Goal: Task Accomplishment & Management: Manage account settings

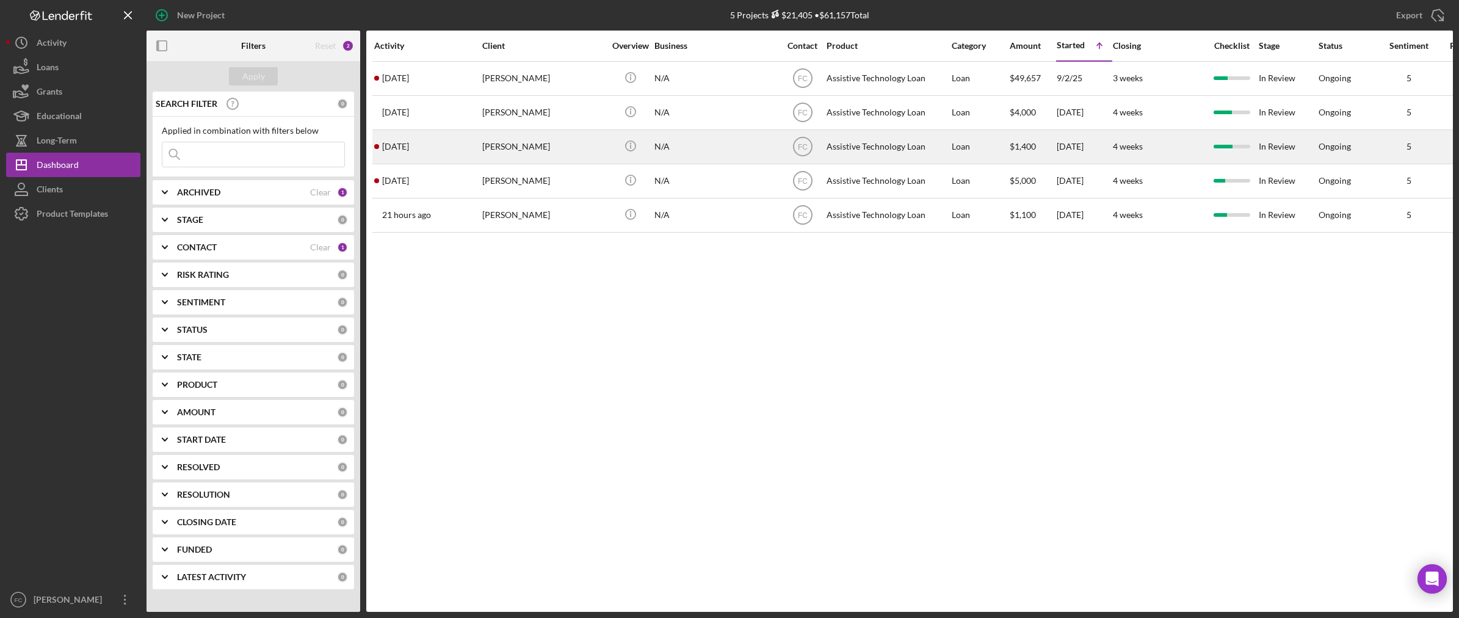
click at [537, 148] on div "[PERSON_NAME]" at bounding box center [543, 147] width 122 height 32
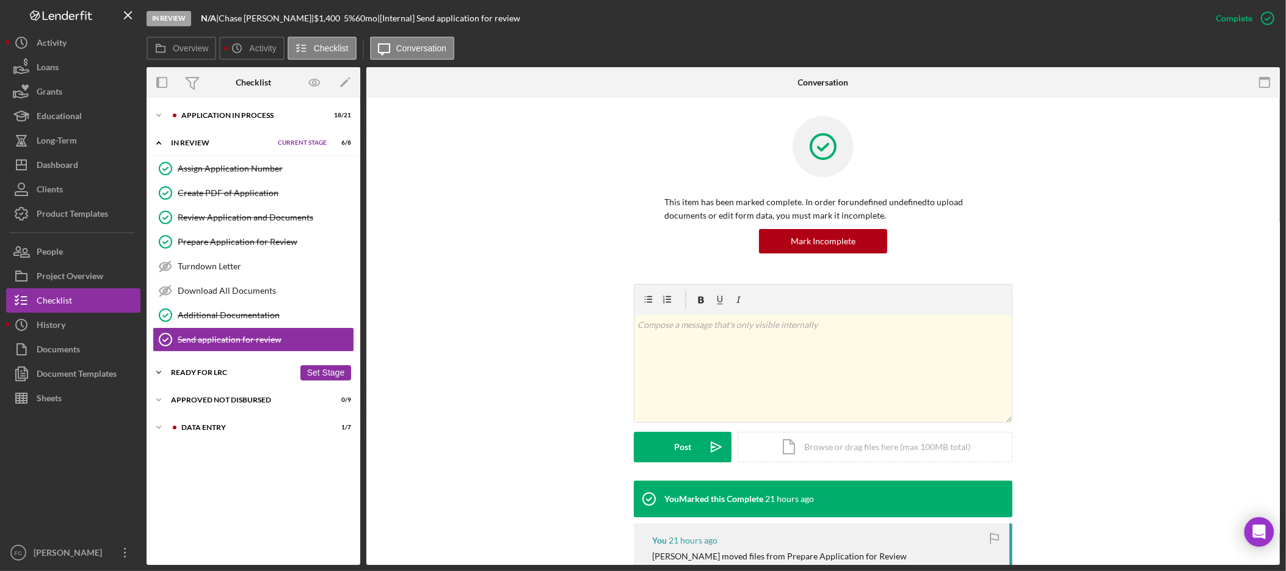
click at [183, 371] on div "Ready for LRC" at bounding box center [232, 372] width 123 height 7
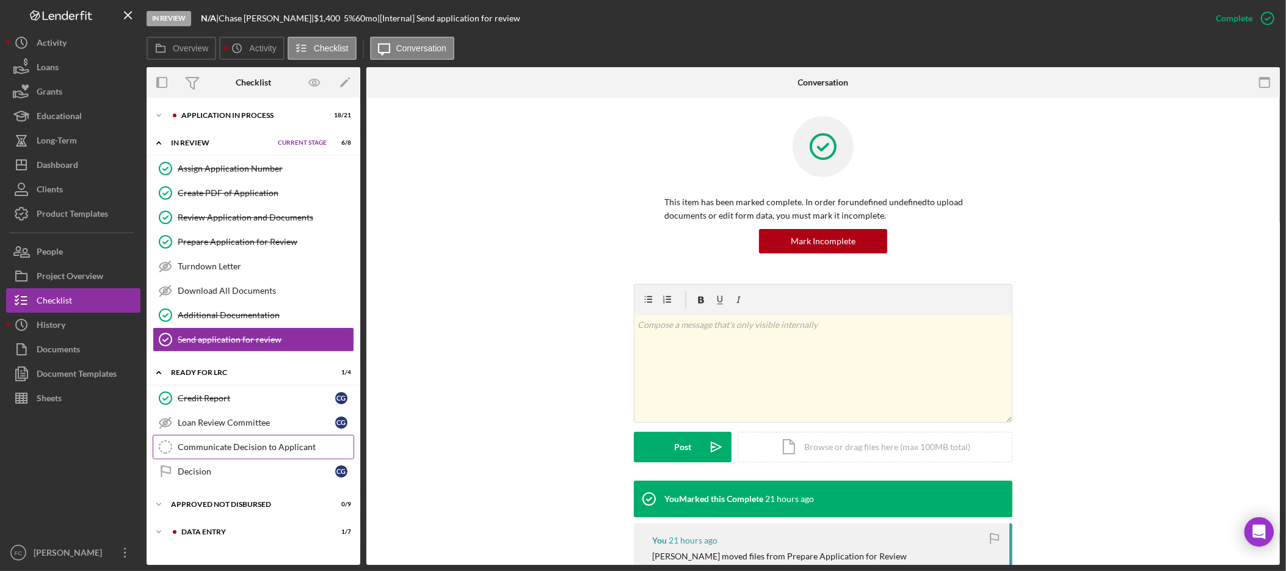
click at [245, 441] on link "Communicate Decision to Applicant Communicate Decision to Applicant" at bounding box center [253, 447] width 201 height 24
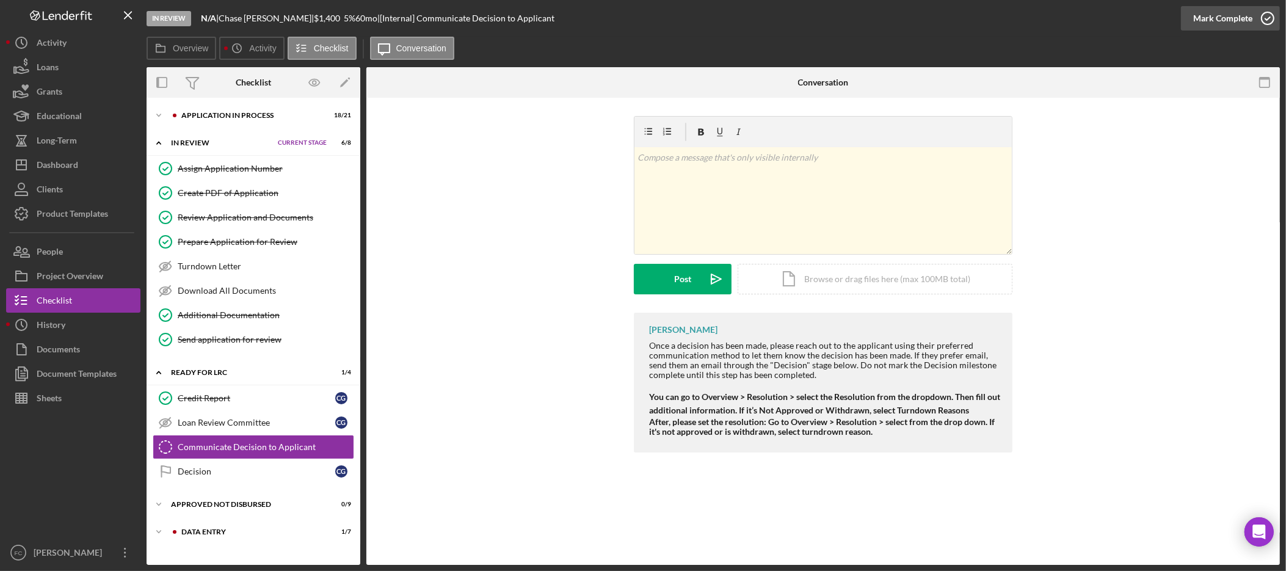
click at [1210, 22] on div "Mark Complete" at bounding box center [1222, 18] width 59 height 24
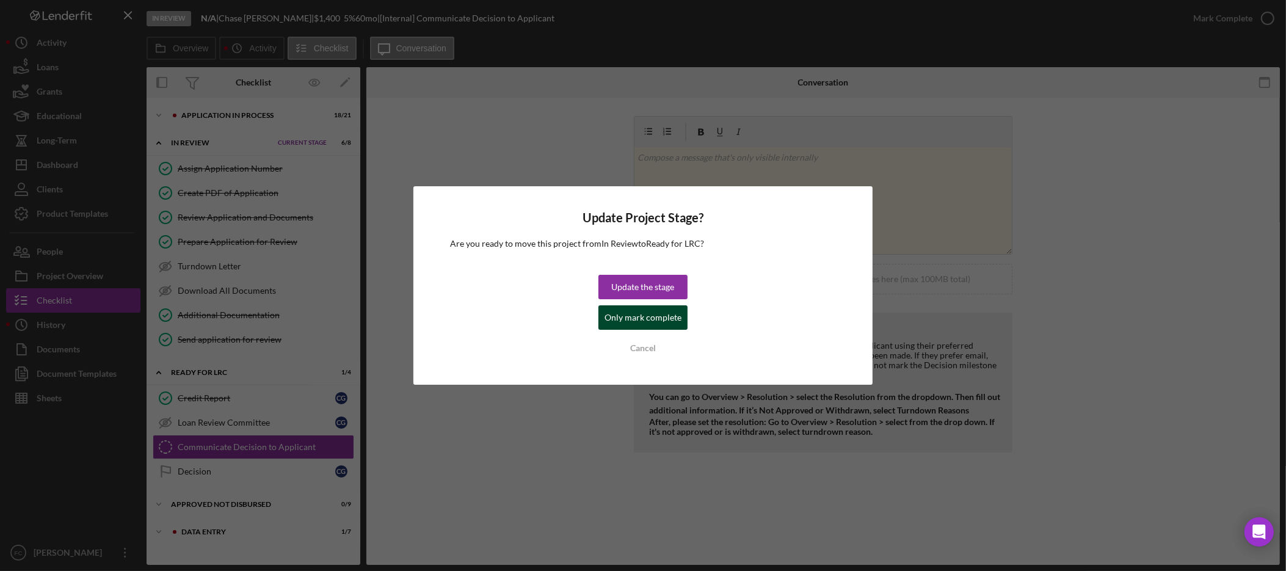
click at [654, 325] on div "Only mark complete" at bounding box center [642, 317] width 77 height 24
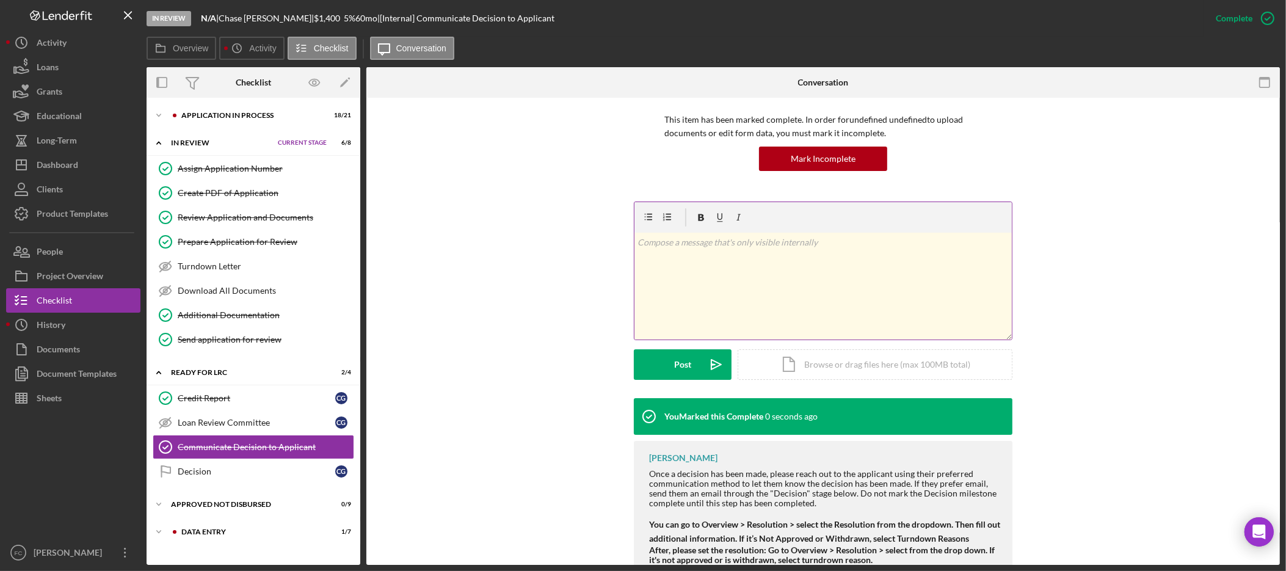
scroll to position [123, 0]
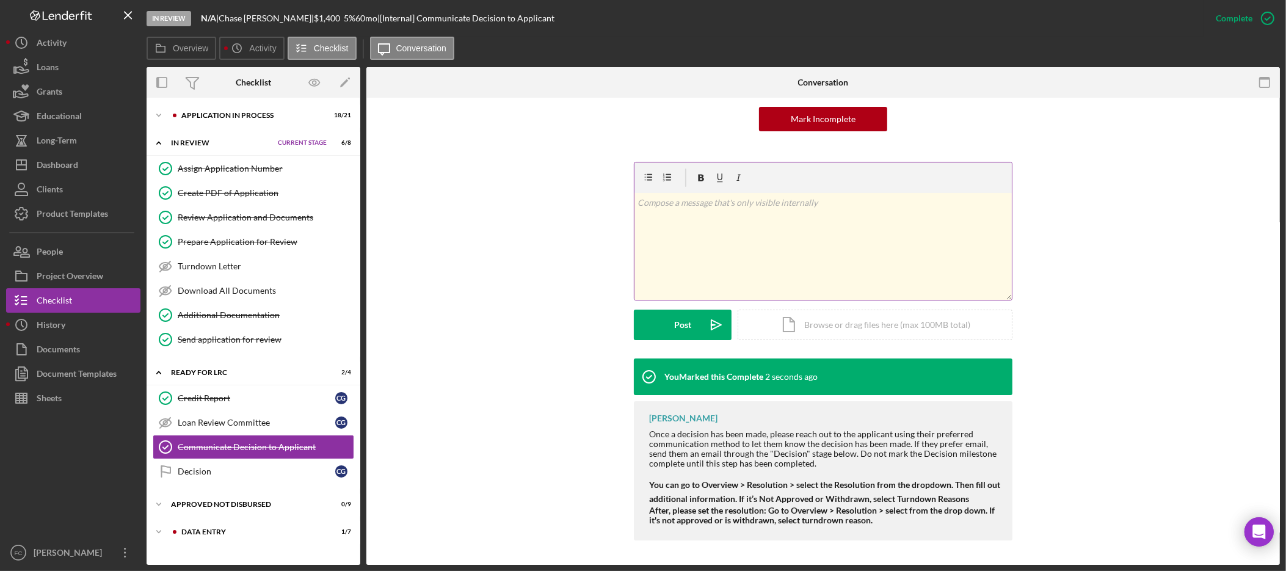
click at [857, 252] on div "v Color teal Color pink Remove color Add row above Add row below Add column bef…" at bounding box center [822, 246] width 377 height 107
drag, startPoint x: 739, startPoint y: 203, endPoint x: 780, endPoint y: 178, distance: 48.0
click at [740, 204] on p "relayed approval via email- confirmed requested mo due date. Closing docs sent." at bounding box center [823, 202] width 371 height 13
click at [844, 201] on p "relayed approval via email & client confirmed requested mo due date. Closing do…" at bounding box center [823, 202] width 371 height 13
click at [986, 203] on p "relayed approval via email & client confirmed requested mo due date. Closing do…" at bounding box center [823, 202] width 371 height 13
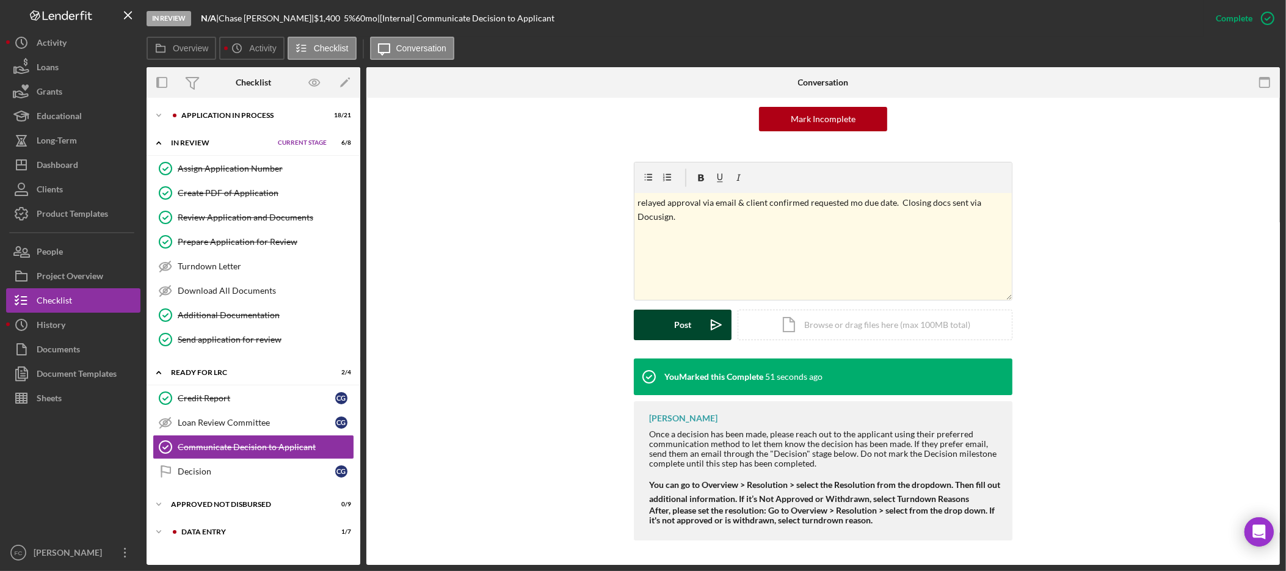
click at [679, 323] on div "Post" at bounding box center [682, 325] width 17 height 31
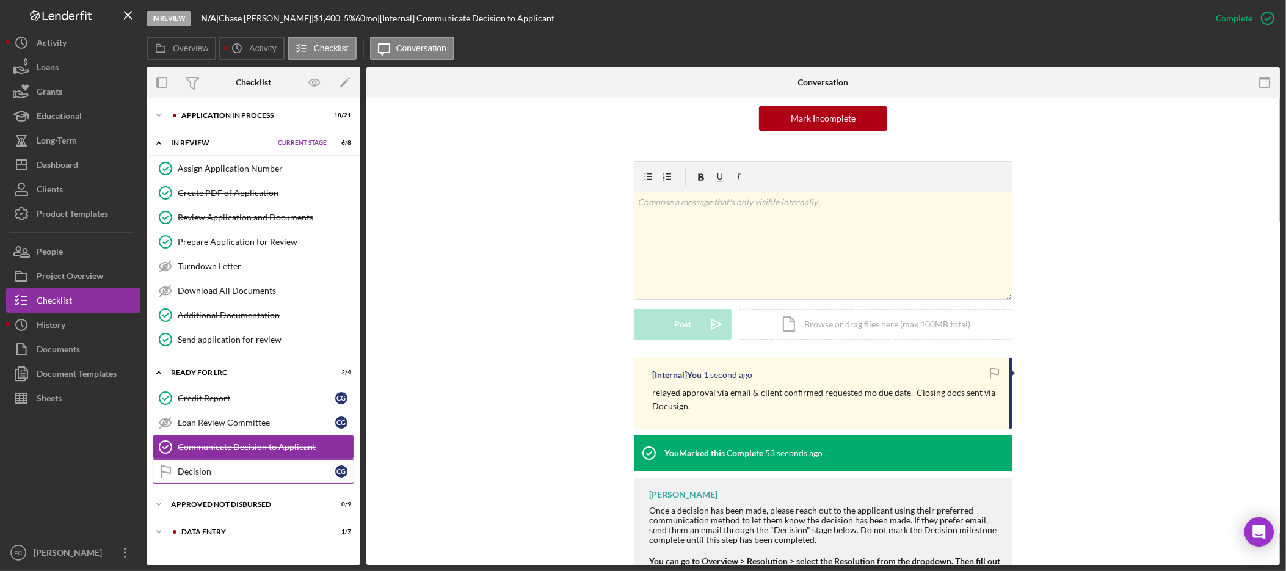
click at [254, 480] on link "Decision Decision C G" at bounding box center [253, 471] width 201 height 24
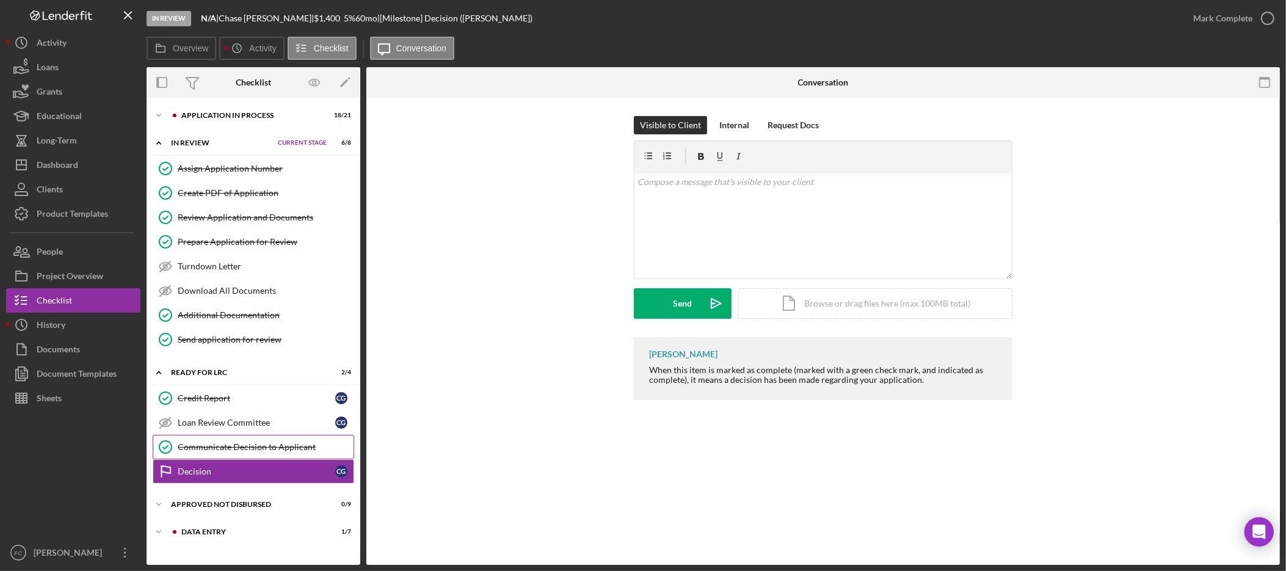
click at [258, 457] on link "Communicate Decision to Applicant Communicate Decision to Applicant" at bounding box center [253, 447] width 201 height 24
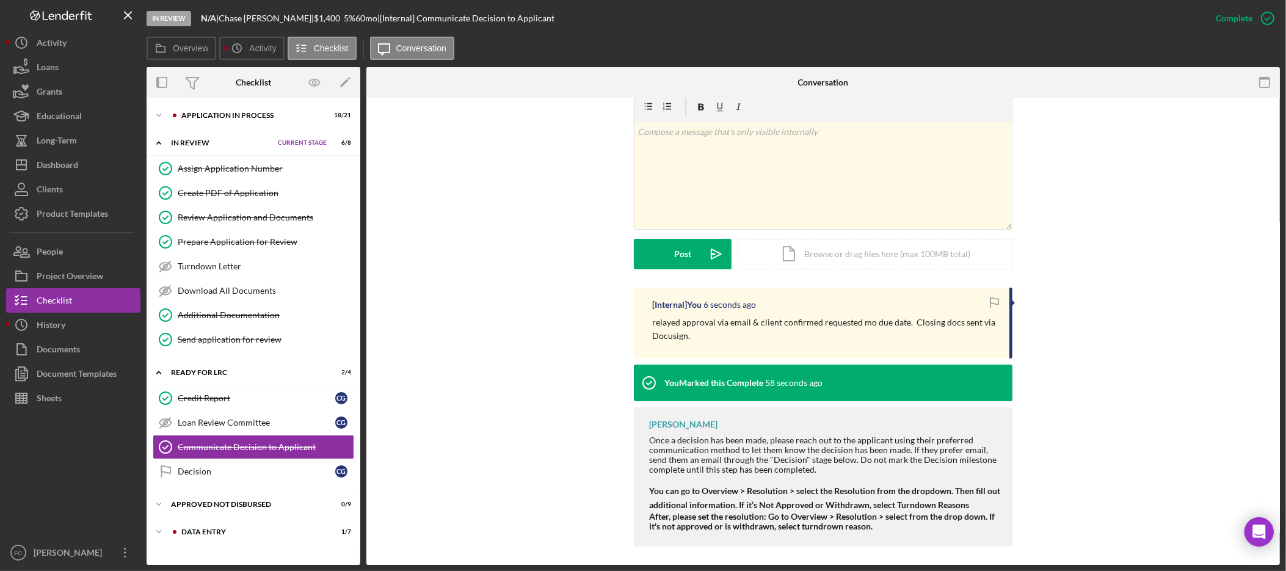
scroll to position [200, 0]
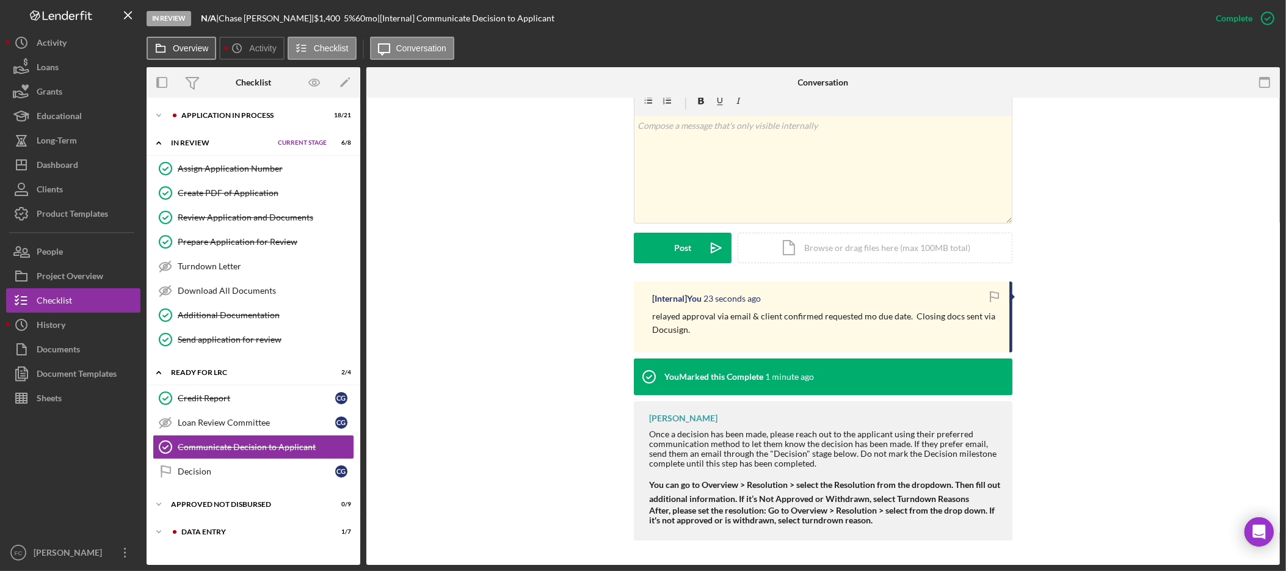
click at [197, 48] on label "Overview" at bounding box center [190, 48] width 35 height 10
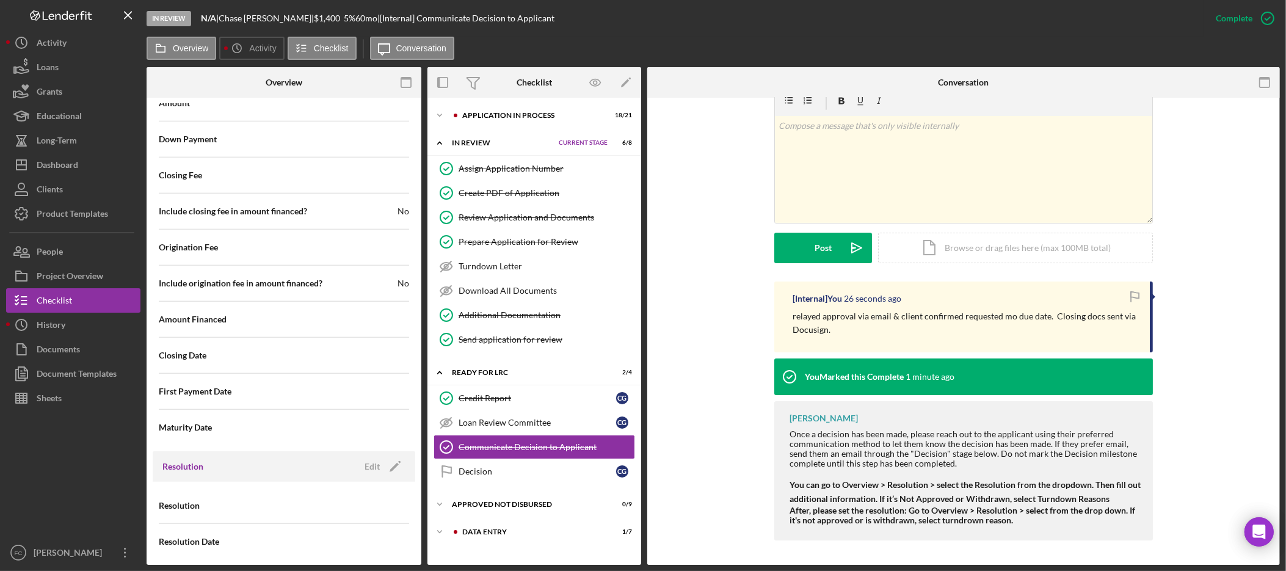
scroll to position [1358, 0]
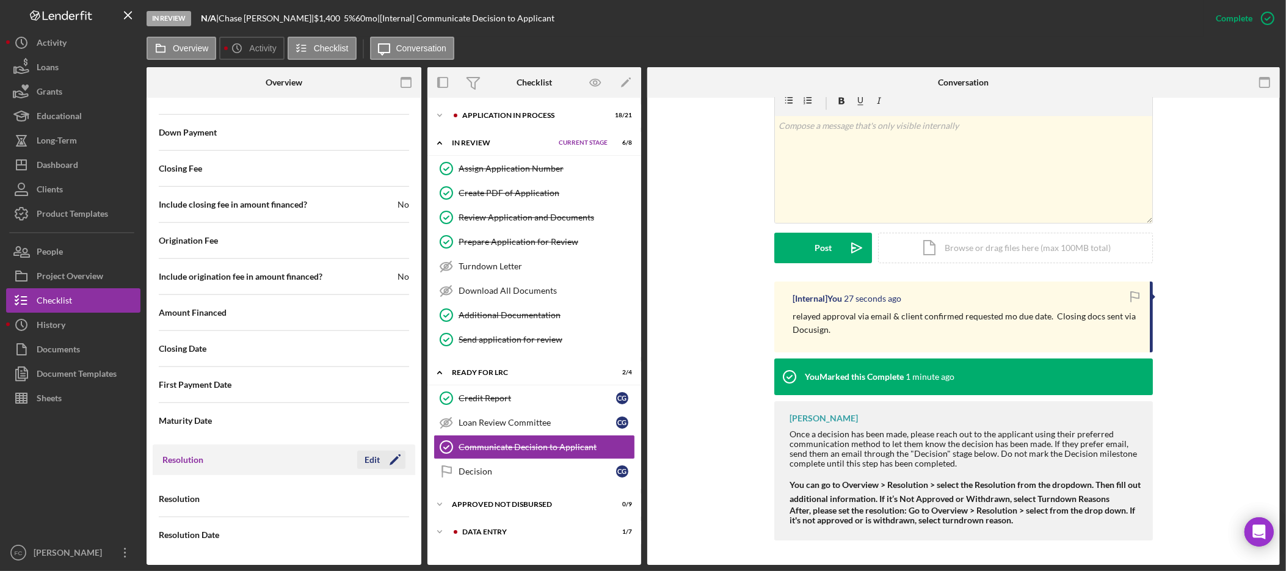
click at [371, 458] on div "Edit" at bounding box center [371, 460] width 15 height 18
click at [358, 501] on div "Select..." at bounding box center [332, 499] width 95 height 28
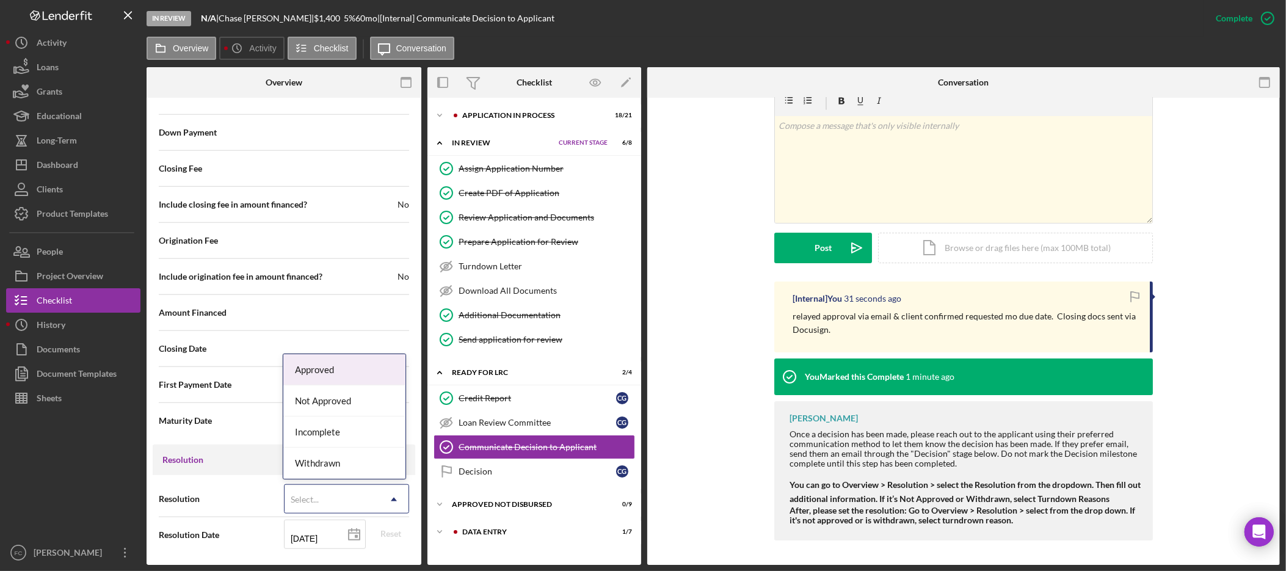
click at [355, 364] on div "Approved" at bounding box center [344, 369] width 123 height 31
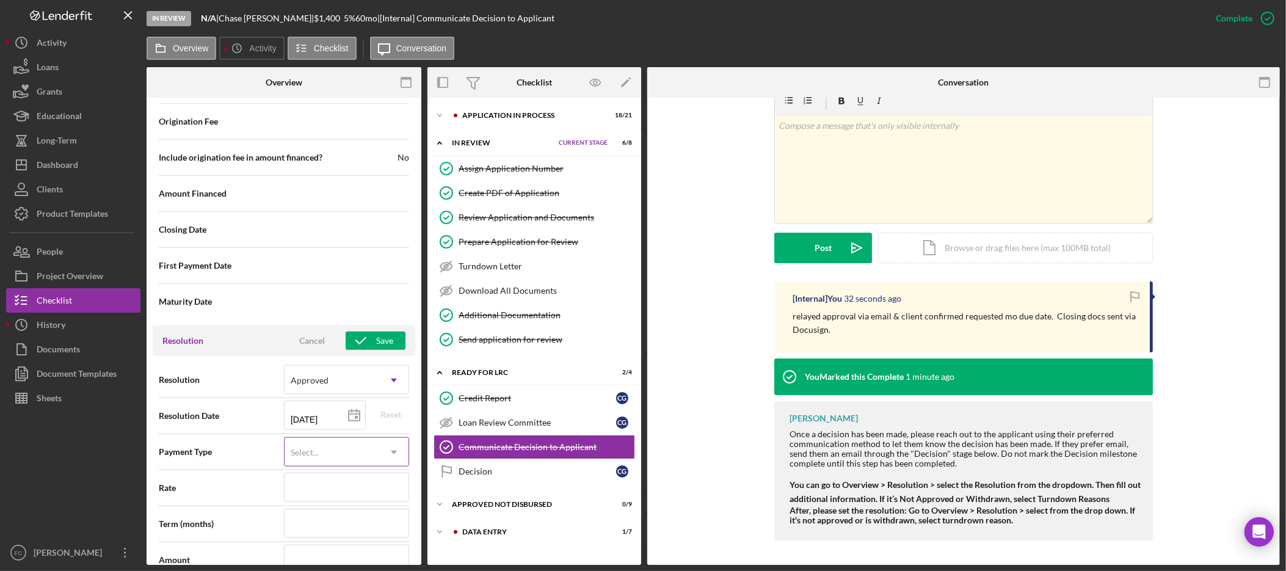
scroll to position [1491, 0]
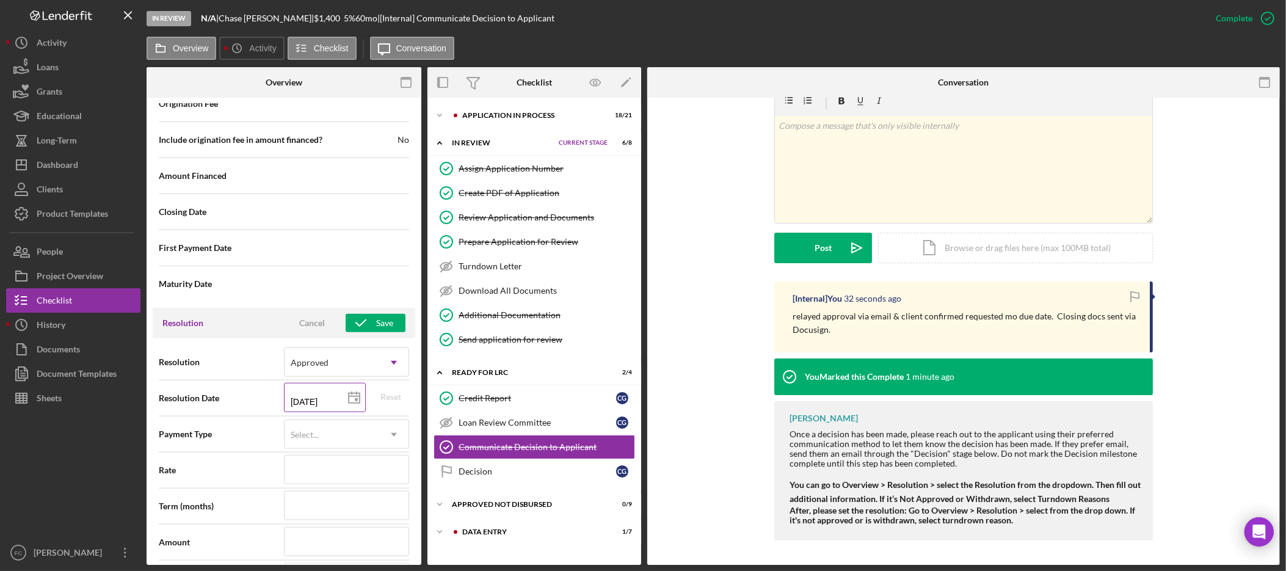
click at [339, 403] on icon at bounding box center [354, 398] width 31 height 31
type input "[DATE]"
click at [346, 444] on div "Select..." at bounding box center [332, 435] width 95 height 28
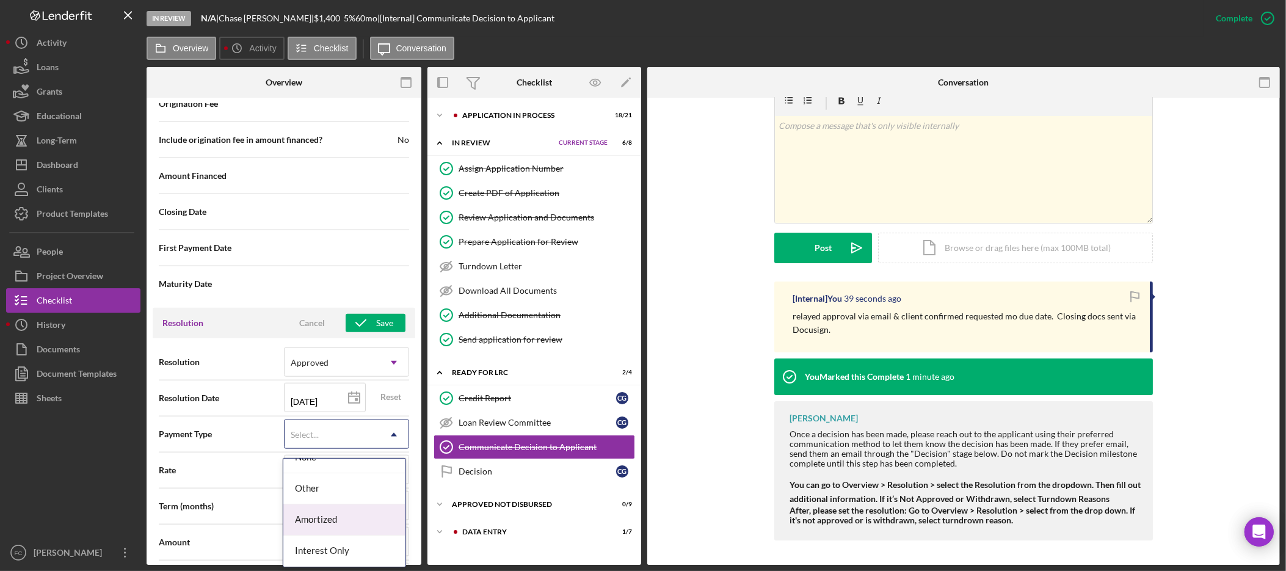
scroll to position [0, 0]
click at [416, 290] on div "Internal Workflow Stage In Review Icon/Dropdown Arrow Archive (can unarchive la…" at bounding box center [284, 334] width 275 height 461
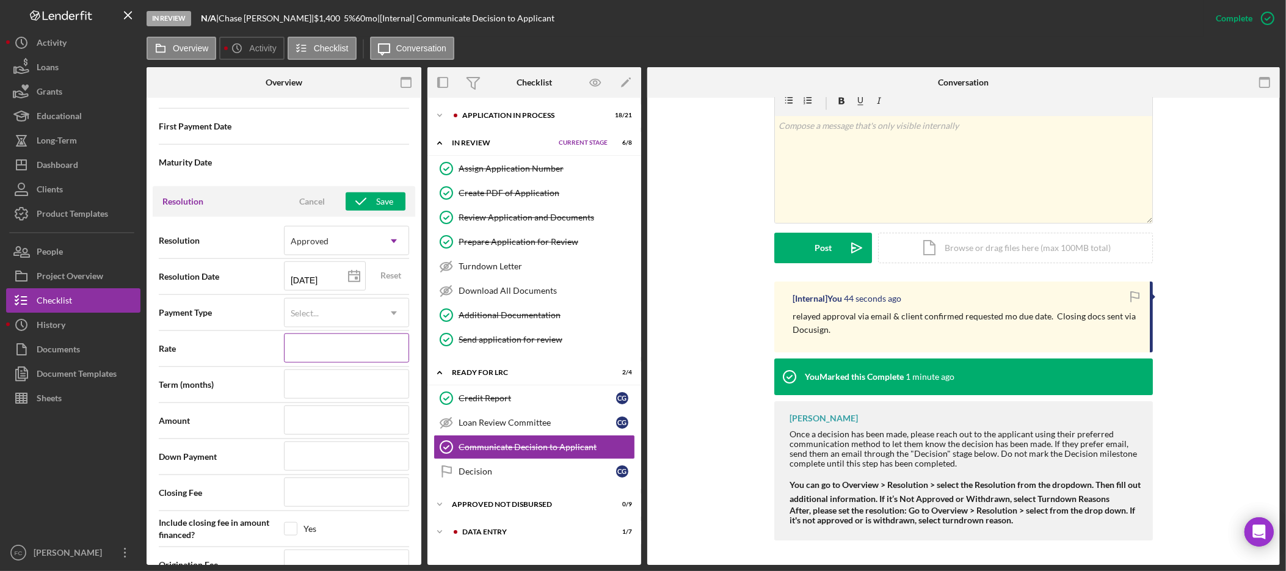
scroll to position [1635, 0]
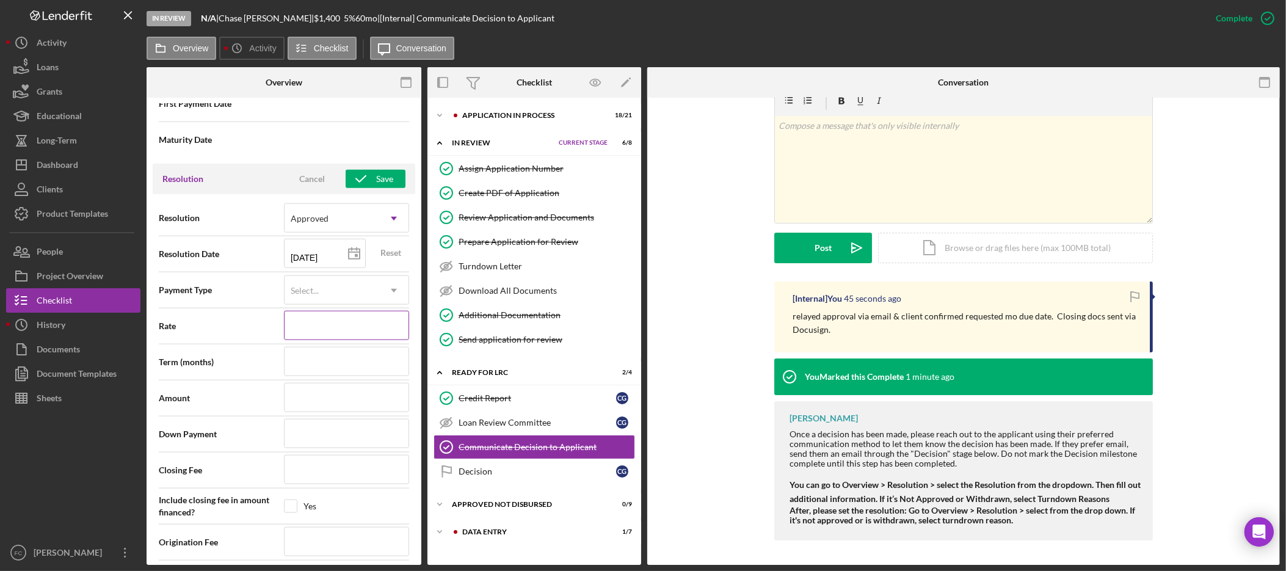
click at [354, 332] on input at bounding box center [346, 325] width 125 height 29
click at [352, 300] on div "Select..." at bounding box center [332, 291] width 95 height 28
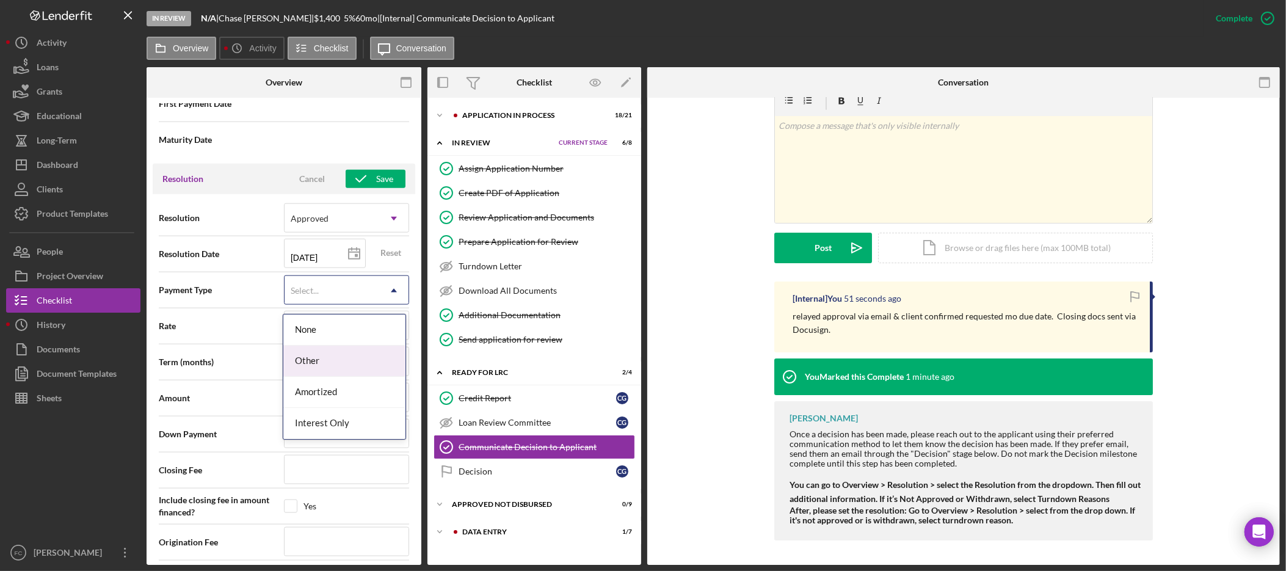
click at [223, 332] on span "Rate" at bounding box center [221, 326] width 125 height 12
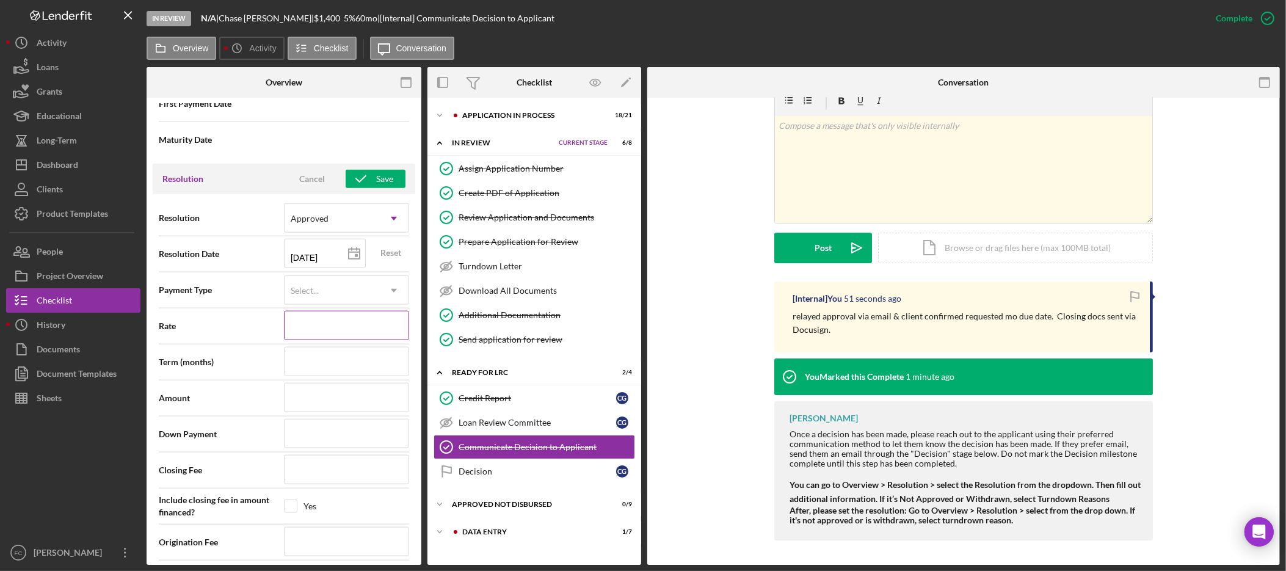
click at [297, 326] on input at bounding box center [346, 325] width 125 height 29
type input "5%"
type input "5.000%"
click at [332, 360] on input at bounding box center [346, 361] width 125 height 29
type input "1"
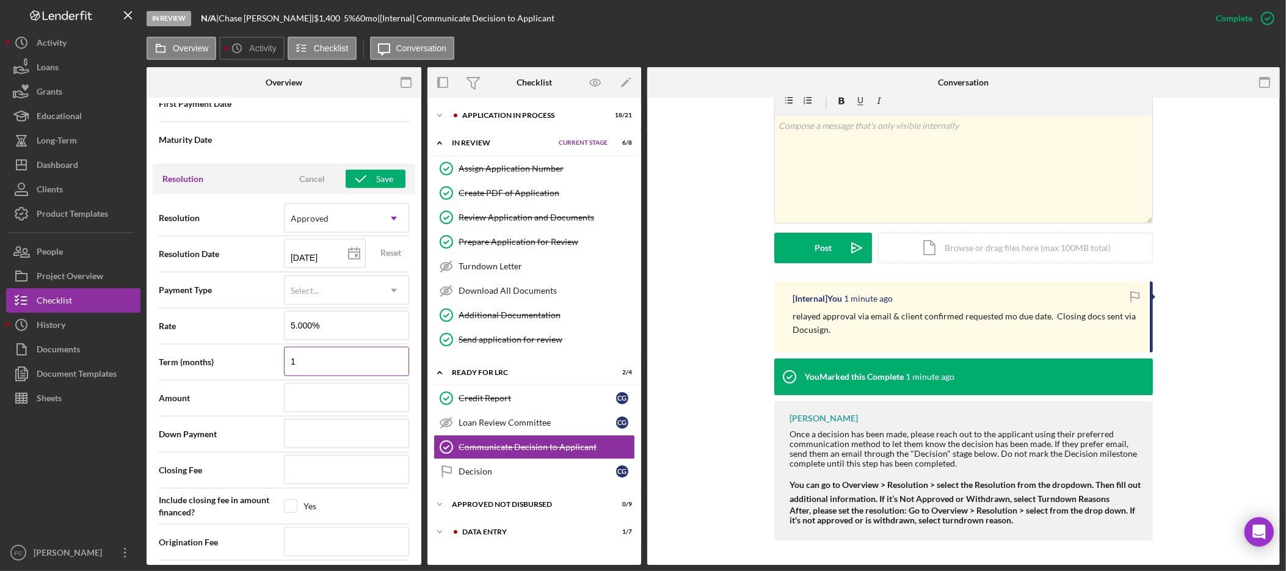
type input "18"
click at [319, 402] on input at bounding box center [346, 397] width 125 height 29
type input "$1"
type input "$14"
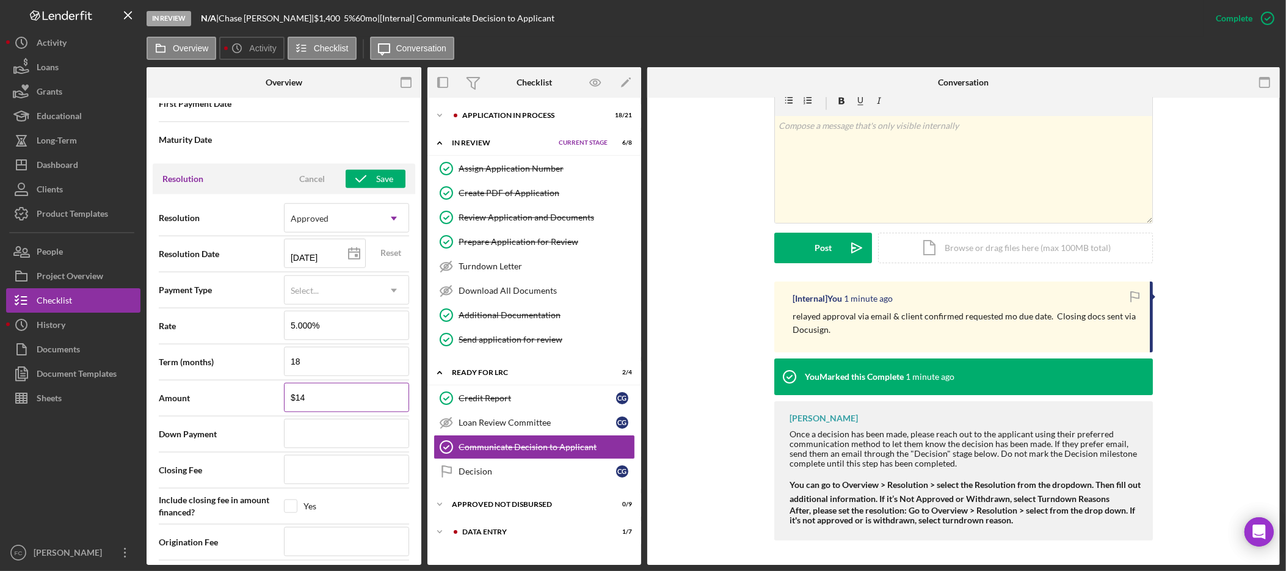
type input "$140"
type input "$1,400"
click at [322, 446] on input at bounding box center [346, 433] width 125 height 29
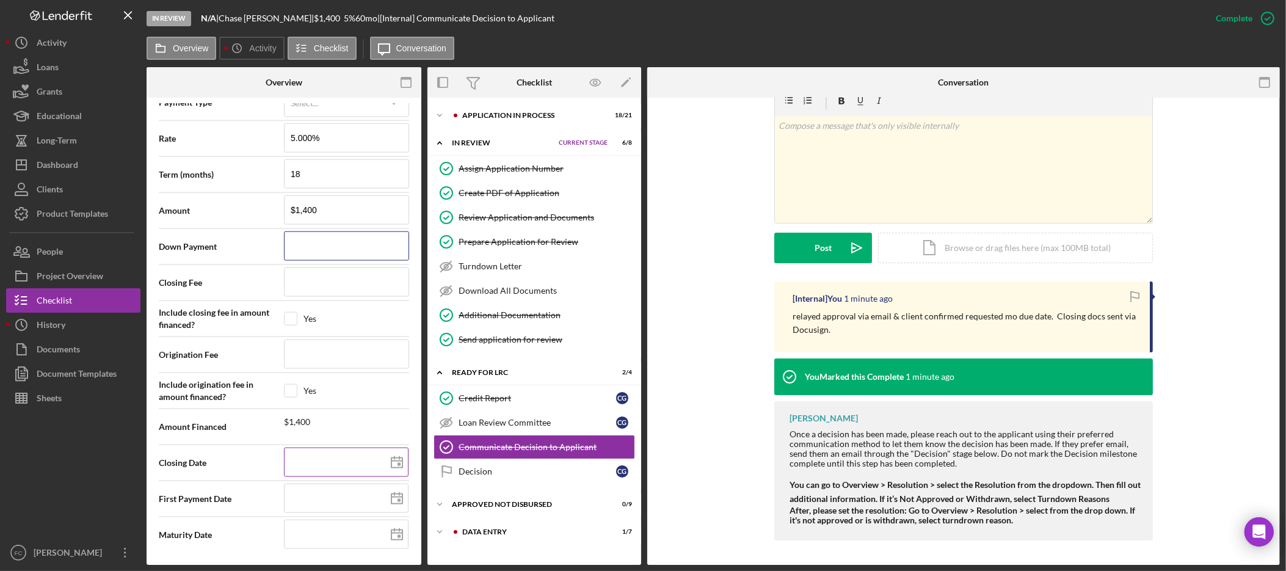
scroll to position [1829, 0]
click at [355, 497] on input at bounding box center [346, 498] width 125 height 29
click at [391, 497] on line at bounding box center [396, 497] width 11 height 0
type input "[DATE]"
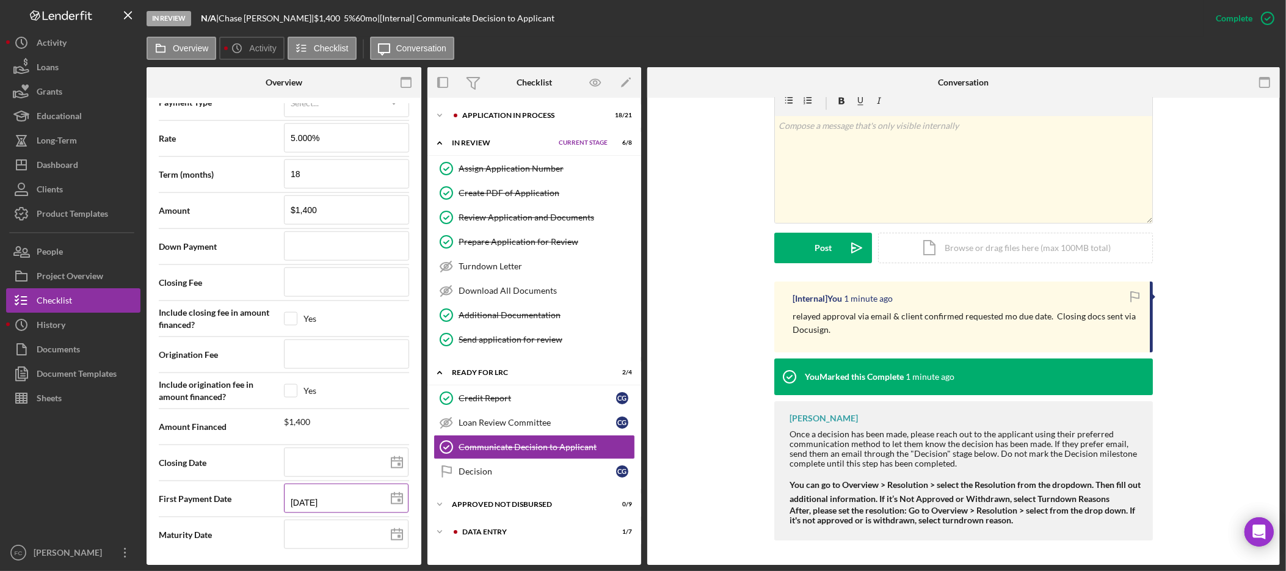
type input "[DATE]"
click at [360, 536] on input at bounding box center [346, 534] width 125 height 29
type input "0m/dd/yyyy"
type input "03/dd/yyyy"
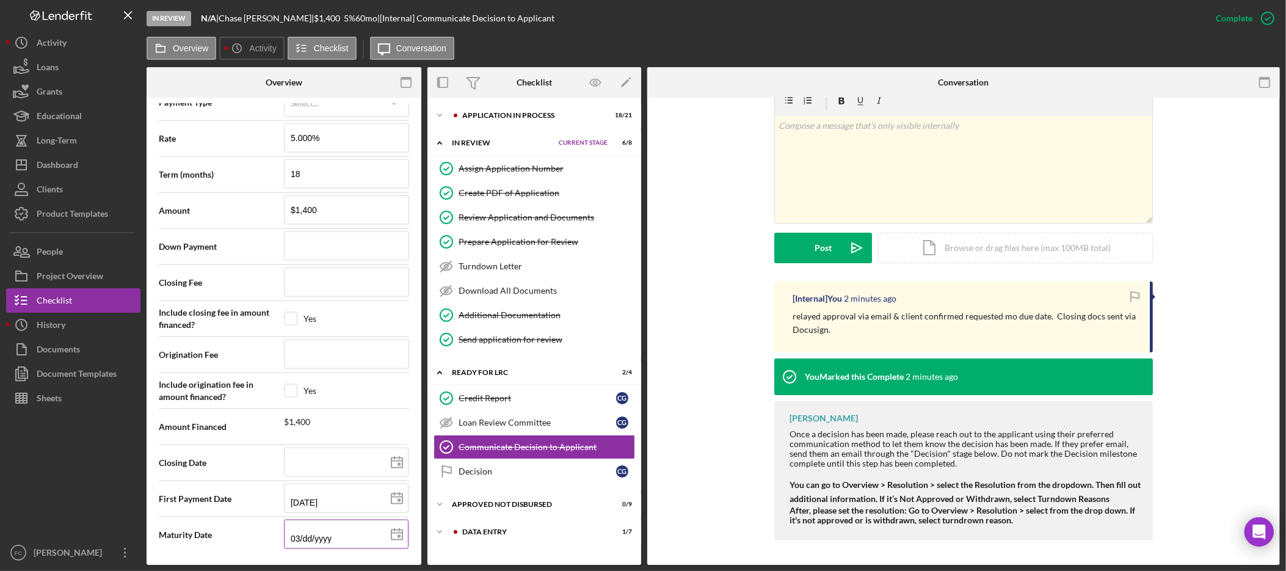
type input "03/dd/yyyy"
type input "03/1d/yyyy"
type input "03/10/yyyy"
type input "03/10/2yyy"
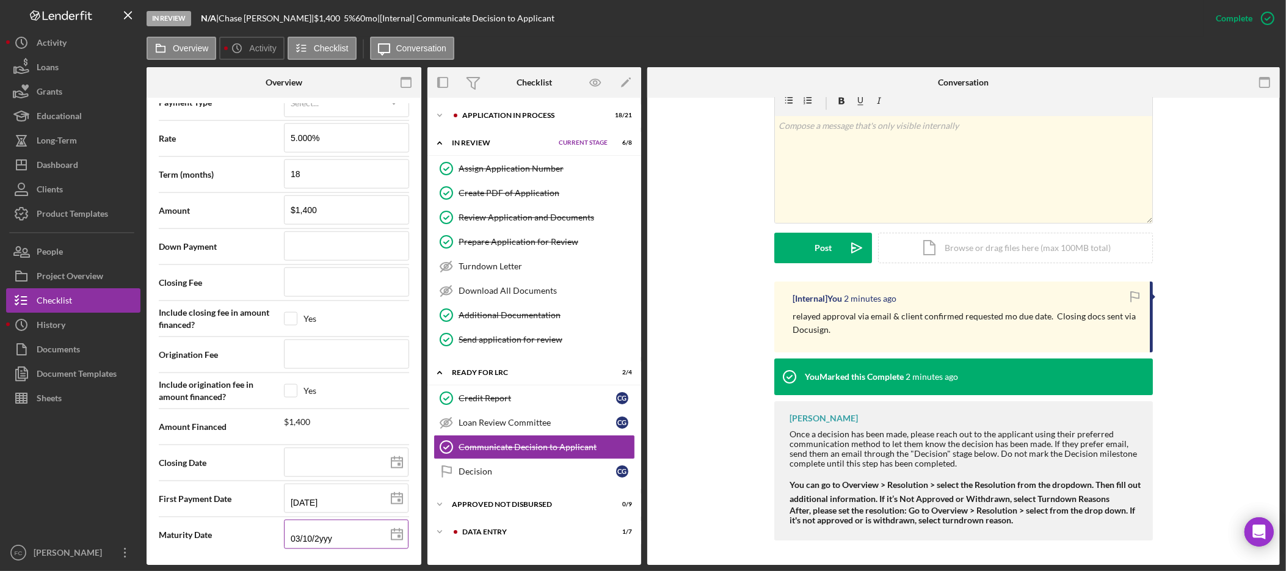
type input "03/10/20yy"
type input "03/10/202y"
type input "[DATE]"
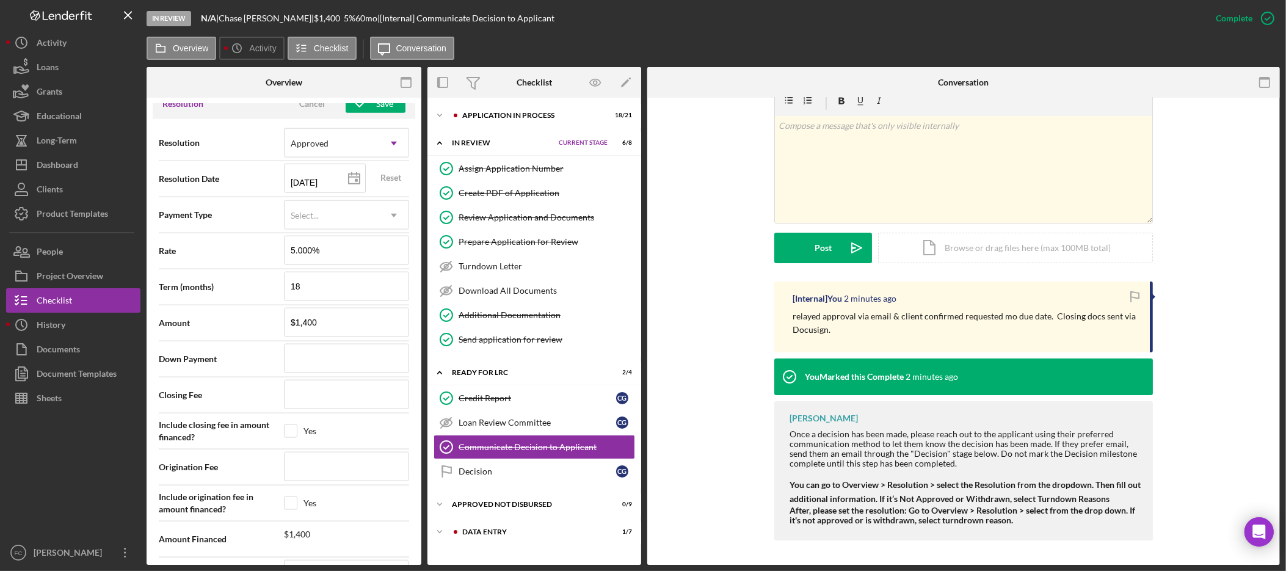
scroll to position [1635, 0]
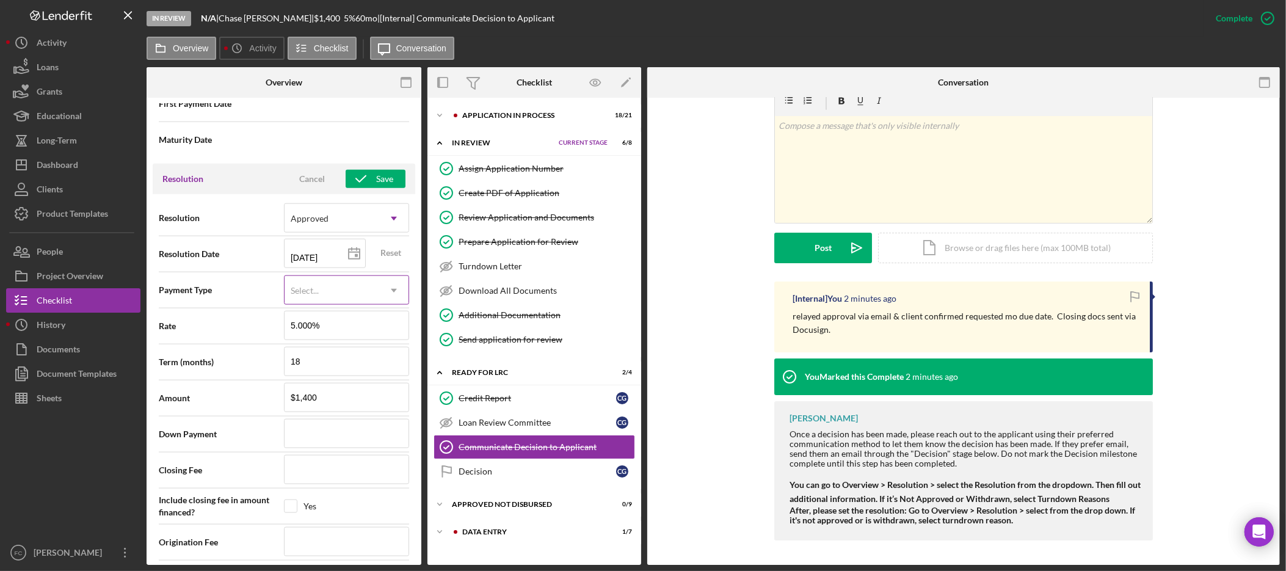
type input "[DATE]"
click at [361, 303] on div "Select..." at bounding box center [332, 291] width 95 height 28
click at [234, 257] on span "Resolution Date" at bounding box center [221, 254] width 125 height 12
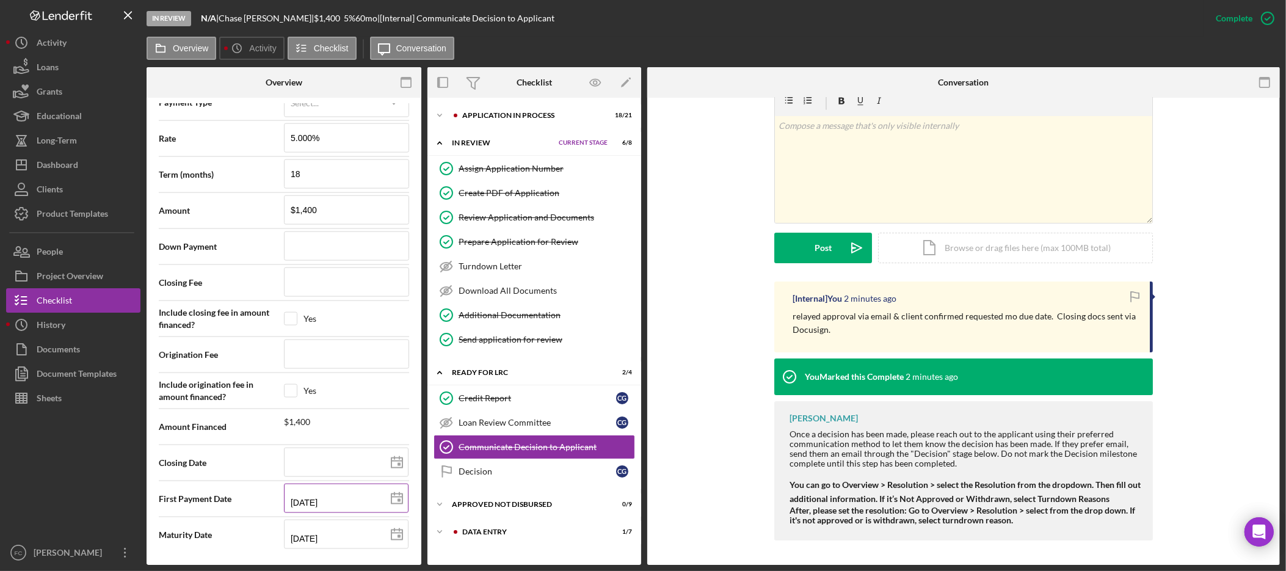
scroll to position [1829, 0]
click at [369, 463] on input at bounding box center [346, 462] width 125 height 29
click at [391, 461] on line at bounding box center [396, 461] width 11 height 0
type input "[DATE]"
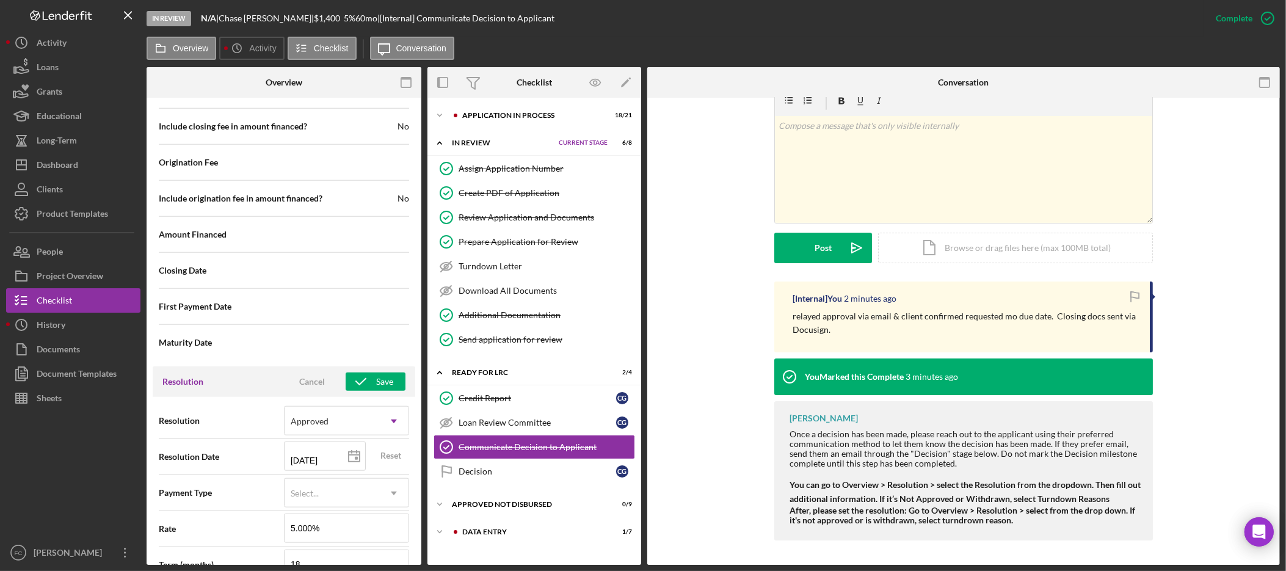
scroll to position [1818, 0]
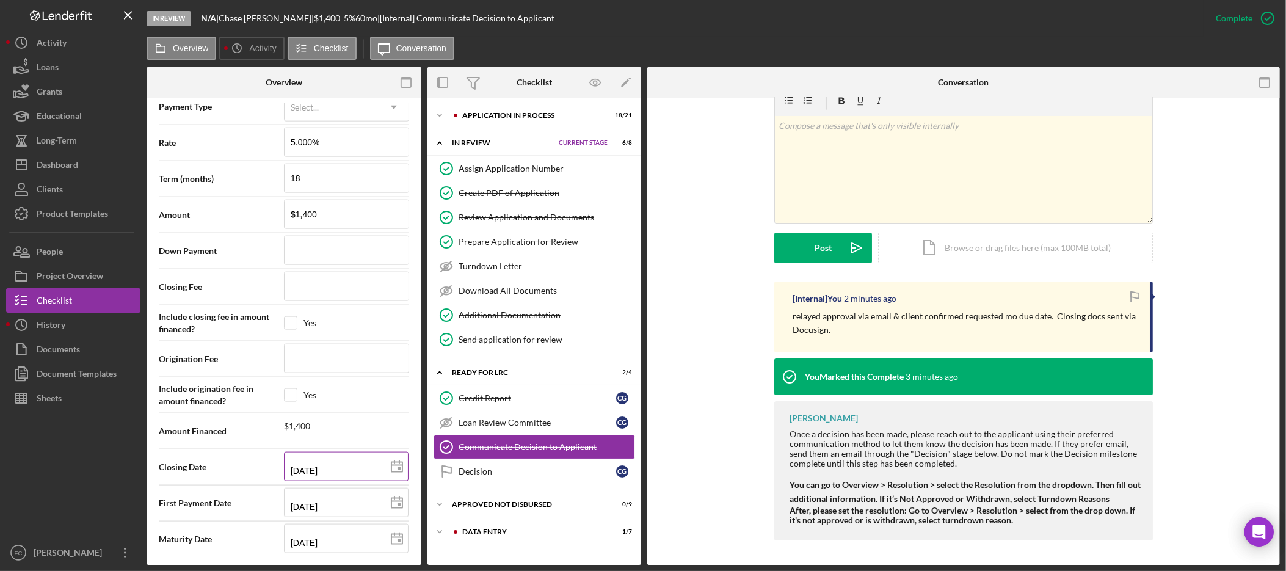
click at [361, 475] on input "[DATE]" at bounding box center [346, 466] width 125 height 29
drag, startPoint x: 361, startPoint y: 474, endPoint x: 297, endPoint y: 466, distance: 64.0
click at [297, 466] on input "[DATE]" at bounding box center [346, 466] width 125 height 29
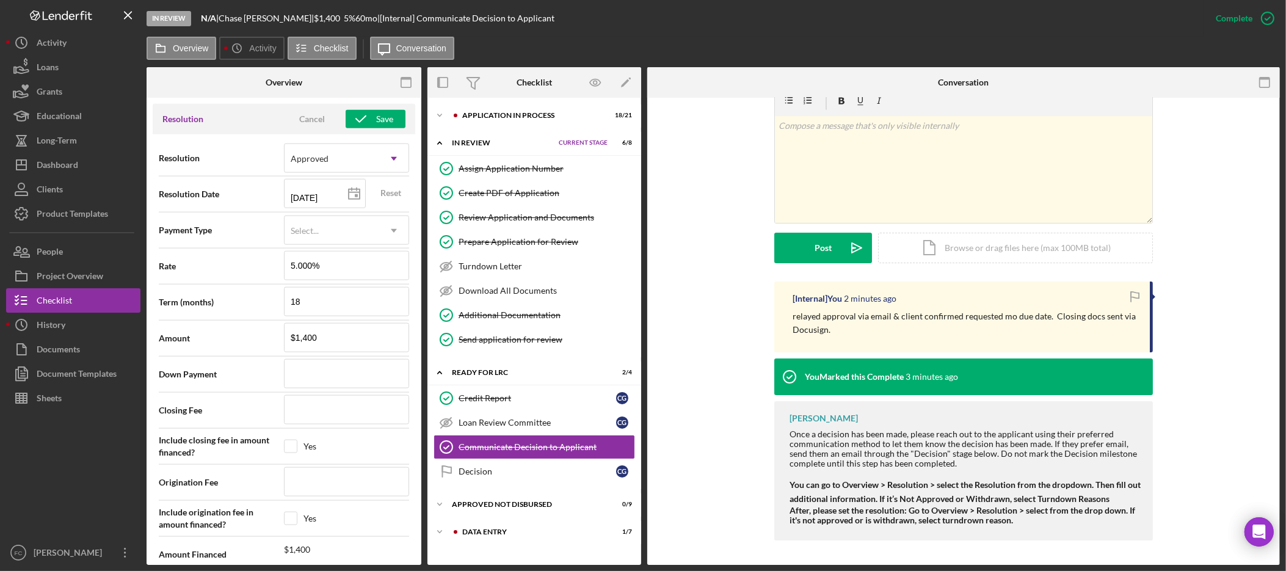
scroll to position [1380, 0]
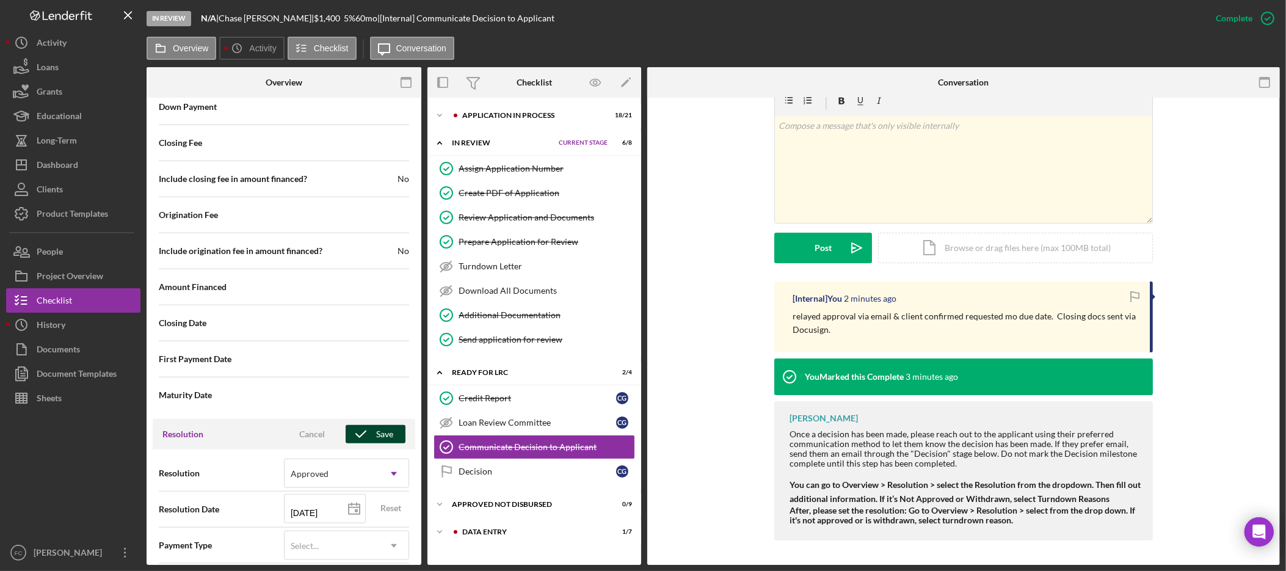
click at [376, 437] on div "Save" at bounding box center [384, 434] width 17 height 18
click at [496, 480] on link "Decision Decision C G" at bounding box center [533, 471] width 201 height 24
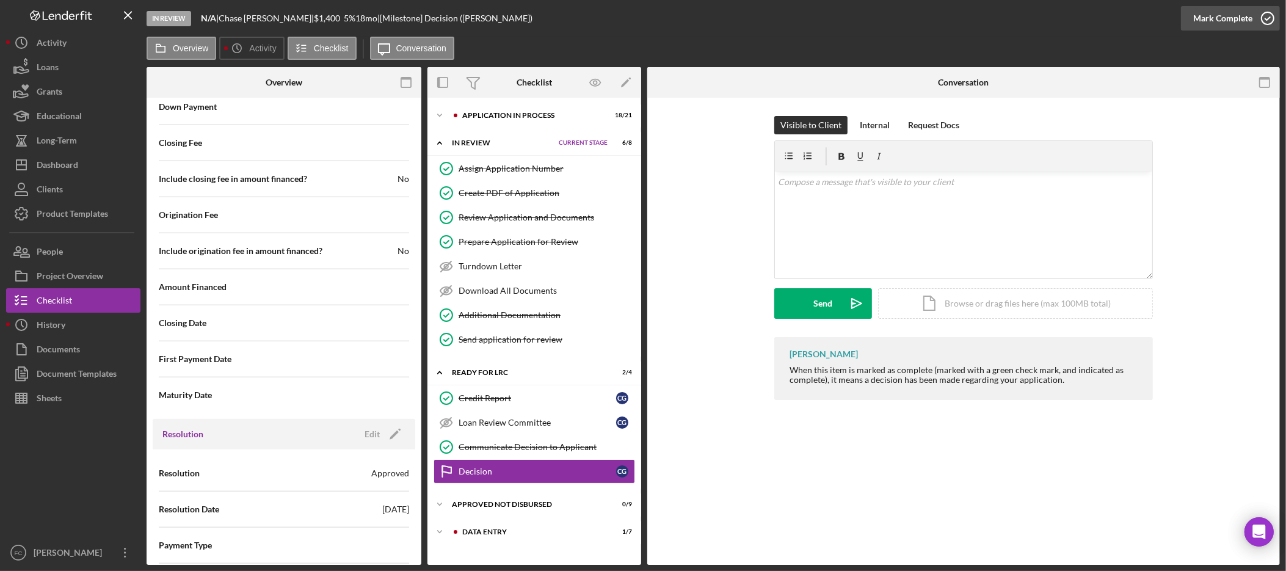
click at [1239, 15] on div "Mark Complete" at bounding box center [1222, 18] width 59 height 24
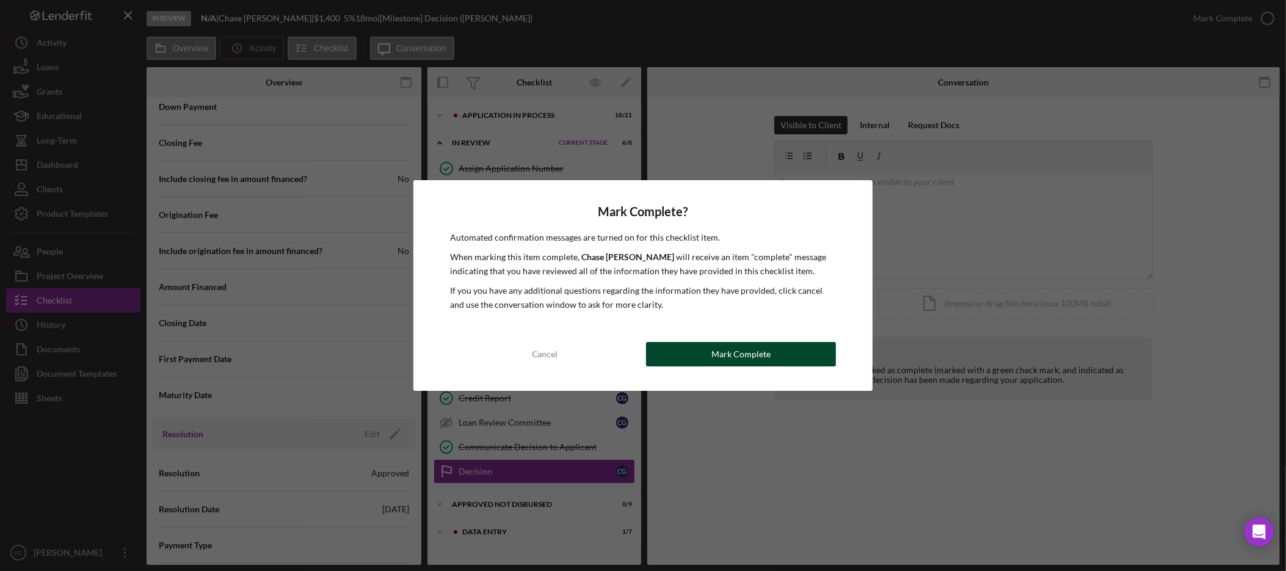
click at [745, 356] on div "Mark Complete" at bounding box center [740, 354] width 59 height 24
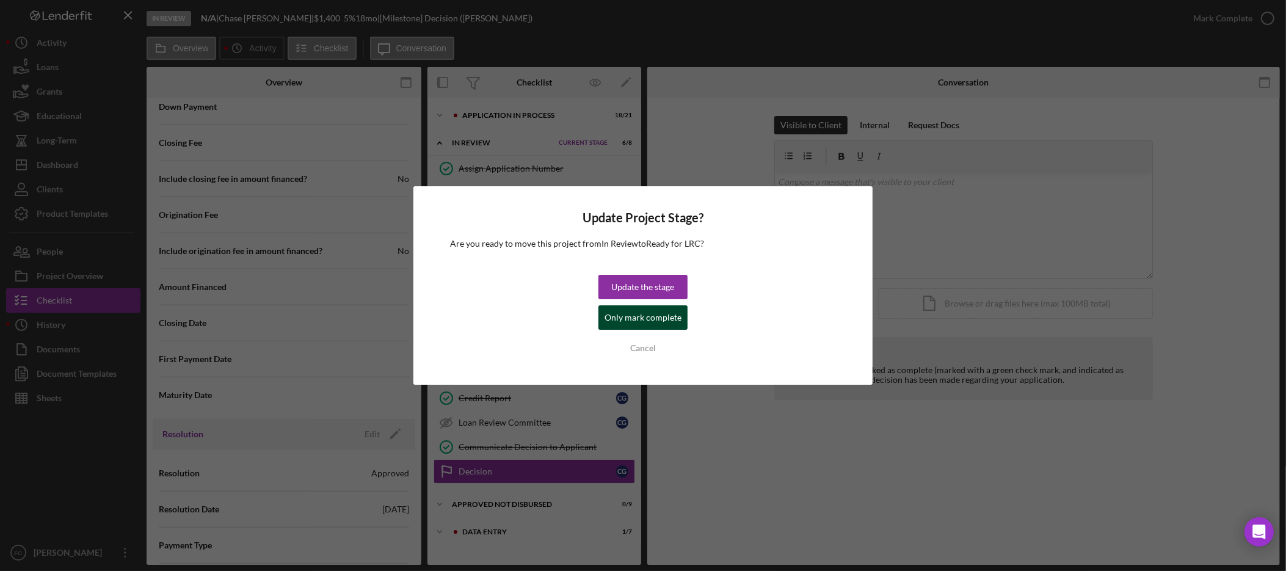
click at [654, 319] on div "Only mark complete" at bounding box center [642, 317] width 77 height 24
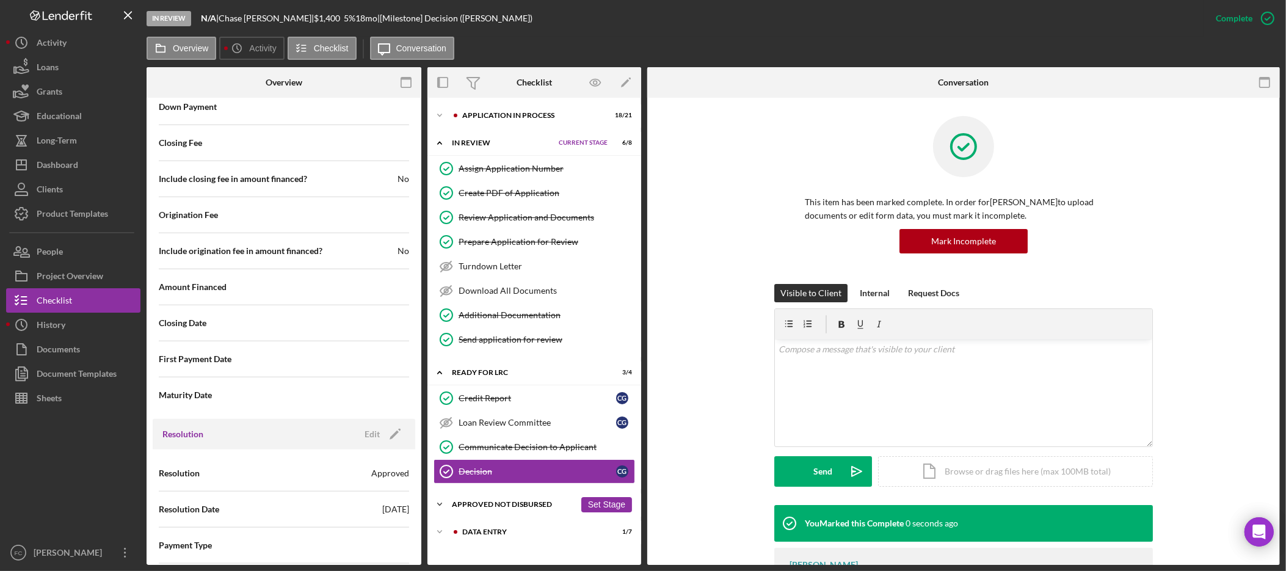
click at [512, 499] on div "Icon/Expander Approved Not Disbursed 0 / 9 Set Stage" at bounding box center [534, 504] width 214 height 24
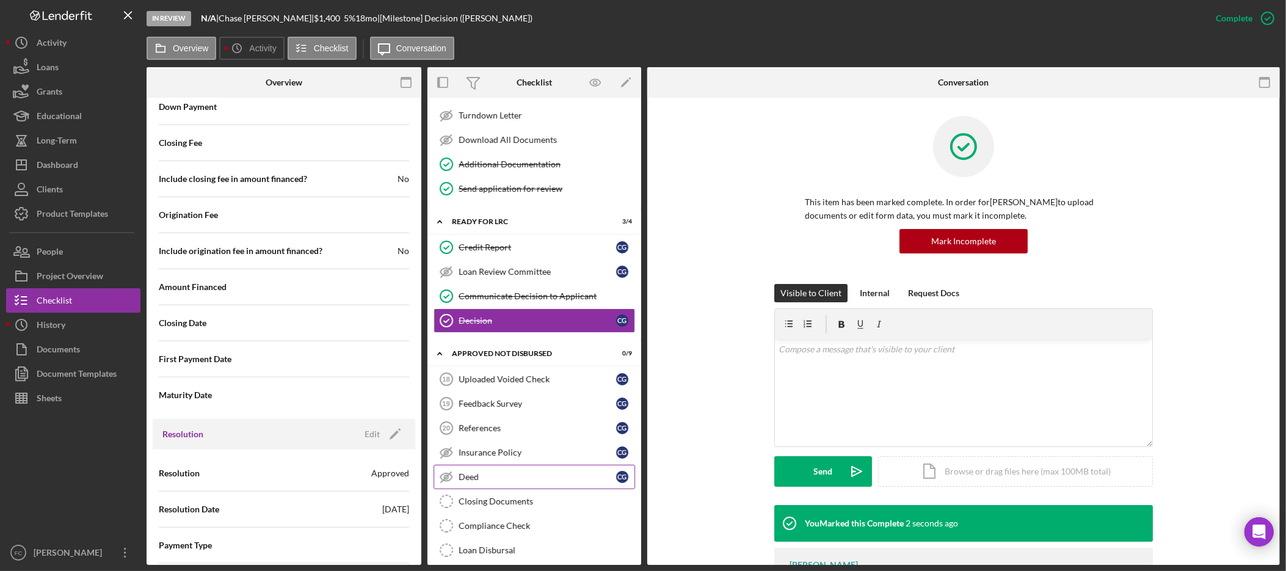
scroll to position [159, 0]
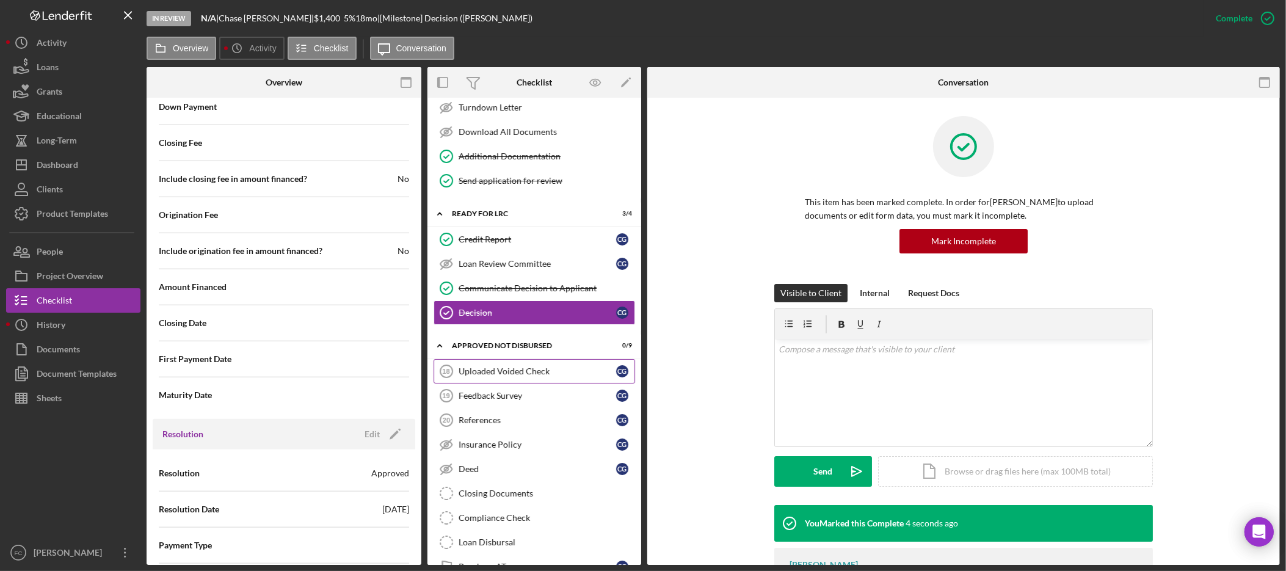
click at [521, 383] on link "Uploaded Voided Check 18 Uploaded Voided Check C G" at bounding box center [533, 371] width 201 height 24
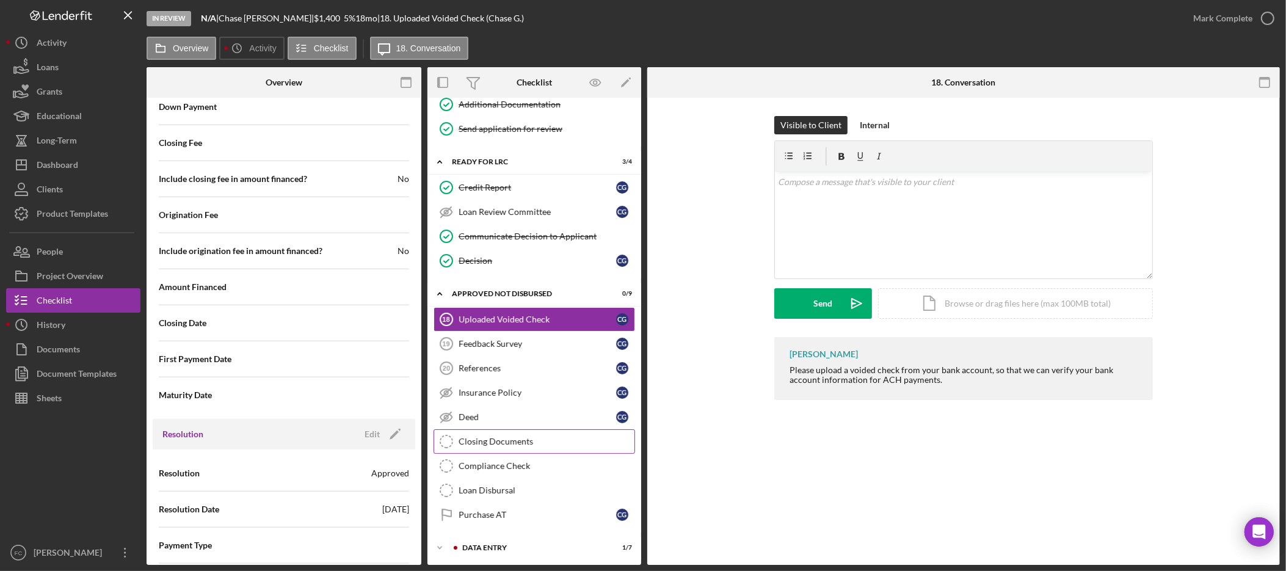
scroll to position [219, 0]
click at [537, 440] on div "Closing Documents" at bounding box center [547, 440] width 176 height 10
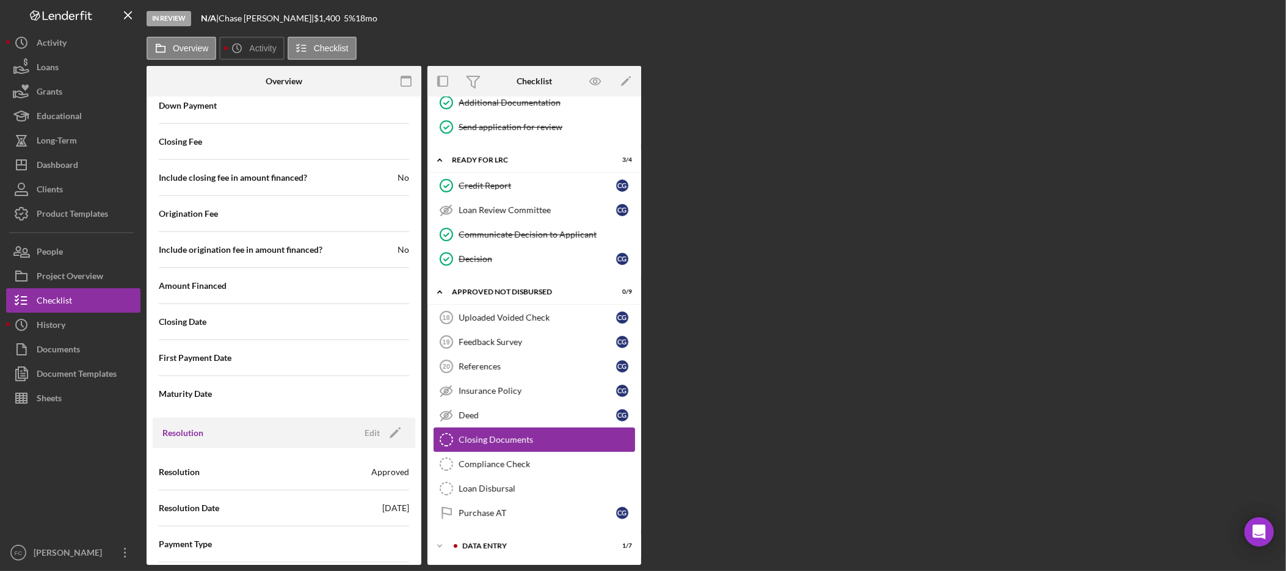
scroll to position [219, 0]
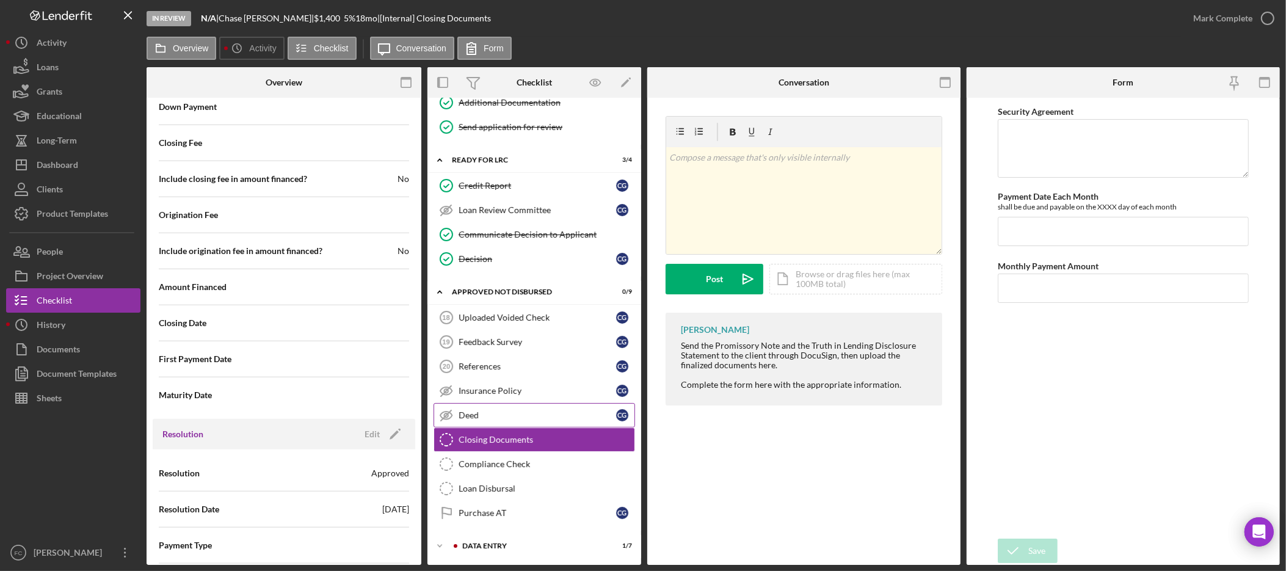
click at [529, 414] on div "Deed" at bounding box center [538, 415] width 158 height 10
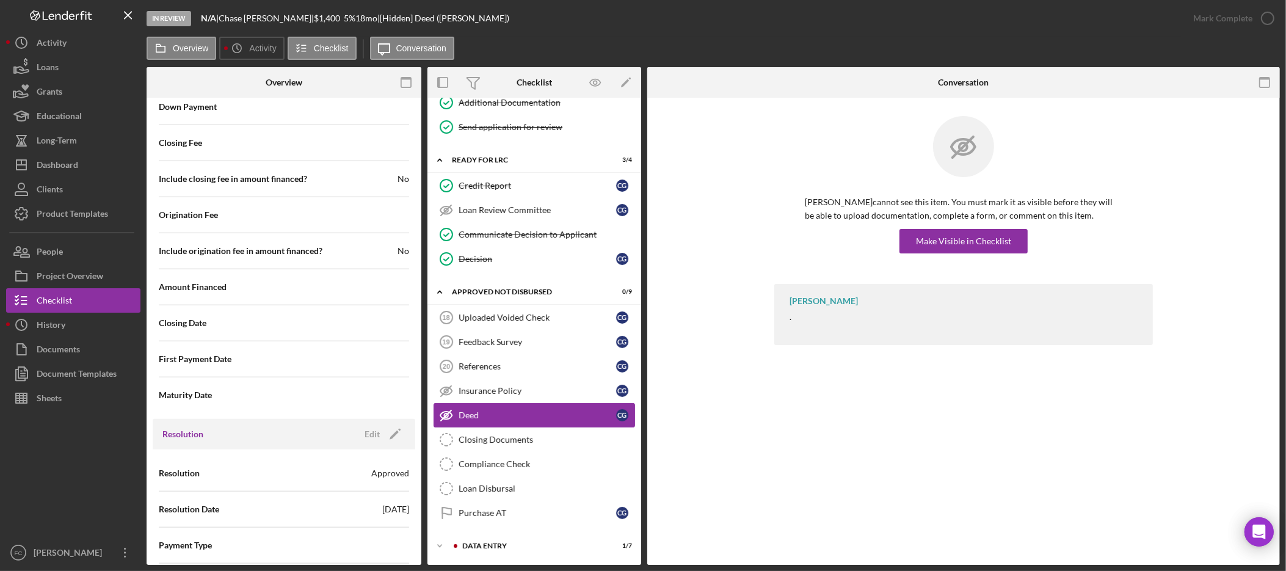
scroll to position [219, 0]
click at [520, 313] on div "Uploaded Voided Check" at bounding box center [538, 318] width 158 height 10
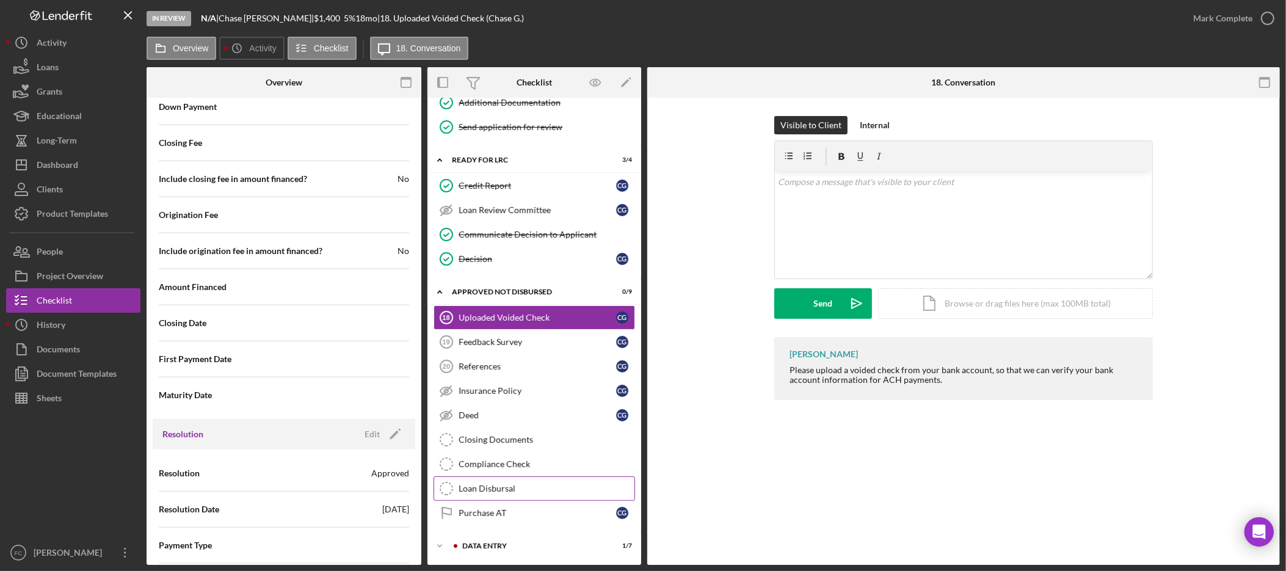
click at [522, 487] on div "Loan Disbursal" at bounding box center [547, 489] width 176 height 10
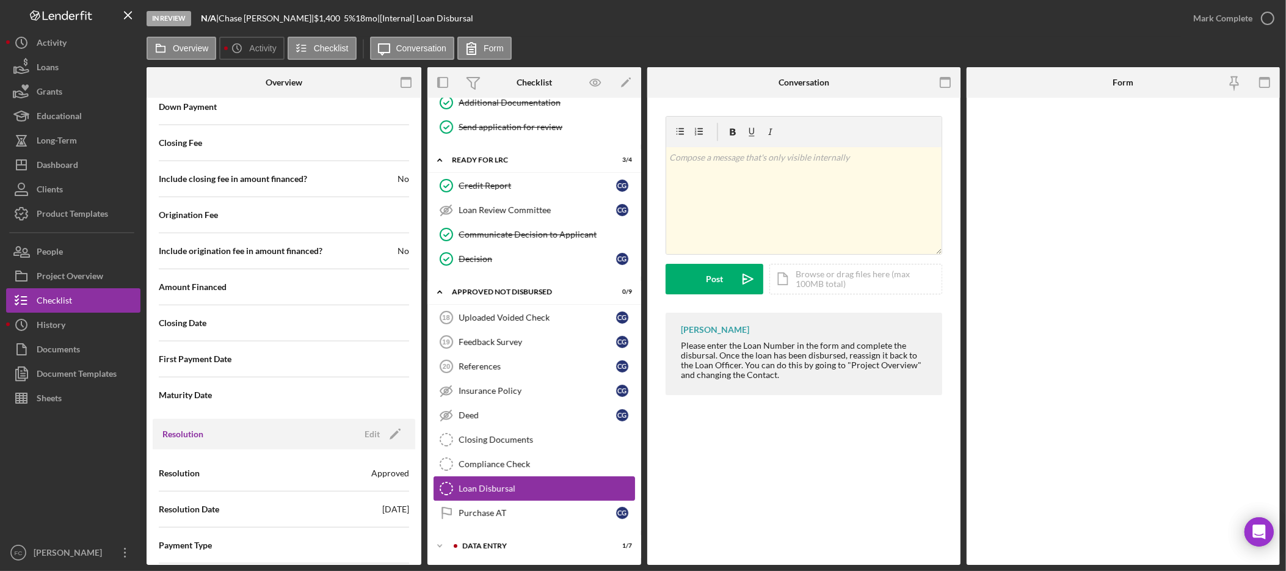
scroll to position [219, 0]
click at [560, 512] on div "Purchase AT" at bounding box center [538, 513] width 158 height 10
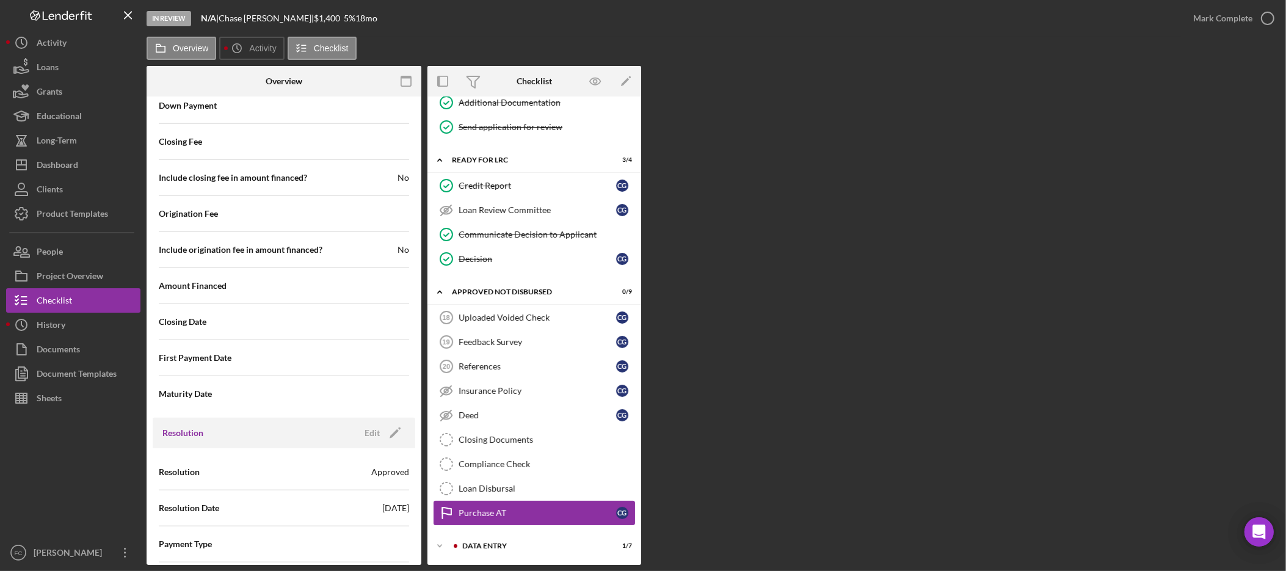
scroll to position [219, 0]
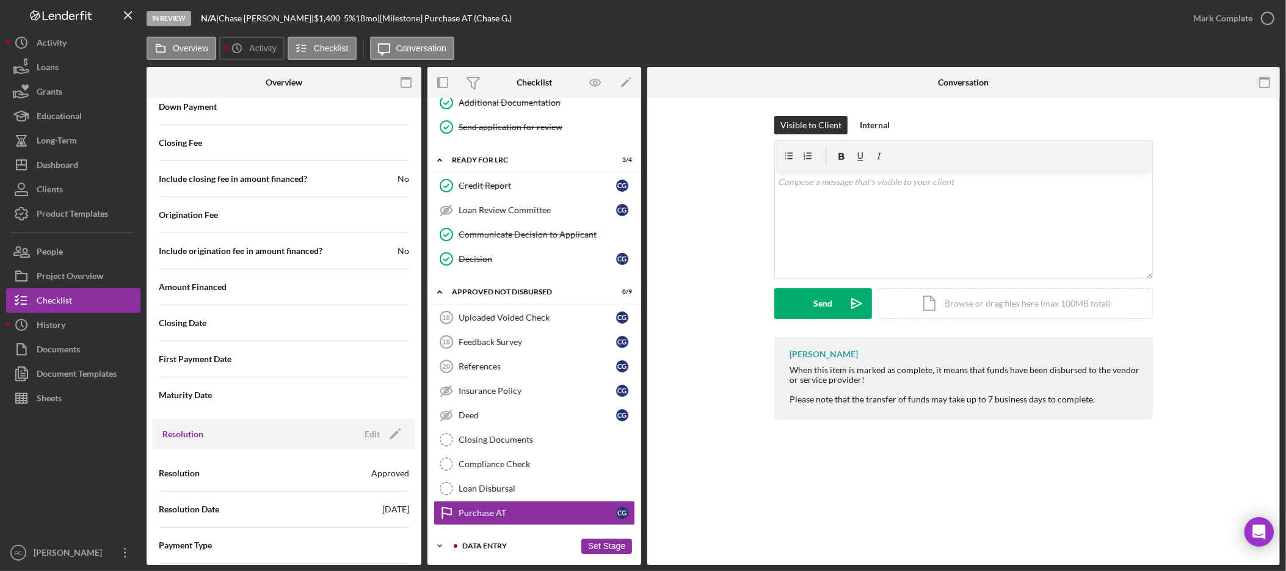
click at [486, 544] on div "Data Entry" at bounding box center [518, 545] width 113 height 7
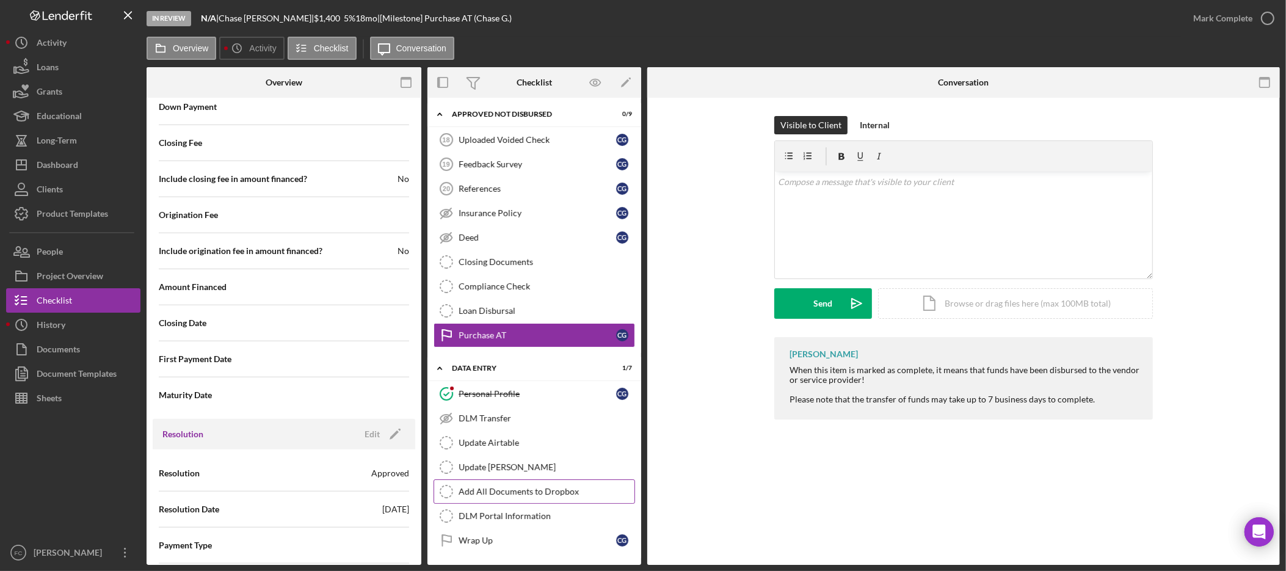
scroll to position [399, 0]
click at [551, 541] on div "Wrap Up" at bounding box center [538, 540] width 158 height 10
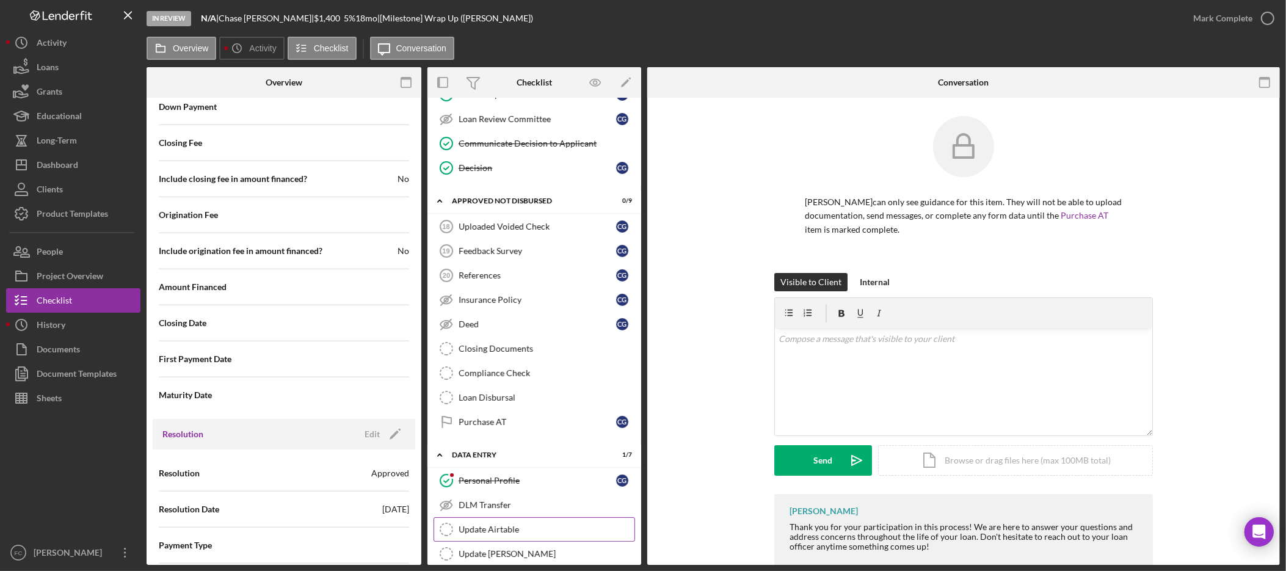
scroll to position [227, 0]
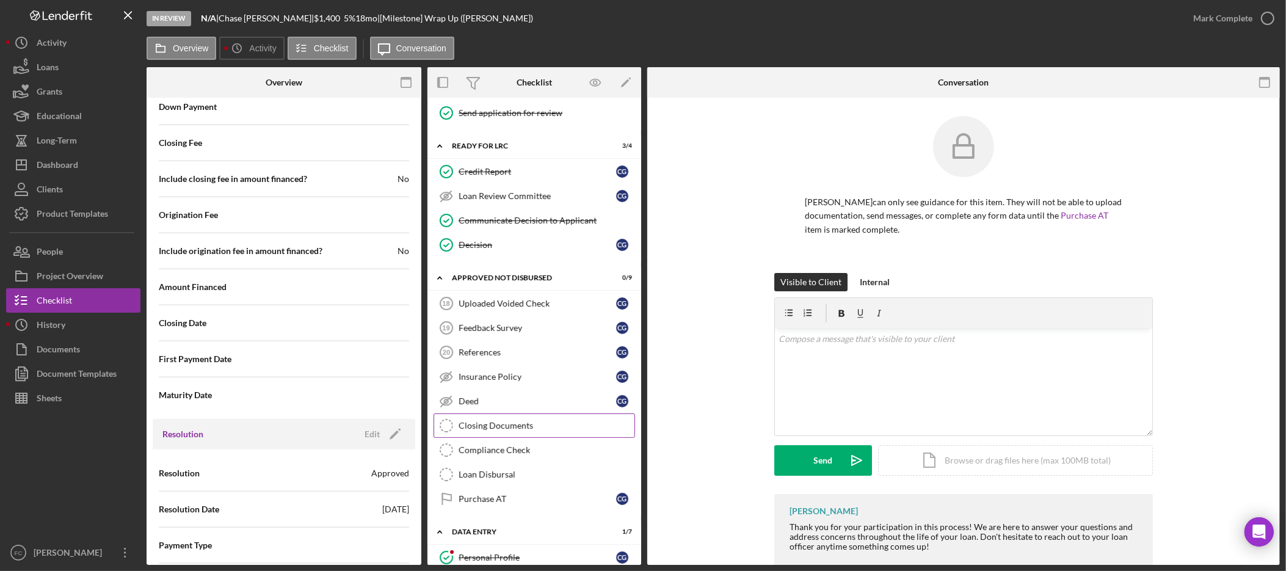
click at [551, 428] on div "Closing Documents" at bounding box center [547, 426] width 176 height 10
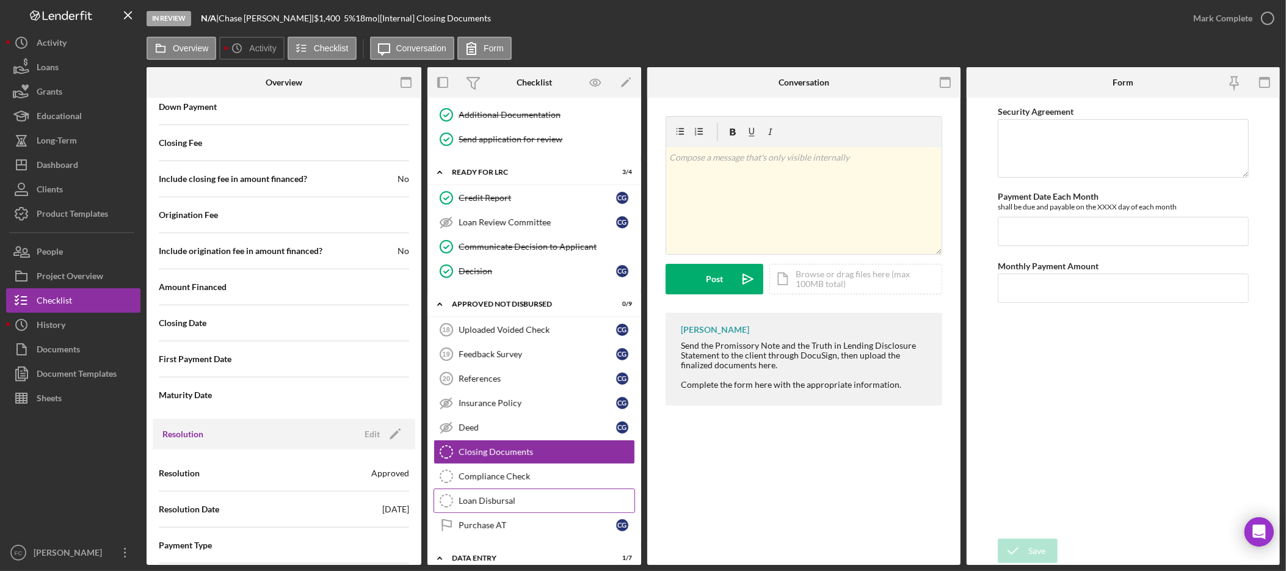
scroll to position [201, 0]
click at [493, 374] on link "References 20 References C G" at bounding box center [533, 377] width 201 height 24
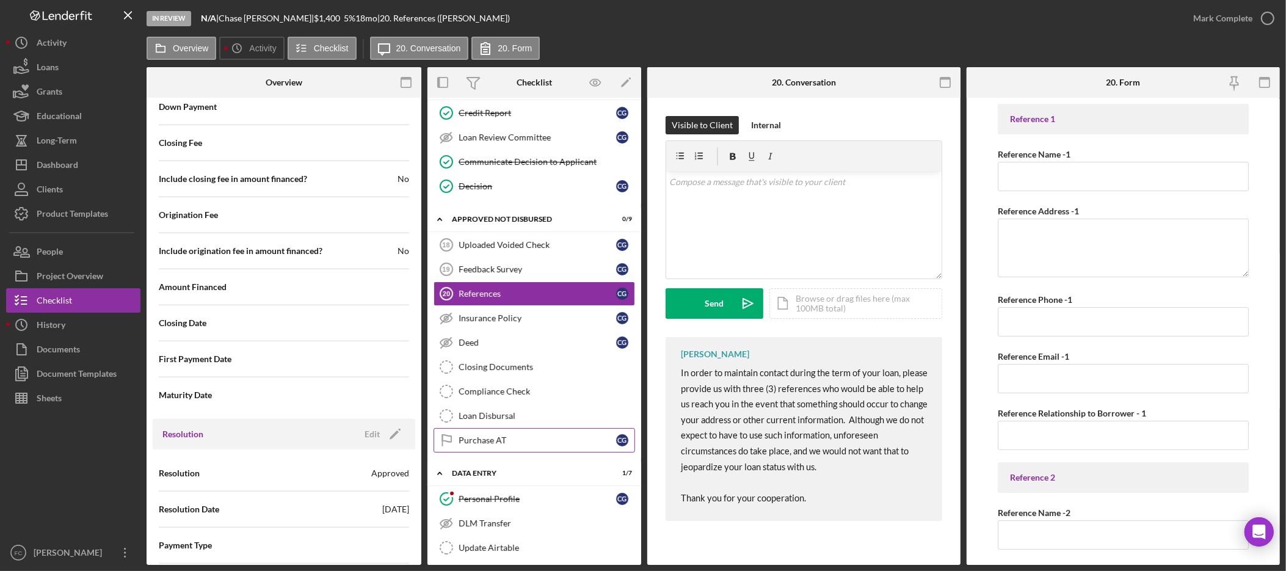
scroll to position [283, 0]
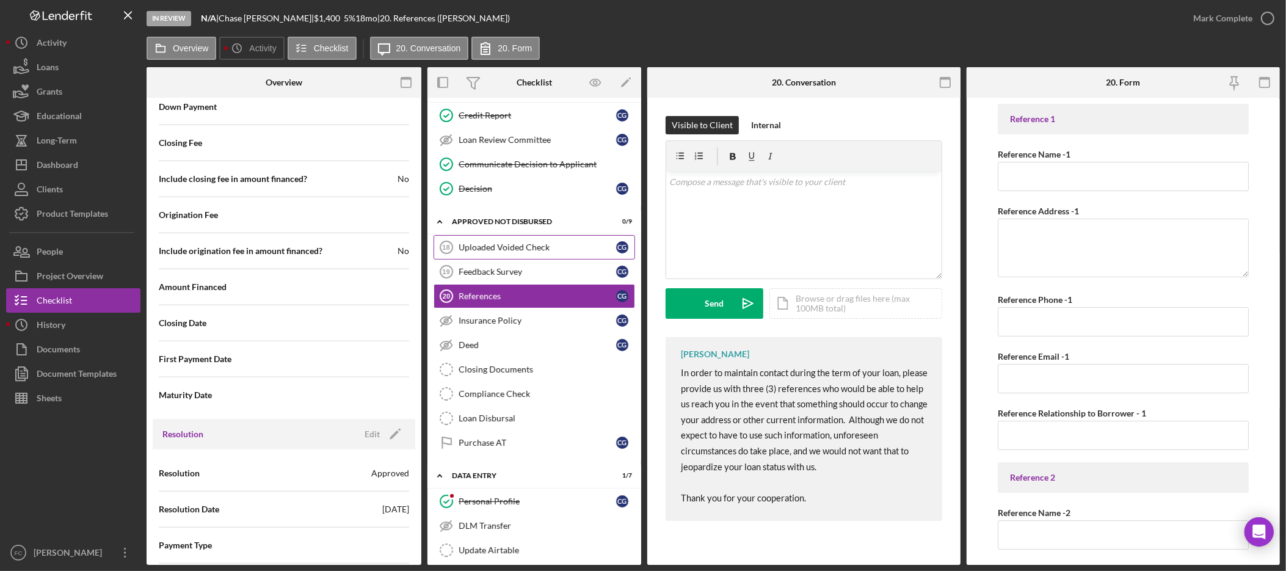
click at [535, 252] on div "Uploaded Voided Check" at bounding box center [538, 247] width 158 height 10
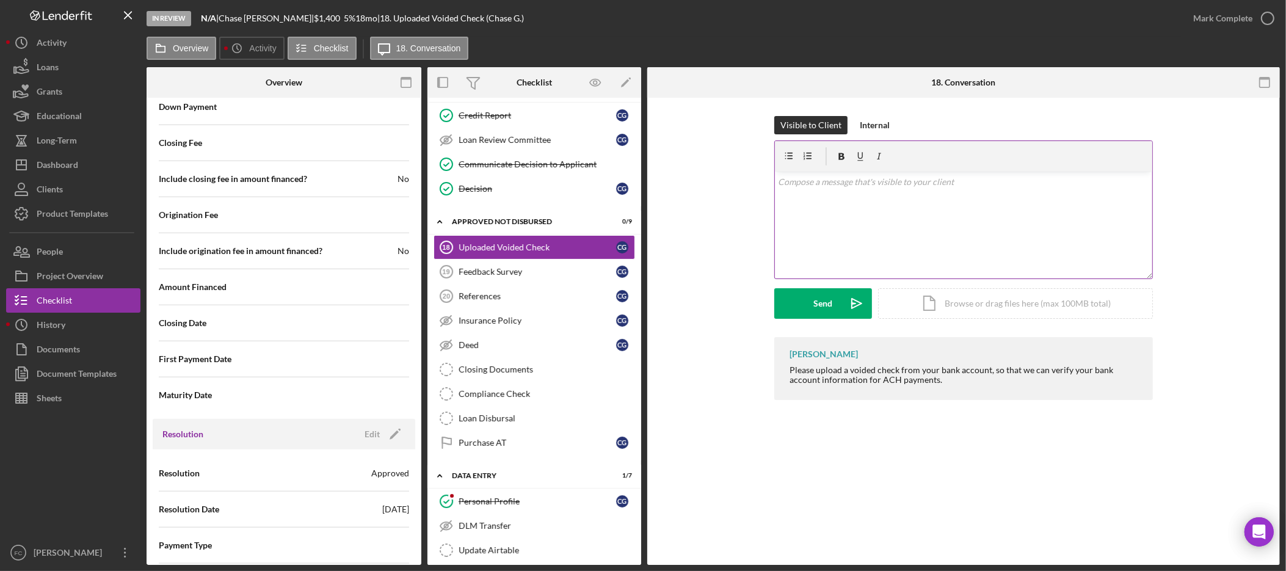
click at [885, 203] on div "v Color teal Color pink Remove color Add row above Add row below Add column bef…" at bounding box center [963, 225] width 377 height 107
drag, startPoint x: 885, startPoint y: 125, endPoint x: 901, endPoint y: 140, distance: 22.0
click at [885, 125] on div "Internal" at bounding box center [875, 125] width 30 height 18
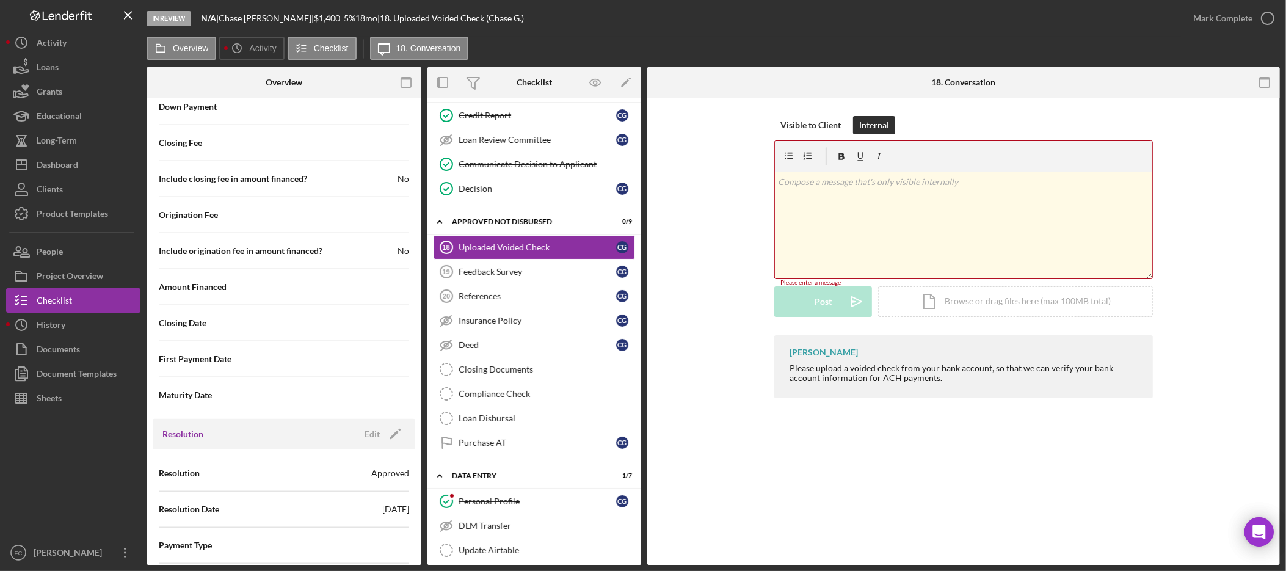
click at [954, 217] on div "v Color teal Color pink Remove color Add row above Add row below Add column bef…" at bounding box center [963, 225] width 377 height 107
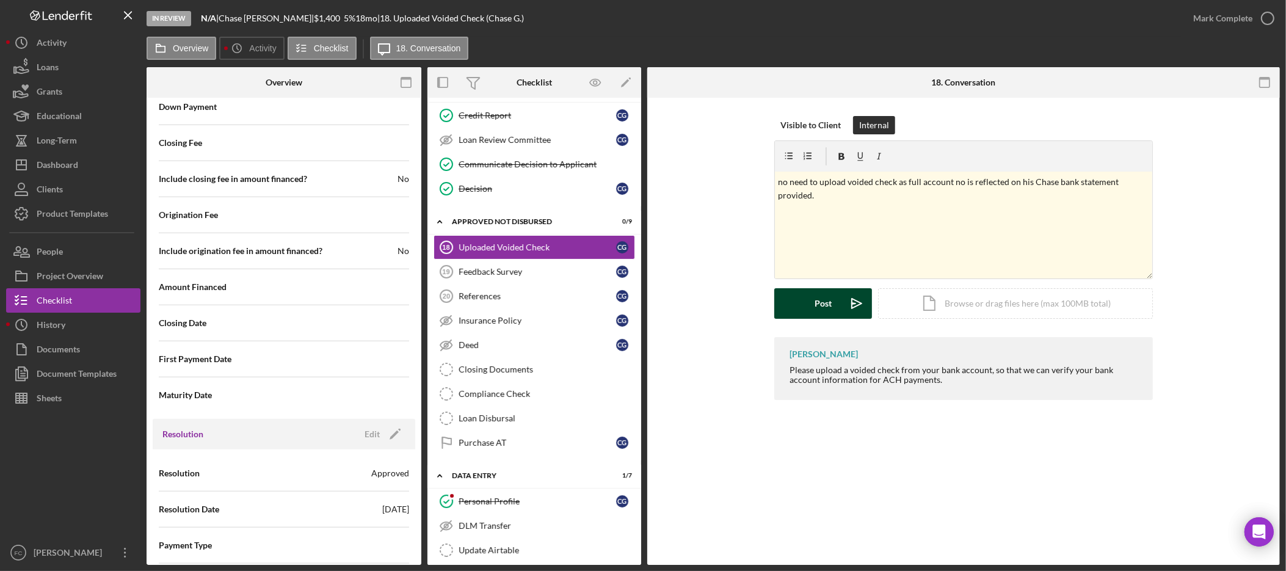
click at [811, 306] on button "Post Icon/icon-invite-send" at bounding box center [823, 303] width 98 height 31
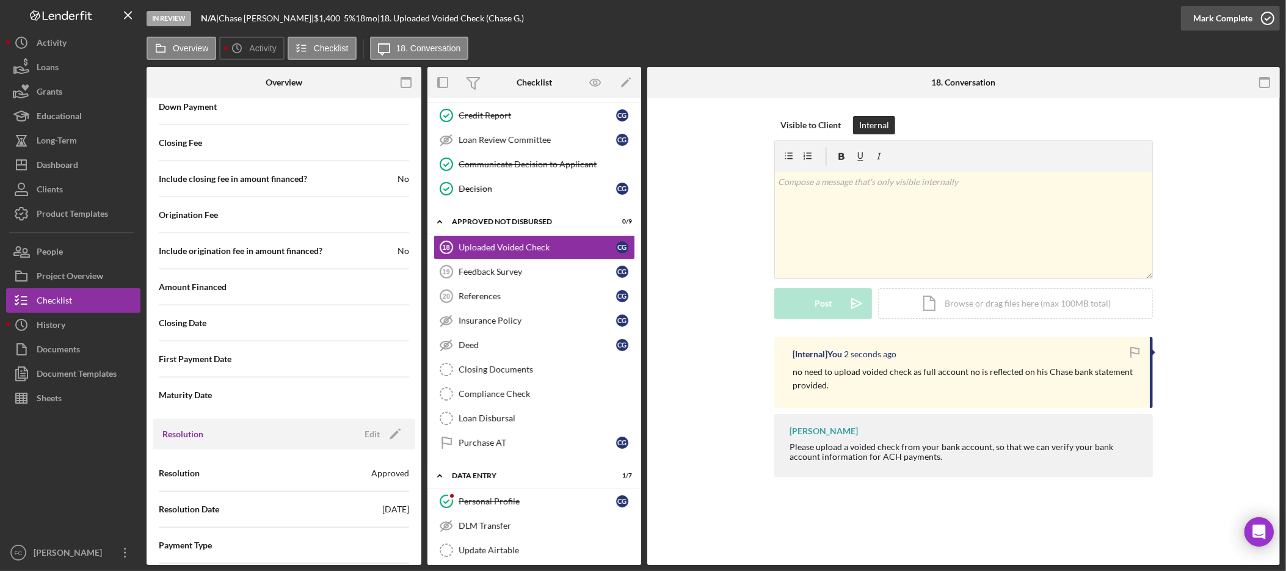
click at [1224, 18] on div "Mark Complete" at bounding box center [1222, 18] width 59 height 24
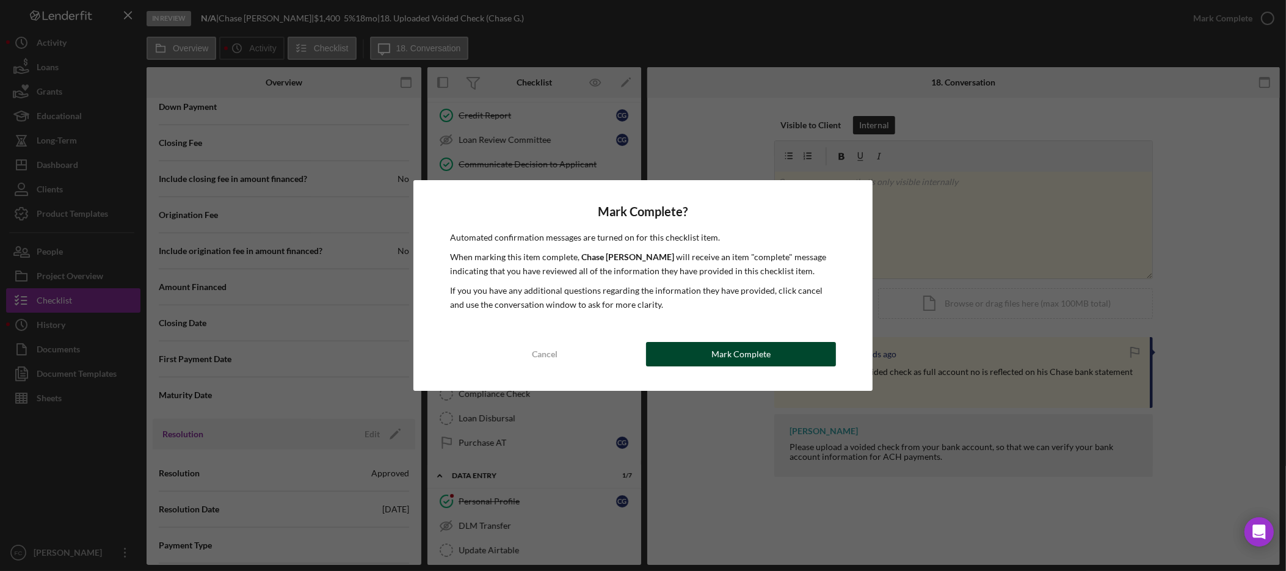
click at [779, 352] on button "Mark Complete" at bounding box center [741, 354] width 190 height 24
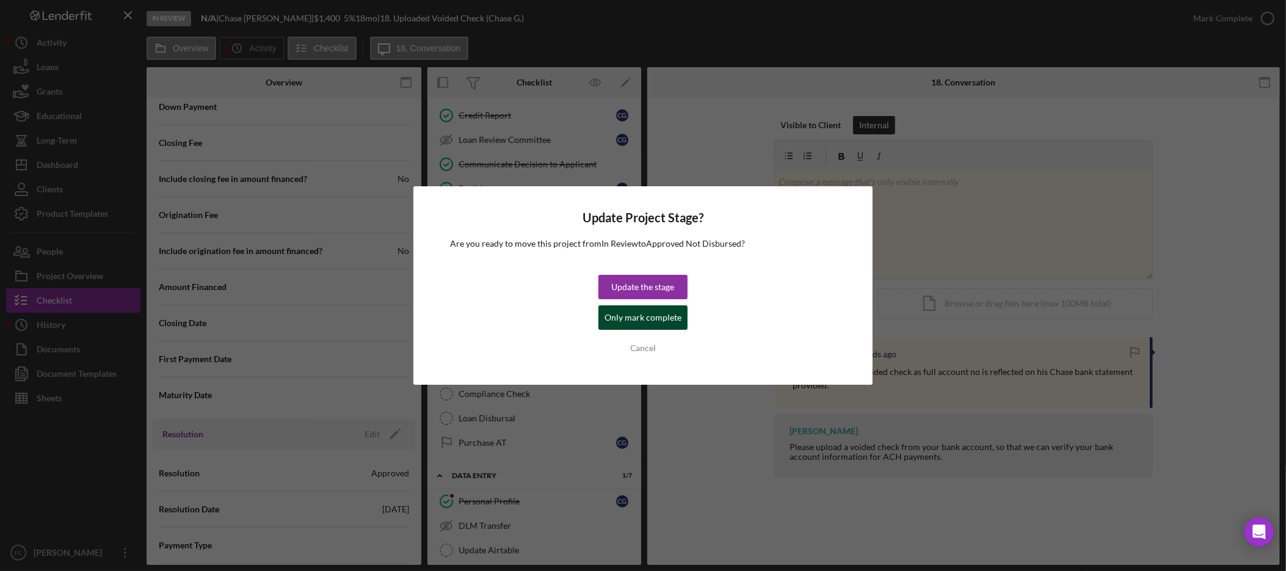
click at [662, 320] on div "Only mark complete" at bounding box center [642, 317] width 77 height 24
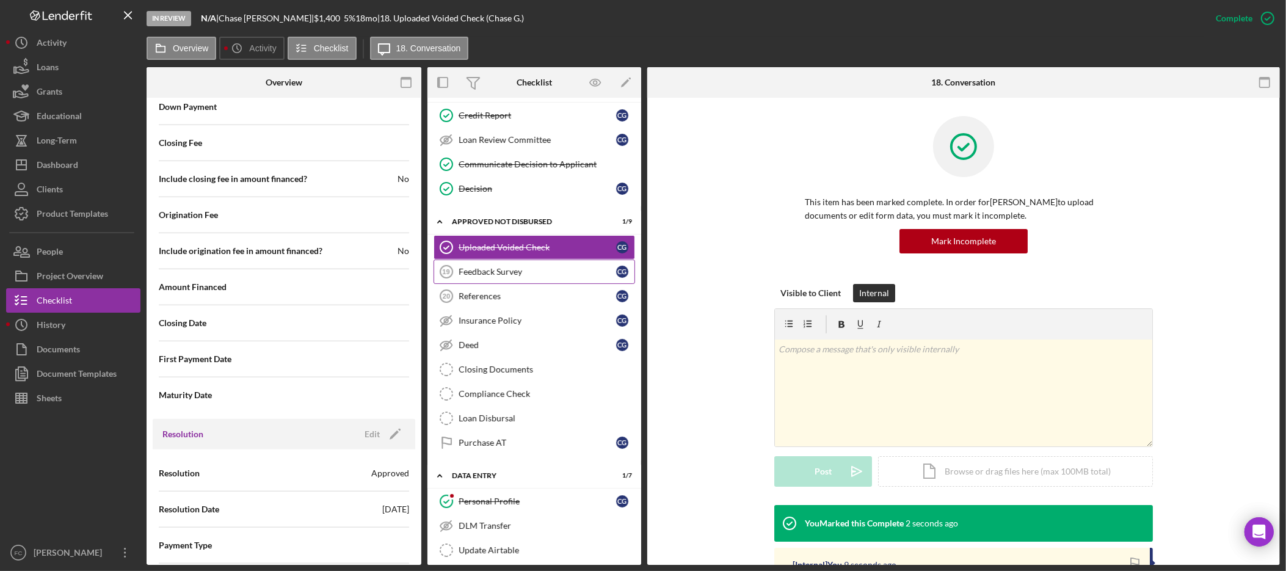
click at [542, 283] on link "Feedback Survey 19 Feedback Survey C G" at bounding box center [533, 271] width 201 height 24
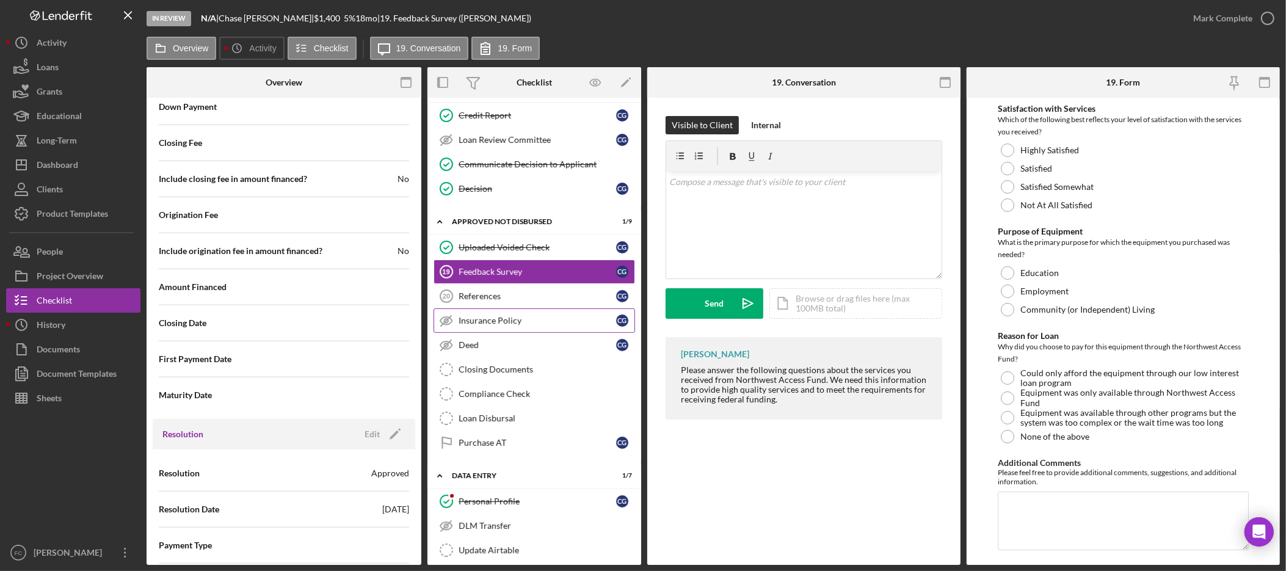
click at [523, 330] on link "Insurance Policy Insurance Policy C G" at bounding box center [533, 320] width 201 height 24
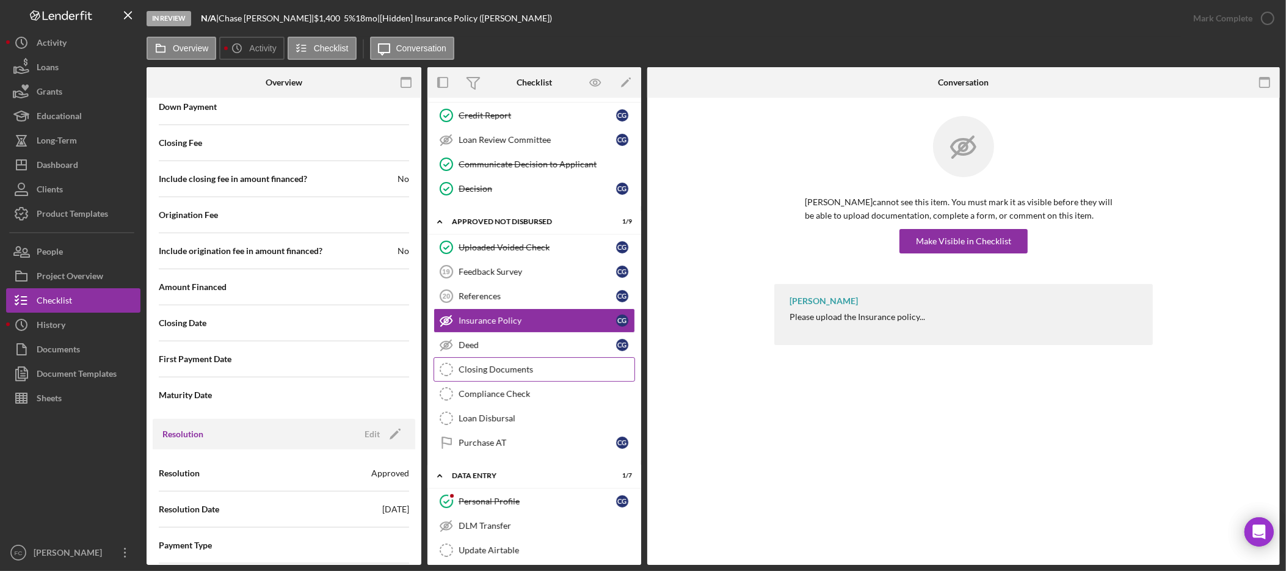
click at [506, 374] on div "Closing Documents" at bounding box center [547, 369] width 176 height 10
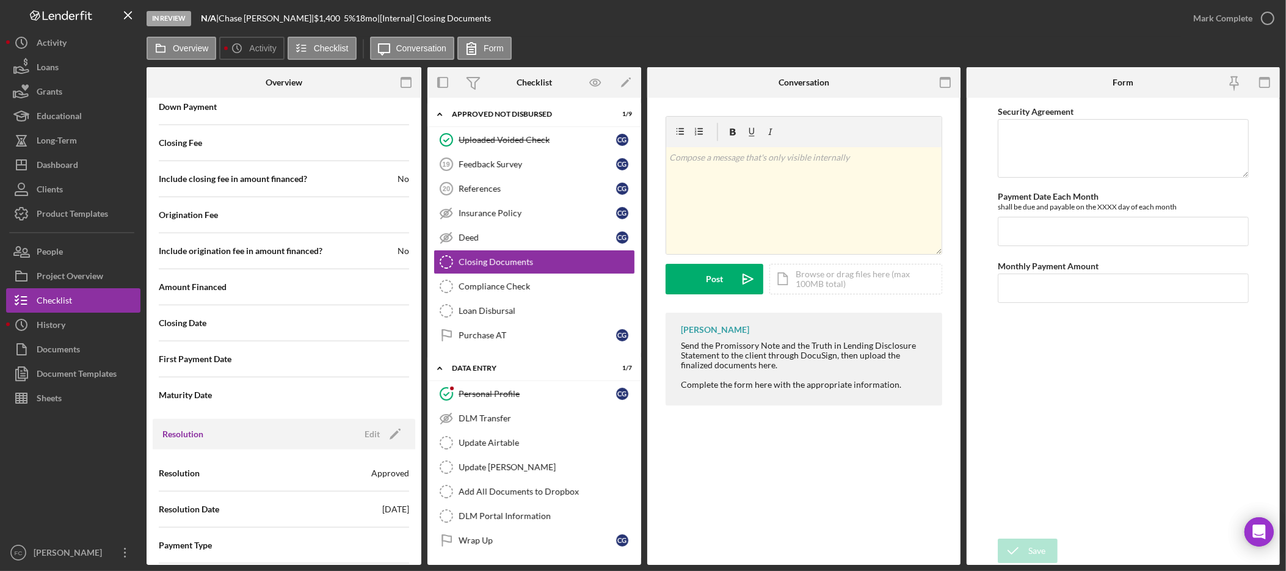
scroll to position [399, 0]
click at [521, 292] on link "Compliance Check Compliance Check" at bounding box center [533, 286] width 201 height 24
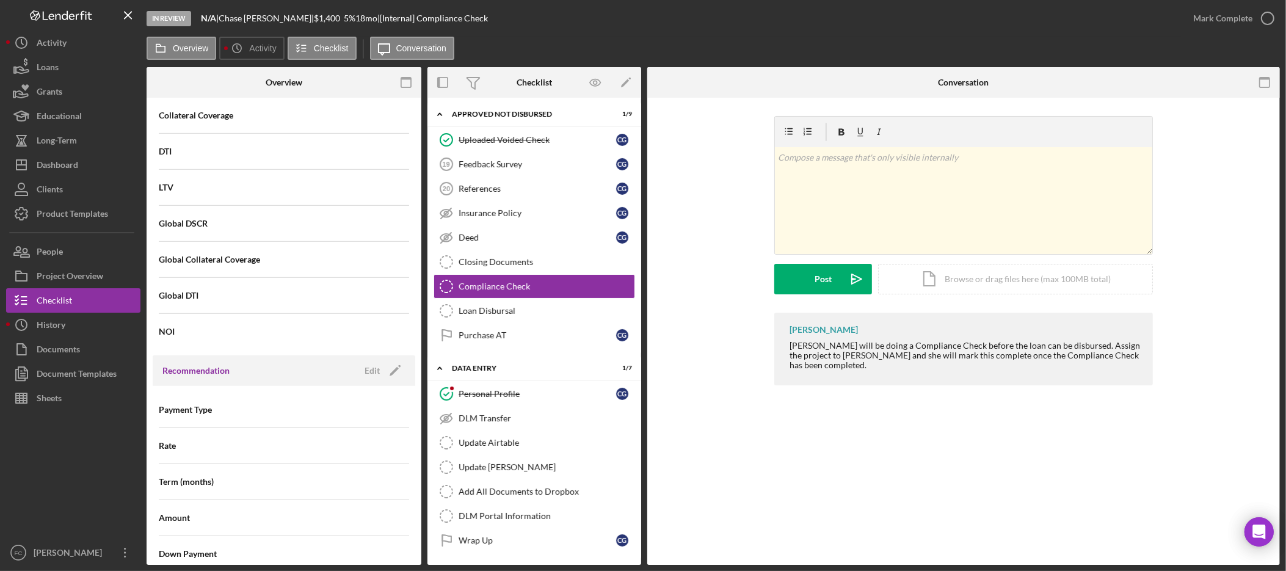
scroll to position [1626, 0]
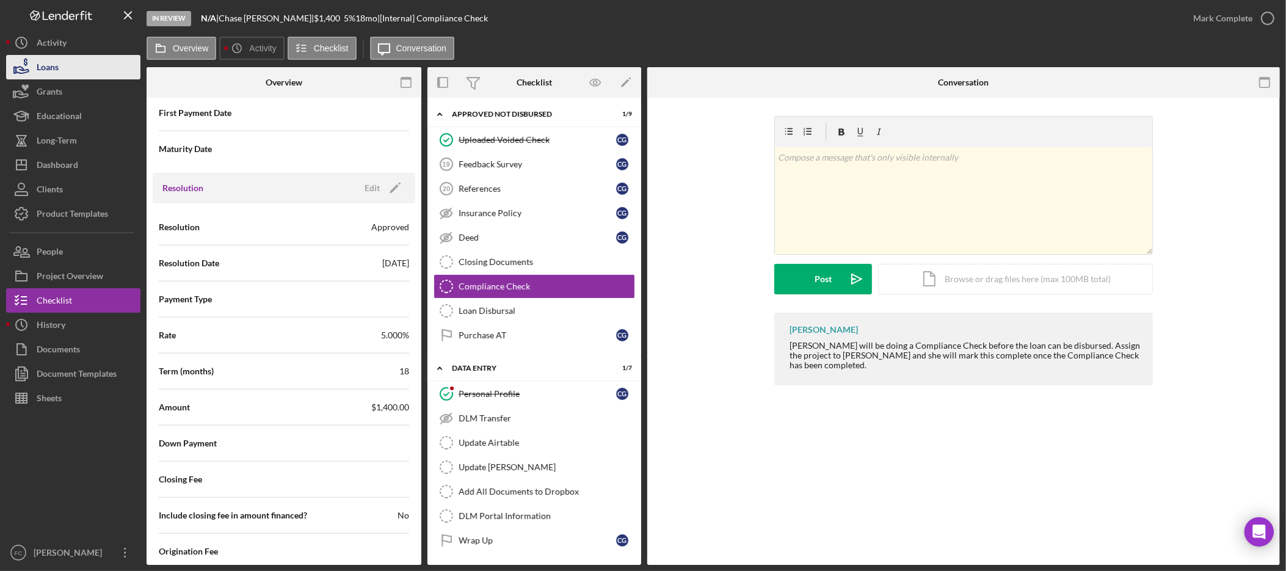
click at [70, 70] on button "Loans" at bounding box center [73, 67] width 134 height 24
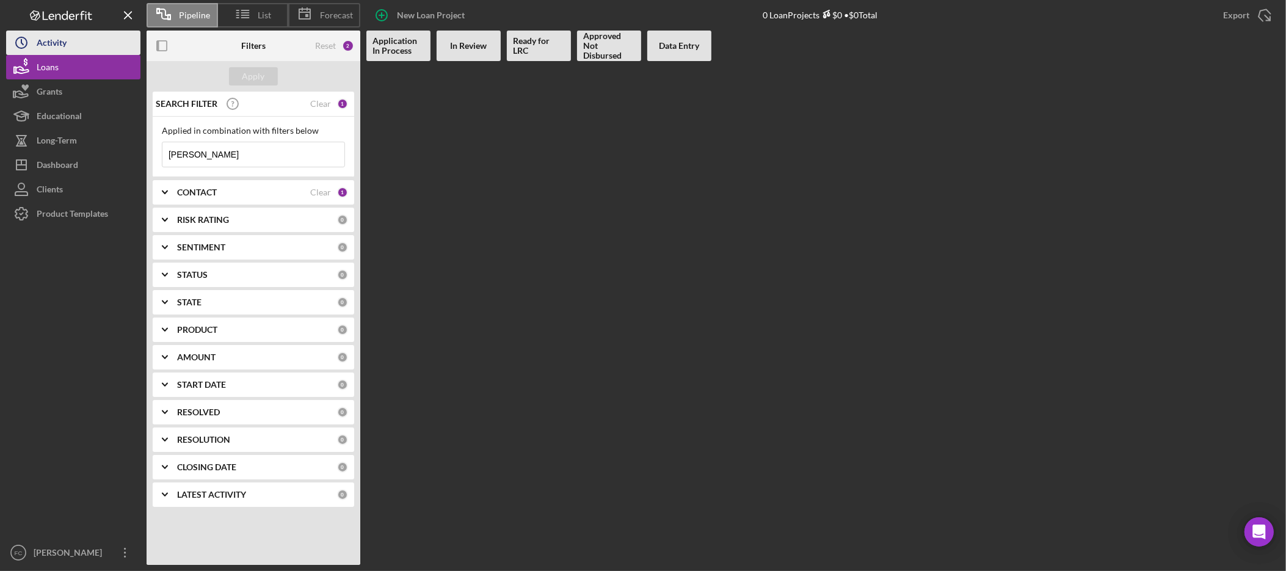
click at [87, 45] on button "Icon/History Activity" at bounding box center [73, 43] width 134 height 24
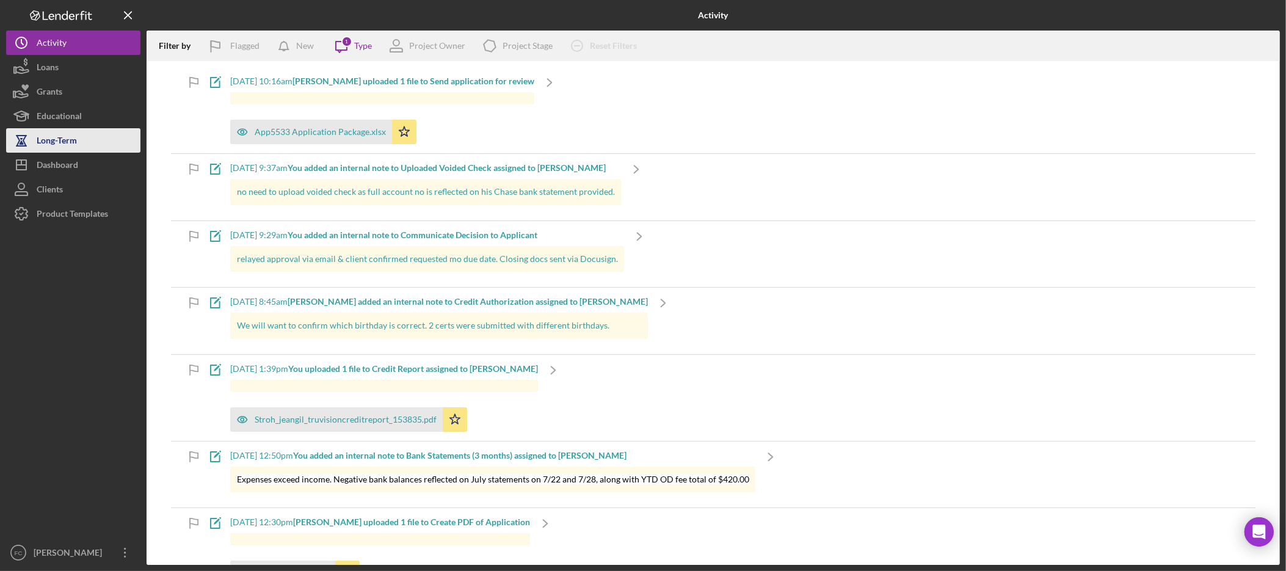
click at [74, 134] on div "Long-Term" at bounding box center [57, 141] width 40 height 27
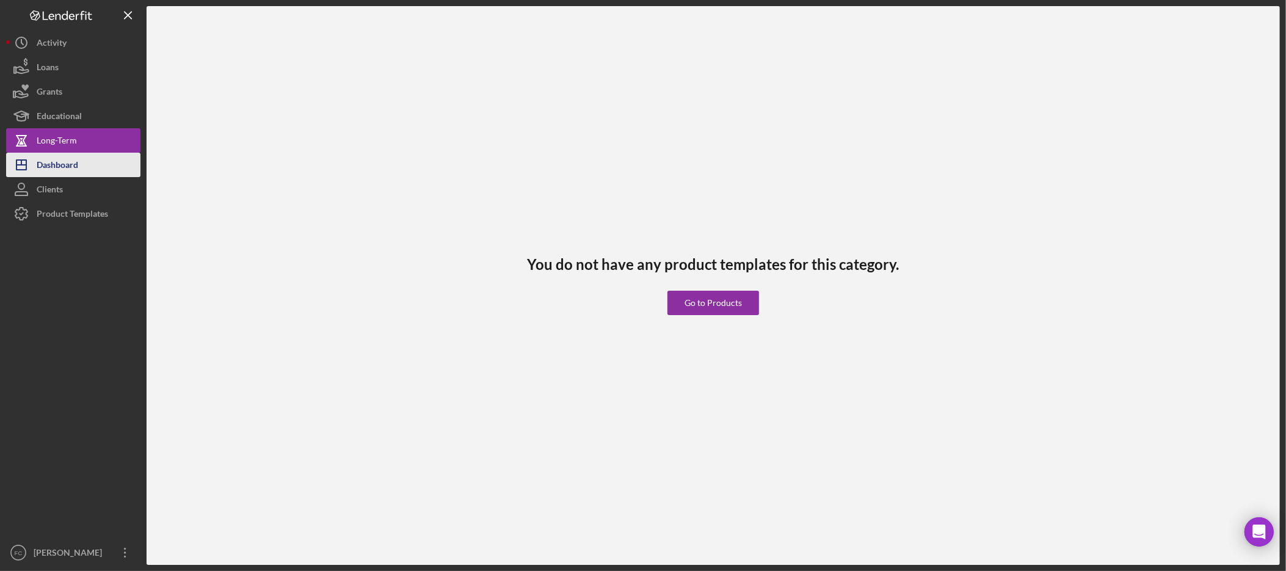
click at [97, 172] on button "Icon/Dashboard Dashboard" at bounding box center [73, 165] width 134 height 24
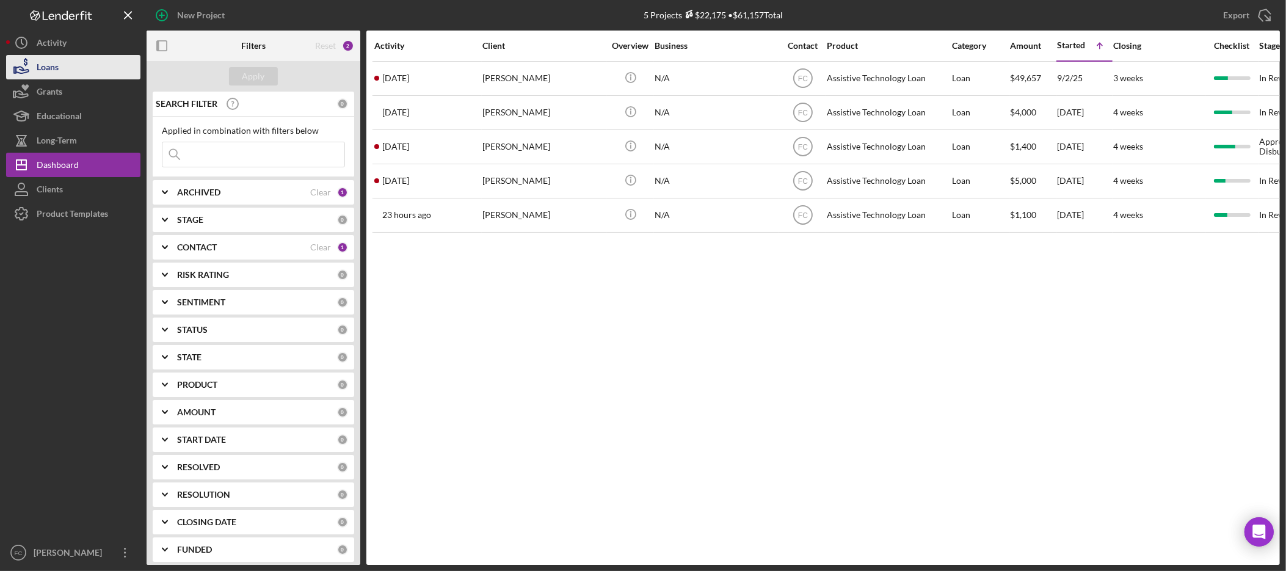
click at [77, 69] on button "Loans" at bounding box center [73, 67] width 134 height 24
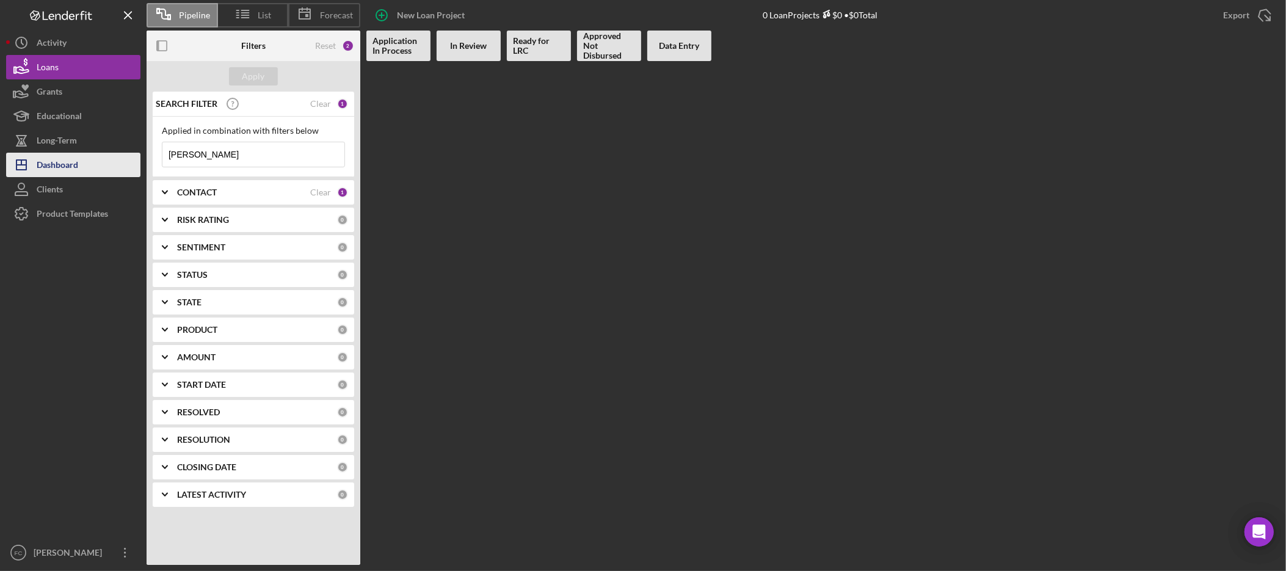
click at [67, 161] on div "Dashboard" at bounding box center [58, 166] width 42 height 27
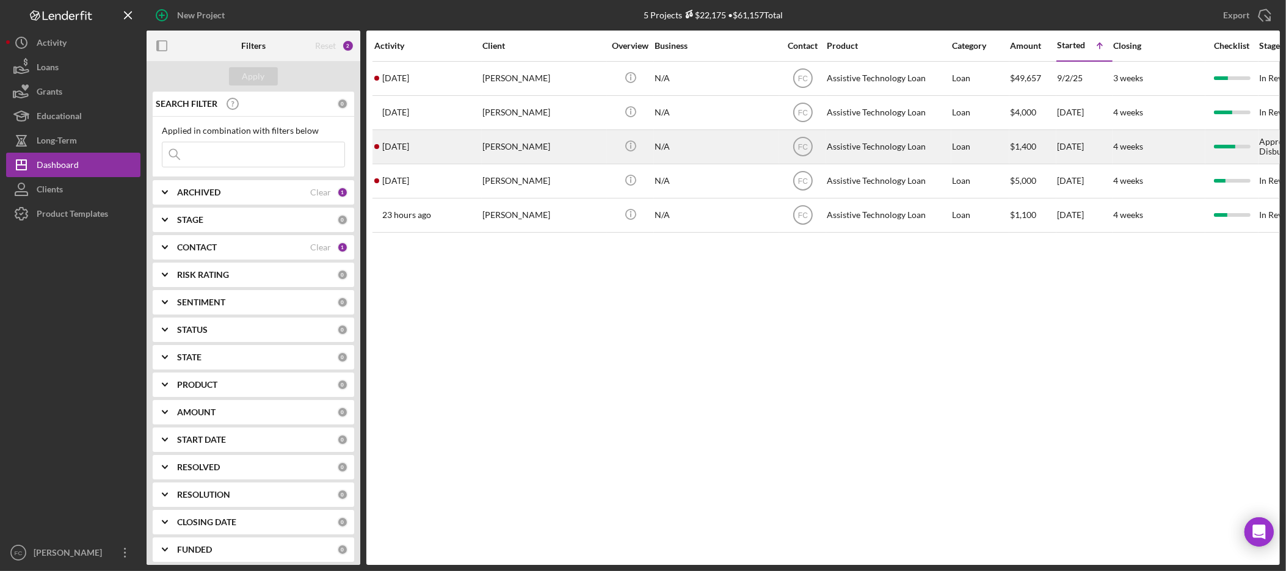
click at [574, 152] on div "[PERSON_NAME]" at bounding box center [543, 147] width 122 height 32
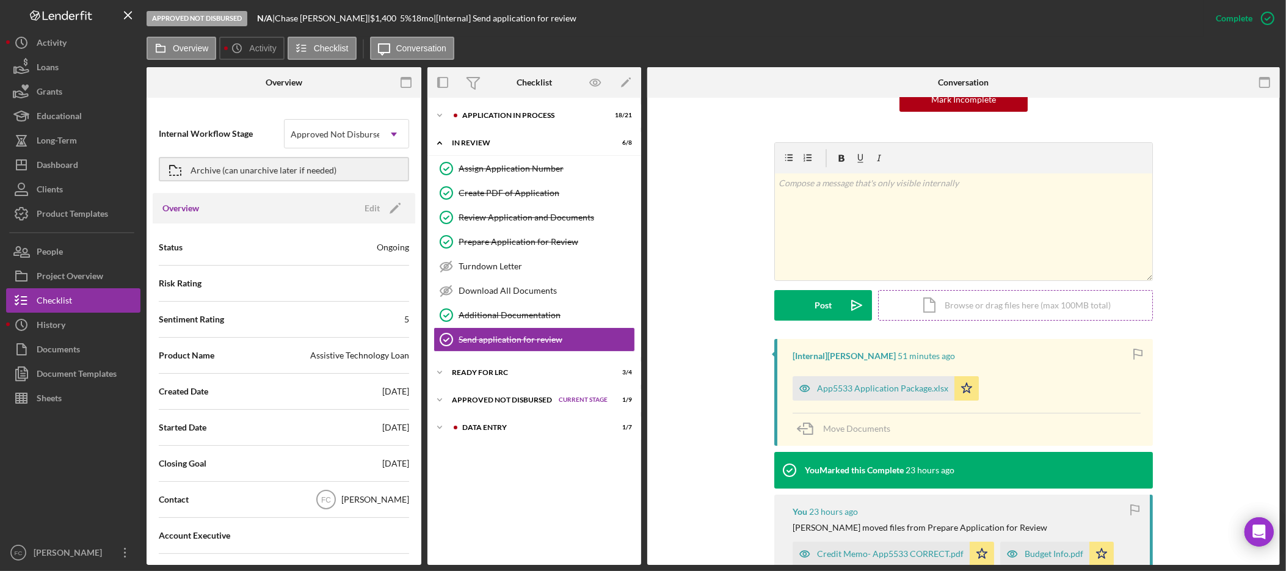
scroll to position [360, 0]
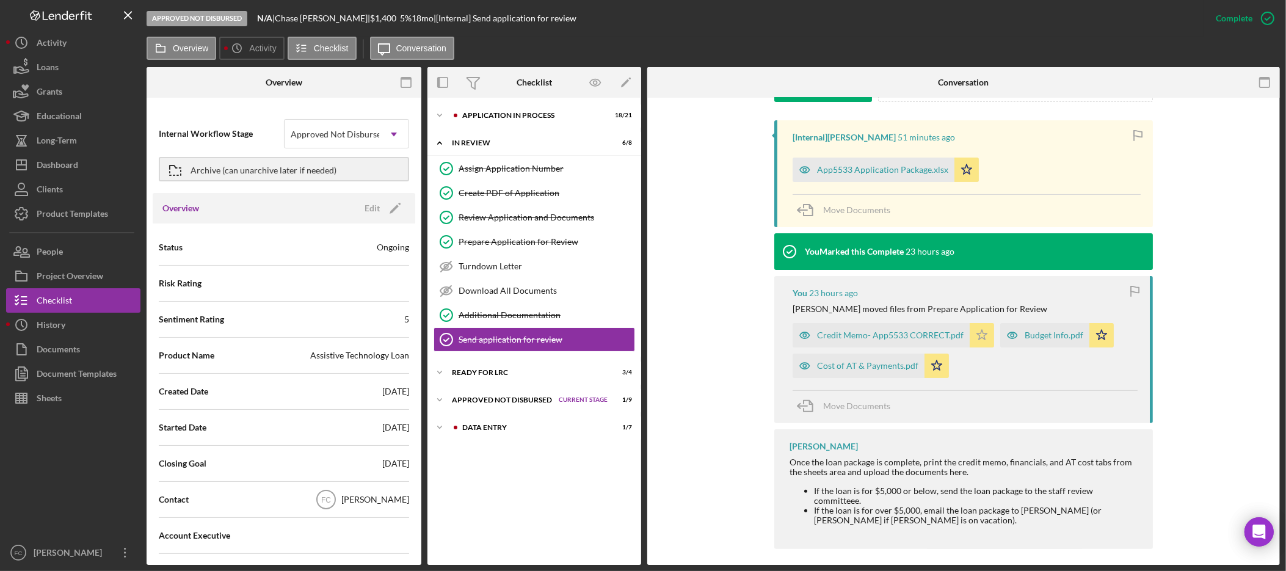
click at [983, 338] on icon "Icon/Star" at bounding box center [982, 335] width 24 height 24
click at [935, 366] on polygon "button" at bounding box center [937, 365] width 10 height 10
click at [1100, 337] on icon "Icon/Star" at bounding box center [1101, 335] width 24 height 24
click at [70, 165] on div "Dashboard" at bounding box center [58, 166] width 42 height 27
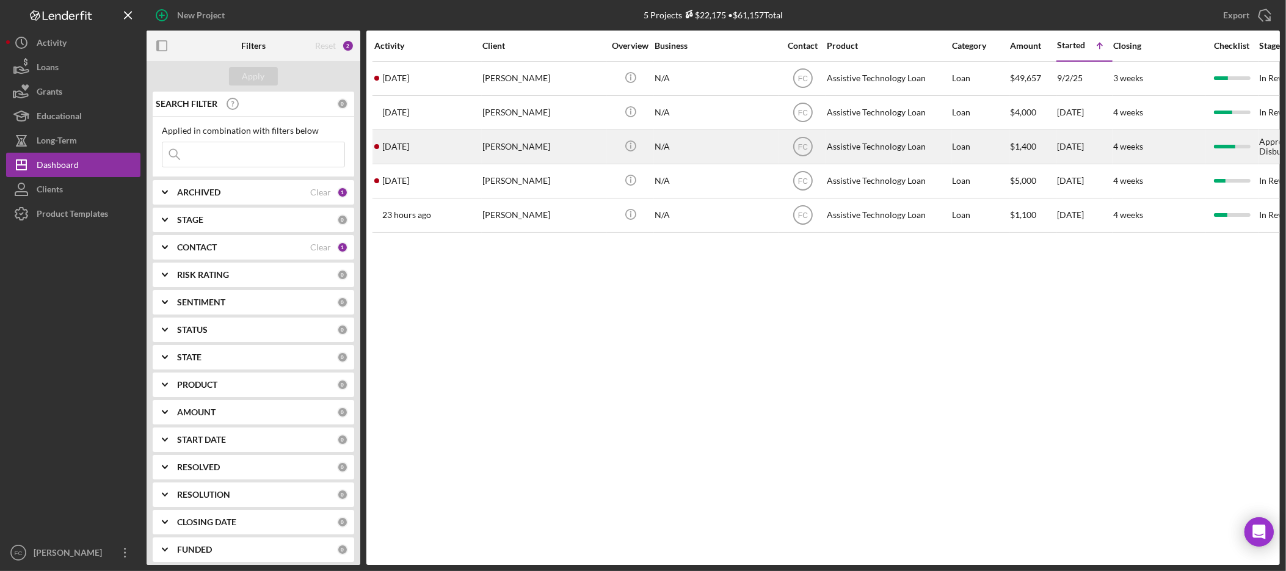
click at [541, 151] on div "[PERSON_NAME]" at bounding box center [543, 147] width 122 height 32
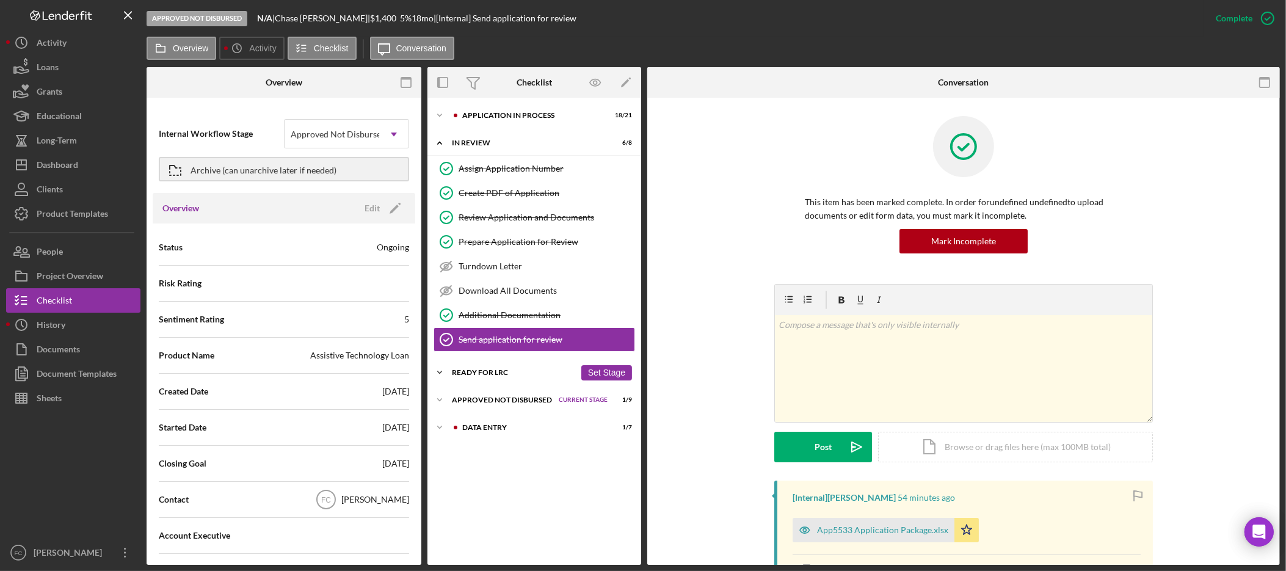
click at [513, 381] on div "Icon/Expander Ready for LRC 3 / 4 Set Stage" at bounding box center [534, 372] width 214 height 24
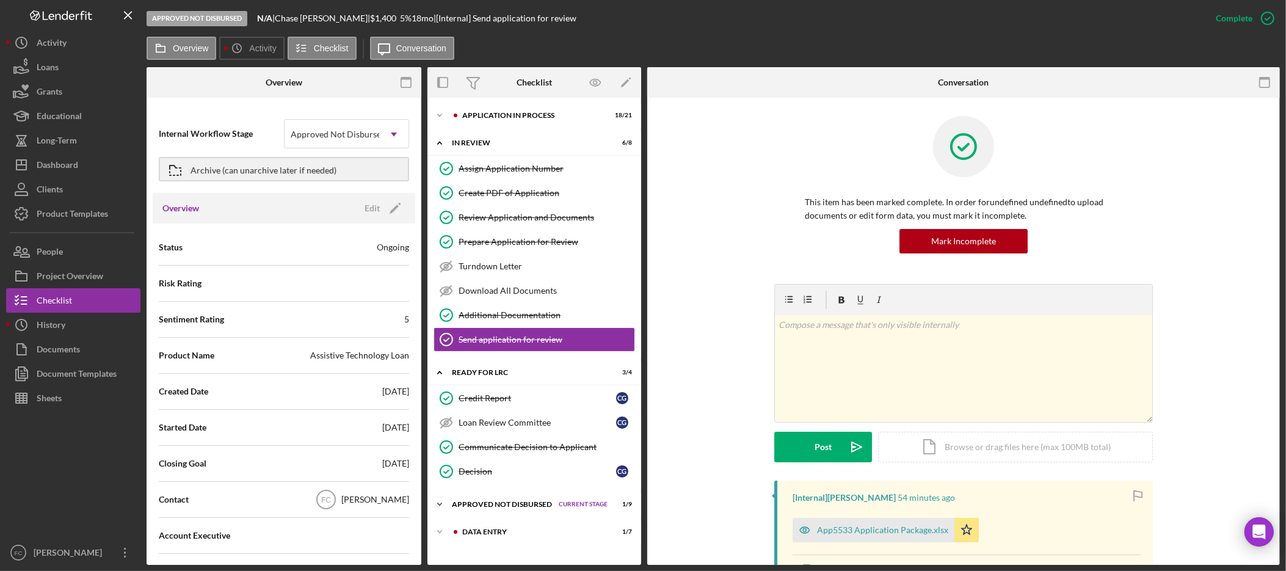
click at [517, 507] on div "Approved Not Disbursed" at bounding box center [502, 504] width 101 height 7
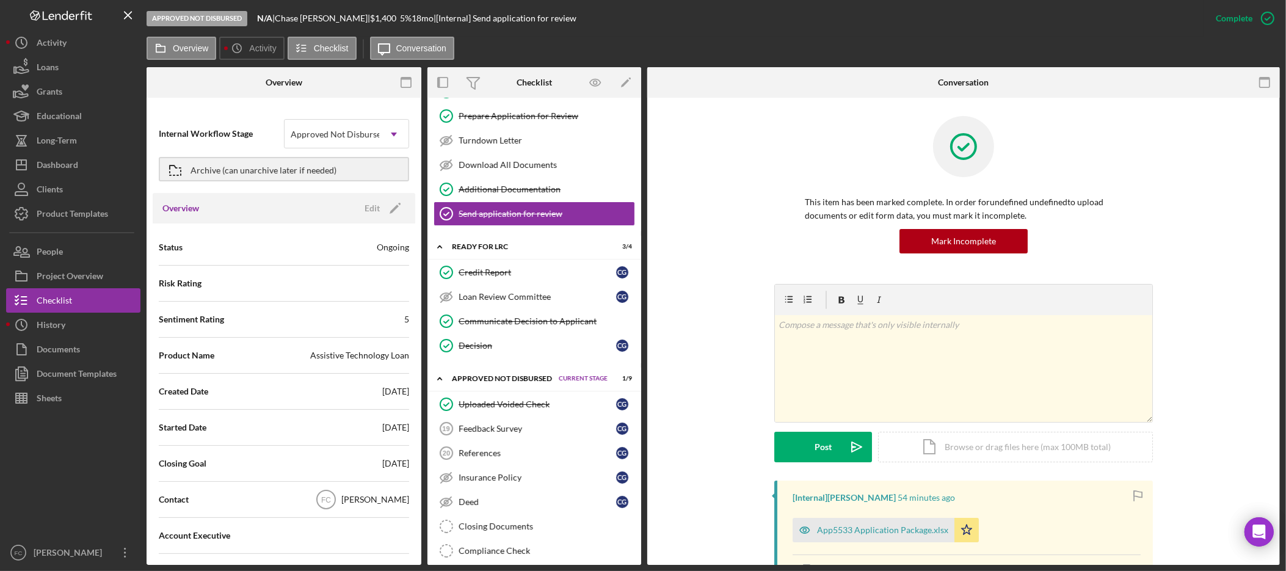
scroll to position [136, 0]
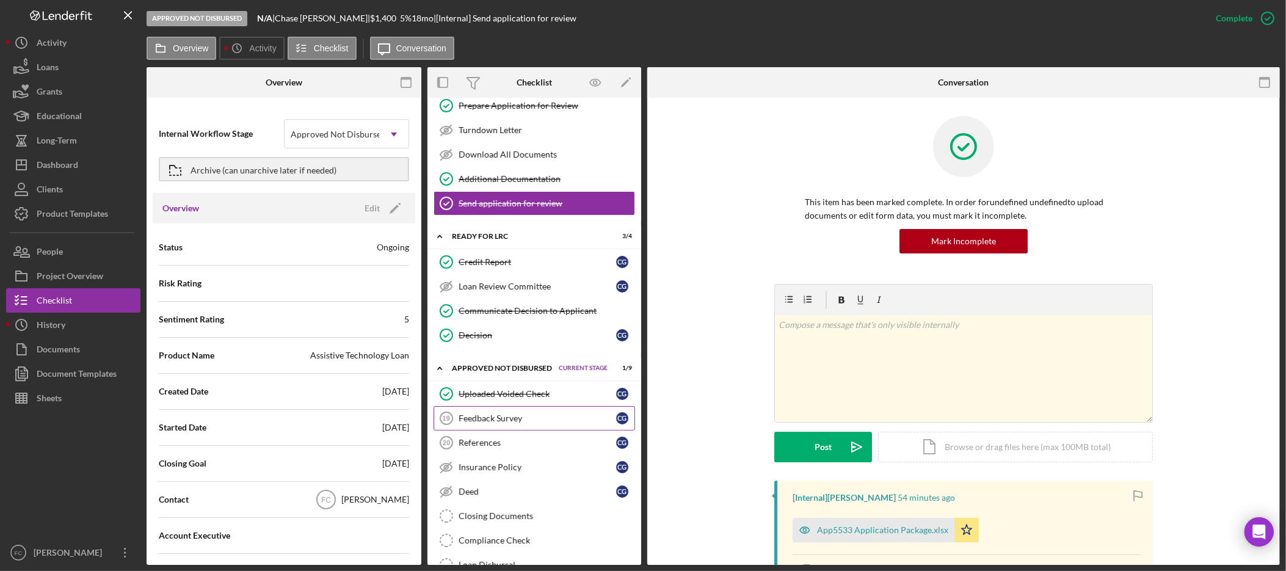
click at [554, 422] on div "Feedback Survey" at bounding box center [538, 418] width 158 height 10
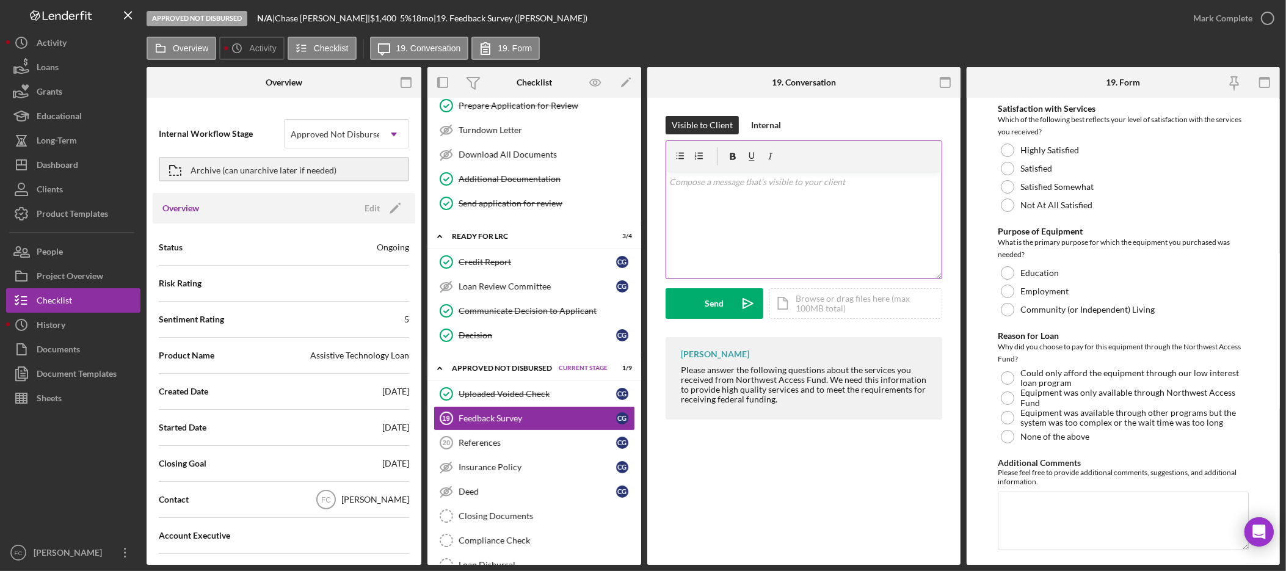
click at [727, 194] on div "v Color teal Color pink Remove color Add row above Add row below Add column bef…" at bounding box center [803, 225] width 275 height 107
click at [764, 123] on div "Internal" at bounding box center [766, 125] width 30 height 18
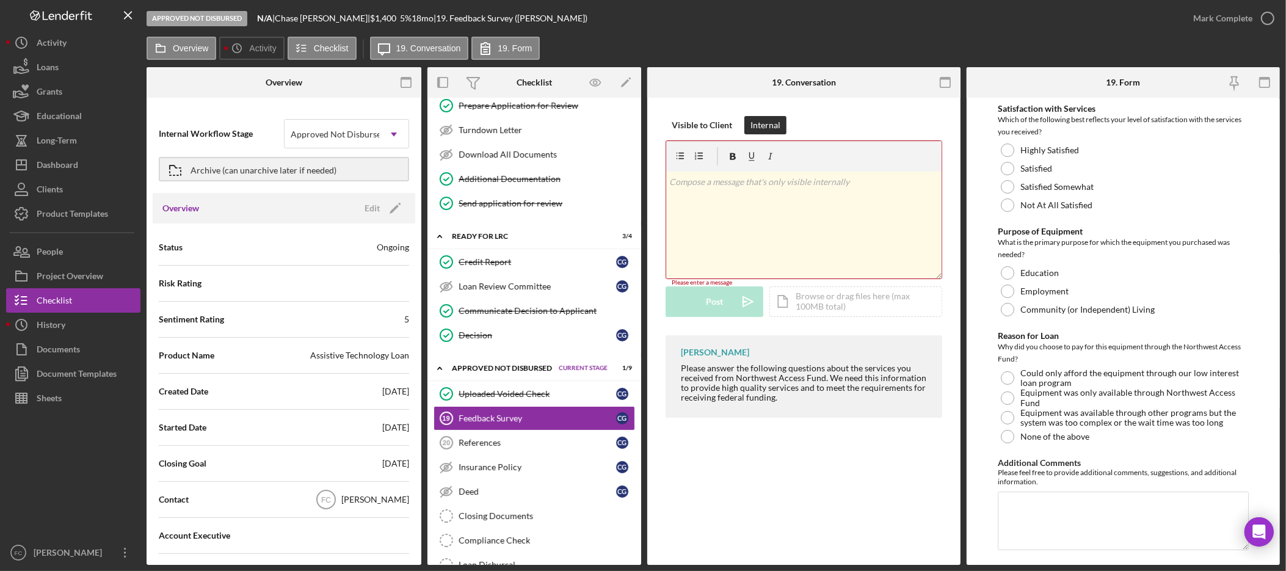
click at [743, 210] on div "v Color teal Color pink Remove color Add row above Add row below Add column bef…" at bounding box center [803, 225] width 275 height 107
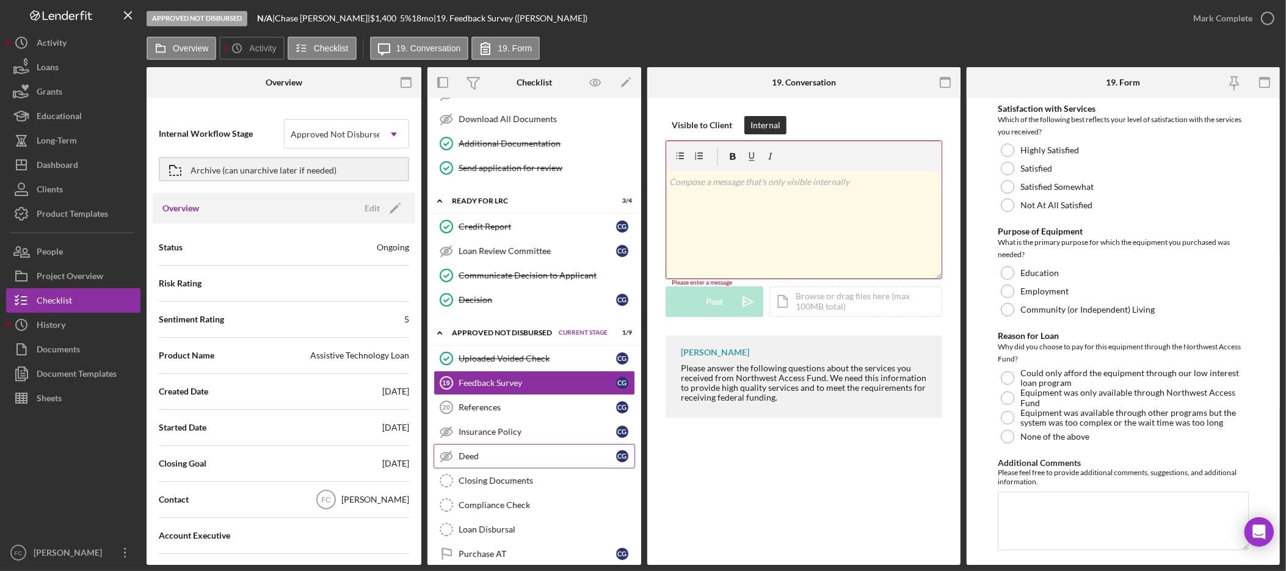
scroll to position [172, 0]
click at [760, 203] on div "v Color teal Color pink Remove color Add row above Add row below Add column bef…" at bounding box center [803, 225] width 275 height 107
click at [694, 127] on div "Visible to Client" at bounding box center [702, 125] width 60 height 18
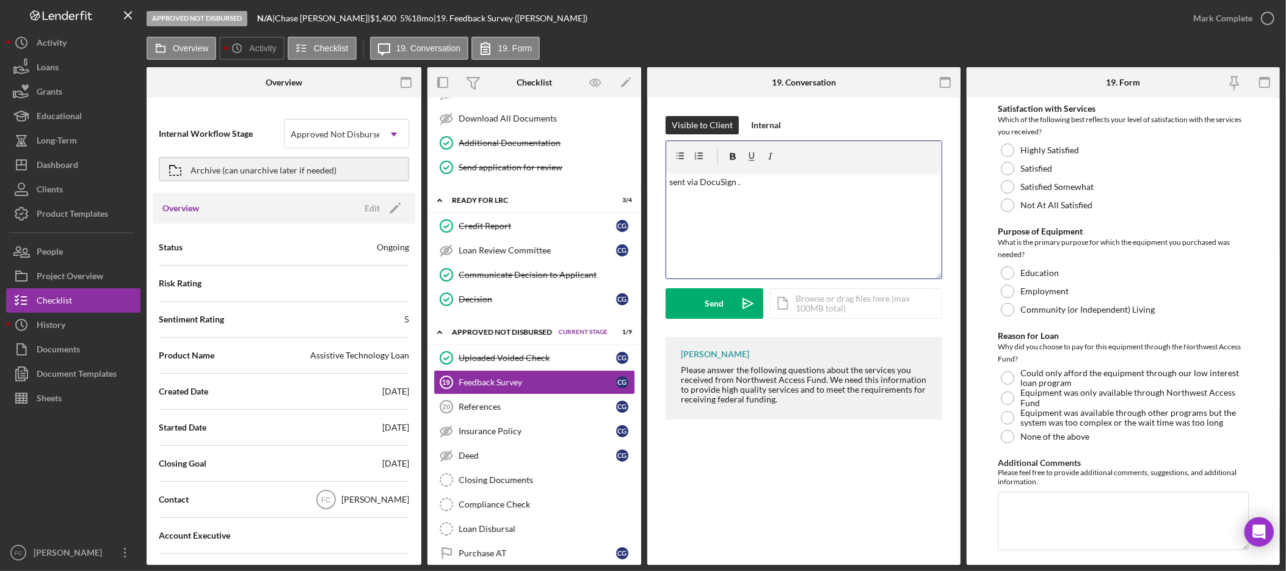
drag, startPoint x: 816, startPoint y: 194, endPoint x: 615, endPoint y: 188, distance: 201.6
click at [615, 188] on div "Overview Internal Workflow Stage Approved Not Disbursed Icon/Dropdown Arrow Arc…" at bounding box center [713, 316] width 1133 height 498
drag, startPoint x: 765, startPoint y: 184, endPoint x: 744, endPoint y: 178, distance: 21.6
click at [720, 186] on p "Hello, I will be marking as complete as I have sent this request to you via Doc…" at bounding box center [804, 188] width 269 height 27
click at [691, 181] on p "Hello, I will be marking feedback survey, references, etc. complete as I have s…" at bounding box center [804, 188] width 269 height 27
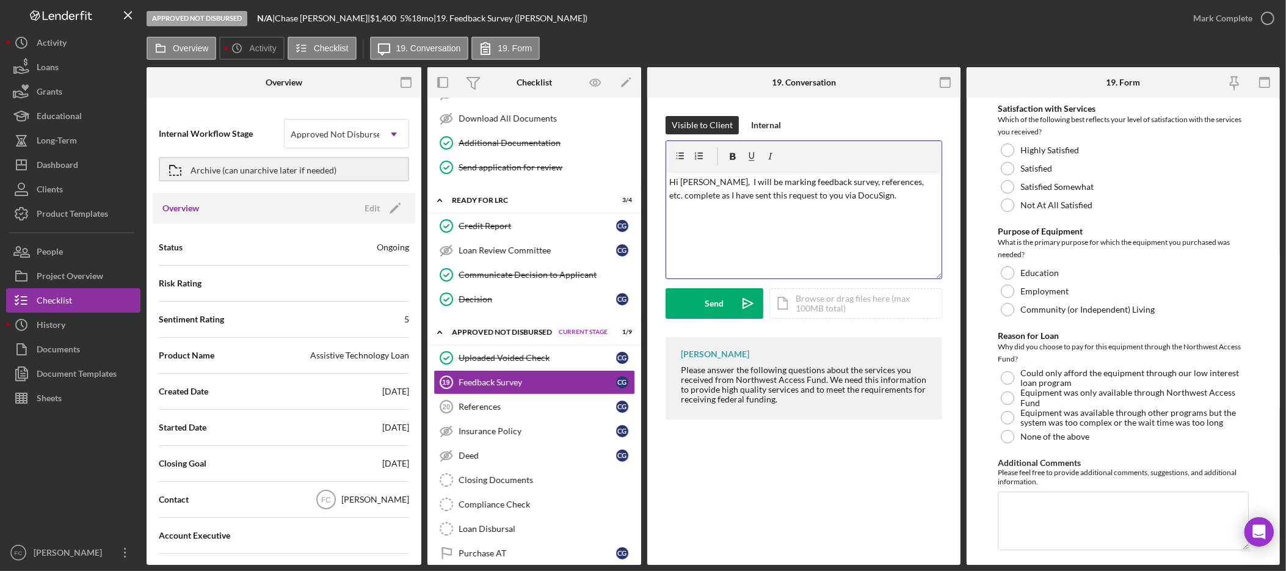
click at [880, 197] on p "Hi [PERSON_NAME], I will be marking feedback survey, references, etc. complete …" at bounding box center [804, 188] width 269 height 27
click at [735, 190] on p "Hi [PERSON_NAME], I will be marking feedback survey, references, etc. complete …" at bounding box center [804, 188] width 269 height 27
click at [892, 182] on p "Hi [PERSON_NAME], I will be marking feedback survey, references, etc. complete …" at bounding box center [804, 188] width 269 height 27
click at [542, 485] on div "Closing Documents" at bounding box center [547, 480] width 176 height 10
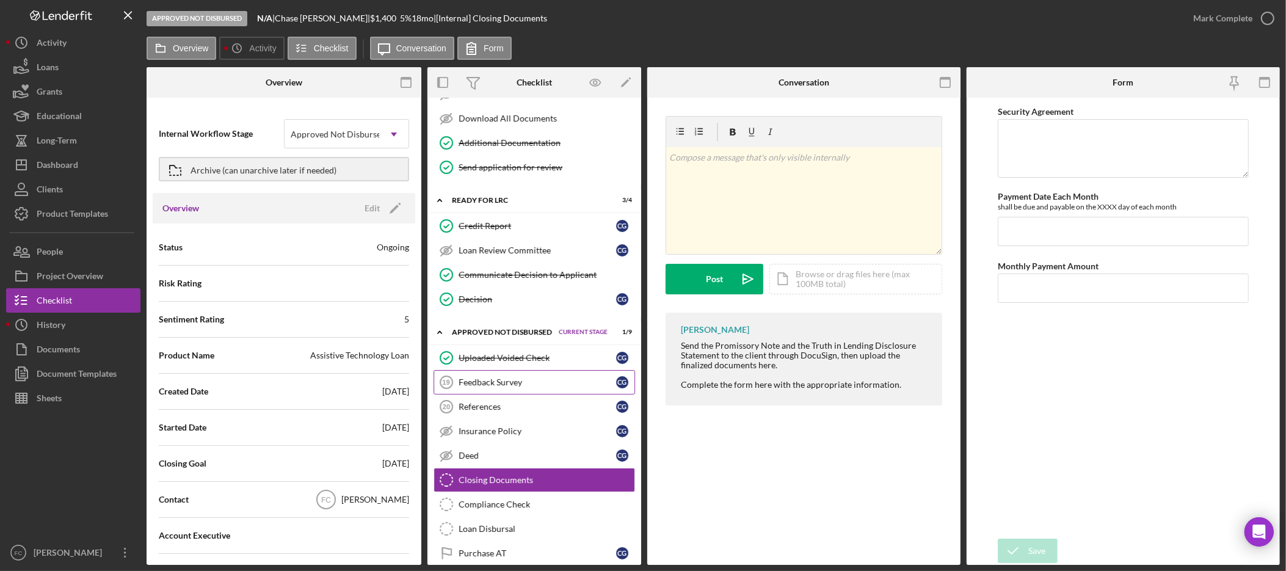
click at [518, 375] on link "Feedback Survey 19 Feedback Survey C G" at bounding box center [533, 382] width 201 height 24
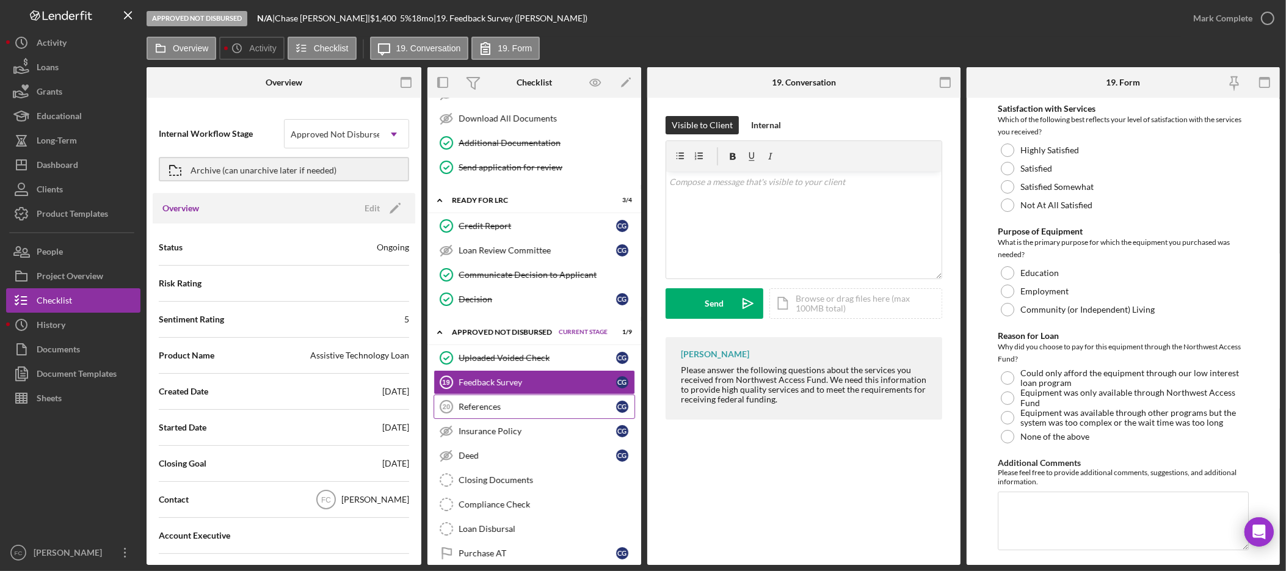
click at [521, 399] on link "References 20 References C G" at bounding box center [533, 406] width 201 height 24
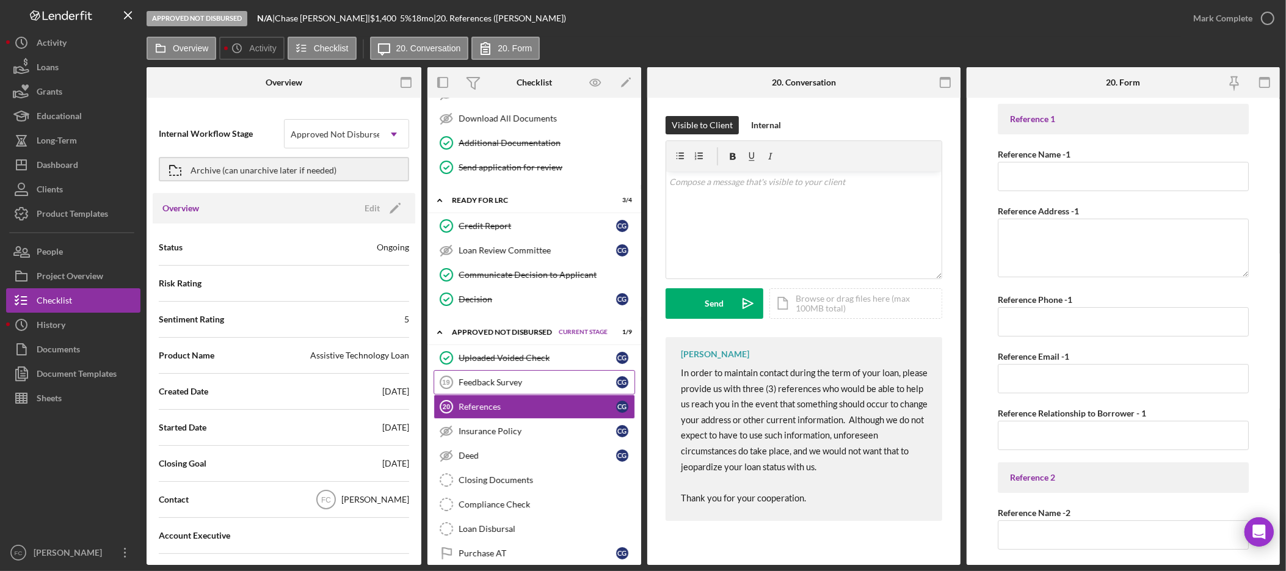
click at [521, 379] on link "Feedback Survey 19 Feedback Survey C G" at bounding box center [533, 382] width 201 height 24
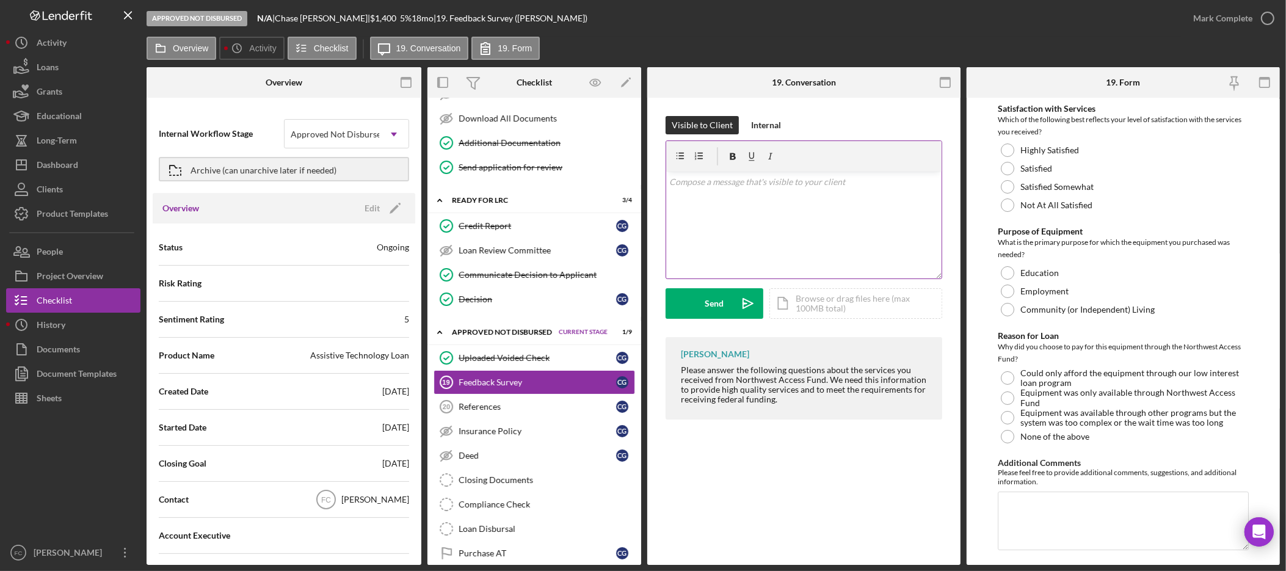
click at [847, 188] on div "v Color teal Color pink Remove color Add row above Add row below Add column bef…" at bounding box center [803, 225] width 275 height 107
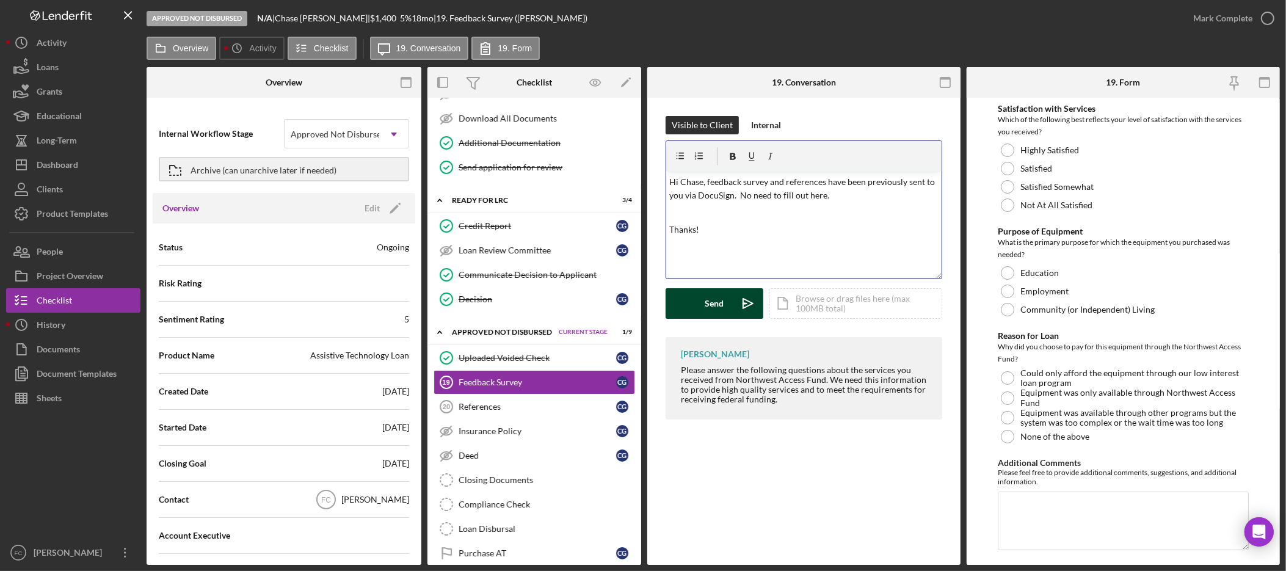
click at [711, 309] on div "Send" at bounding box center [714, 303] width 19 height 31
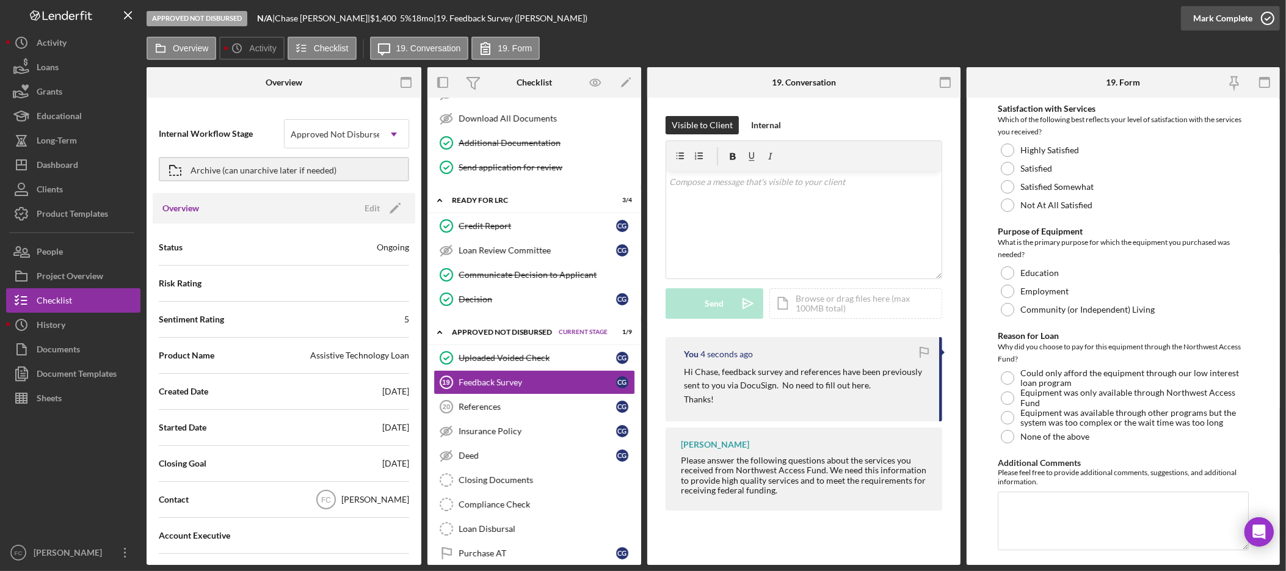
click at [1236, 15] on div "Mark Complete" at bounding box center [1222, 18] width 59 height 24
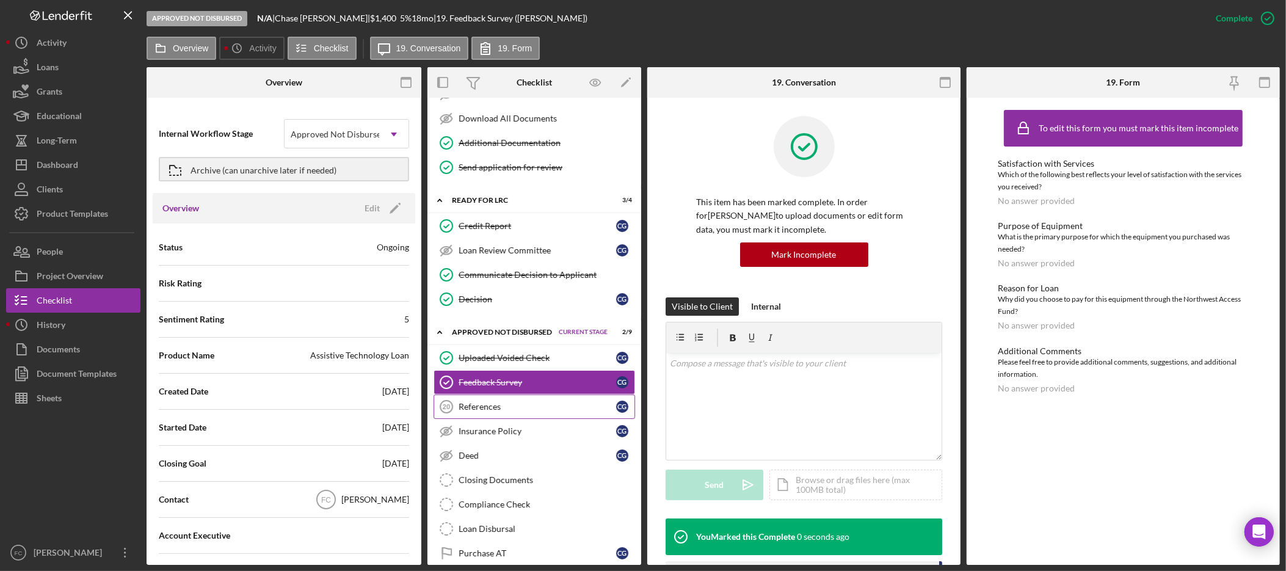
click at [504, 417] on link "References 20 References C G" at bounding box center [533, 406] width 201 height 24
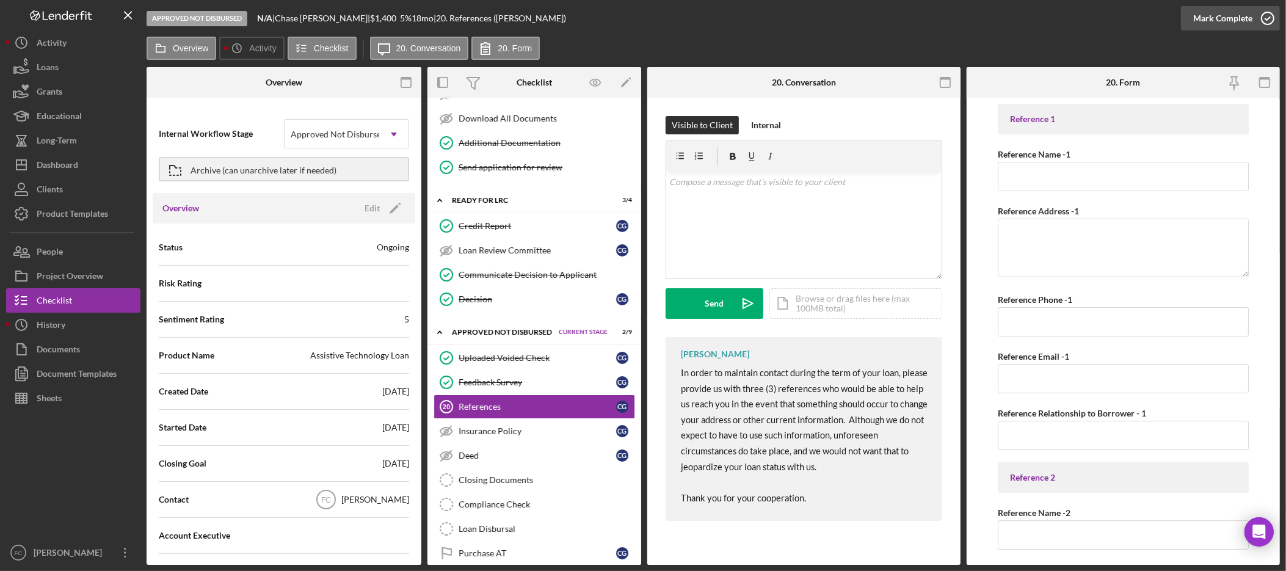
click at [1228, 27] on div "Mark Complete" at bounding box center [1222, 18] width 59 height 24
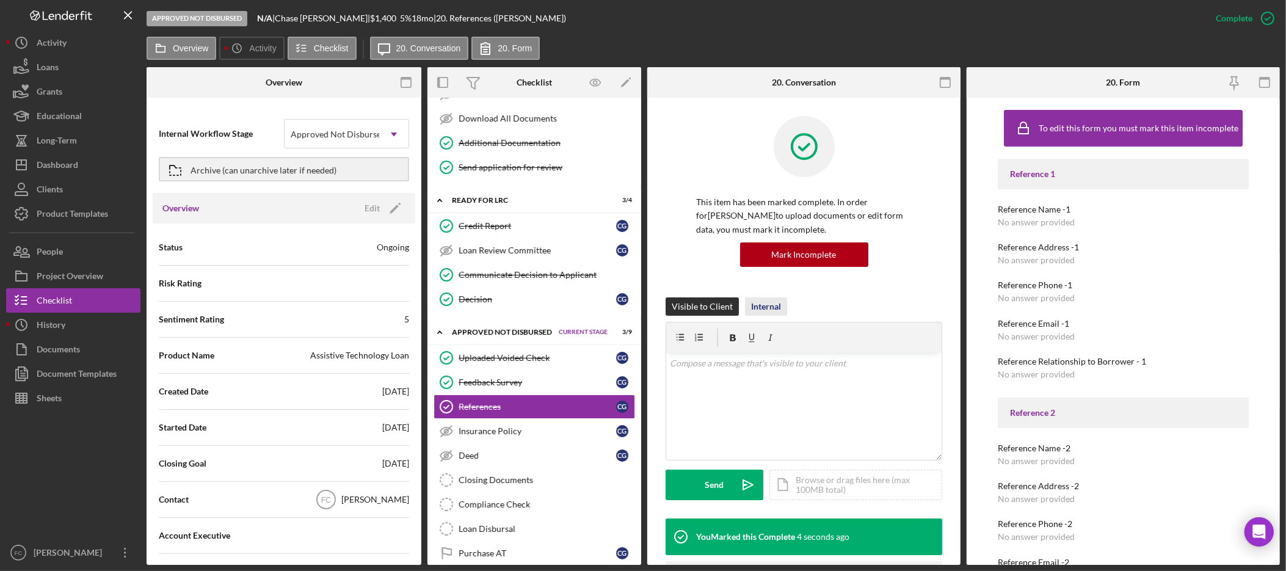
click at [756, 304] on div "Internal" at bounding box center [766, 306] width 30 height 18
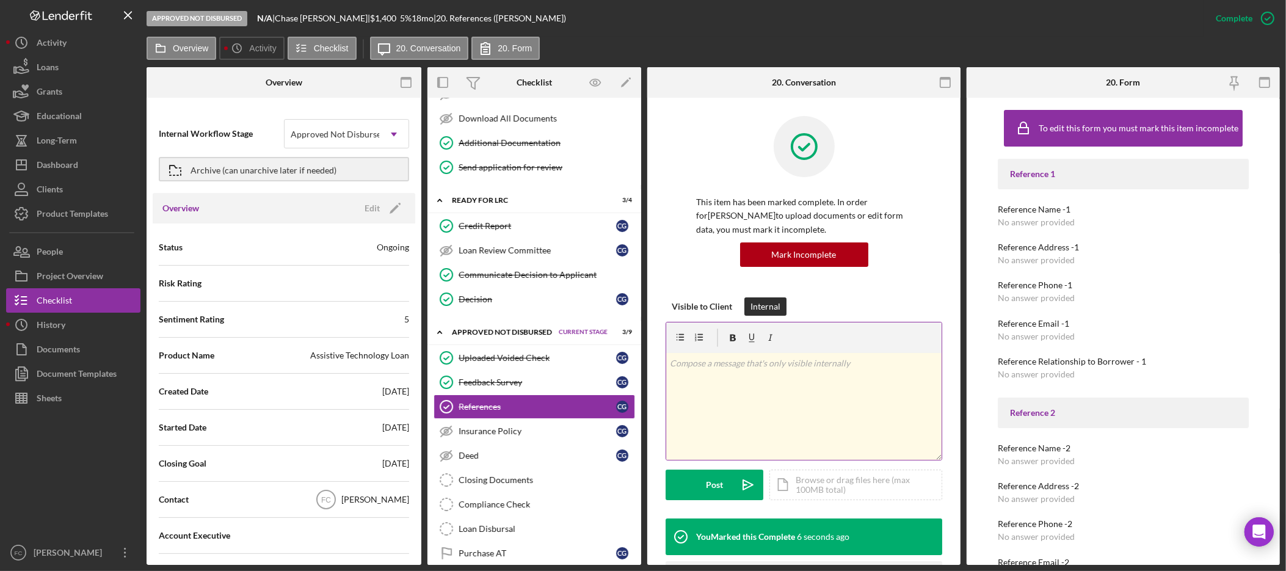
click at [747, 381] on div "v Color teal Color pink Remove color Add row above Add row below Add column bef…" at bounding box center [803, 406] width 275 height 107
click at [722, 484] on div "Post" at bounding box center [714, 485] width 17 height 31
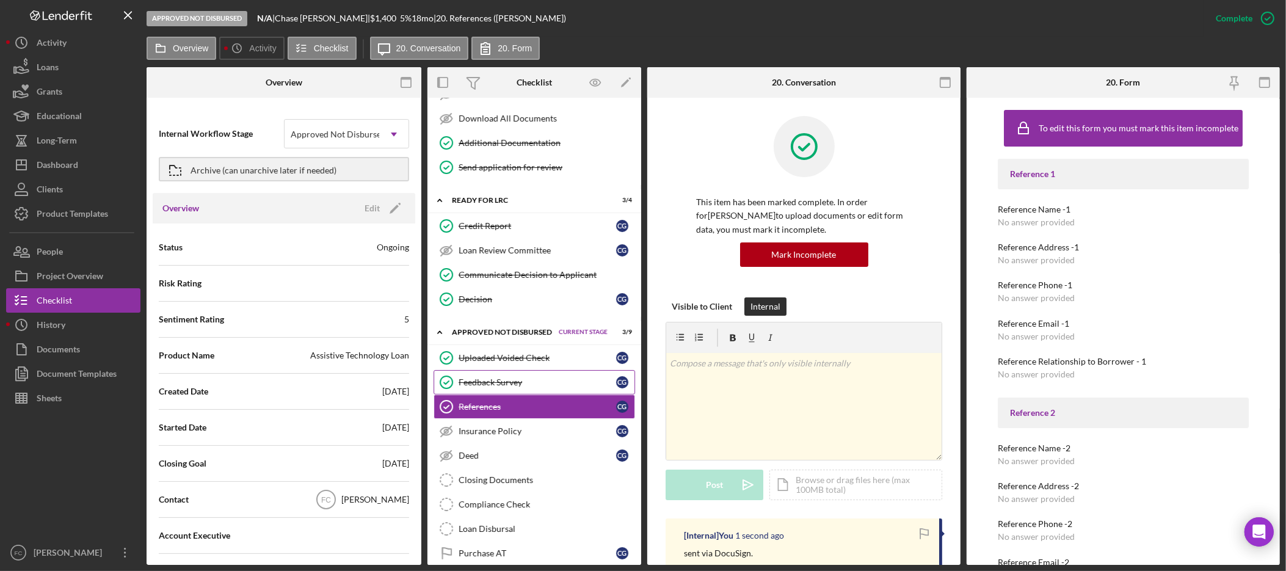
click at [520, 386] on div "Feedback Survey" at bounding box center [538, 382] width 158 height 10
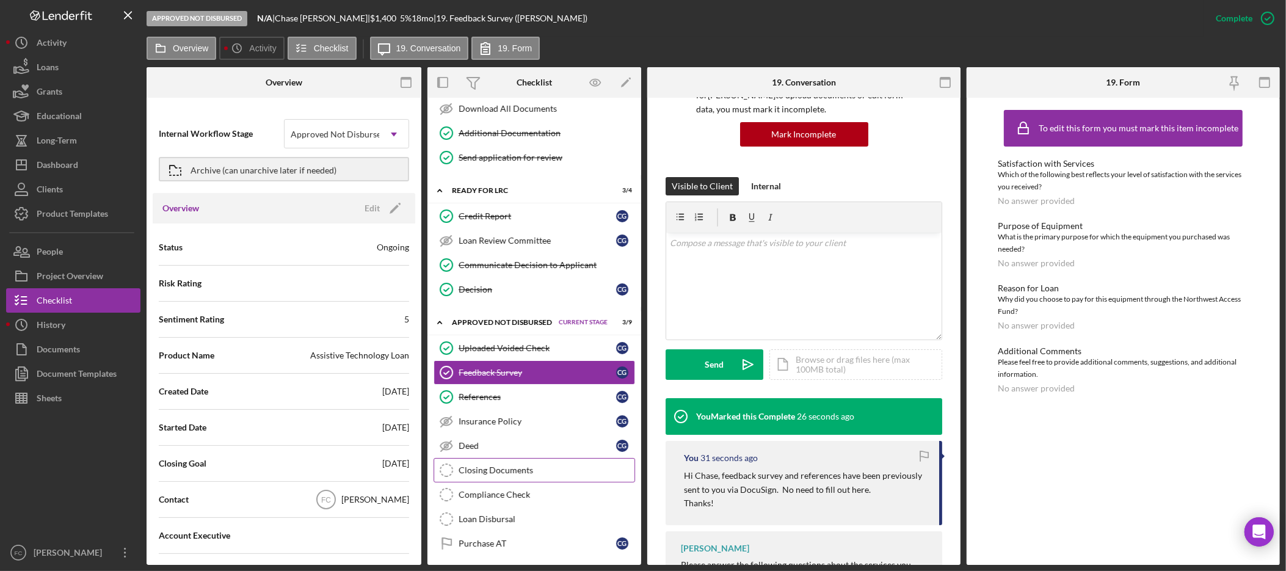
scroll to position [219, 0]
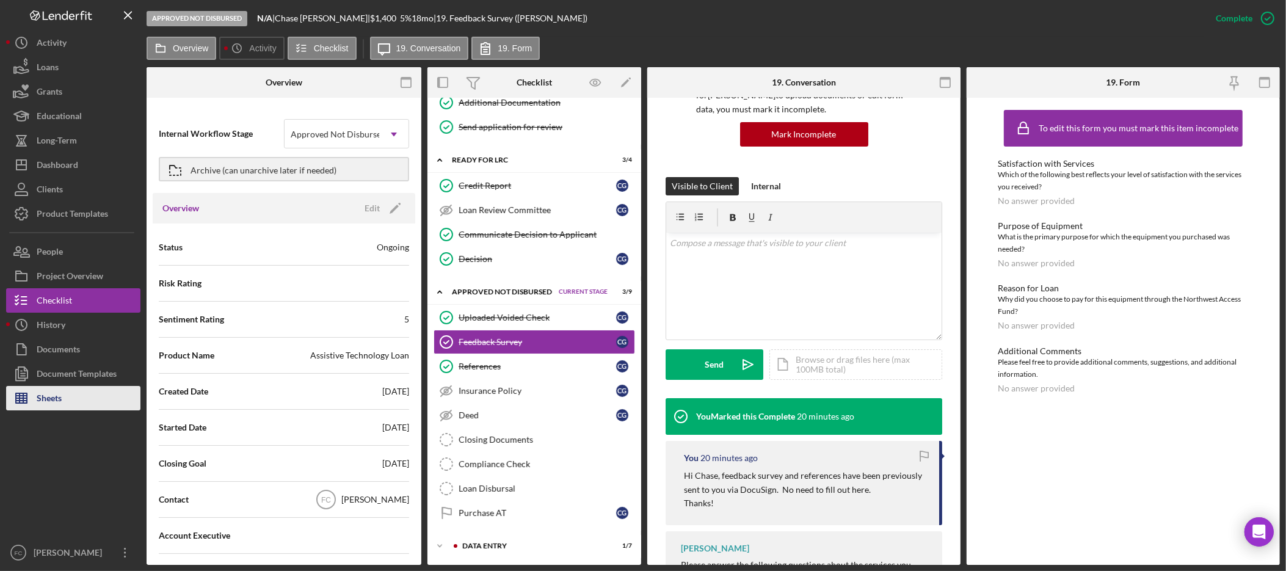
click at [50, 396] on div "Sheets" at bounding box center [49, 399] width 25 height 27
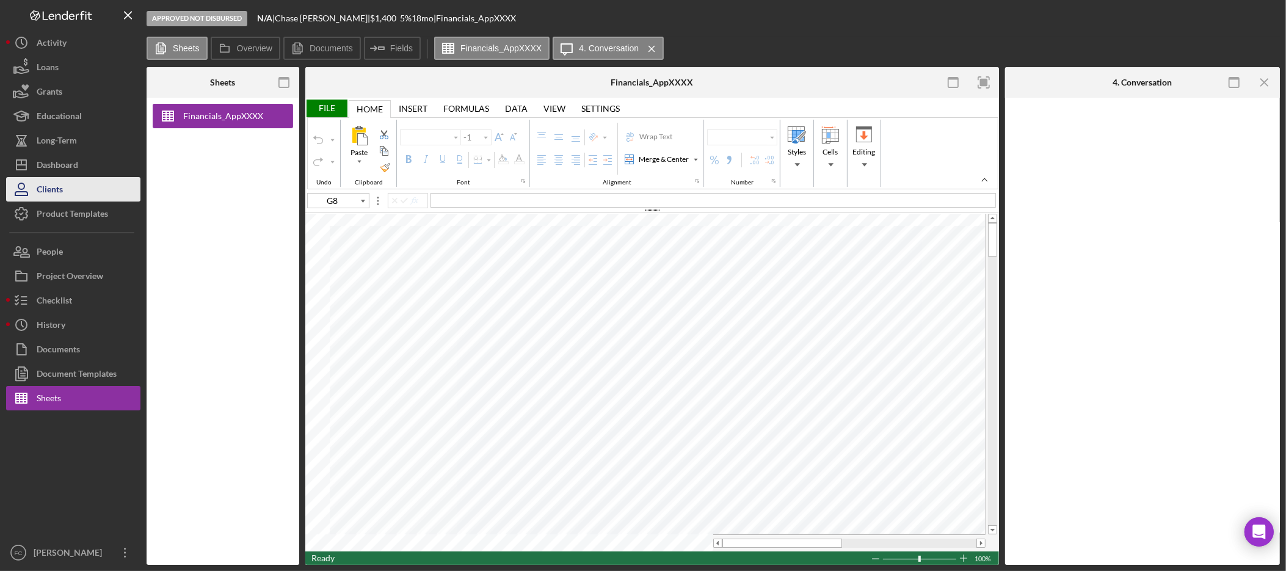
type input "Calibri"
type input "11"
click at [41, 167] on div "Dashboard" at bounding box center [58, 166] width 42 height 27
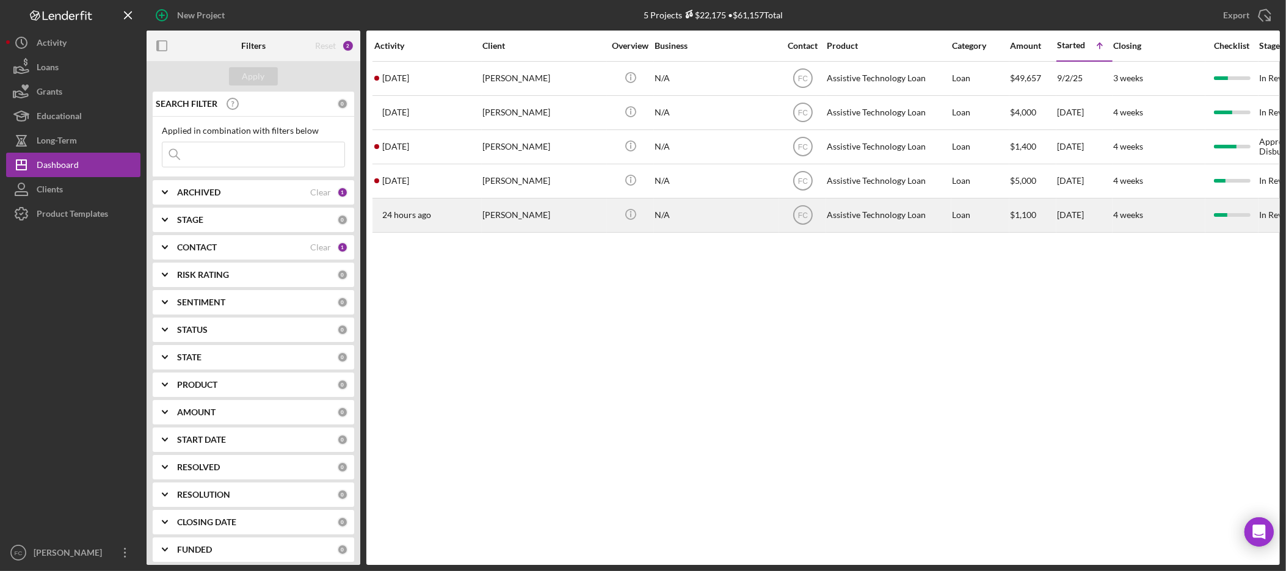
click at [519, 216] on div "[PERSON_NAME]" at bounding box center [543, 215] width 122 height 32
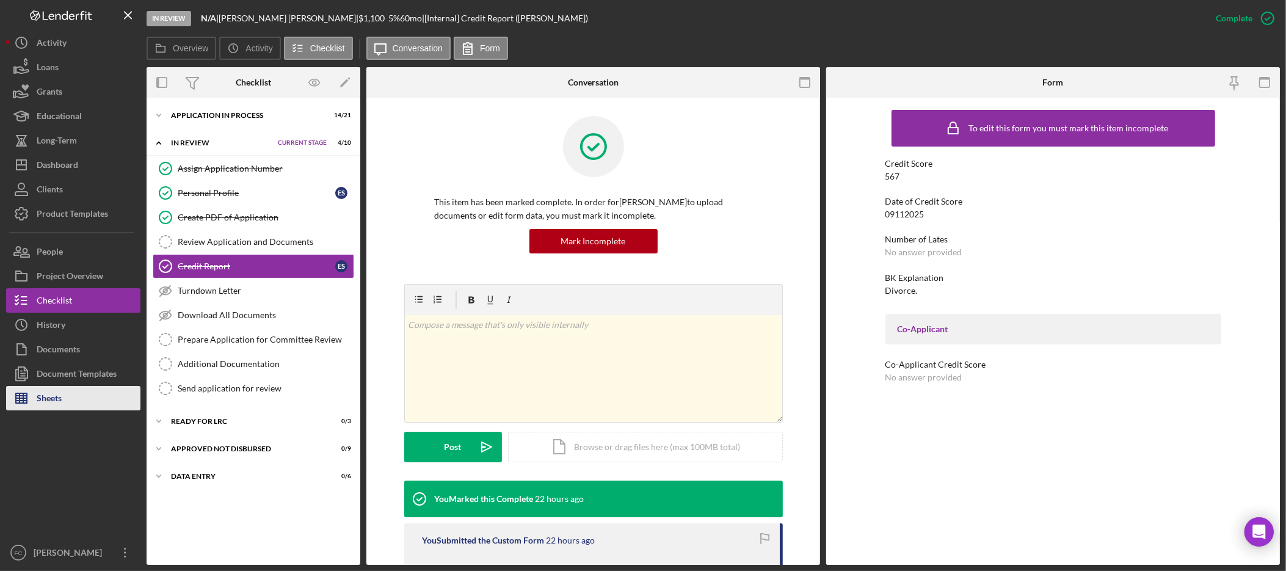
click at [63, 395] on button "Sheets" at bounding box center [73, 398] width 134 height 24
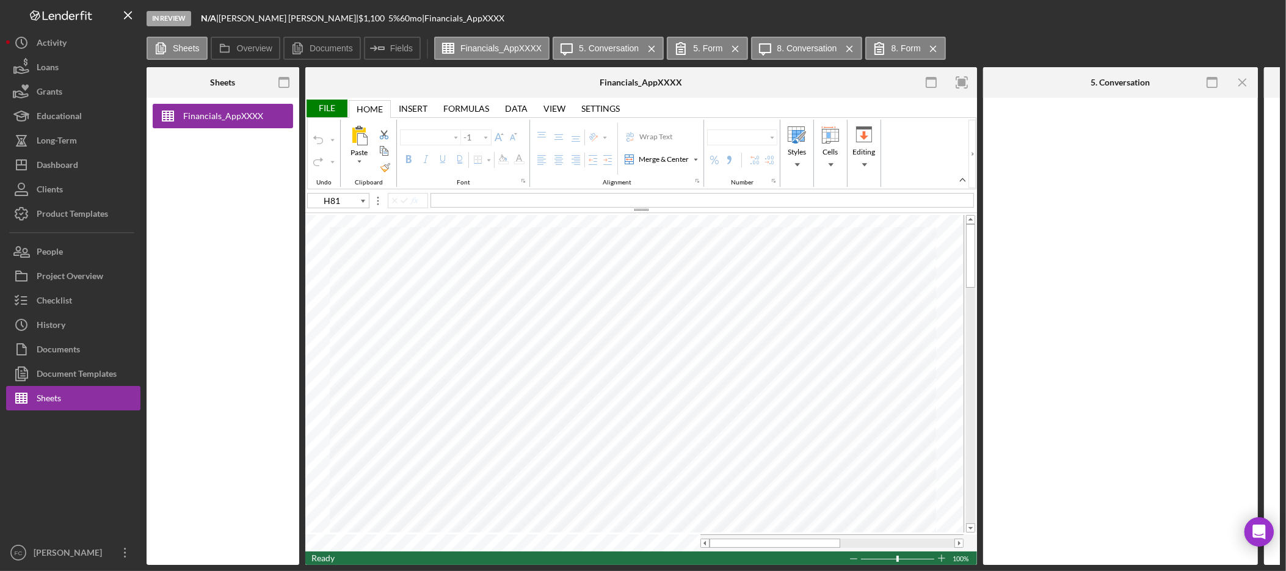
type input "Arial"
type input "10"
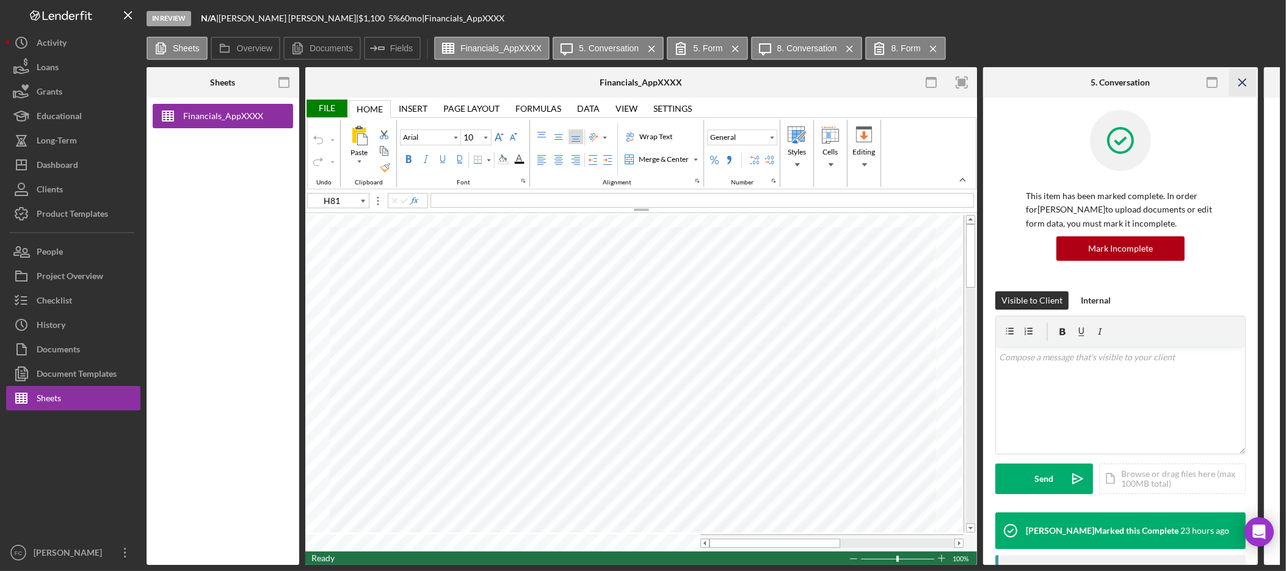
click at [1249, 79] on icon "Icon/Menu Close" at bounding box center [1242, 82] width 27 height 27
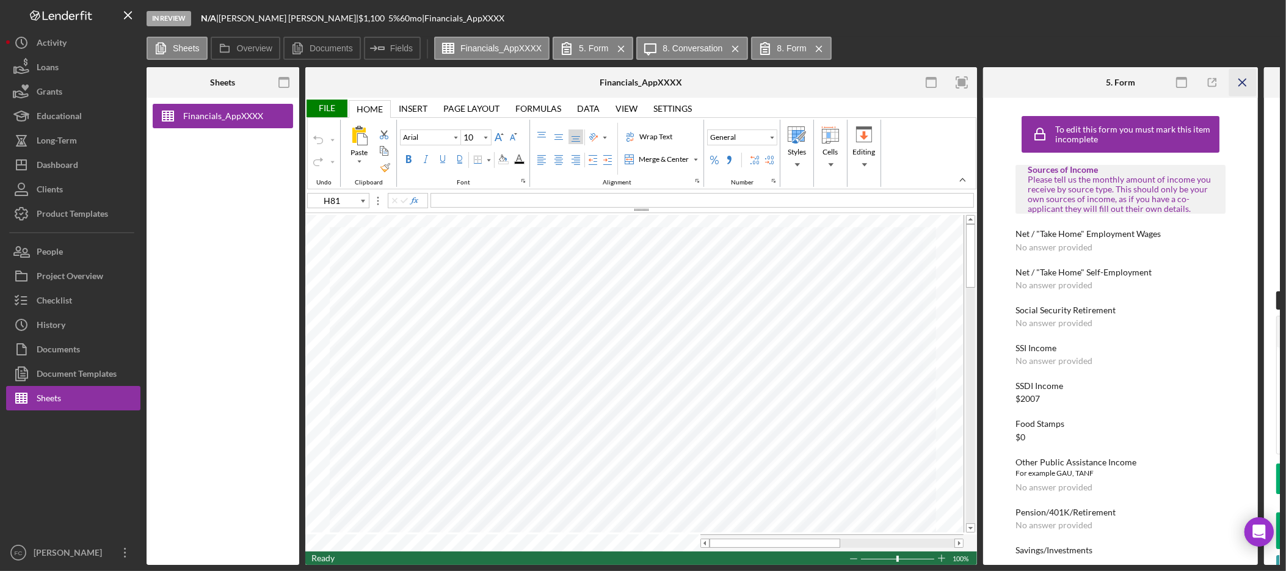
click at [1251, 83] on icon "Icon/Menu Close" at bounding box center [1242, 82] width 27 height 27
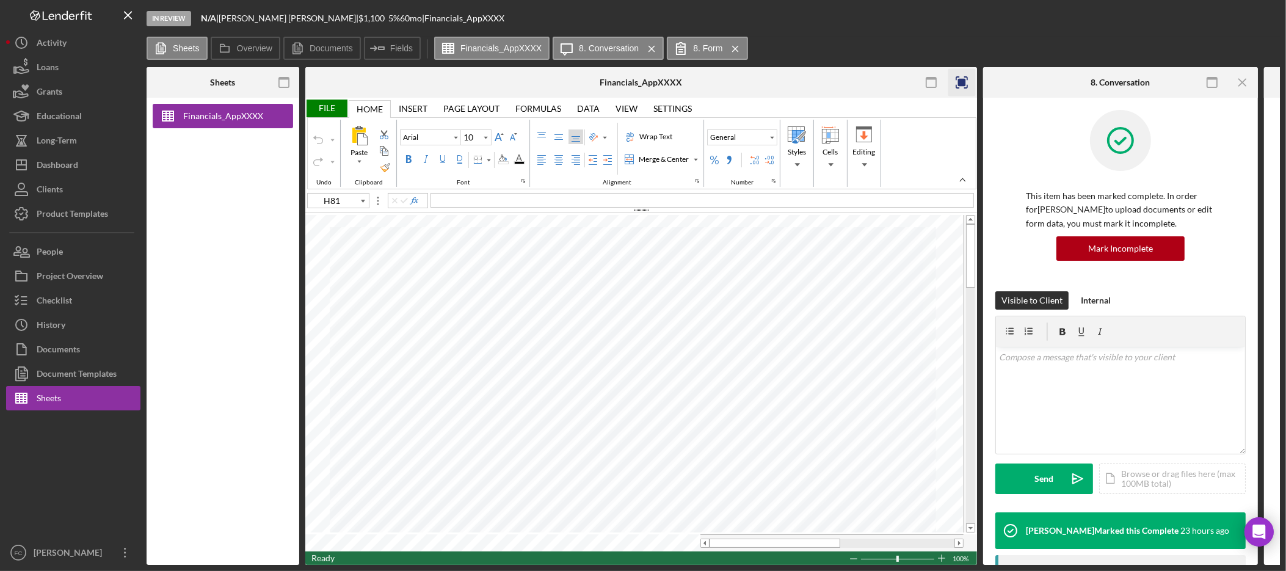
click at [962, 87] on icon "button" at bounding box center [961, 82] width 27 height 27
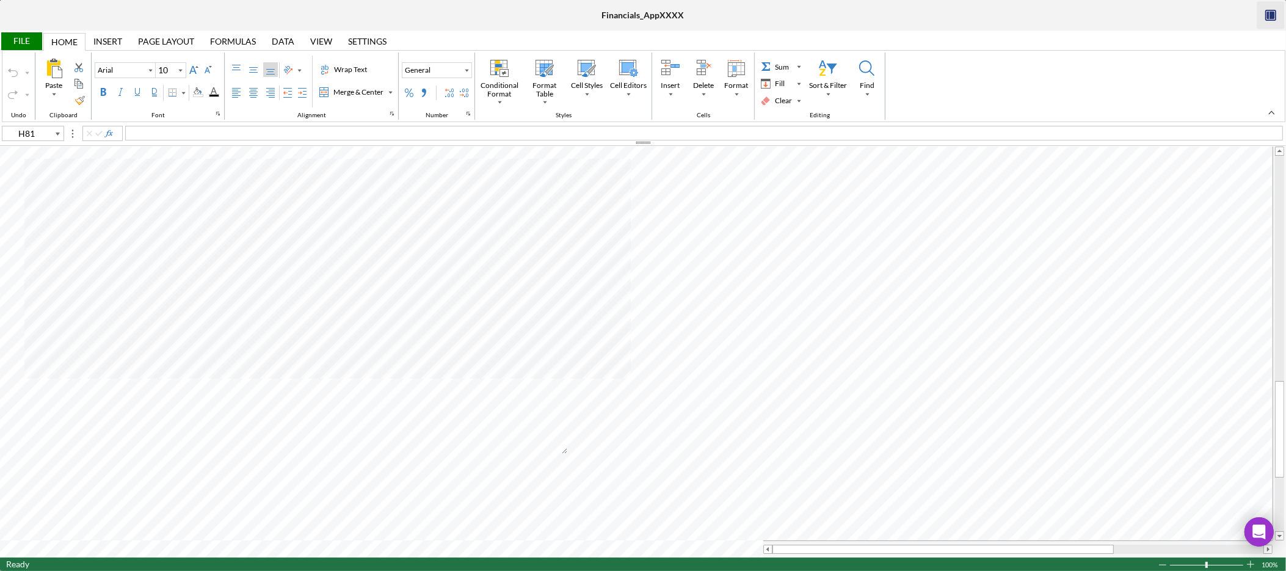
type input "H95"
click at [18, 46] on div "File" at bounding box center [21, 41] width 42 height 18
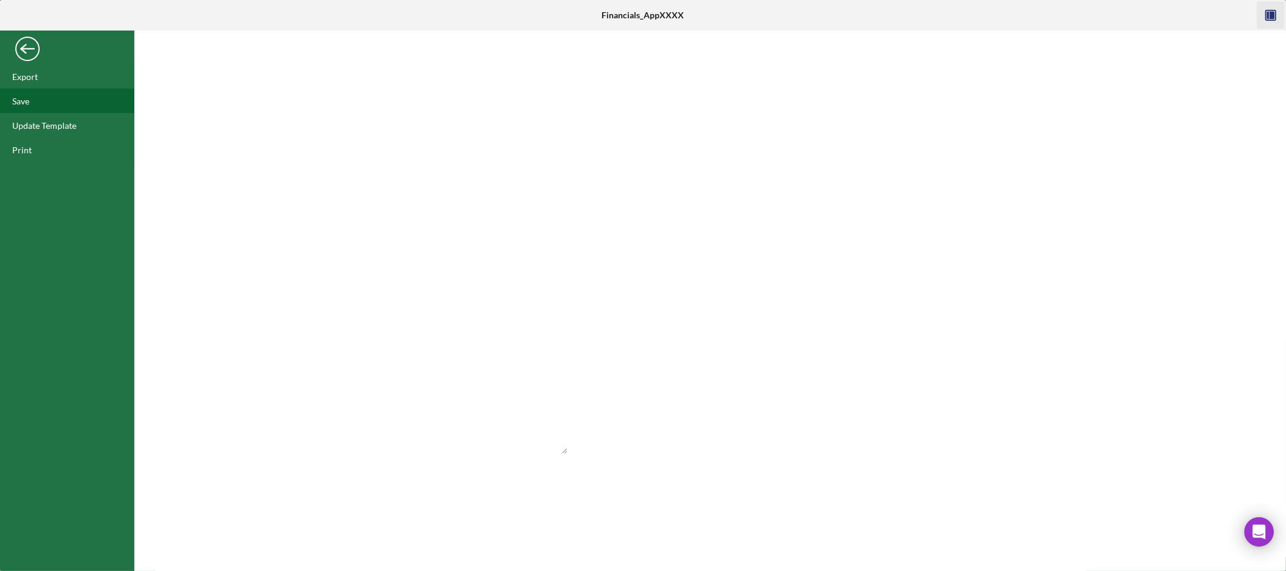
click at [62, 105] on div "Save" at bounding box center [67, 101] width 134 height 24
click at [29, 48] on div "Back" at bounding box center [27, 46] width 24 height 24
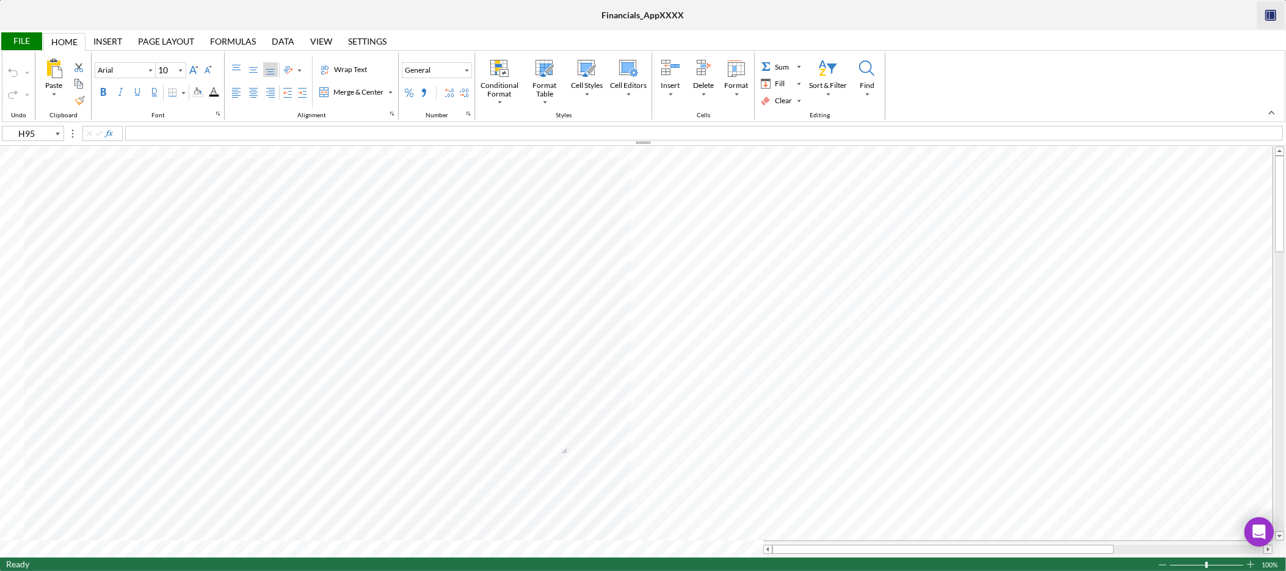
click at [1270, 15] on div "Saved" at bounding box center [1178, 12] width 195 height 5
click at [1269, 13] on icon "button" at bounding box center [1271, 16] width 5 height 8
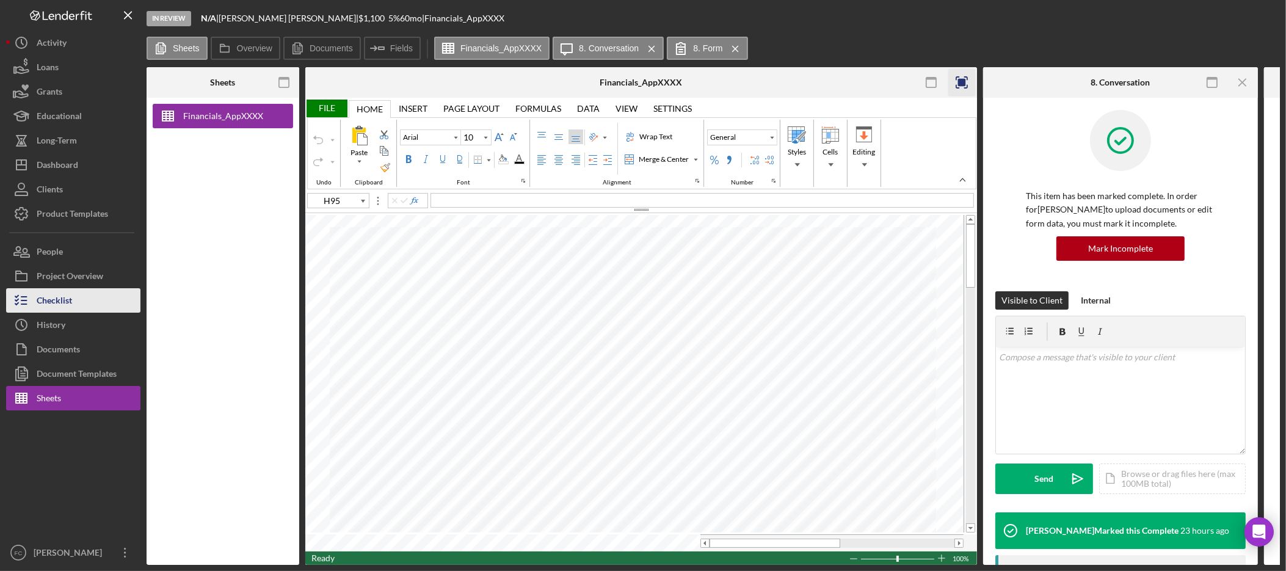
click at [74, 297] on button "Checklist" at bounding box center [73, 300] width 134 height 24
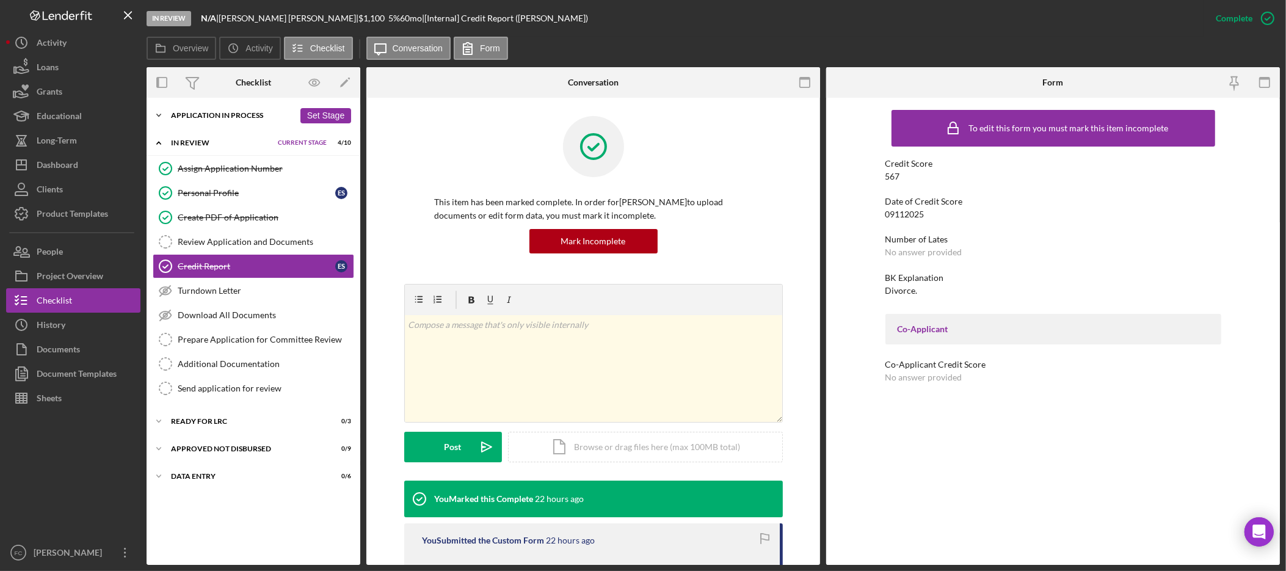
click at [162, 113] on icon "Icon/Expander" at bounding box center [159, 115] width 24 height 24
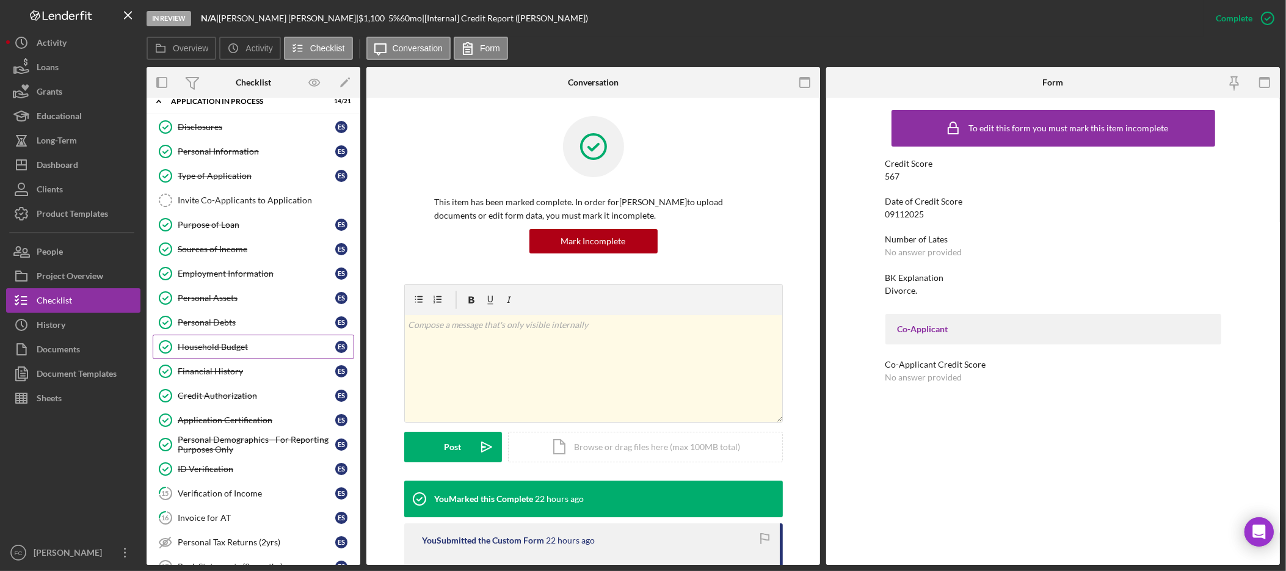
scroll to position [31, 0]
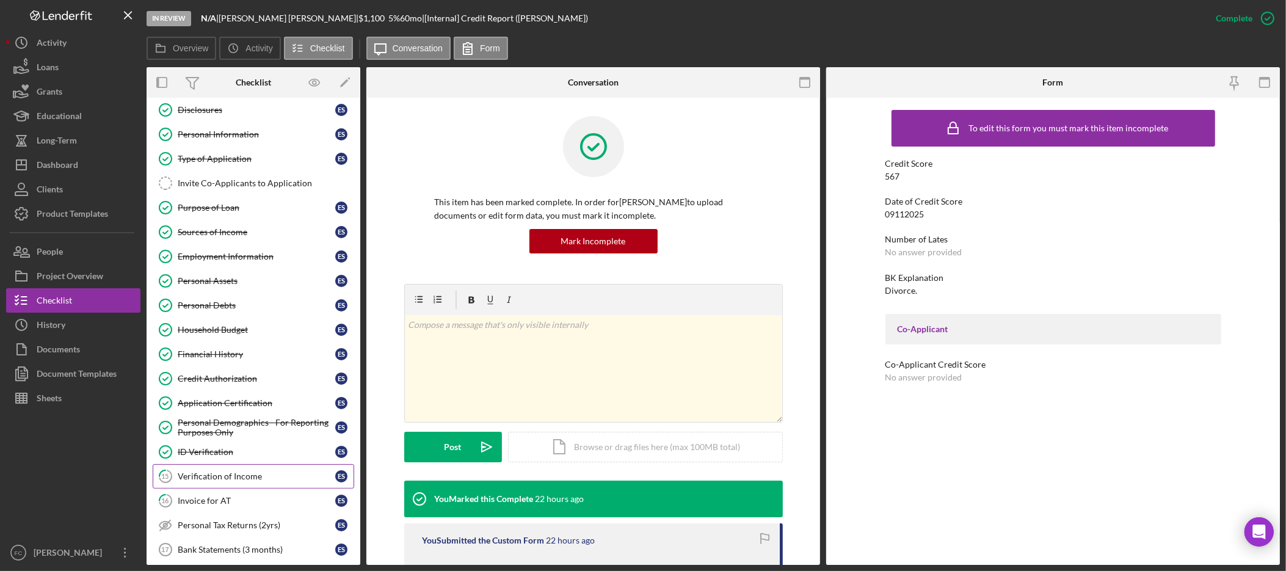
click at [247, 477] on div "Verification of Income" at bounding box center [257, 476] width 158 height 10
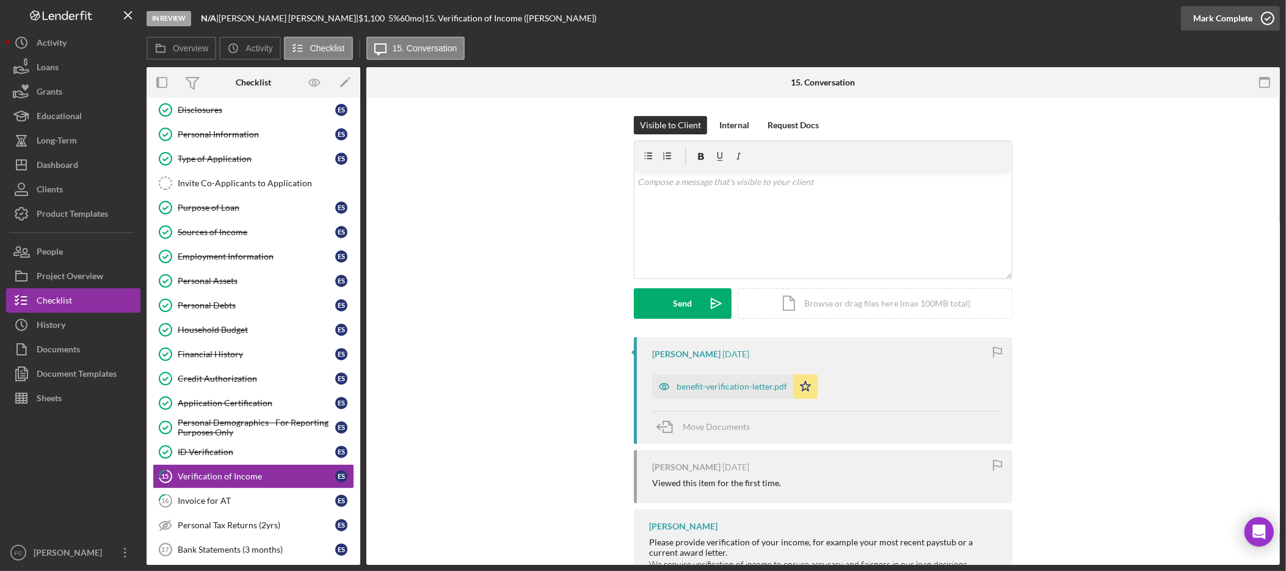
click at [1221, 18] on div "Mark Complete" at bounding box center [1222, 18] width 59 height 24
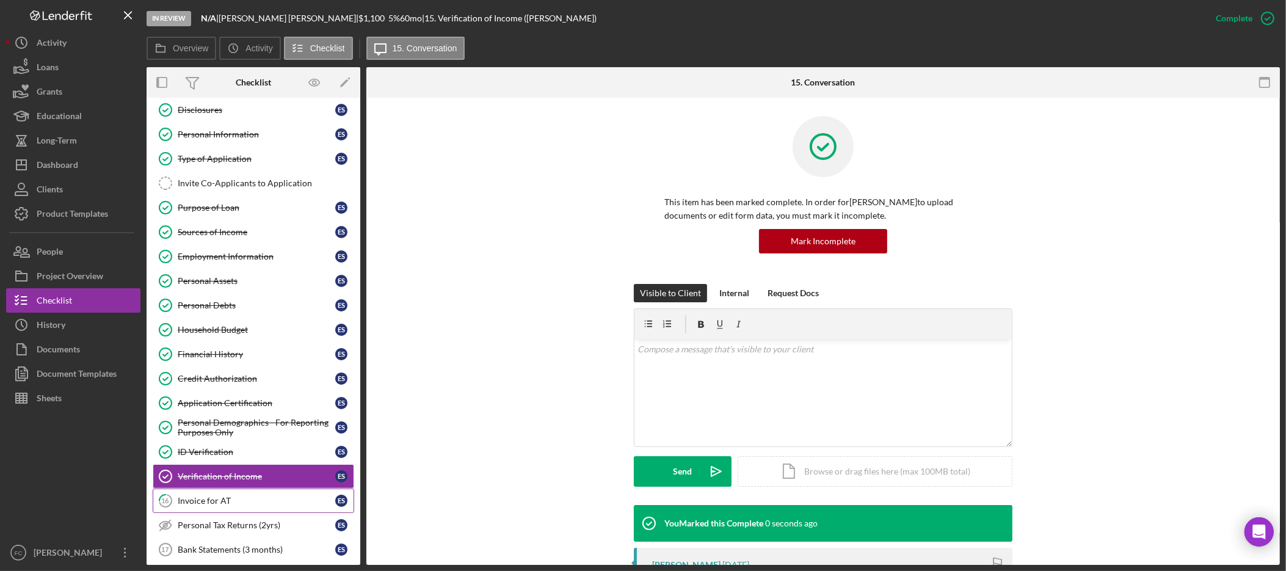
click at [200, 511] on link "16 Invoice for AT E S" at bounding box center [253, 500] width 201 height 24
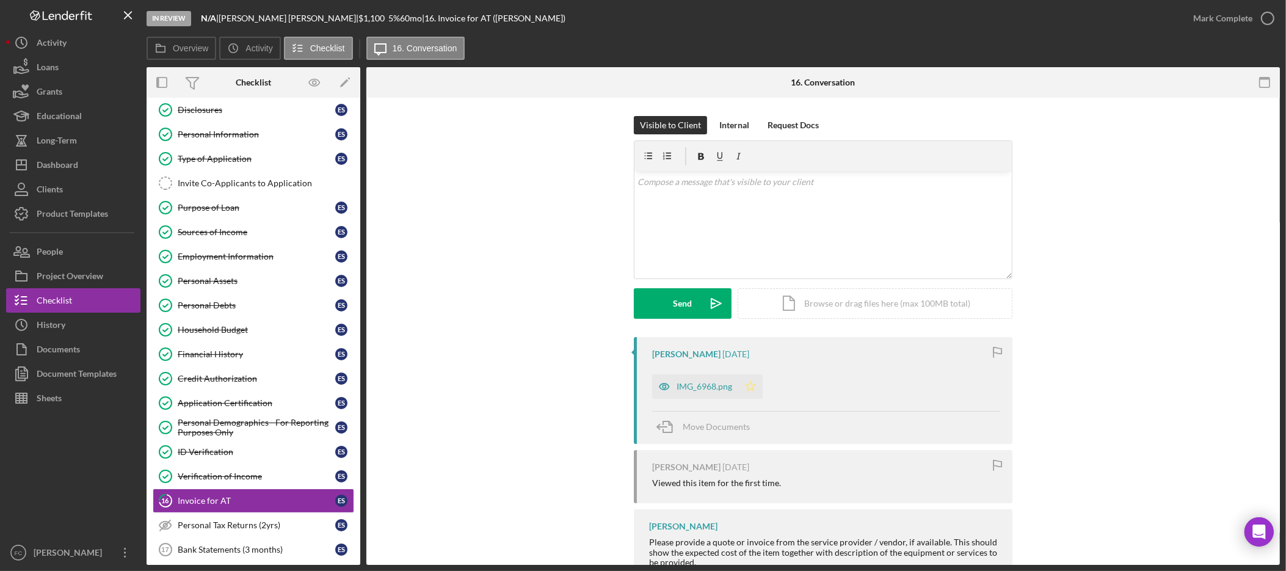
click at [745, 389] on polygon "button" at bounding box center [750, 386] width 10 height 10
click at [1228, 21] on div "Mark Complete" at bounding box center [1222, 18] width 59 height 24
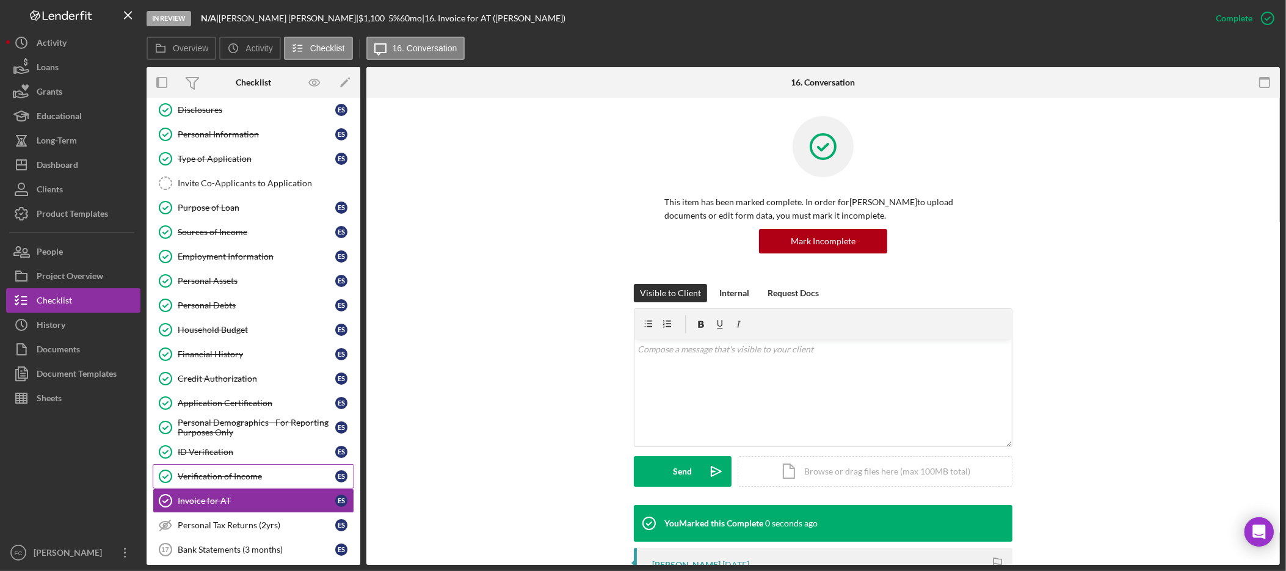
click at [289, 479] on div "Verification of Income" at bounding box center [257, 476] width 158 height 10
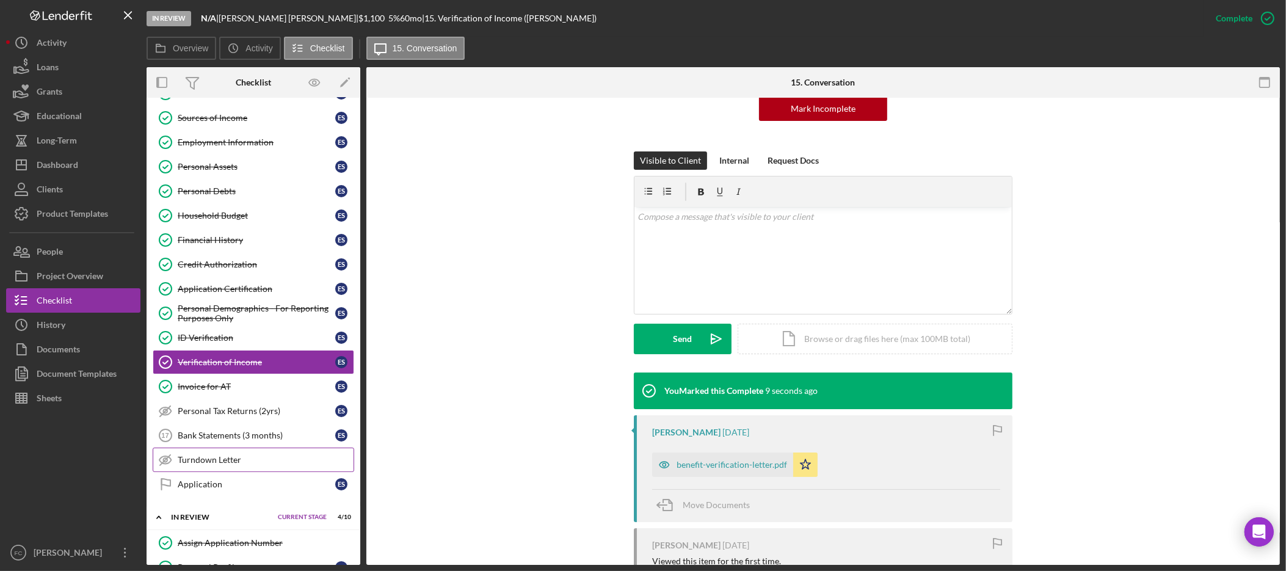
scroll to position [165, 0]
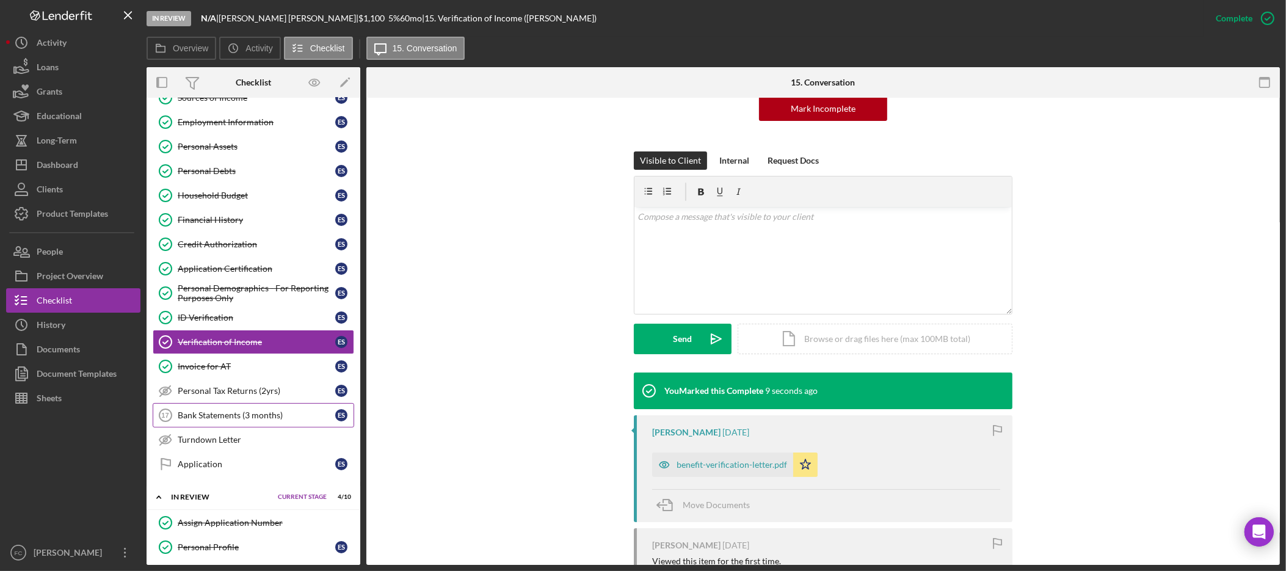
click at [256, 420] on div "Bank Statements (3 months)" at bounding box center [257, 415] width 158 height 10
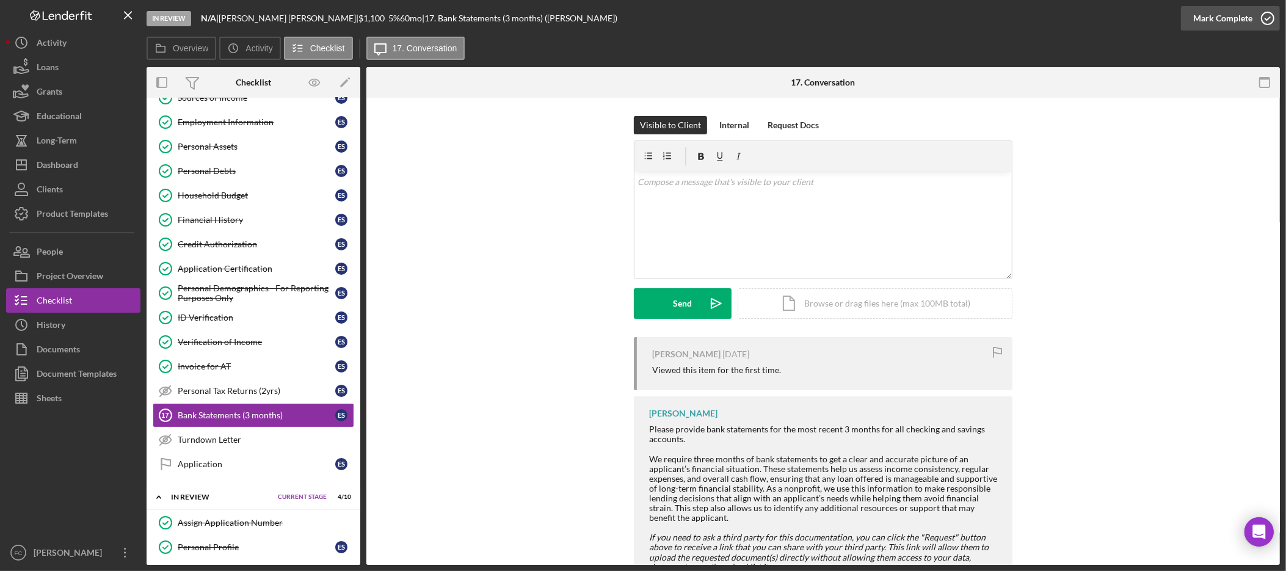
click at [1230, 27] on div "Mark Complete" at bounding box center [1222, 18] width 59 height 24
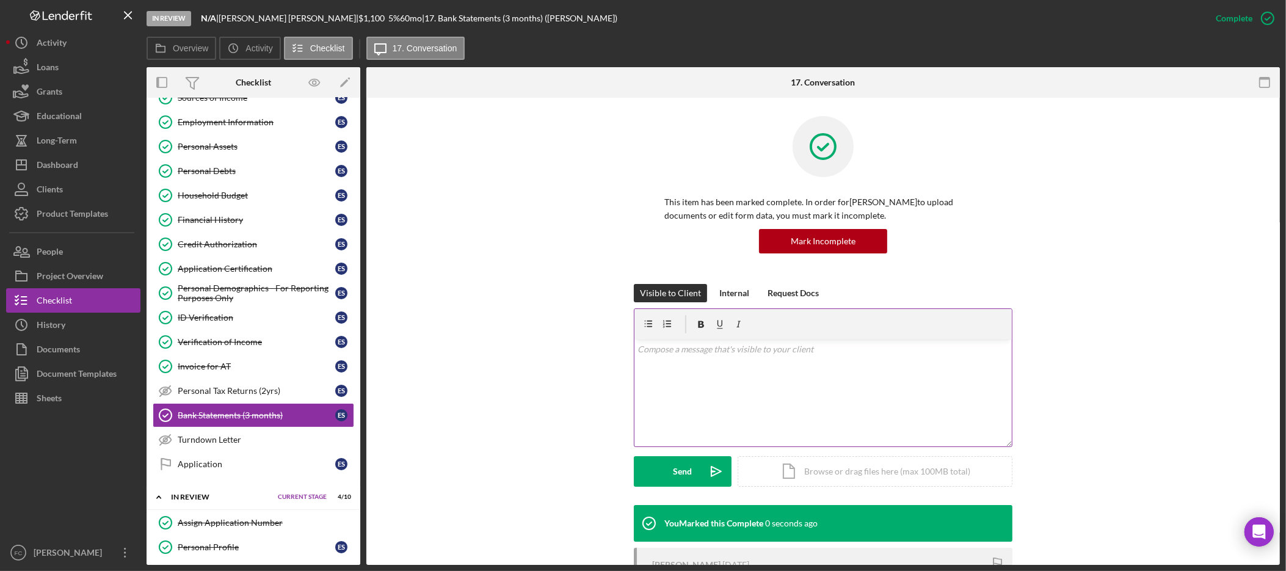
click at [742, 404] on div "v Color teal Color pink Remove color Add row above Add row below Add column bef…" at bounding box center [822, 392] width 377 height 107
click at [746, 296] on div "Internal" at bounding box center [734, 293] width 30 height 18
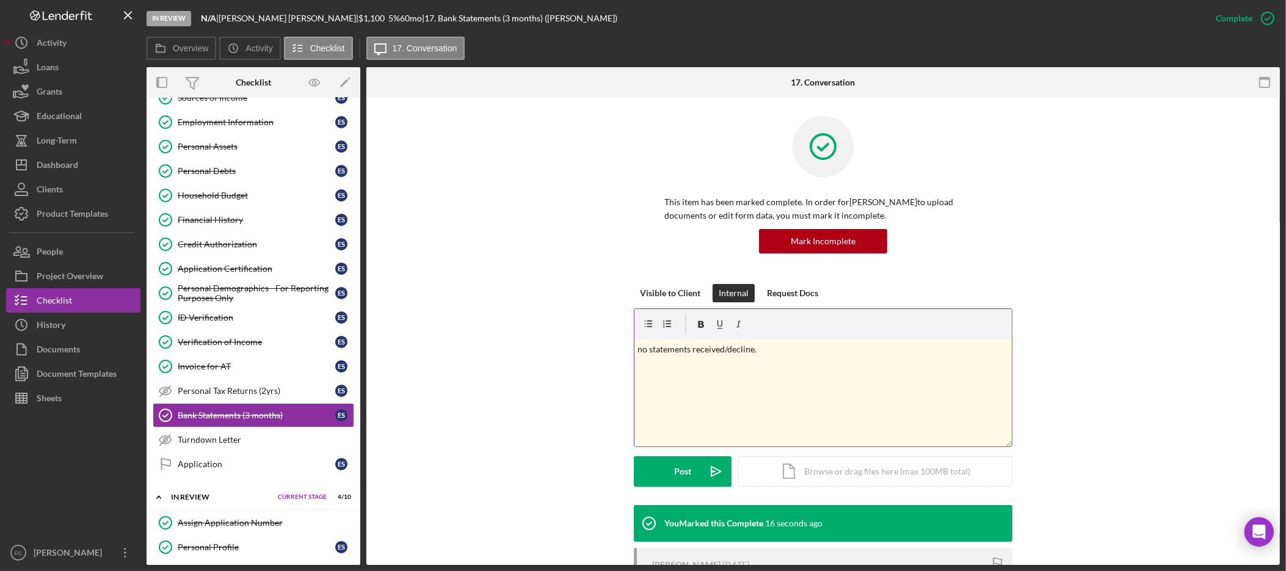
click at [651, 348] on p "no statements received/decline." at bounding box center [823, 349] width 371 height 13
click at [692, 473] on button "Post Icon/icon-invite-send" at bounding box center [683, 471] width 98 height 31
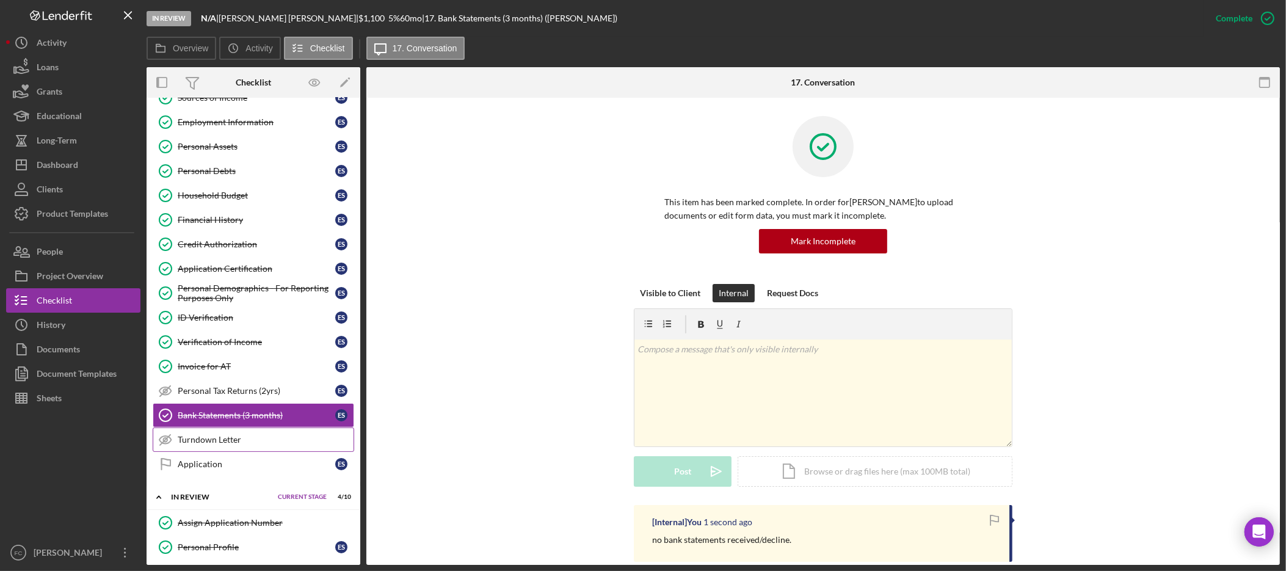
click at [219, 444] on div "Turndown Letter" at bounding box center [266, 440] width 176 height 10
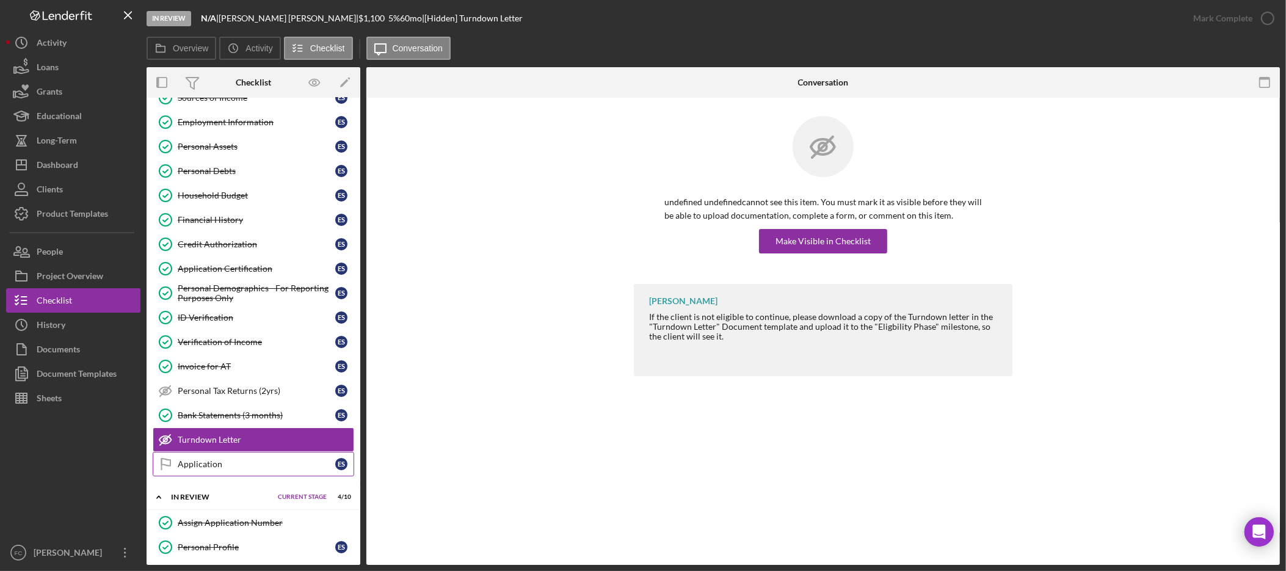
click at [288, 469] on div "Application" at bounding box center [257, 464] width 158 height 10
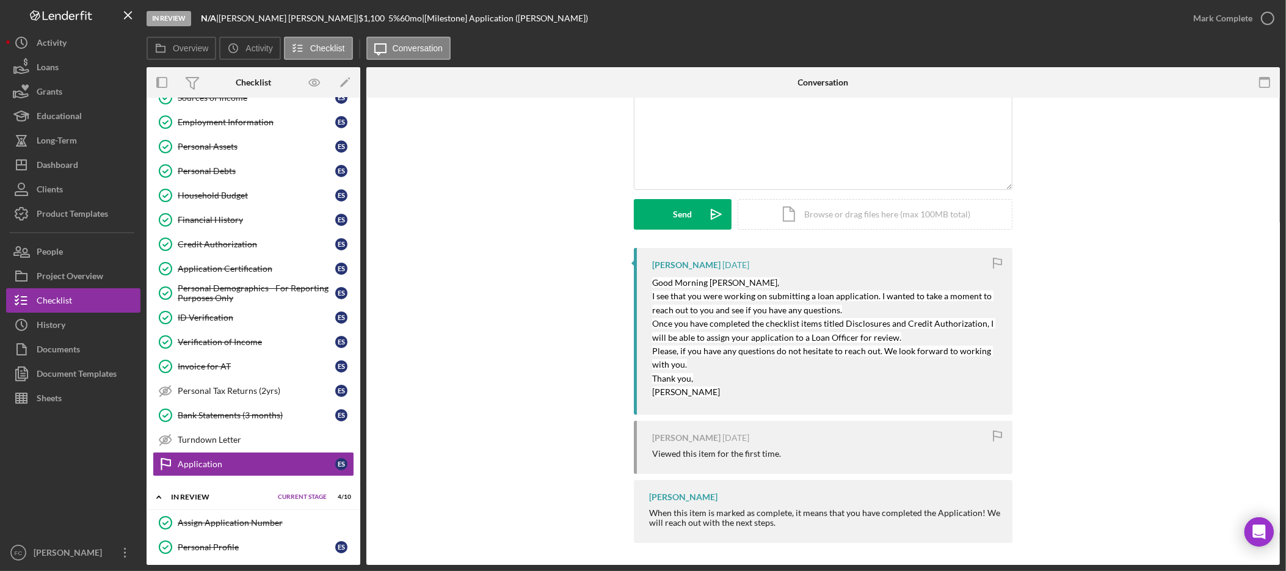
scroll to position [92, 0]
click at [1249, 14] on div "Mark Complete" at bounding box center [1222, 18] width 59 height 24
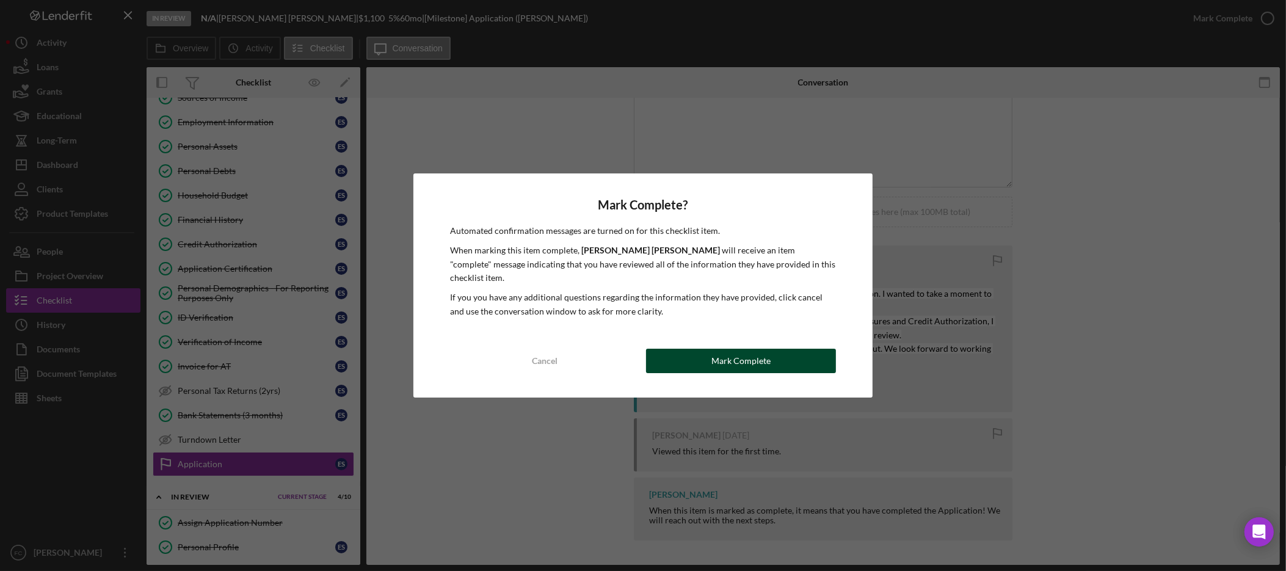
click at [744, 350] on div "Mark Complete" at bounding box center [740, 361] width 59 height 24
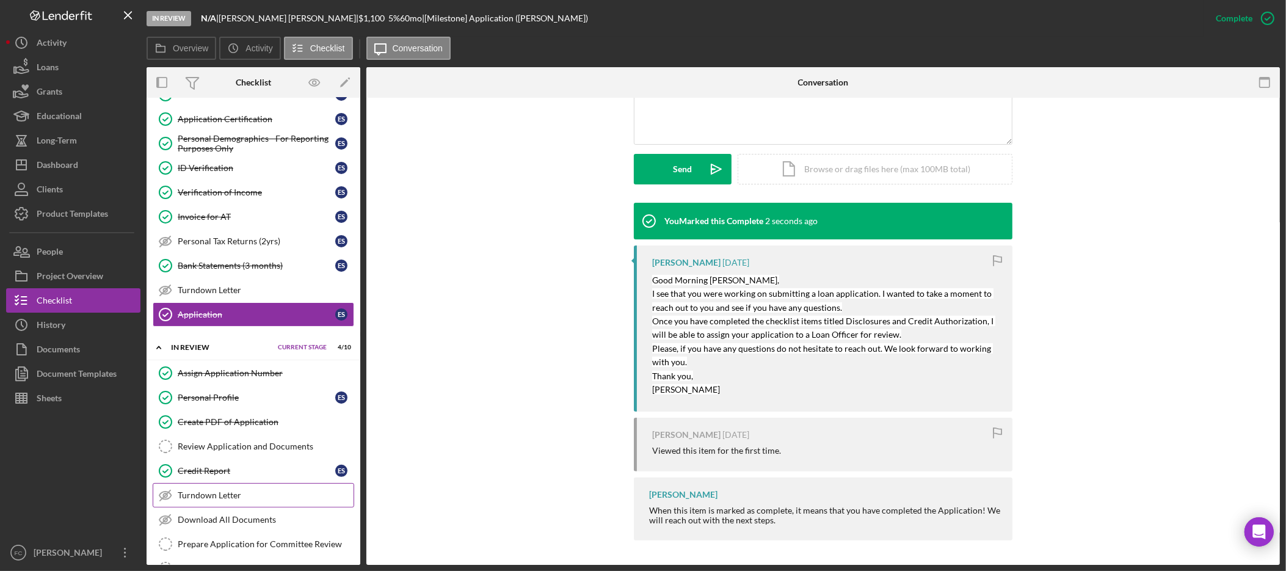
scroll to position [317, 0]
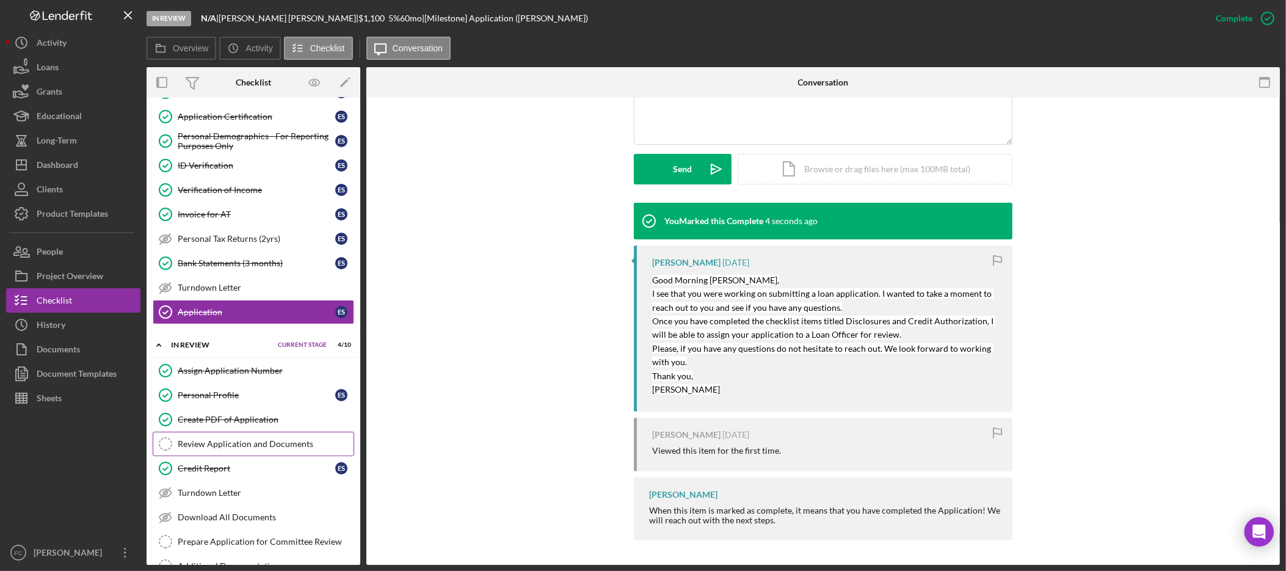
click at [297, 449] on div "Review Application and Documents" at bounding box center [266, 444] width 176 height 10
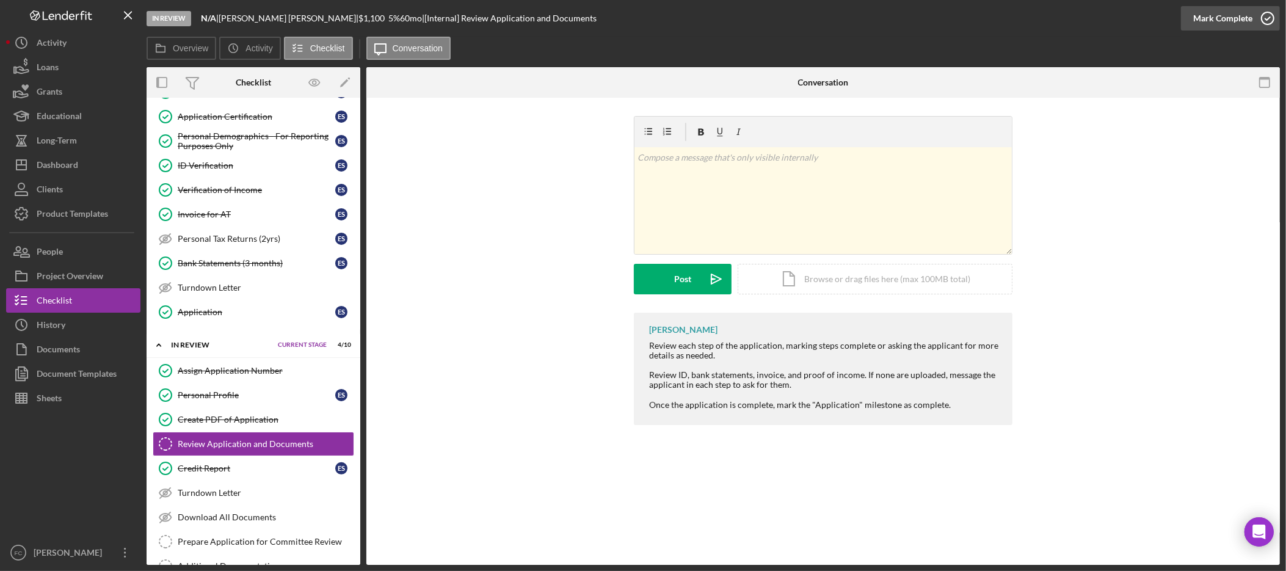
click at [1250, 24] on button "Mark Complete" at bounding box center [1230, 18] width 99 height 24
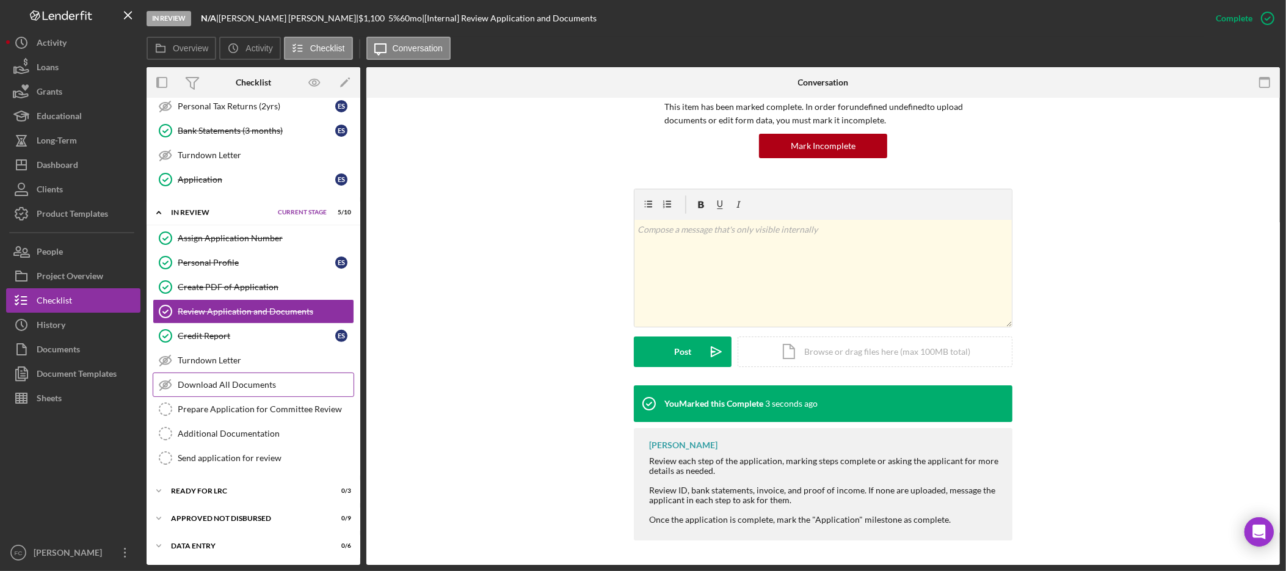
scroll to position [459, 0]
click at [229, 495] on div "Icon/Expander Ready for LRC 0 / 3 Set Stage" at bounding box center [254, 491] width 214 height 24
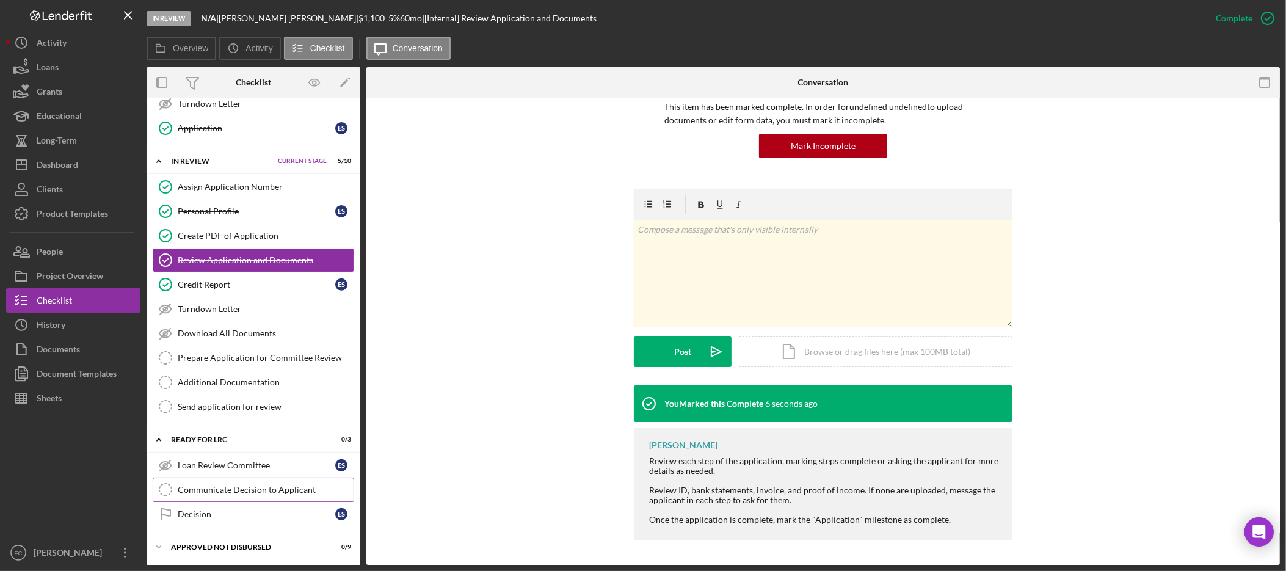
scroll to position [502, 0]
click at [273, 494] on div "Communicate Decision to Applicant" at bounding box center [266, 489] width 176 height 10
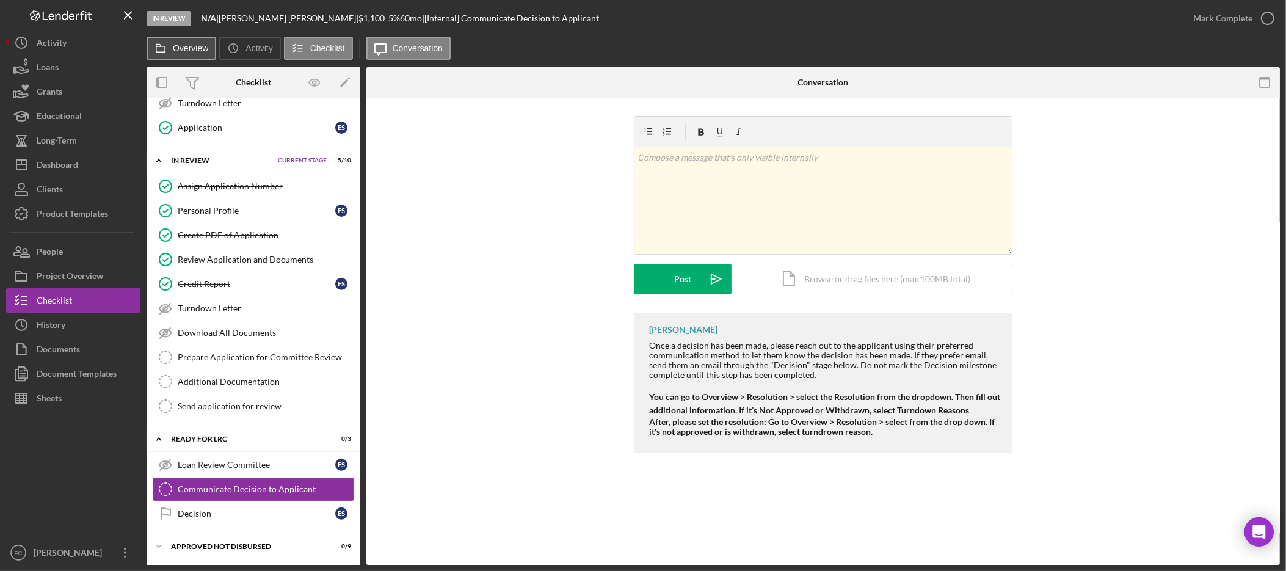
click at [189, 48] on label "Overview" at bounding box center [190, 48] width 35 height 10
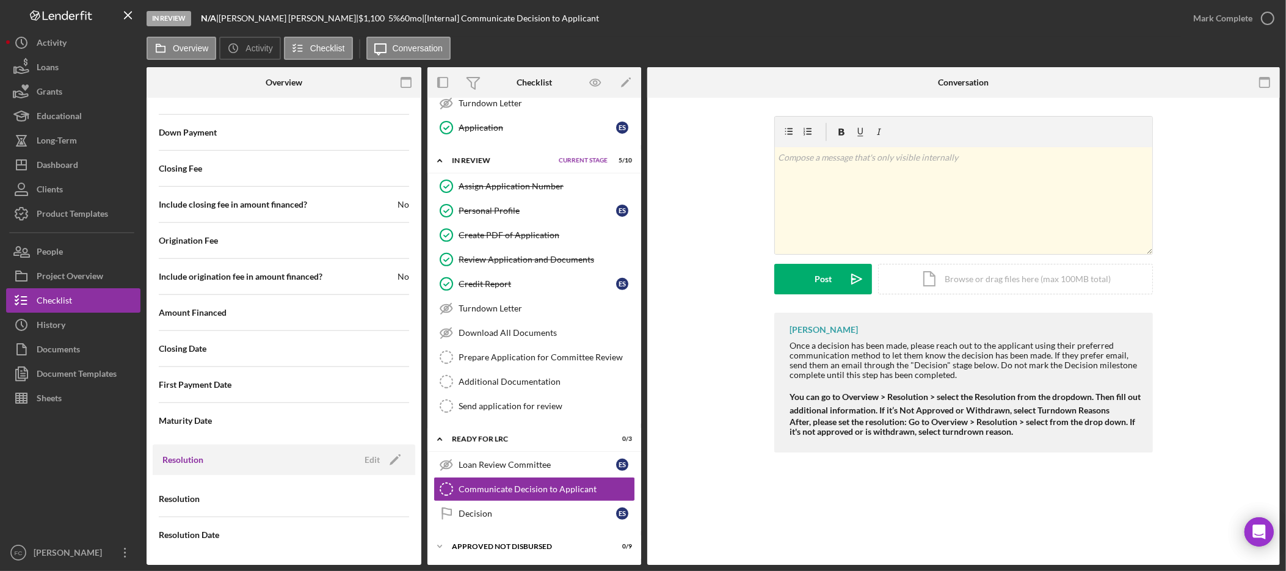
scroll to position [1358, 0]
click at [368, 460] on div "Edit" at bounding box center [371, 460] width 15 height 18
click at [357, 499] on div "Select..." at bounding box center [332, 499] width 95 height 28
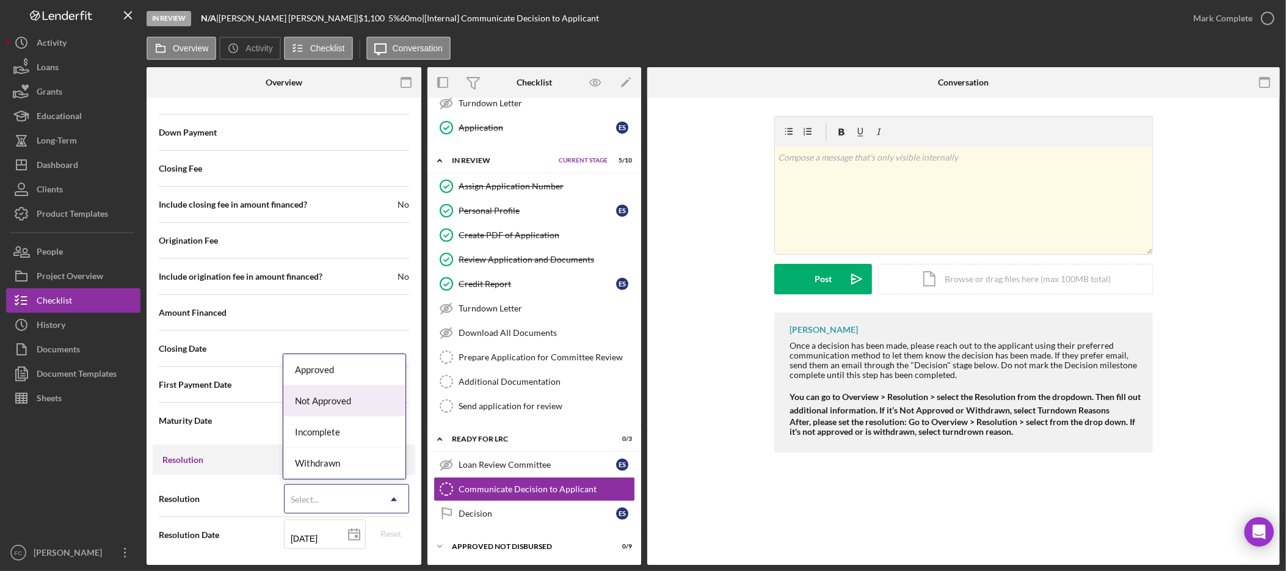
click at [358, 408] on div "Not Approved" at bounding box center [344, 400] width 123 height 31
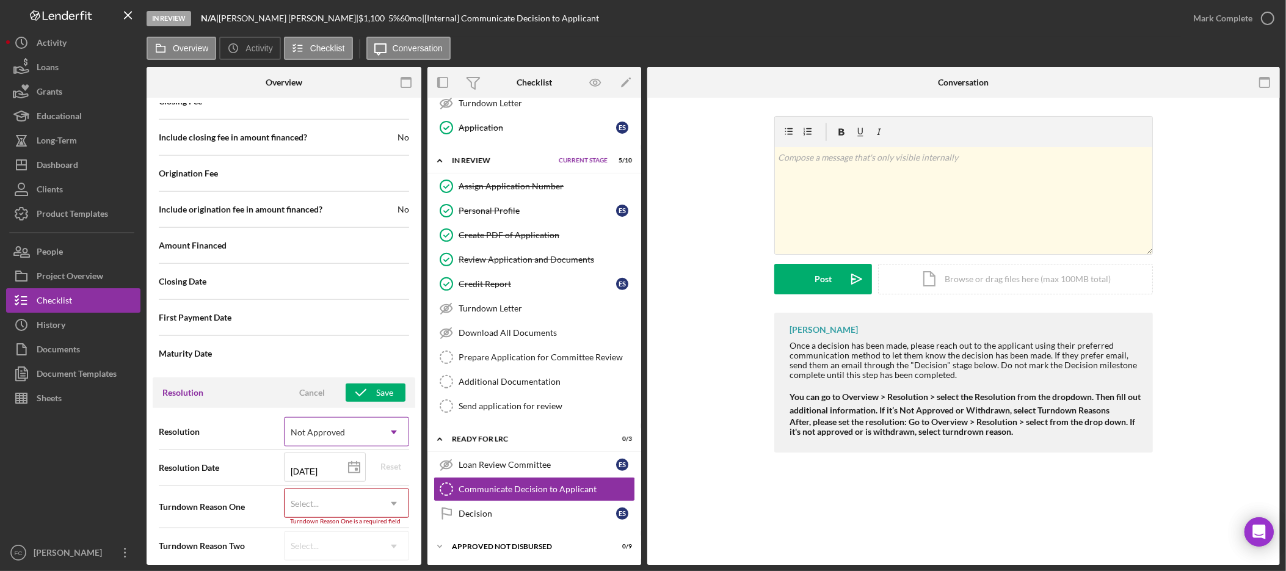
scroll to position [1429, 0]
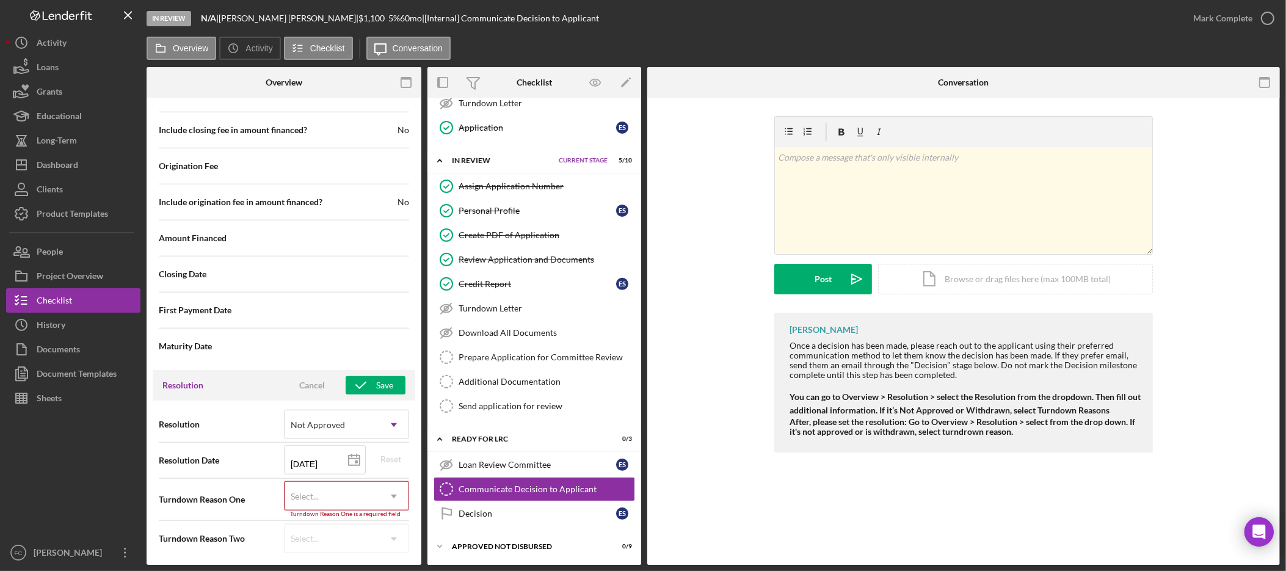
click at [344, 495] on div "Select..." at bounding box center [332, 496] width 95 height 28
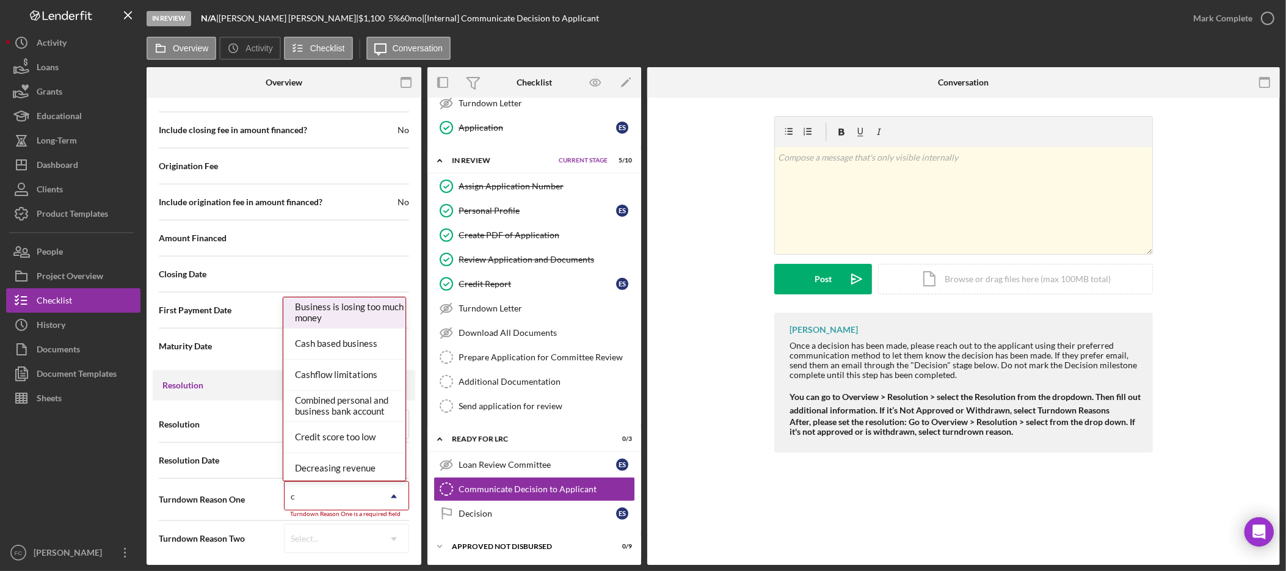
type input "cr"
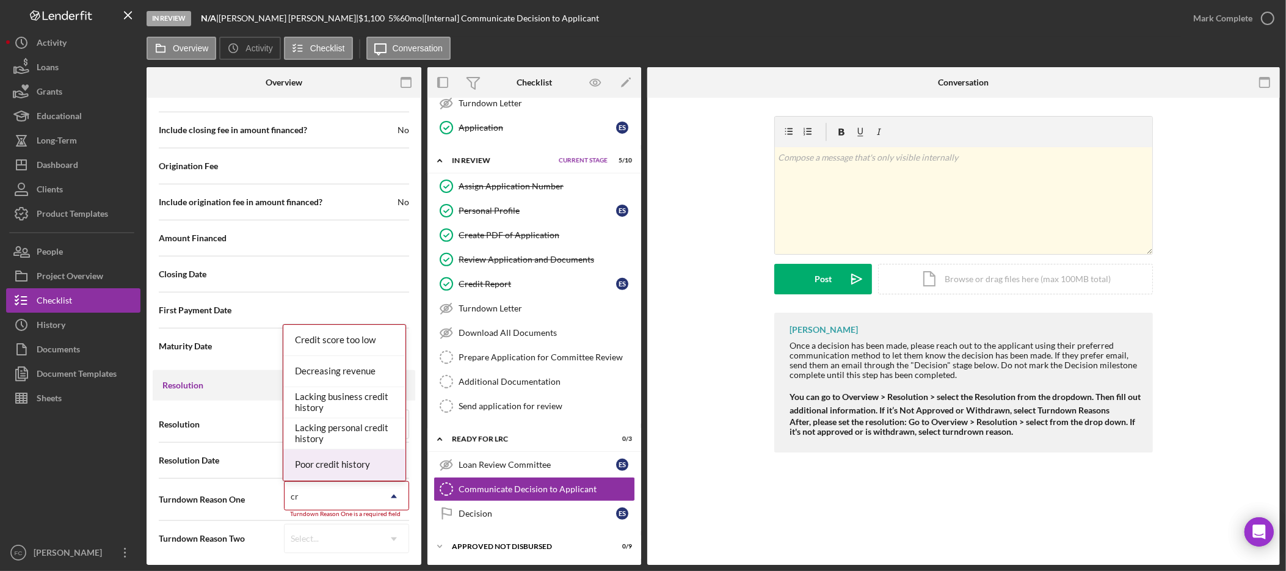
click at [363, 453] on div "Poor credit history" at bounding box center [344, 464] width 123 height 31
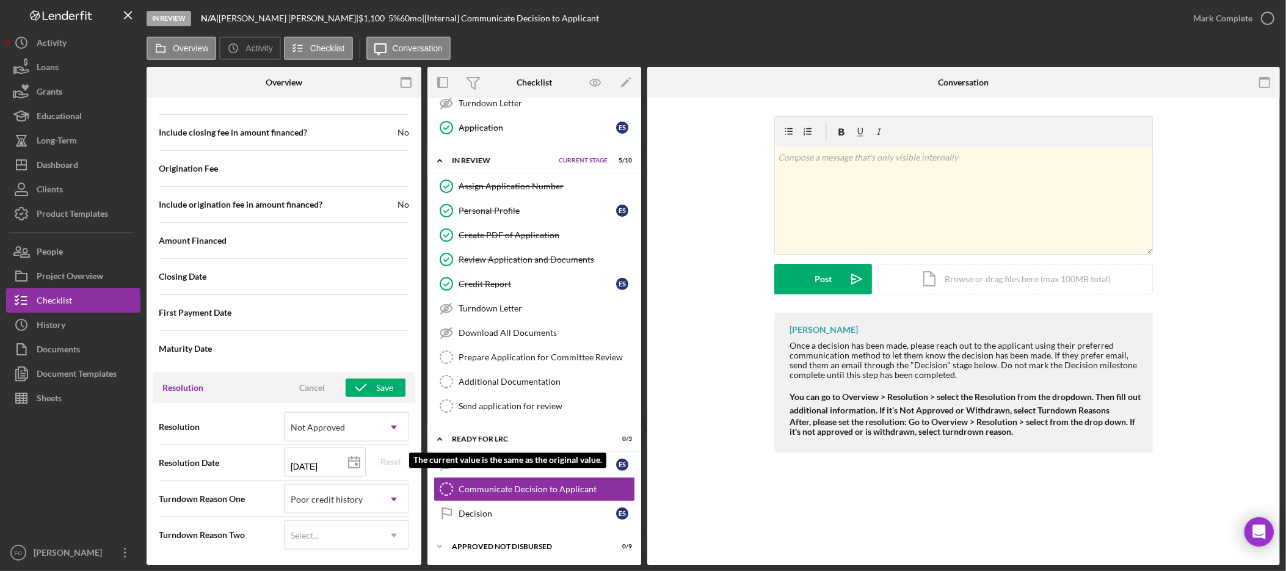
scroll to position [1430, 0]
click at [369, 388] on icon "button" at bounding box center [361, 387] width 31 height 31
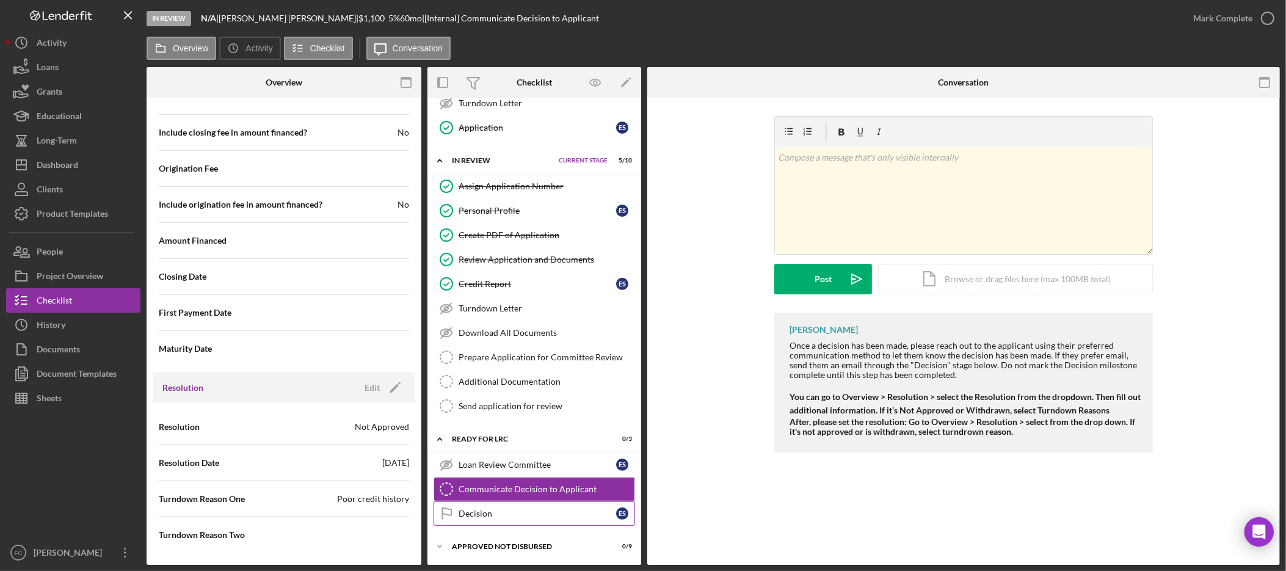
click at [573, 518] on div "Decision" at bounding box center [538, 514] width 158 height 10
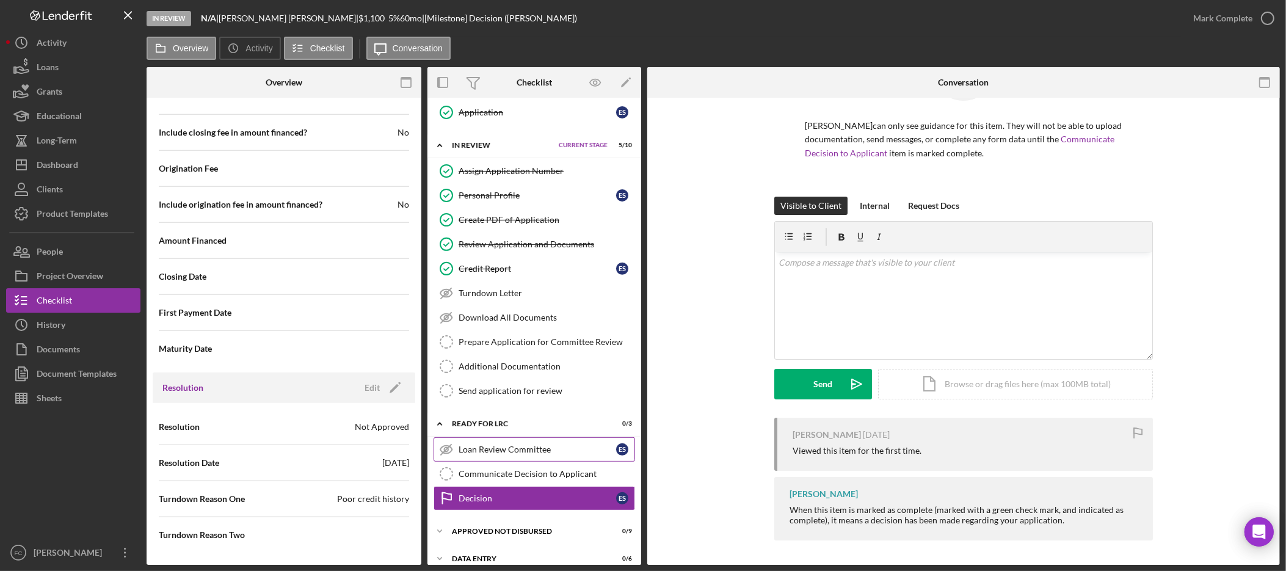
scroll to position [540, 0]
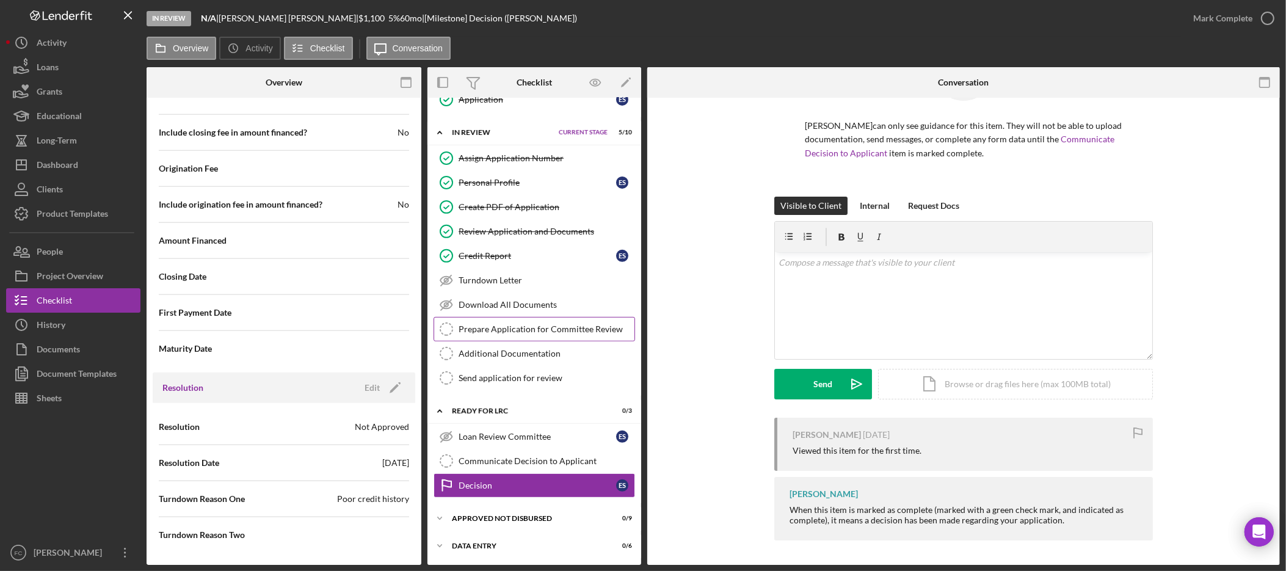
click at [591, 335] on link "Prepare Application for Committee Review Prepare Application for Committee Revi…" at bounding box center [533, 329] width 201 height 24
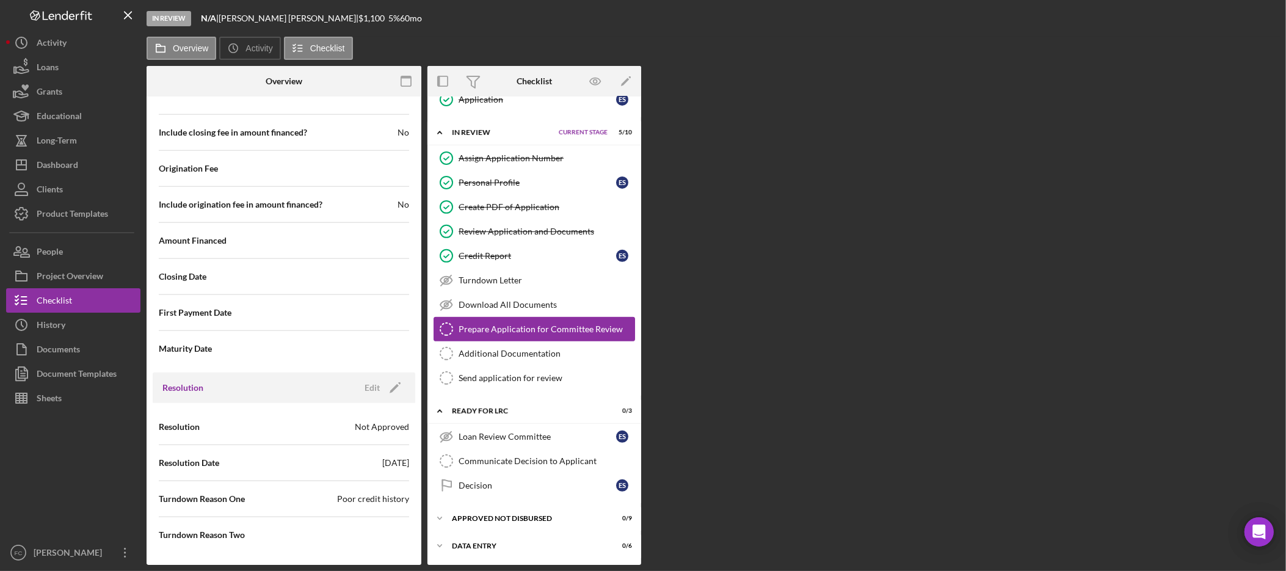
scroll to position [540, 0]
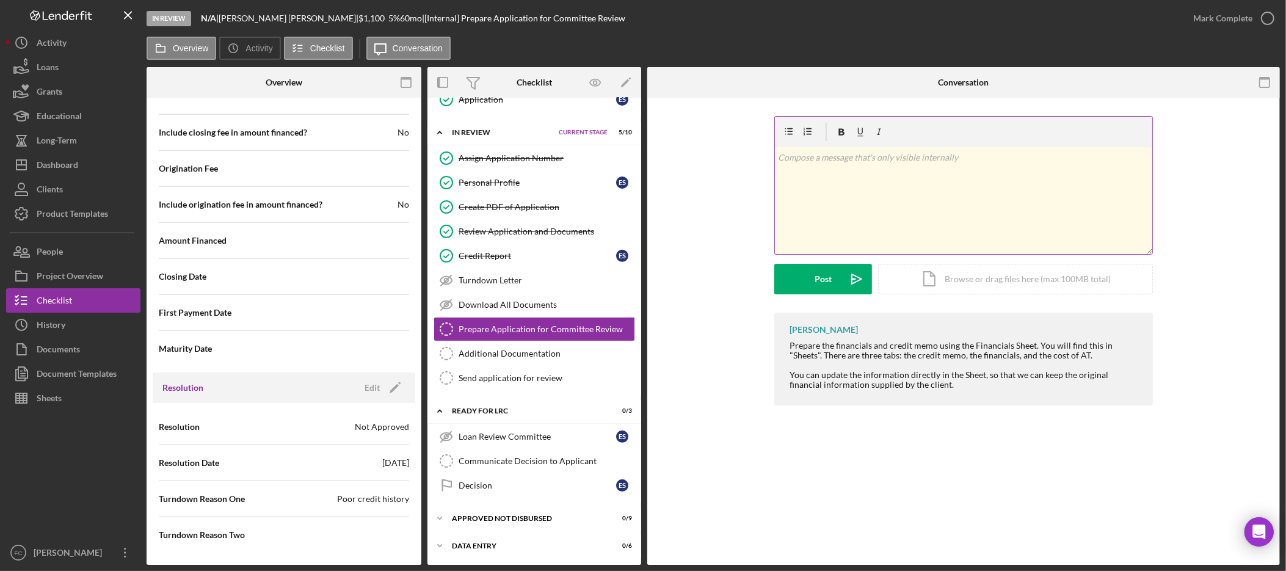
click at [946, 211] on div "v Color teal Color pink Remove color Add row above Add row below Add column bef…" at bounding box center [963, 200] width 377 height 107
drag, startPoint x: 952, startPoint y: 189, endPoint x: 752, endPoint y: 177, distance: 200.6
click at [752, 177] on div "v Color teal Color pink Remove color Add row above Add row below Add column bef…" at bounding box center [963, 214] width 596 height 197
drag, startPoint x: 934, startPoint y: 140, endPoint x: 913, endPoint y: 148, distance: 22.4
click at [913, 148] on div "v Color teal Color pink Remove color Add row above Add row below Add column bef…" at bounding box center [963, 185] width 377 height 137
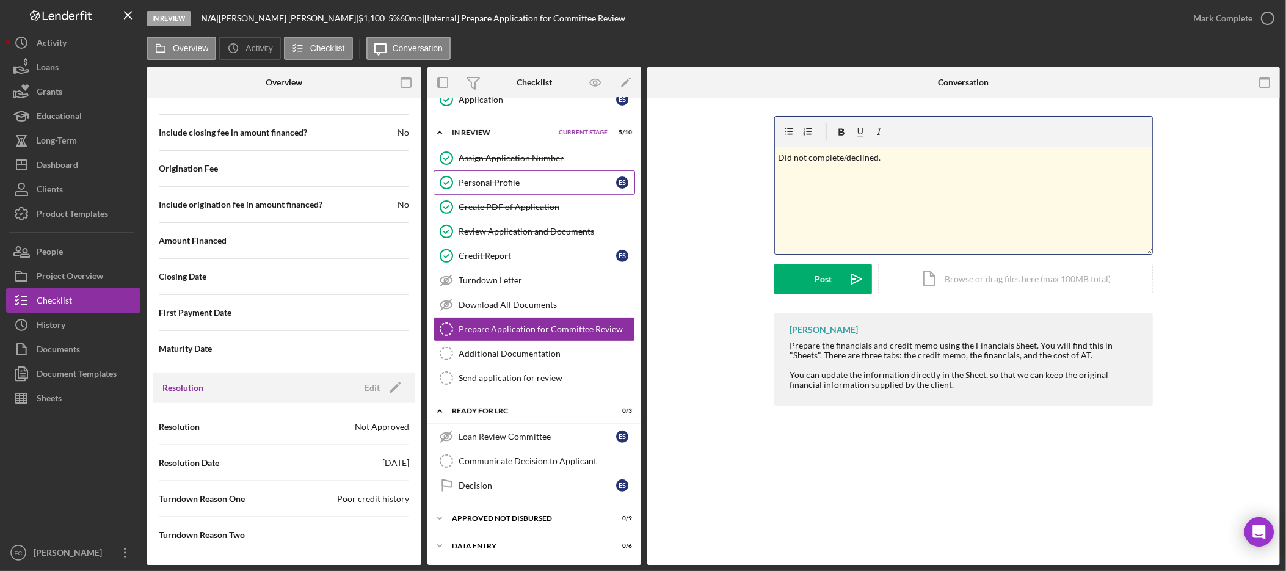
drag, startPoint x: 869, startPoint y: 161, endPoint x: 626, endPoint y: 189, distance: 244.6
click at [626, 189] on div "Overview Internal Workflow Stage In Review Icon/Dropdown Arrow Archive (can una…" at bounding box center [713, 316] width 1133 height 498
drag, startPoint x: 1017, startPoint y: 179, endPoint x: 758, endPoint y: 155, distance: 259.4
click at [758, 156] on div "v Color teal Color pink Remove color Add row above Add row below Add column bef…" at bounding box center [963, 214] width 596 height 197
click at [970, 170] on div "v Color teal Color pink Remove color Add row above Add row below Add column bef…" at bounding box center [963, 200] width 377 height 107
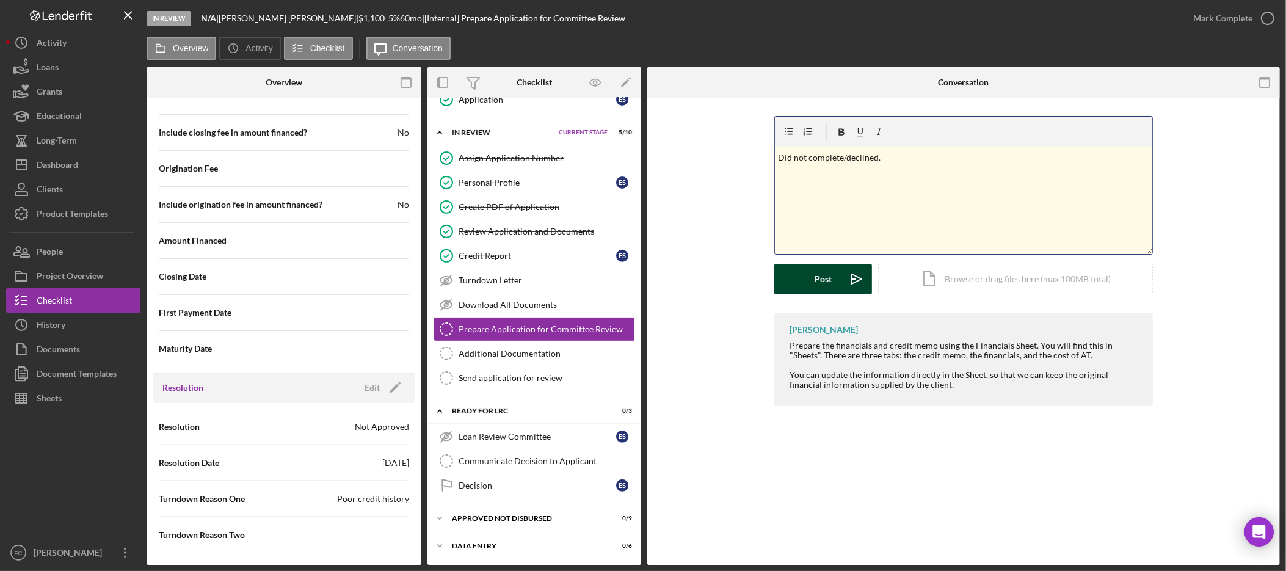
click at [830, 283] on div "Post" at bounding box center [822, 279] width 17 height 31
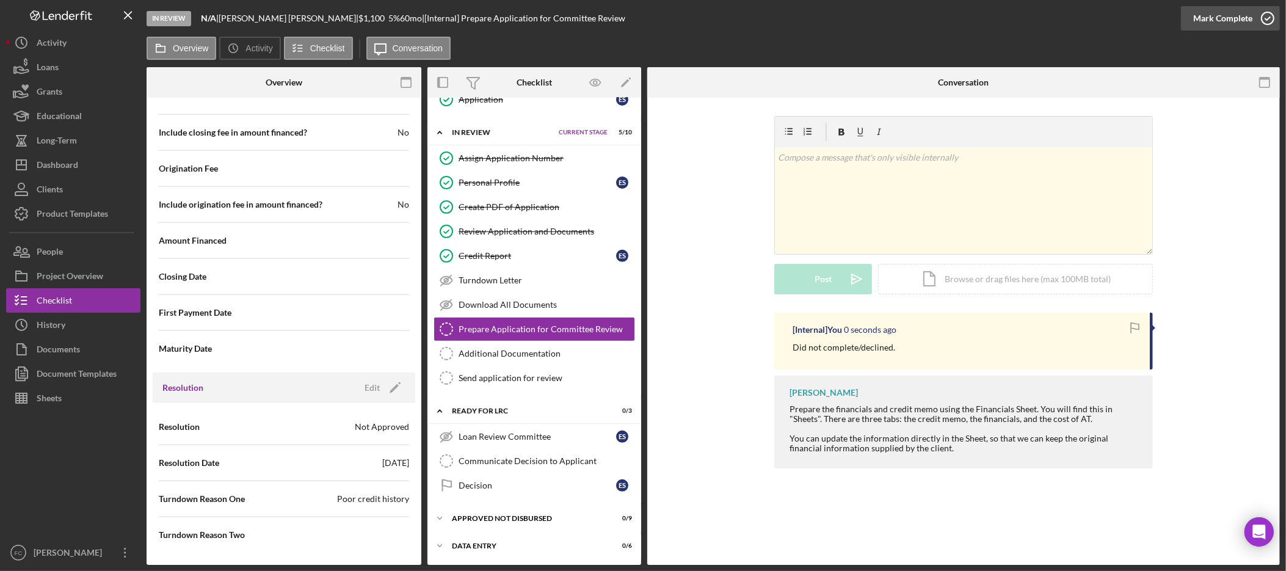
click at [1227, 20] on div "Mark Complete" at bounding box center [1222, 18] width 59 height 24
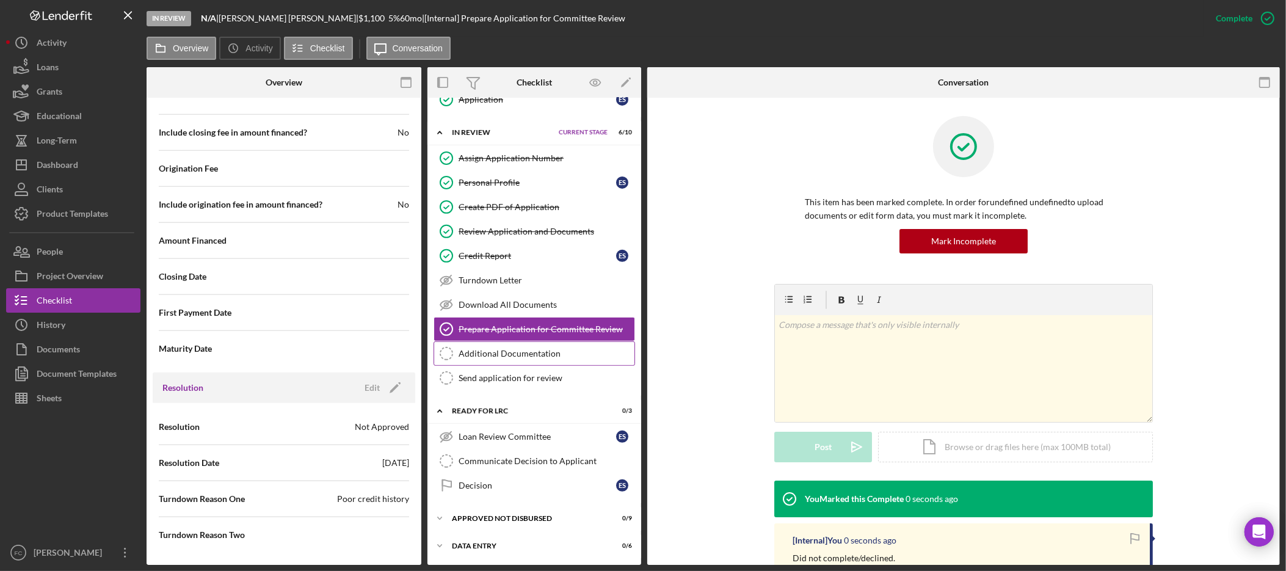
click at [535, 355] on div "Additional Documentation" at bounding box center [547, 354] width 176 height 10
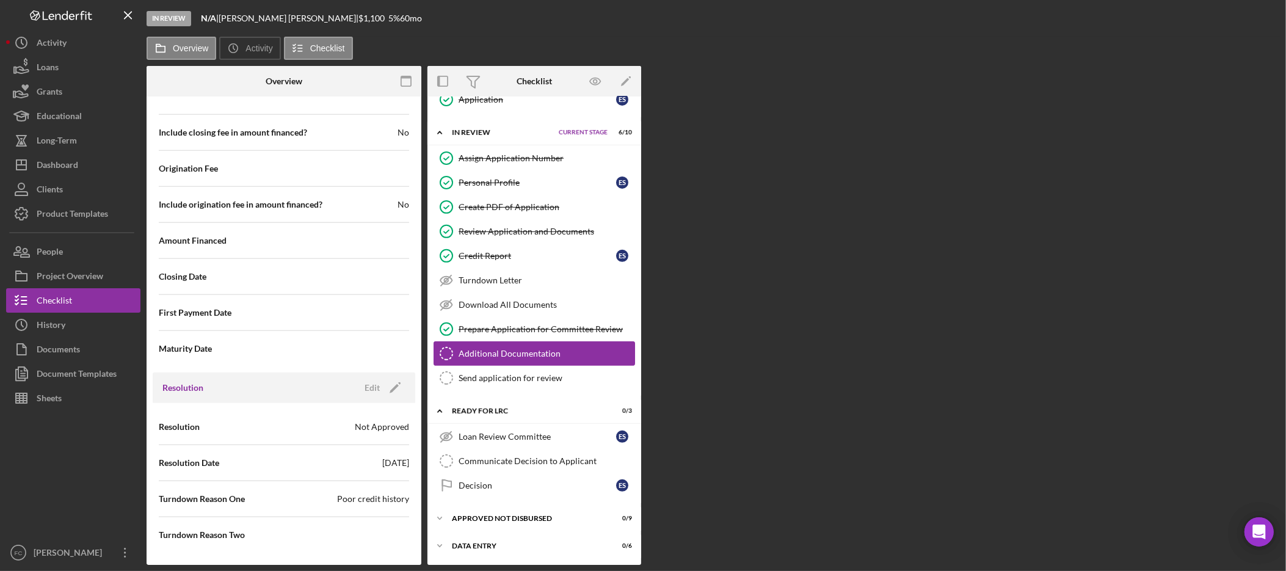
scroll to position [540, 0]
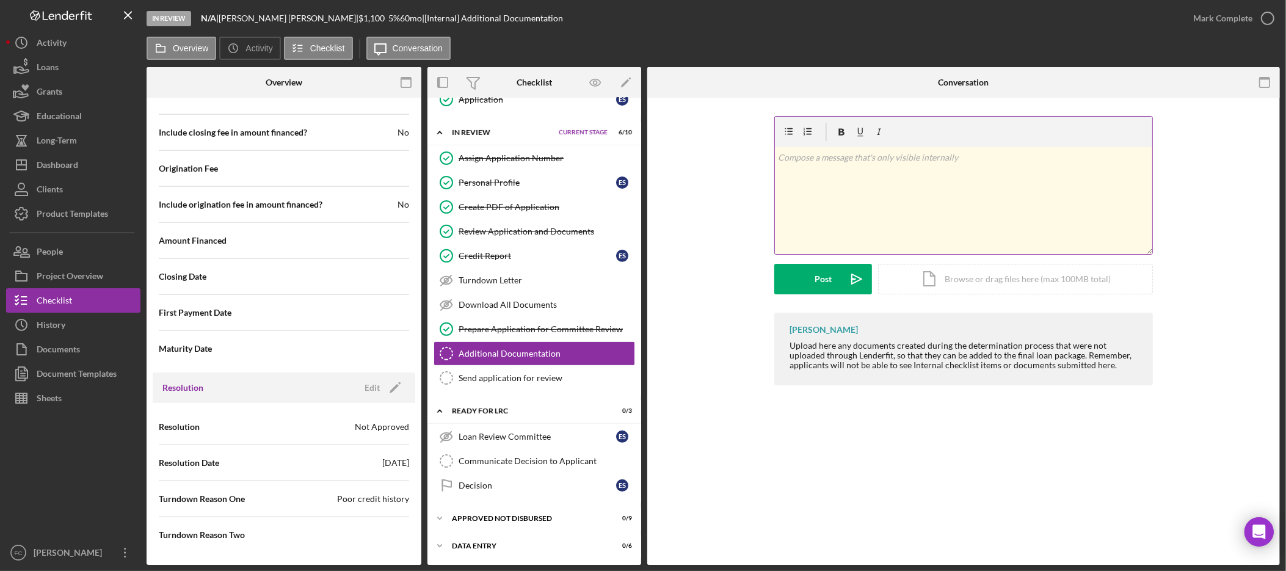
click at [887, 197] on div "v Color teal Color pink Remove color Add row above Add row below Add column bef…" at bounding box center [963, 200] width 377 height 107
click at [1203, 14] on div "Mark Complete" at bounding box center [1222, 18] width 59 height 24
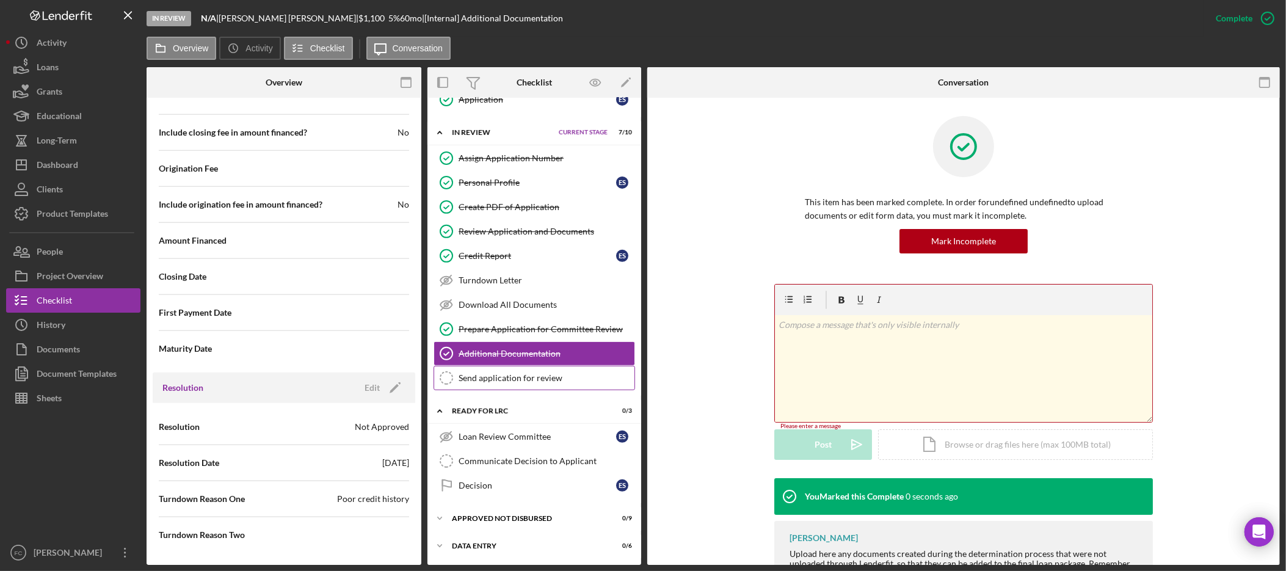
click at [546, 383] on link "Send application for review Send application for review" at bounding box center [533, 378] width 201 height 24
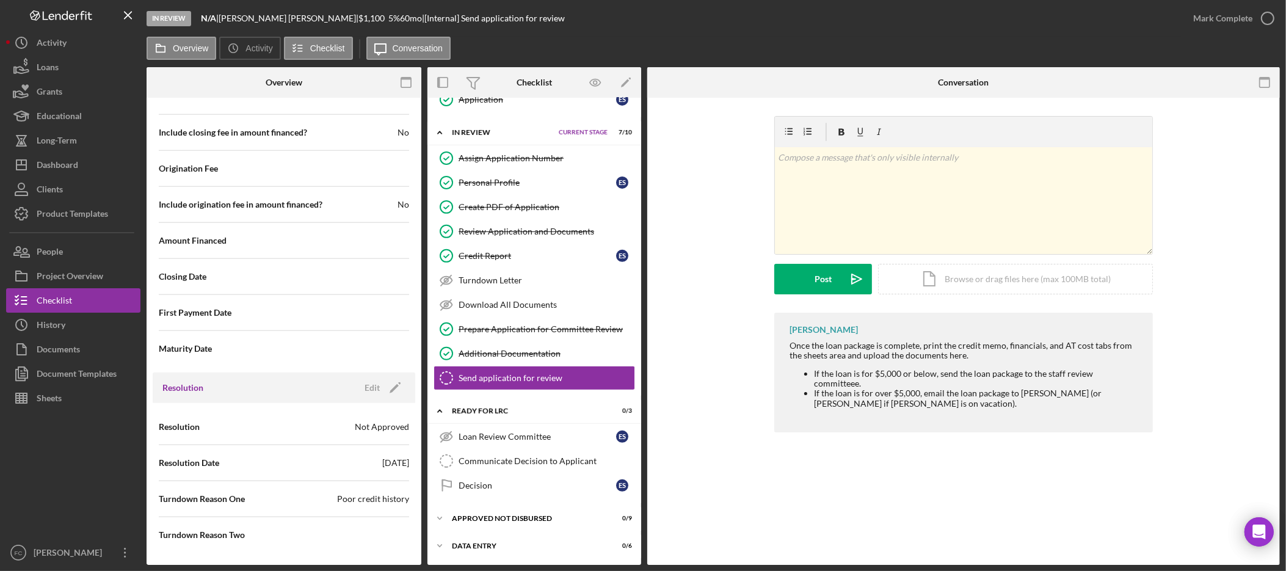
scroll to position [540, 0]
click at [537, 438] on div "Loan Review Committee" at bounding box center [538, 437] width 158 height 10
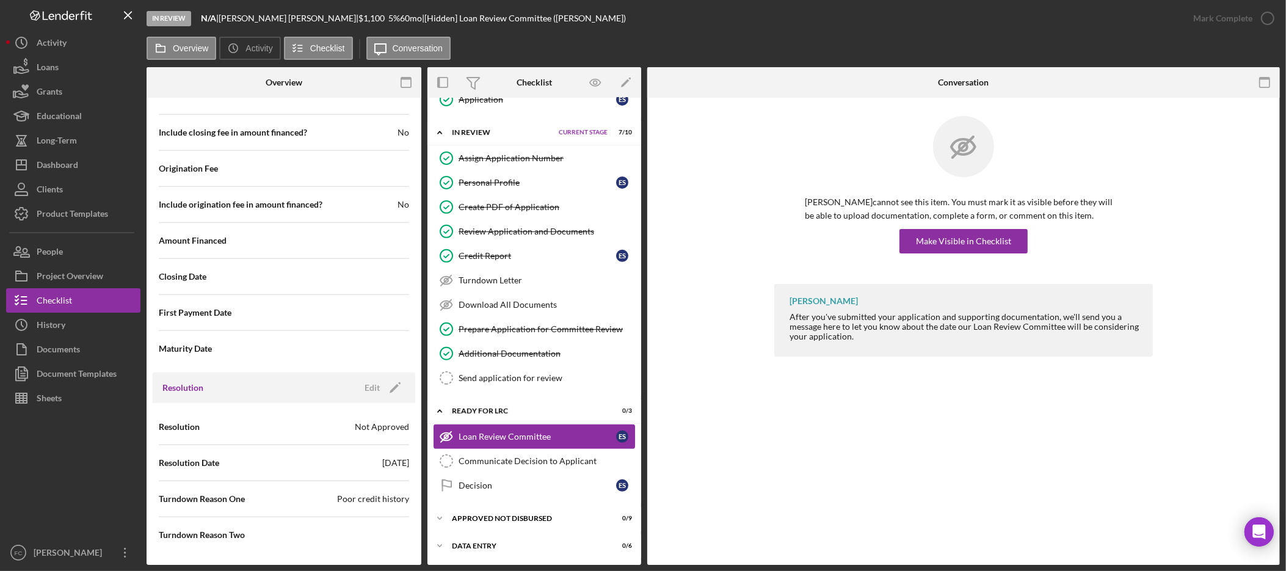
scroll to position [540, 0]
click at [535, 459] on div "Communicate Decision to Applicant" at bounding box center [547, 461] width 176 height 10
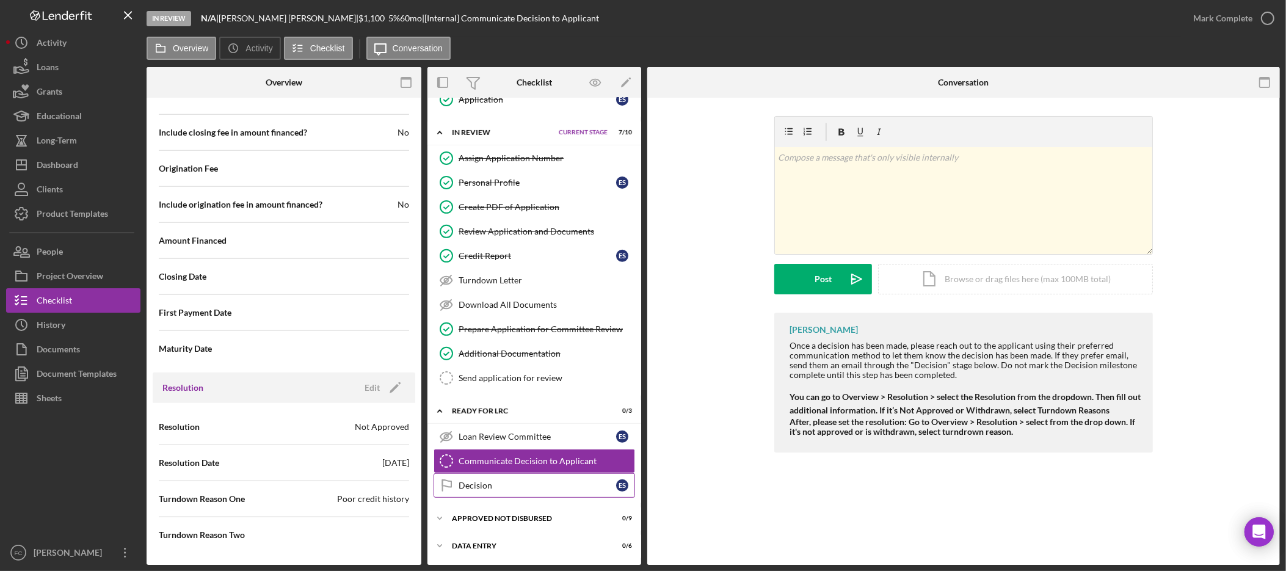
click at [553, 487] on div "Decision" at bounding box center [538, 485] width 158 height 10
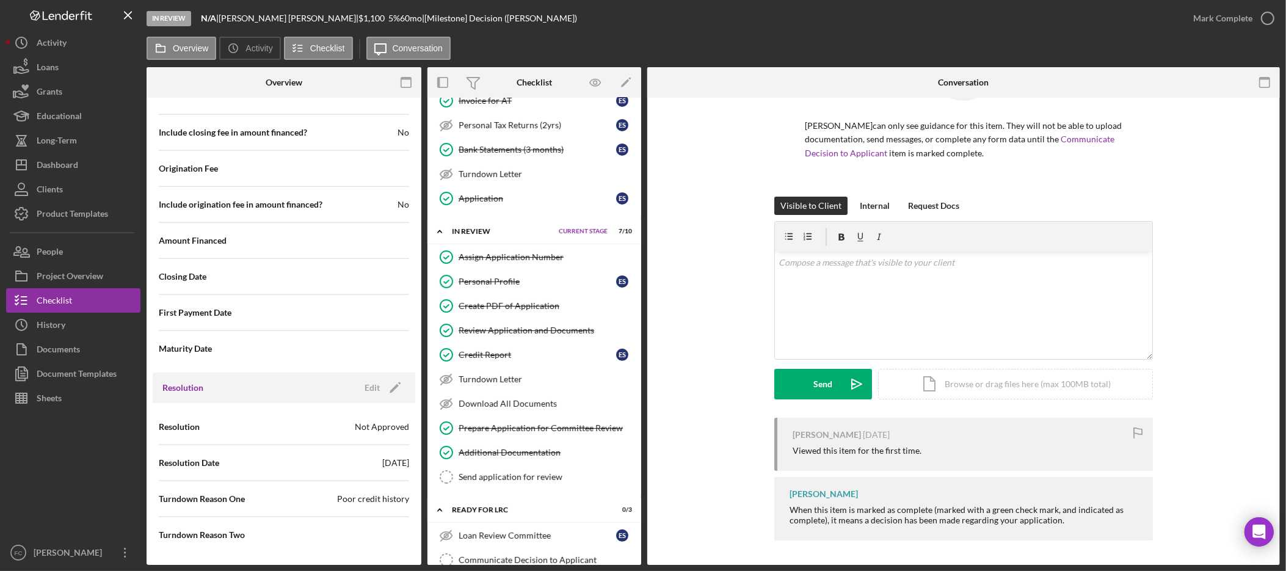
scroll to position [540, 0]
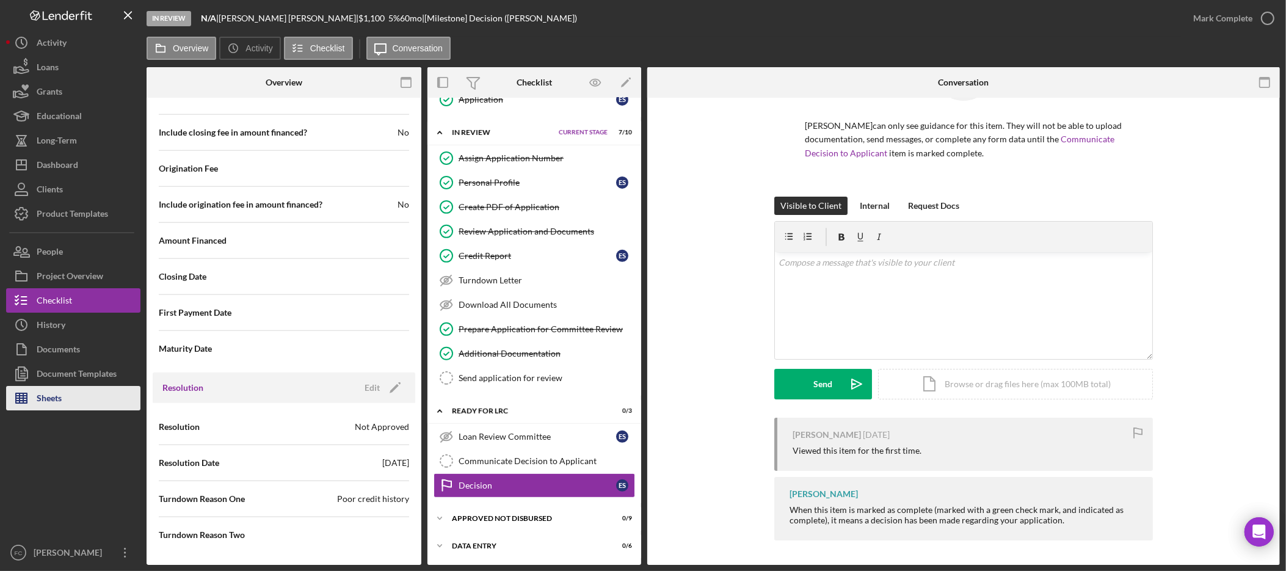
click at [66, 405] on button "Sheets" at bounding box center [73, 398] width 134 height 24
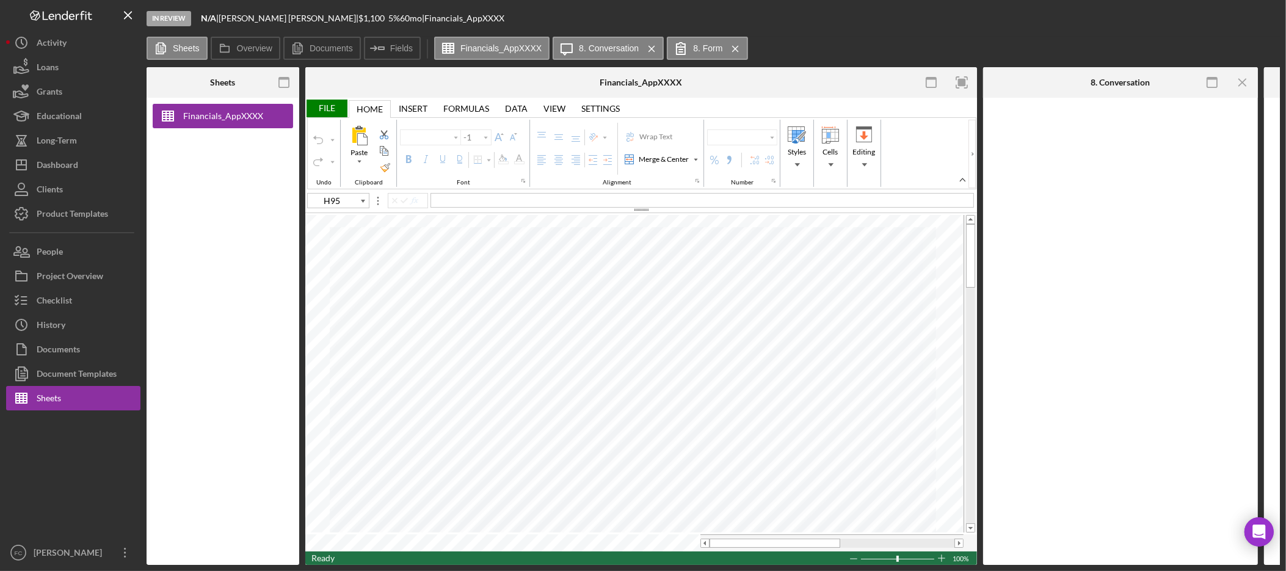
type input "Arial"
type input "10"
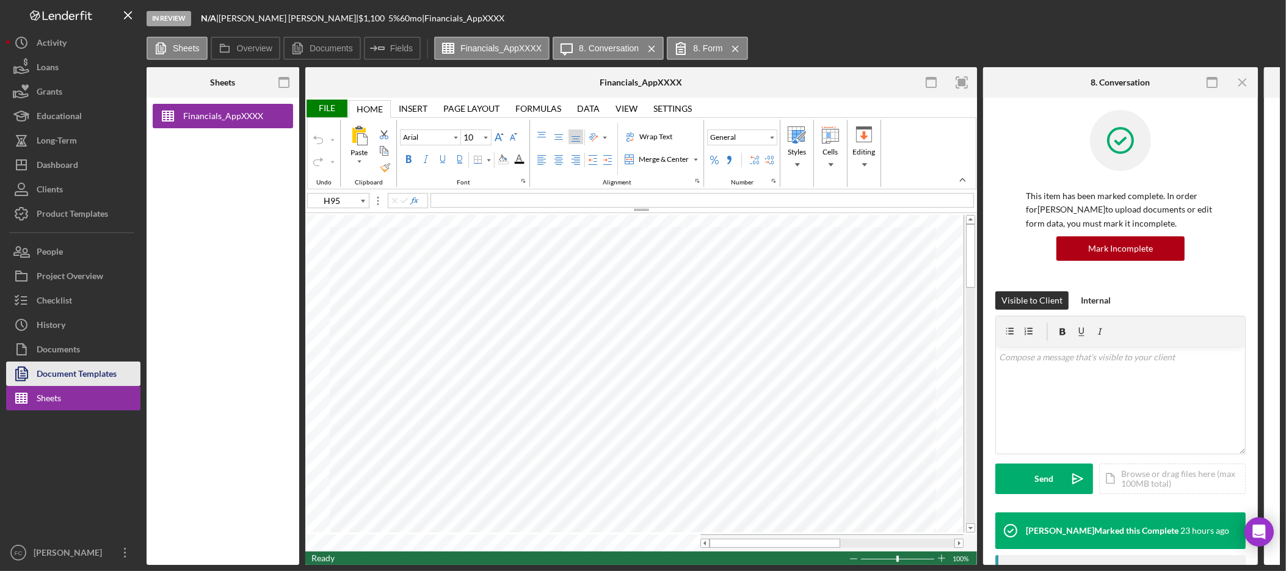
click at [96, 381] on div "Document Templates" at bounding box center [77, 374] width 80 height 27
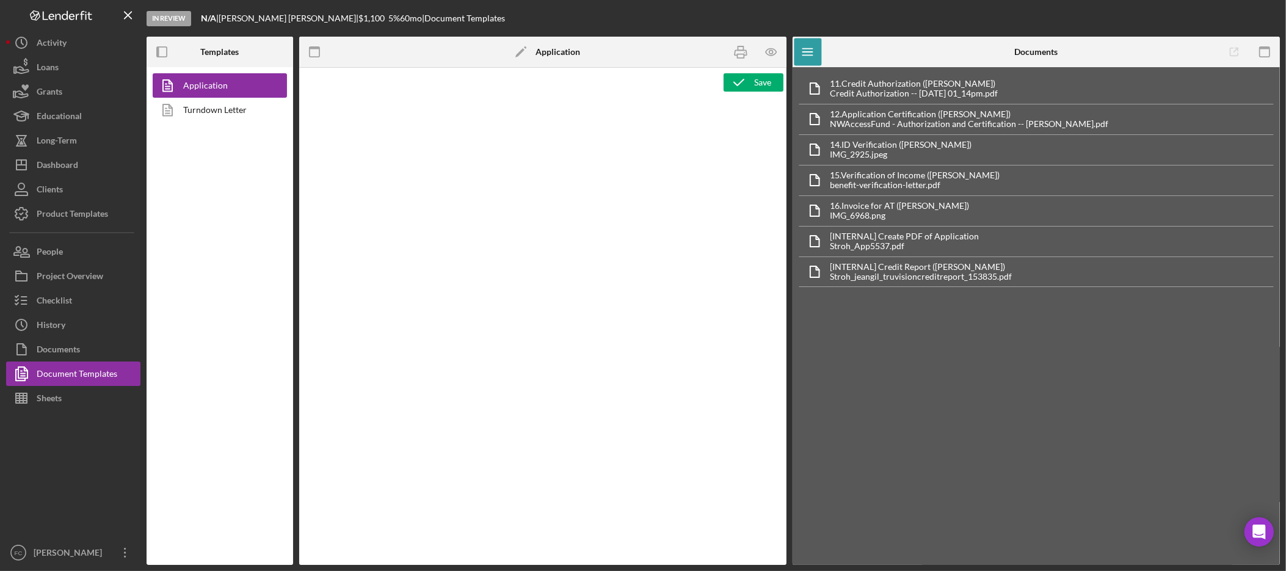
type textarea "<div class="WordSection1"> <p style="margin: 0in; font-size: 12pt; font-family:…"
click at [228, 115] on link "Turndown Letter" at bounding box center [217, 110] width 128 height 24
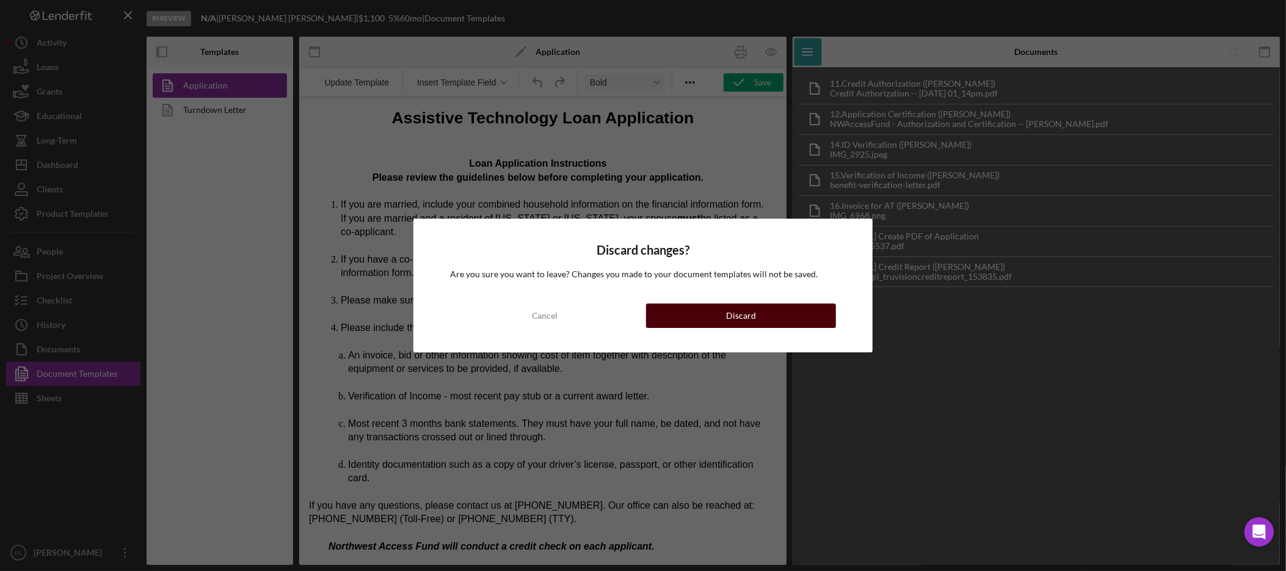
click at [752, 320] on div "Discard" at bounding box center [741, 315] width 30 height 24
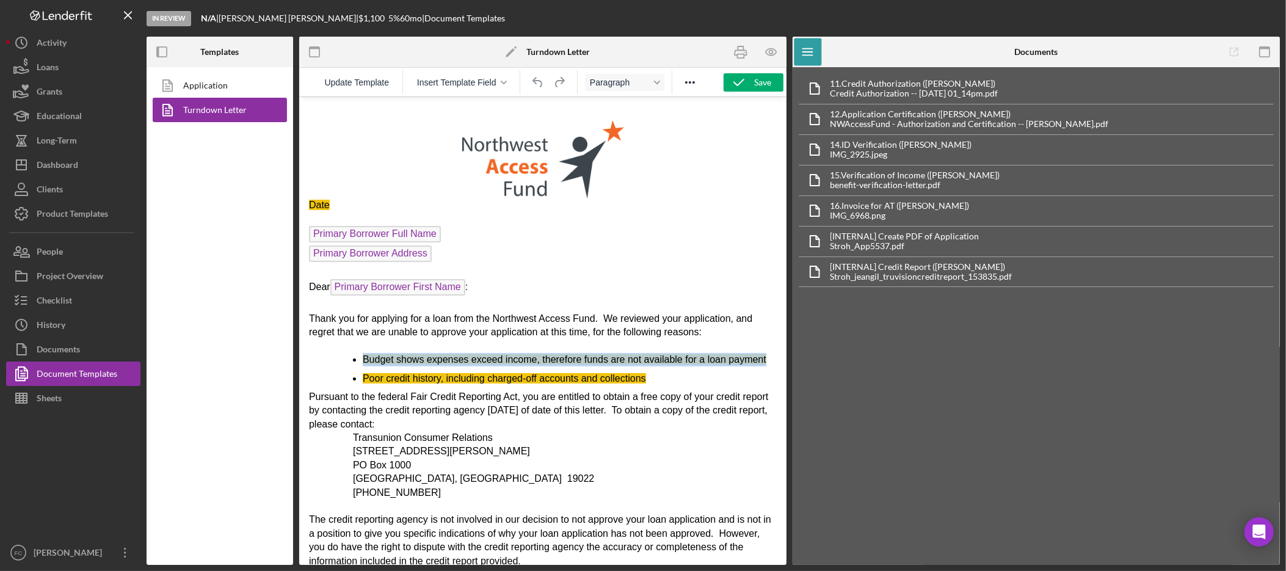
drag, startPoint x: 444, startPoint y: 374, endPoint x: 361, endPoint y: 360, distance: 84.2
click at [362, 360] on li "Budget shows expenses exceed income, therefore funds are not available for a lo…" at bounding box center [569, 358] width 414 height 13
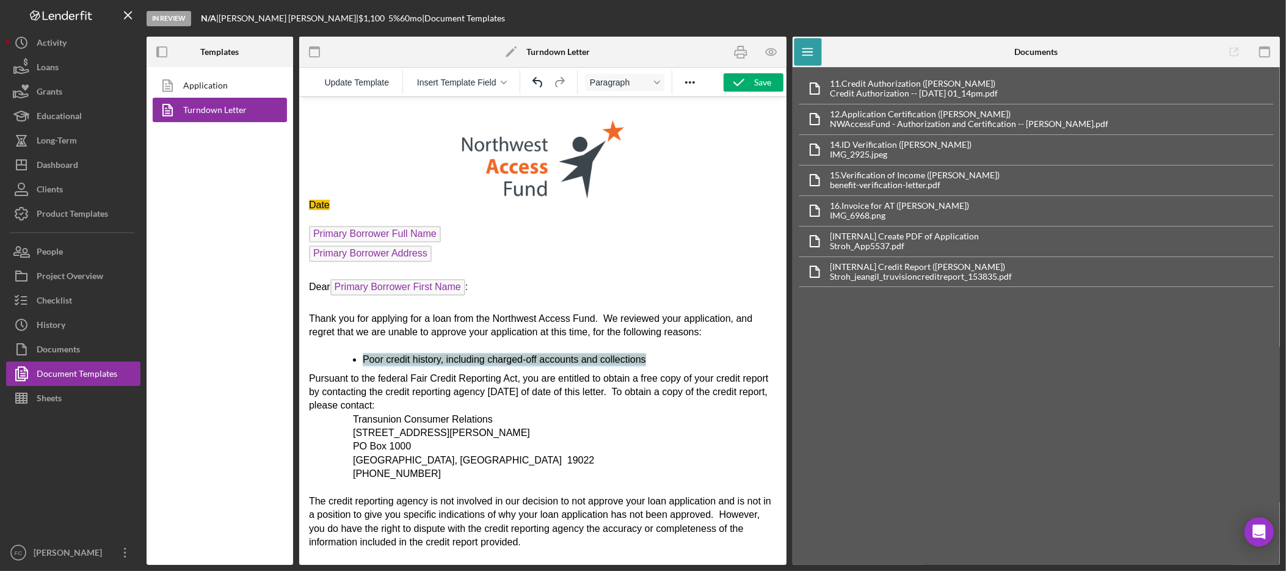
drag, startPoint x: 653, startPoint y: 360, endPoint x: 319, endPoint y: 361, distance: 334.0
click at [319, 361] on ul "Poor credit history, including charged-off accounts and collections" at bounding box center [542, 358] width 468 height 13
click at [689, 79] on icon "Reveal or hide additional toolbar items" at bounding box center [690, 82] width 15 height 15
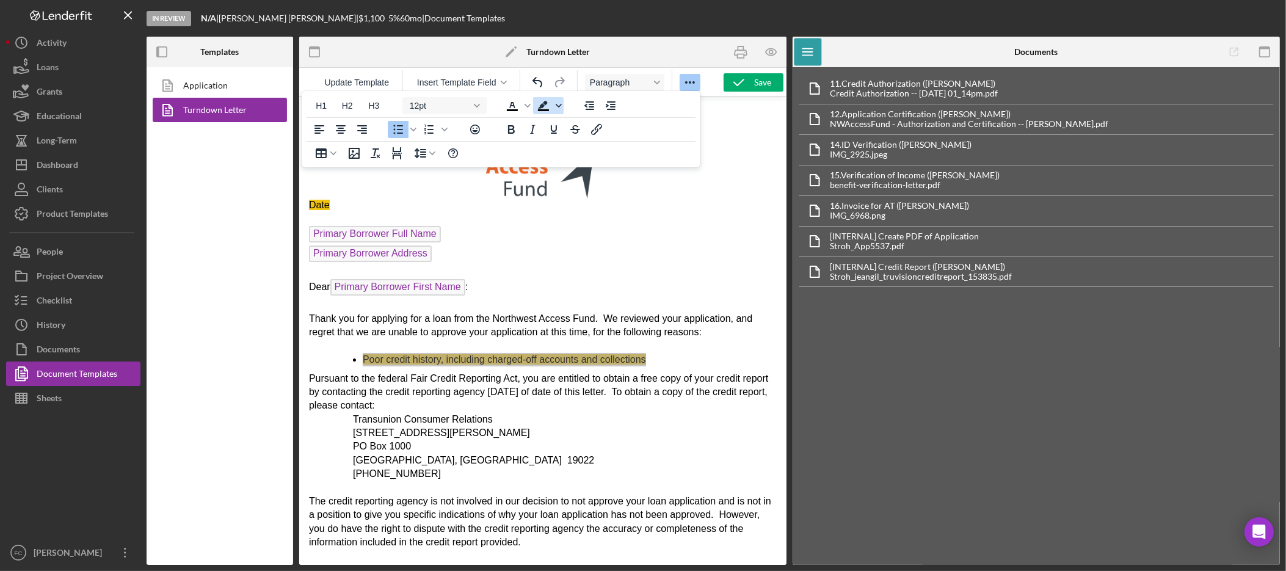
click at [562, 103] on span "Background color Black" at bounding box center [559, 105] width 10 height 17
click at [526, 105] on icon "Text color Black" at bounding box center [527, 106] width 6 height 4
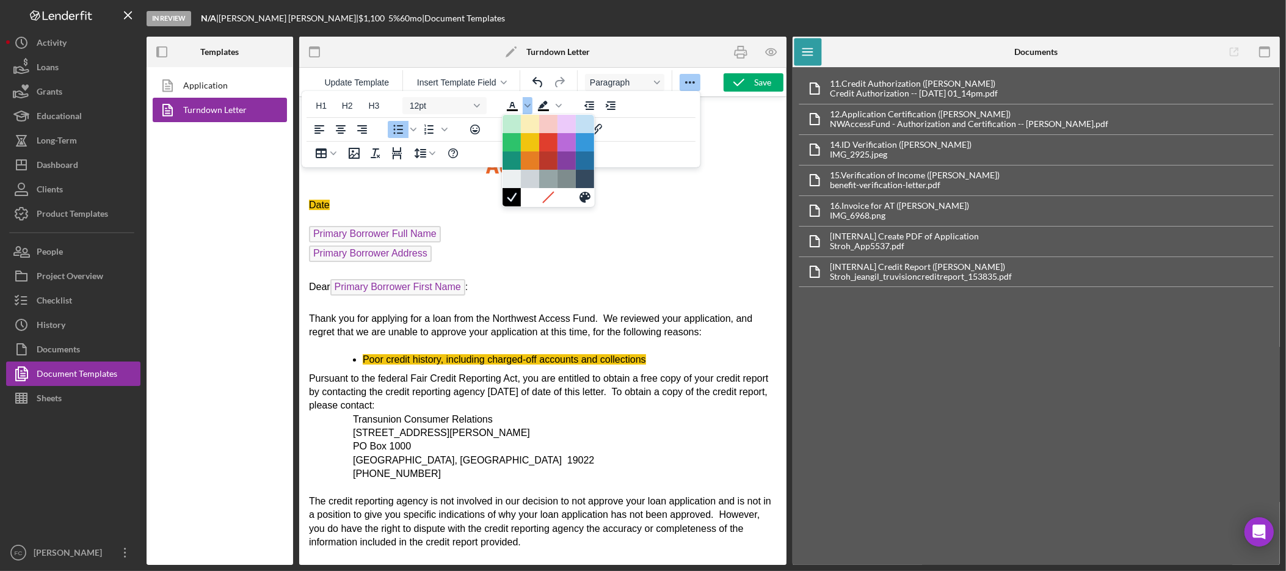
drag, startPoint x: 657, startPoint y: 361, endPoint x: 648, endPoint y: 351, distance: 13.4
click at [658, 362] on li "Poor credit history, including charged-off accounts and collections" at bounding box center [569, 358] width 414 height 13
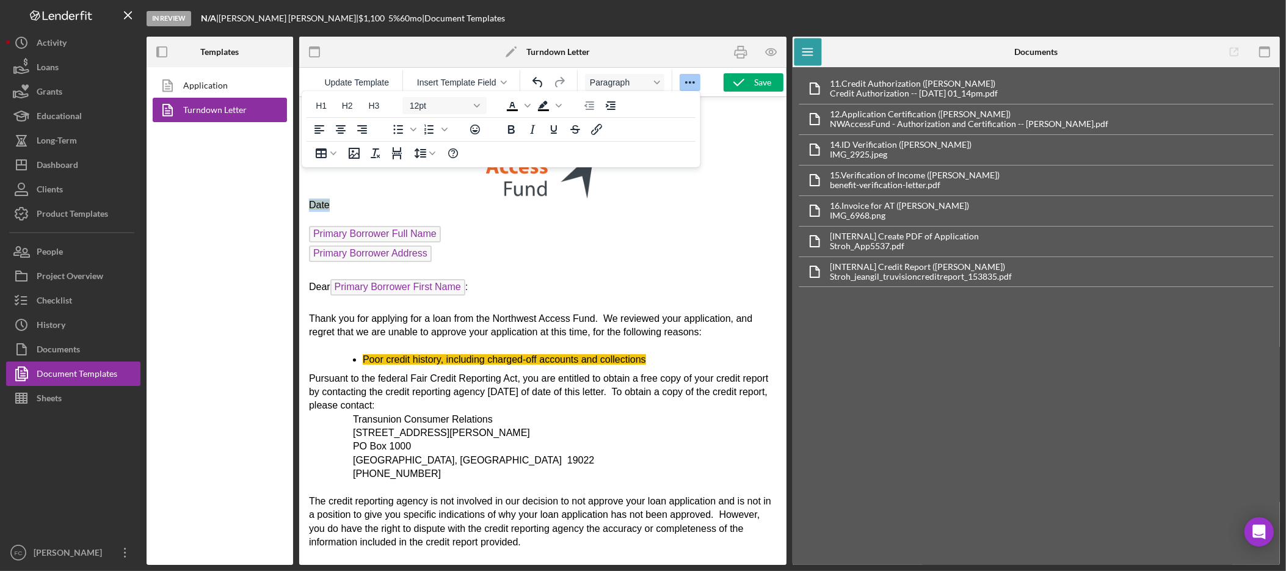
drag, startPoint x: 347, startPoint y: 207, endPoint x: 308, endPoint y: 206, distance: 39.7
click at [308, 206] on p "Date" at bounding box center [542, 204] width 468 height 13
drag, startPoint x: 398, startPoint y: 204, endPoint x: 266, endPoint y: 203, distance: 132.5
click at [299, 203] on html "[DATE] Primary Borrower Full Name Primary Borrower Address Dear Primary Borrowe…" at bounding box center [542, 505] width 487 height 819
click at [559, 103] on icon "Background color Black" at bounding box center [559, 106] width 6 height 6
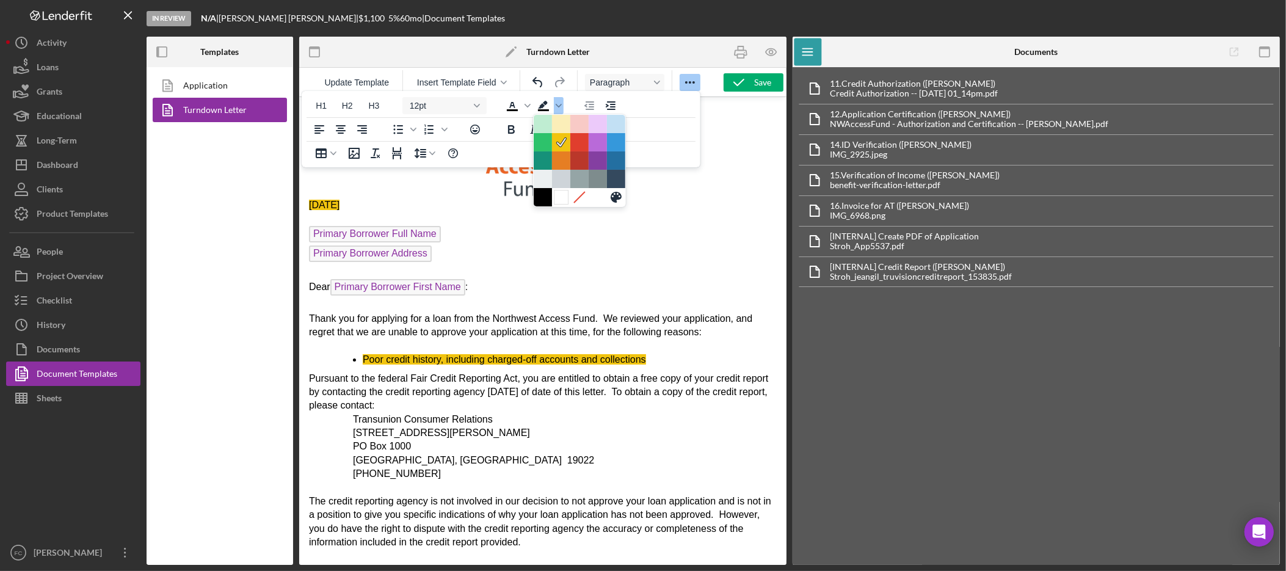
click at [560, 200] on div at bounding box center [561, 197] width 15 height 15
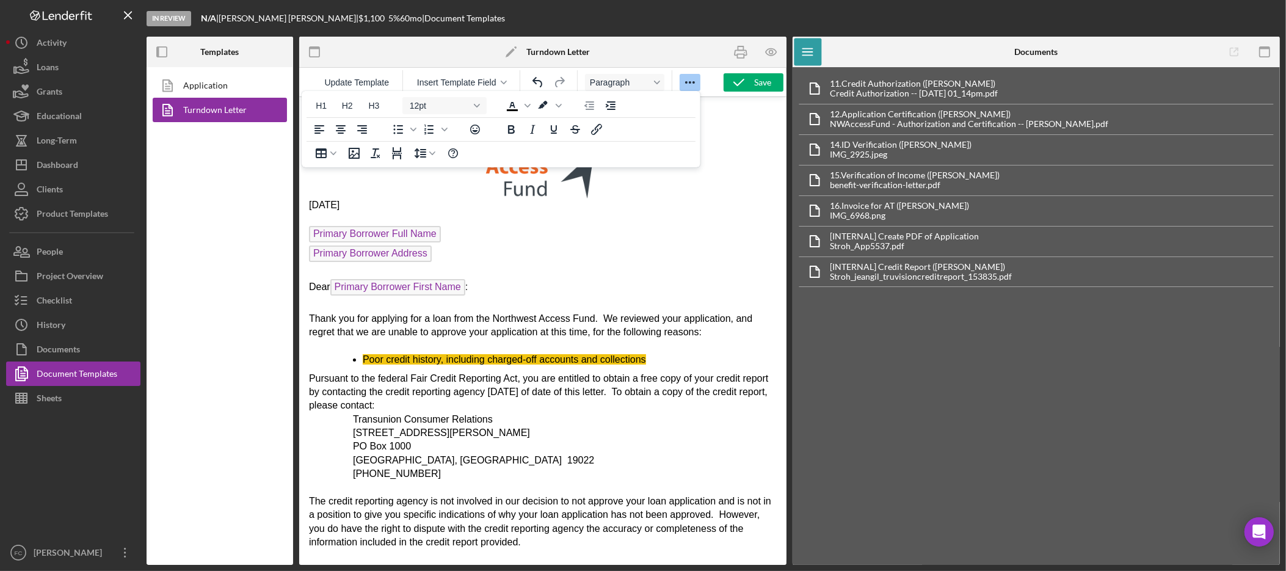
click at [647, 363] on li "Poor credit history, including charged-off accounts and collections" at bounding box center [569, 358] width 414 height 13
click at [654, 359] on li "Poor credit history, including charged-off accounts and collections" at bounding box center [569, 358] width 414 height 13
drag, startPoint x: 642, startPoint y: 357, endPoint x: 303, endPoint y: 356, distance: 339.5
click at [303, 356] on html "[DATE] Primary Borrower Full Name Primary Borrower Address Dear Primary Borrowe…" at bounding box center [542, 505] width 487 height 819
click at [531, 106] on icon "Text color Black" at bounding box center [527, 106] width 6 height 6
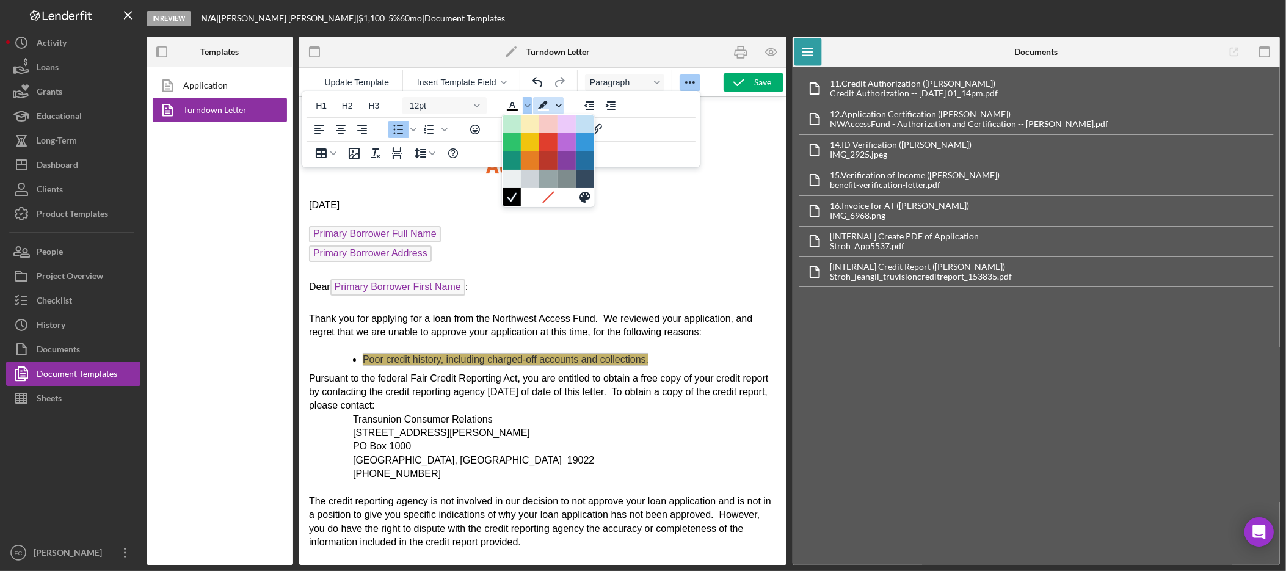
click at [560, 108] on icon "Background color White" at bounding box center [559, 106] width 6 height 6
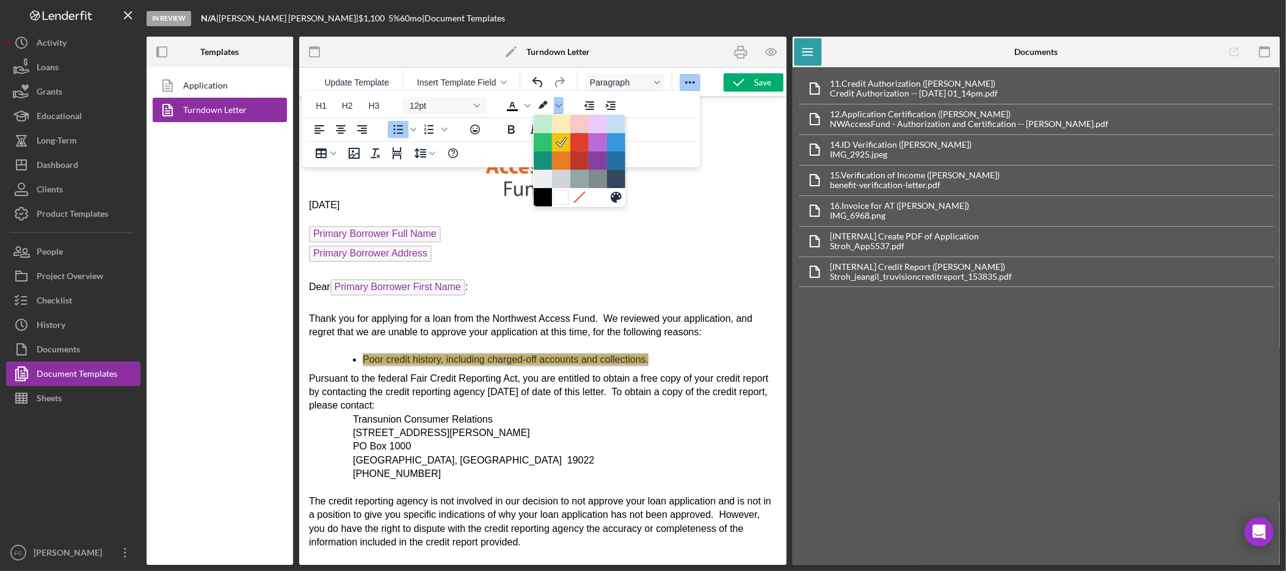
click at [563, 198] on div at bounding box center [561, 197] width 15 height 15
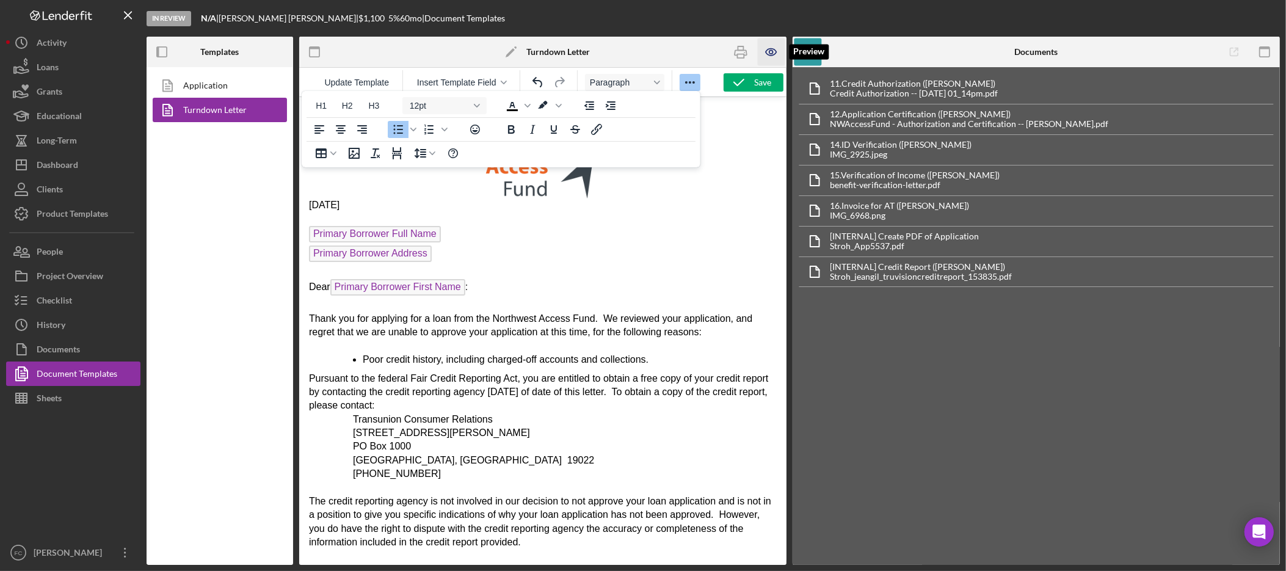
click at [773, 49] on icon "button" at bounding box center [771, 52] width 10 height 7
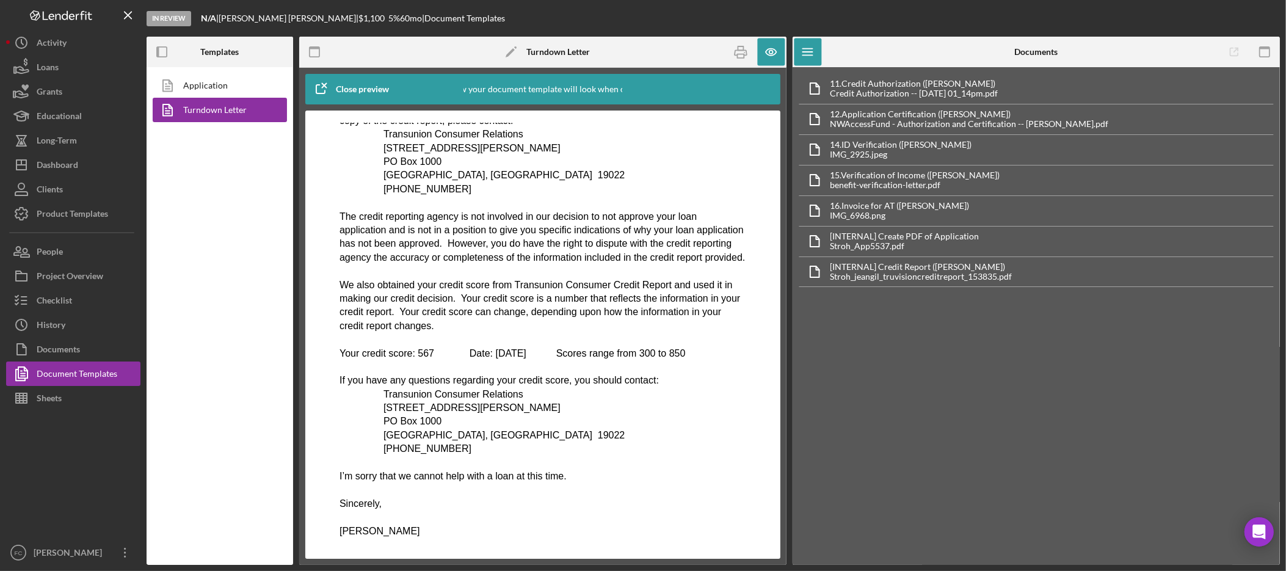
scroll to position [132, 0]
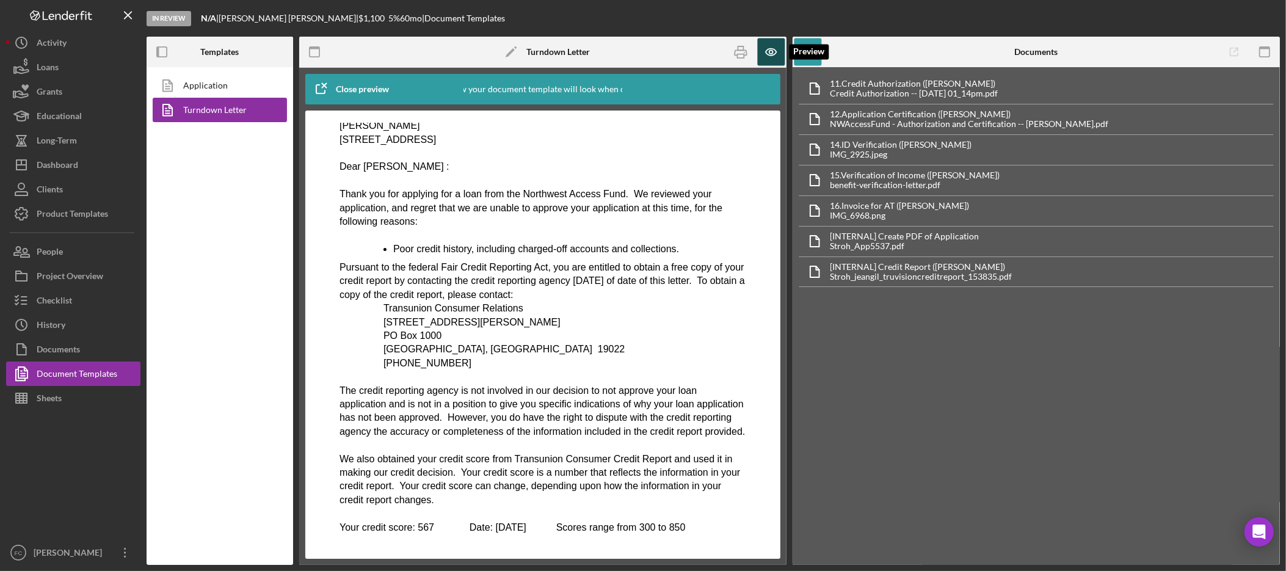
click at [764, 55] on icon "button" at bounding box center [771, 51] width 27 height 27
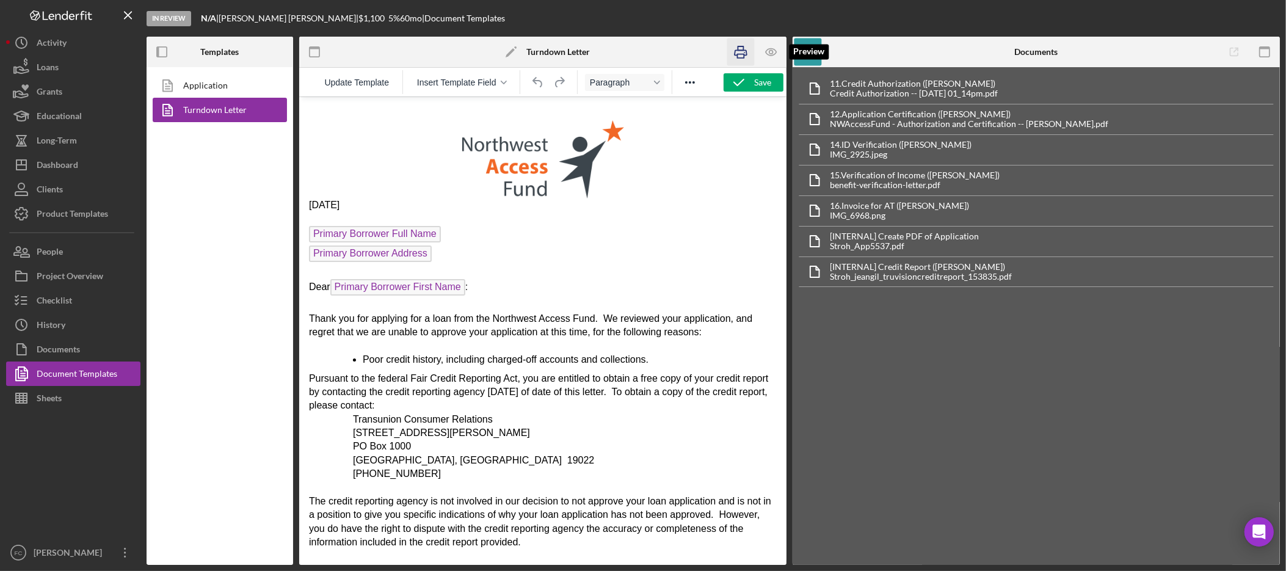
scroll to position [0, 0]
click at [739, 50] on icon "button" at bounding box center [740, 52] width 12 height 5
click at [81, 295] on button "Checklist" at bounding box center [73, 300] width 134 height 24
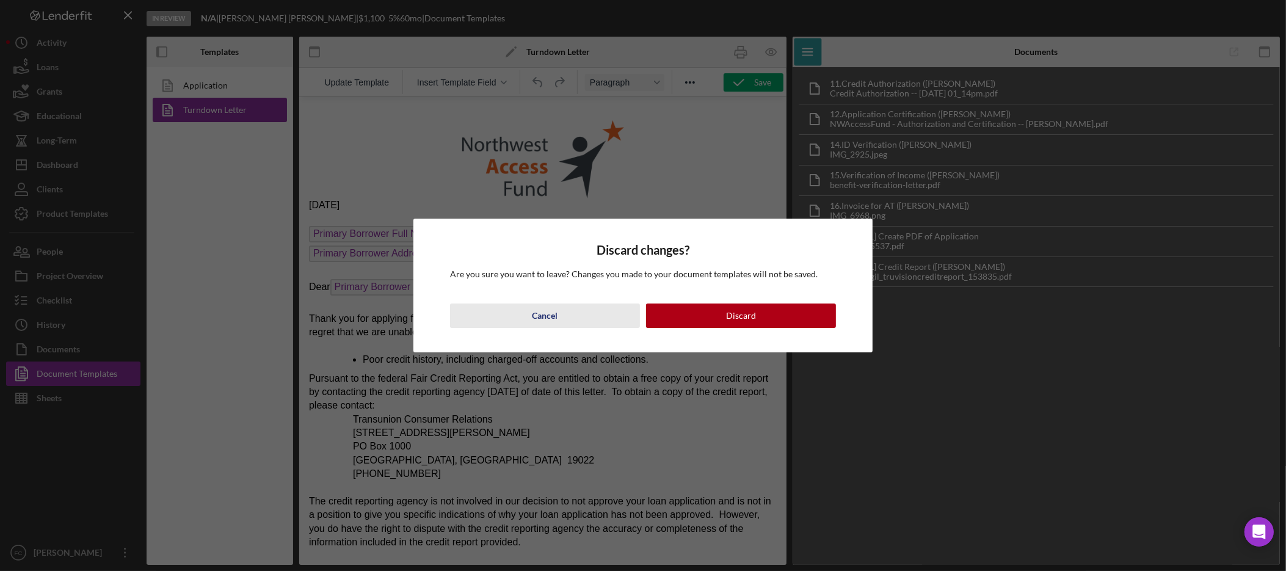
click at [557, 316] on div "Cancel" at bounding box center [545, 315] width 26 height 24
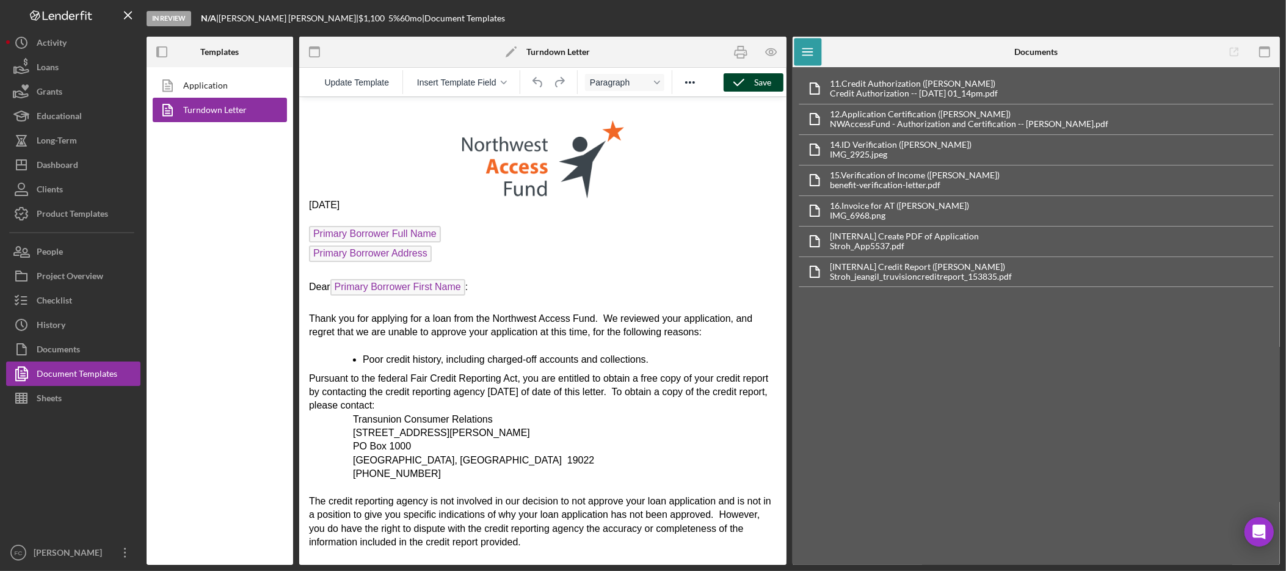
click at [739, 84] on icon "button" at bounding box center [738, 82] width 31 height 31
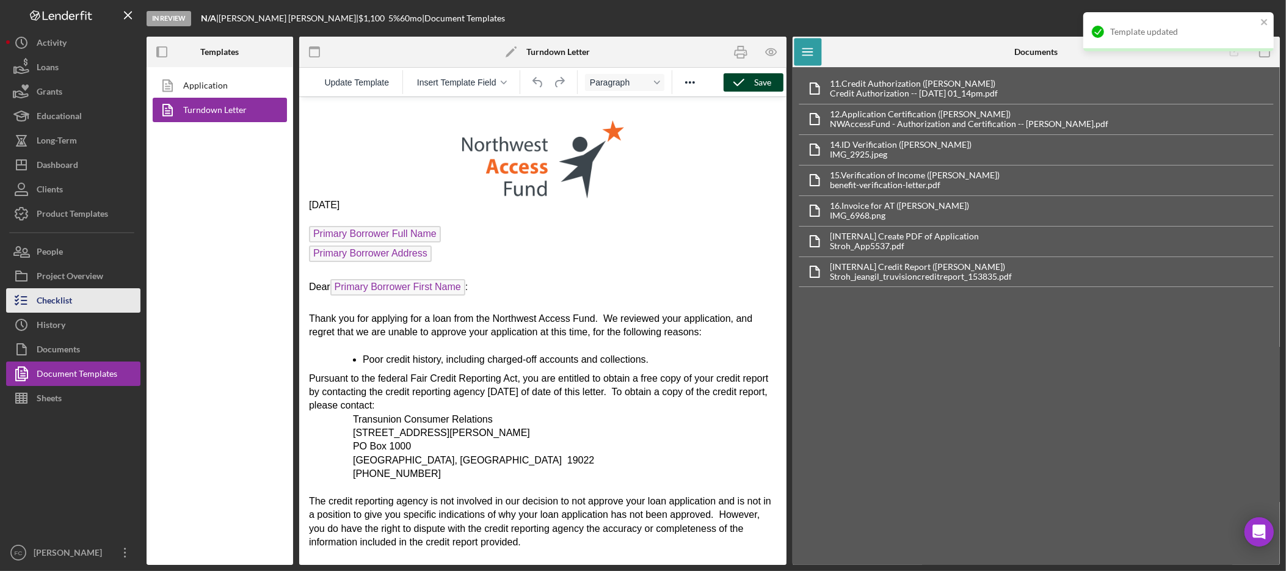
click at [63, 299] on div "Checklist" at bounding box center [54, 301] width 35 height 27
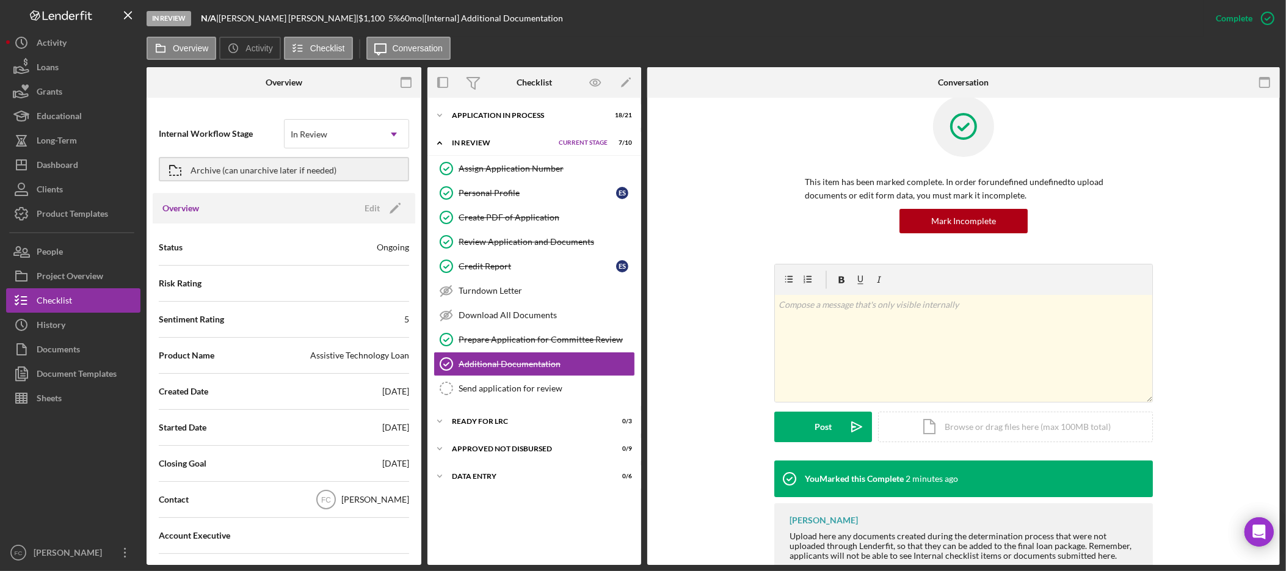
scroll to position [47, 0]
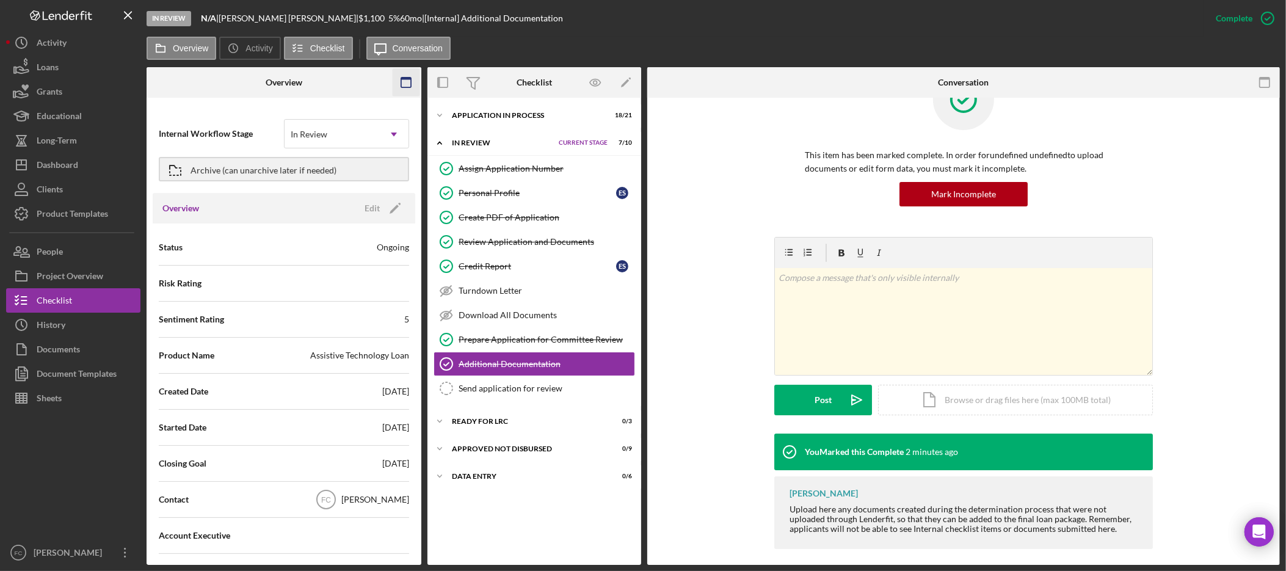
click at [402, 85] on icon "button" at bounding box center [406, 82] width 27 height 27
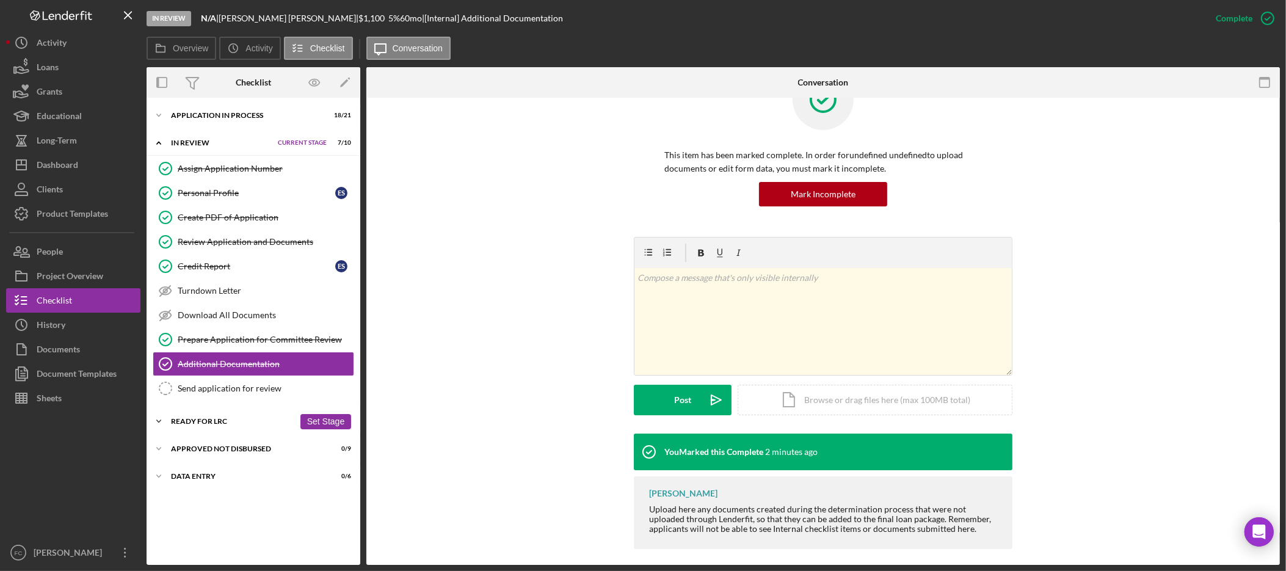
click at [189, 421] on div "Ready for LRC" at bounding box center [232, 421] width 123 height 7
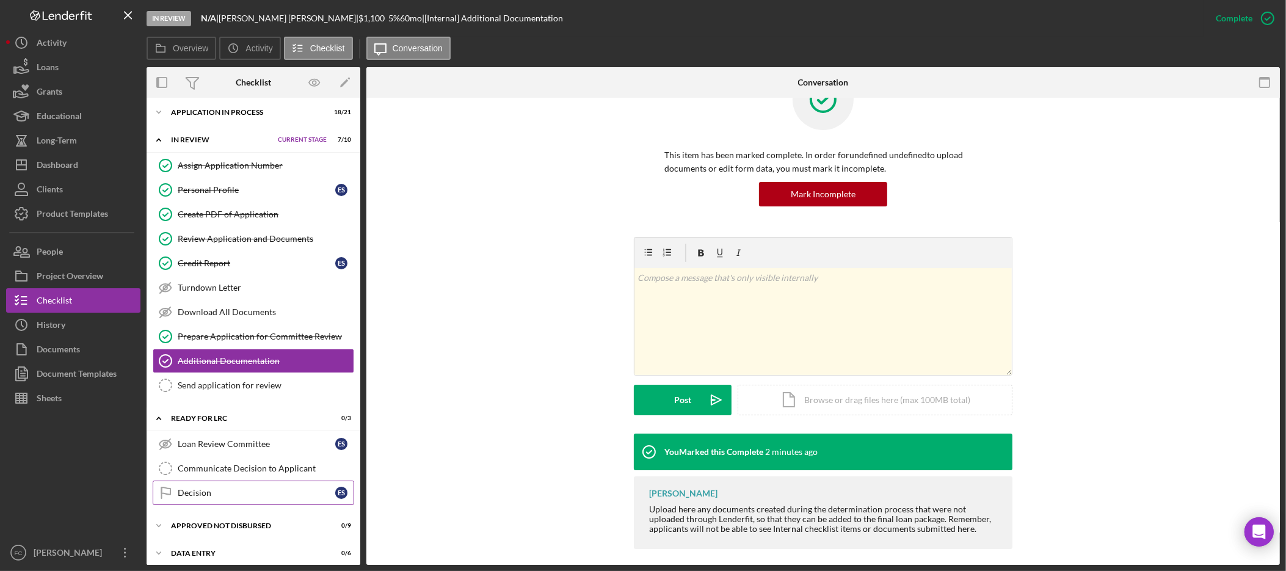
click at [235, 498] on div "Decision" at bounding box center [257, 493] width 158 height 10
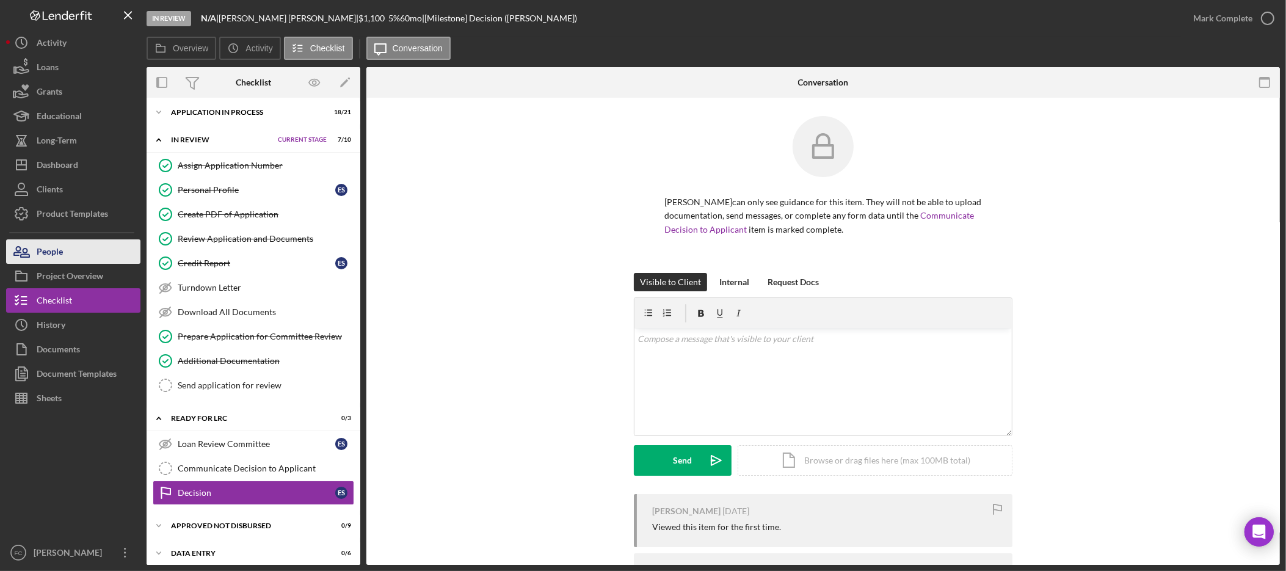
click at [106, 247] on button "People" at bounding box center [73, 251] width 134 height 24
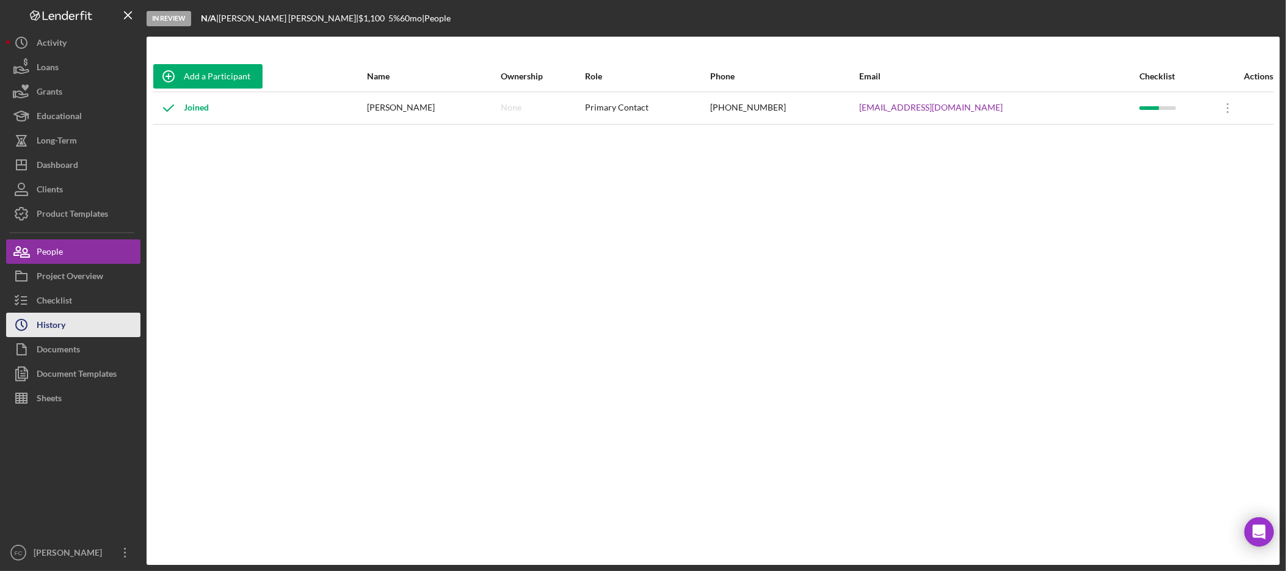
click at [101, 317] on button "Icon/History History" at bounding box center [73, 325] width 134 height 24
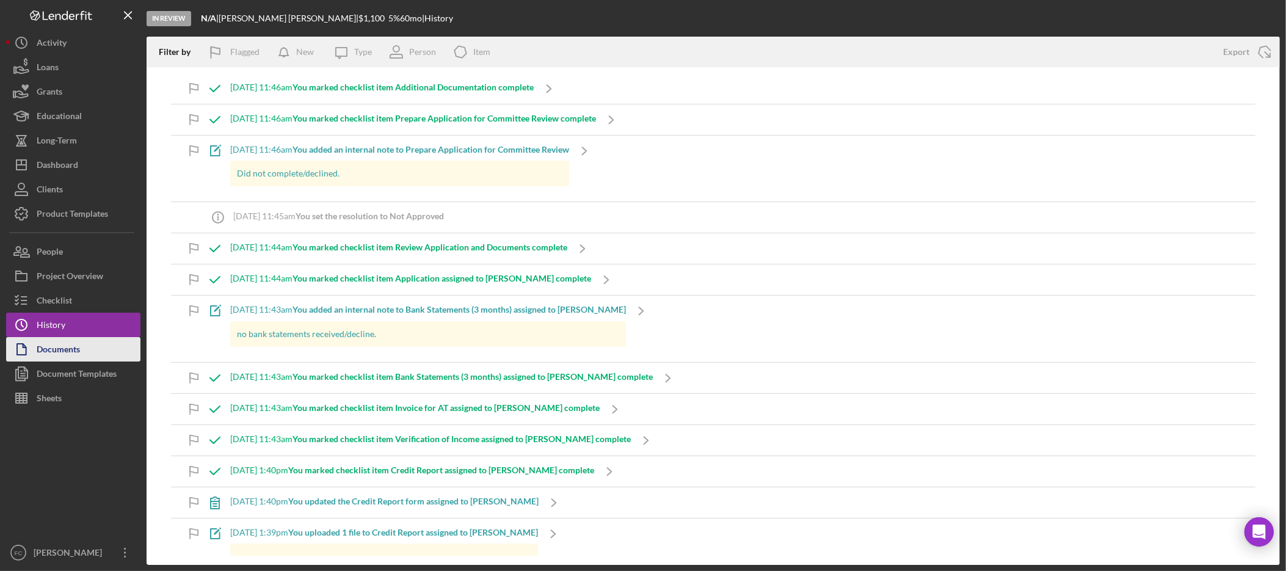
click at [97, 350] on button "Documents" at bounding box center [73, 349] width 134 height 24
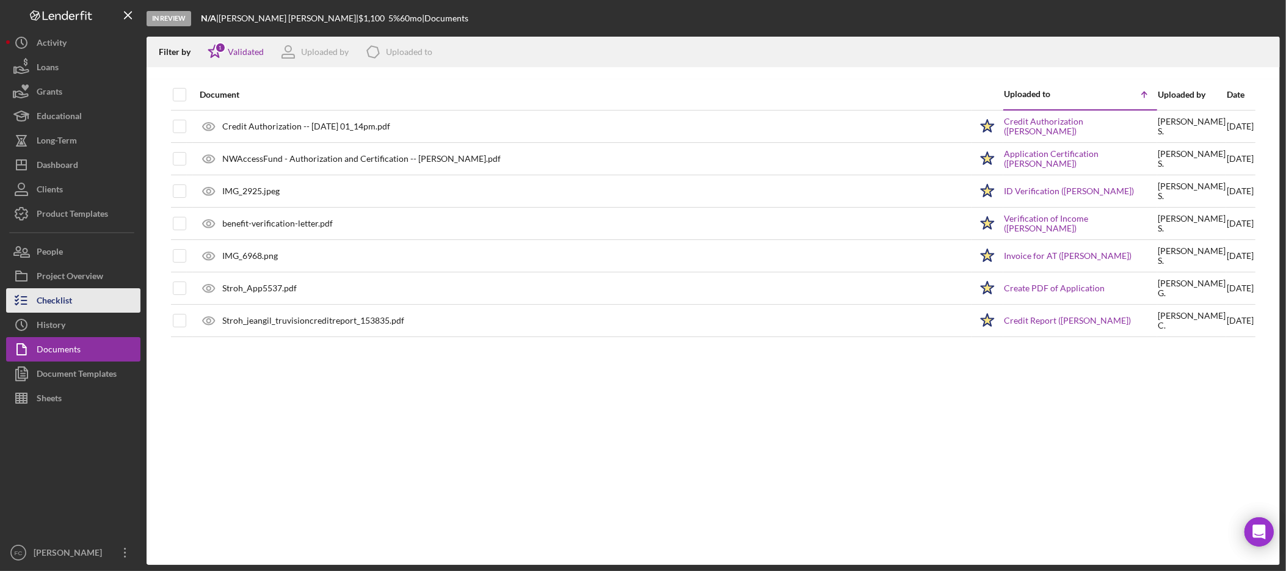
click at [76, 300] on button "Checklist" at bounding box center [73, 300] width 134 height 24
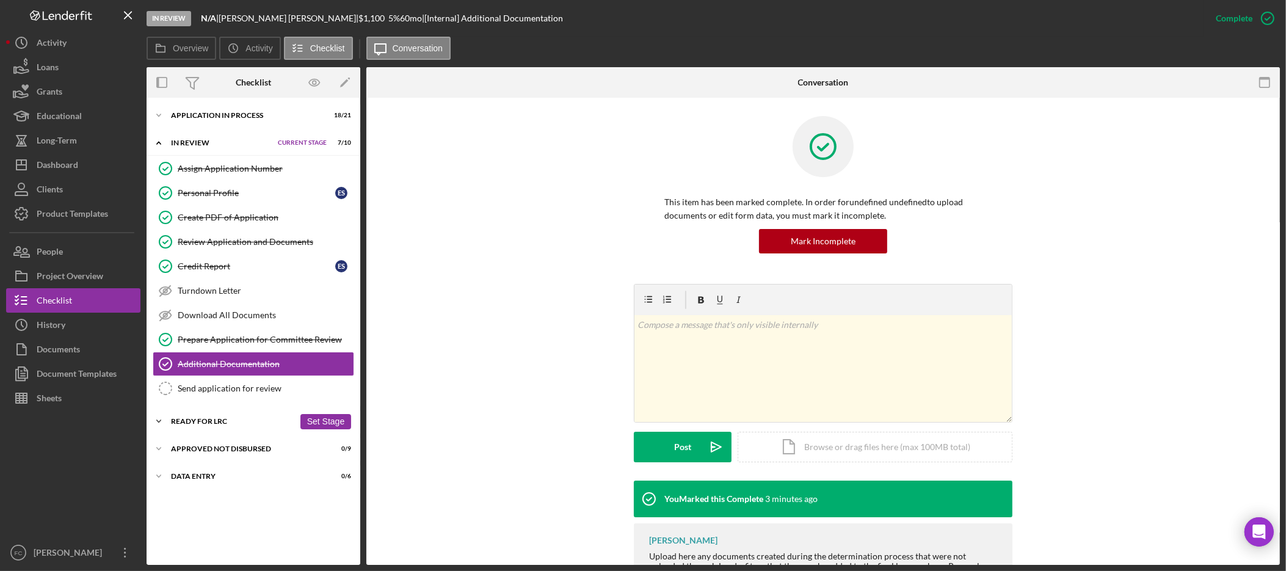
click at [237, 421] on div "Ready for LRC" at bounding box center [232, 421] width 123 height 7
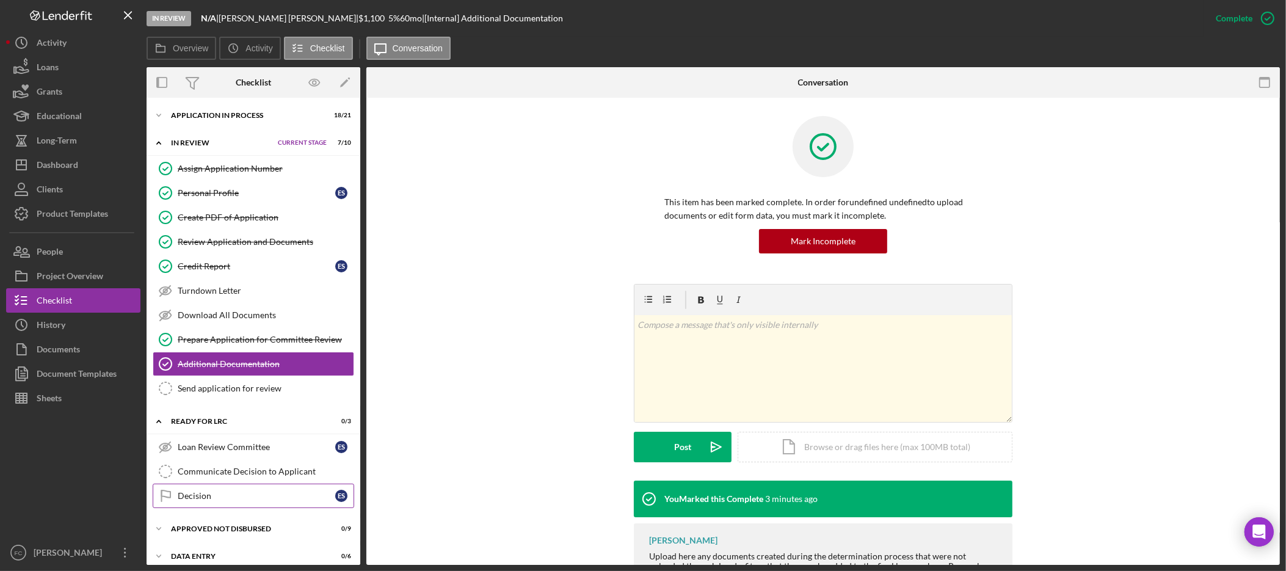
click at [236, 501] on div "Decision" at bounding box center [257, 496] width 158 height 10
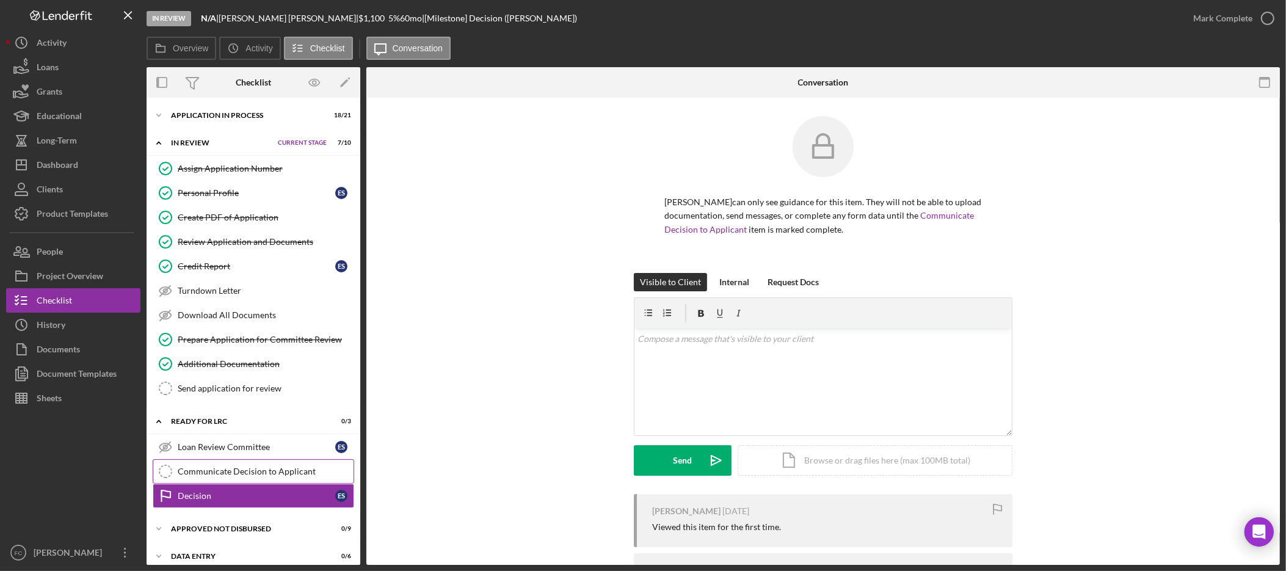
click at [239, 476] on div "Communicate Decision to Applicant" at bounding box center [266, 471] width 176 height 10
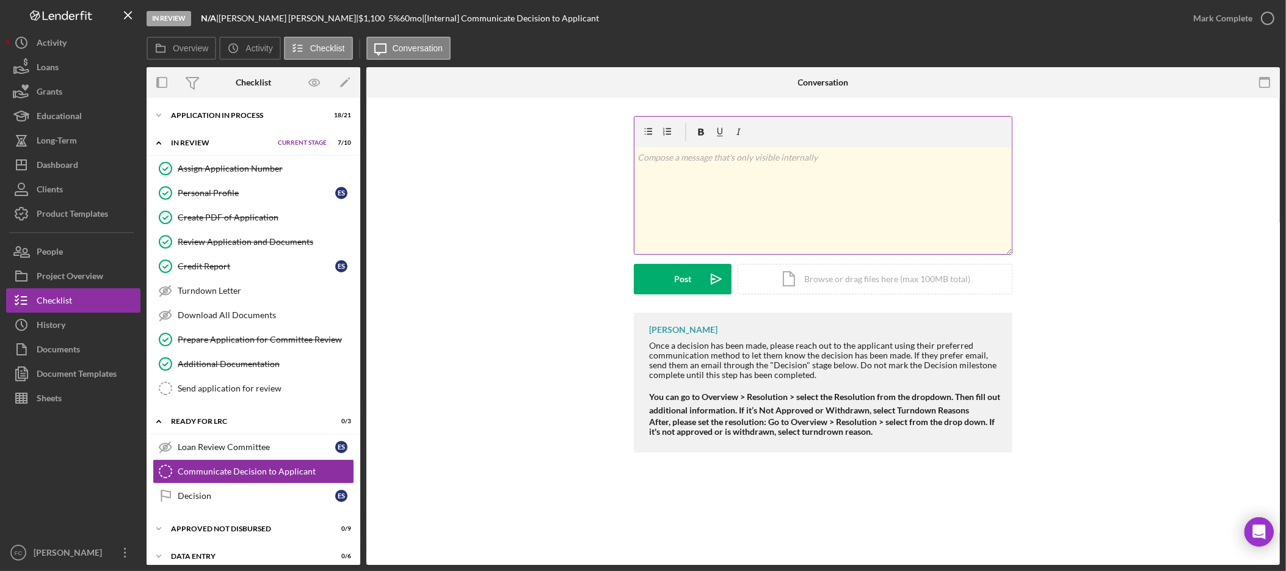
click at [803, 219] on div "v Color teal Color pink Remove color Add row above Add row below Add column bef…" at bounding box center [822, 200] width 377 height 107
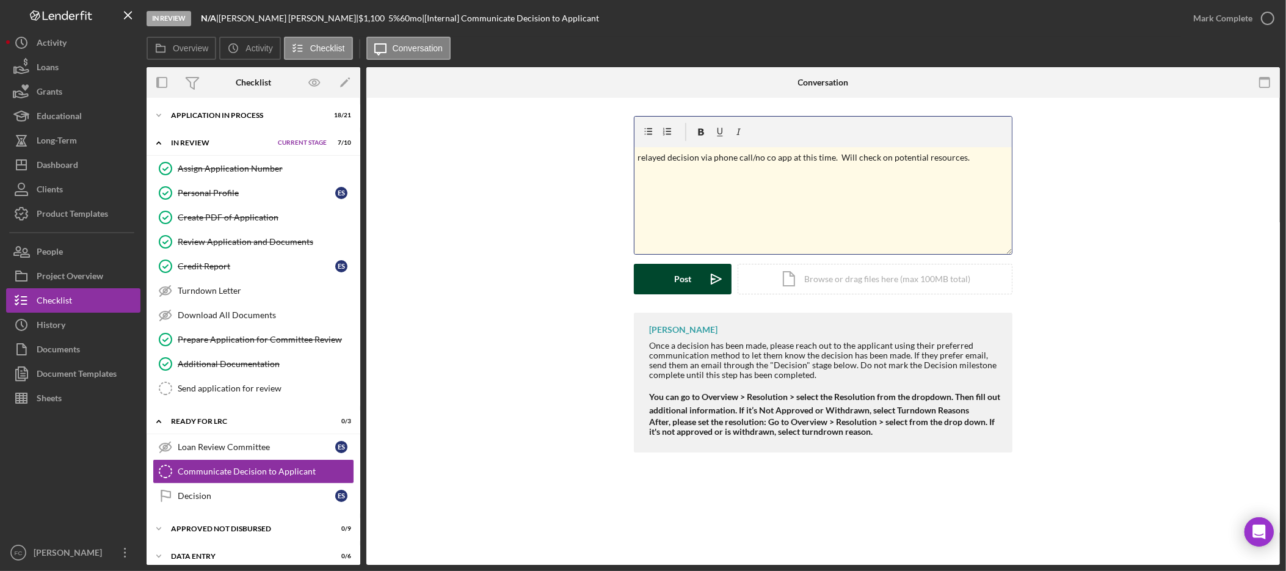
click at [686, 275] on div "Post" at bounding box center [682, 279] width 17 height 31
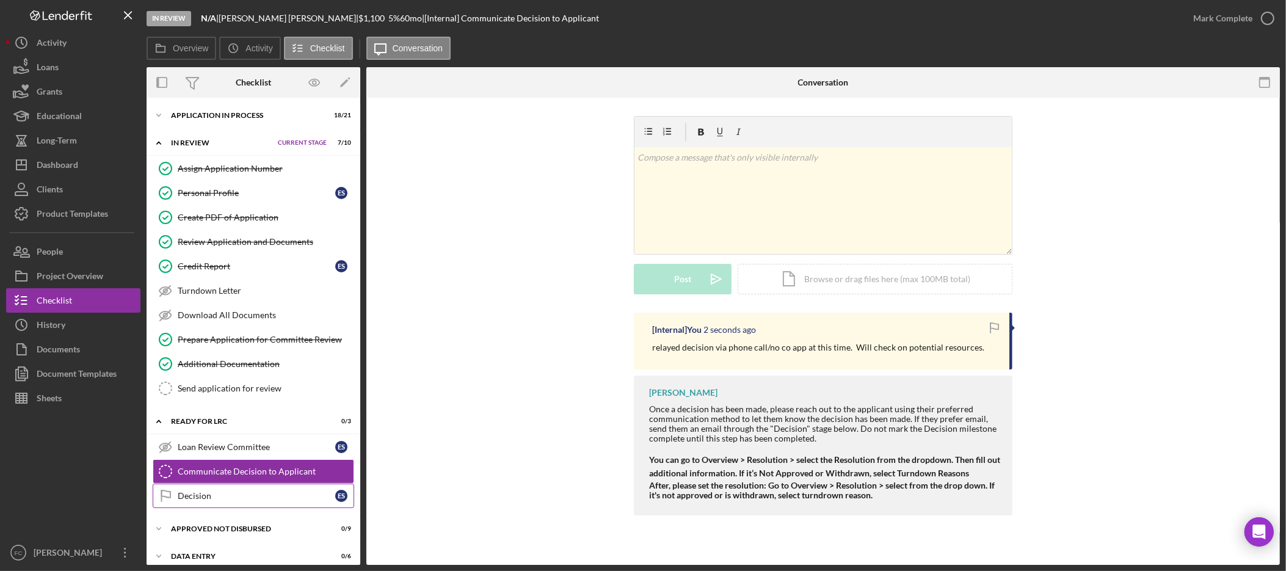
click at [256, 501] on div "Decision" at bounding box center [257, 496] width 158 height 10
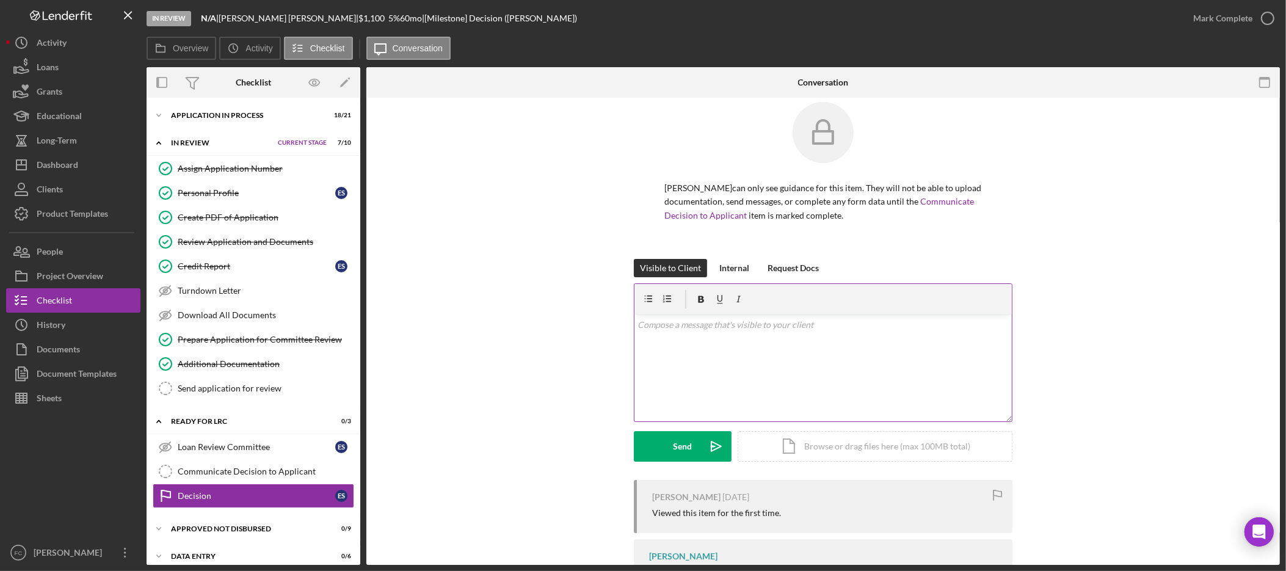
scroll to position [32, 0]
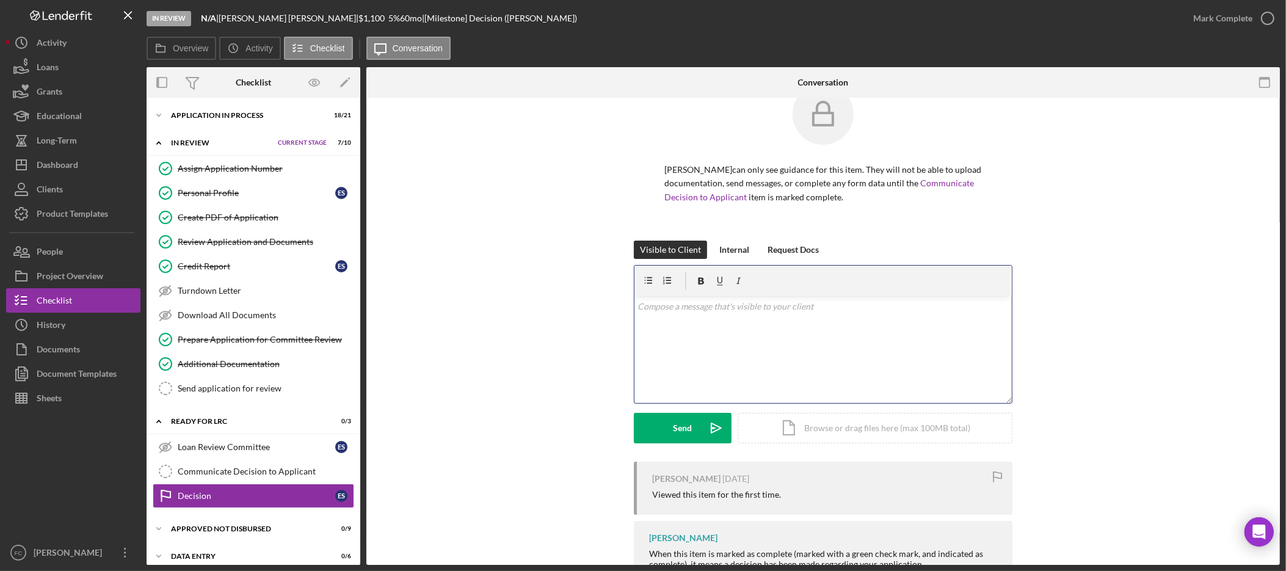
click at [814, 326] on div "v Color teal Color pink Remove color Add row above Add row below Add column bef…" at bounding box center [822, 349] width 377 height 107
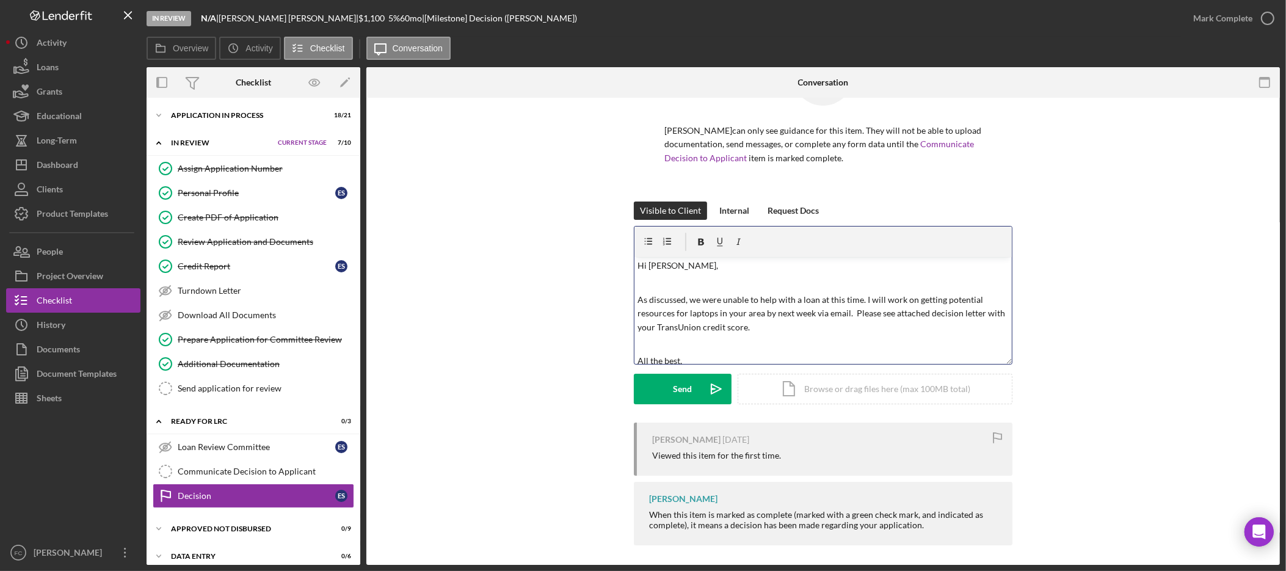
scroll to position [0, 0]
drag, startPoint x: 852, startPoint y: 316, endPoint x: 812, endPoint y: 316, distance: 40.3
click at [812, 316] on p "As discussed, we were unable to help with a loan at this time. I will work on g…" at bounding box center [823, 315] width 371 height 41
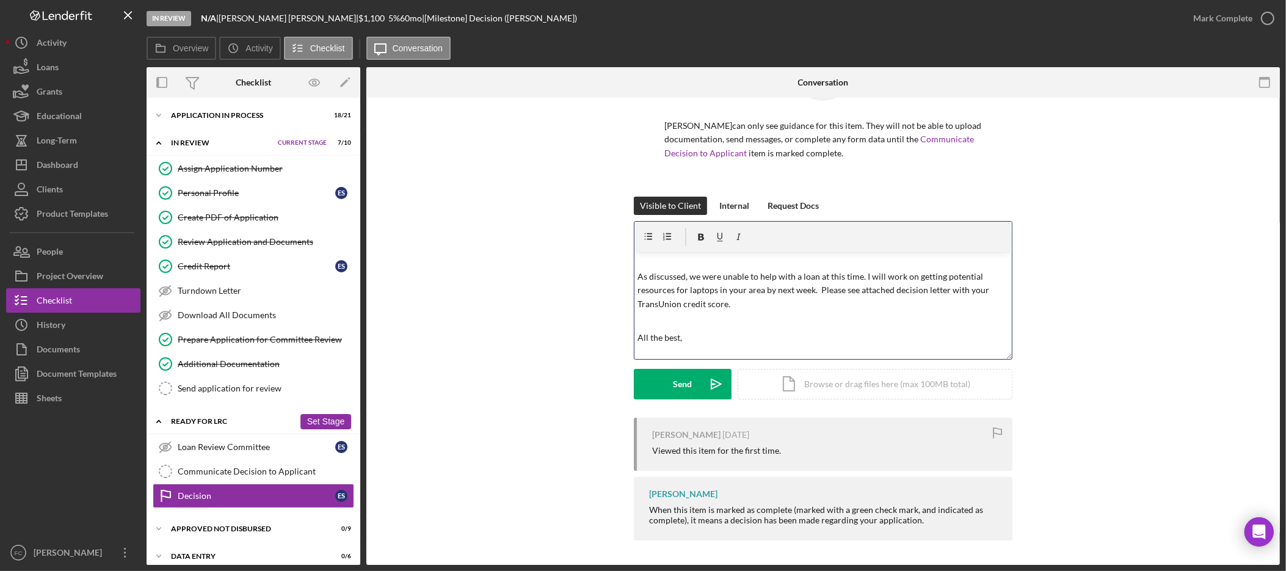
scroll to position [14, 0]
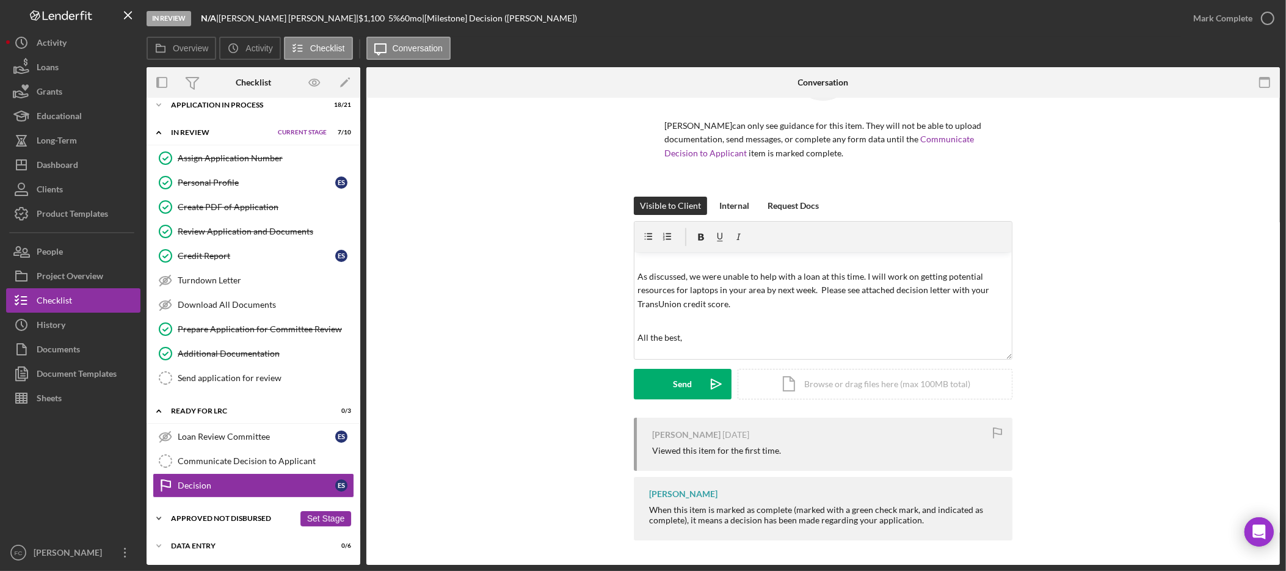
click at [219, 517] on div "Approved Not Disbursed" at bounding box center [232, 518] width 123 height 7
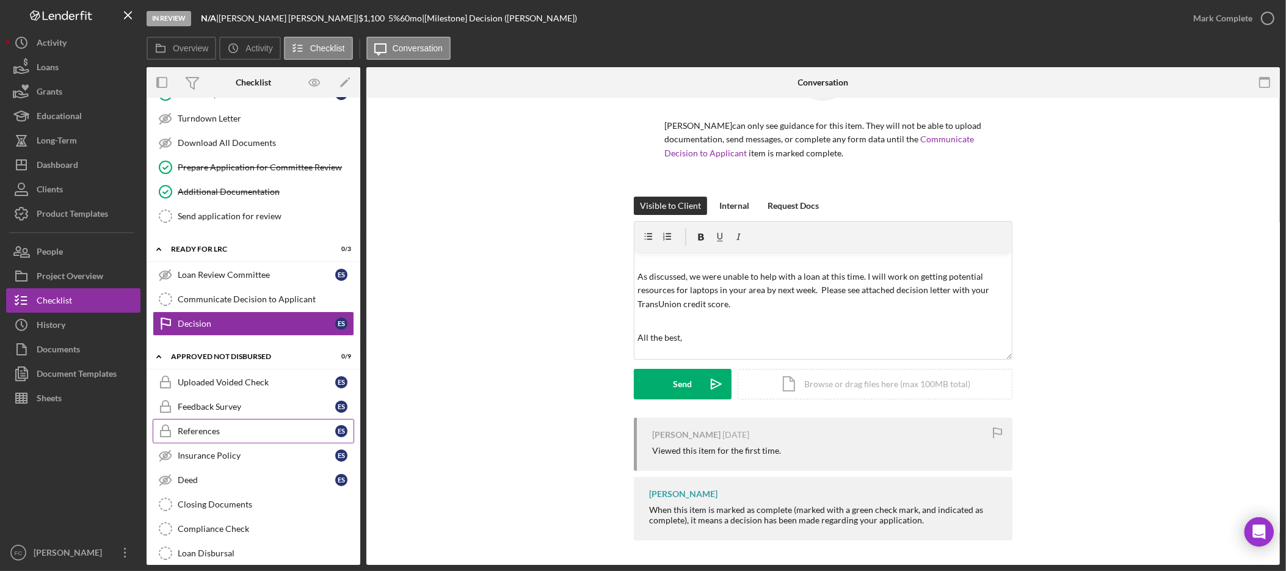
scroll to position [177, 0]
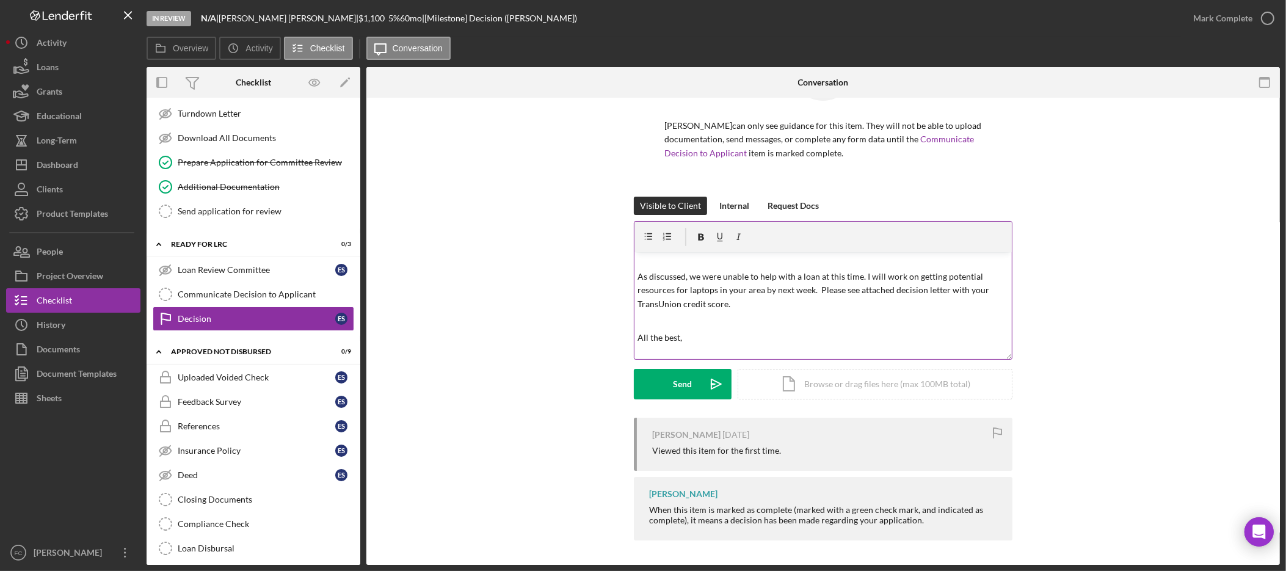
drag, startPoint x: 863, startPoint y: 275, endPoint x: 872, endPoint y: 270, distance: 9.8
click at [865, 275] on p "As discussed, we were unable to help with a loan at this time. I will work on g…" at bounding box center [823, 290] width 371 height 41
click at [1263, 531] on icon "Open Intercom Messenger" at bounding box center [1259, 532] width 14 height 16
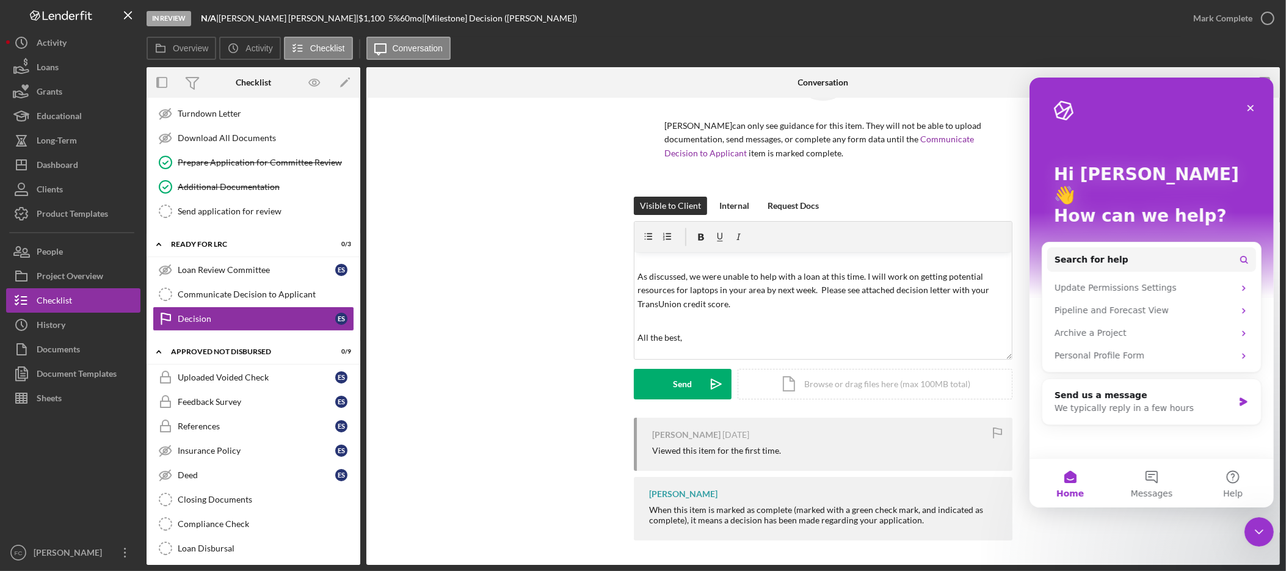
scroll to position [0, 0]
click at [1151, 482] on button "1 Messages" at bounding box center [1150, 482] width 81 height 49
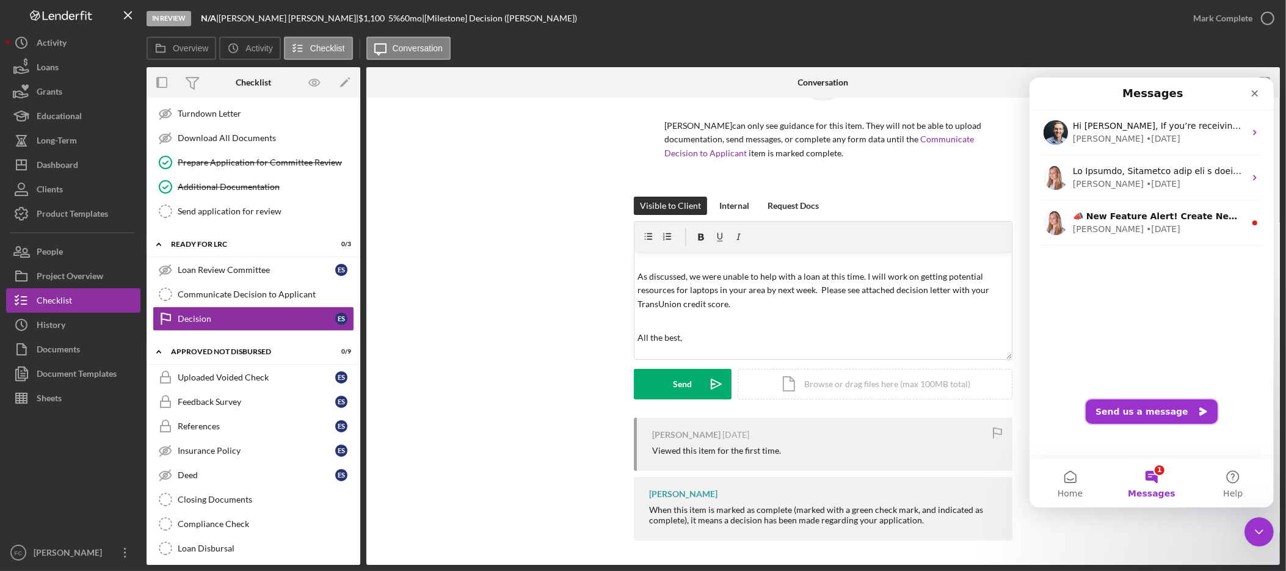
click at [1152, 413] on button "Send us a message" at bounding box center [1151, 411] width 132 height 24
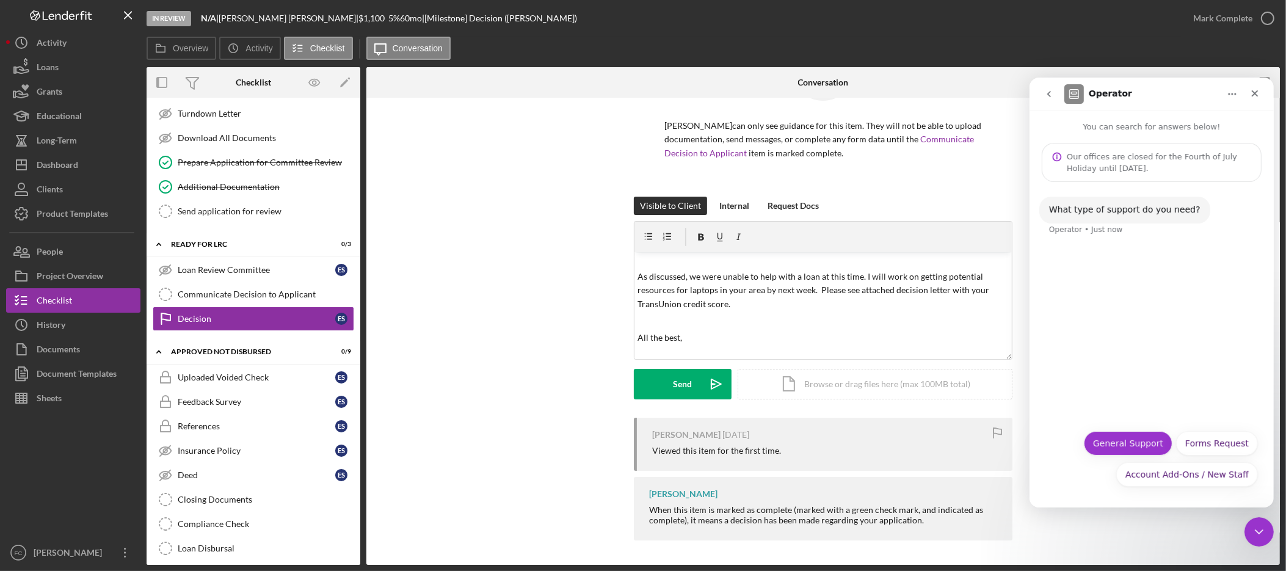
click at [1133, 443] on button "General Support" at bounding box center [1127, 442] width 89 height 24
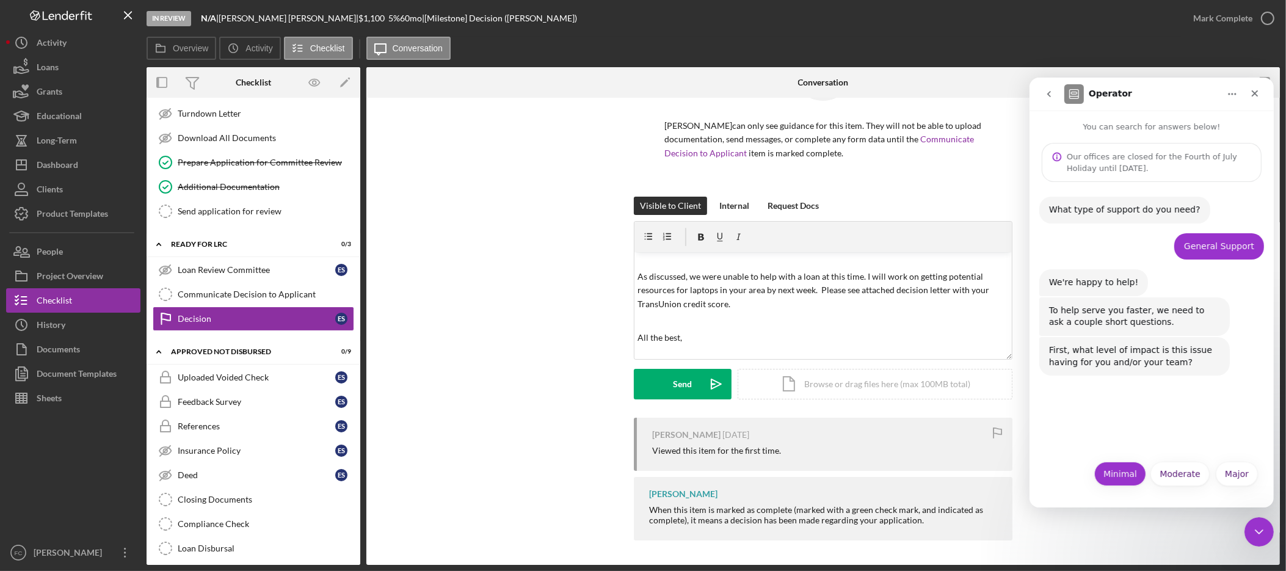
click at [1108, 473] on button "Minimal" at bounding box center [1119, 473] width 52 height 24
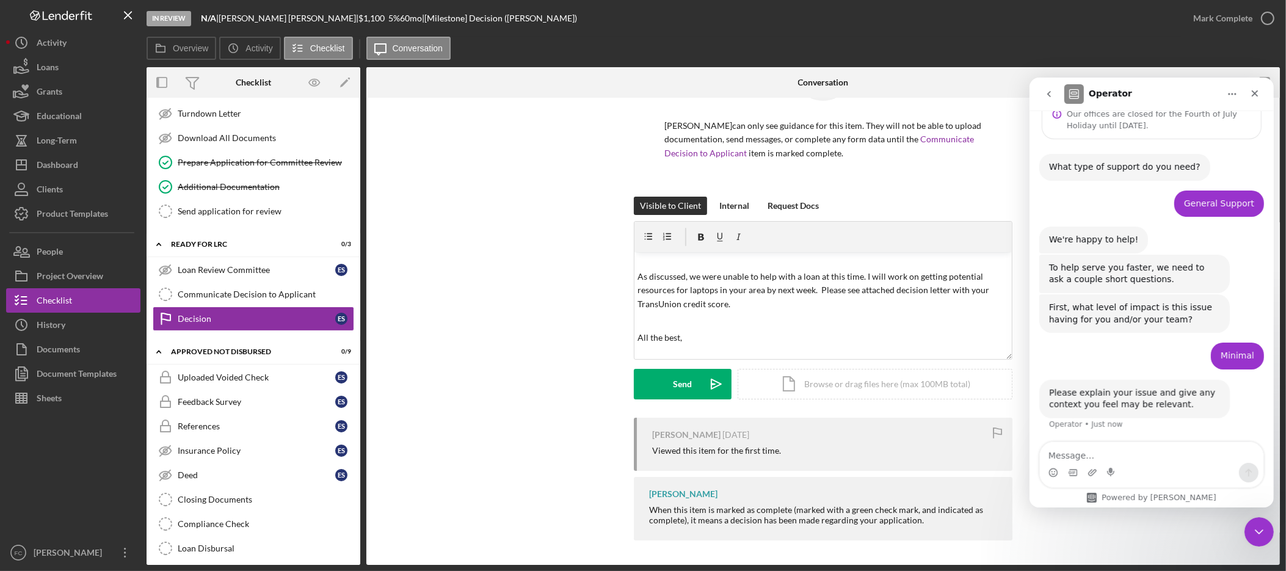
scroll to position [44, 0]
click at [1103, 453] on textarea "Message…" at bounding box center [1150, 451] width 223 height 21
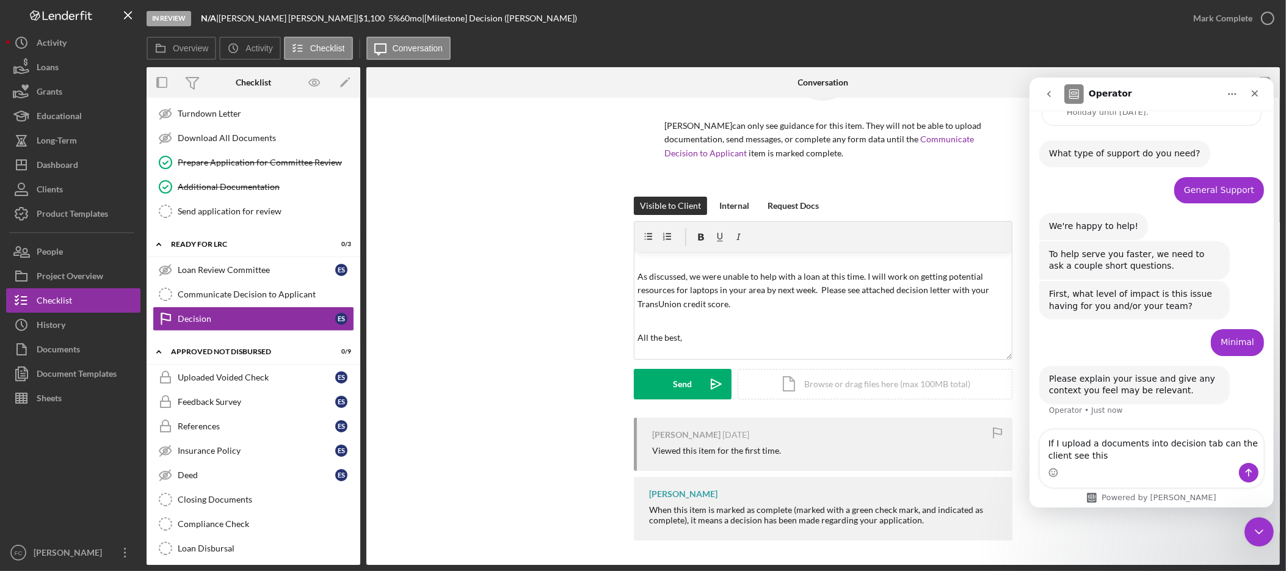
type textarea "If I upload a documents into decision tab can the client see this?"
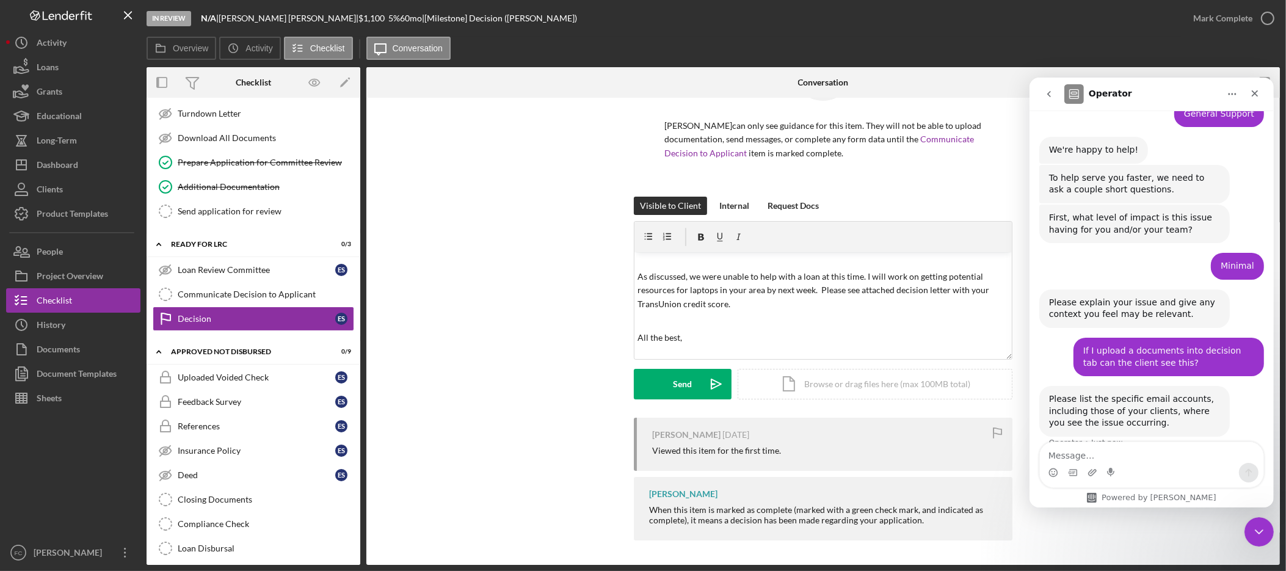
scroll to position [153, 0]
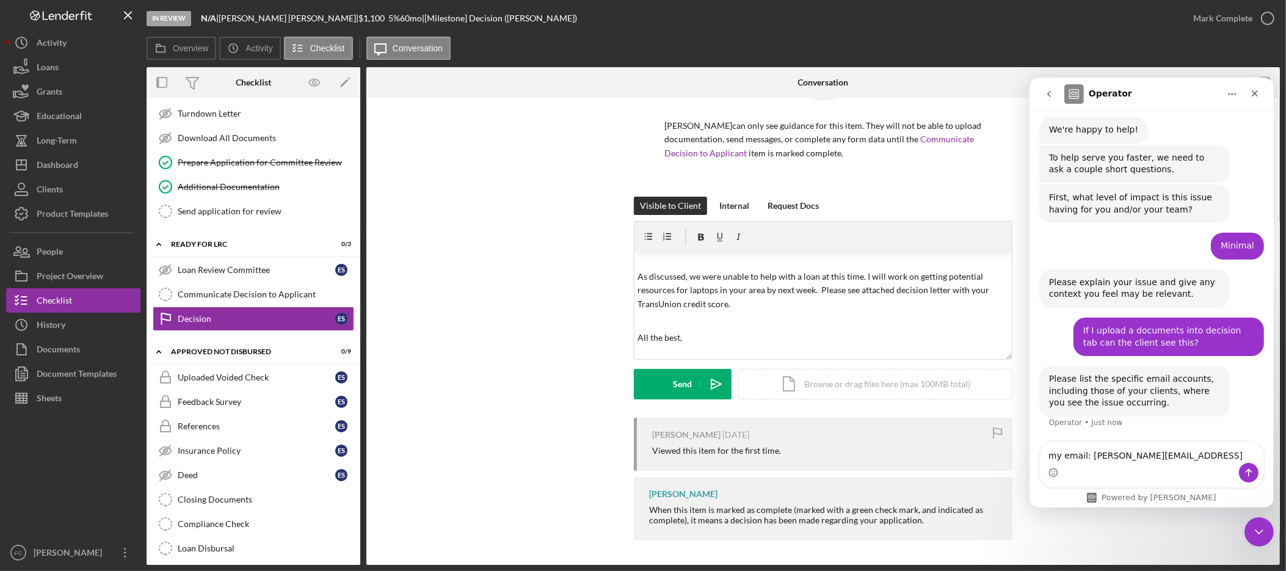
type textarea "my email: [PERSON_NAME][EMAIL_ADDRESS][DOMAIN_NAME]"
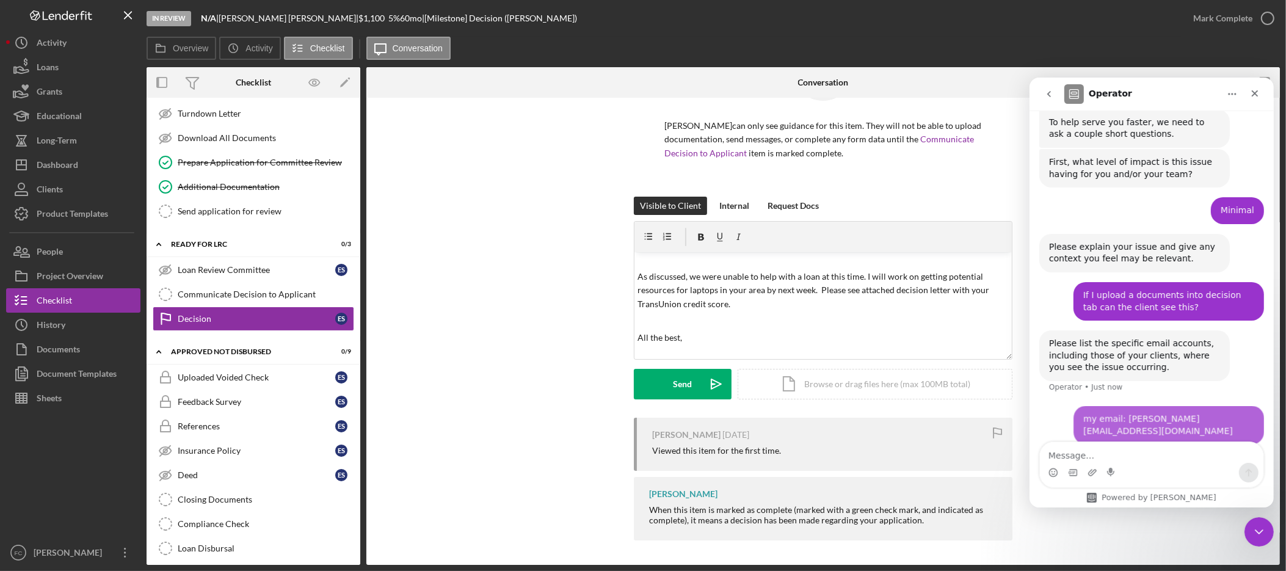
scroll to position [189, 0]
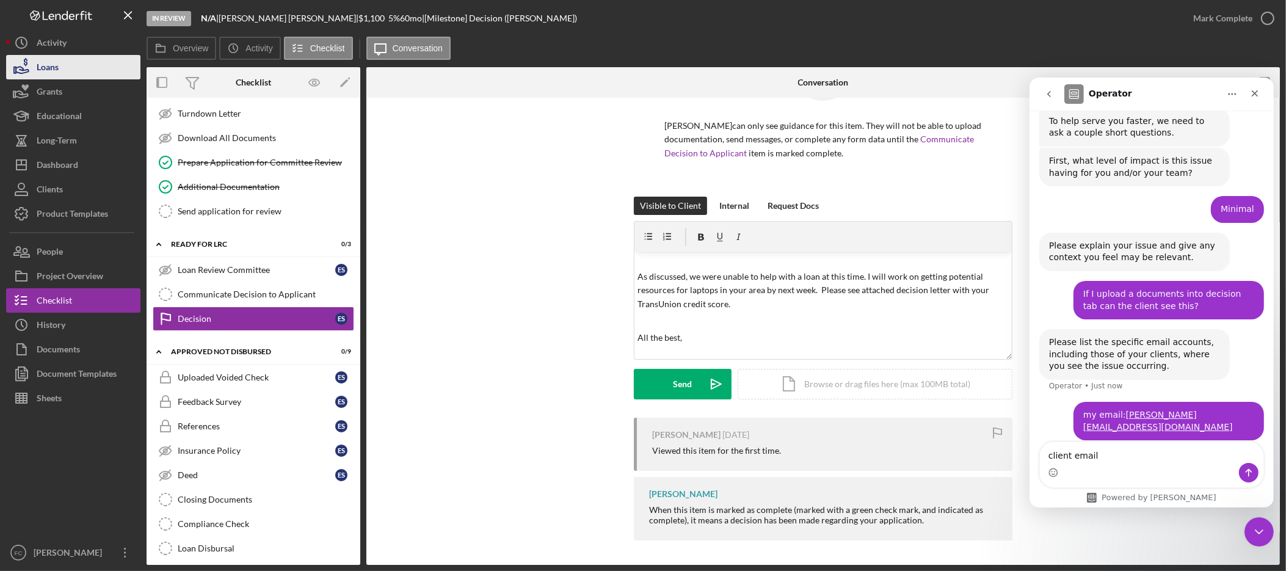
type textarea "client email"
click at [49, 70] on div "Loans" at bounding box center [48, 68] width 22 height 27
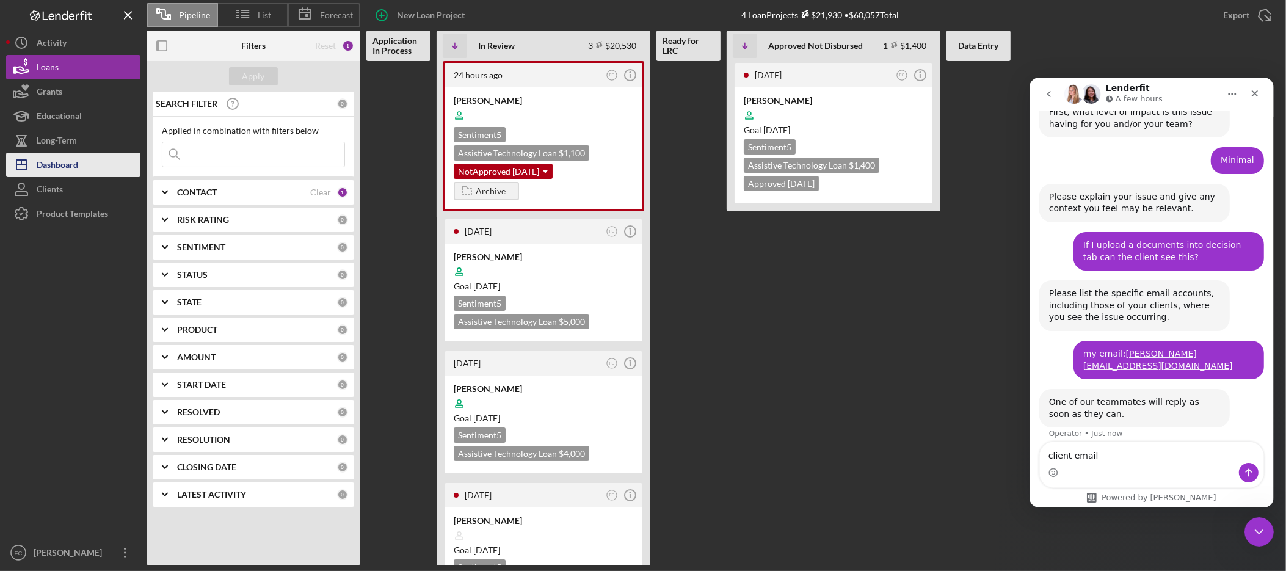
scroll to position [272, 0]
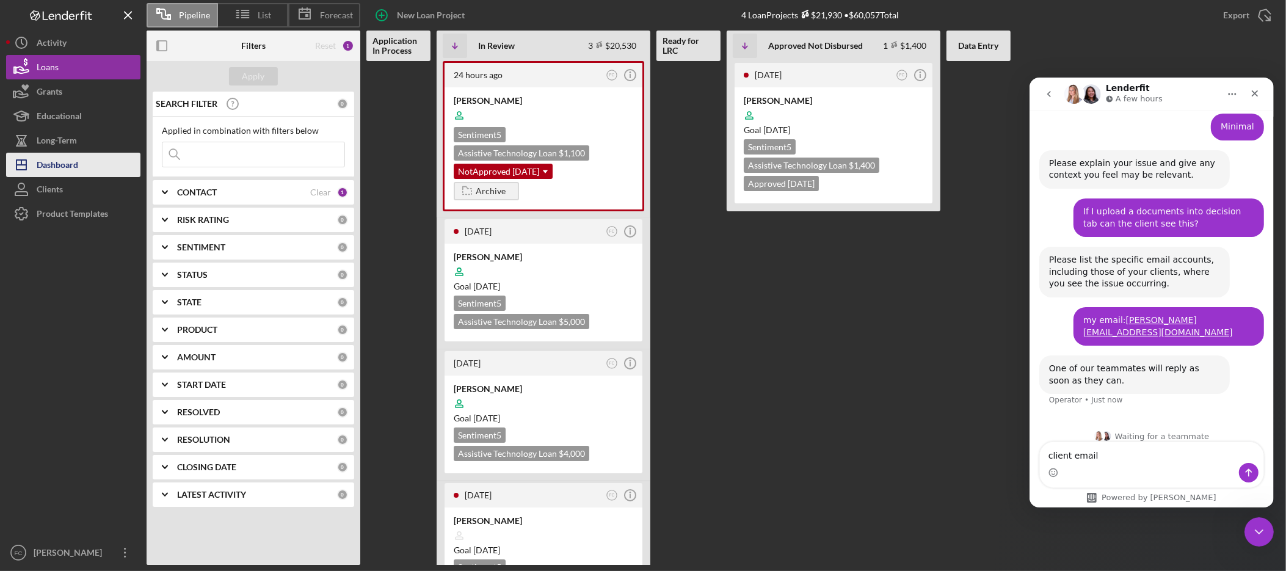
click at [60, 168] on div "Dashboard" at bounding box center [58, 166] width 42 height 27
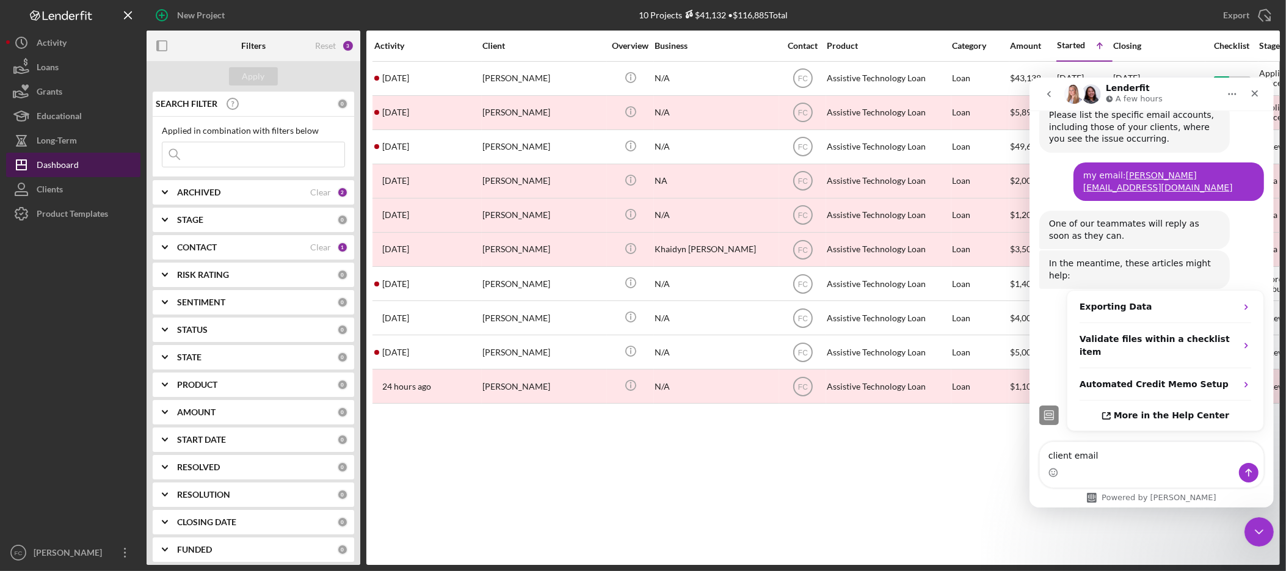
scroll to position [417, 0]
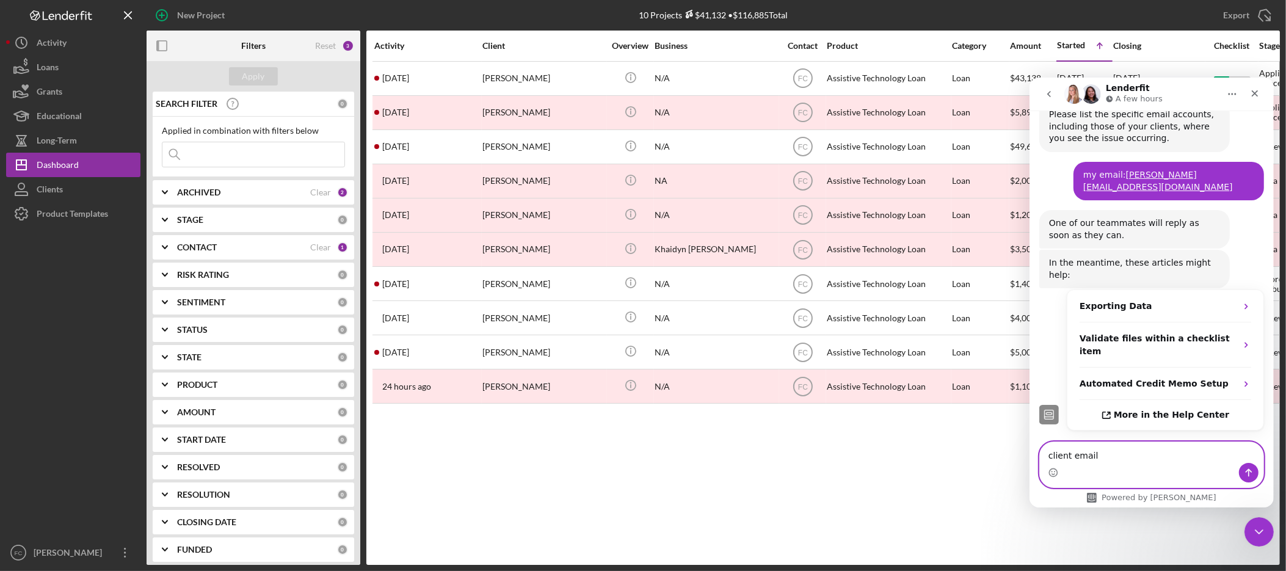
drag, startPoint x: 1157, startPoint y: 450, endPoint x: 1025, endPoint y: 446, distance: 131.9
click at [1029, 446] on html "Lenderfit A few hours You can search for answers below! Our offices are closed …" at bounding box center [1151, 292] width 244 height 430
click at [1258, 93] on icon "Close" at bounding box center [1254, 93] width 10 height 10
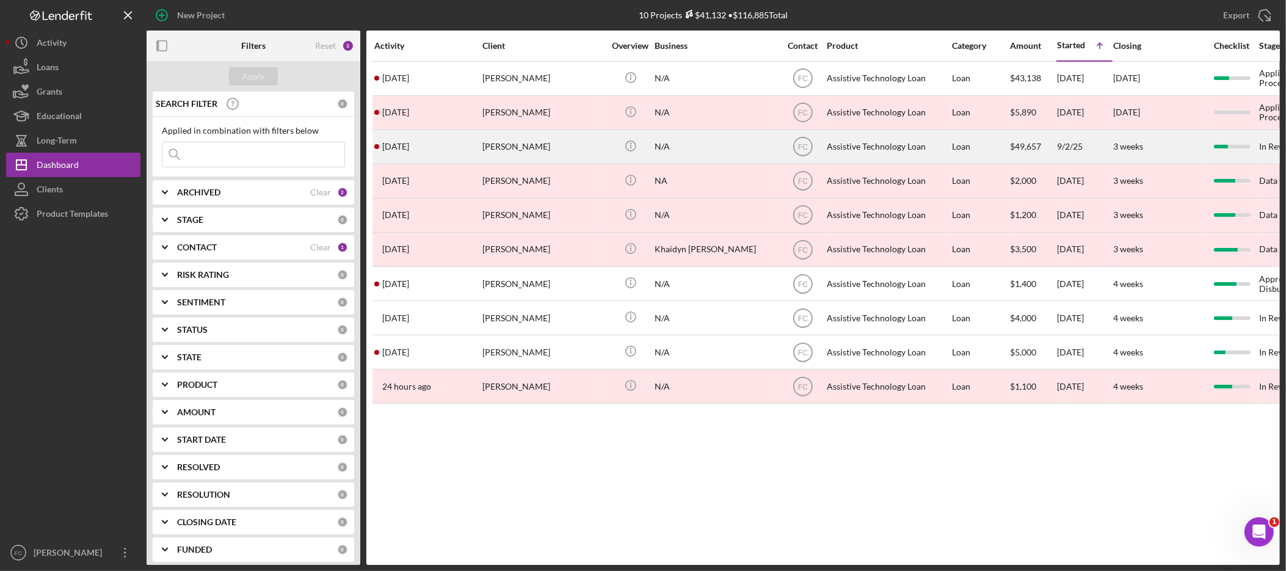
scroll to position [437, 0]
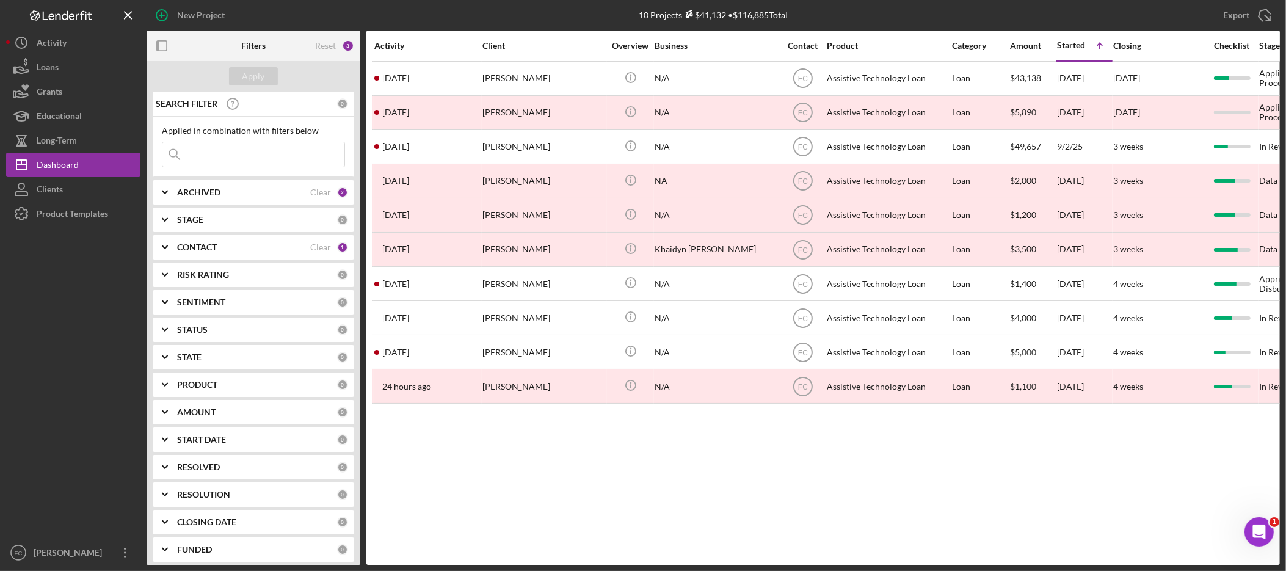
click at [296, 252] on div "CONTACT" at bounding box center [243, 247] width 133 height 10
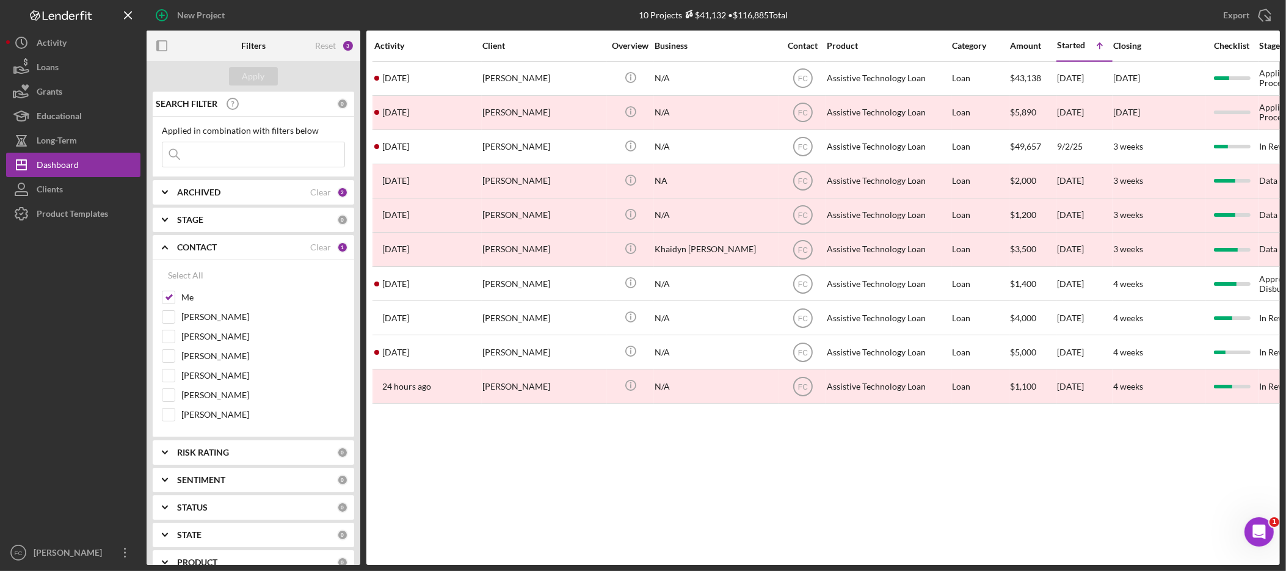
click at [296, 252] on div "CONTACT" at bounding box center [243, 247] width 133 height 10
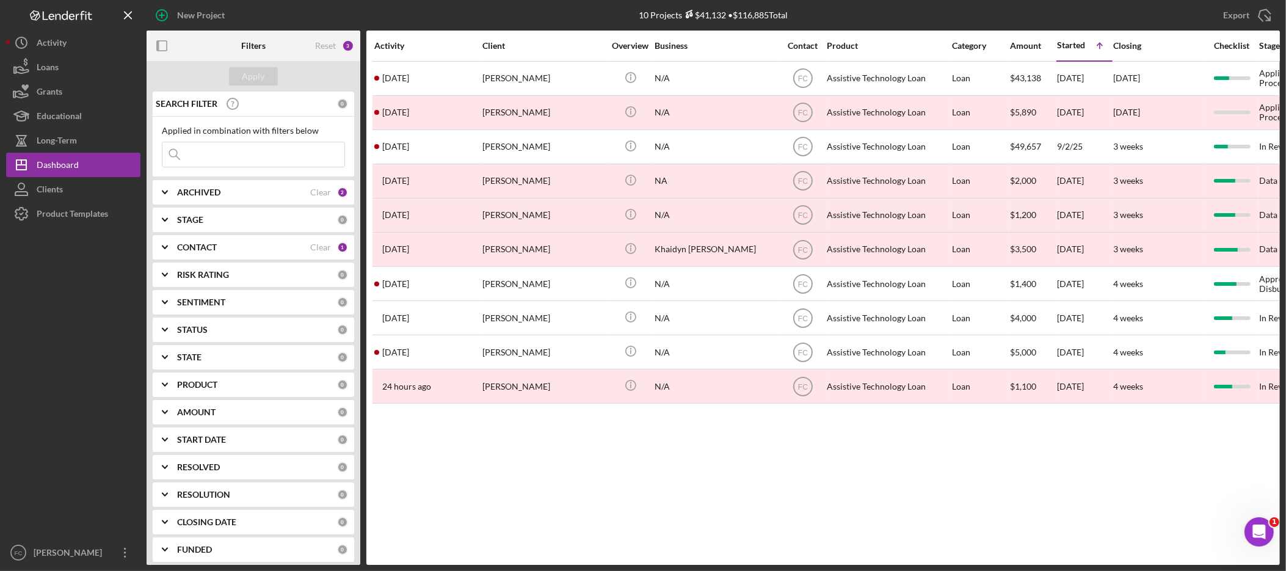
click at [294, 188] on div "ARCHIVED" at bounding box center [243, 192] width 133 height 10
click at [171, 264] on input "Archived" at bounding box center [168, 262] width 12 height 12
checkbox input "false"
click at [247, 81] on div "Apply" at bounding box center [253, 76] width 23 height 18
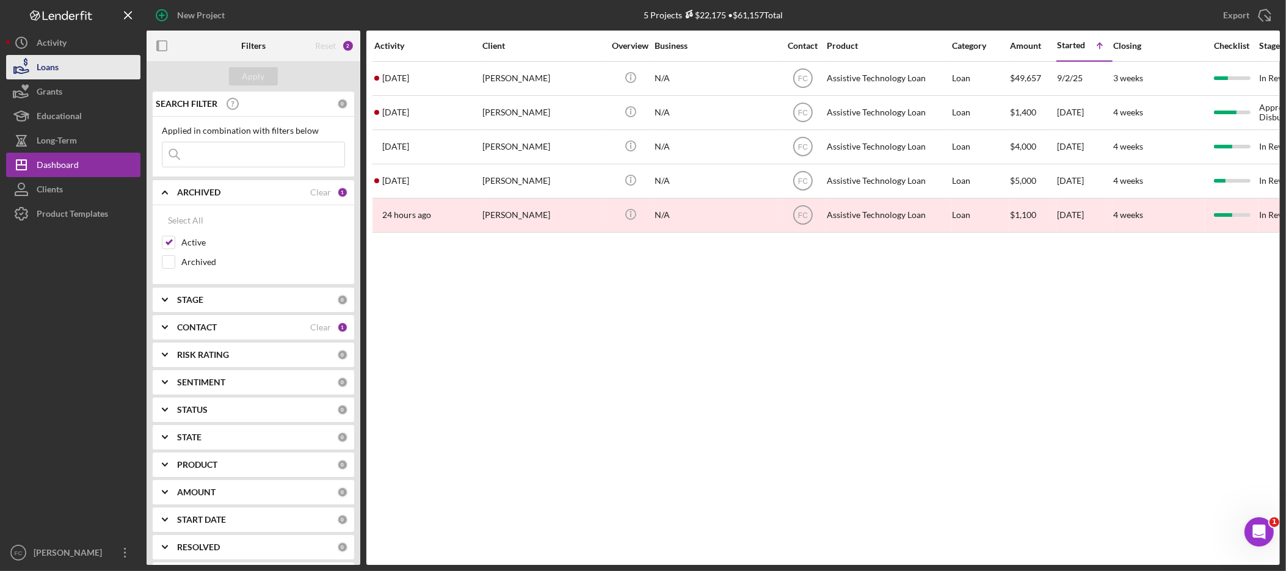
click at [79, 70] on button "Loans" at bounding box center [73, 67] width 134 height 24
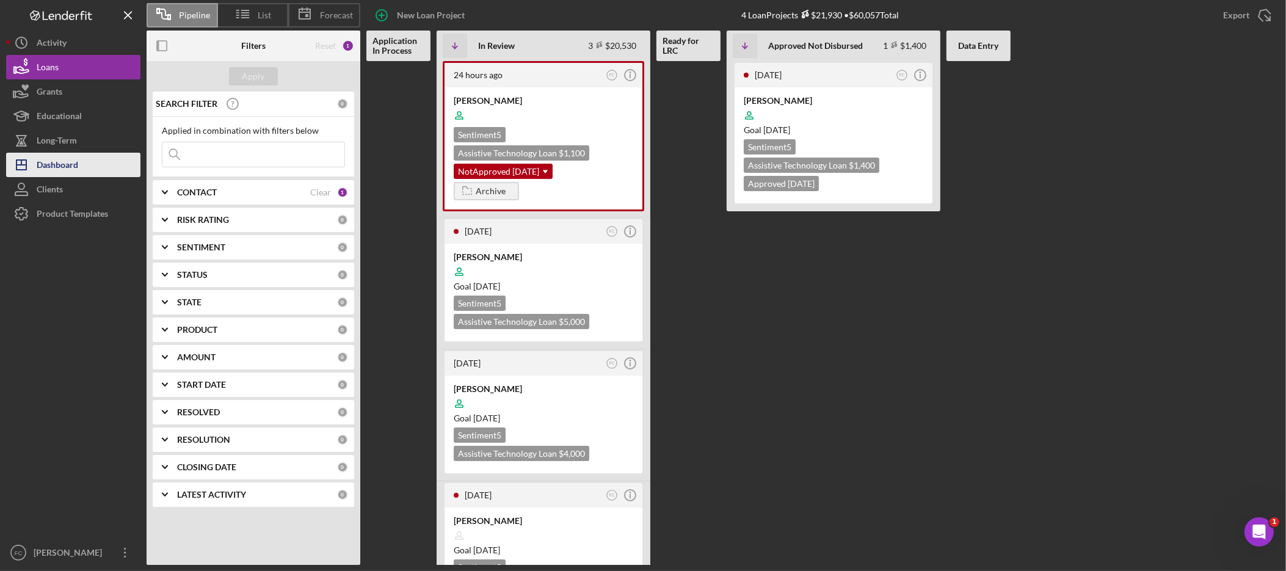
click at [72, 169] on div "Dashboard" at bounding box center [58, 166] width 42 height 27
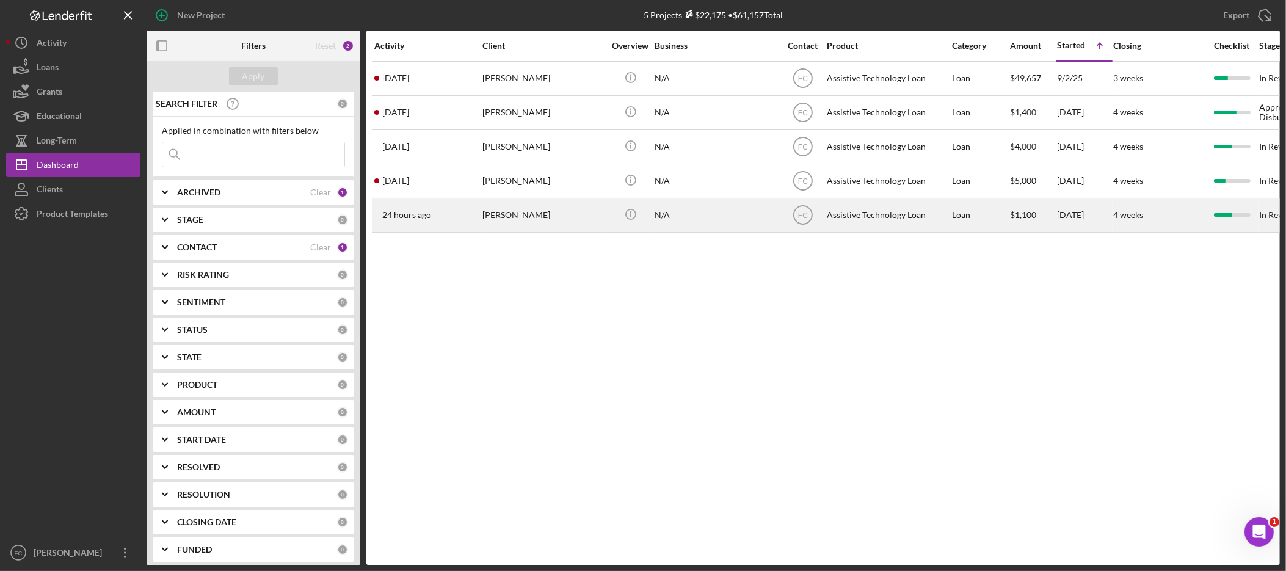
click at [501, 219] on div "[PERSON_NAME]" at bounding box center [543, 215] width 122 height 32
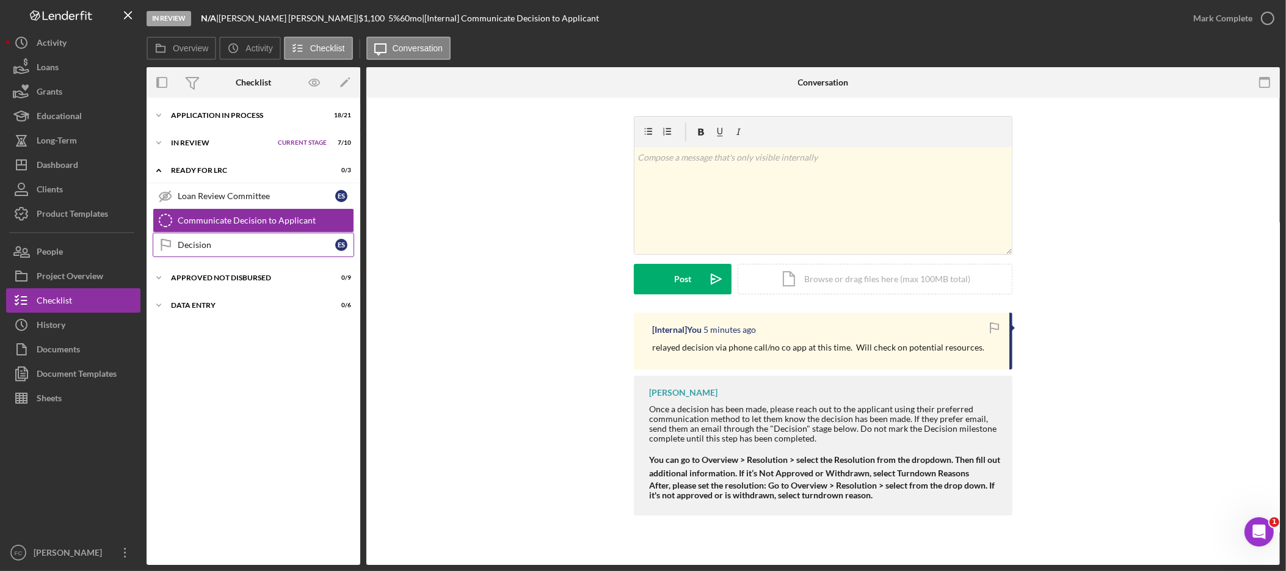
click at [225, 251] on link "Decision Decision E S" at bounding box center [253, 245] width 201 height 24
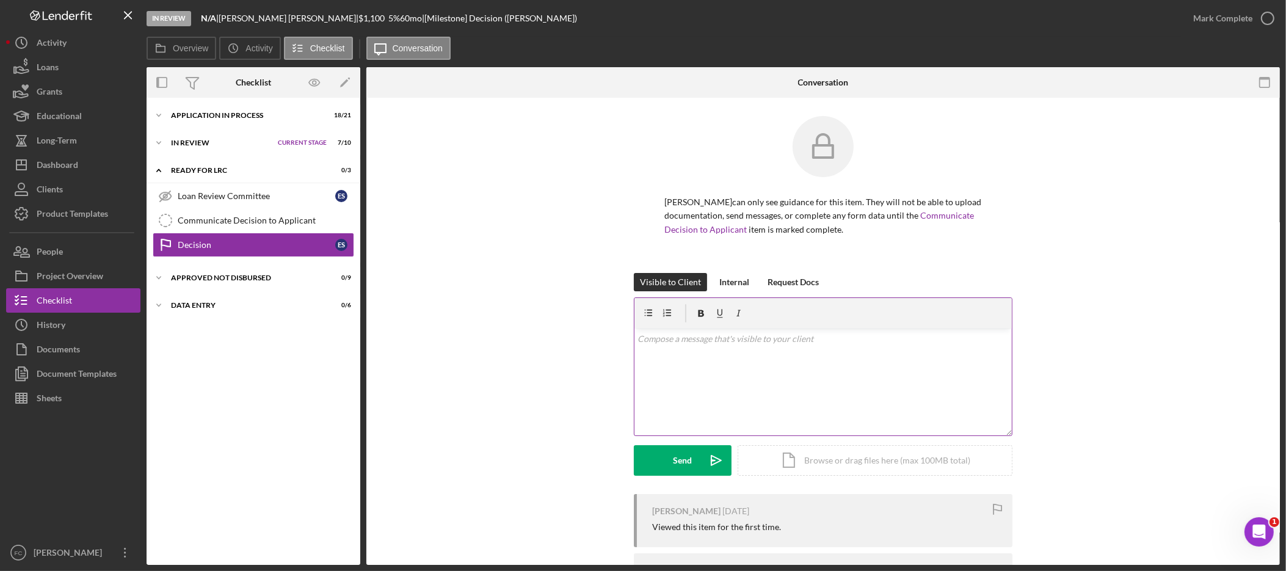
click at [769, 371] on div "v Color teal Color pink Remove color Add row above Add row below Add column bef…" at bounding box center [822, 381] width 377 height 107
click at [808, 465] on div "Icon/Document Browse or drag files here (max 100MB total) Tap to choose files o…" at bounding box center [875, 458] width 275 height 31
click at [689, 459] on div "Upload" at bounding box center [682, 460] width 27 height 31
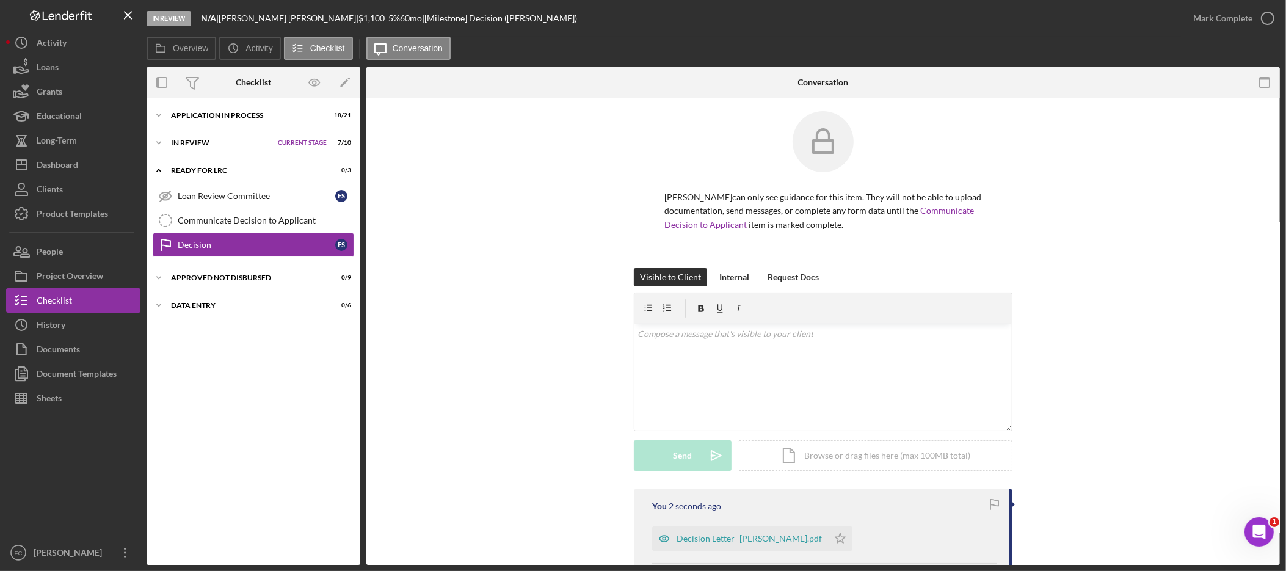
scroll to position [28, 0]
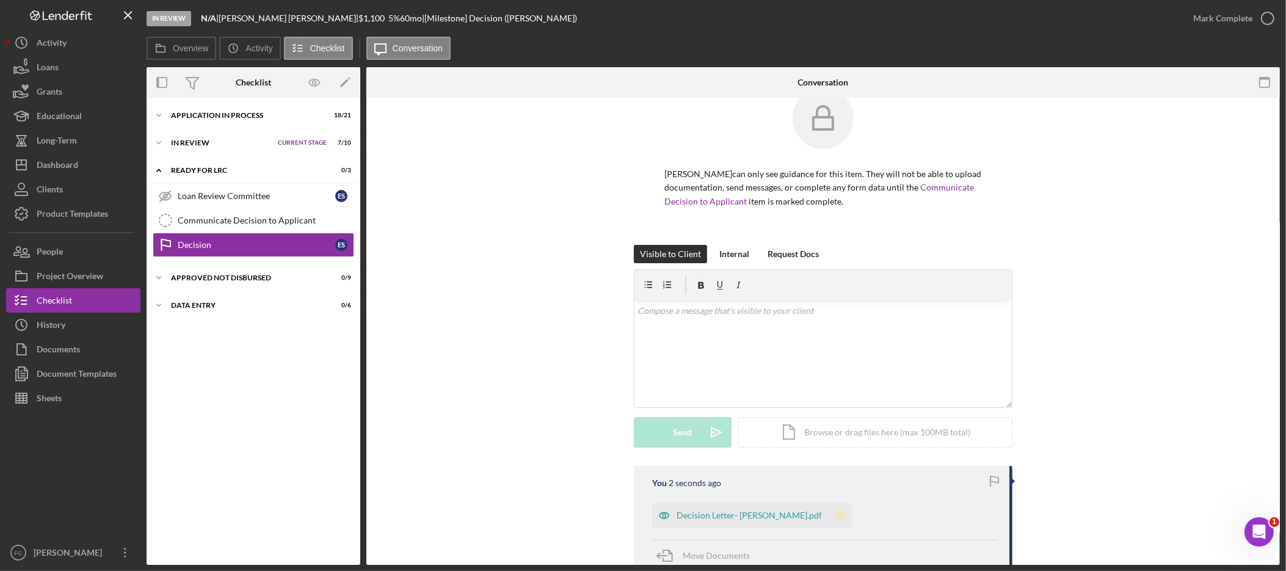
click at [828, 516] on icon "Icon/Star" at bounding box center [840, 515] width 24 height 24
click at [792, 352] on div "v Color teal Color pink Remove color Add row above Add row below Add column bef…" at bounding box center [822, 353] width 377 height 107
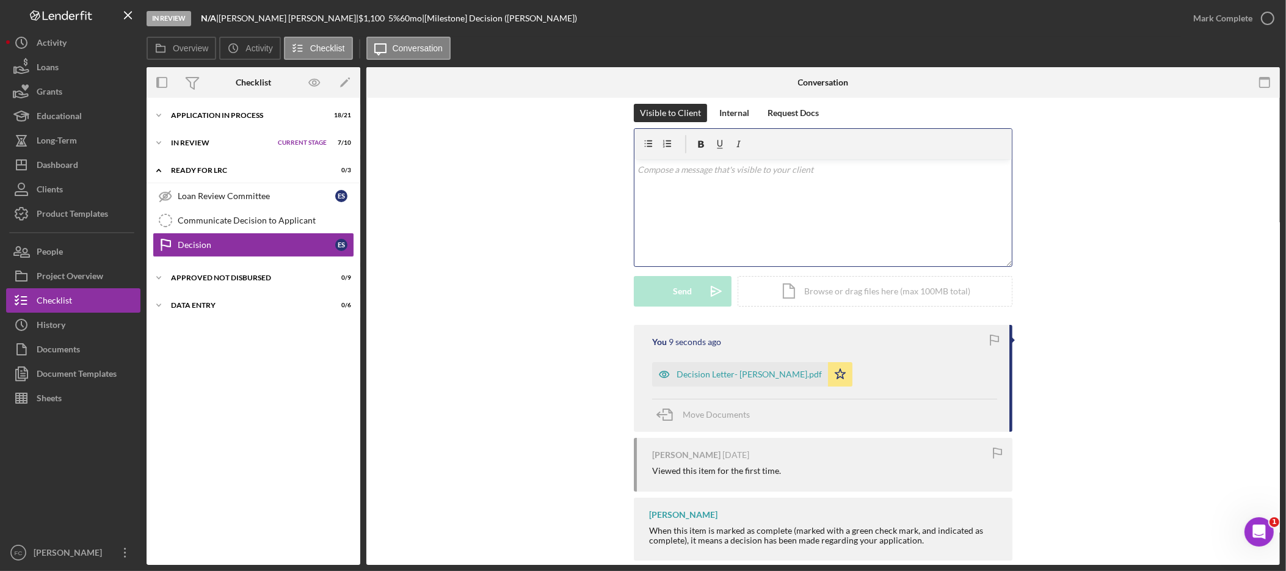
scroll to position [148, 0]
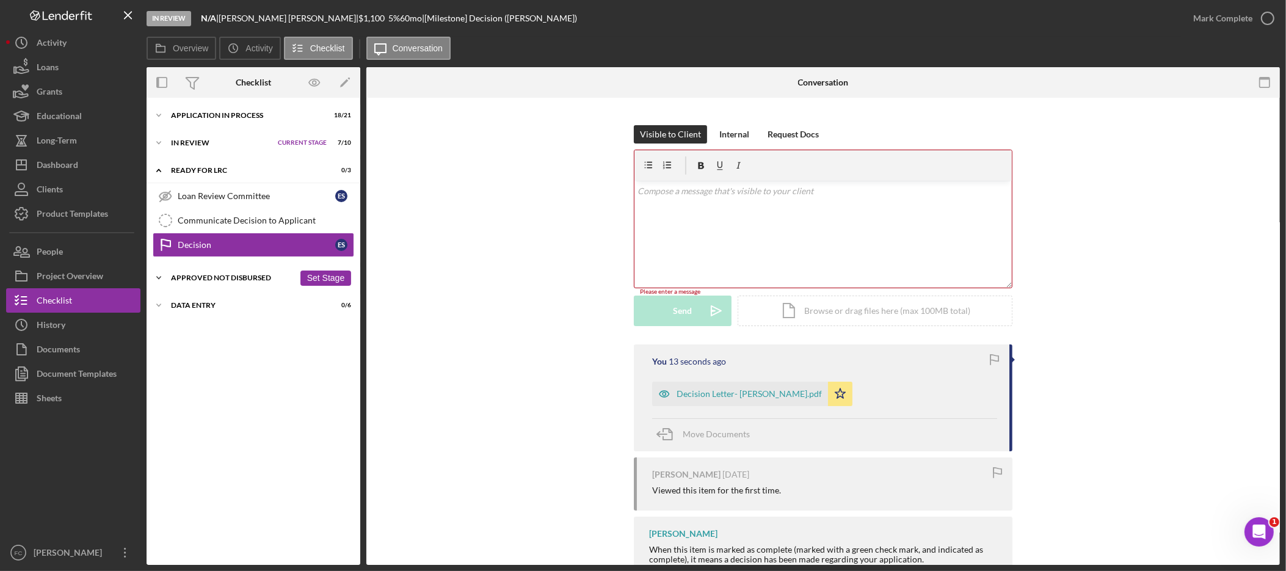
click at [209, 278] on div "Approved Not Disbursed" at bounding box center [232, 277] width 123 height 7
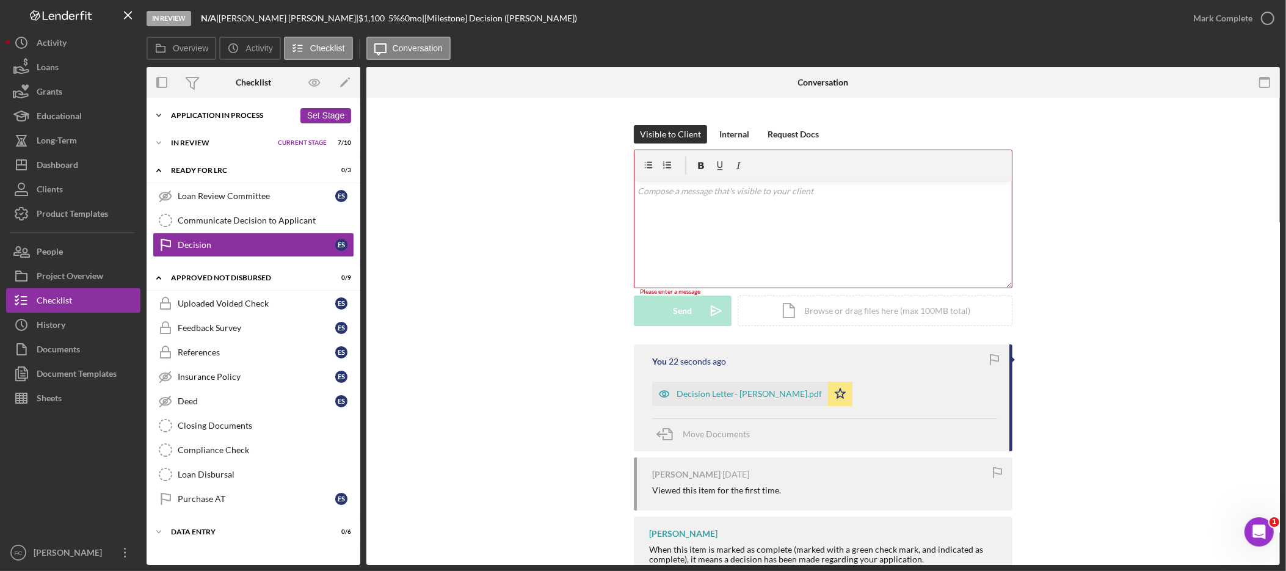
click at [310, 111] on button "Set Stage" at bounding box center [325, 115] width 51 height 15
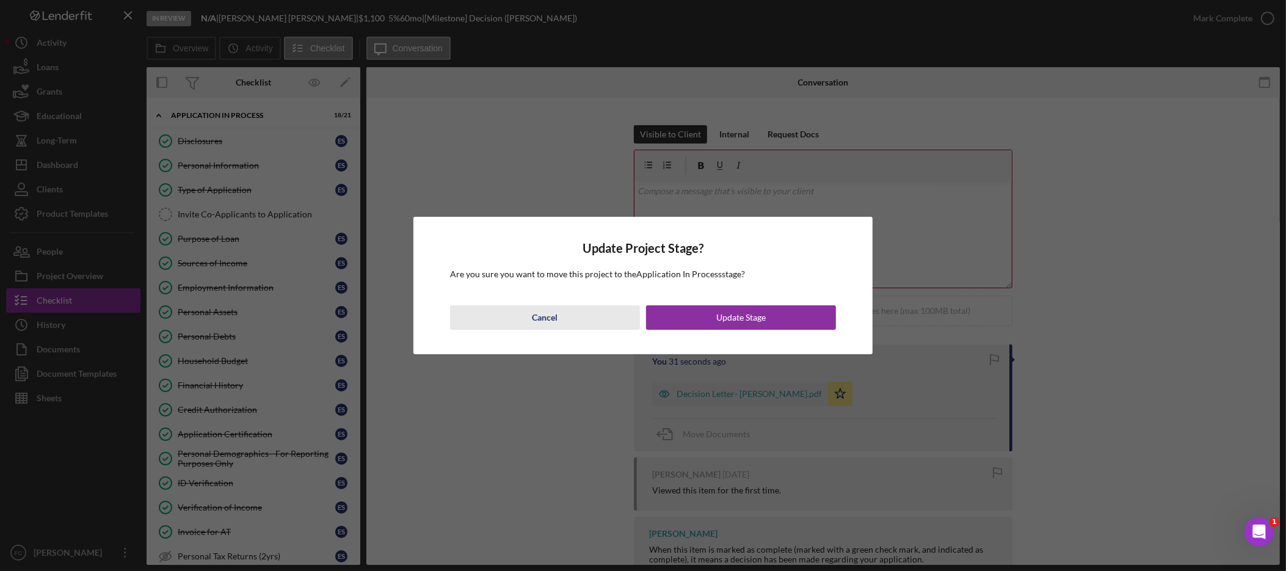
click at [538, 319] on div "Cancel" at bounding box center [545, 317] width 26 height 24
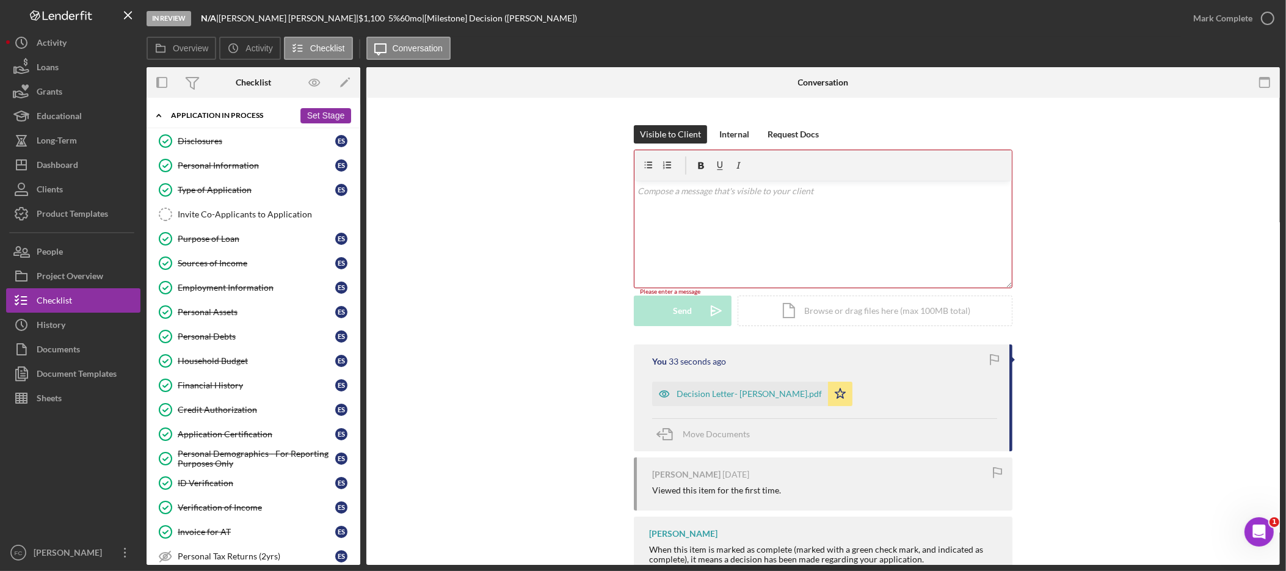
click at [161, 116] on polyline at bounding box center [159, 115] width 4 height 2
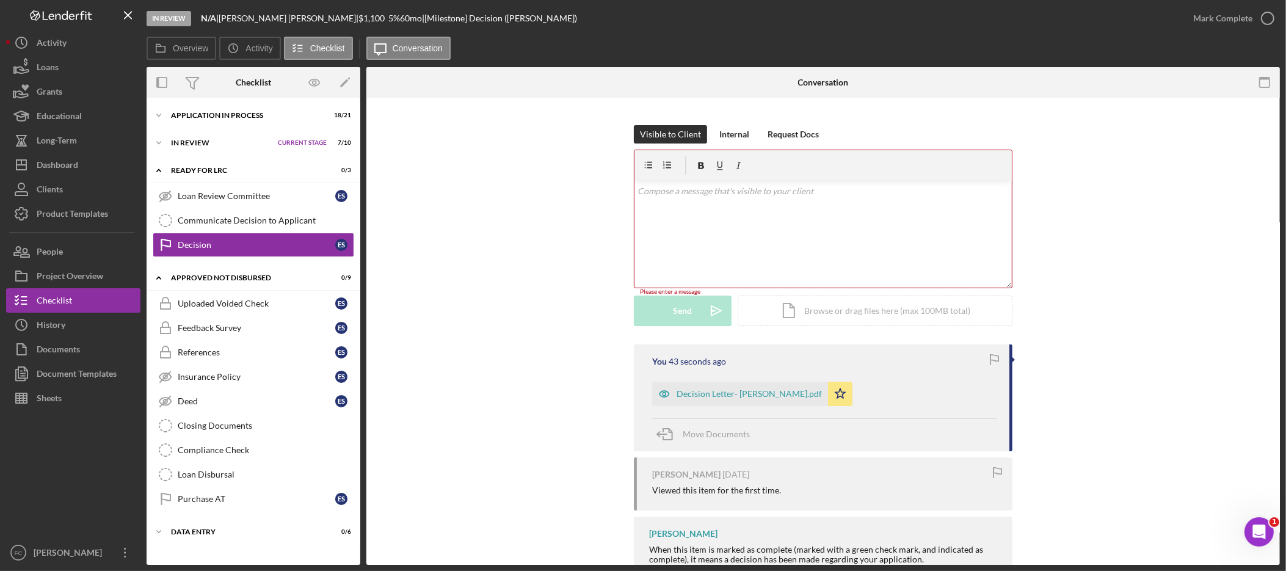
click at [707, 203] on div "v Color teal Color pink Remove color Add row above Add row below Add column bef…" at bounding box center [822, 234] width 377 height 107
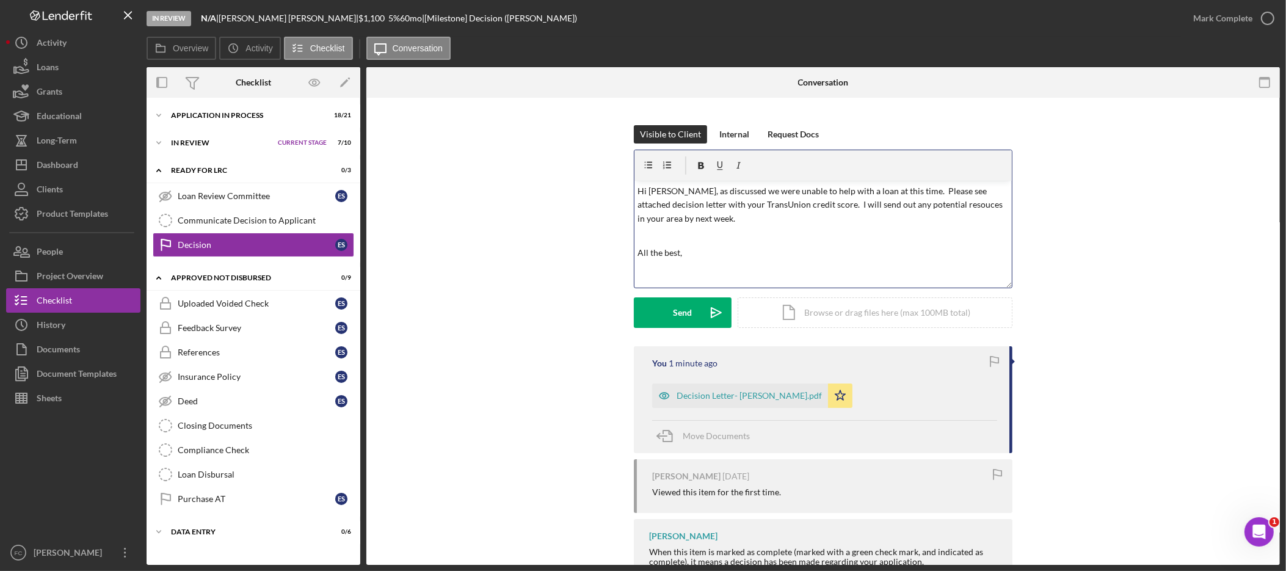
scroll to position [7, 0]
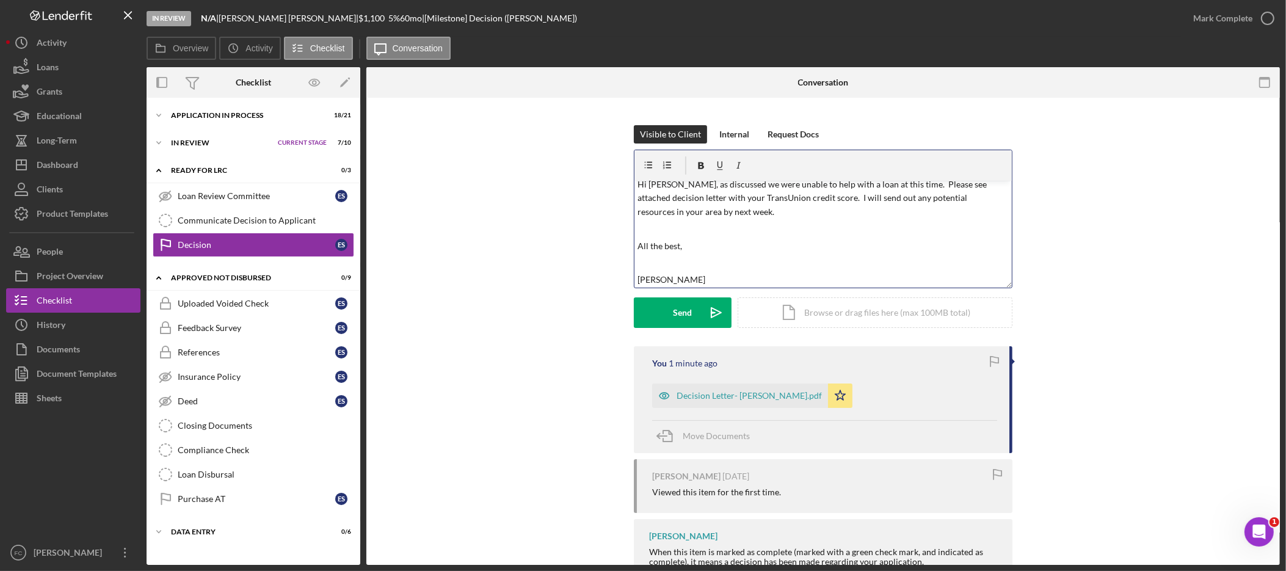
click at [879, 228] on p at bounding box center [823, 228] width 371 height 13
click at [1260, 533] on icon "Open Intercom Messenger" at bounding box center [1257, 530] width 20 height 20
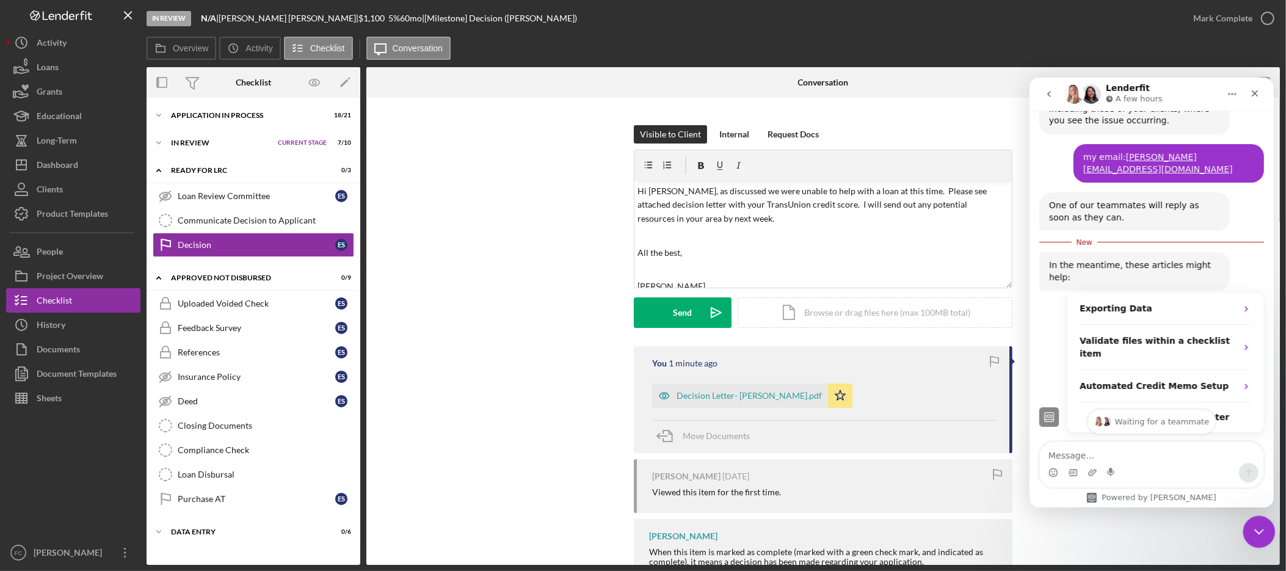
scroll to position [437, 0]
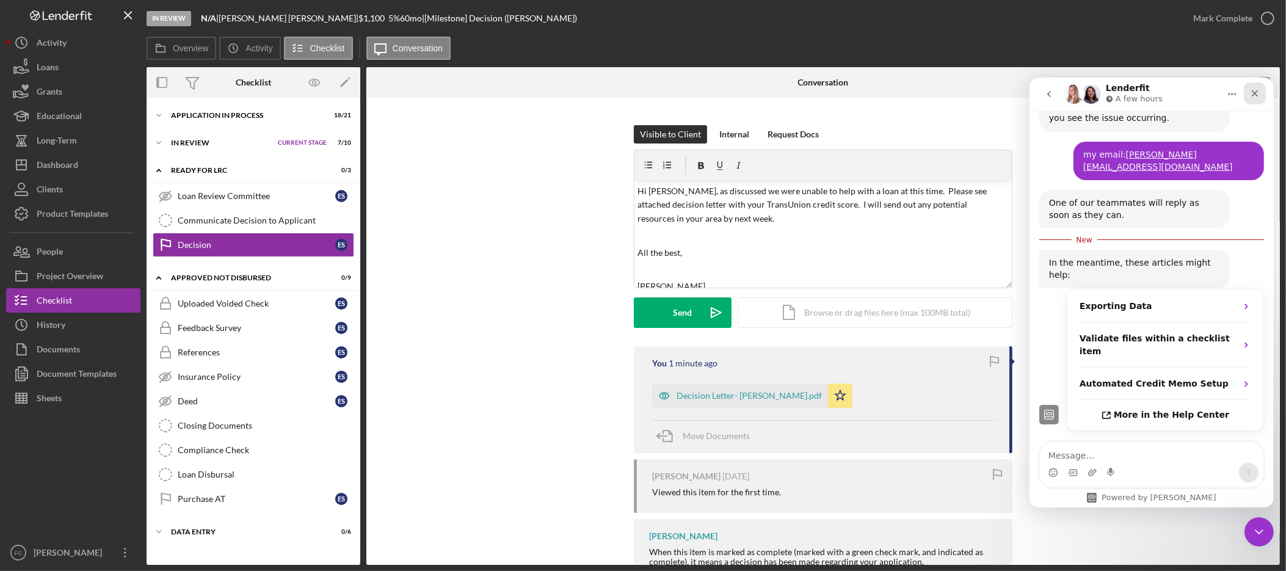
click at [1260, 92] on div "Close" at bounding box center [1254, 93] width 22 height 22
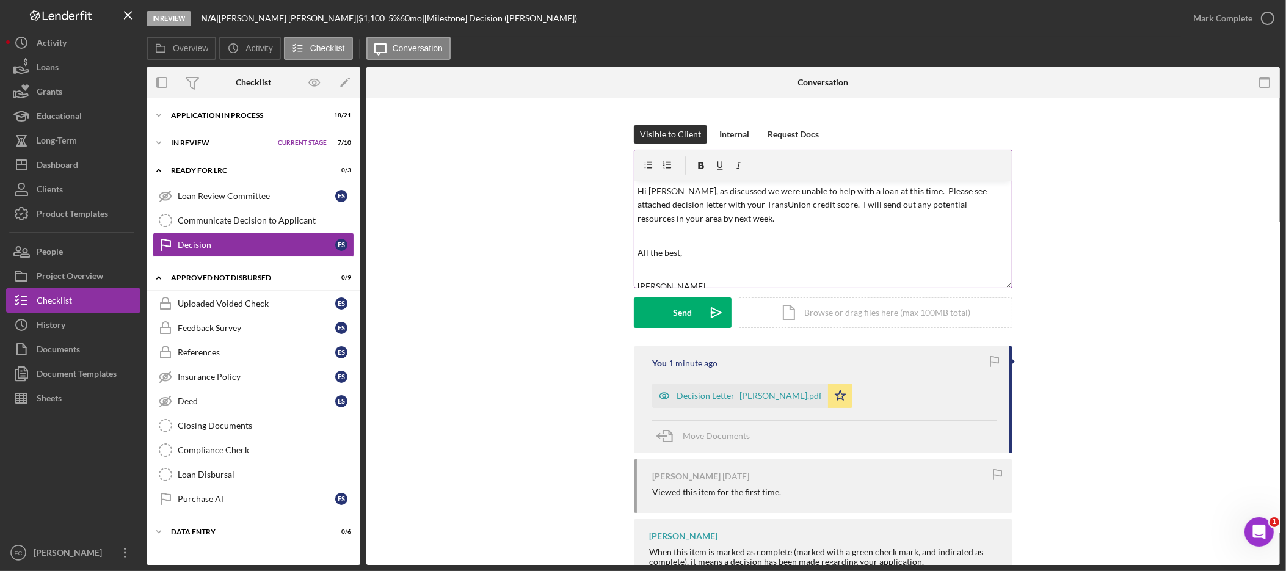
click at [993, 203] on p "Hi [PERSON_NAME], as discussed we were unable to help with a loan at this time.…" at bounding box center [823, 204] width 371 height 41
click at [689, 314] on div "Send" at bounding box center [682, 312] width 19 height 31
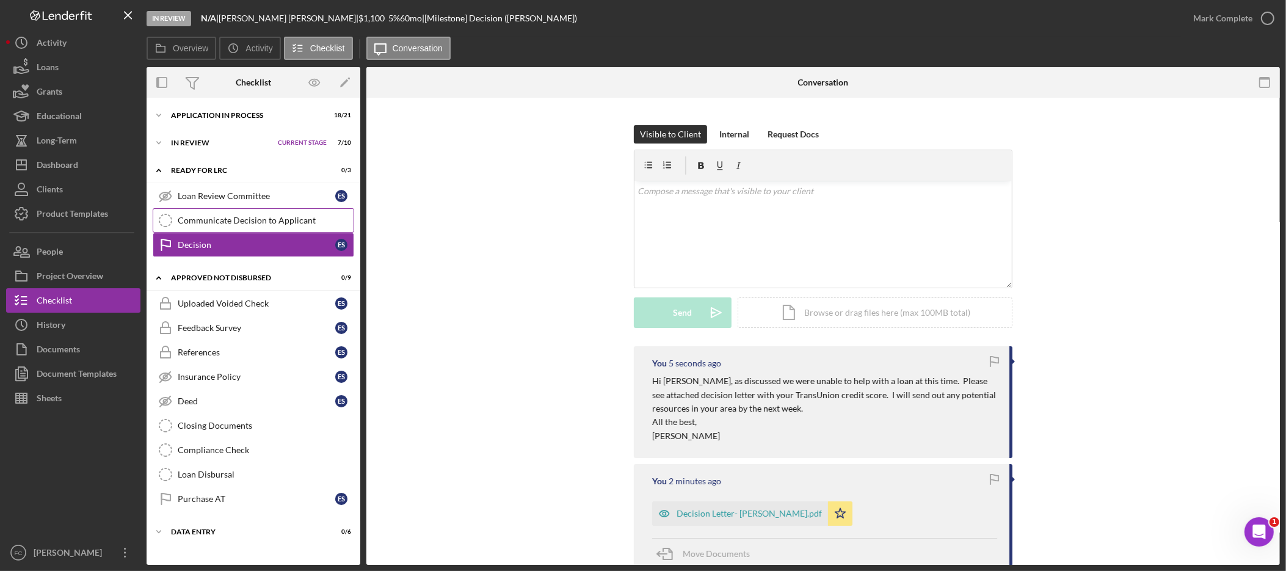
click at [245, 224] on div "Communicate Decision to Applicant" at bounding box center [266, 221] width 176 height 10
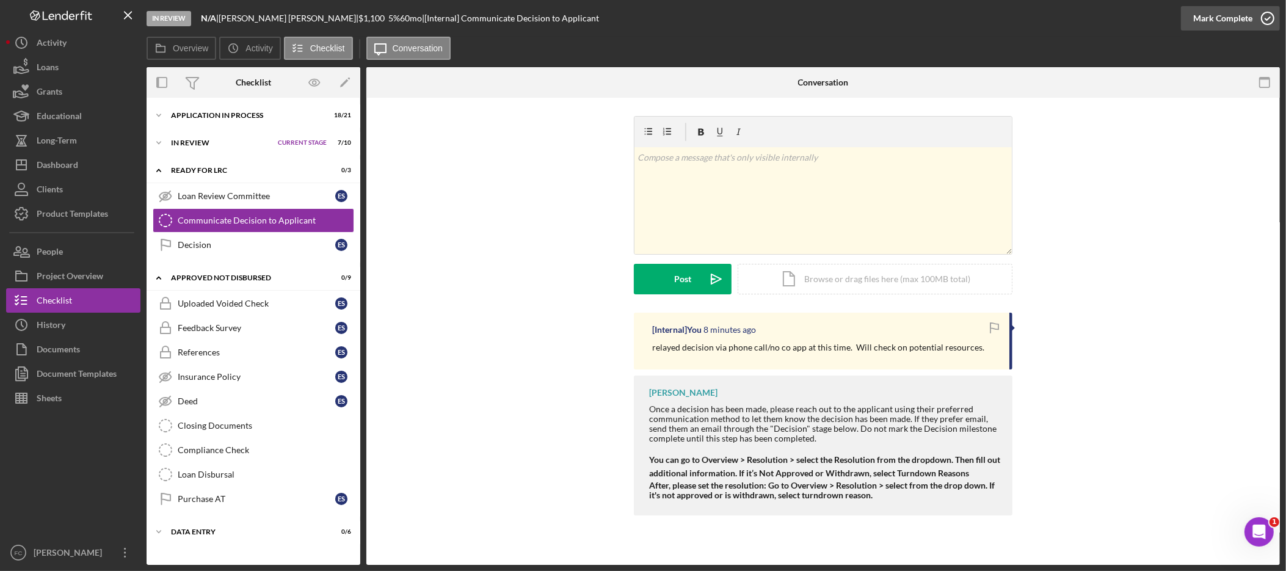
click at [1213, 21] on div "Mark Complete" at bounding box center [1222, 18] width 59 height 24
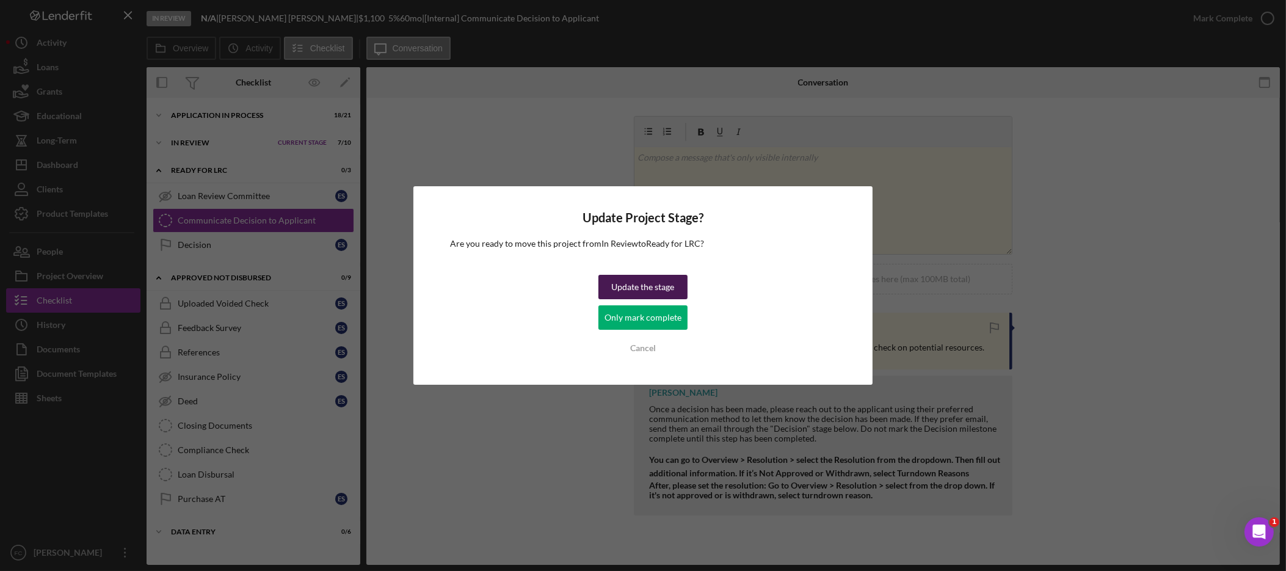
click at [667, 288] on div "Update the stage" at bounding box center [642, 287] width 63 height 24
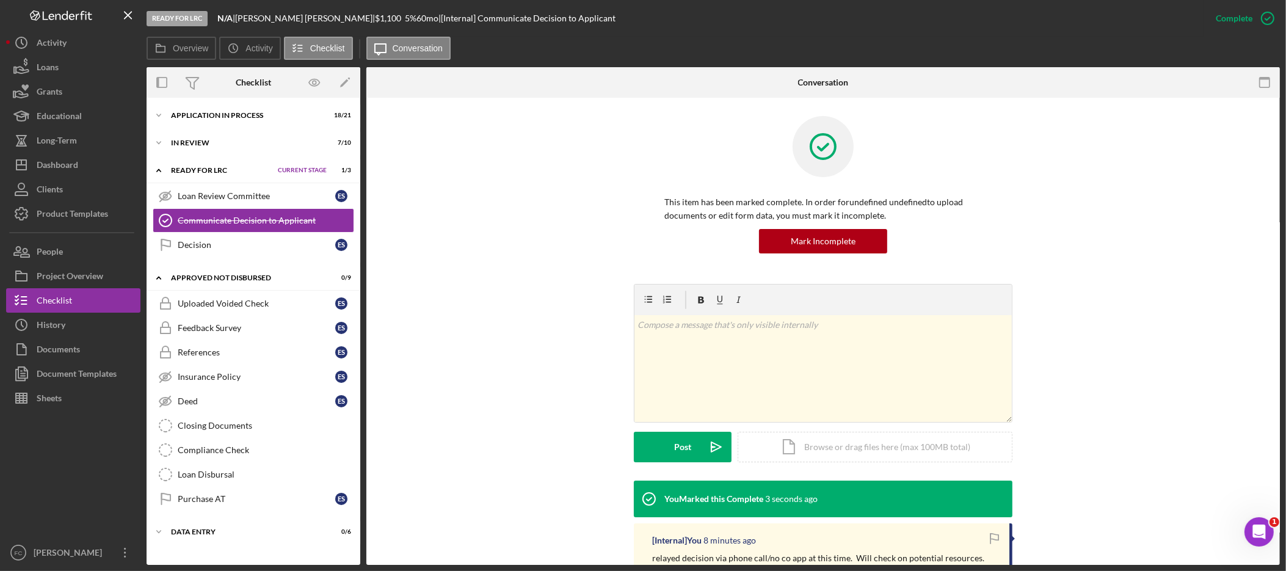
click at [322, 167] on span "Current Stage" at bounding box center [302, 170] width 49 height 7
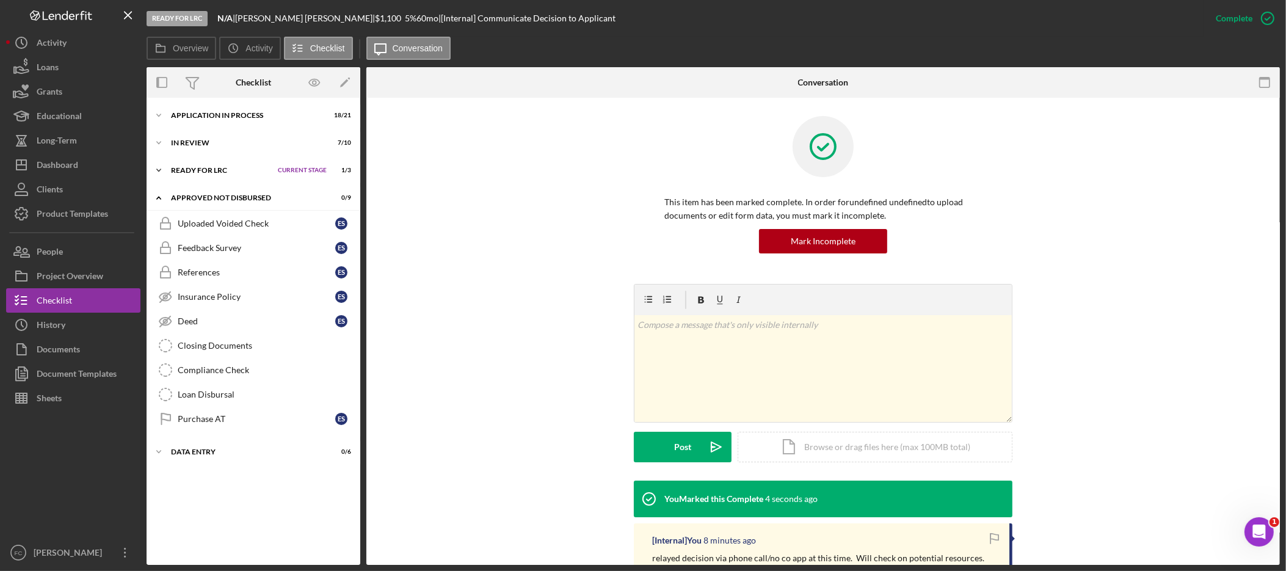
click at [322, 167] on span "Current Stage" at bounding box center [302, 170] width 49 height 7
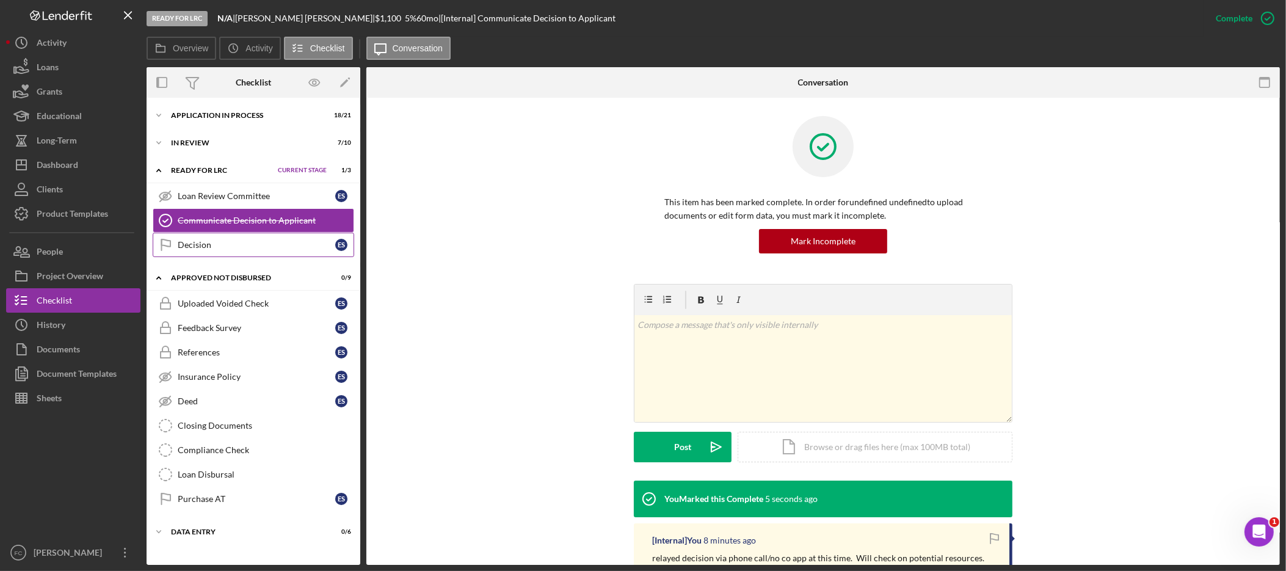
click at [264, 238] on link "Decision Decision E S" at bounding box center [253, 245] width 201 height 24
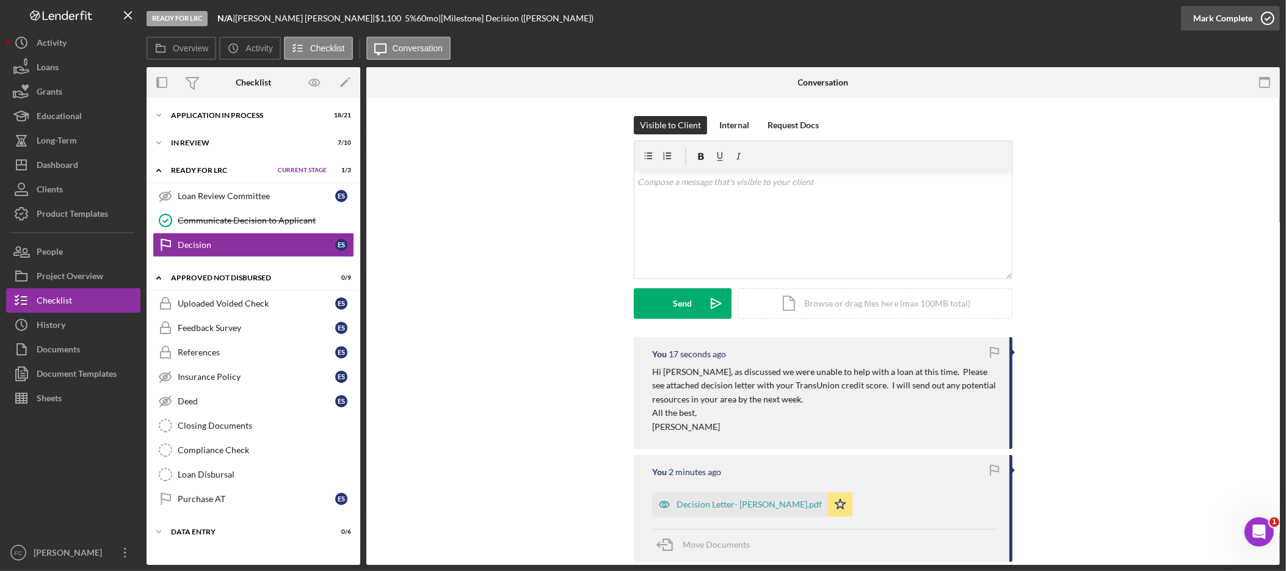
click at [1255, 21] on icon "button" at bounding box center [1267, 18] width 31 height 31
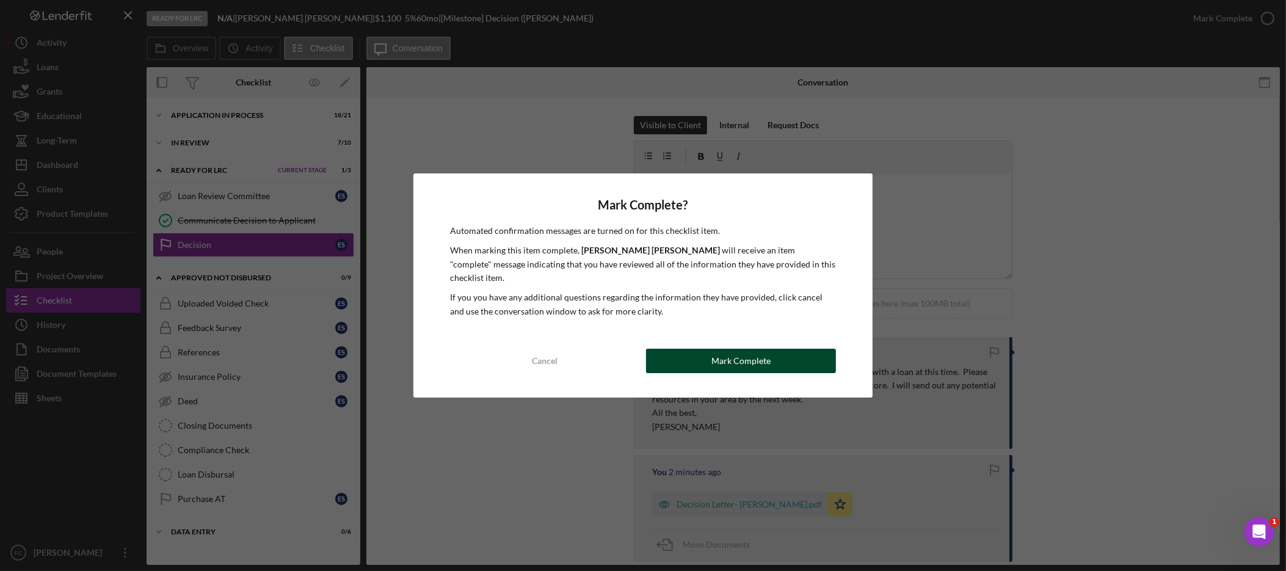
click at [785, 353] on button "Mark Complete" at bounding box center [741, 361] width 190 height 24
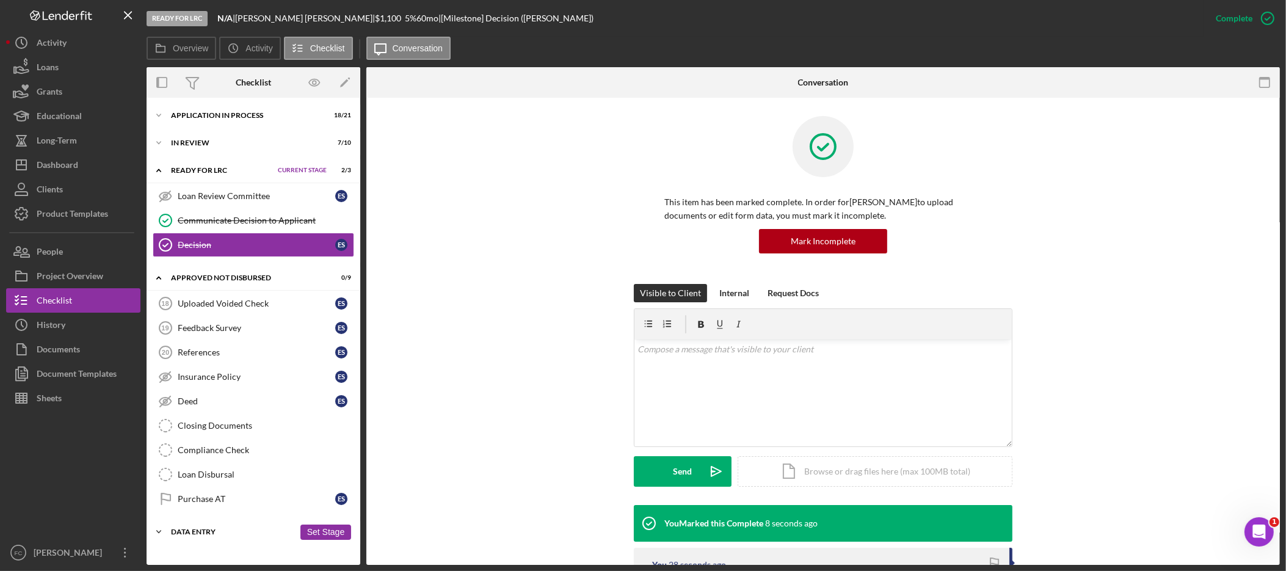
click at [241, 533] on div "Data Entry" at bounding box center [232, 531] width 123 height 7
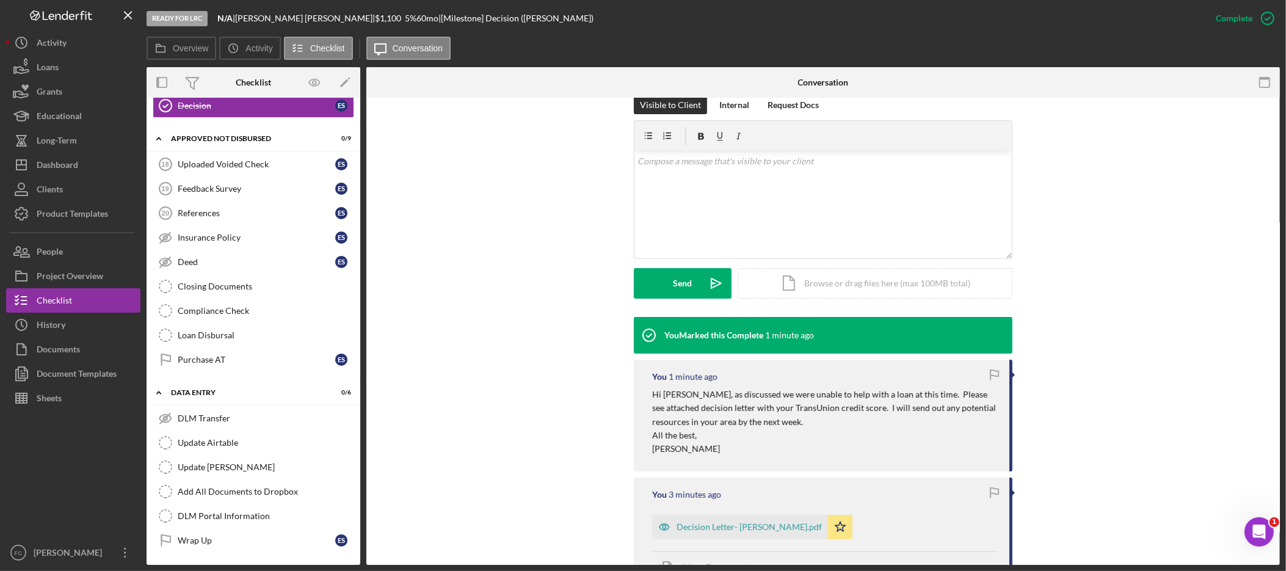
scroll to position [145, 0]
click at [1264, 531] on icon "Open Intercom Messenger" at bounding box center [1257, 530] width 20 height 20
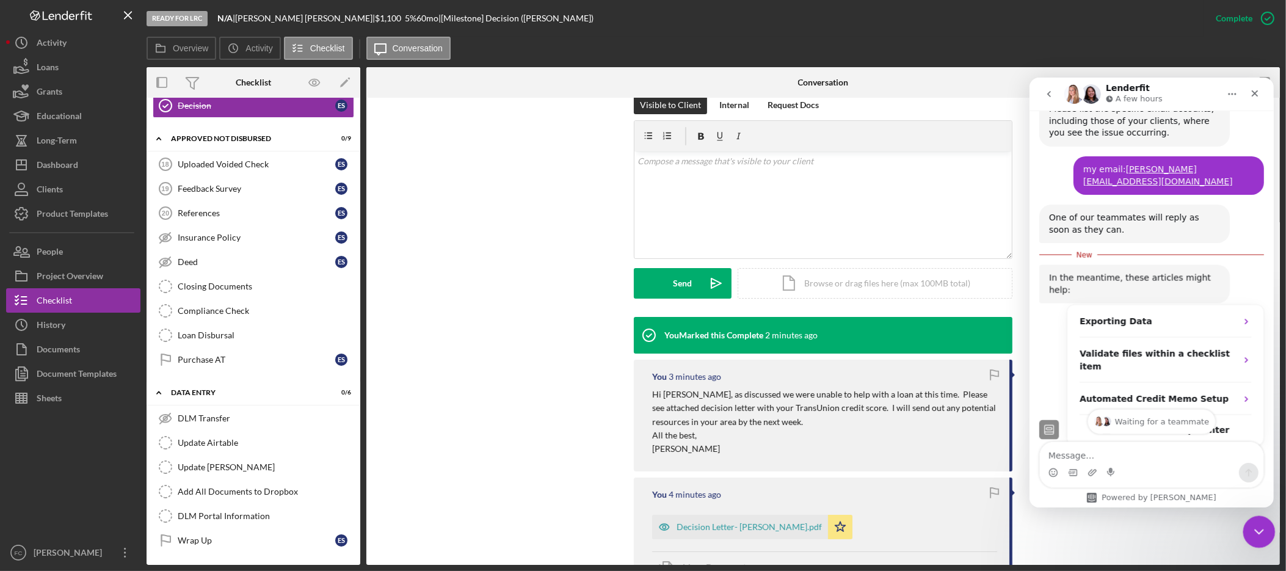
scroll to position [437, 0]
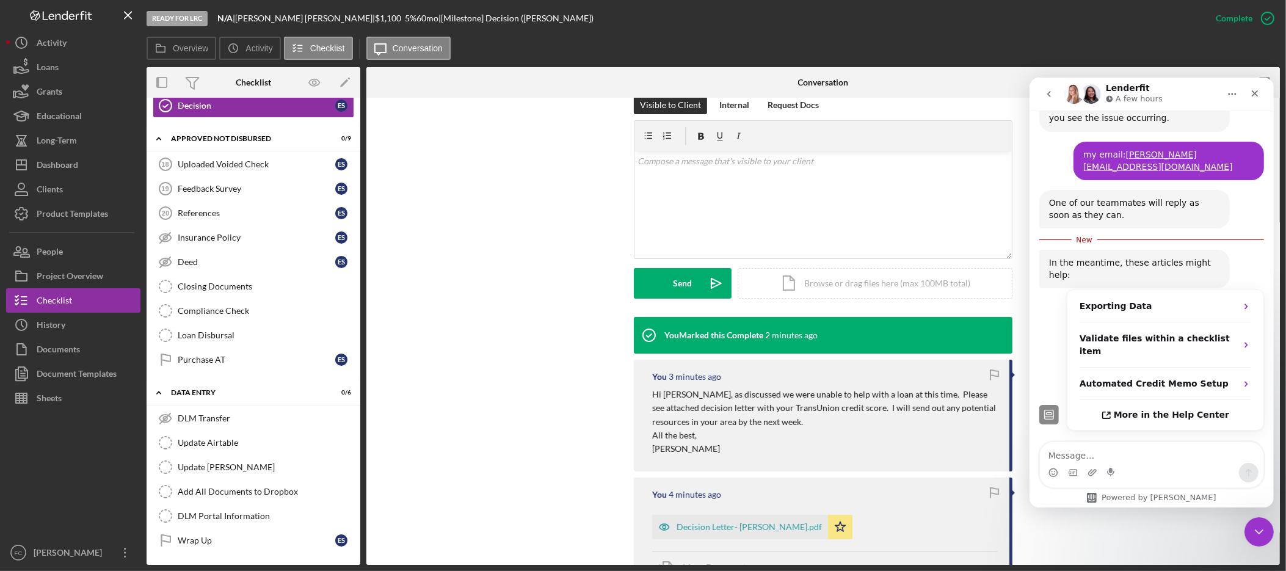
click at [1127, 462] on textarea "Message…" at bounding box center [1150, 451] width 223 height 21
click at [1234, 98] on button "Home" at bounding box center [1231, 93] width 23 height 23
click at [1254, 94] on icon "Close" at bounding box center [1254, 93] width 10 height 10
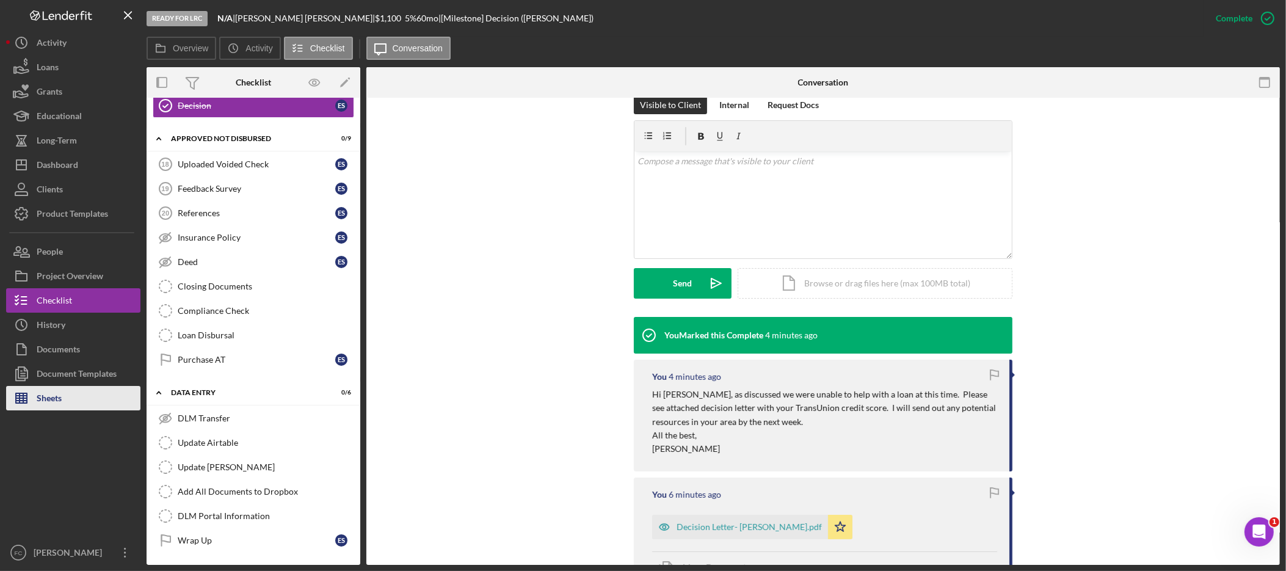
click at [71, 393] on button "Sheets" at bounding box center [73, 398] width 134 height 24
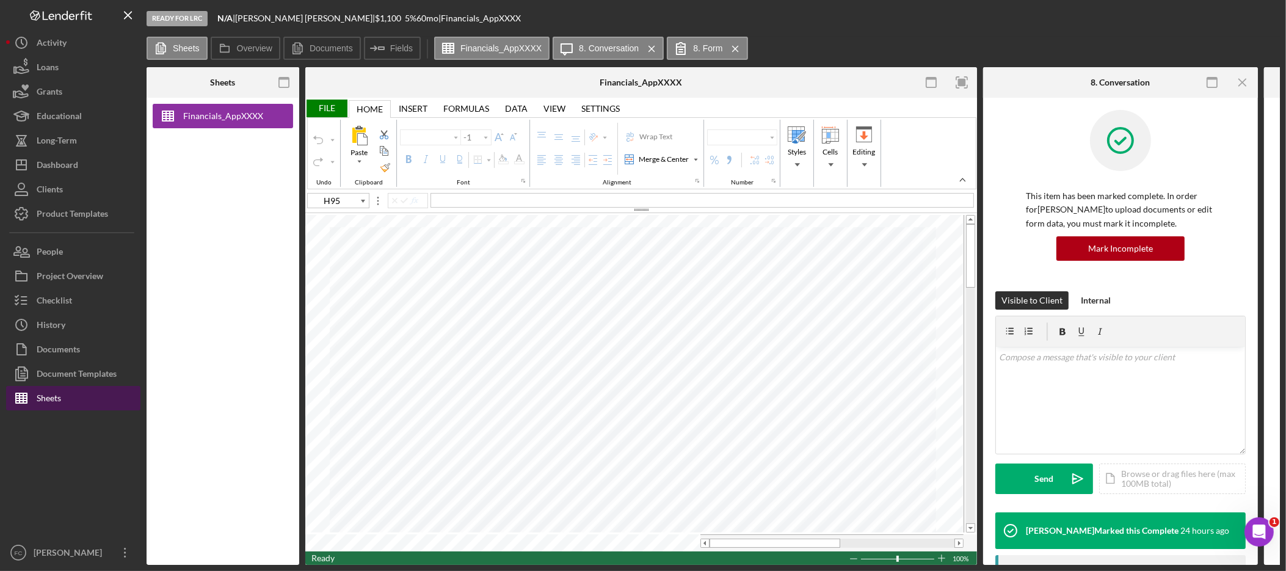
type input "Arial"
type input "10"
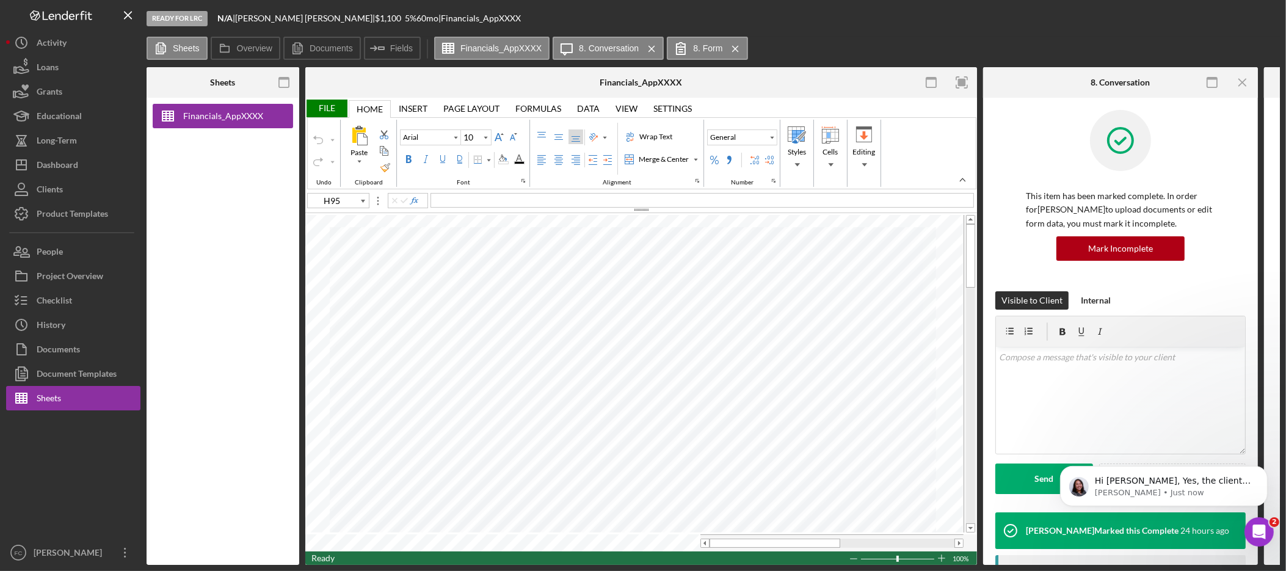
scroll to position [549, 0]
click at [1197, 487] on p "[PERSON_NAME] • Just now" at bounding box center [1173, 492] width 158 height 11
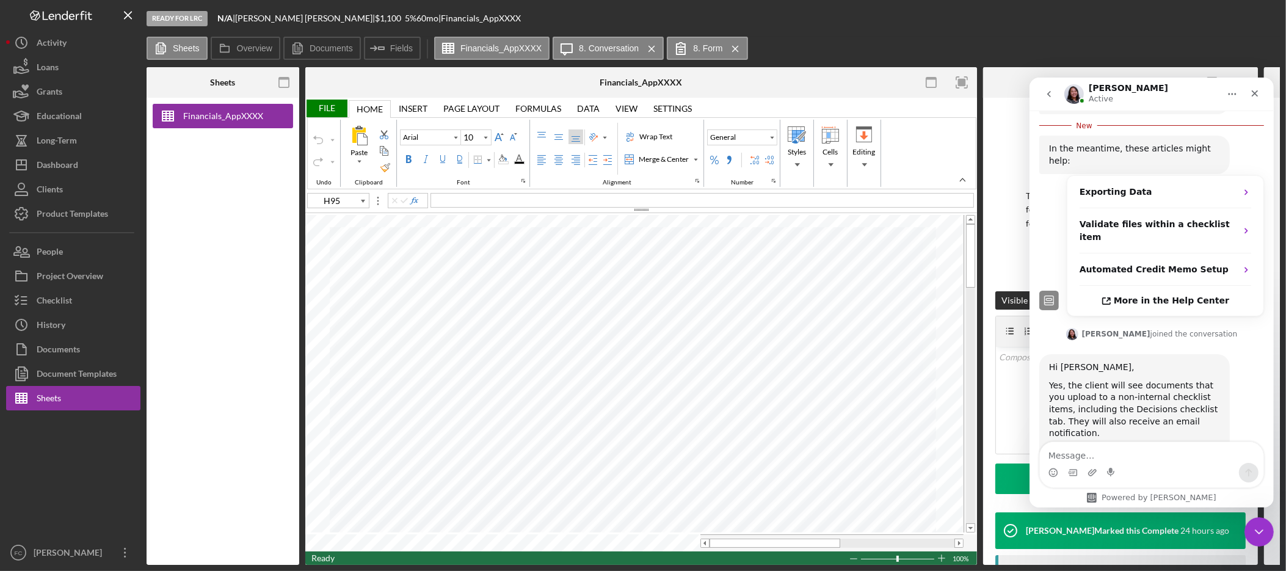
click at [1121, 461] on textarea "Message…" at bounding box center [1150, 451] width 223 height 21
type textarea "Great, thank you very much!"
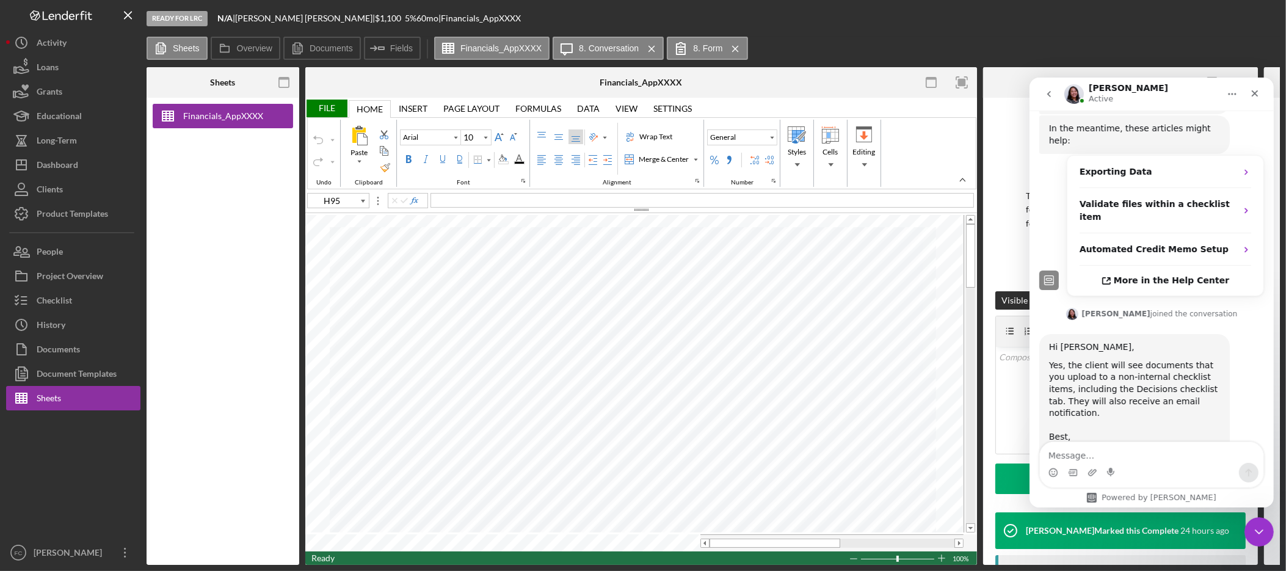
scroll to position [586, 0]
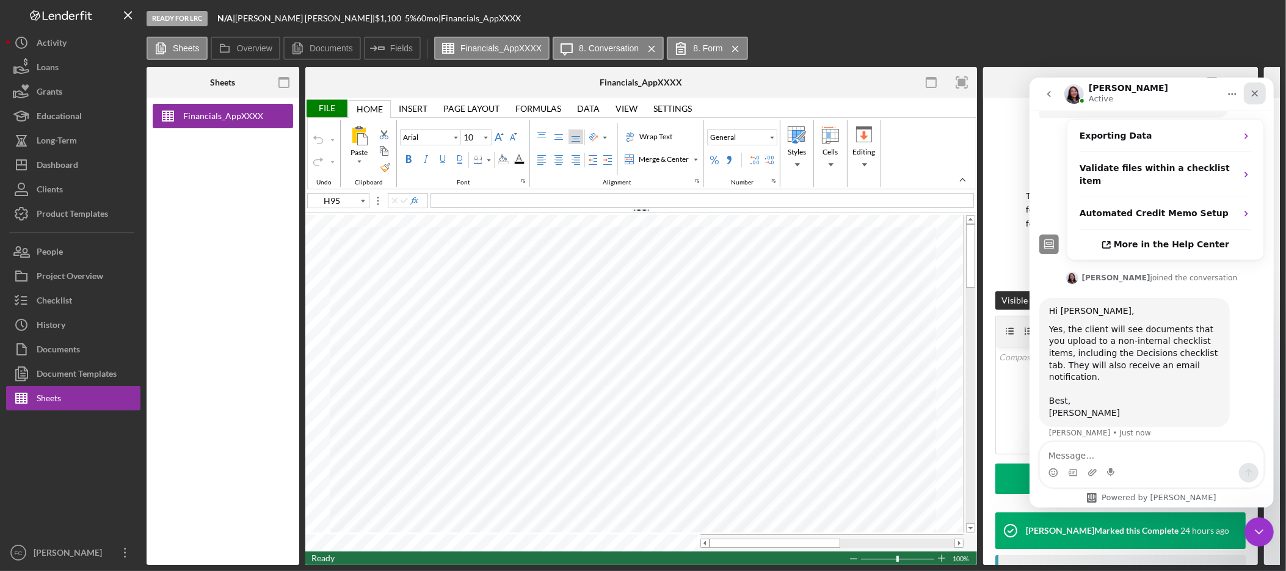
drag, startPoint x: 1247, startPoint y: 90, endPoint x: 2277, endPoint y: 168, distance: 1032.9
click at [1247, 90] on div "Close" at bounding box center [1254, 93] width 22 height 22
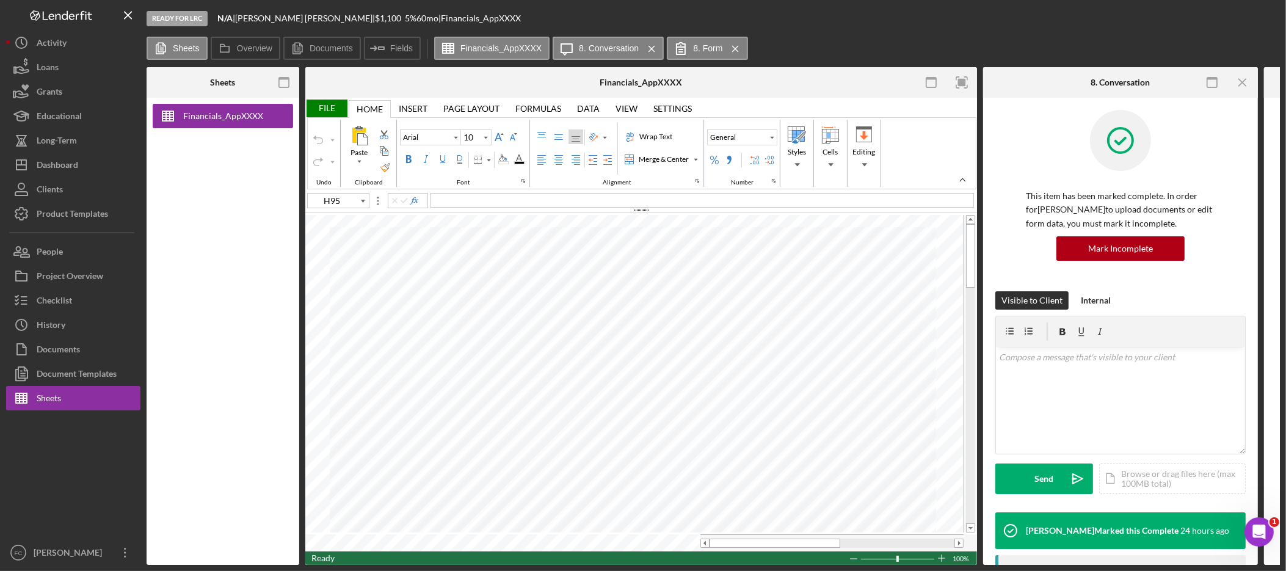
scroll to position [633, 0]
click at [83, 299] on button "Checklist" at bounding box center [73, 300] width 134 height 24
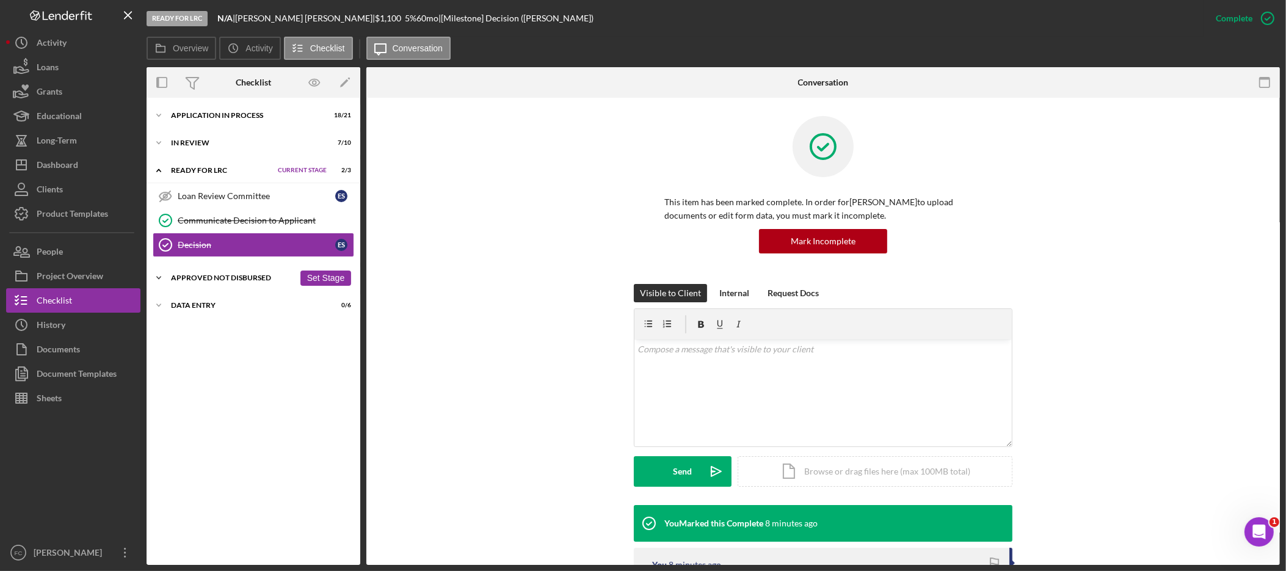
click at [169, 278] on icon "Icon/Expander" at bounding box center [159, 278] width 24 height 24
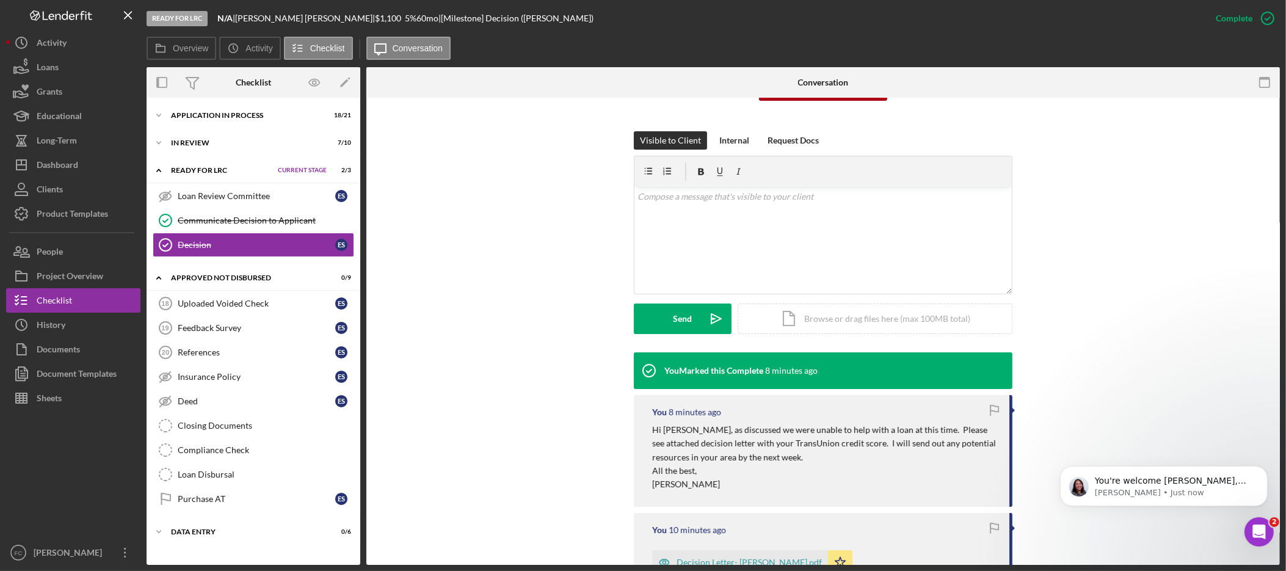
scroll to position [634, 0]
click at [1166, 473] on div "You're welcome [PERSON_NAME], have a great weekend! [PERSON_NAME] • Just now" at bounding box center [1162, 485] width 189 height 24
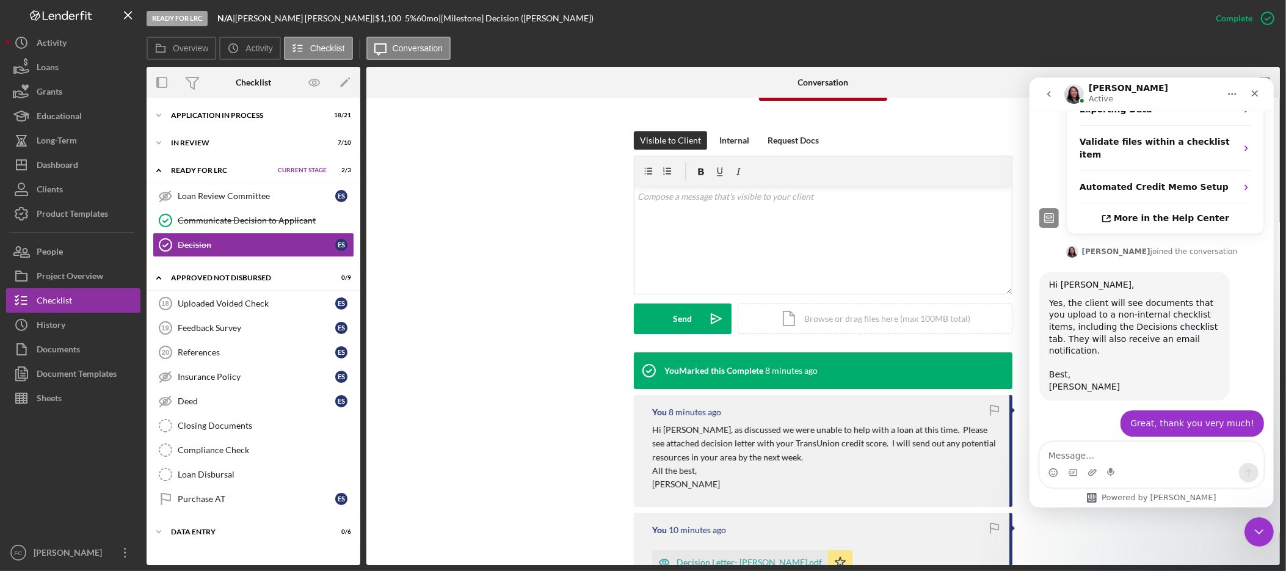
scroll to position [654, 0]
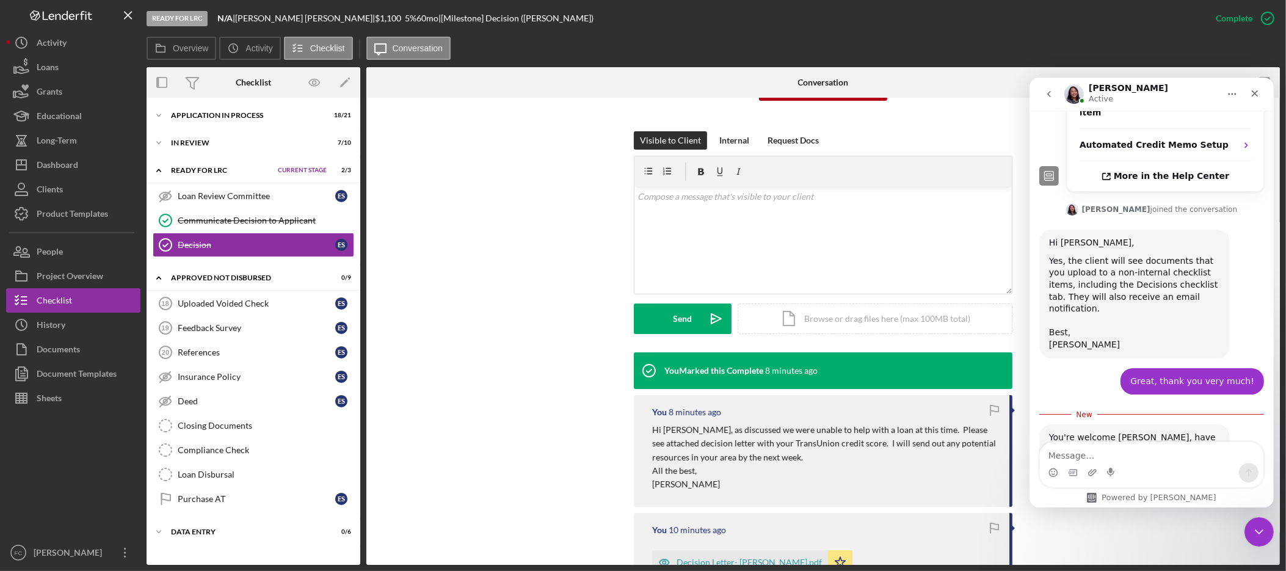
click at [1099, 449] on textarea "Message…" at bounding box center [1150, 451] width 223 height 21
click at [1050, 472] on icon "Emoji picker" at bounding box center [1053, 472] width 10 height 10
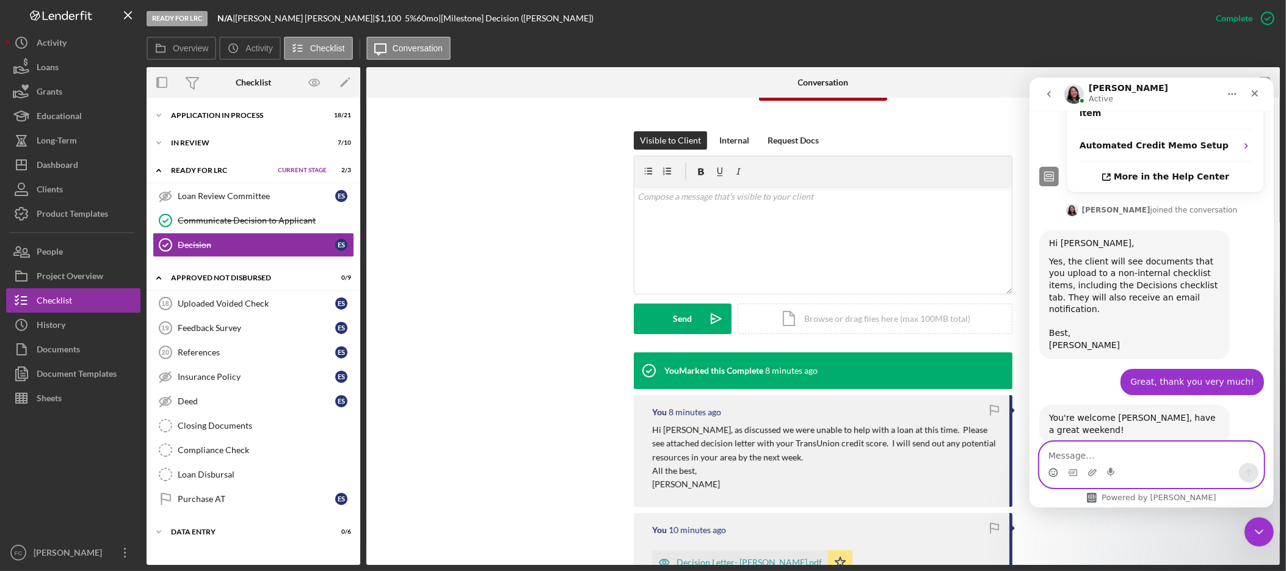
scroll to position [724, 0]
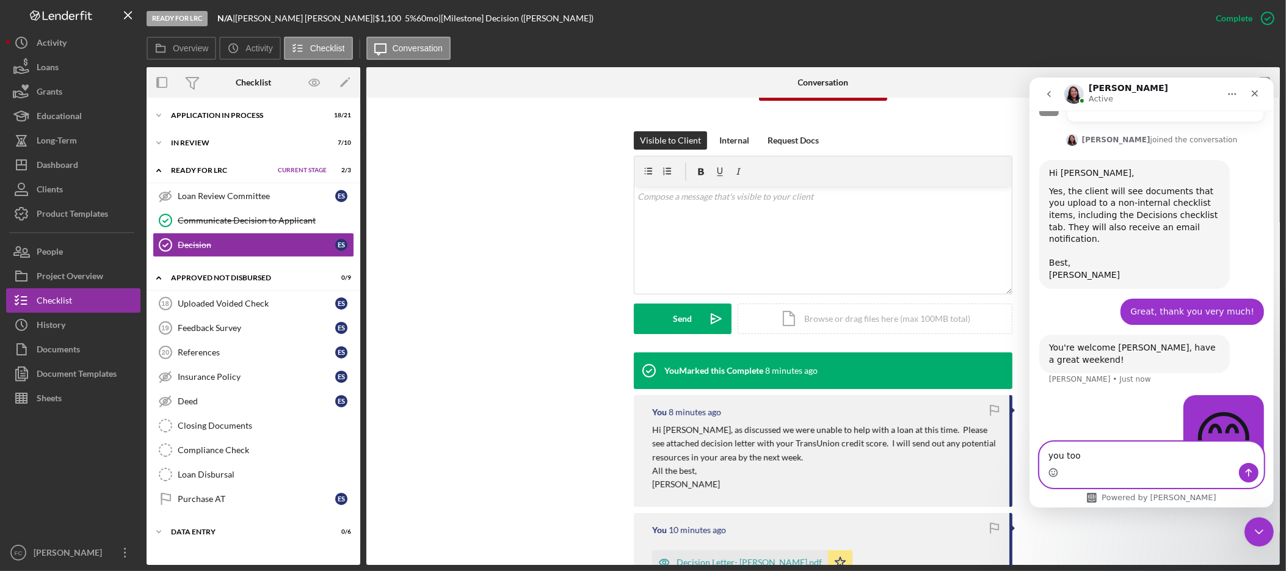
type textarea "you too!"
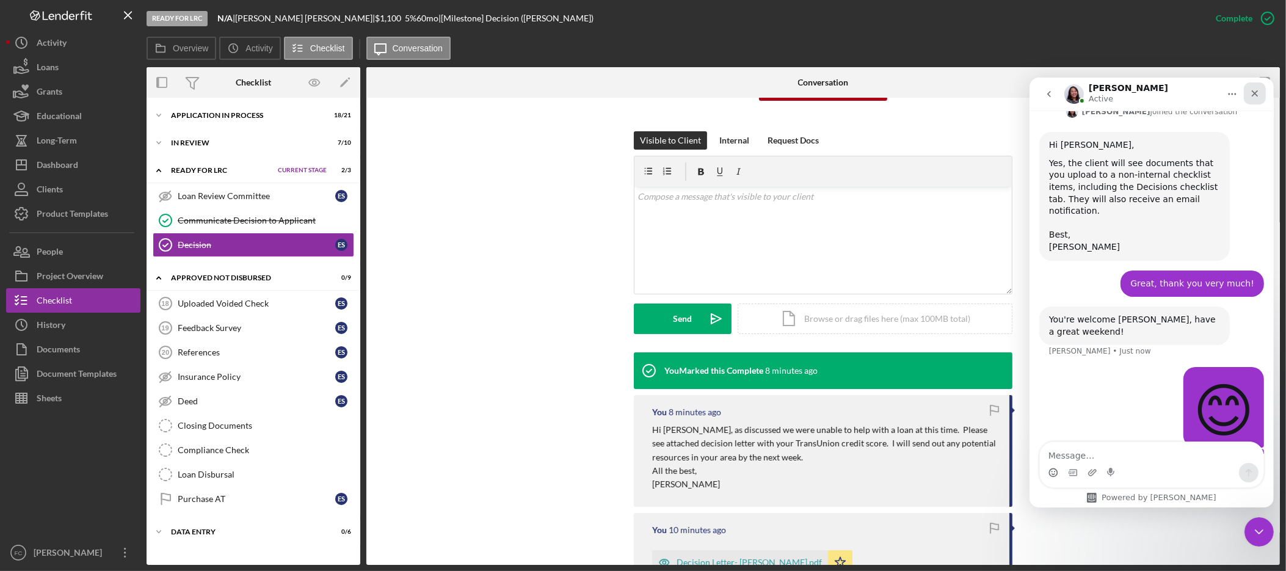
click at [1256, 95] on icon "Close" at bounding box center [1254, 93] width 7 height 7
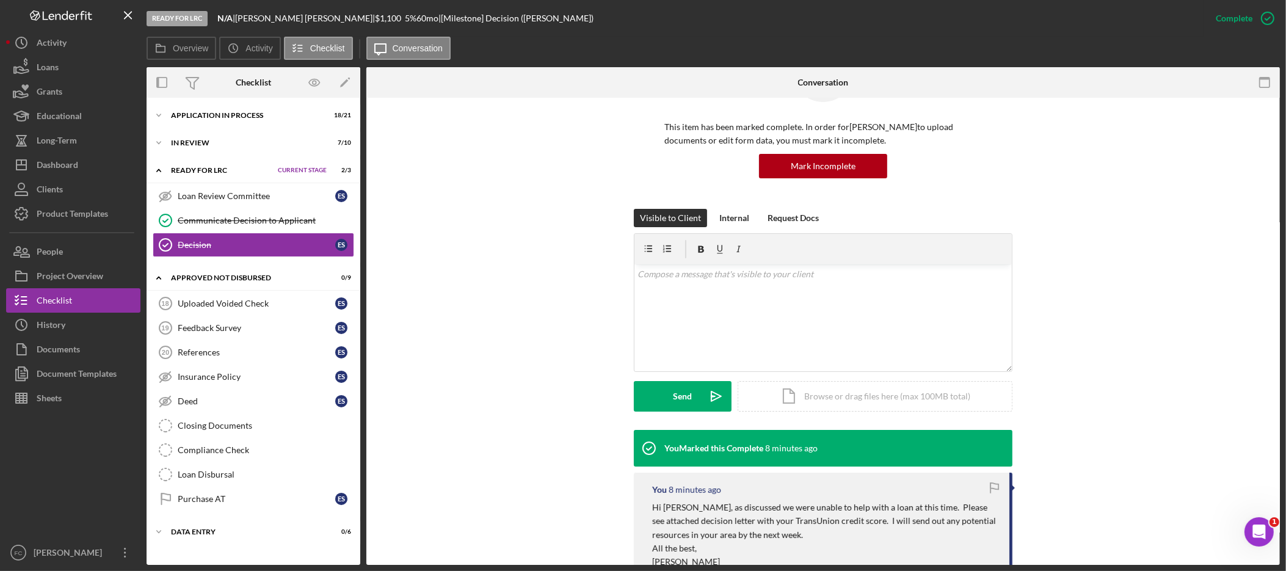
scroll to position [31, 0]
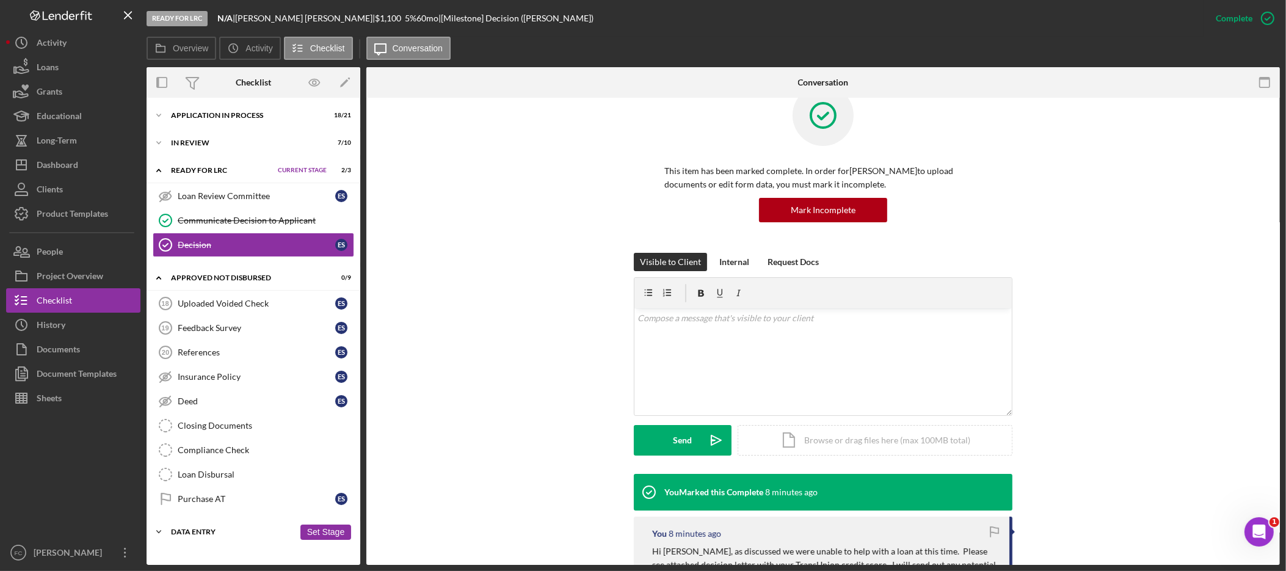
click at [211, 531] on div "Data Entry" at bounding box center [232, 531] width 123 height 7
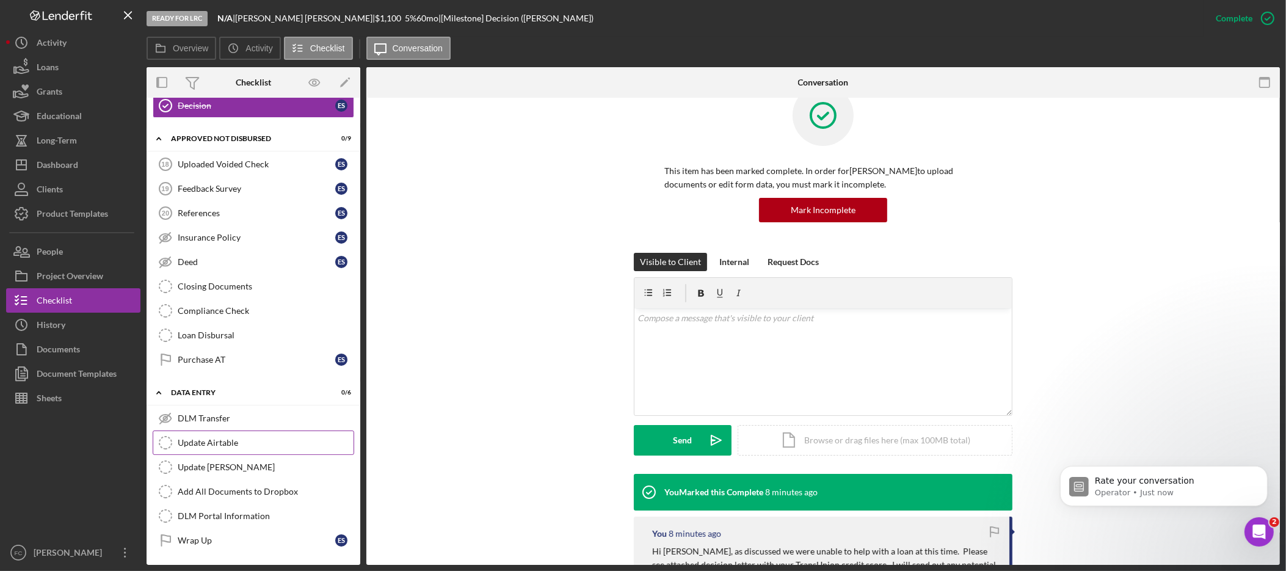
scroll to position [862, 0]
click at [231, 438] on div "Update Airtable" at bounding box center [266, 443] width 176 height 10
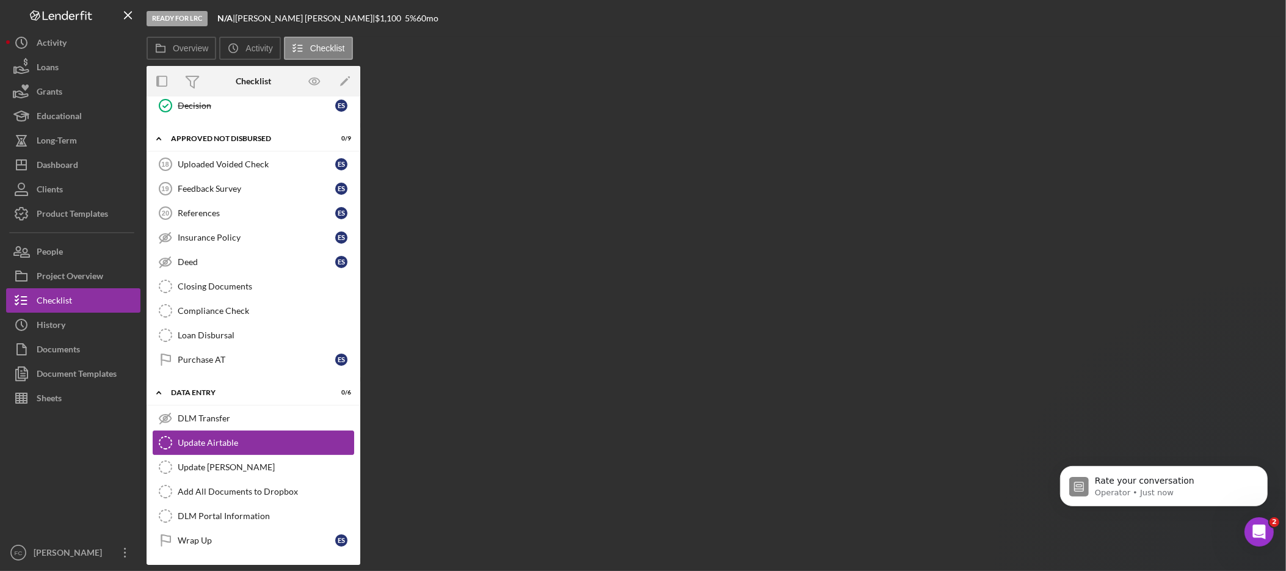
scroll to position [145, 0]
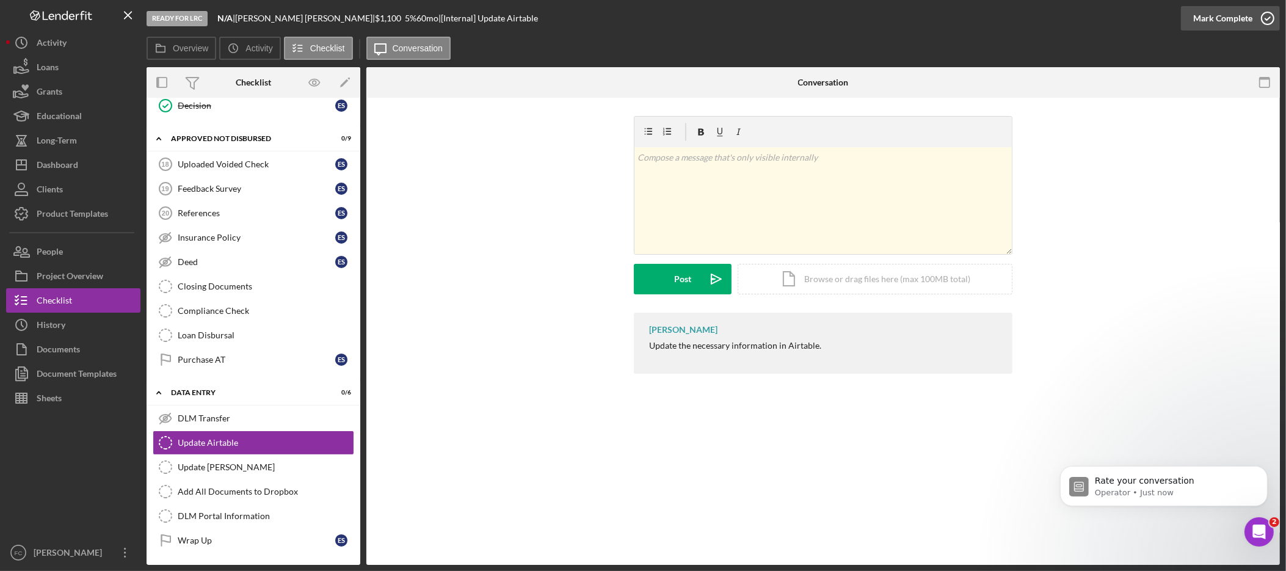
click at [1231, 18] on div "Mark Complete" at bounding box center [1222, 18] width 59 height 24
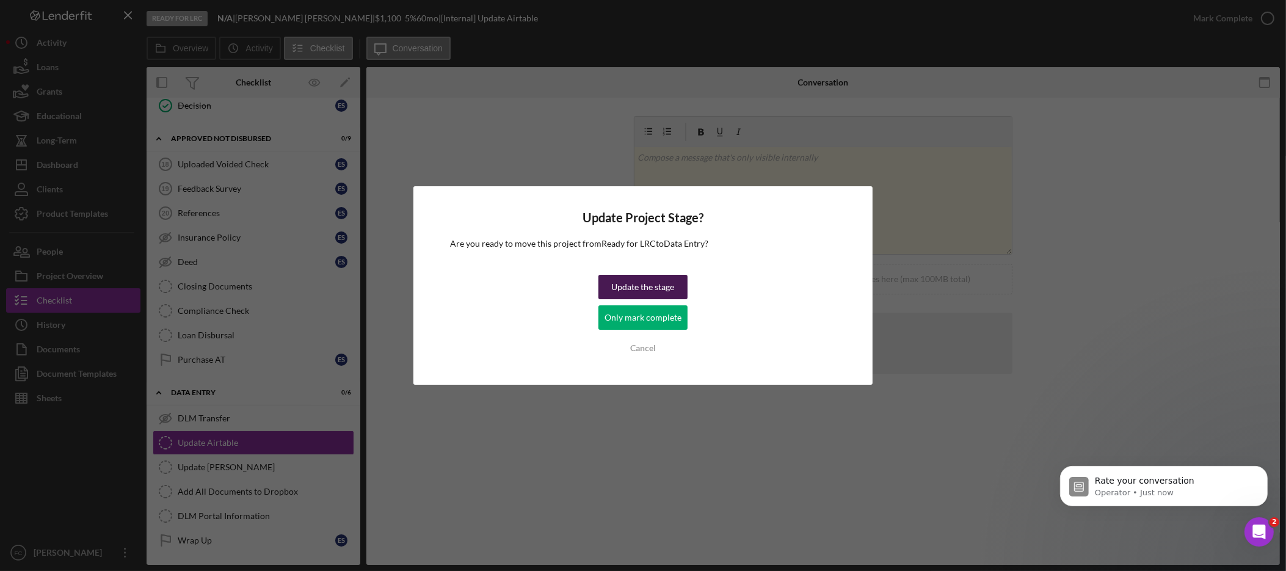
click at [662, 286] on div "Update the stage" at bounding box center [642, 287] width 63 height 24
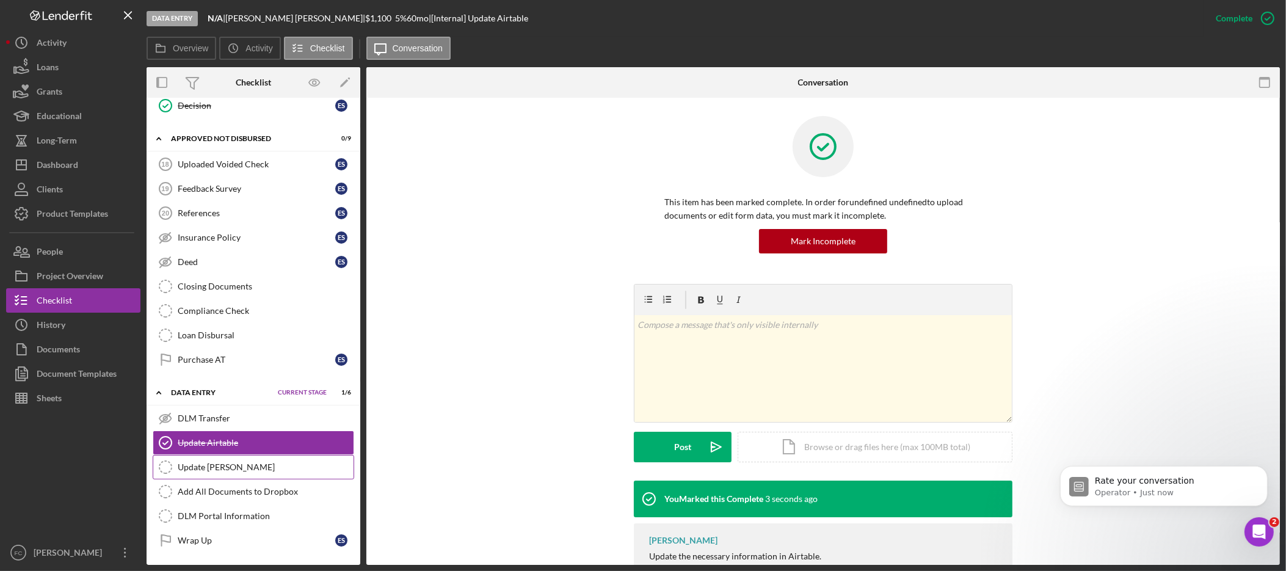
click at [227, 469] on div "Update [PERSON_NAME]" at bounding box center [266, 467] width 176 height 10
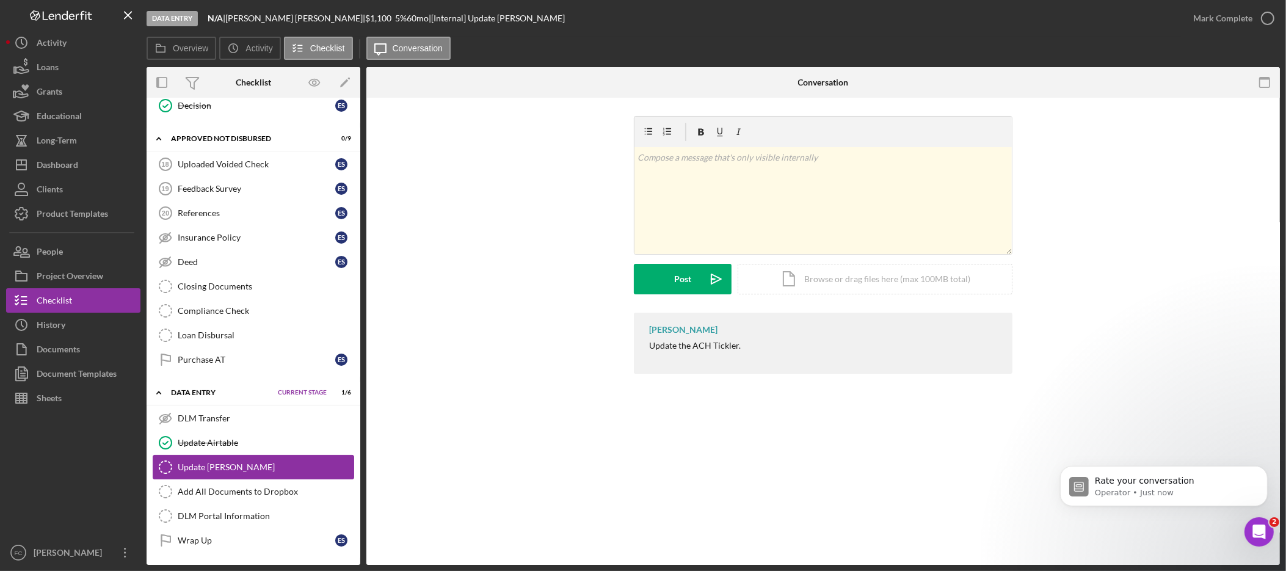
scroll to position [145, 0]
click at [302, 493] on div "Add All Documents to Dropbox" at bounding box center [266, 492] width 176 height 10
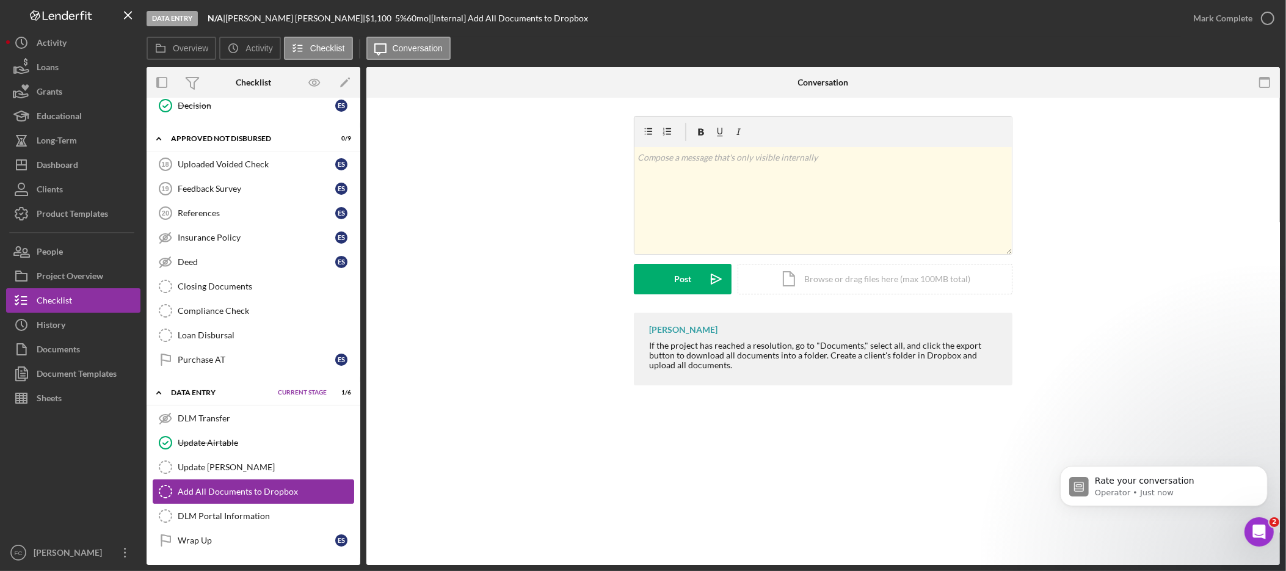
scroll to position [145, 0]
click at [90, 343] on button "Documents" at bounding box center [73, 349] width 134 height 24
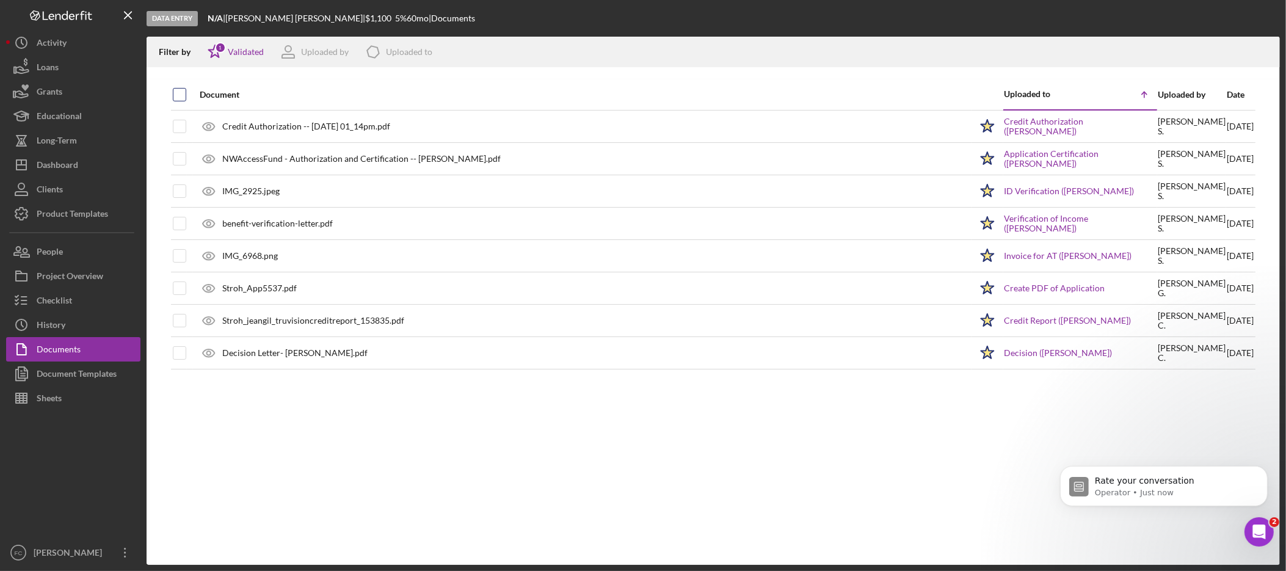
click at [176, 94] on input "checkbox" at bounding box center [179, 95] width 12 height 12
checkbox input "true"
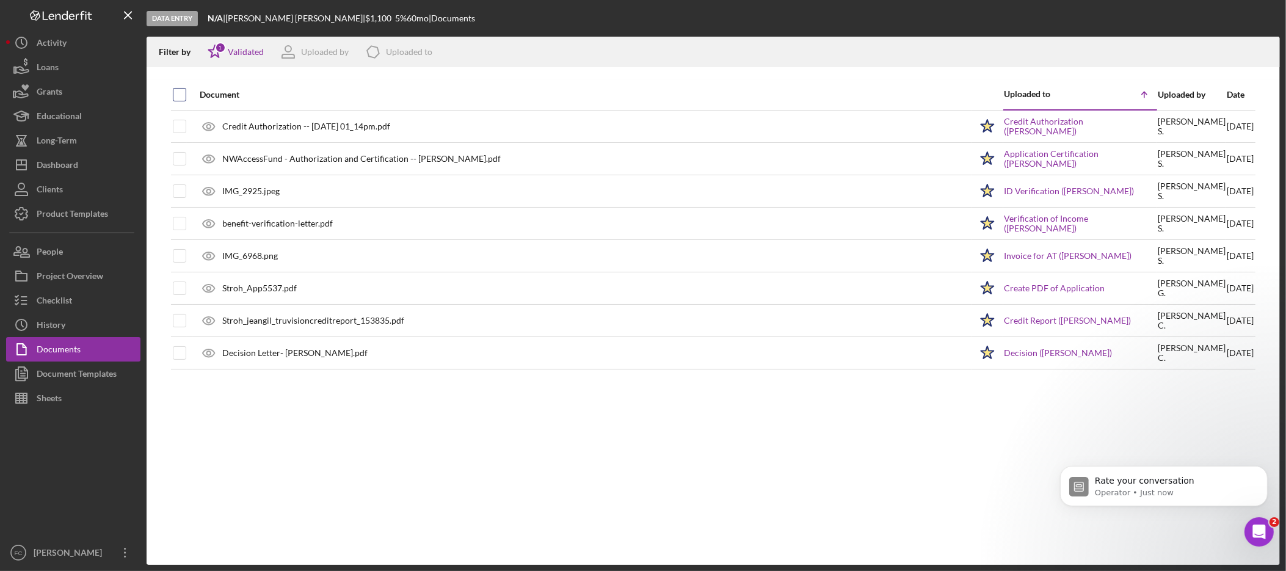
checkbox input "true"
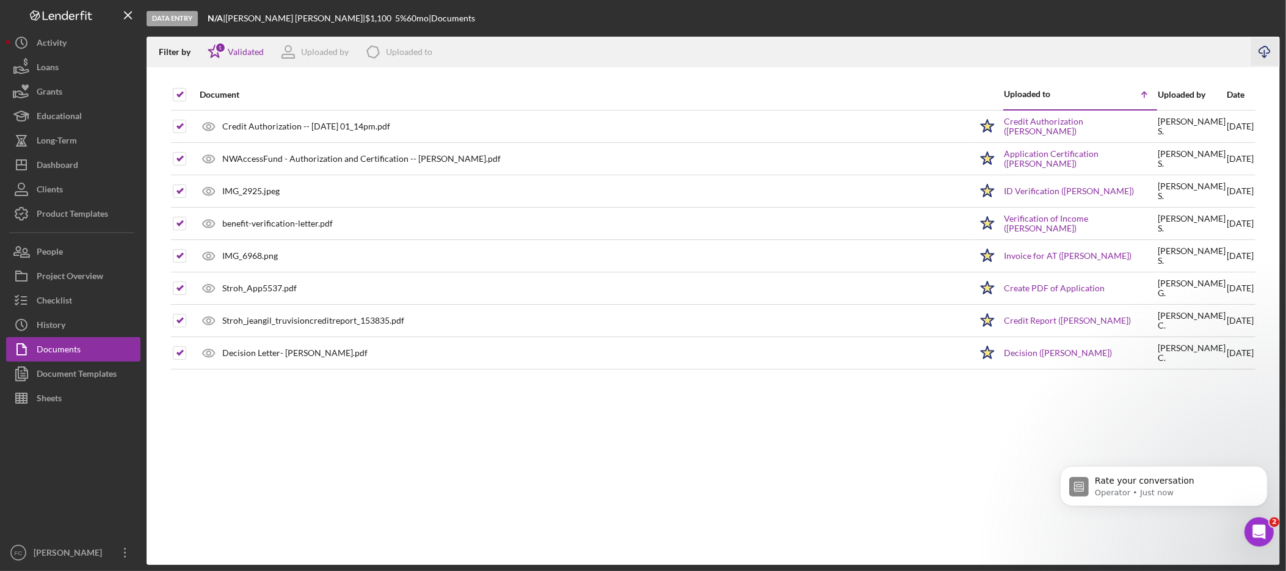
click at [1263, 56] on icon "Icon/Download" at bounding box center [1264, 51] width 27 height 27
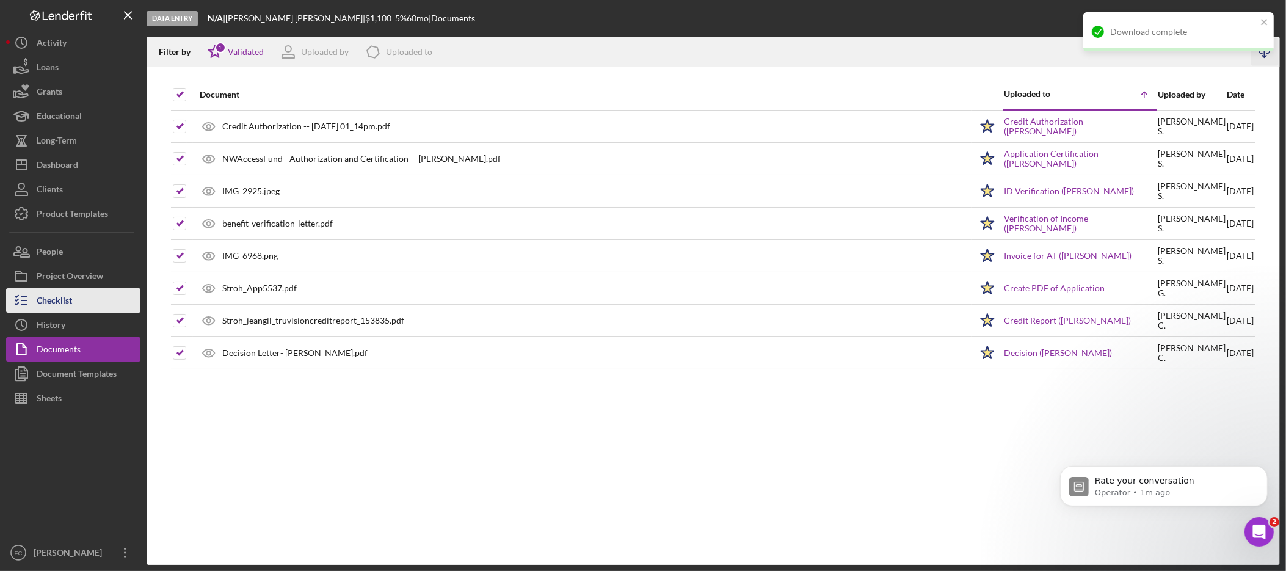
click at [70, 302] on div "Checklist" at bounding box center [54, 301] width 35 height 27
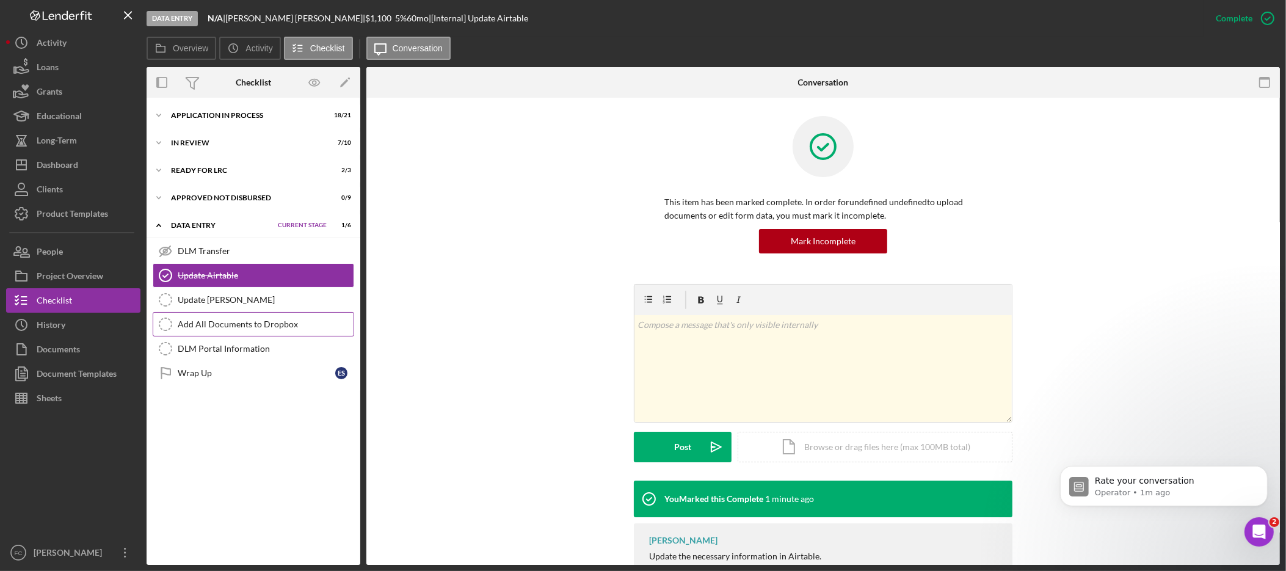
click at [277, 327] on div "Add All Documents to Dropbox" at bounding box center [266, 324] width 176 height 10
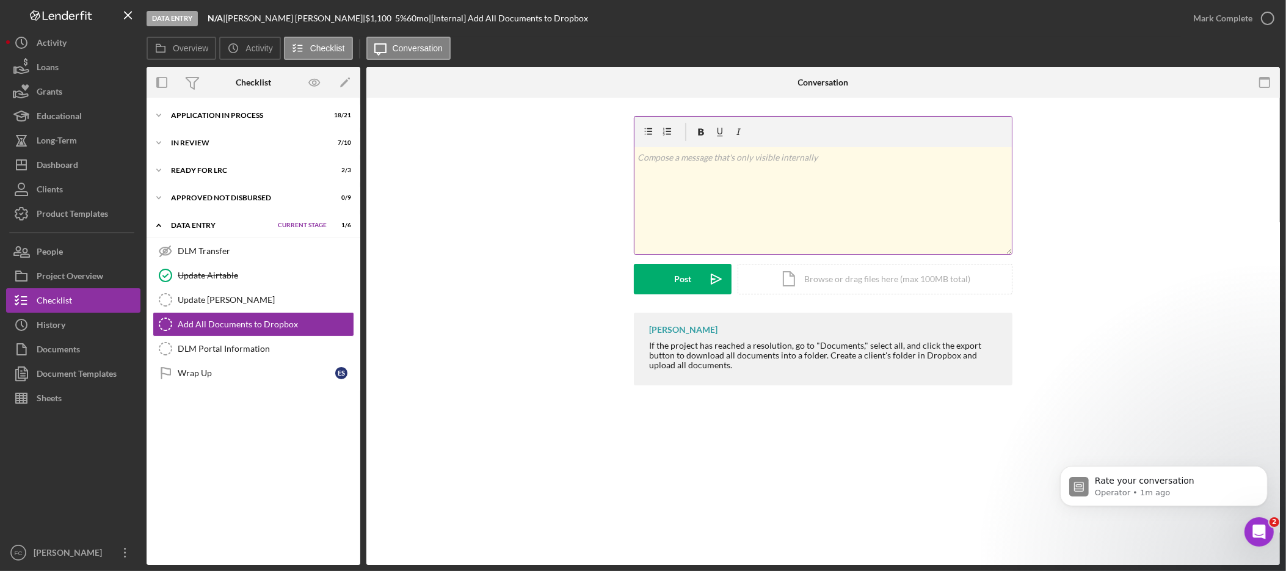
click at [756, 220] on div "v Color teal Color pink Remove color Add row above Add row below Add column bef…" at bounding box center [822, 200] width 377 height 107
click at [1227, 16] on div "Mark Complete" at bounding box center [1222, 18] width 59 height 24
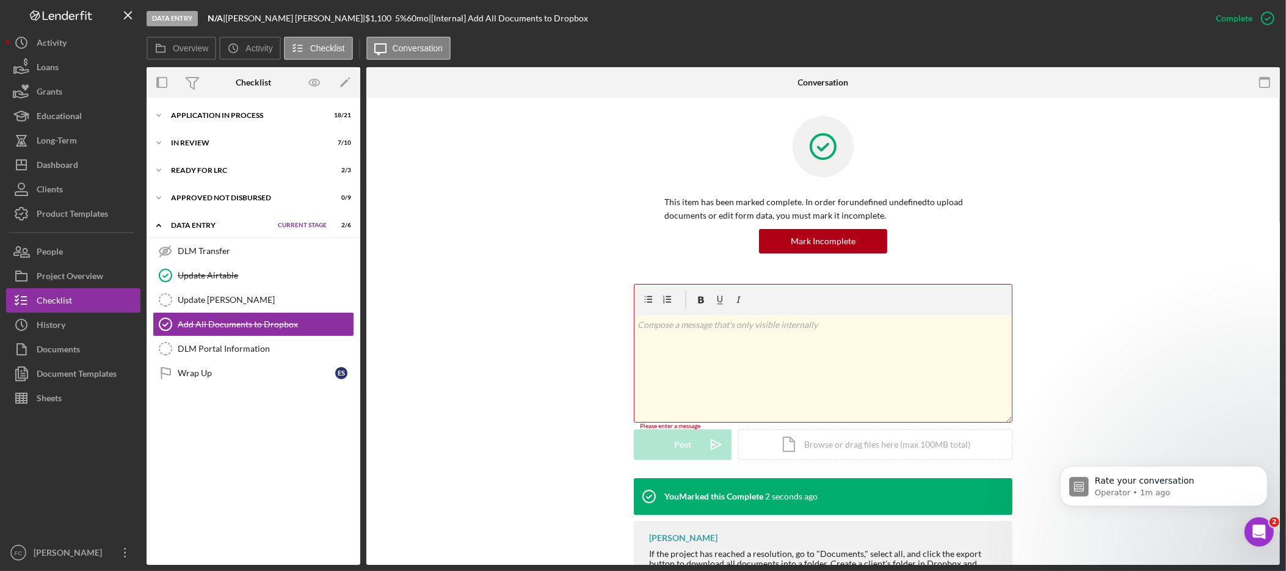
click at [905, 341] on div "v Color teal Color pink Remove color Add row above Add row below Add column bef…" at bounding box center [822, 368] width 377 height 107
click at [1144, 281] on div "This item has been marked complete. In order for undefined undefined to upload …" at bounding box center [823, 200] width 877 height 168
click at [889, 348] on div "v Color teal Color pink Remove color Add row above Add row below Add column bef…" at bounding box center [822, 368] width 377 height 107
click at [269, 350] on div "DLM Portal Information" at bounding box center [266, 349] width 176 height 10
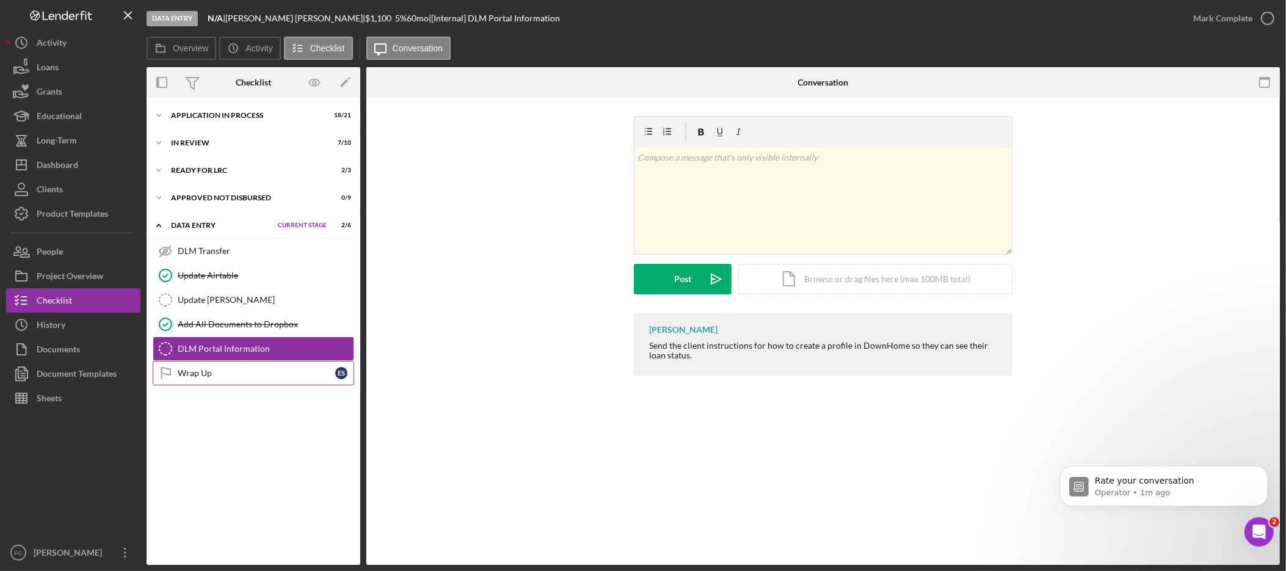
click at [258, 378] on div "Wrap Up" at bounding box center [257, 373] width 158 height 10
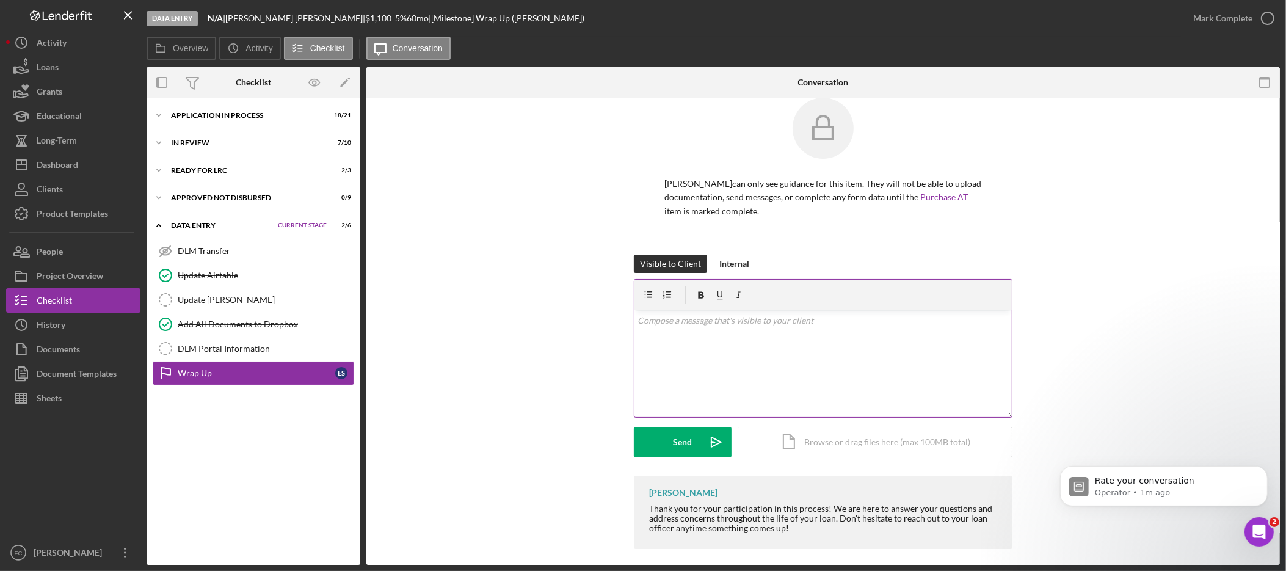
scroll to position [21, 0]
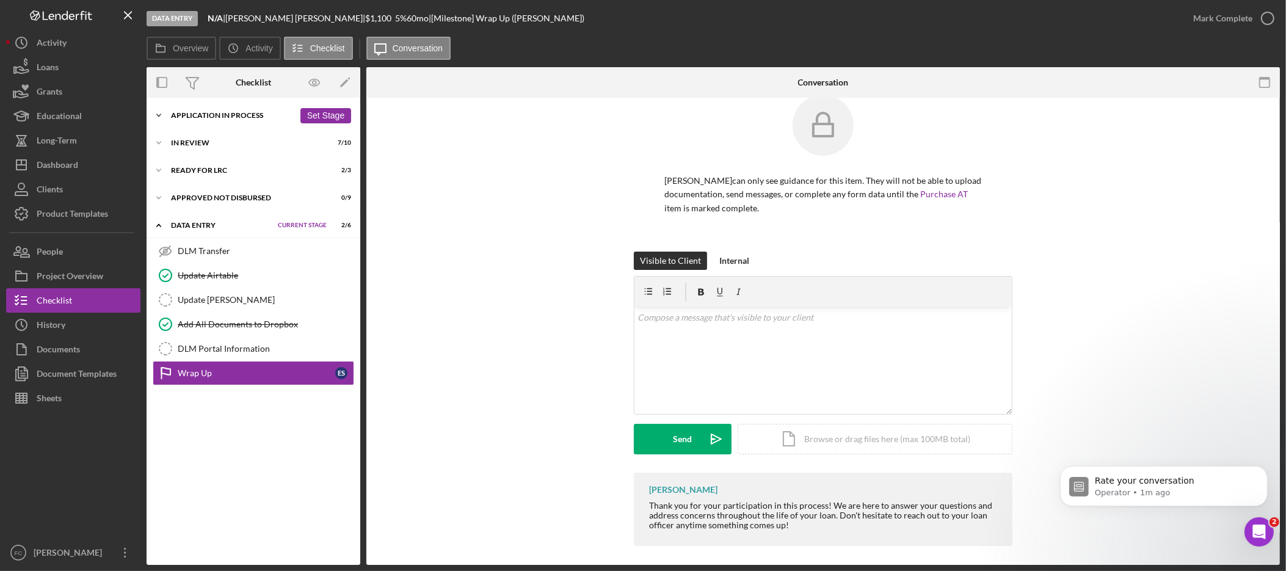
click at [166, 116] on icon "Icon/Expander" at bounding box center [159, 115] width 24 height 24
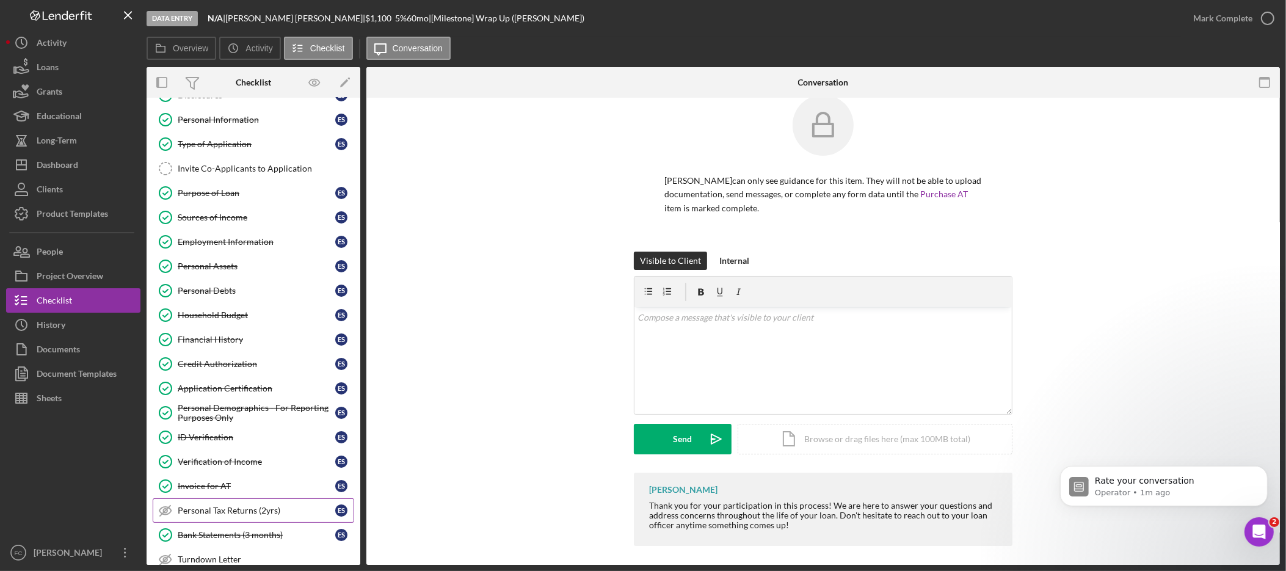
scroll to position [168, 0]
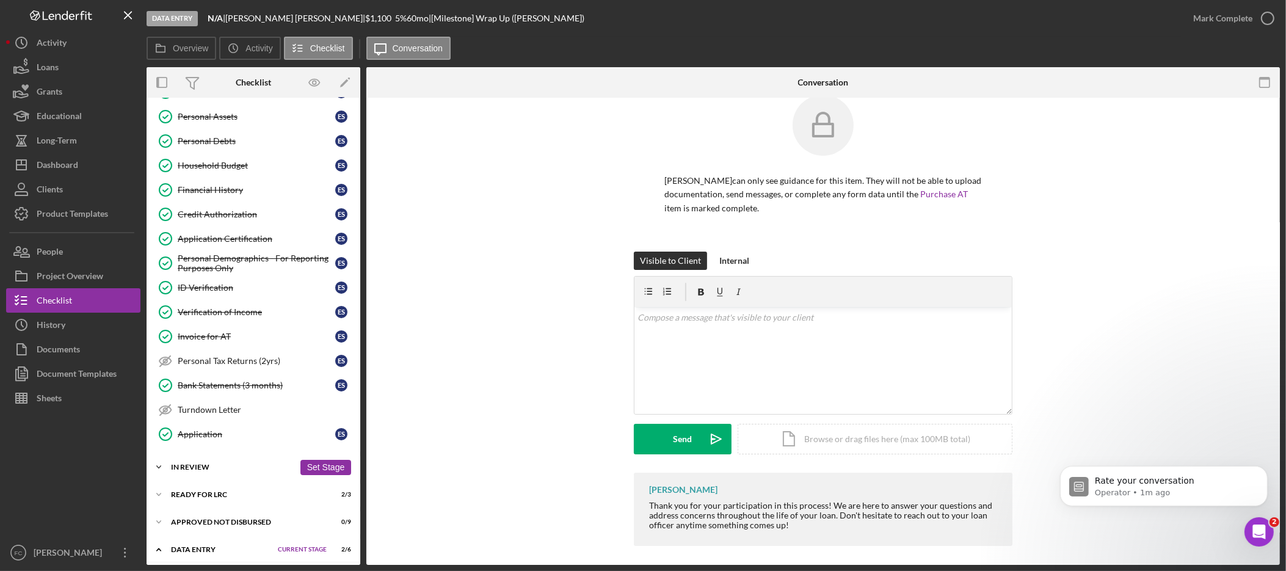
click at [181, 471] on div "In Review" at bounding box center [232, 466] width 123 height 7
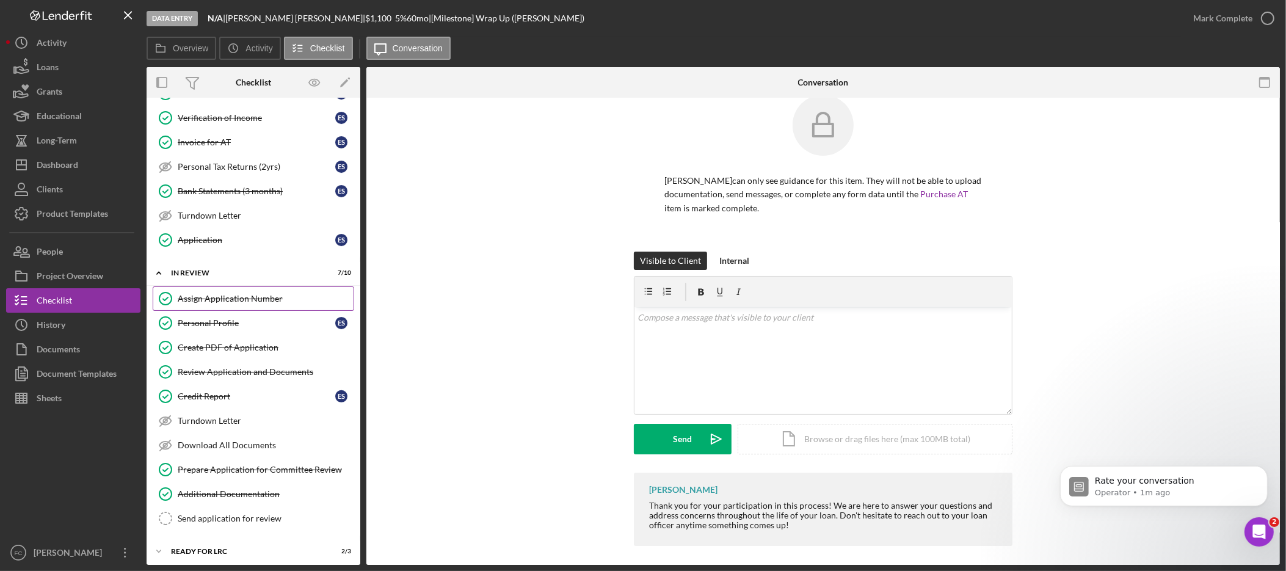
scroll to position [604, 0]
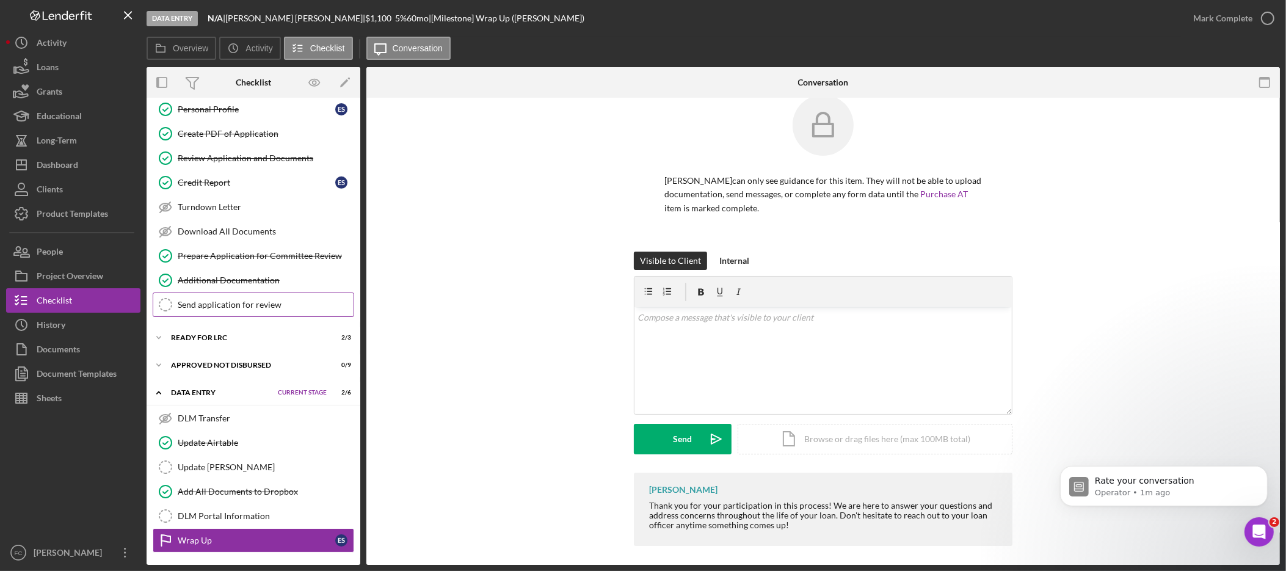
click at [254, 310] on div "Send application for review" at bounding box center [266, 305] width 176 height 10
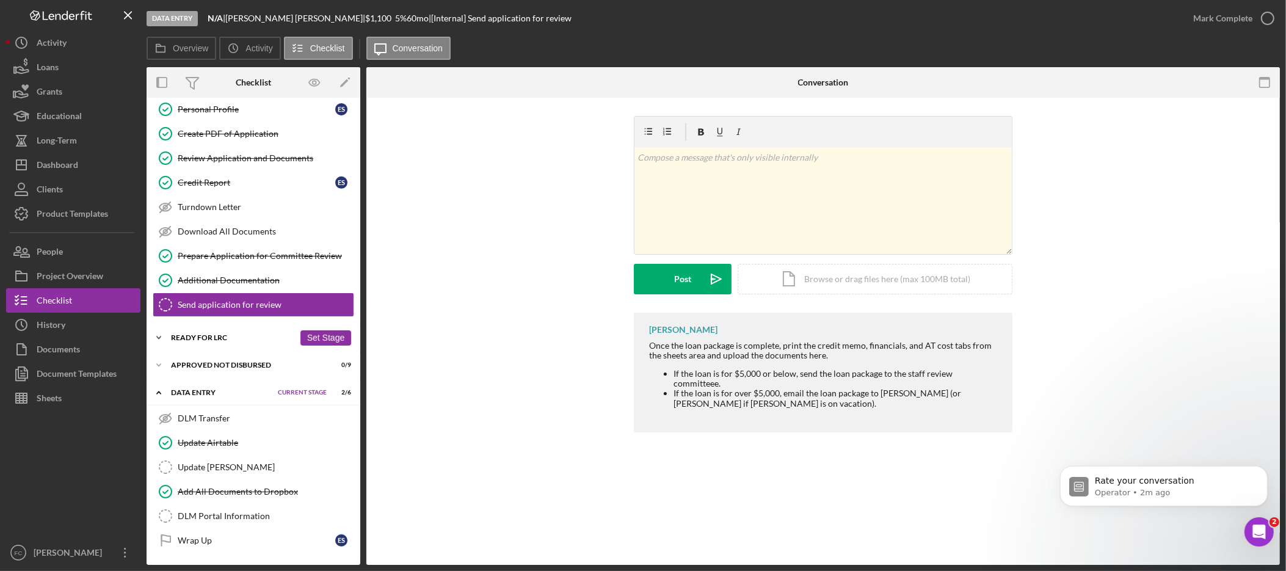
click at [223, 340] on div "Icon/Expander Ready for LRC 2 / 3 Set Stage" at bounding box center [254, 337] width 214 height 24
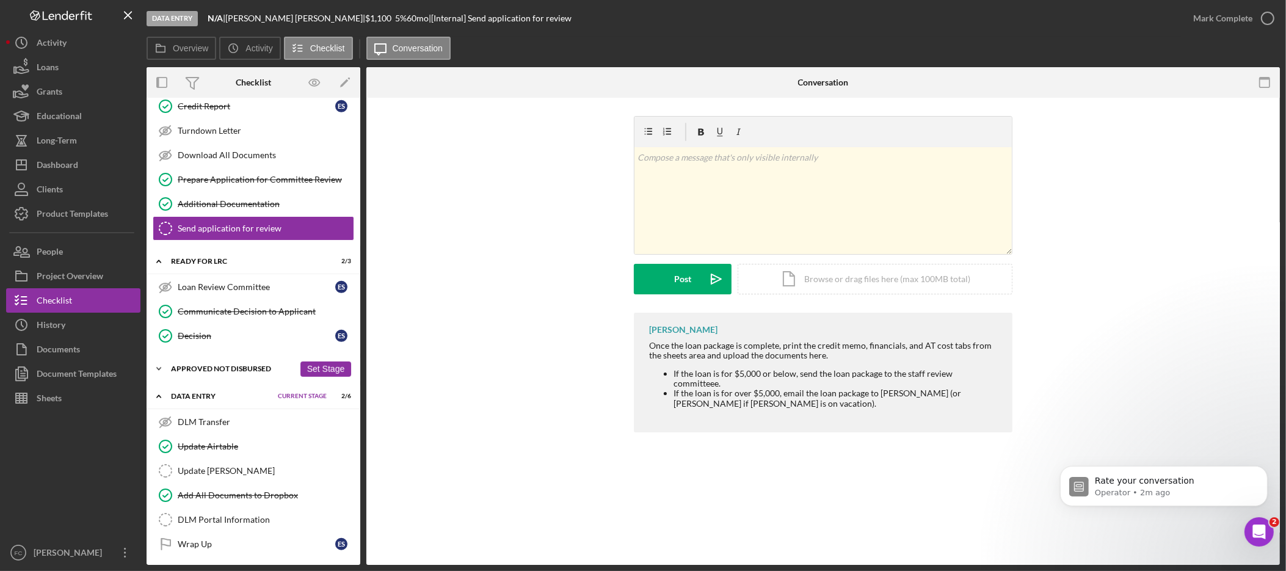
scroll to position [696, 0]
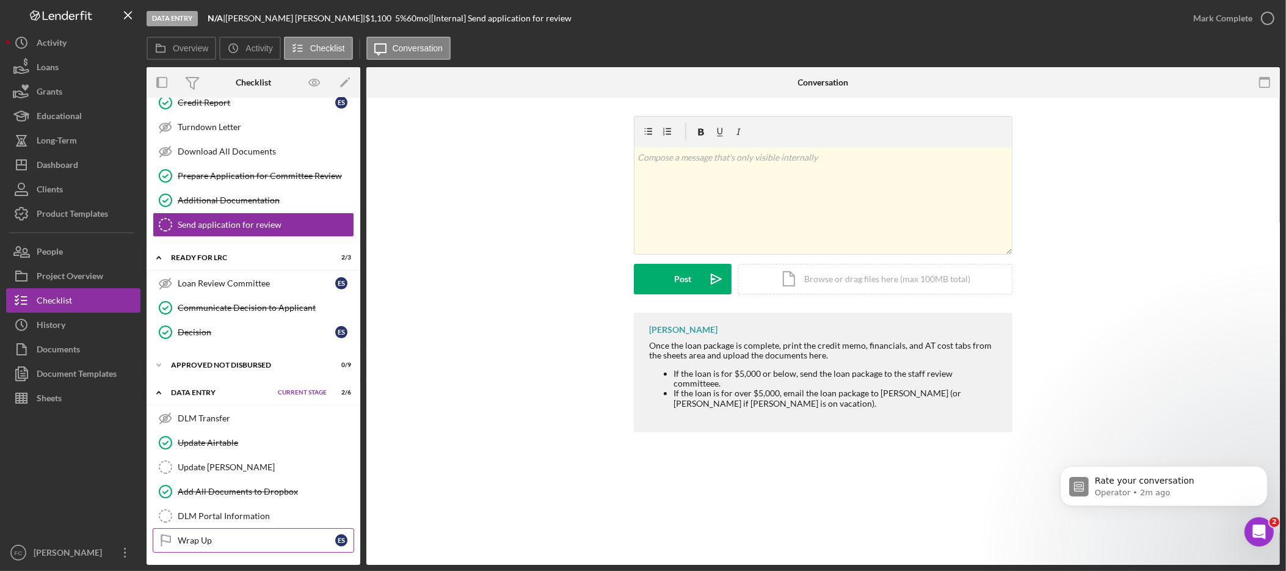
click at [249, 535] on div "Wrap Up" at bounding box center [257, 540] width 158 height 10
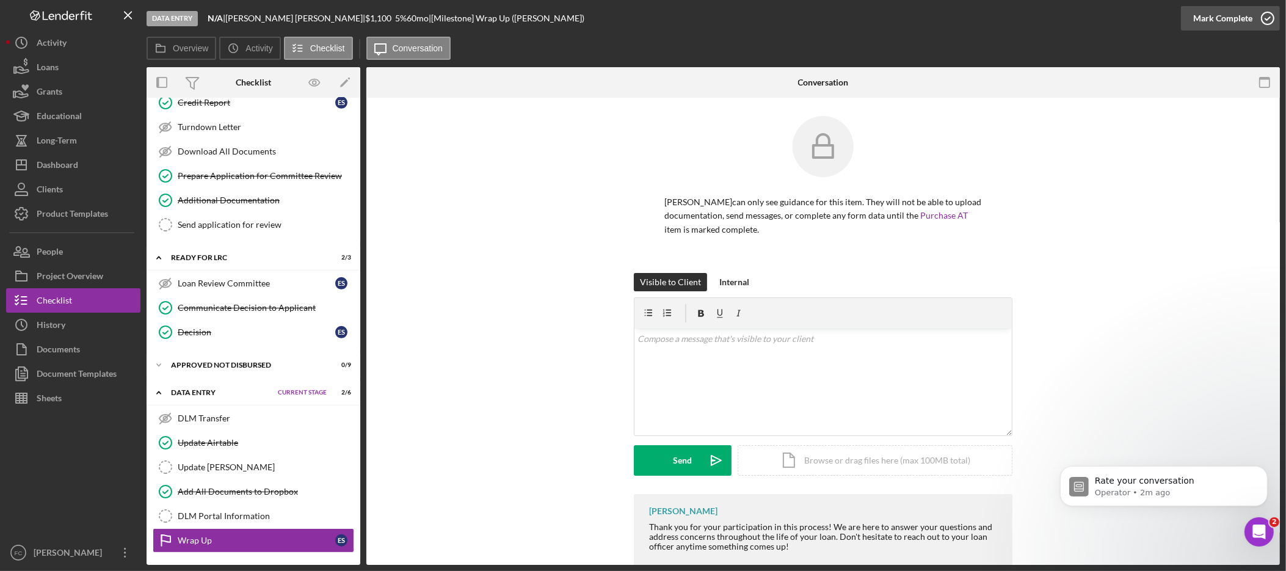
click at [1219, 15] on div "Mark Complete" at bounding box center [1222, 18] width 59 height 24
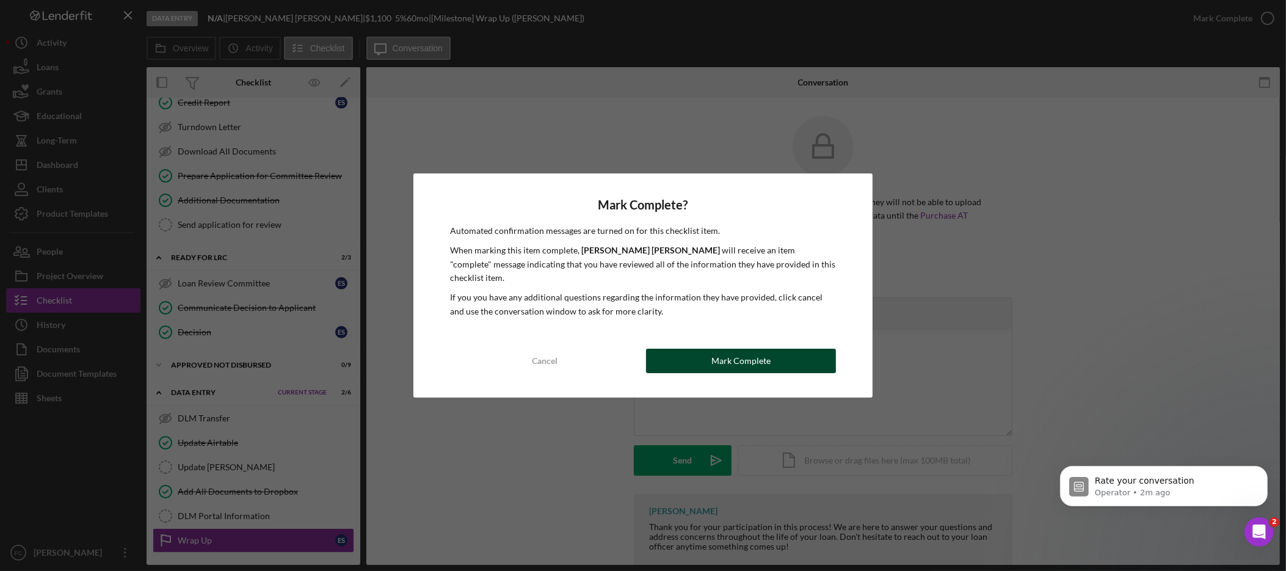
click at [755, 350] on div "Mark Complete" at bounding box center [740, 361] width 59 height 24
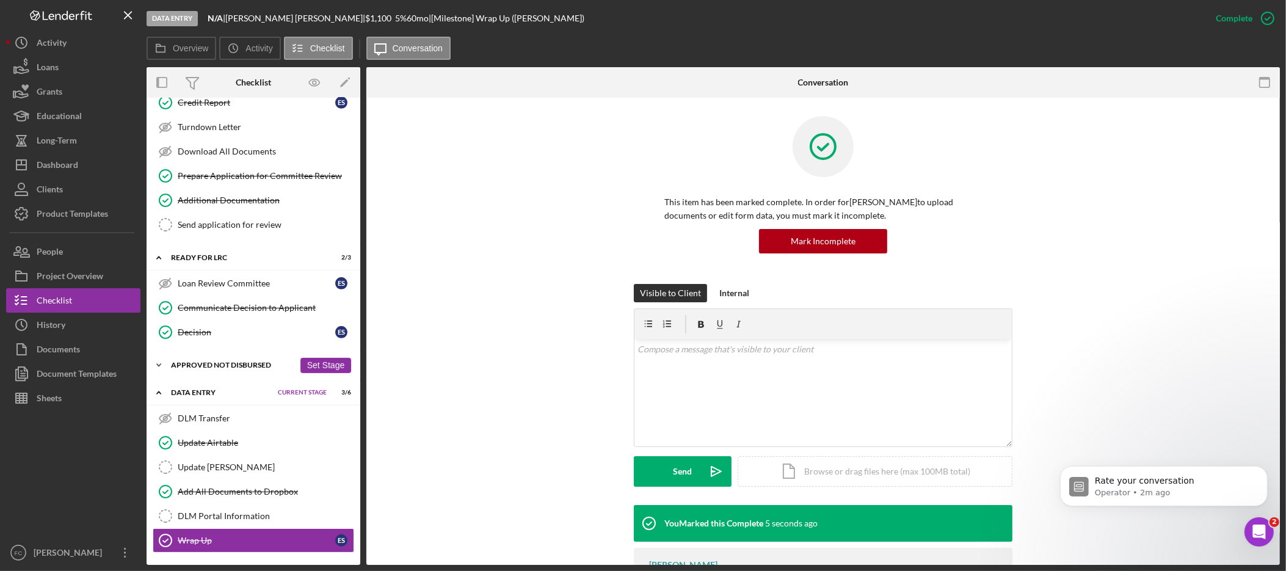
click at [272, 369] on div "Icon/Expander Approved Not Disbursed 0 / 9 Set Stage" at bounding box center [254, 365] width 214 height 24
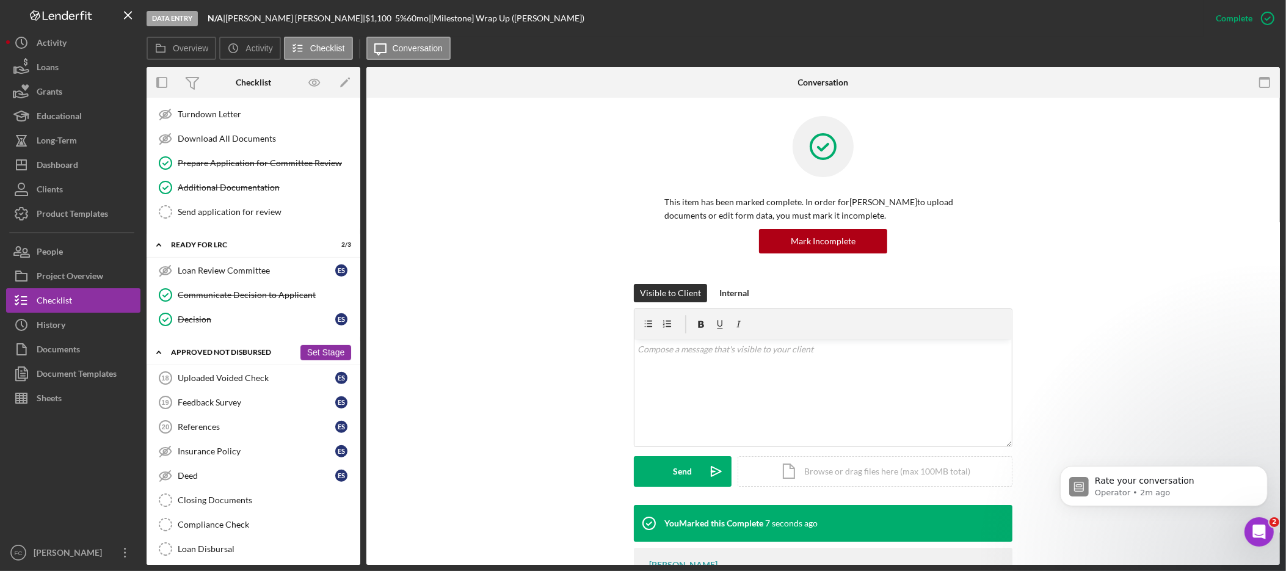
click at [271, 356] on div "Approved Not Disbursed" at bounding box center [232, 352] width 123 height 7
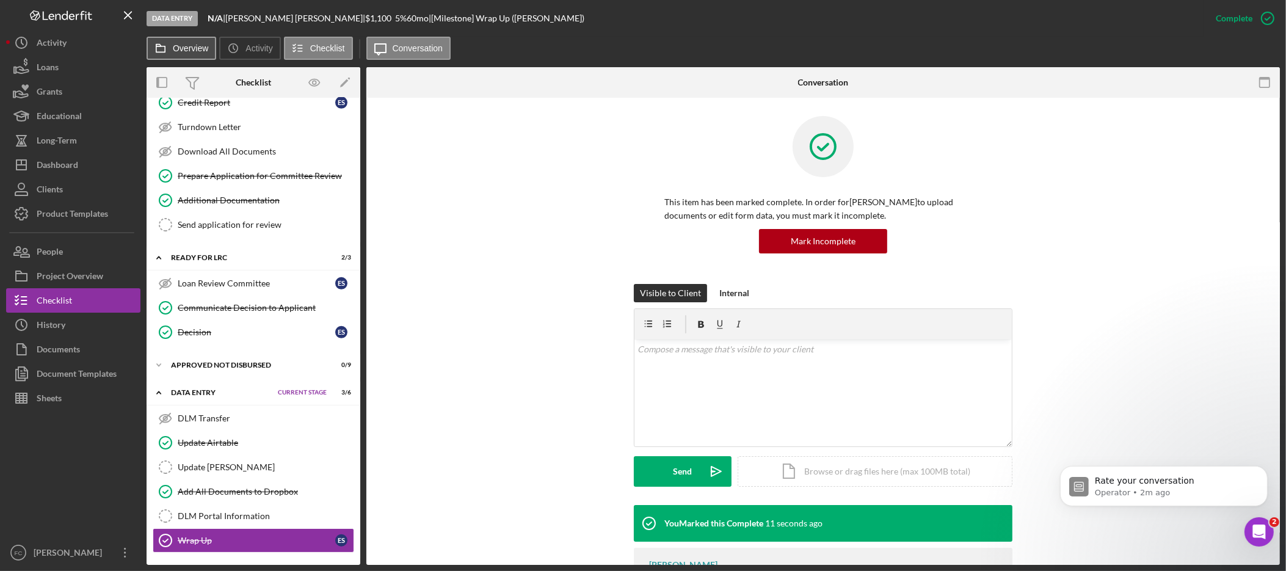
click at [187, 48] on label "Overview" at bounding box center [190, 48] width 35 height 10
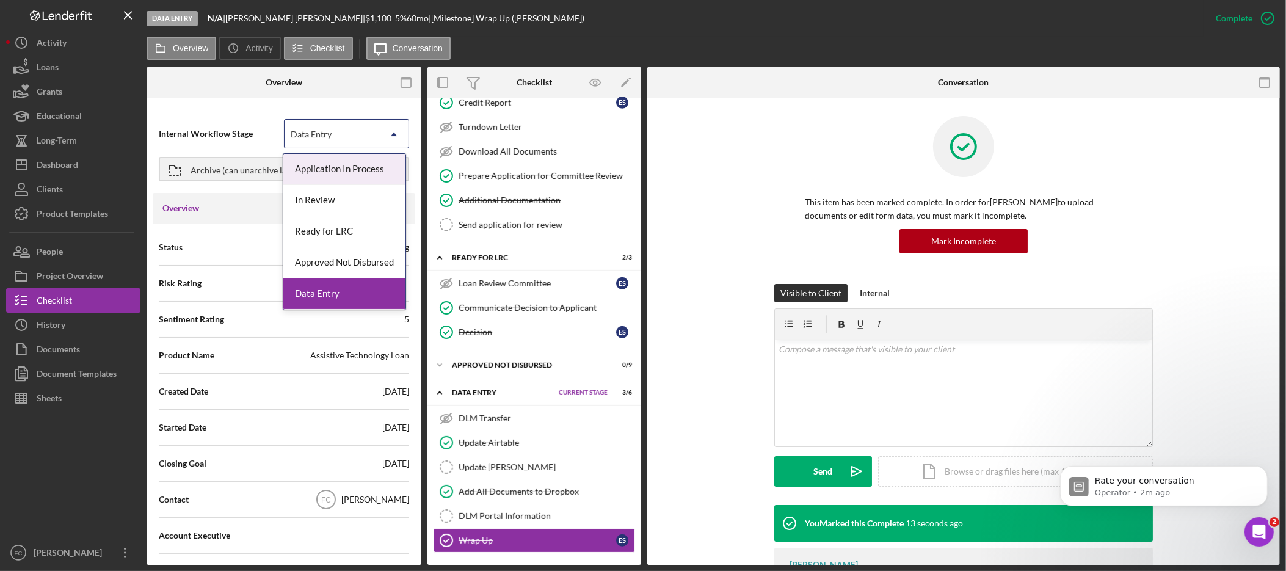
click at [340, 137] on div "Data Entry" at bounding box center [332, 134] width 95 height 28
click at [242, 104] on div "Internal Workflow Stage Application In Process, 1 of 5. 5 results available. Us…" at bounding box center [284, 334] width 275 height 461
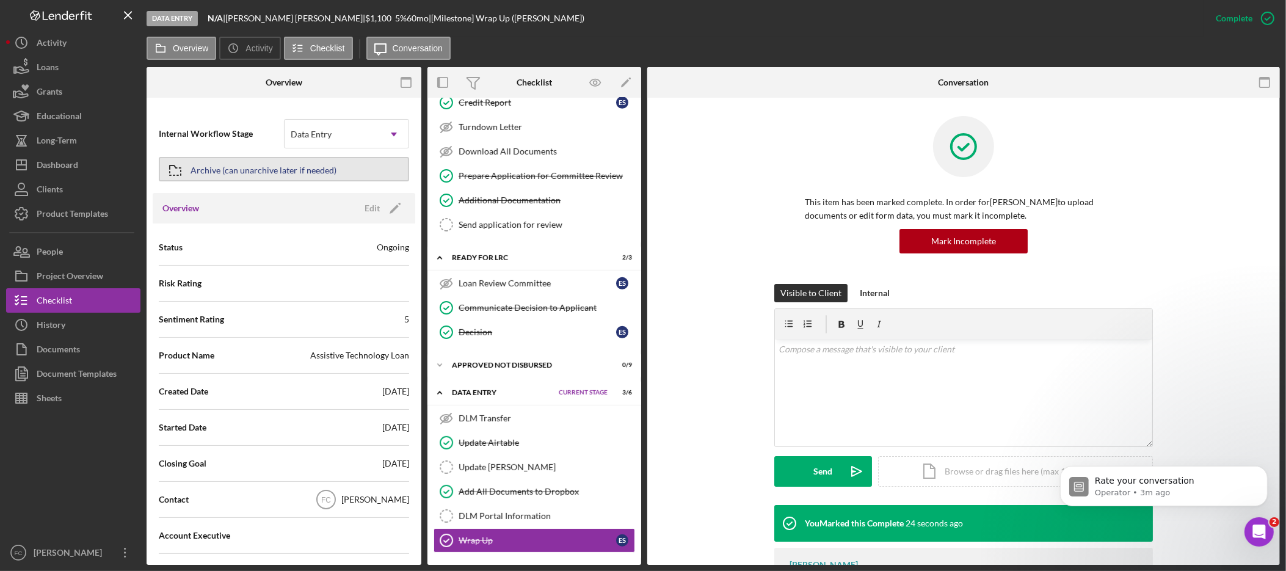
click at [255, 169] on div "Archive (can unarchive later if needed)" at bounding box center [263, 169] width 146 height 22
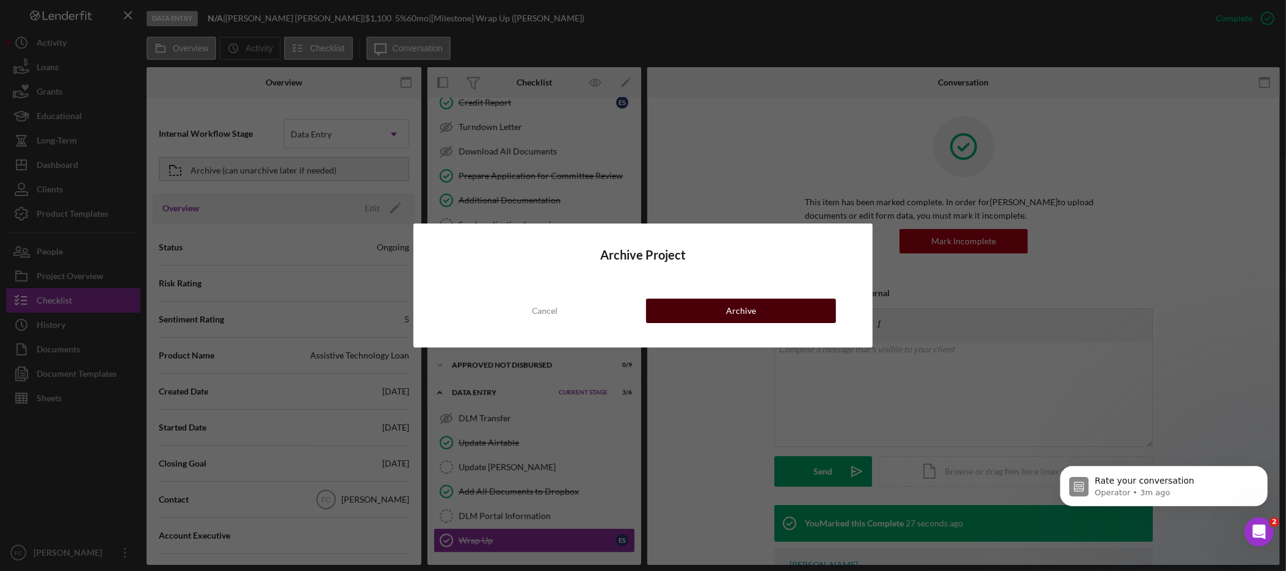
click at [750, 311] on div "Archive" at bounding box center [741, 311] width 30 height 24
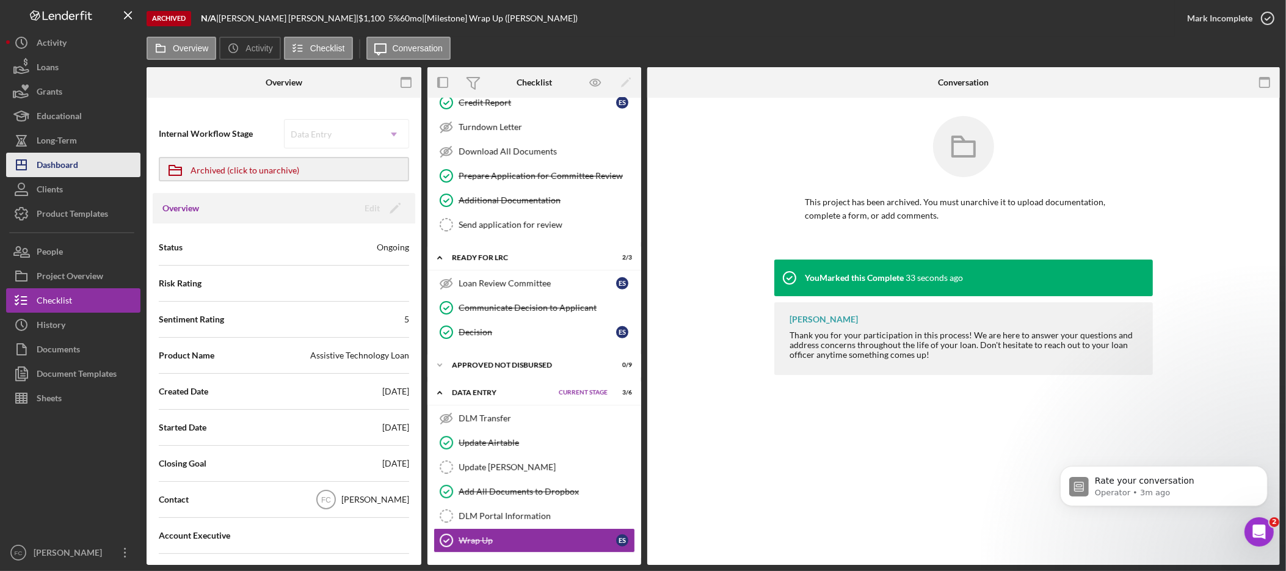
click at [81, 164] on button "Icon/Dashboard Dashboard" at bounding box center [73, 165] width 134 height 24
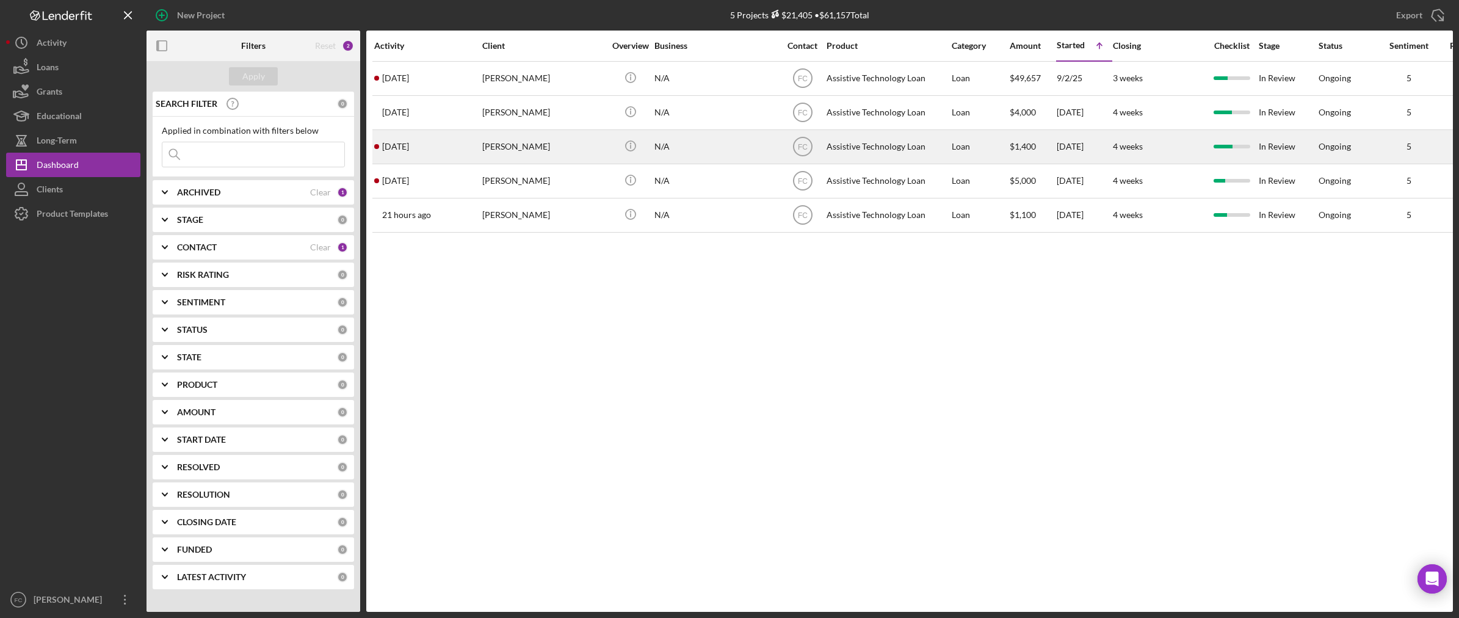
click at [524, 156] on div "Chase Gardner" at bounding box center [543, 147] width 122 height 32
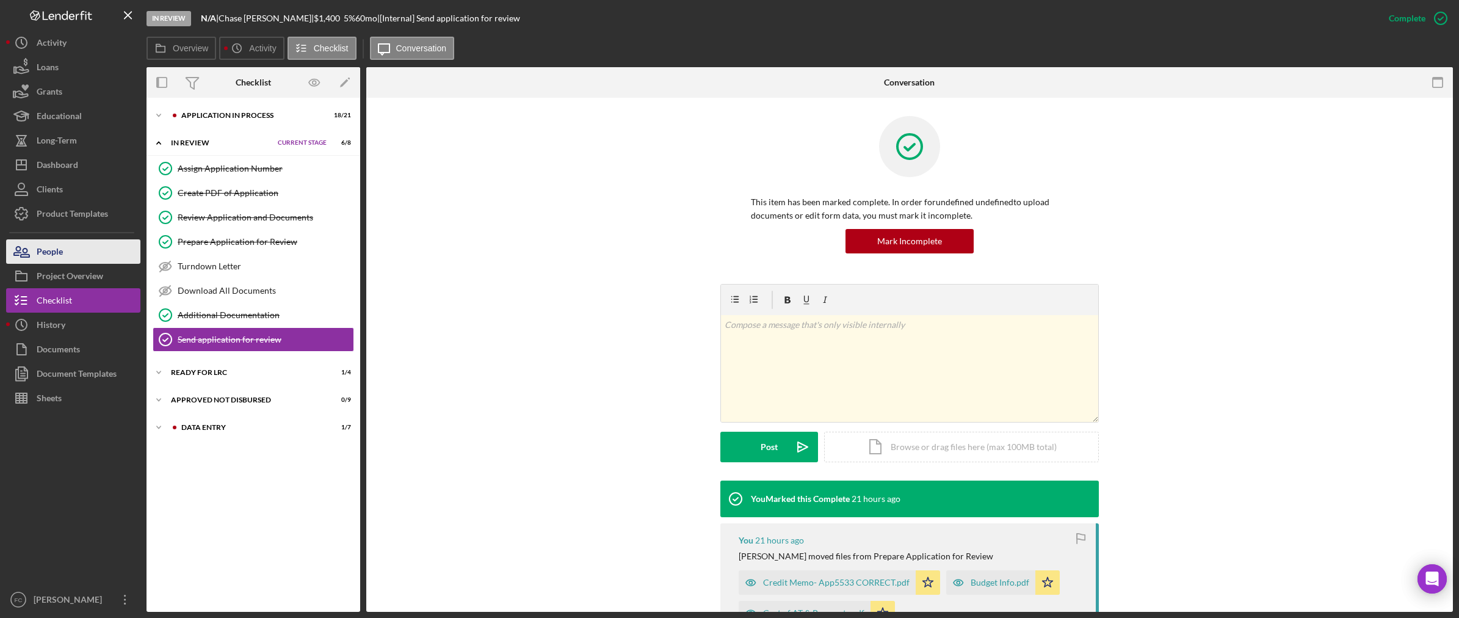
click at [89, 252] on button "People" at bounding box center [73, 251] width 134 height 24
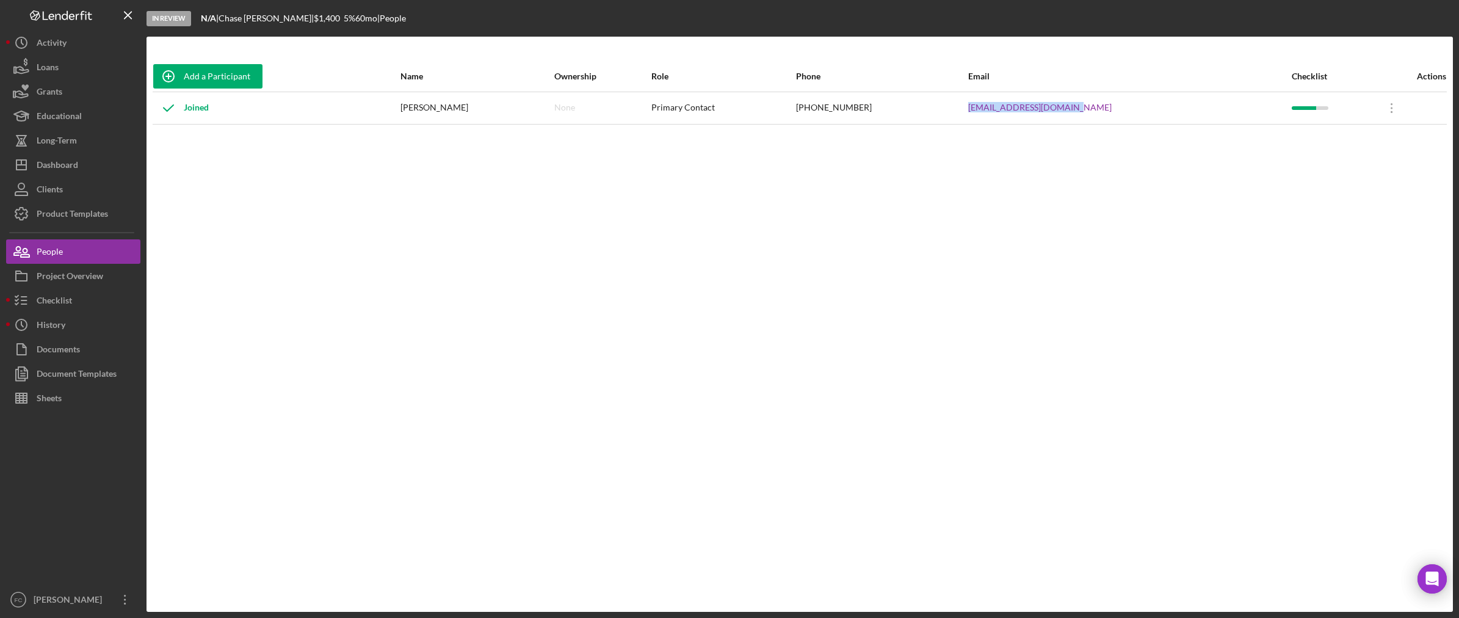
drag, startPoint x: 1122, startPoint y: 110, endPoint x: 1004, endPoint y: 112, distance: 117.8
click at [1004, 112] on td "demigodgilman@gmail.com" at bounding box center [1130, 108] width 324 height 32
copy link "demigodgilman@gmail.com"
click at [82, 167] on button "Icon/Dashboard Dashboard" at bounding box center [73, 165] width 134 height 24
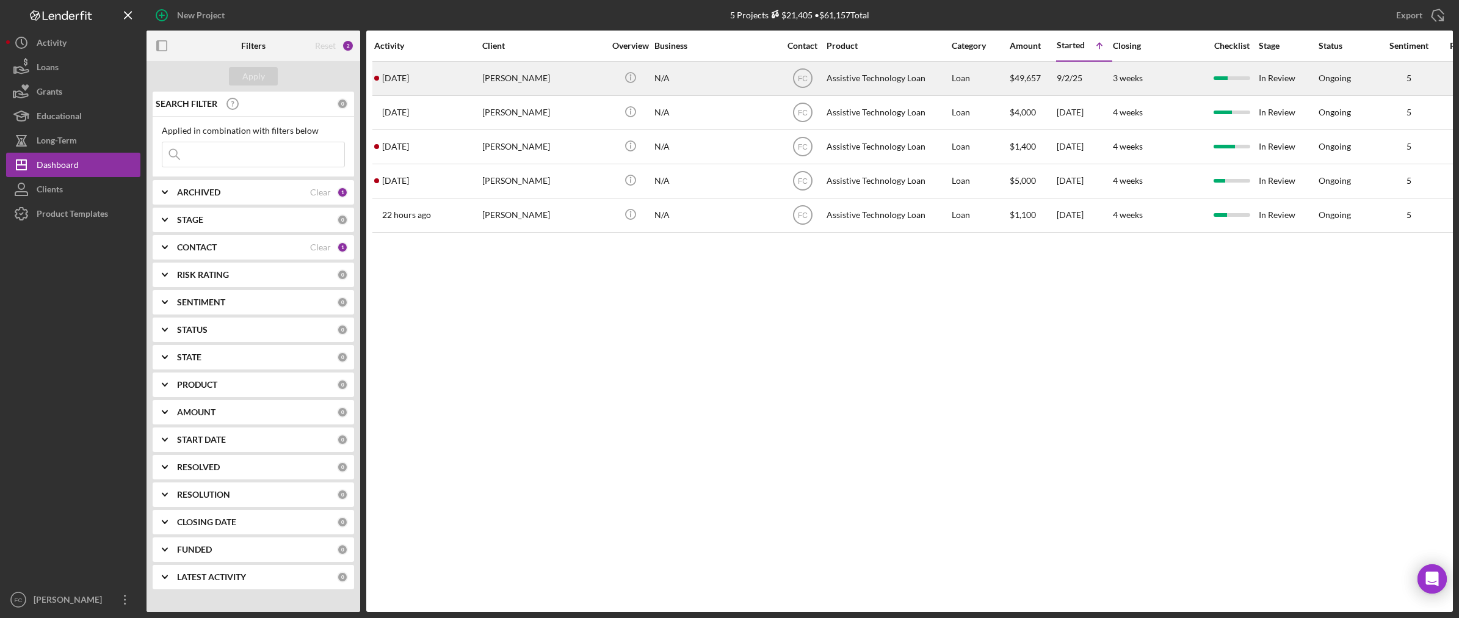
click at [520, 79] on div "Jamie Barlow" at bounding box center [543, 78] width 122 height 32
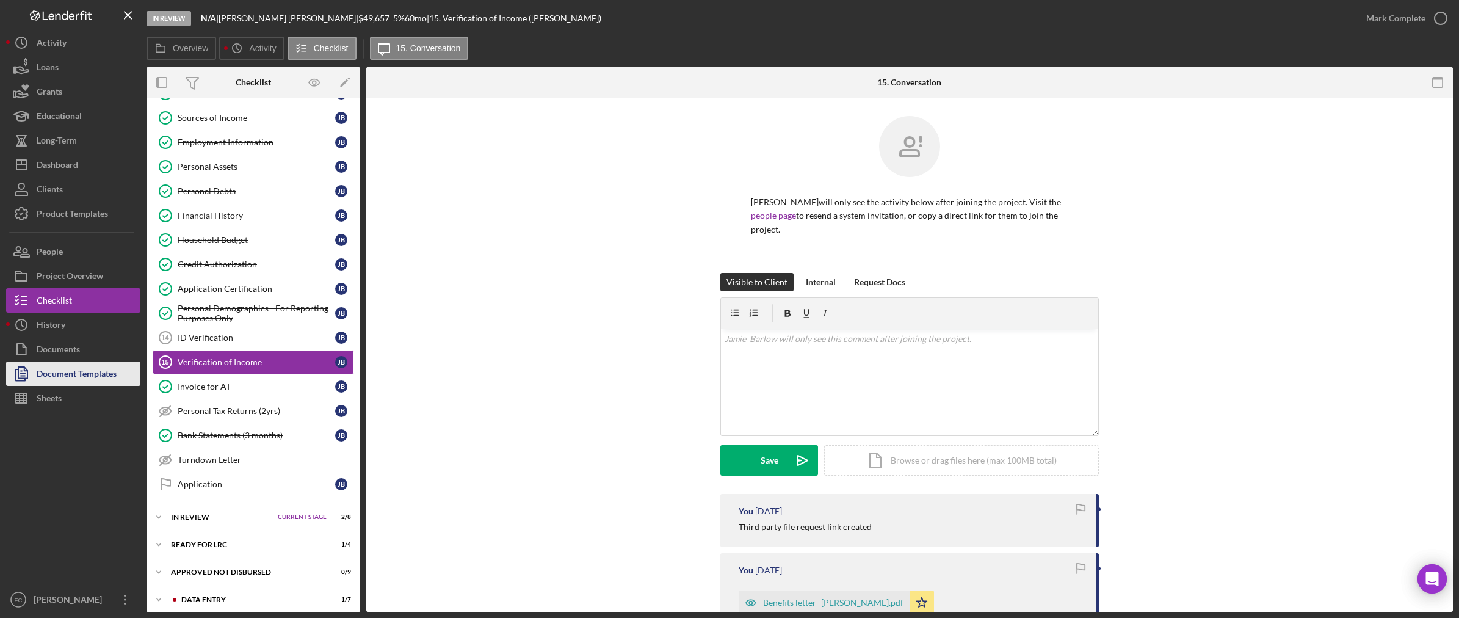
scroll to position [123, 0]
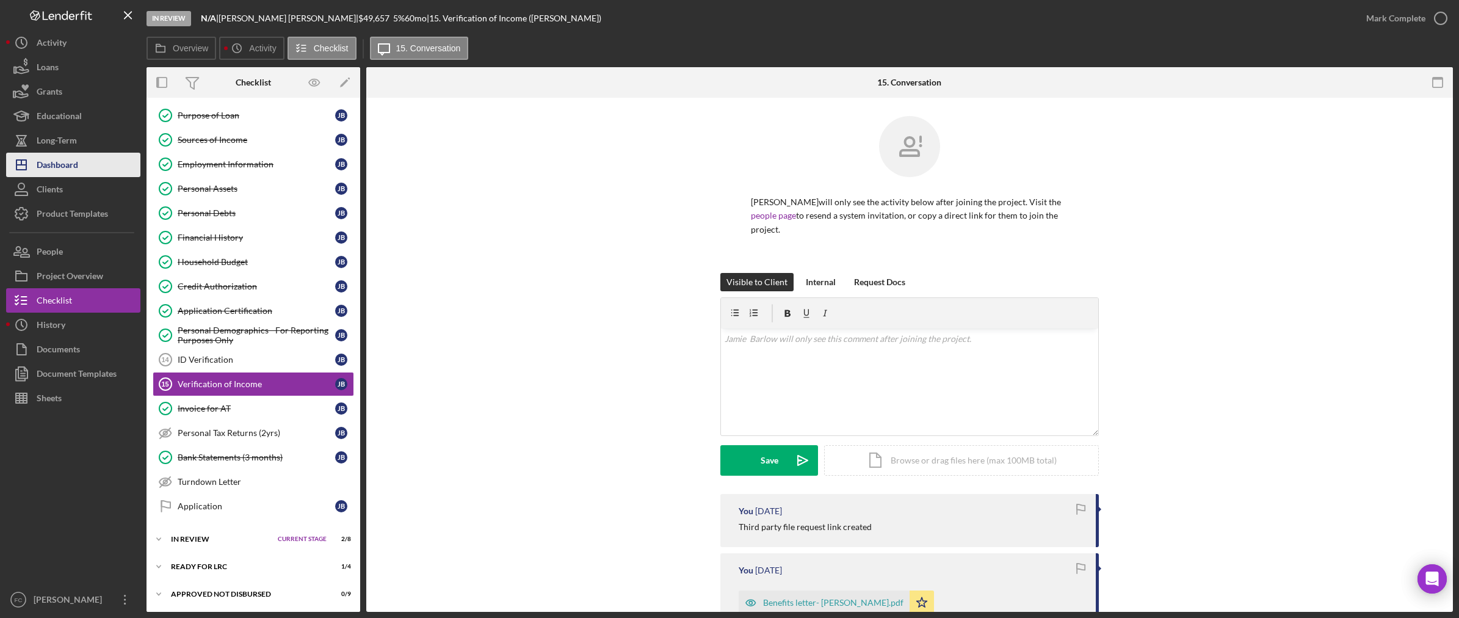
click at [68, 162] on div "Dashboard" at bounding box center [58, 166] width 42 height 27
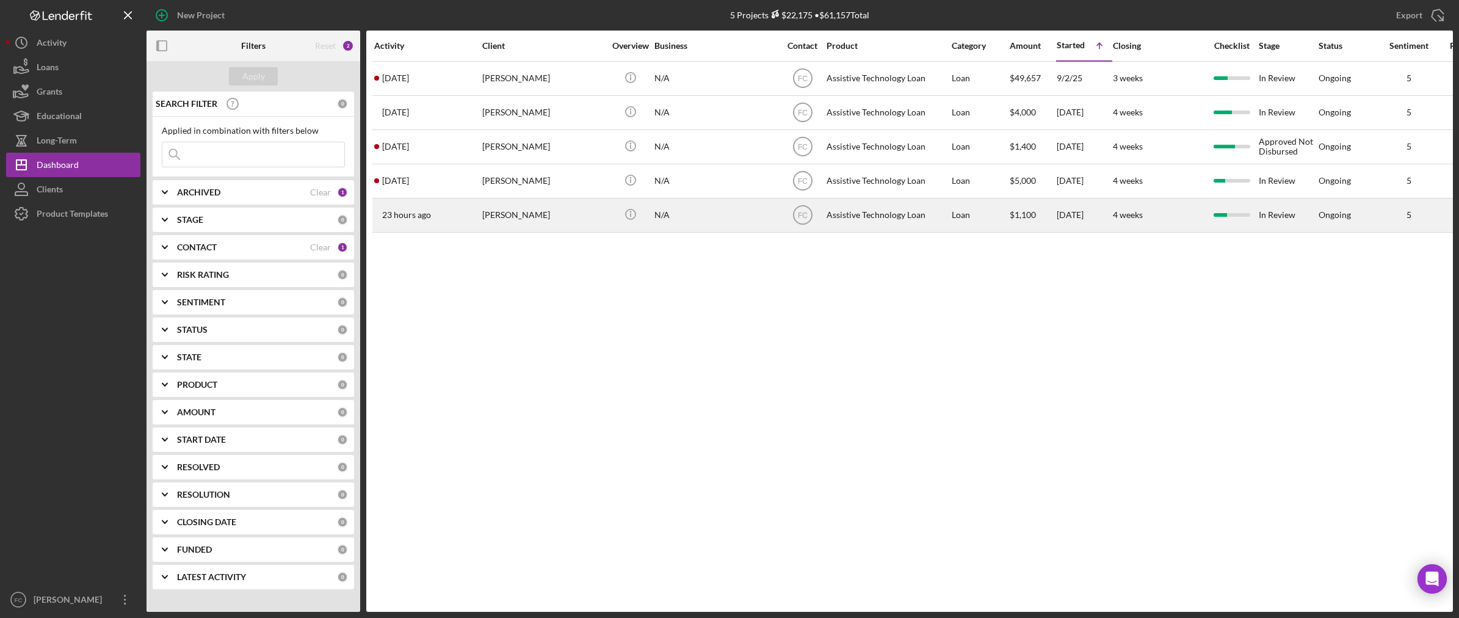
click at [515, 217] on div "[PERSON_NAME]" at bounding box center [543, 215] width 122 height 32
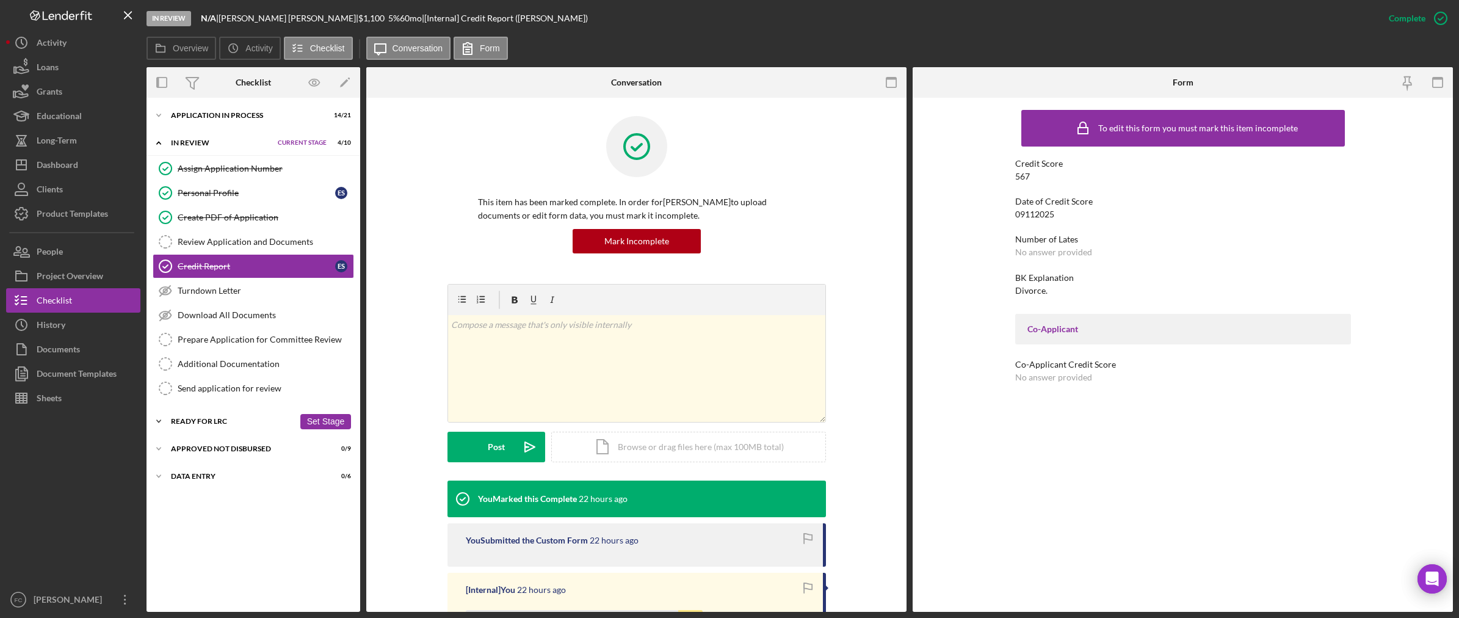
click at [183, 425] on div "Ready for LRC" at bounding box center [232, 421] width 123 height 7
click at [184, 531] on div "Approved Not Disbursed" at bounding box center [232, 528] width 123 height 7
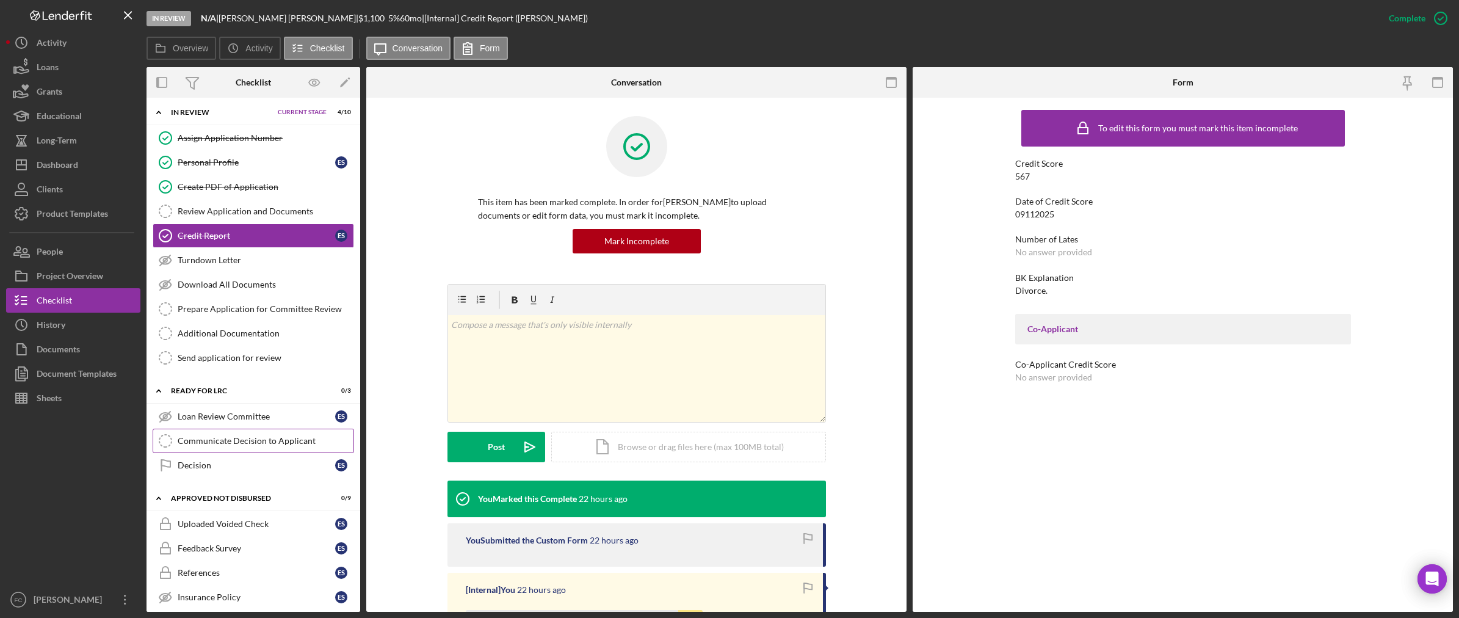
scroll to position [197, 0]
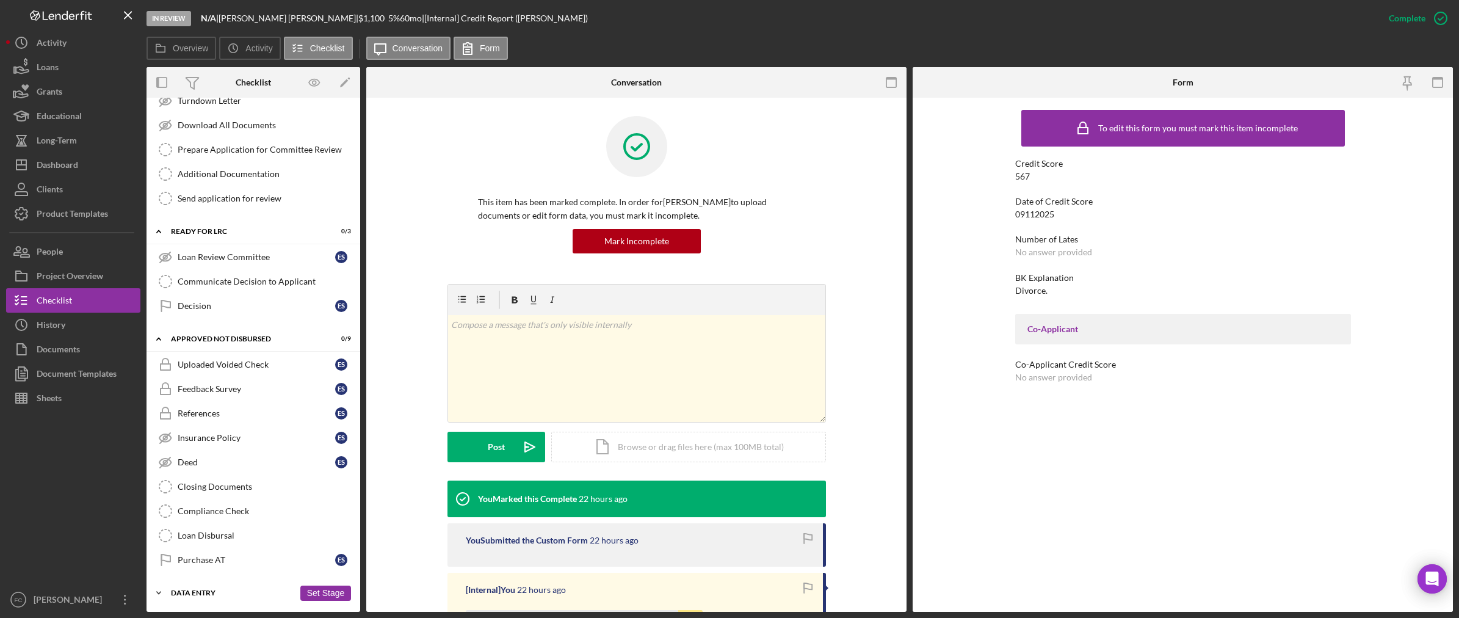
click at [204, 592] on div "Data Entry" at bounding box center [232, 592] width 123 height 7
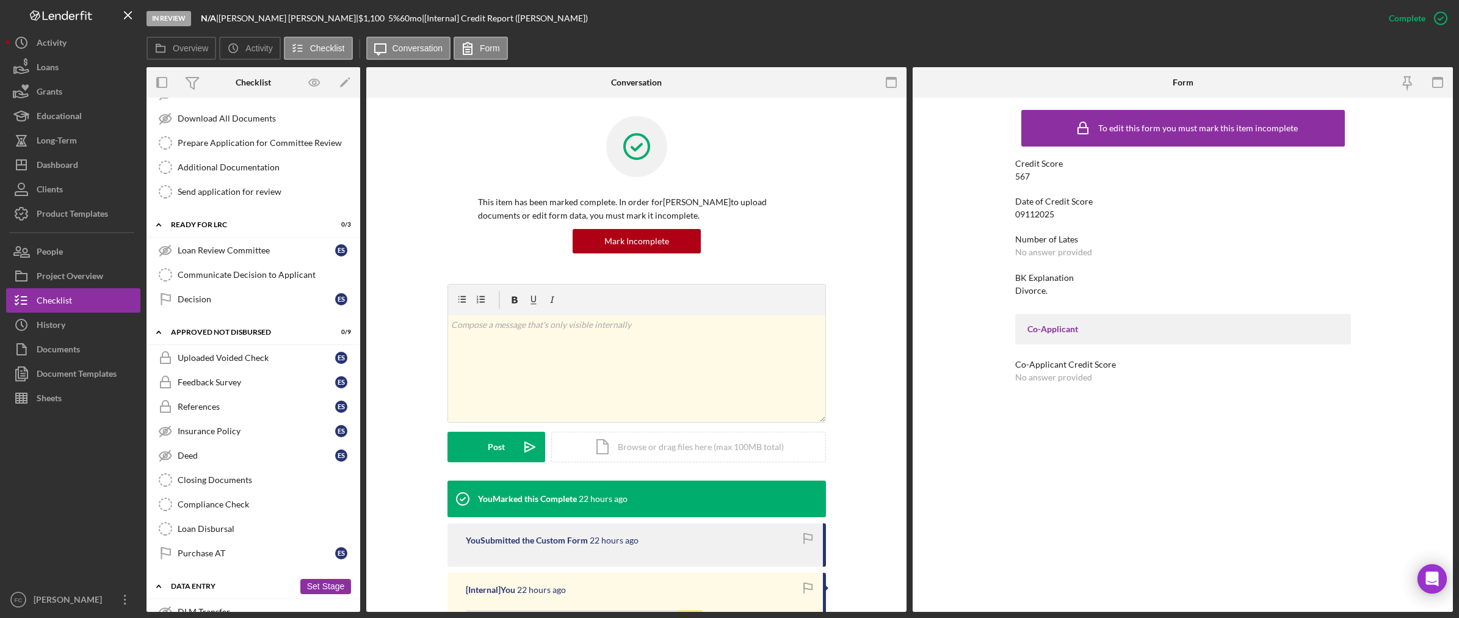
click at [183, 597] on div "Icon/Expander Data Entry 0 / 6 Set Stage" at bounding box center [254, 586] width 214 height 25
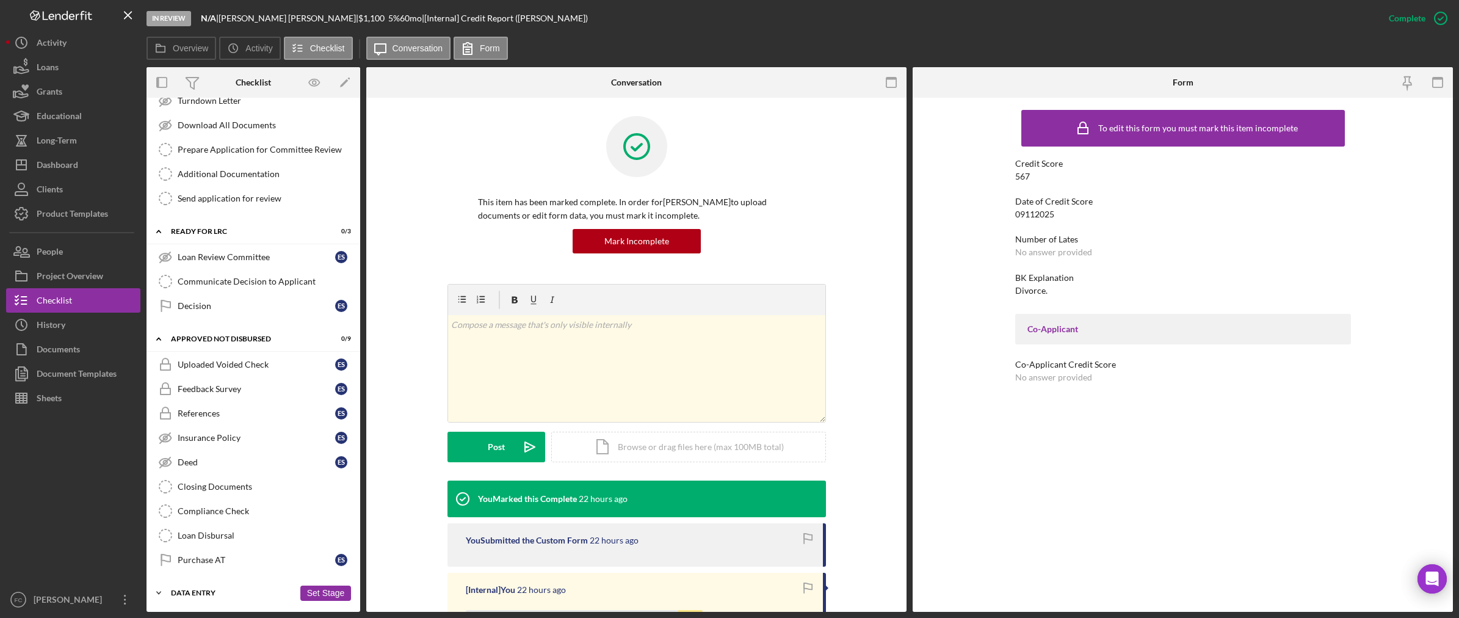
click at [187, 595] on div "Data Entry" at bounding box center [232, 592] width 123 height 7
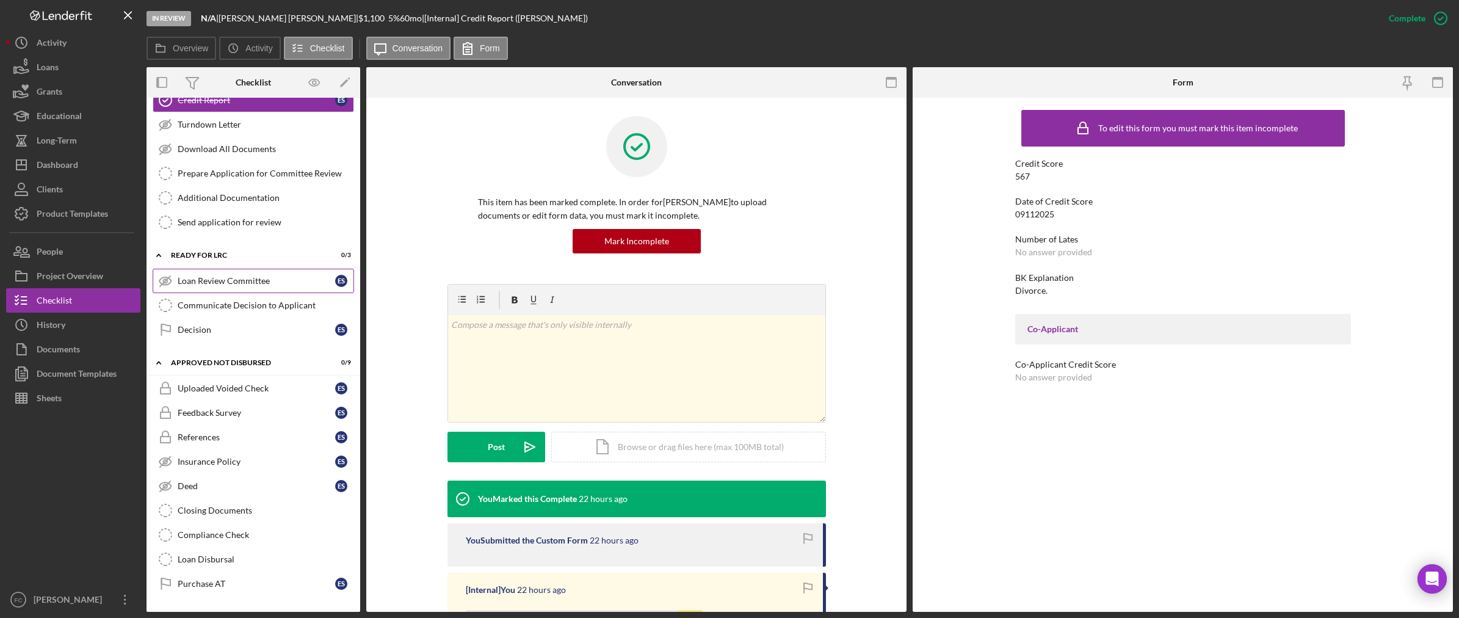
scroll to position [249, 0]
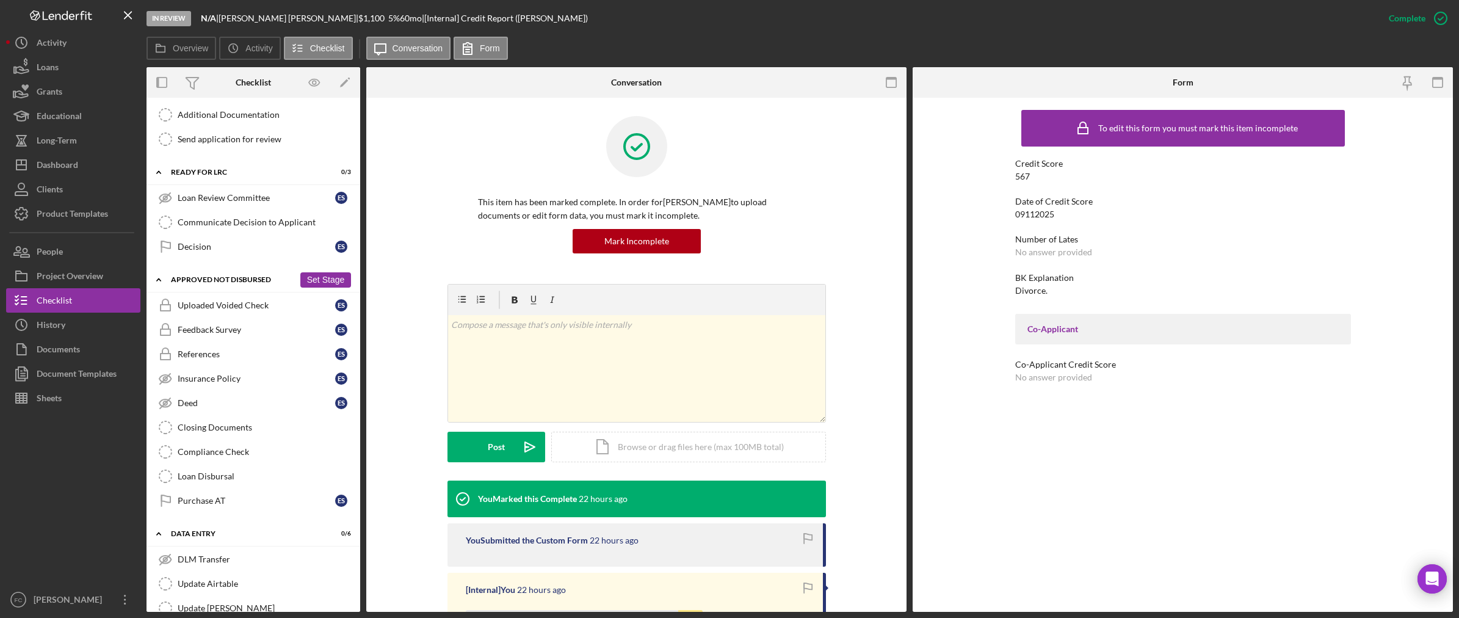
click at [208, 283] on div "Approved Not Disbursed" at bounding box center [232, 279] width 123 height 7
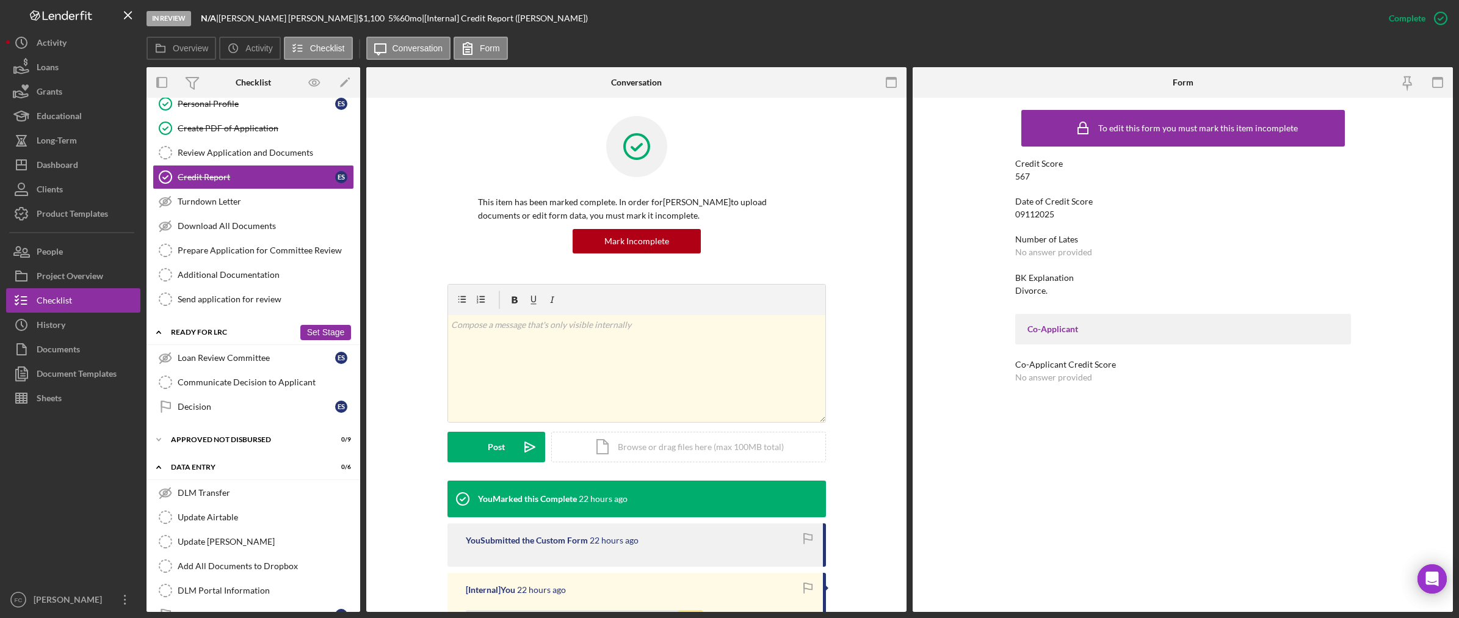
scroll to position [104, 0]
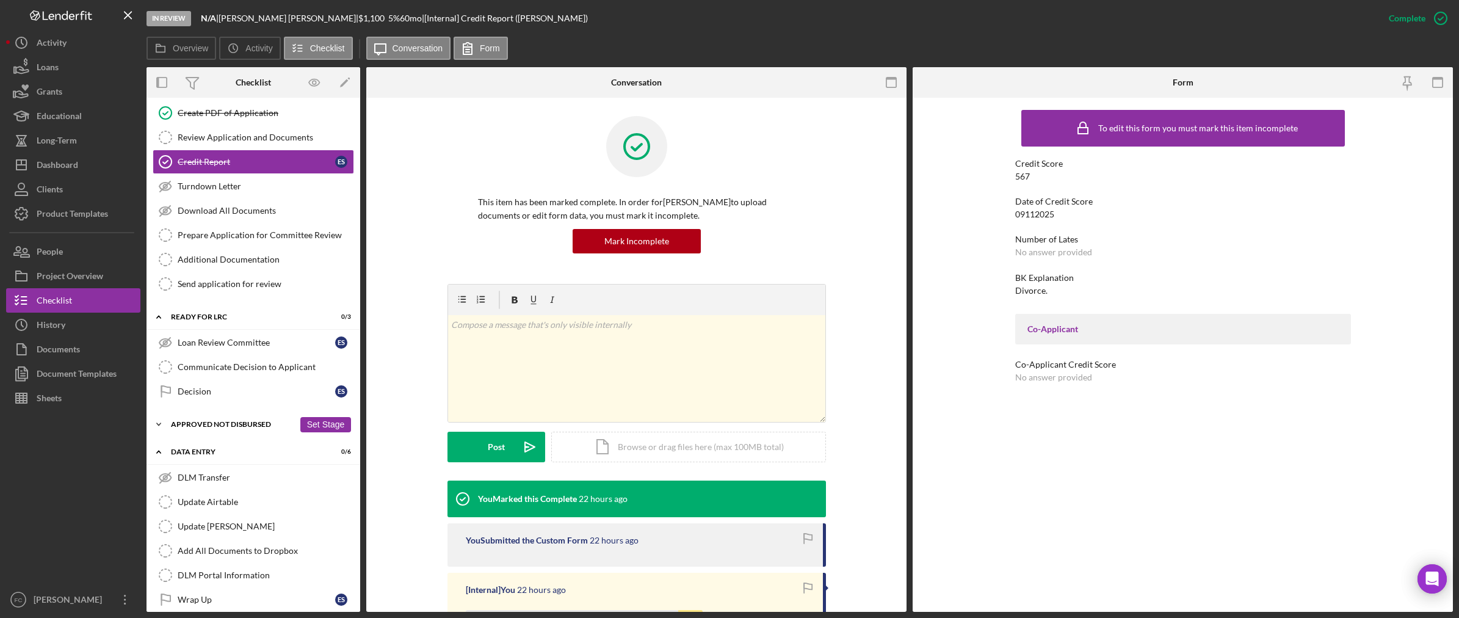
click at [197, 427] on div "Approved Not Disbursed" at bounding box center [232, 424] width 123 height 7
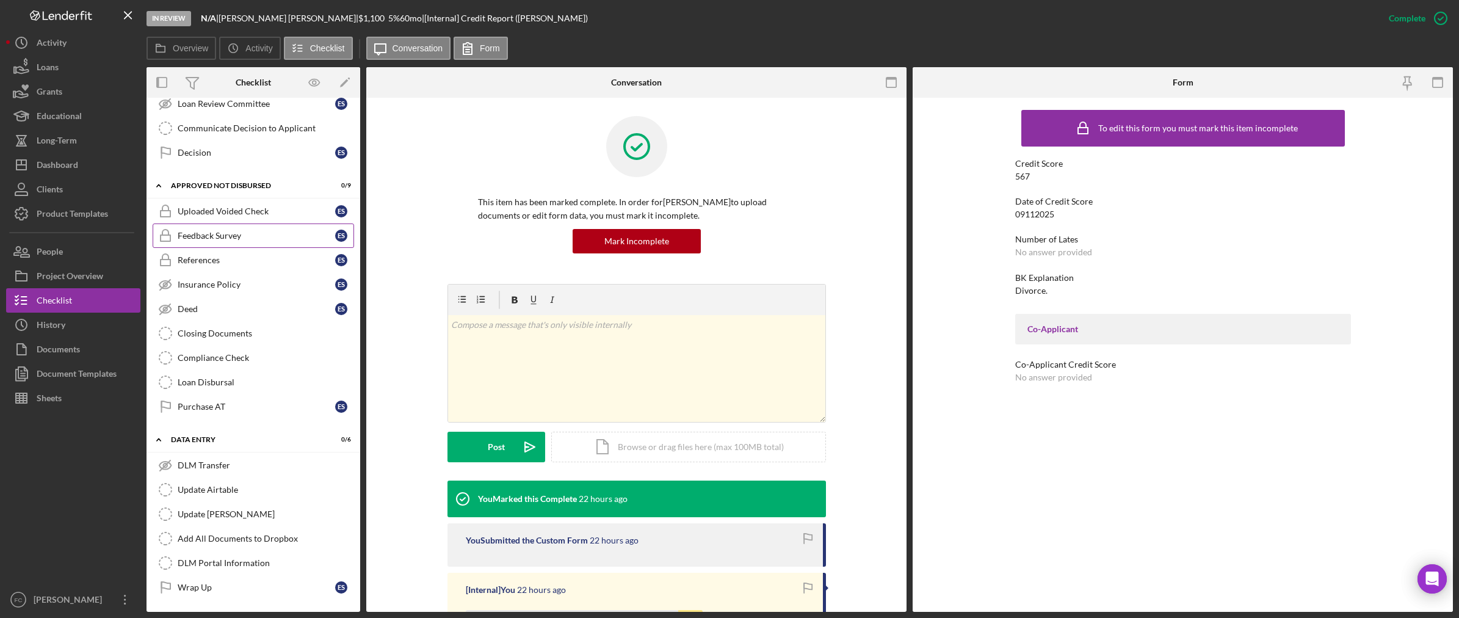
scroll to position [346, 0]
click at [225, 183] on div "Approved Not Disbursed" at bounding box center [232, 185] width 123 height 7
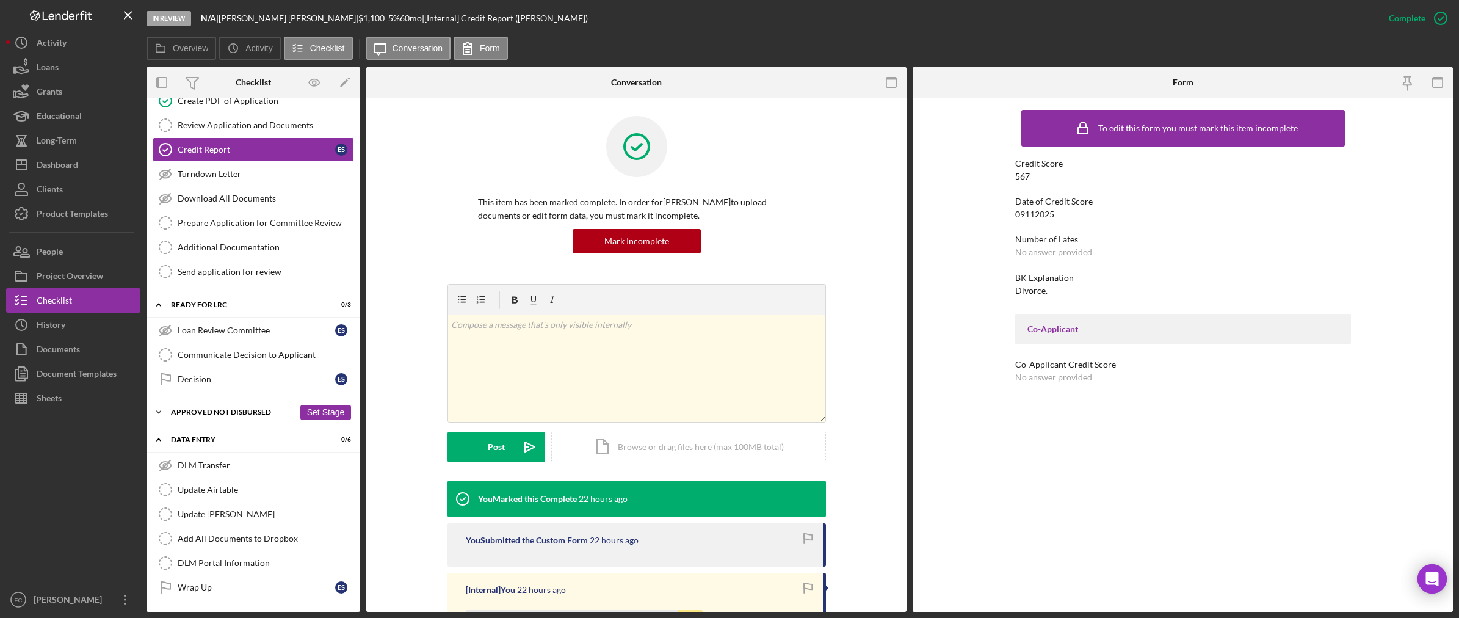
scroll to position [122, 0]
click at [222, 434] on div "Icon/Expander Data Entry 0 / 6 Set Stage" at bounding box center [254, 439] width 214 height 25
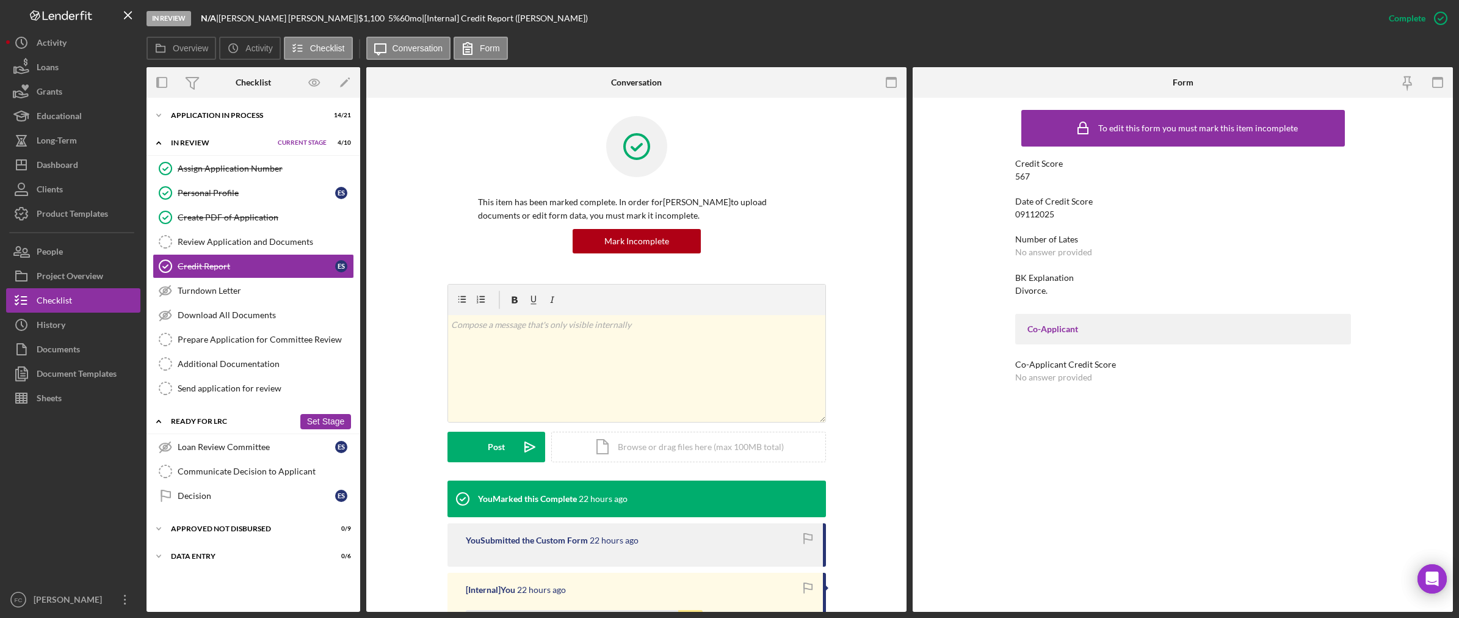
scroll to position [0, 0]
click at [212, 115] on div "Application In Process" at bounding box center [232, 115] width 123 height 7
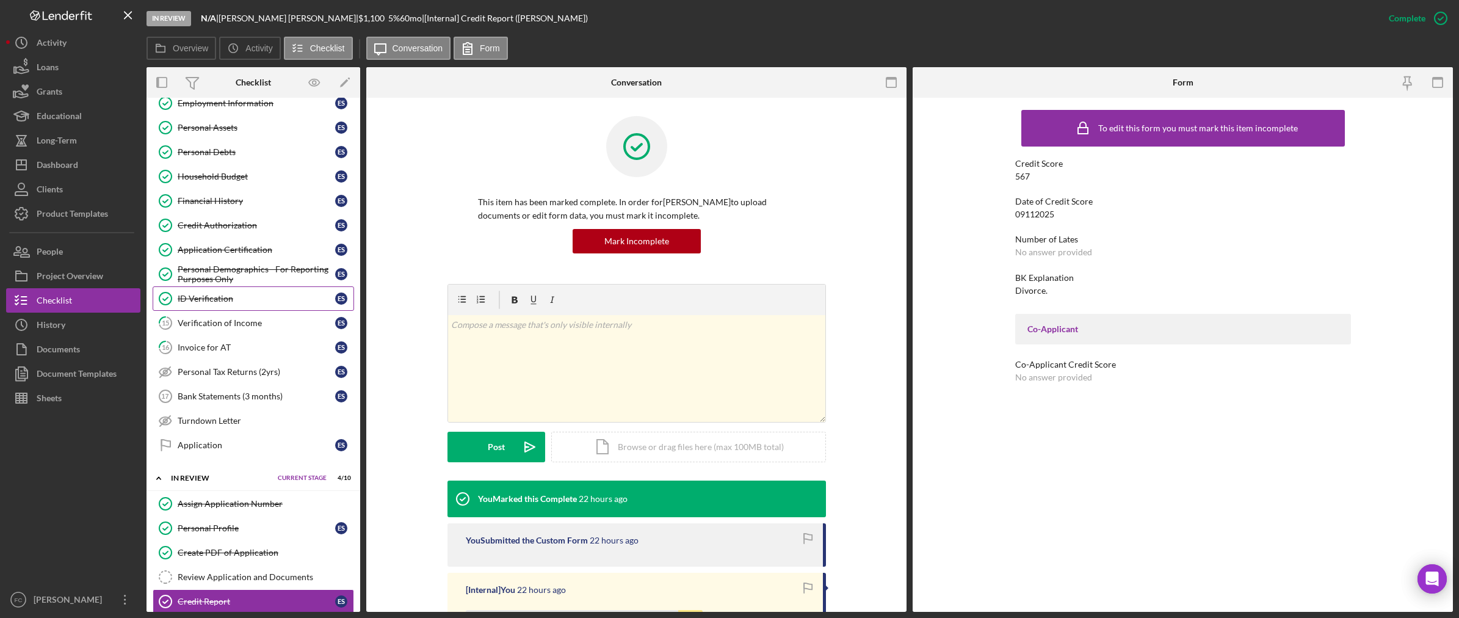
scroll to position [190, 0]
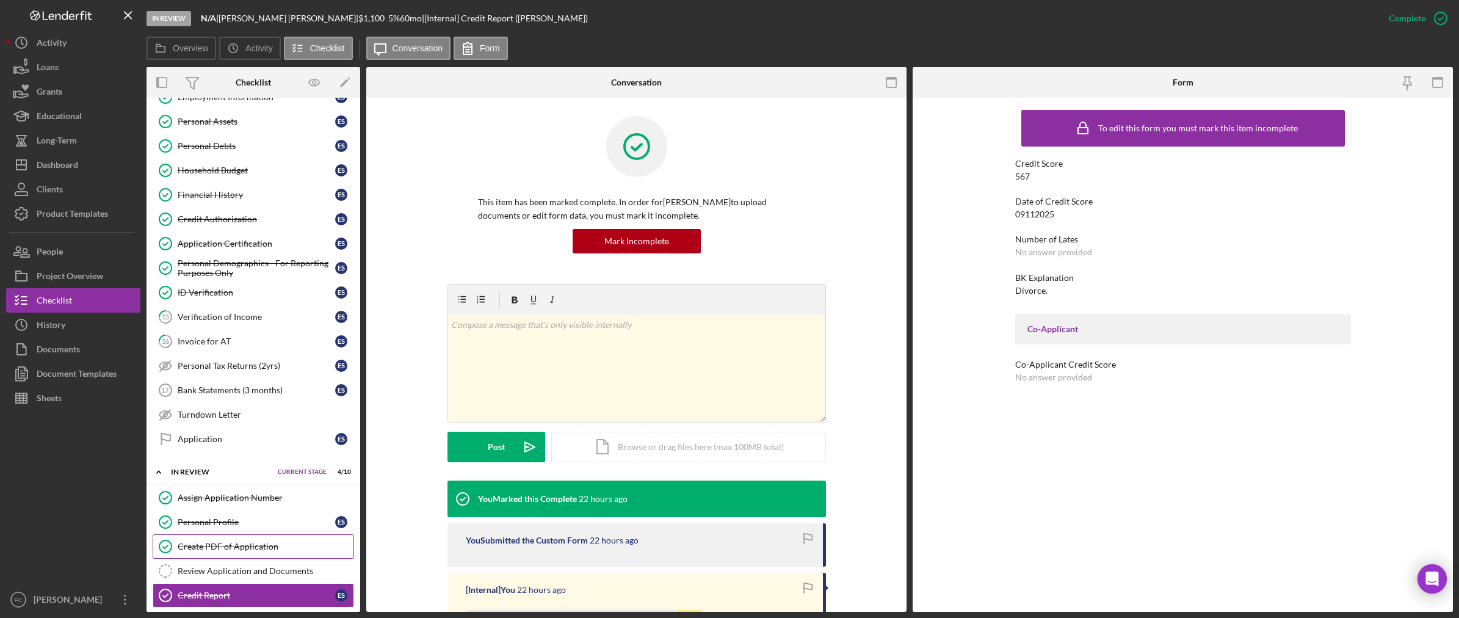
click at [244, 551] on div "Create PDF of Application" at bounding box center [266, 547] width 176 height 10
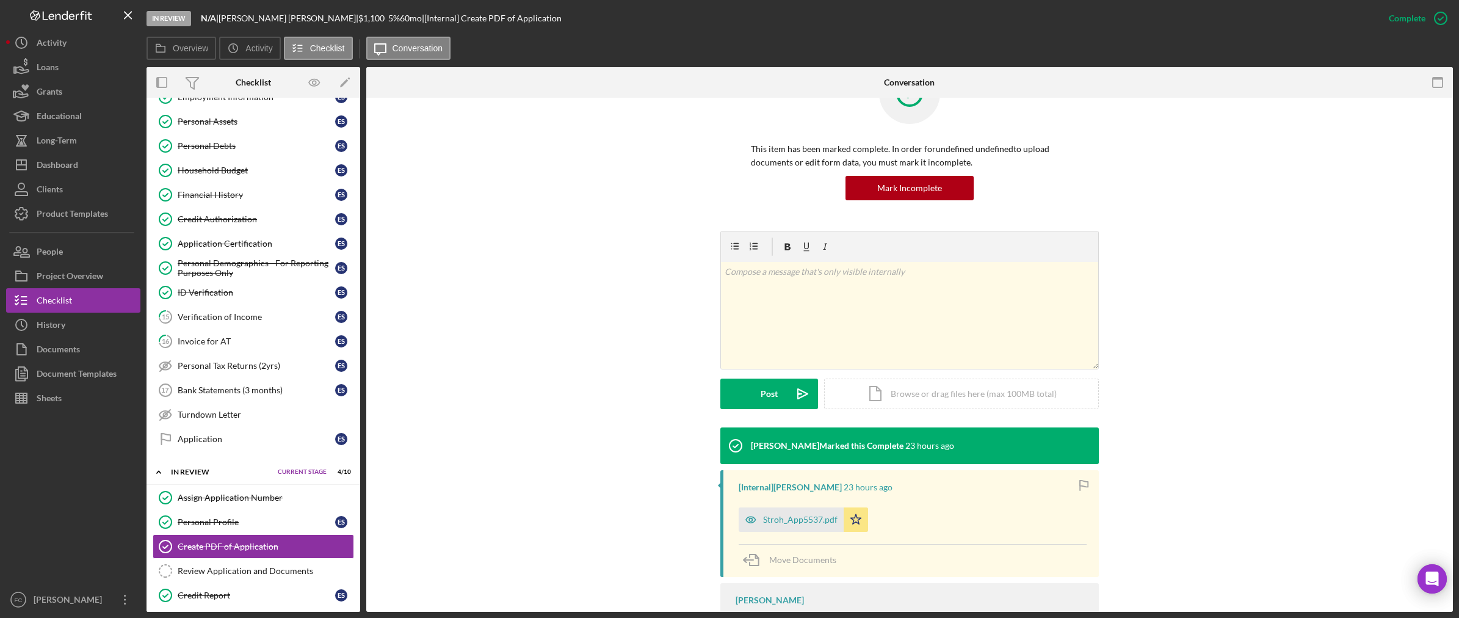
scroll to position [55, 0]
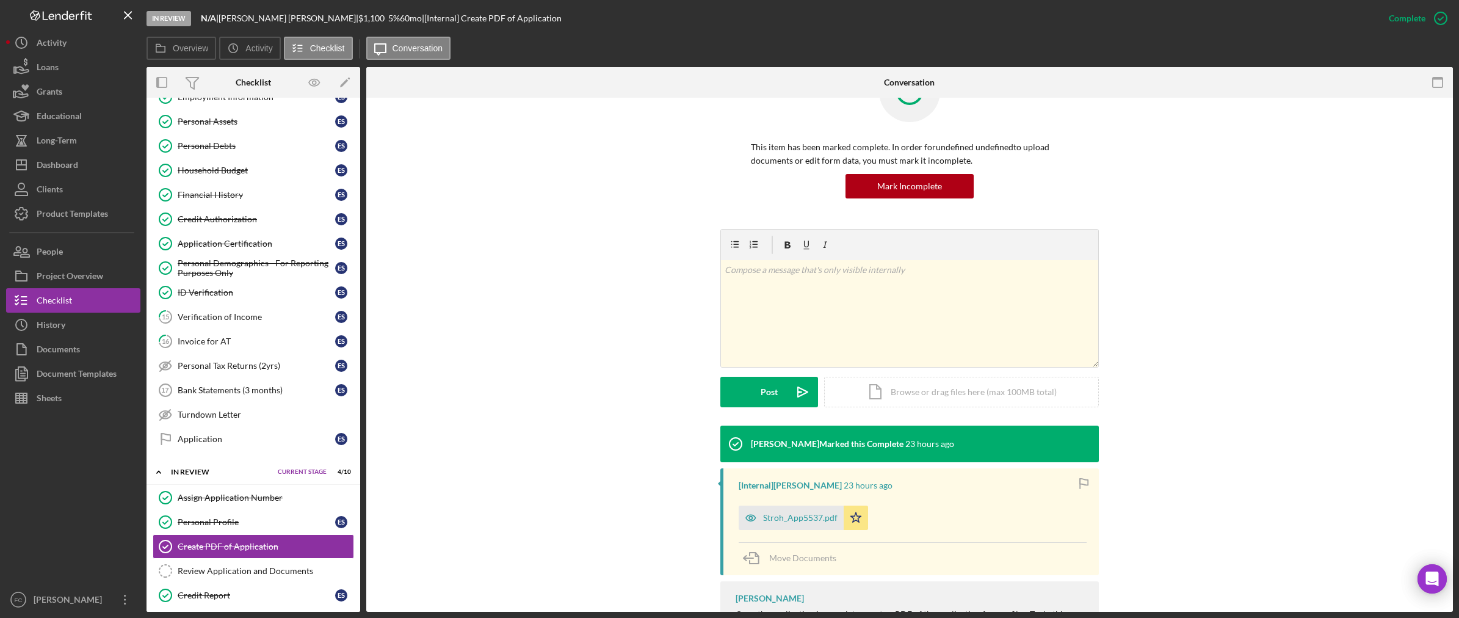
click at [778, 515] on div "Stroh_App5537.pdf" at bounding box center [800, 518] width 74 height 10
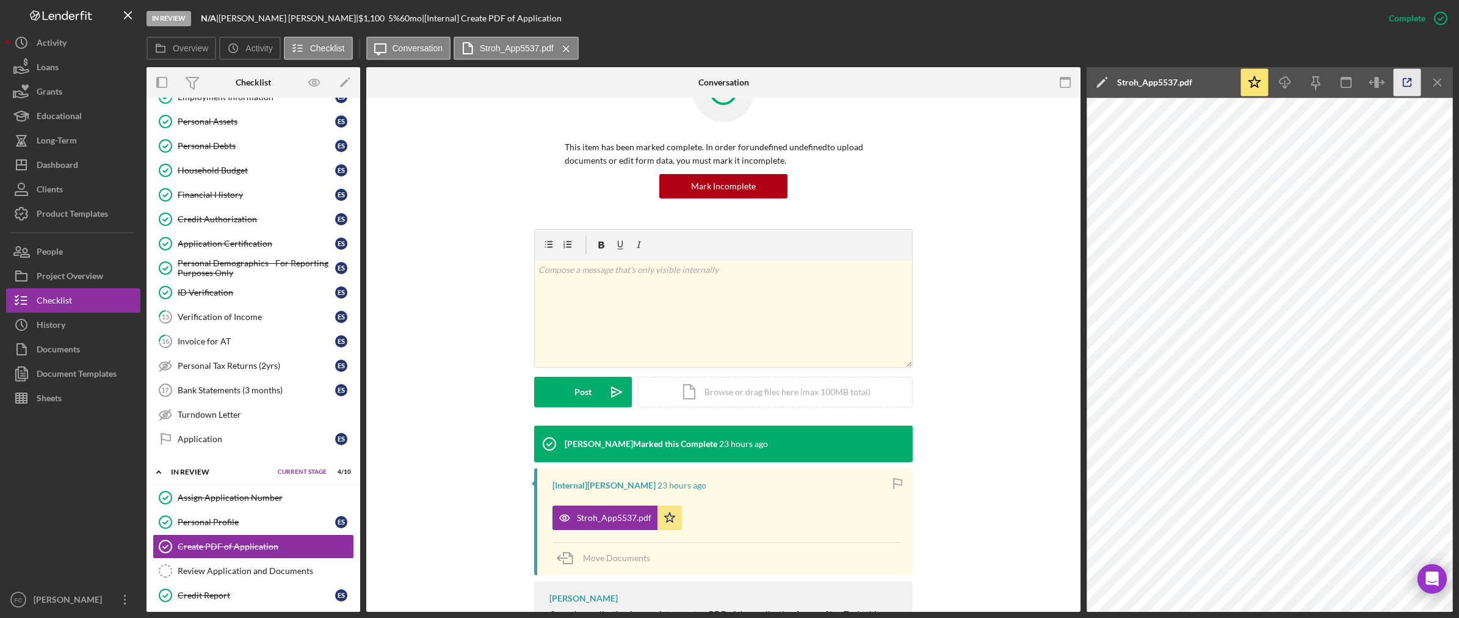
click at [1412, 78] on icon "button" at bounding box center [1407, 82] width 27 height 27
click at [79, 62] on button "Loans" at bounding box center [73, 67] width 134 height 24
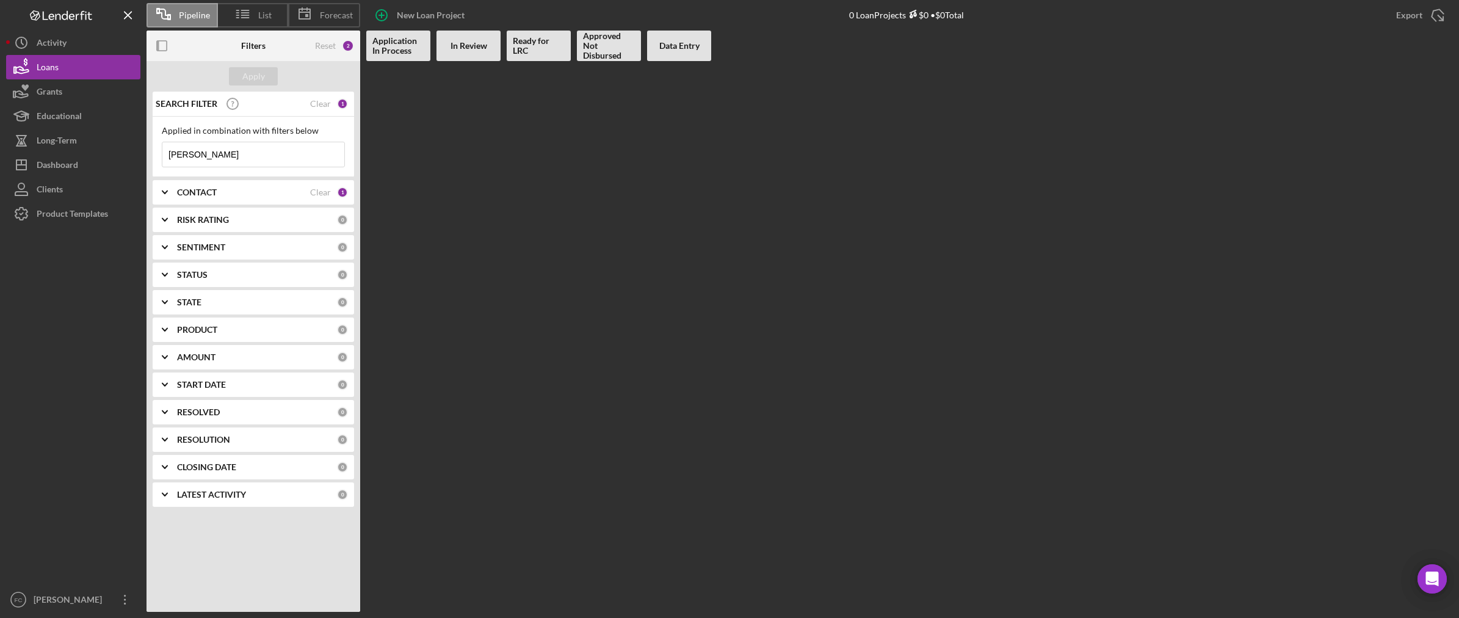
drag, startPoint x: 228, startPoint y: 158, endPoint x: 162, endPoint y: 151, distance: 66.3
click at [162, 151] on input "[PERSON_NAME]" at bounding box center [253, 154] width 182 height 24
click at [244, 197] on div "CONTACT" at bounding box center [243, 192] width 133 height 10
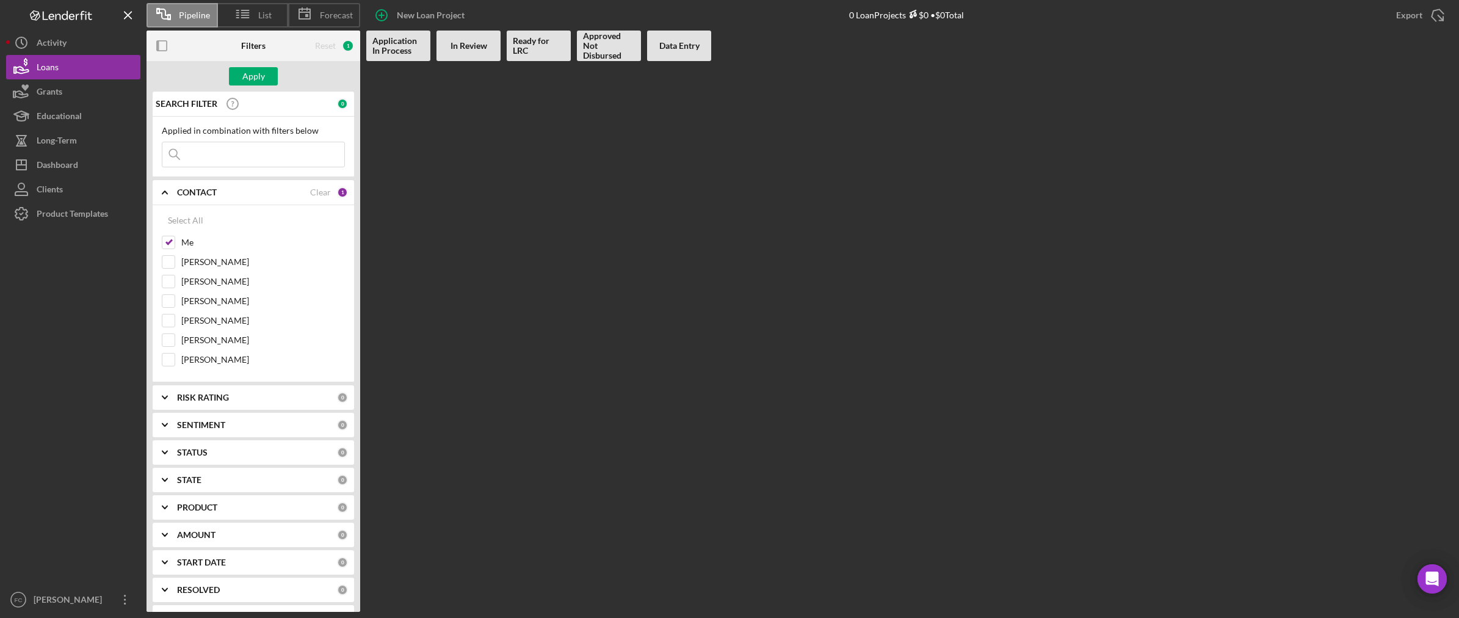
click at [244, 197] on div "CONTACT" at bounding box center [243, 192] width 133 height 10
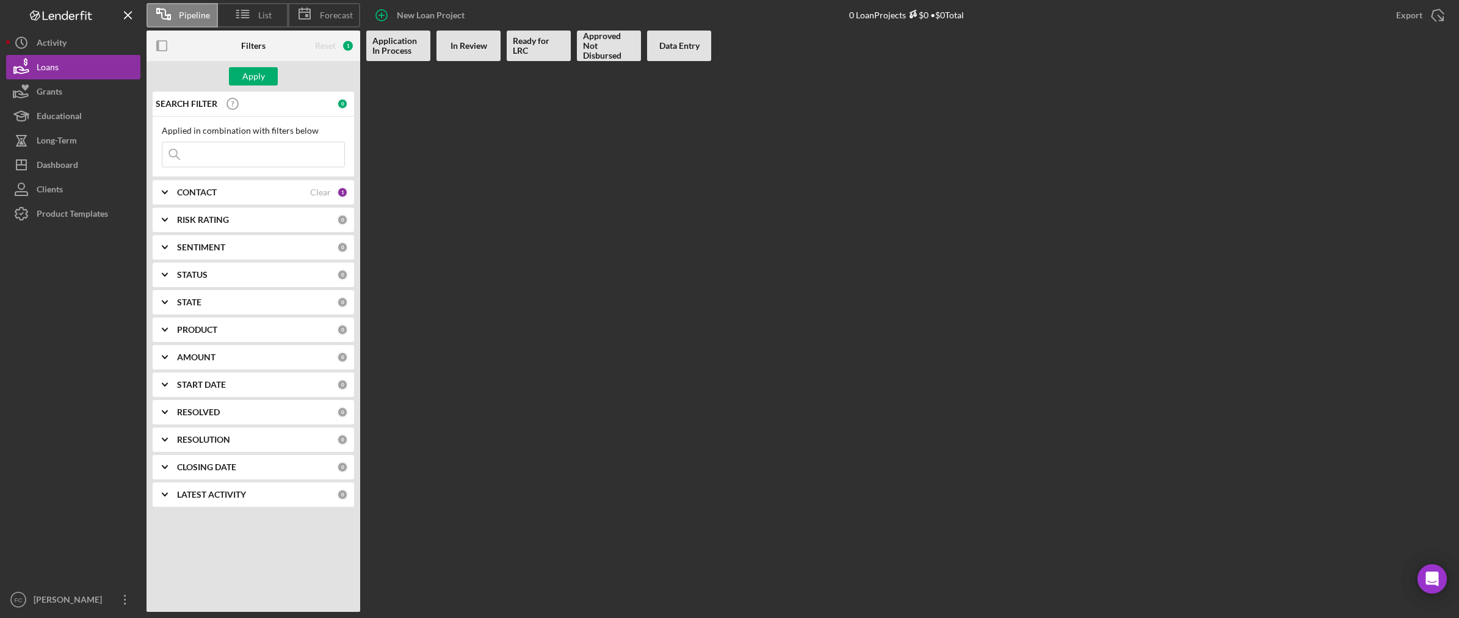
click at [237, 277] on div "STATUS" at bounding box center [257, 275] width 160 height 10
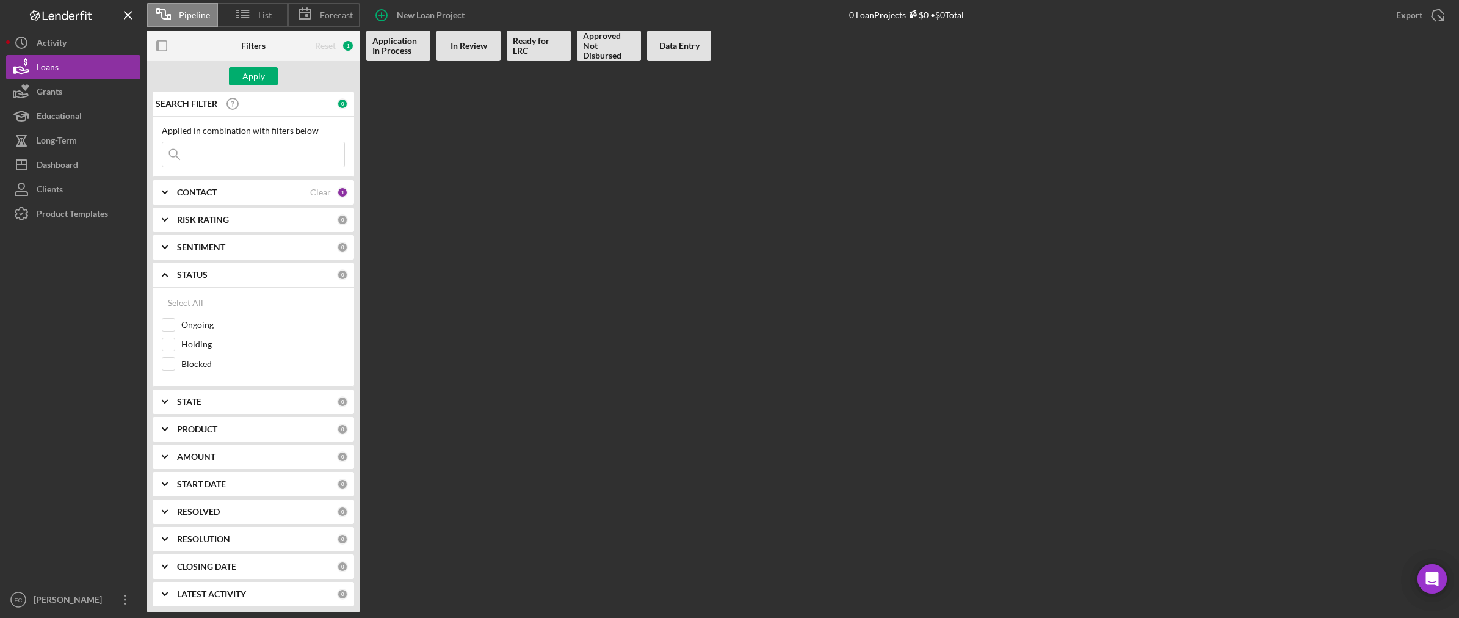
click at [211, 285] on div "STATUS 0" at bounding box center [262, 275] width 171 height 24
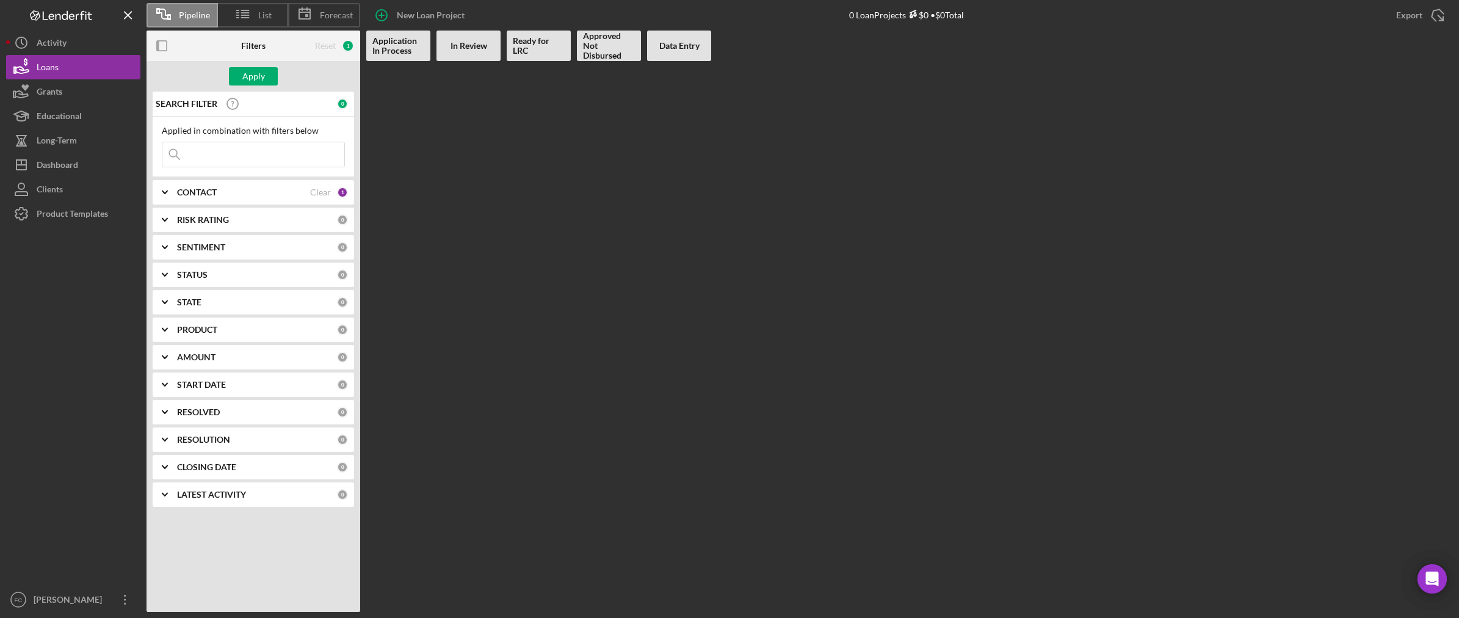
click at [236, 196] on div "CONTACT" at bounding box center [243, 192] width 133 height 10
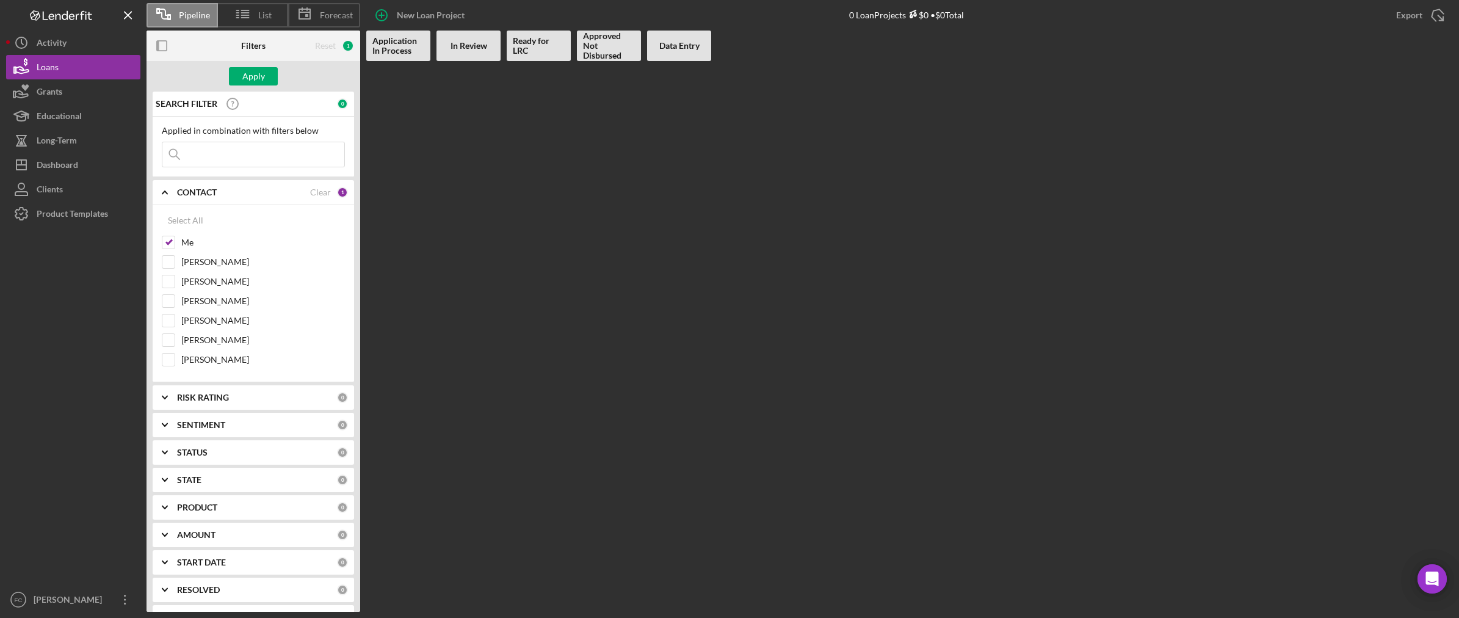
click at [238, 195] on div "CONTACT" at bounding box center [243, 192] width 133 height 10
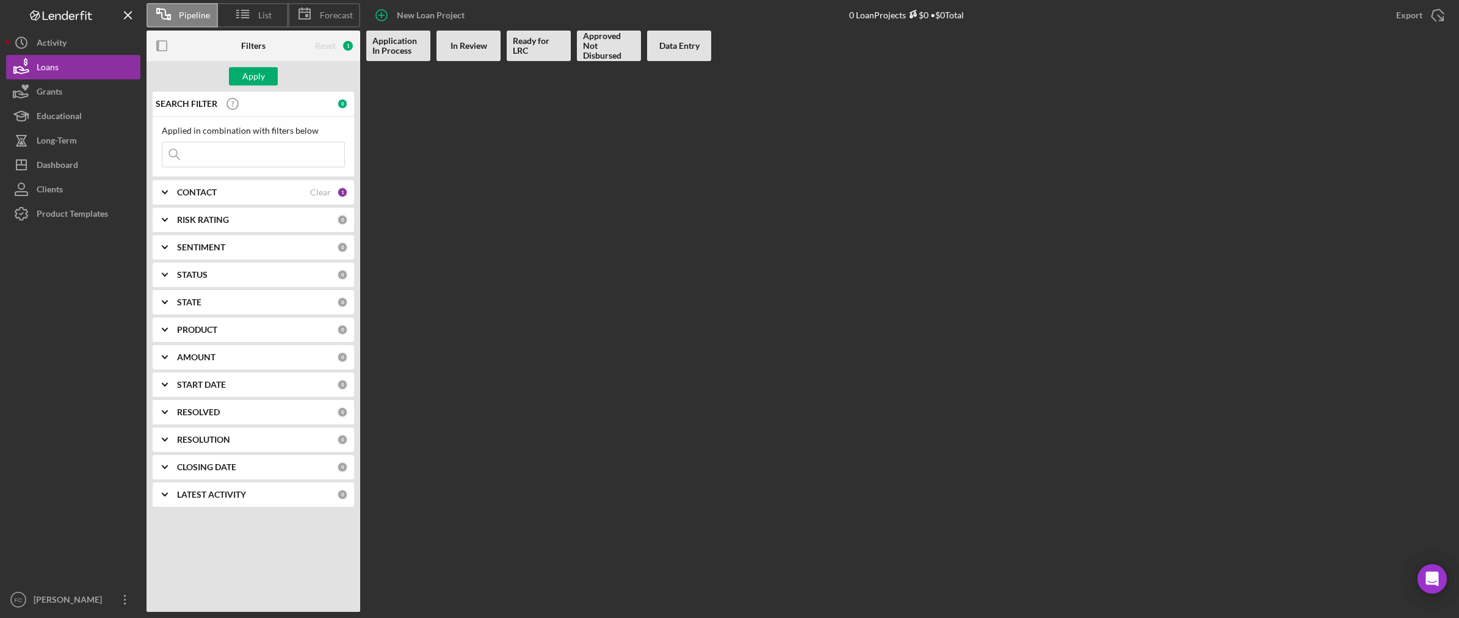
click at [233, 222] on div "RISK RATING" at bounding box center [257, 220] width 160 height 10
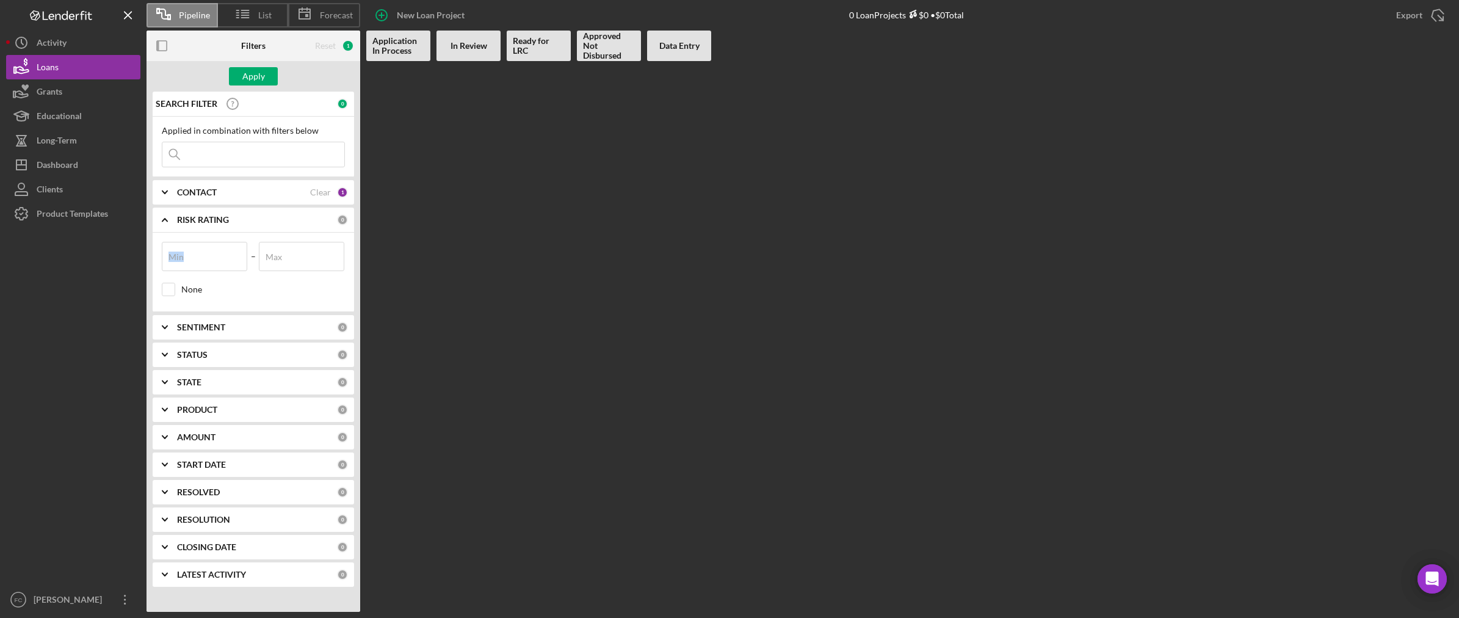
click at [233, 222] on div "RISK RATING" at bounding box center [257, 220] width 160 height 10
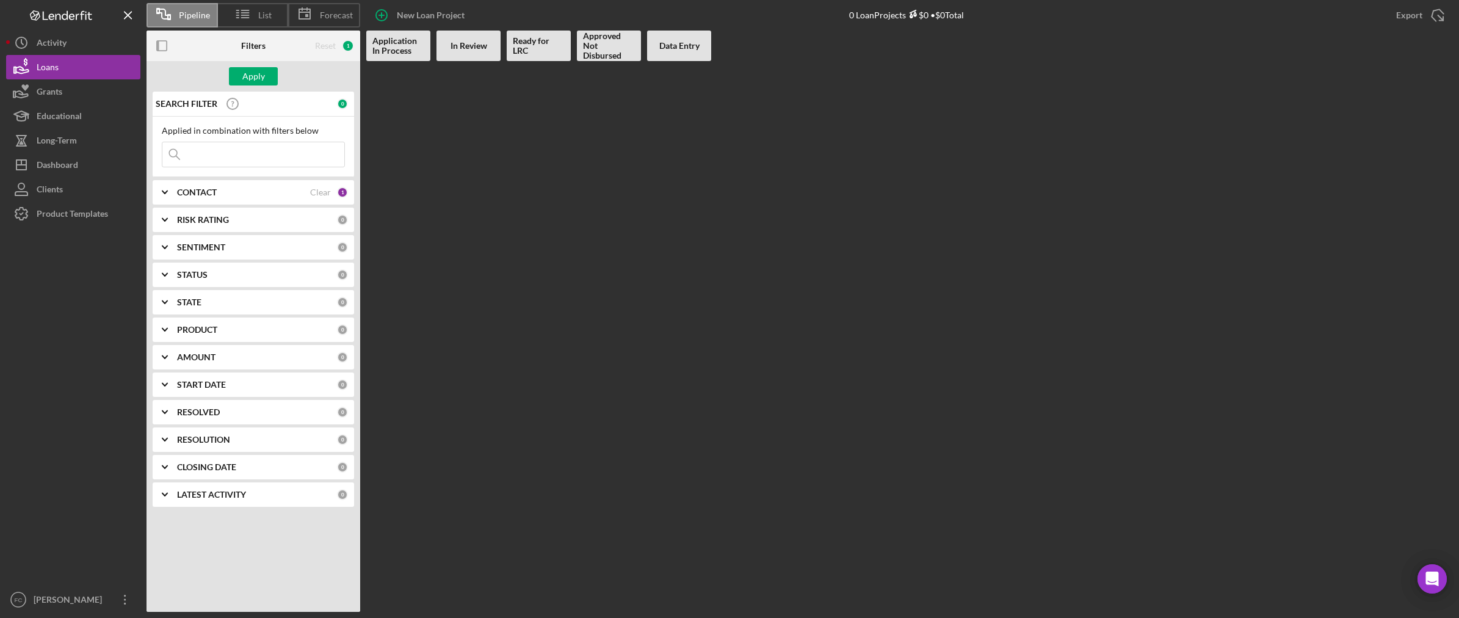
click at [227, 248] on div "SENTIMENT" at bounding box center [257, 247] width 160 height 10
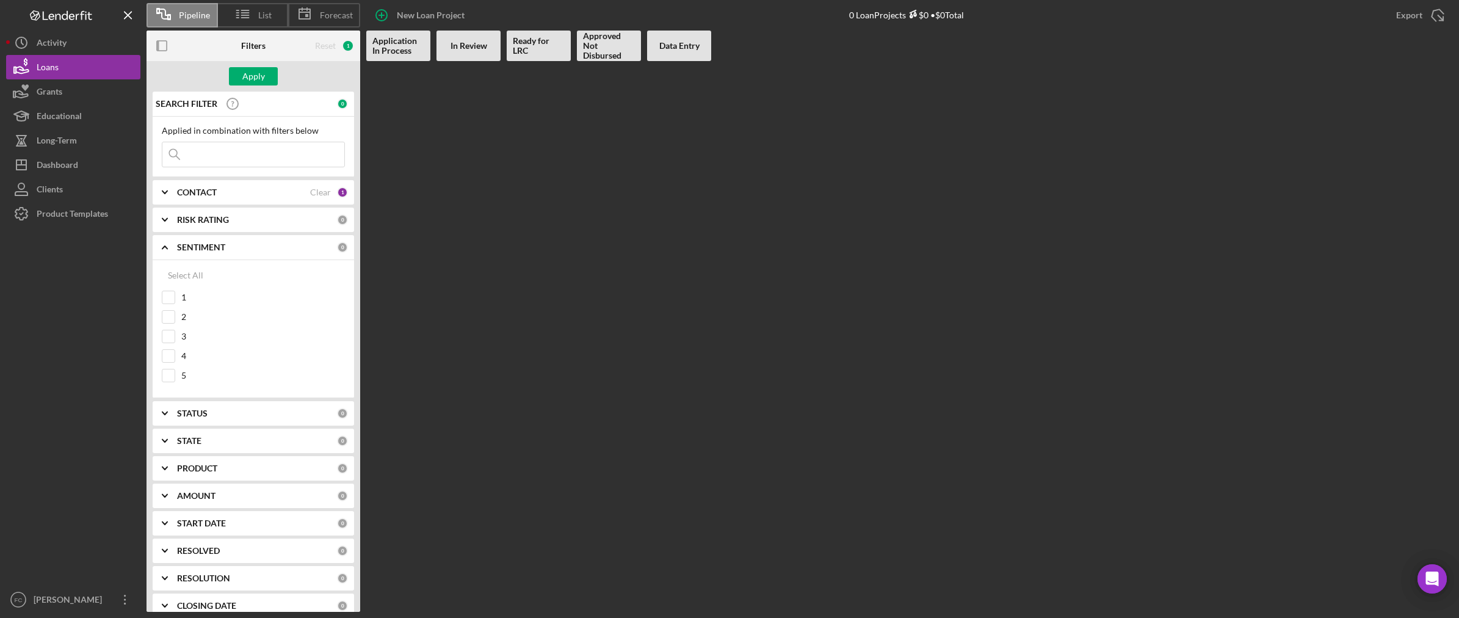
click at [227, 248] on div "SENTIMENT" at bounding box center [257, 247] width 160 height 10
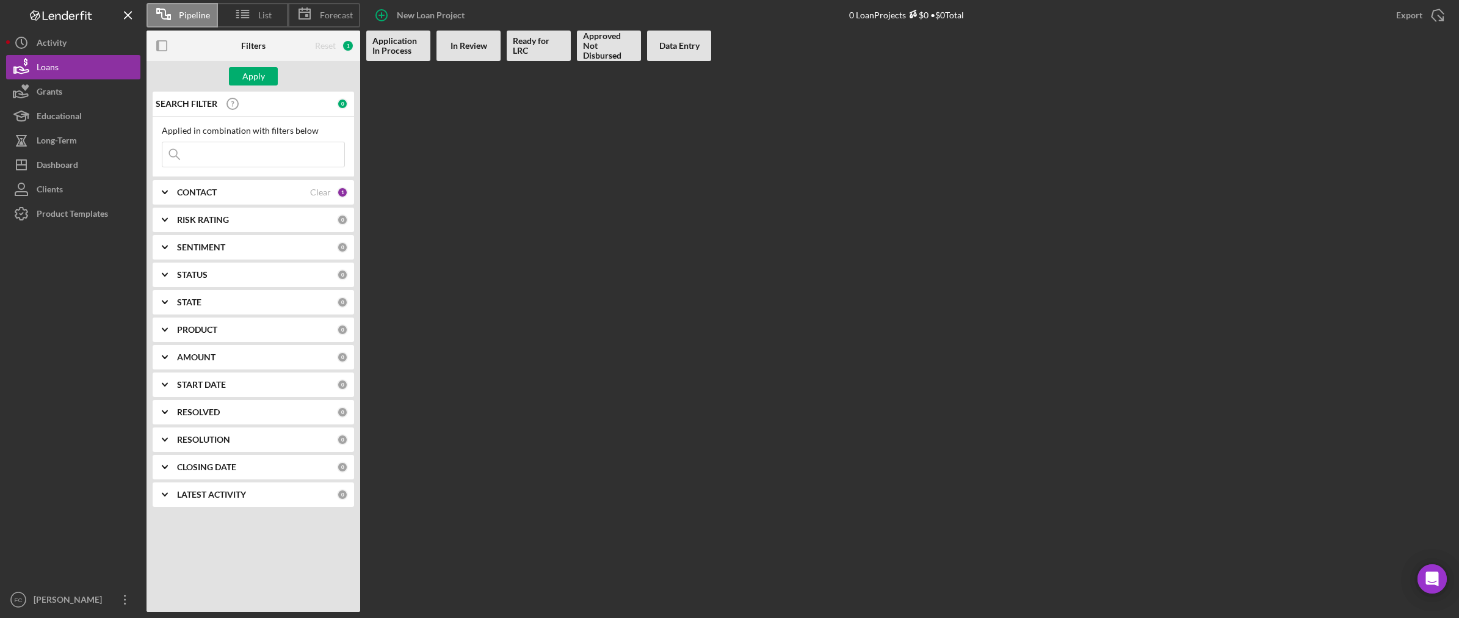
click at [231, 278] on div "STATUS" at bounding box center [257, 275] width 160 height 10
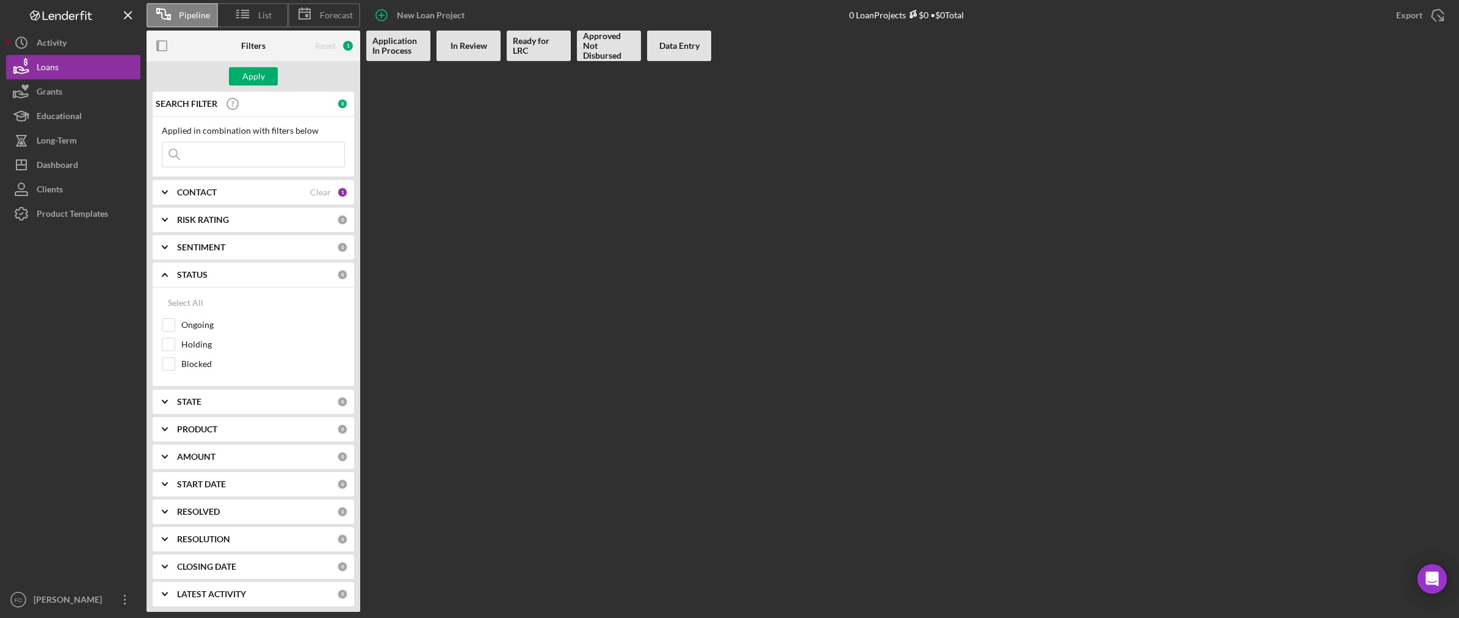
click at [231, 278] on div "STATUS" at bounding box center [257, 275] width 160 height 10
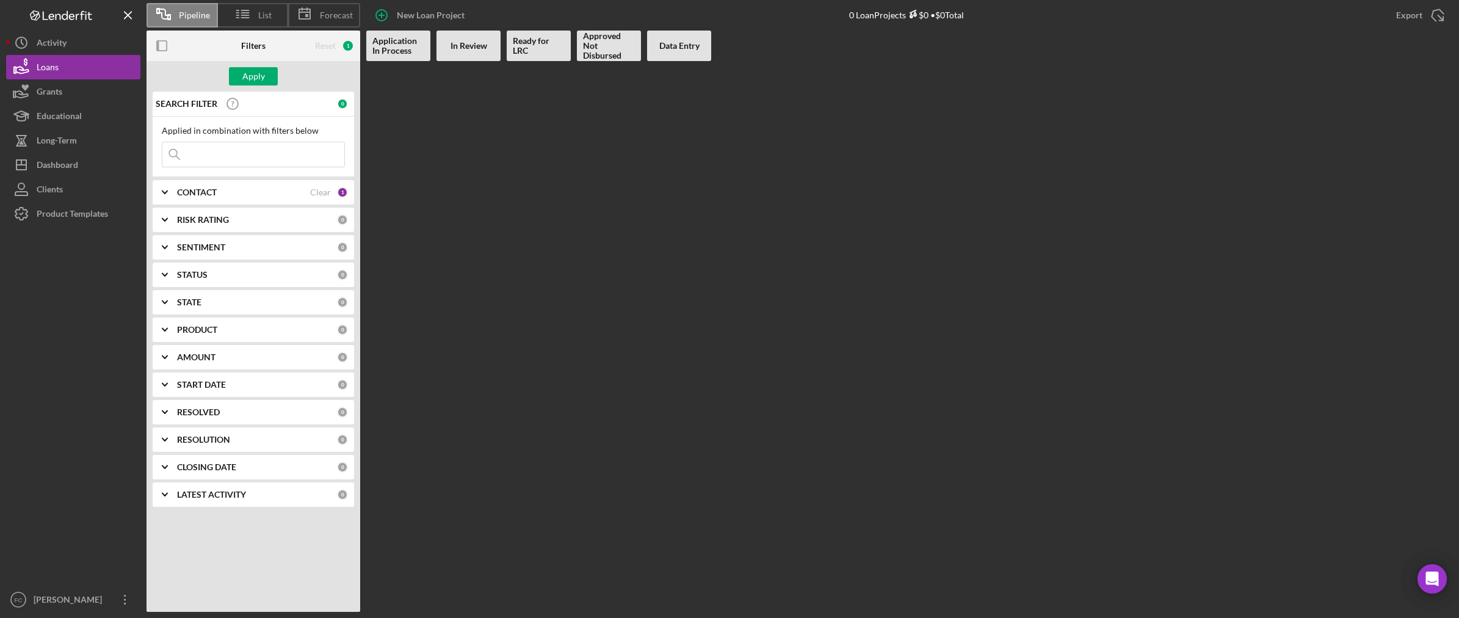
click at [233, 313] on div "STATE 0" at bounding box center [262, 302] width 171 height 24
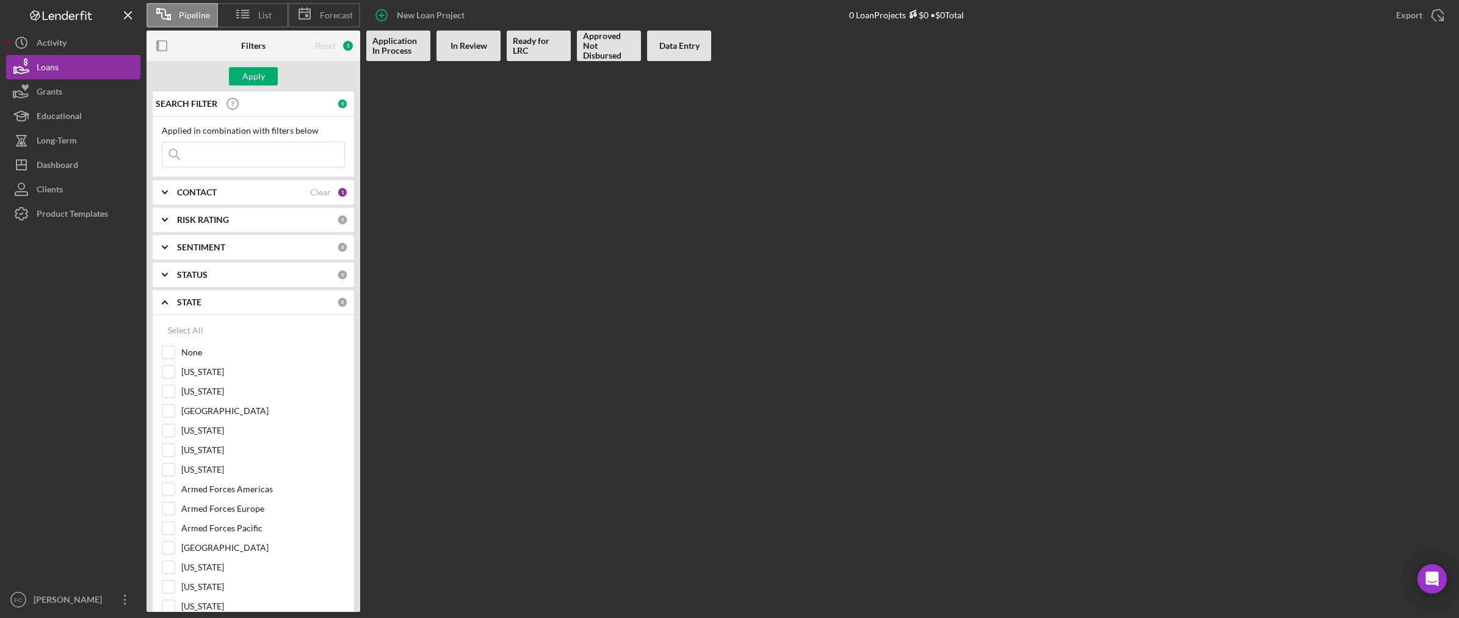
click at [233, 312] on div "STATE 0" at bounding box center [262, 302] width 171 height 24
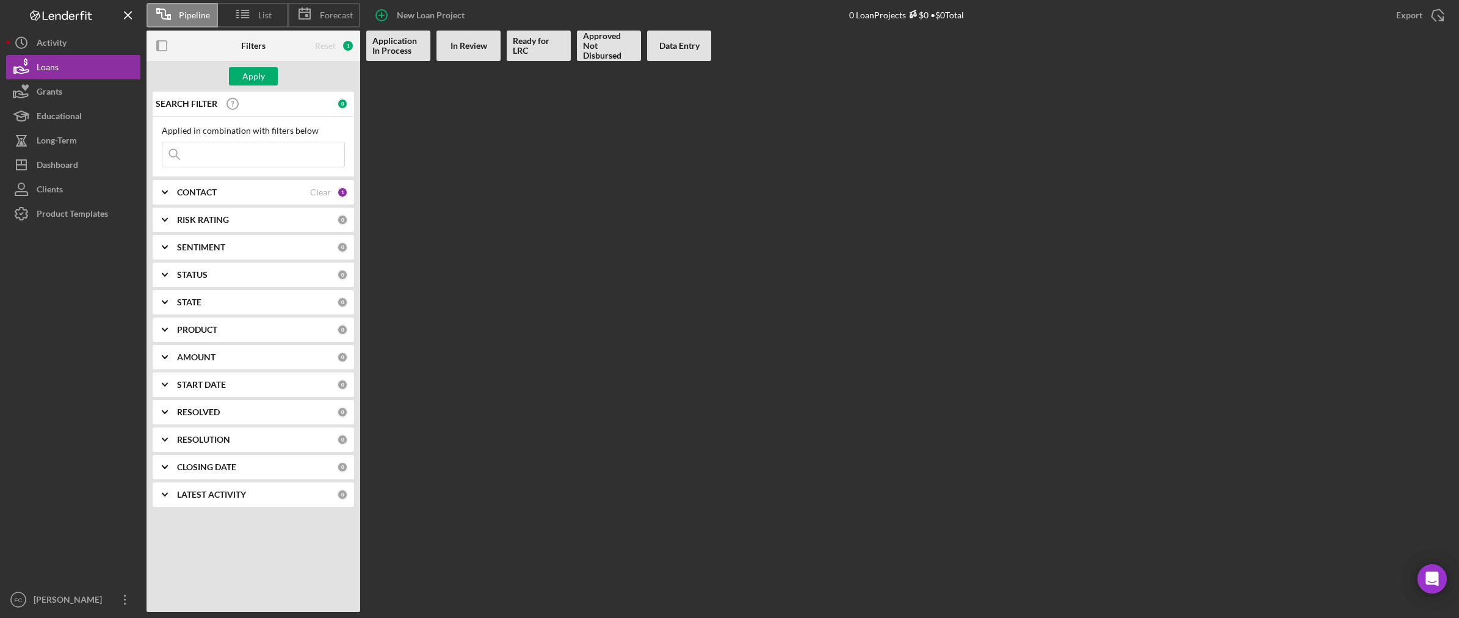
click at [341, 105] on div "0" at bounding box center [342, 103] width 11 height 11
click at [88, 71] on button "Loans" at bounding box center [73, 67] width 134 height 24
click at [266, 74] on button "Apply" at bounding box center [253, 76] width 49 height 18
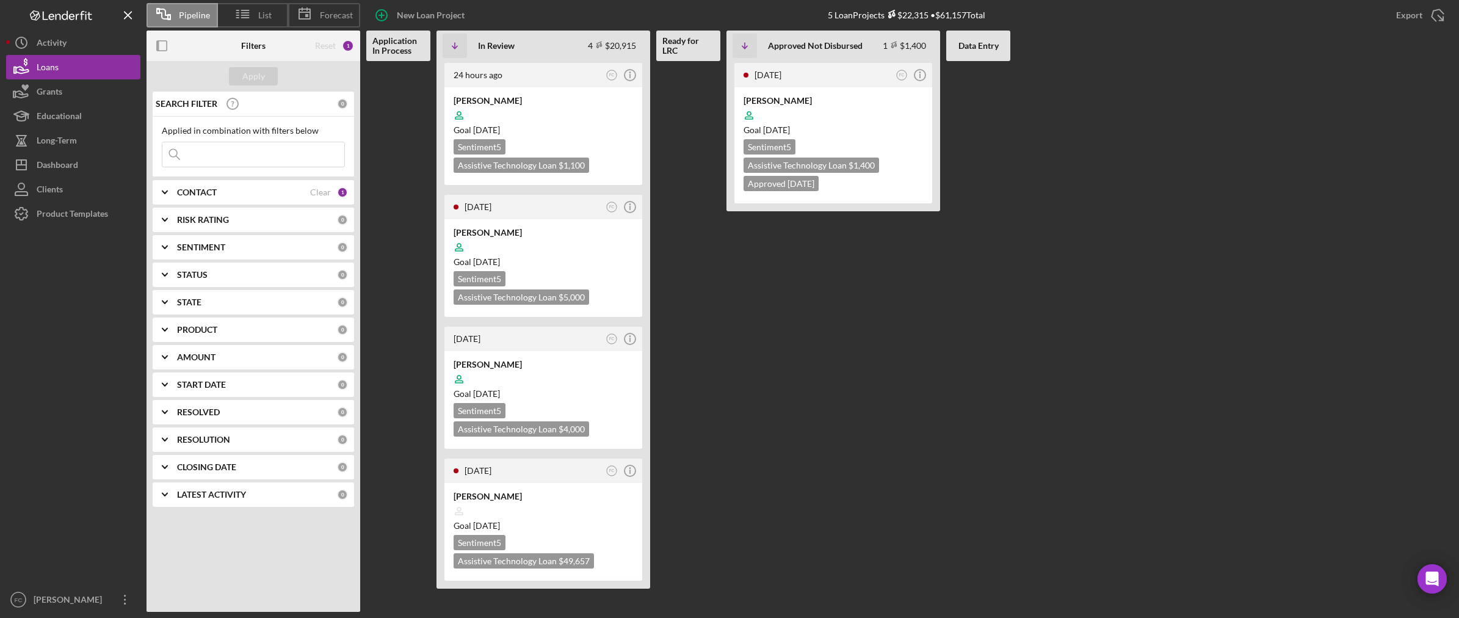
click at [306, 190] on div "CONTACT" at bounding box center [243, 192] width 133 height 10
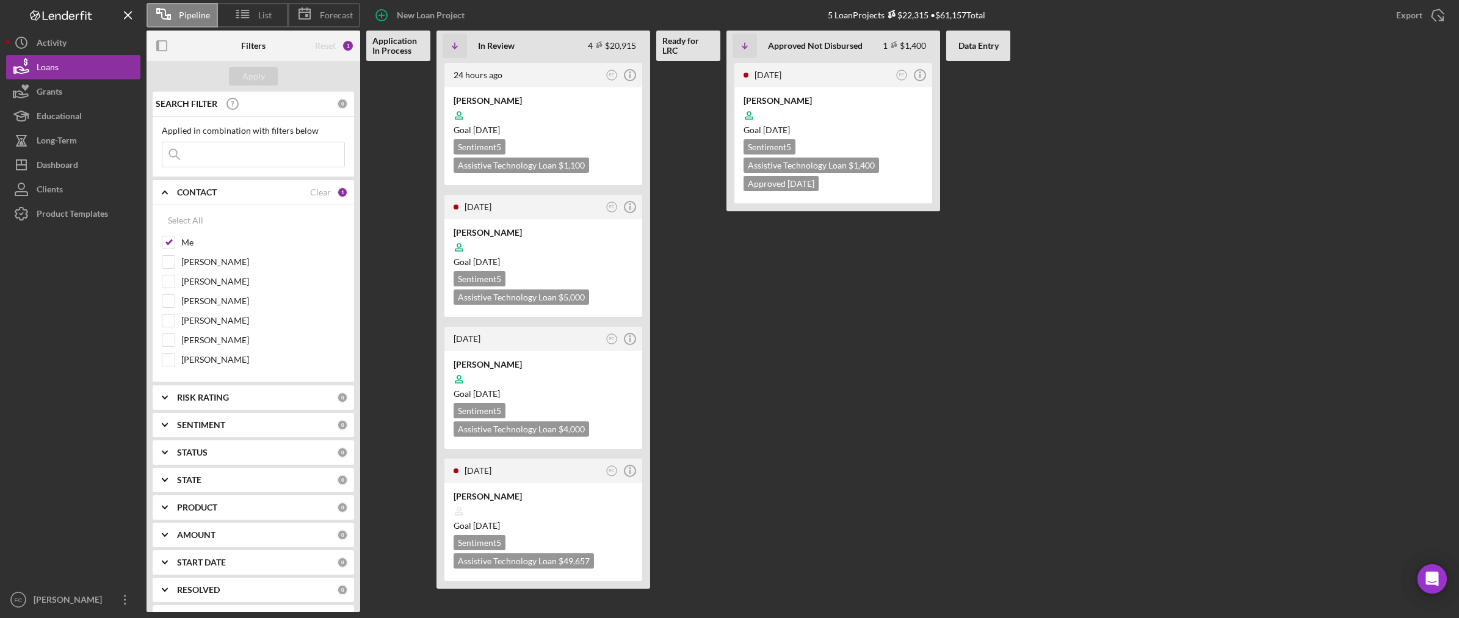
click at [306, 190] on div "CONTACT" at bounding box center [243, 192] width 133 height 10
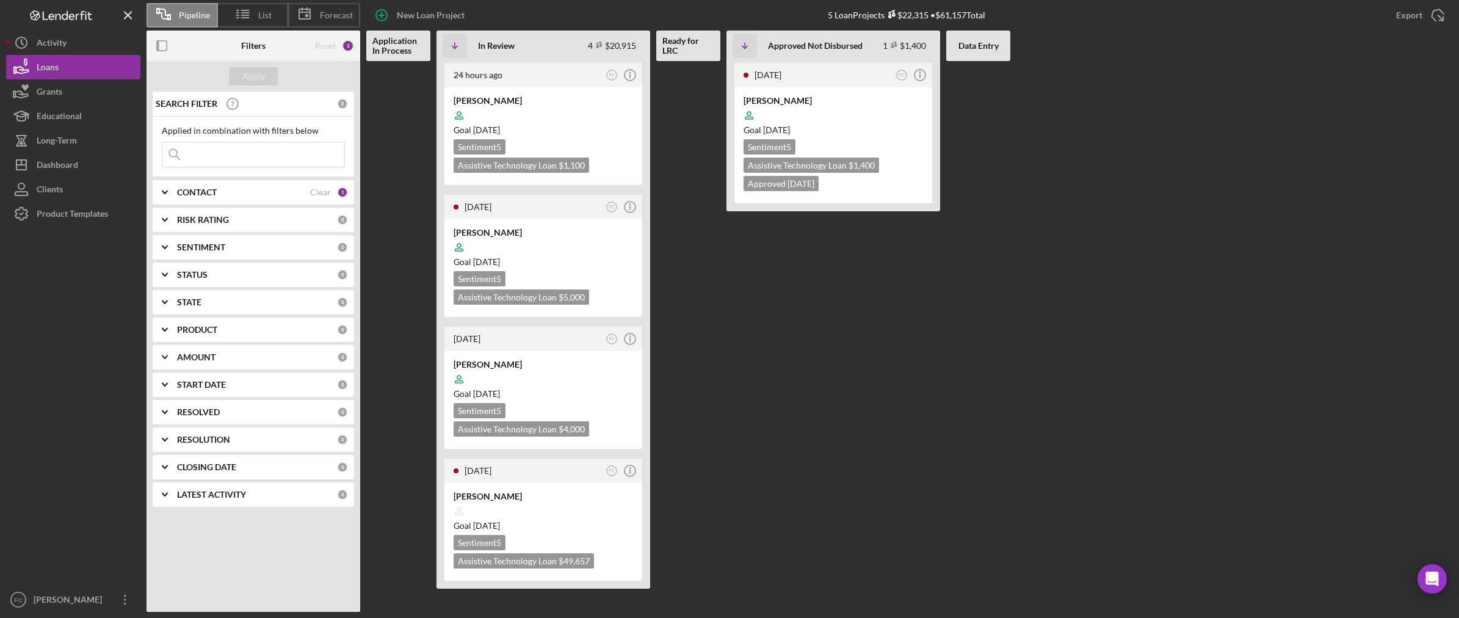
click at [221, 493] on b "LATEST ACTIVITY" at bounding box center [211, 495] width 69 height 10
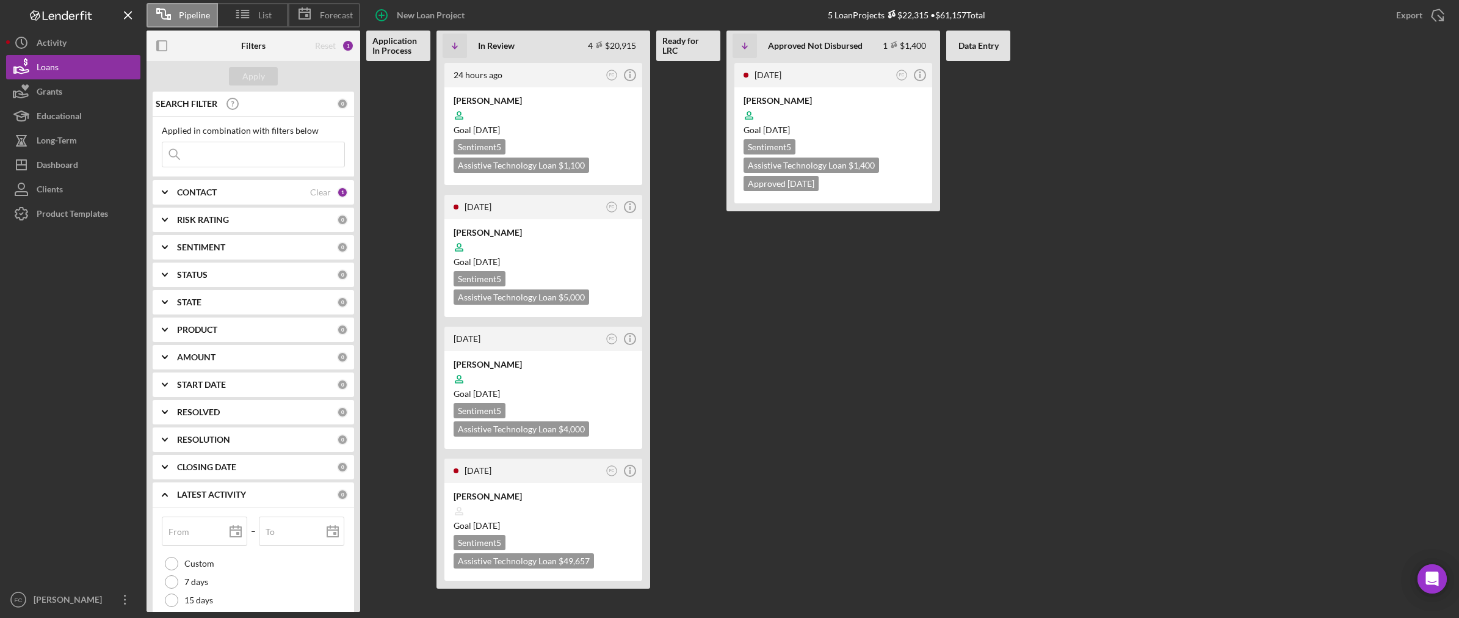
click at [221, 493] on b "LATEST ACTIVITY" at bounding box center [211, 495] width 69 height 10
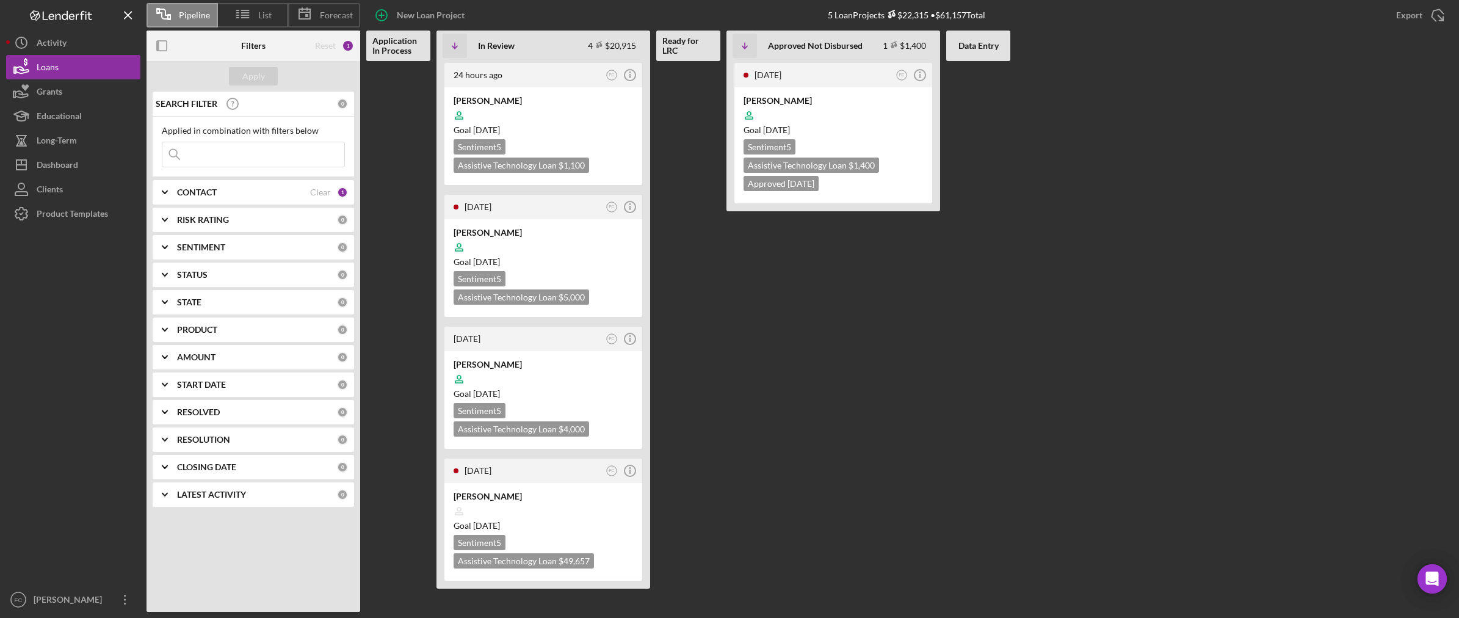
click at [229, 462] on b "CLOSING DATE" at bounding box center [206, 467] width 59 height 10
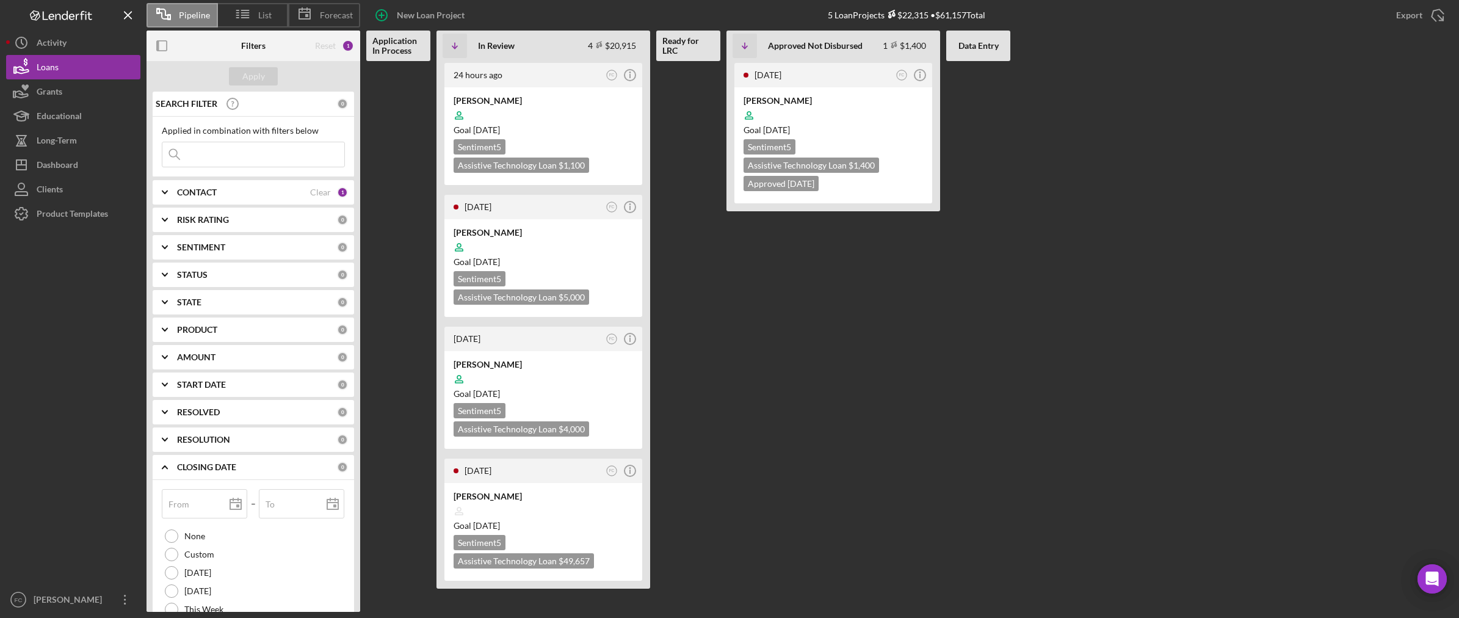
click at [229, 462] on b "CLOSING DATE" at bounding box center [206, 467] width 59 height 10
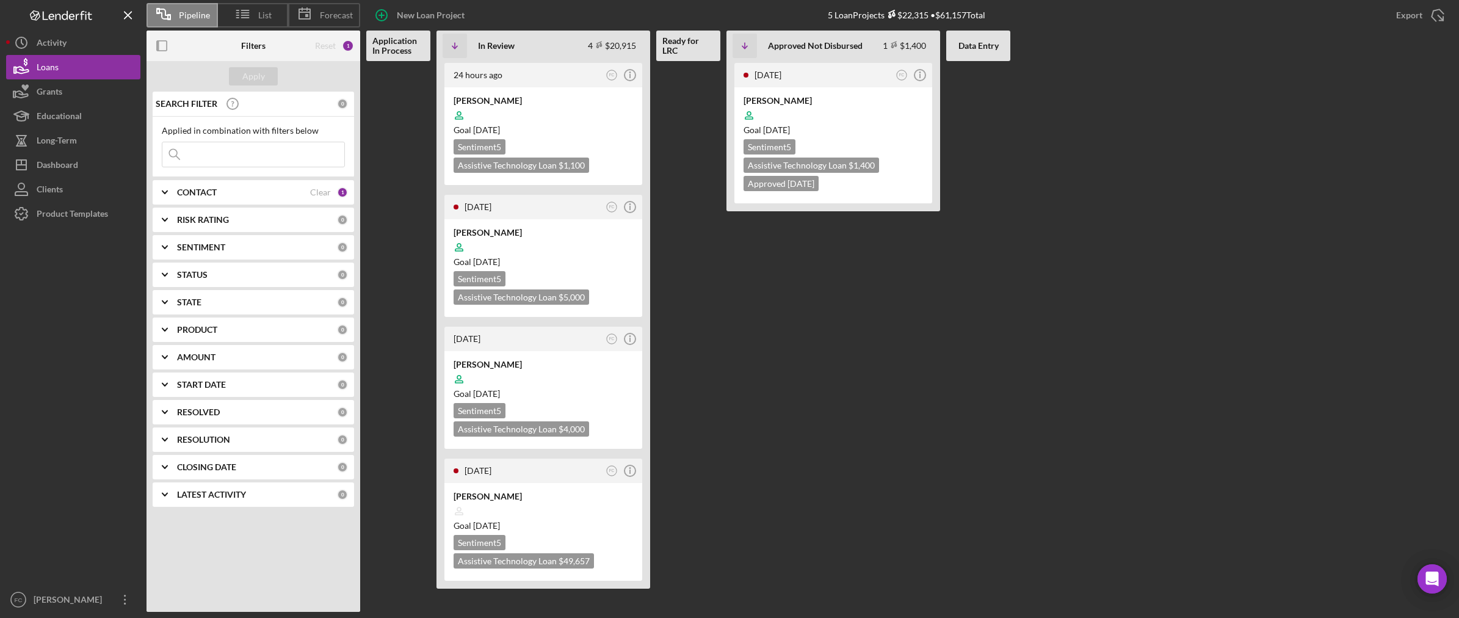
click at [230, 440] on div "RESOLUTION" at bounding box center [257, 440] width 160 height 10
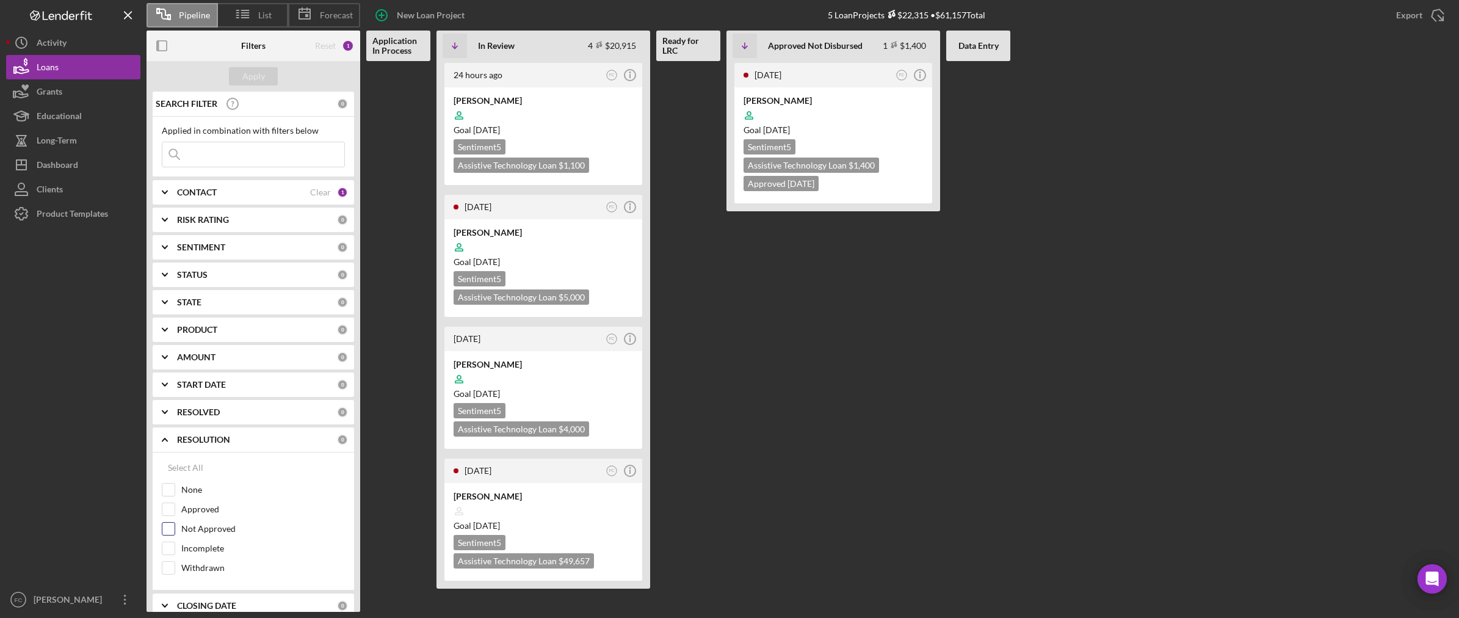
click at [199, 535] on label "Not Approved" at bounding box center [263, 529] width 164 height 12
click at [175, 535] on input "Not Approved" at bounding box center [168, 529] width 12 height 12
click at [270, 76] on button "Apply" at bounding box center [253, 76] width 49 height 18
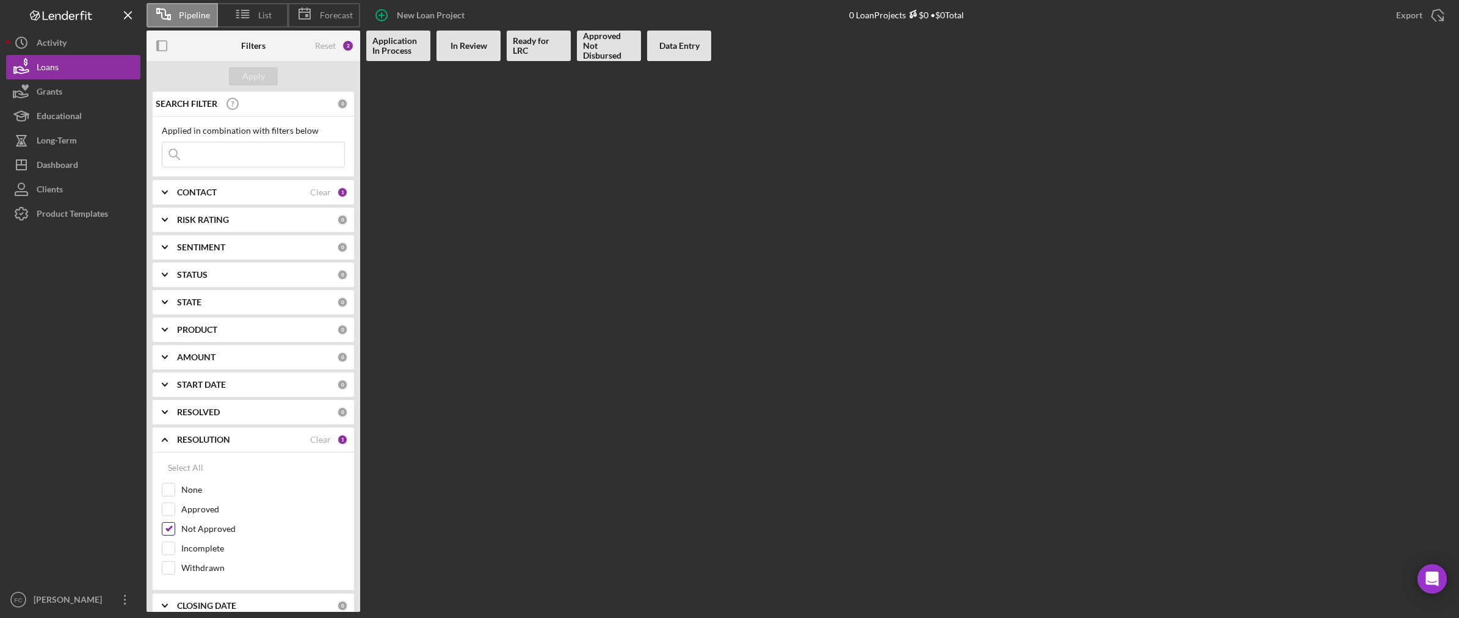
click at [192, 526] on label "Not Approved" at bounding box center [263, 529] width 164 height 12
click at [175, 526] on input "Not Approved" at bounding box center [168, 529] width 12 height 12
checkbox input "false"
click at [264, 77] on button "Apply" at bounding box center [253, 76] width 49 height 18
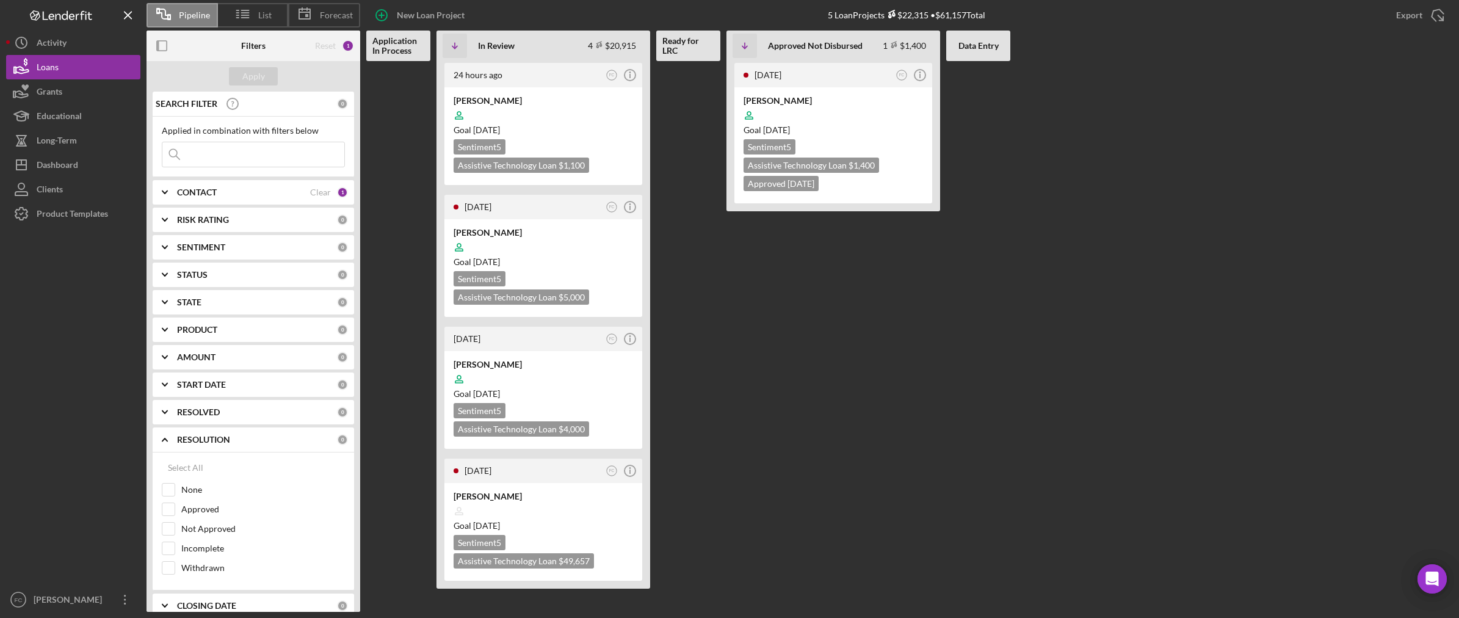
click at [238, 148] on input at bounding box center [253, 154] width 182 height 24
click at [337, 107] on div "0" at bounding box center [342, 103] width 11 height 11
click at [237, 109] on icon at bounding box center [232, 104] width 31 height 31
click at [237, 106] on circle at bounding box center [232, 103] width 11 height 11
click at [164, 51] on icon "button" at bounding box center [161, 45] width 27 height 27
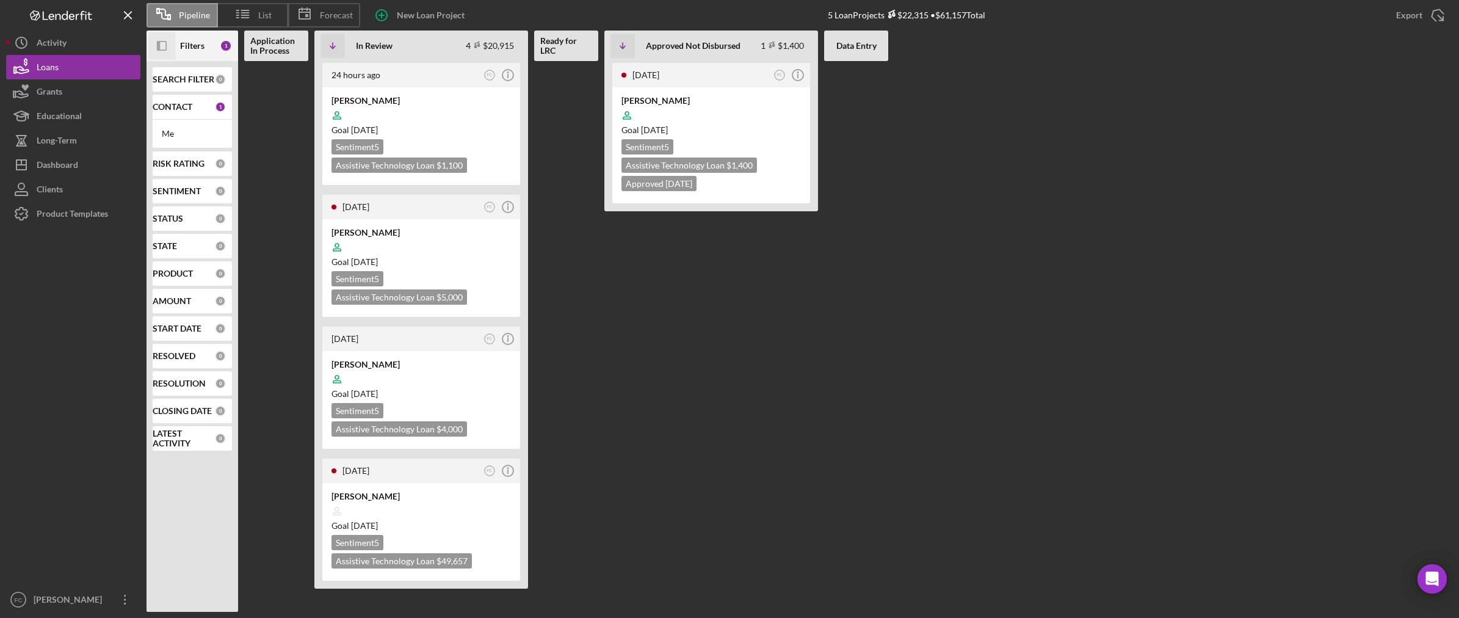
click at [162, 48] on icon "Icon/Panel Side Expand" at bounding box center [161, 45] width 27 height 27
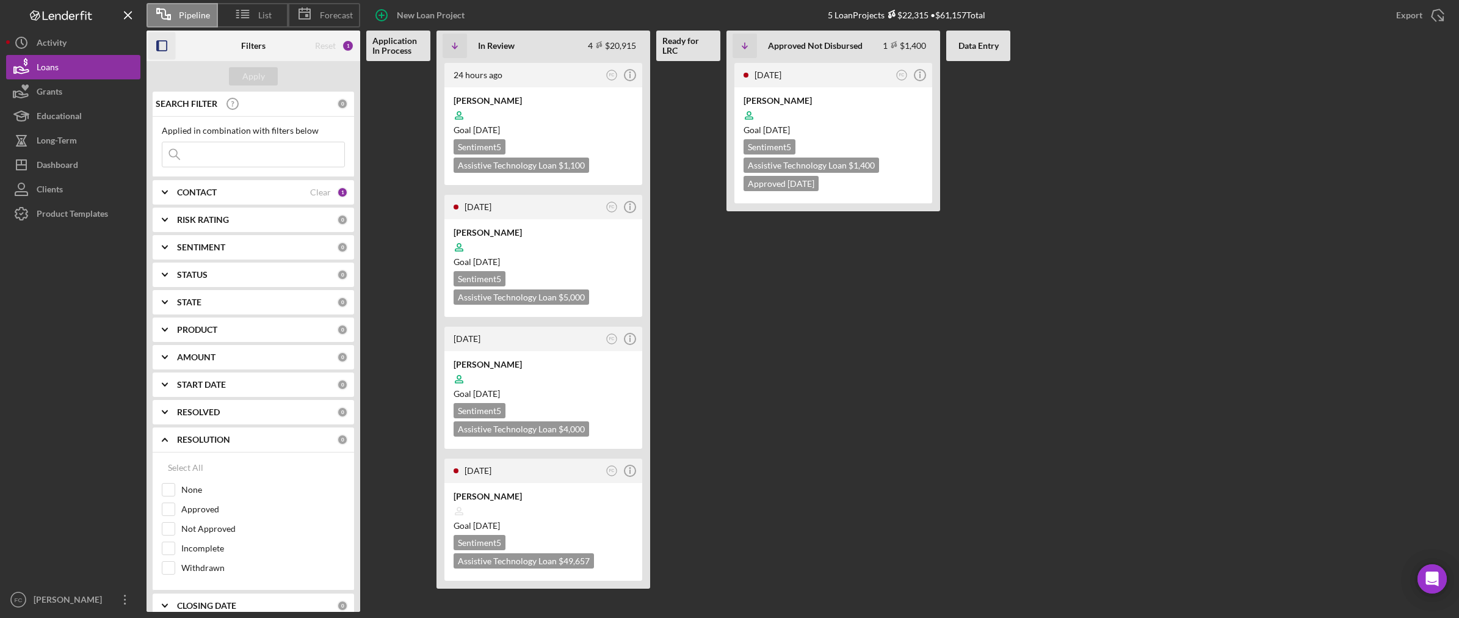
click at [352, 47] on div "1" at bounding box center [348, 46] width 12 height 12
click at [245, 195] on div "CONTACT" at bounding box center [243, 192] width 133 height 10
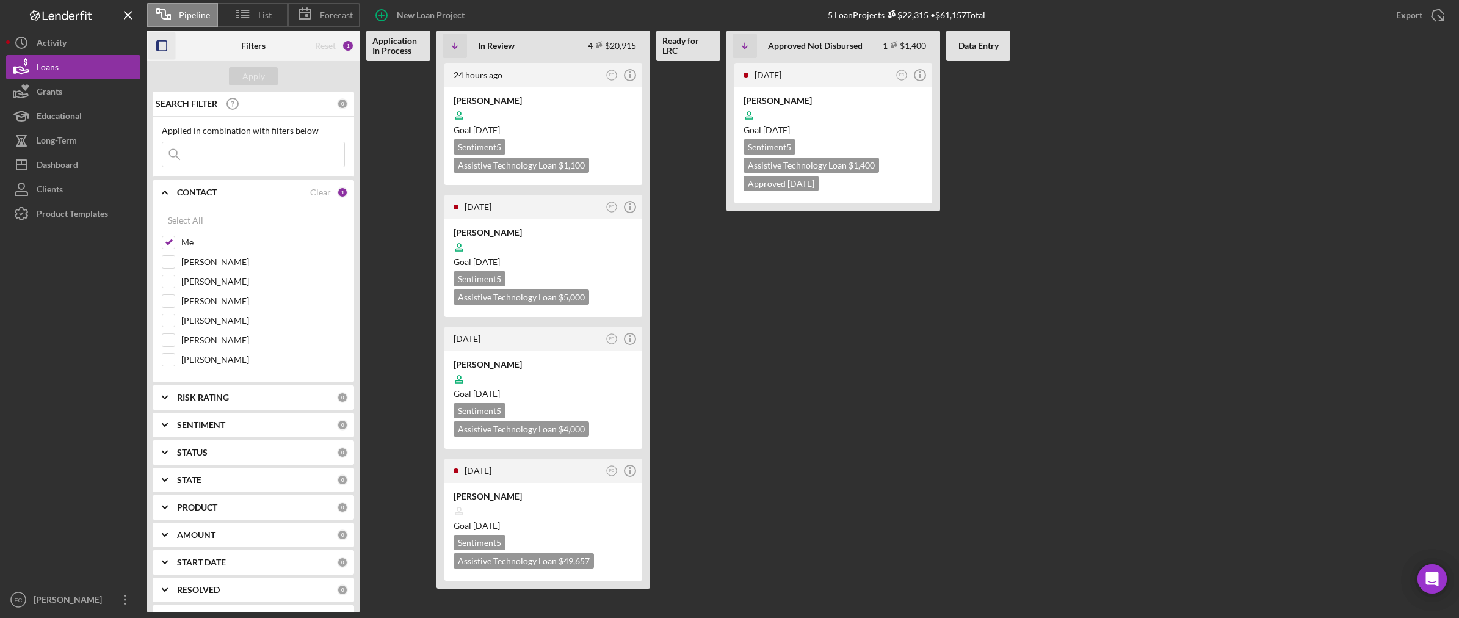
click at [245, 195] on div "CONTACT" at bounding box center [243, 192] width 133 height 10
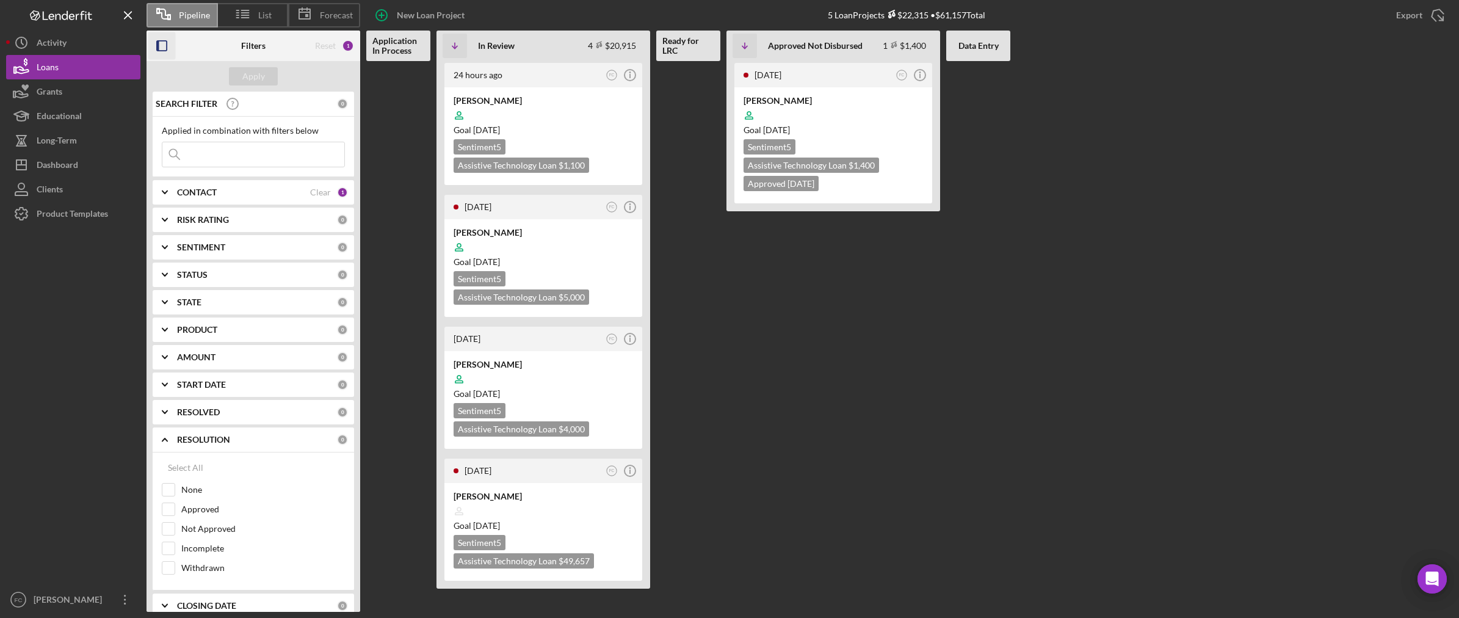
click at [213, 219] on b "RISK RATING" at bounding box center [203, 220] width 52 height 10
click at [212, 244] on b "SENTIMENT" at bounding box center [201, 247] width 48 height 10
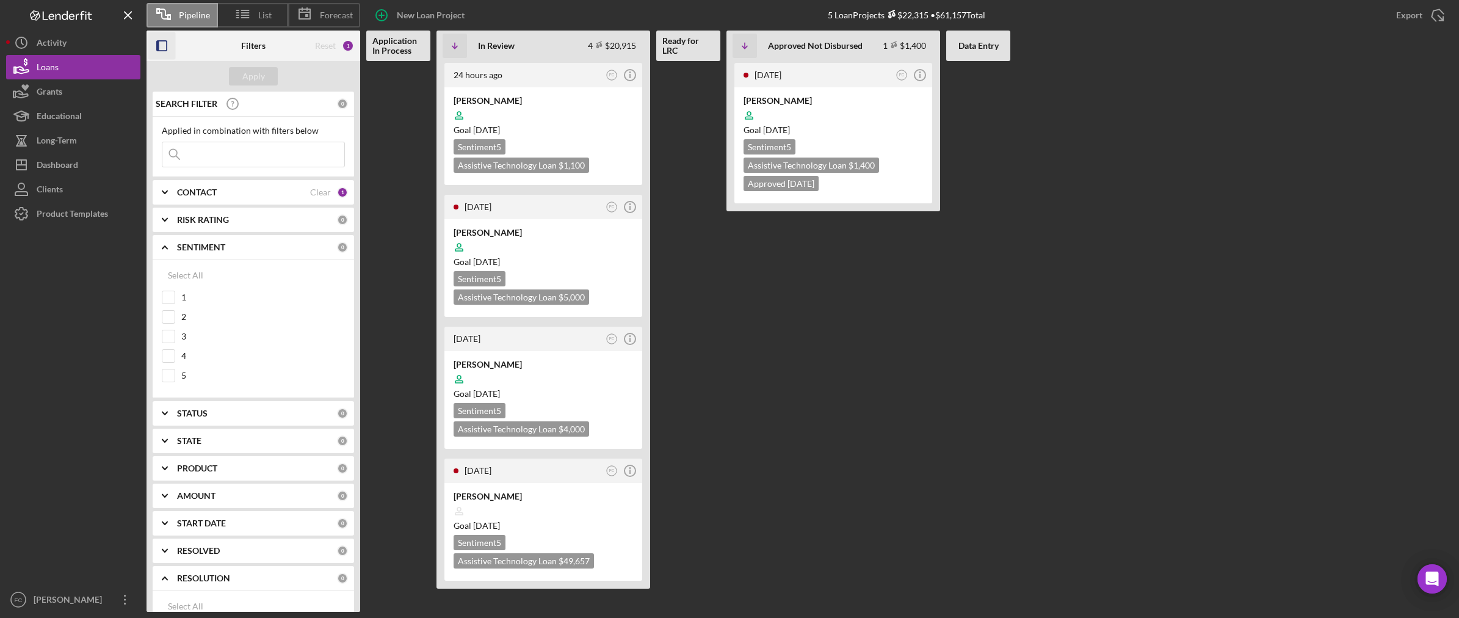
click at [212, 244] on b "SENTIMENT" at bounding box center [201, 247] width 48 height 10
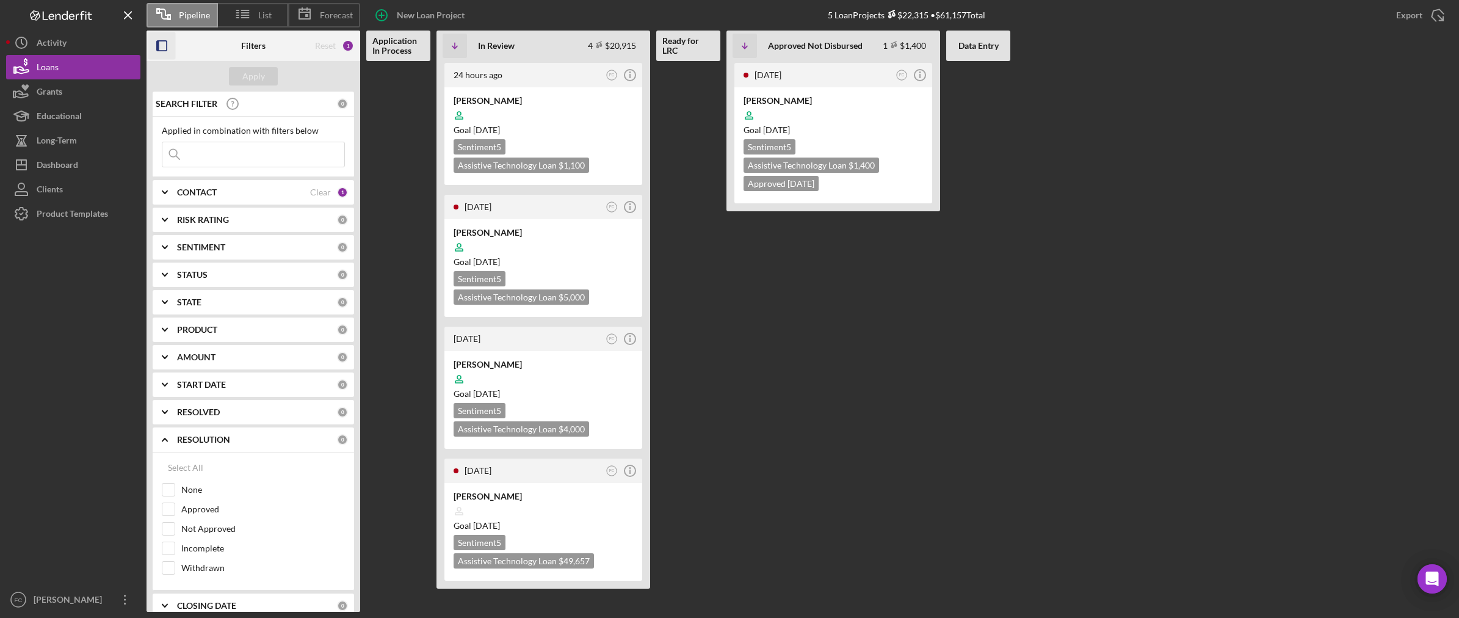
click at [209, 278] on div "STATUS" at bounding box center [257, 275] width 160 height 10
click at [206, 325] on b "PRODUCT" at bounding box center [197, 330] width 40 height 10
click at [208, 355] on b "AMOUNT" at bounding box center [196, 357] width 38 height 10
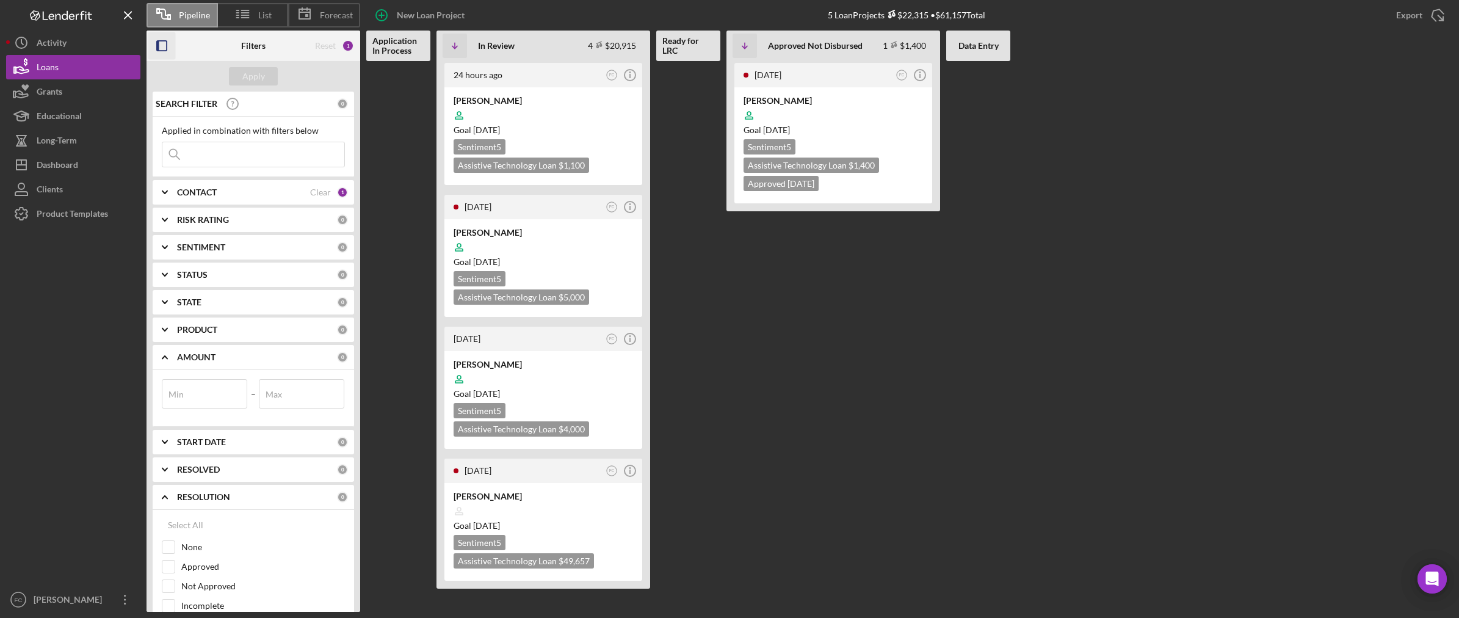
click at [208, 355] on b "AMOUNT" at bounding box center [196, 357] width 38 height 10
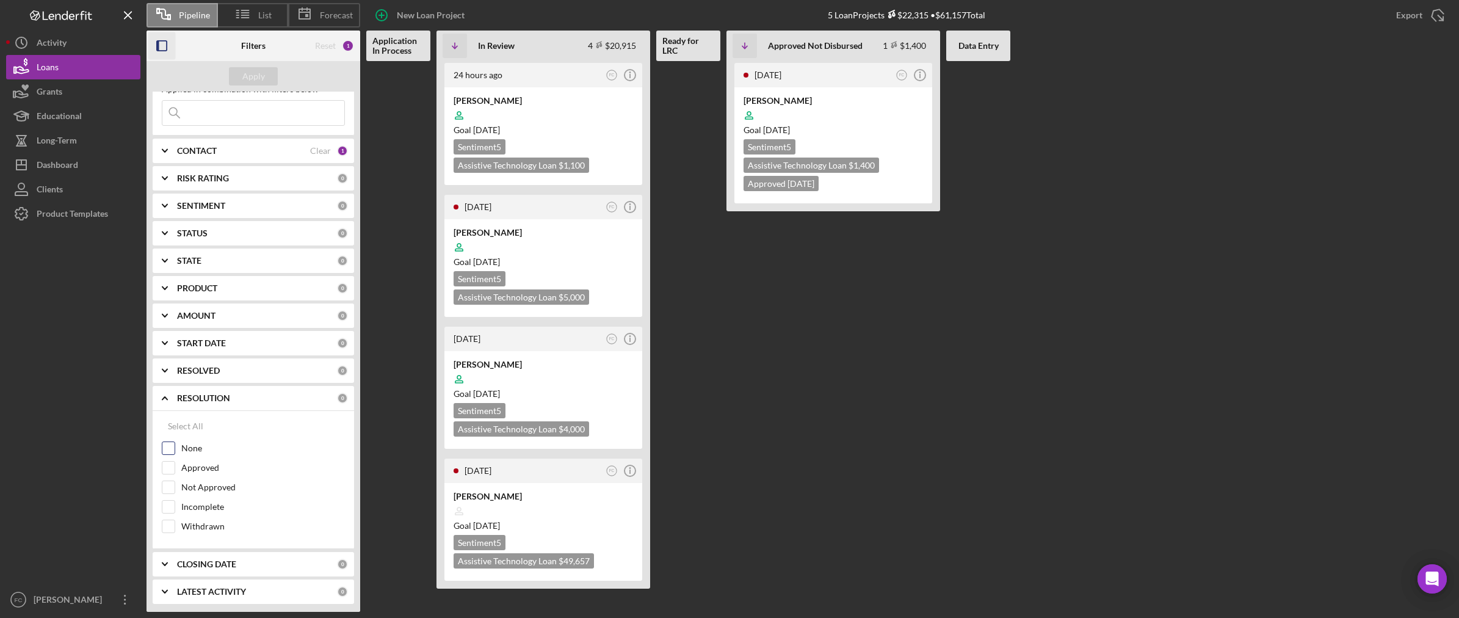
scroll to position [45, 0]
click at [245, 587] on b "LATEST ACTIVITY" at bounding box center [211, 591] width 69 height 10
click at [234, 394] on div "RESOLUTION" at bounding box center [257, 395] width 160 height 10
click at [220, 446] on b "LATEST ACTIVITY" at bounding box center [211, 450] width 69 height 10
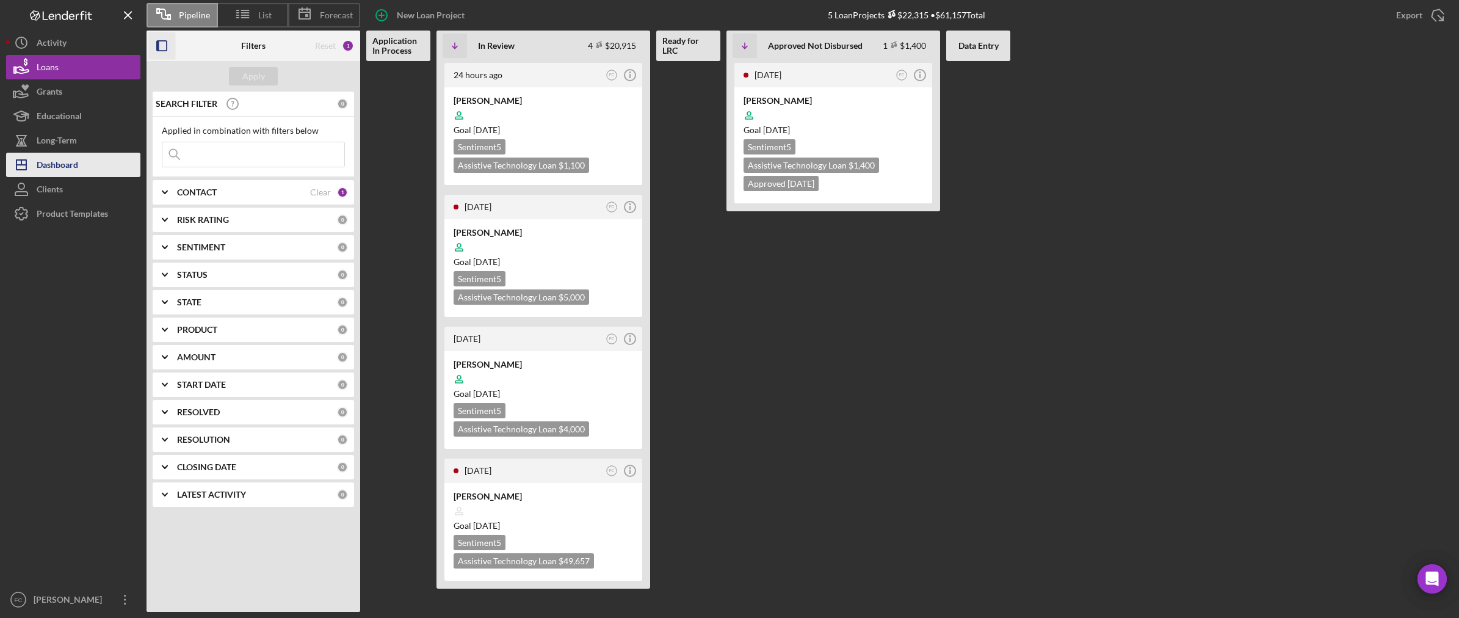
click at [70, 168] on div "Dashboard" at bounding box center [58, 166] width 42 height 27
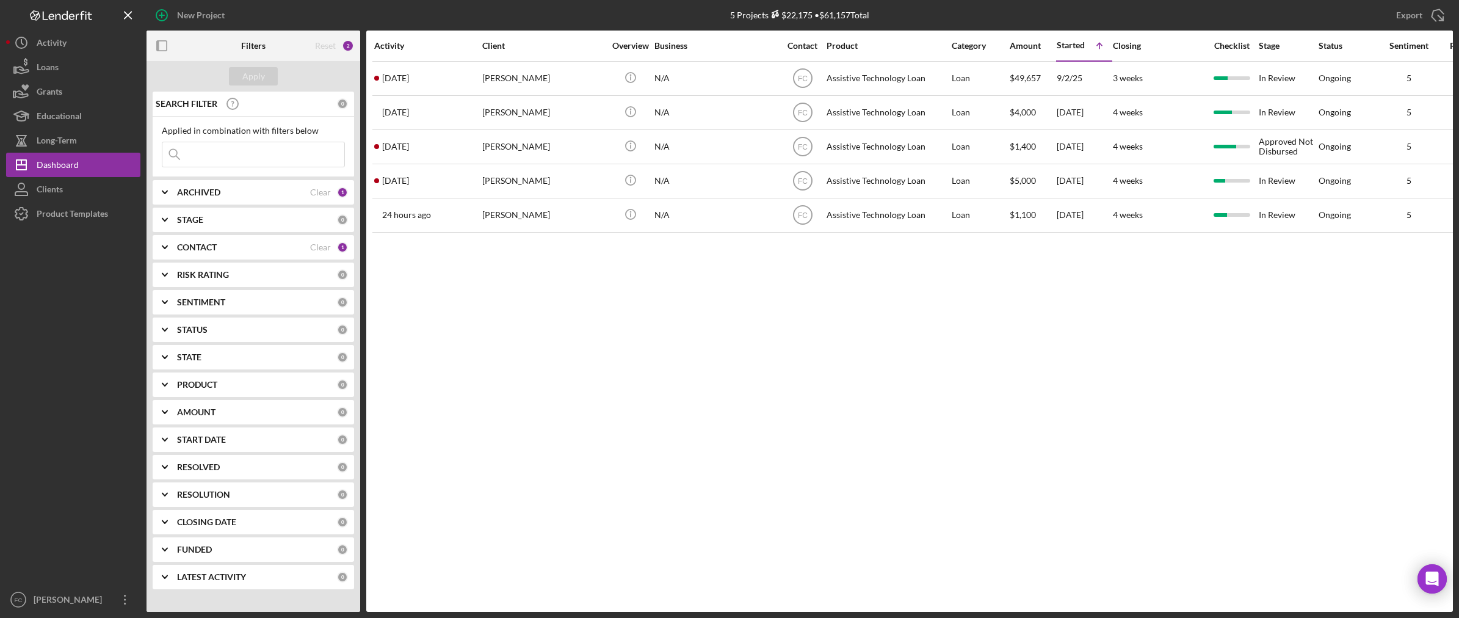
click at [222, 195] on div "ARCHIVED" at bounding box center [243, 192] width 133 height 10
click at [206, 263] on label "Archived" at bounding box center [263, 262] width 164 height 12
click at [175, 263] on input "Archived" at bounding box center [168, 262] width 12 height 12
checkbox input "true"
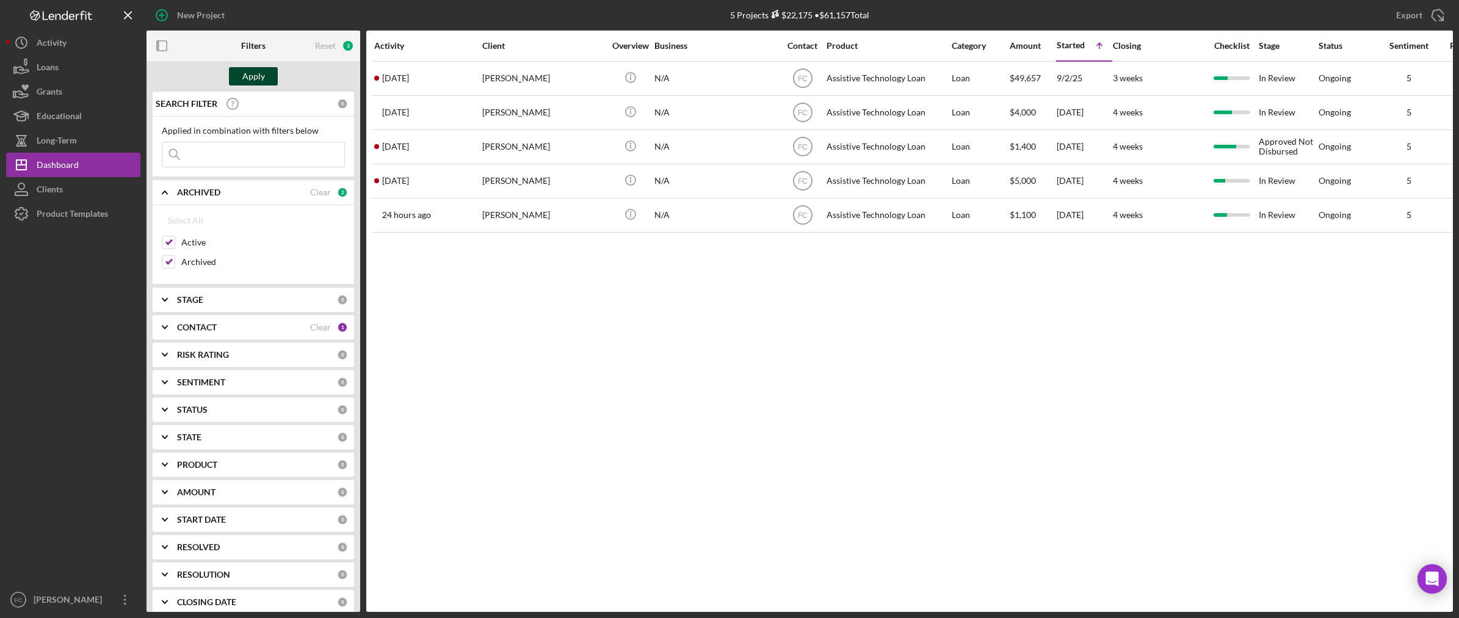
click at [266, 70] on button "Apply" at bounding box center [253, 76] width 49 height 18
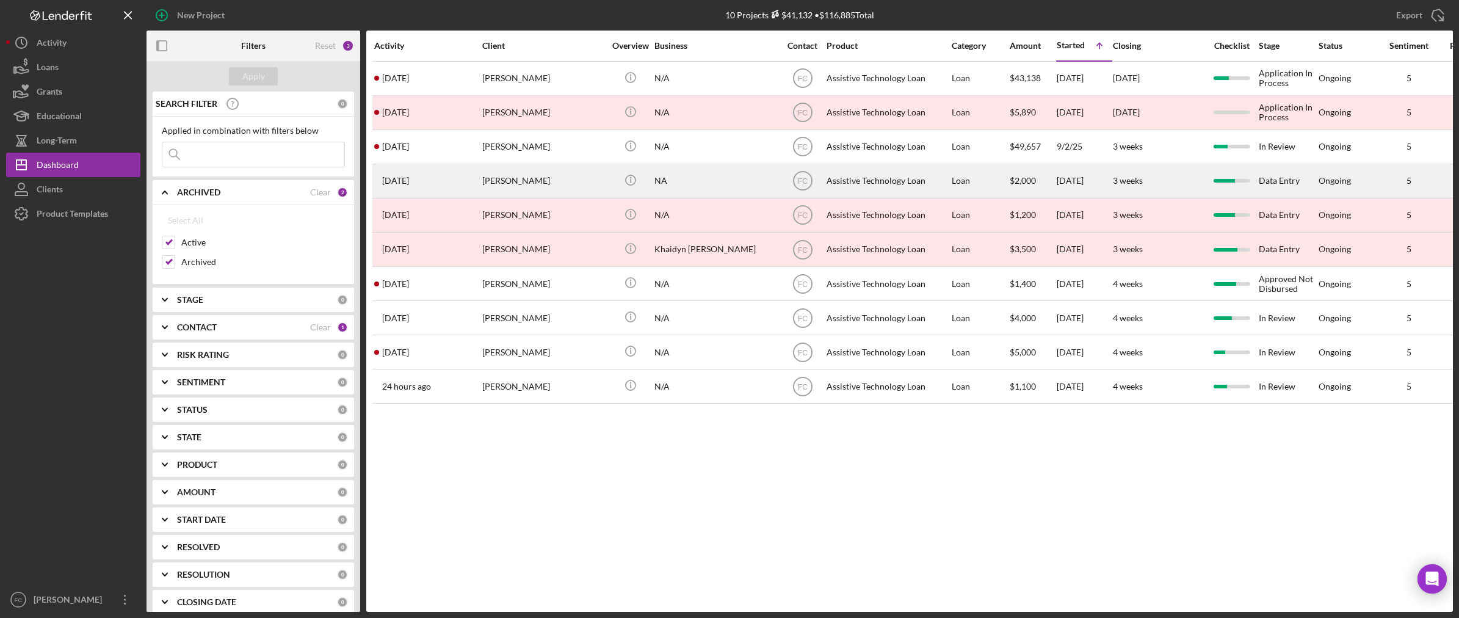
click at [562, 179] on div "[PERSON_NAME]" at bounding box center [543, 181] width 122 height 32
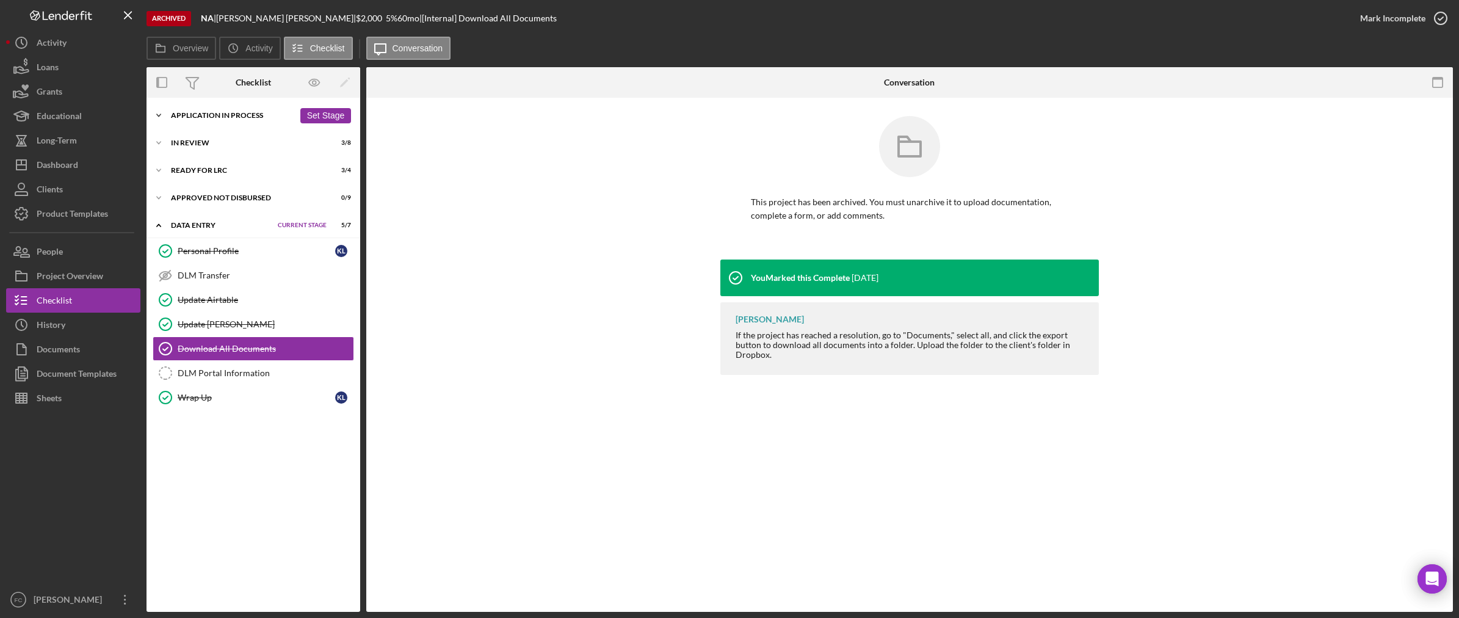
click at [166, 115] on icon "Icon/Expander" at bounding box center [159, 115] width 24 height 24
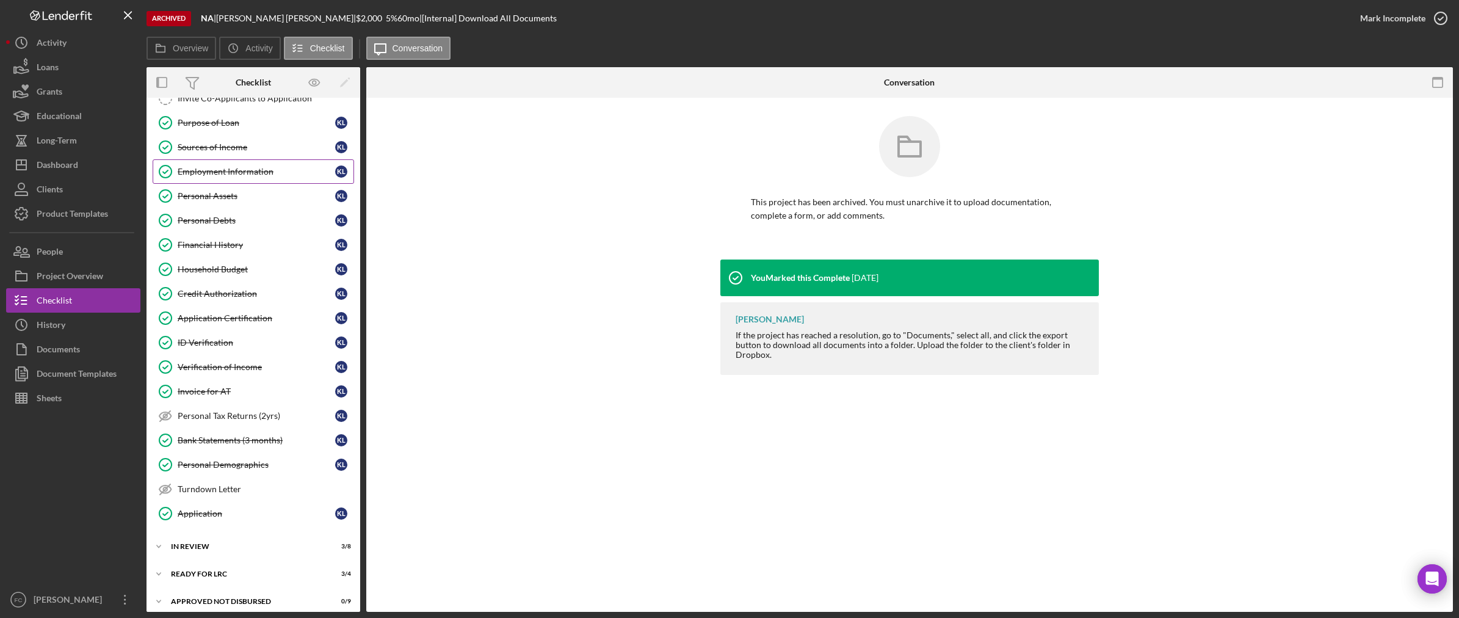
scroll to position [231, 0]
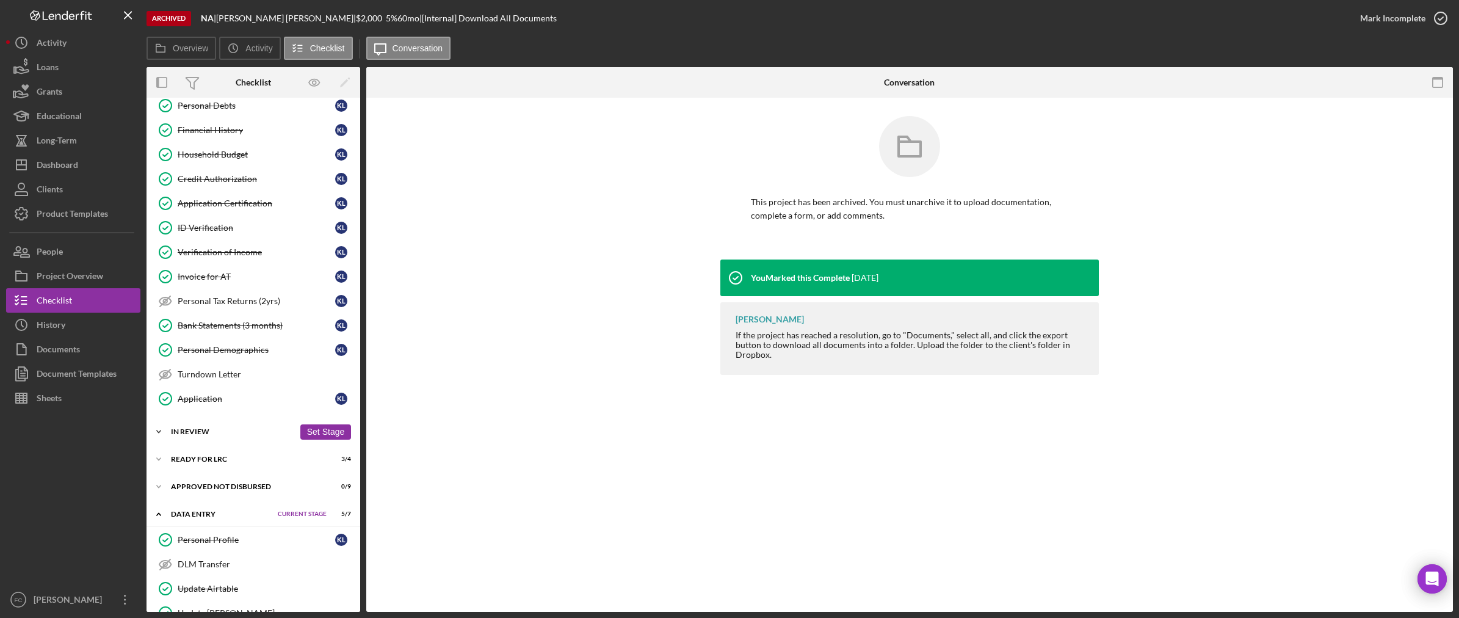
click at [170, 437] on icon "Icon/Expander" at bounding box center [159, 431] width 24 height 24
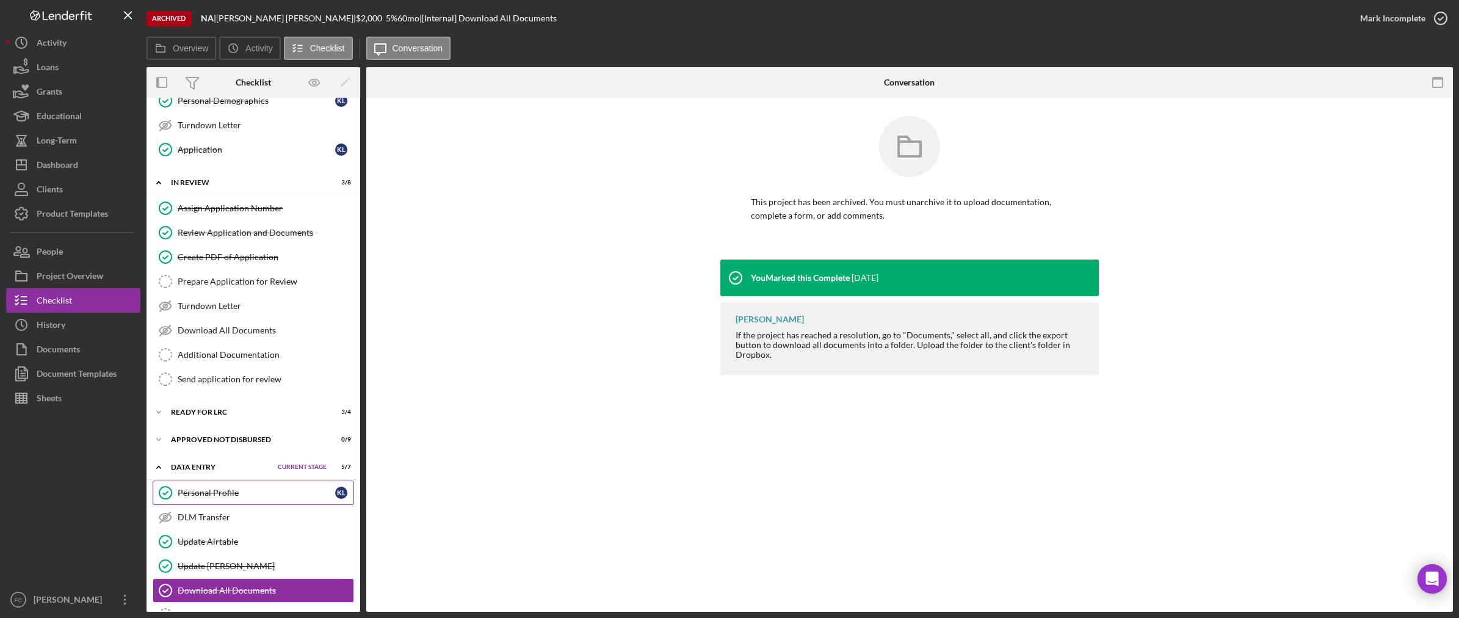
scroll to position [496, 0]
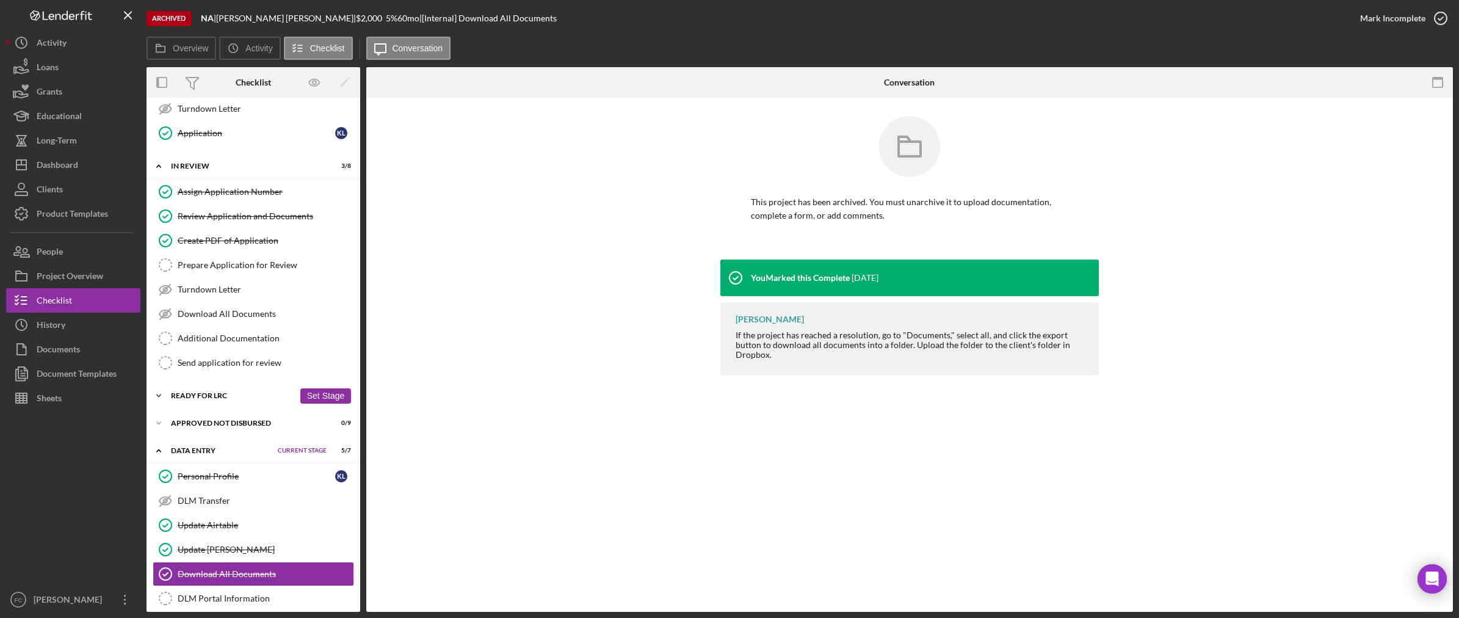
click at [160, 408] on icon "Icon/Expander" at bounding box center [159, 395] width 24 height 24
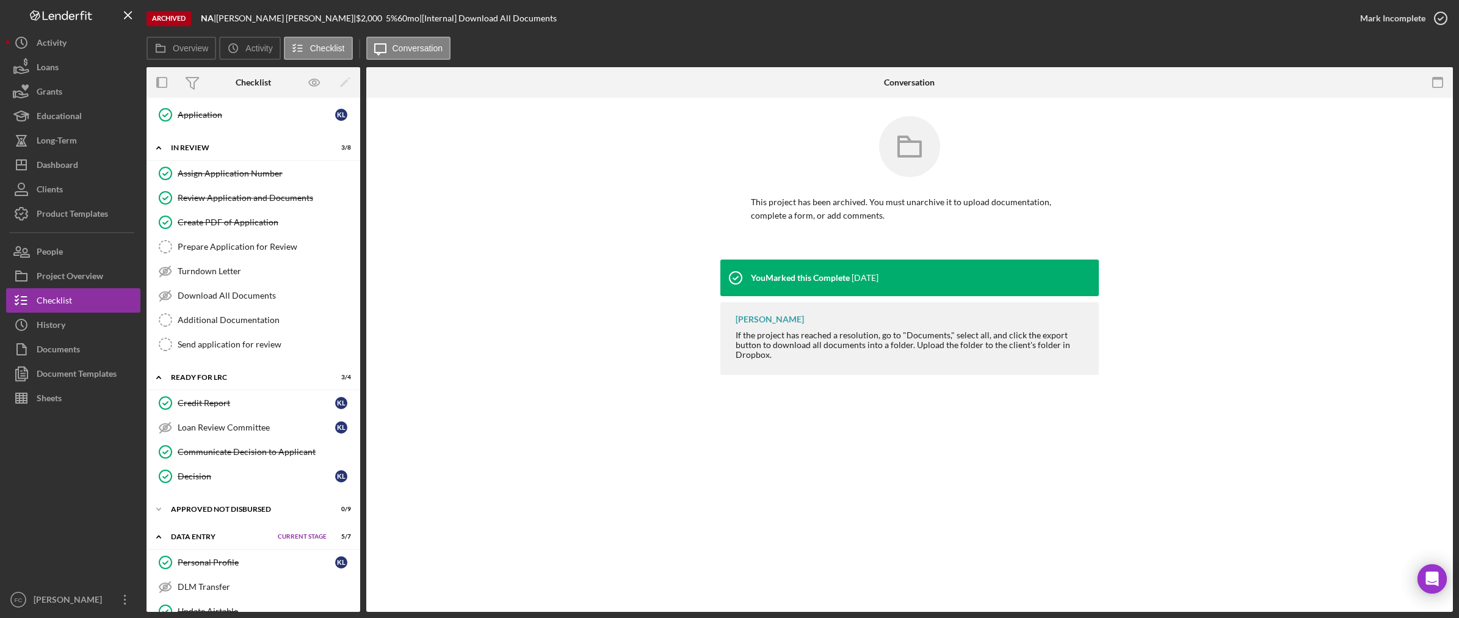
scroll to position [582, 0]
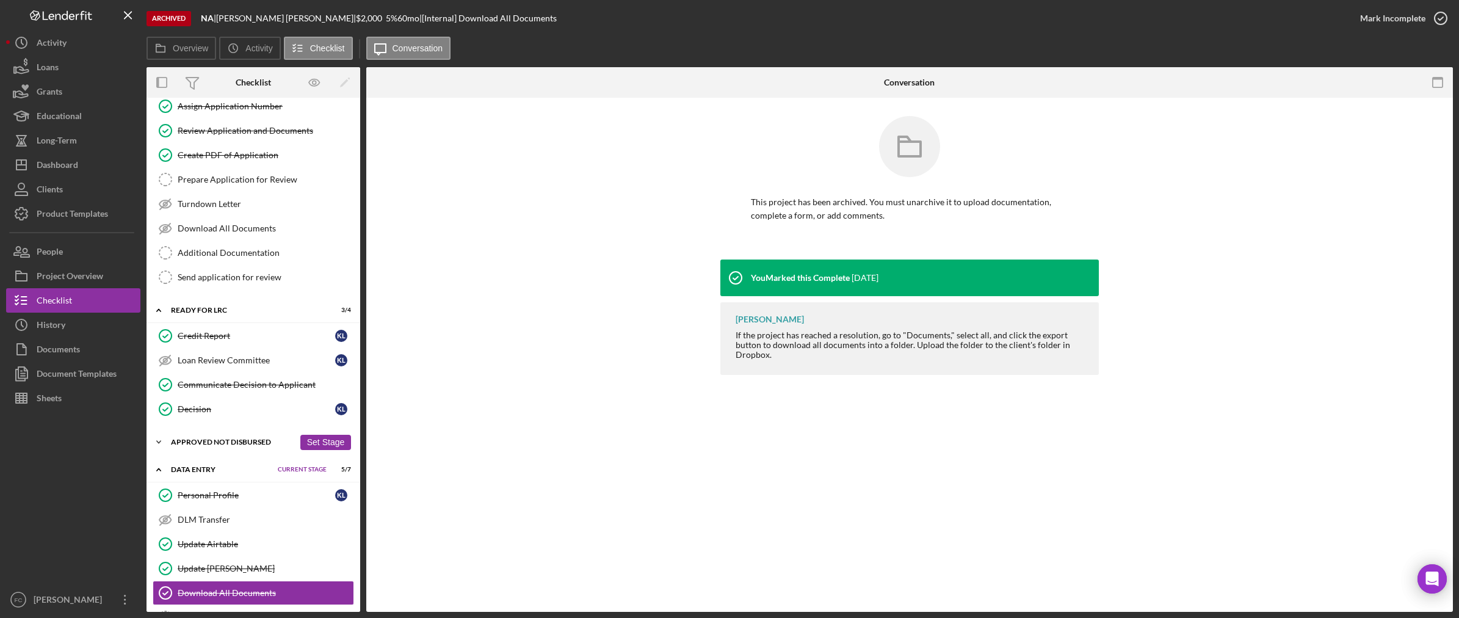
click at [162, 452] on icon "Icon/Expander" at bounding box center [159, 442] width 24 height 24
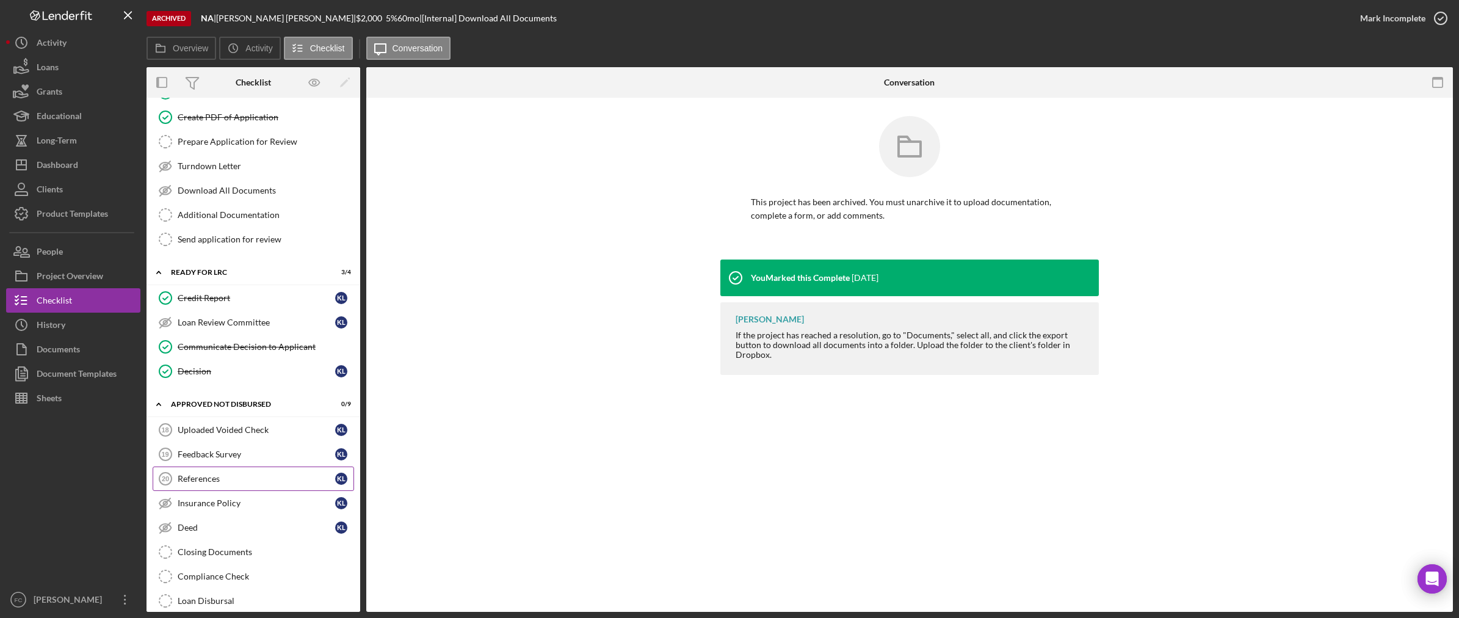
scroll to position [727, 0]
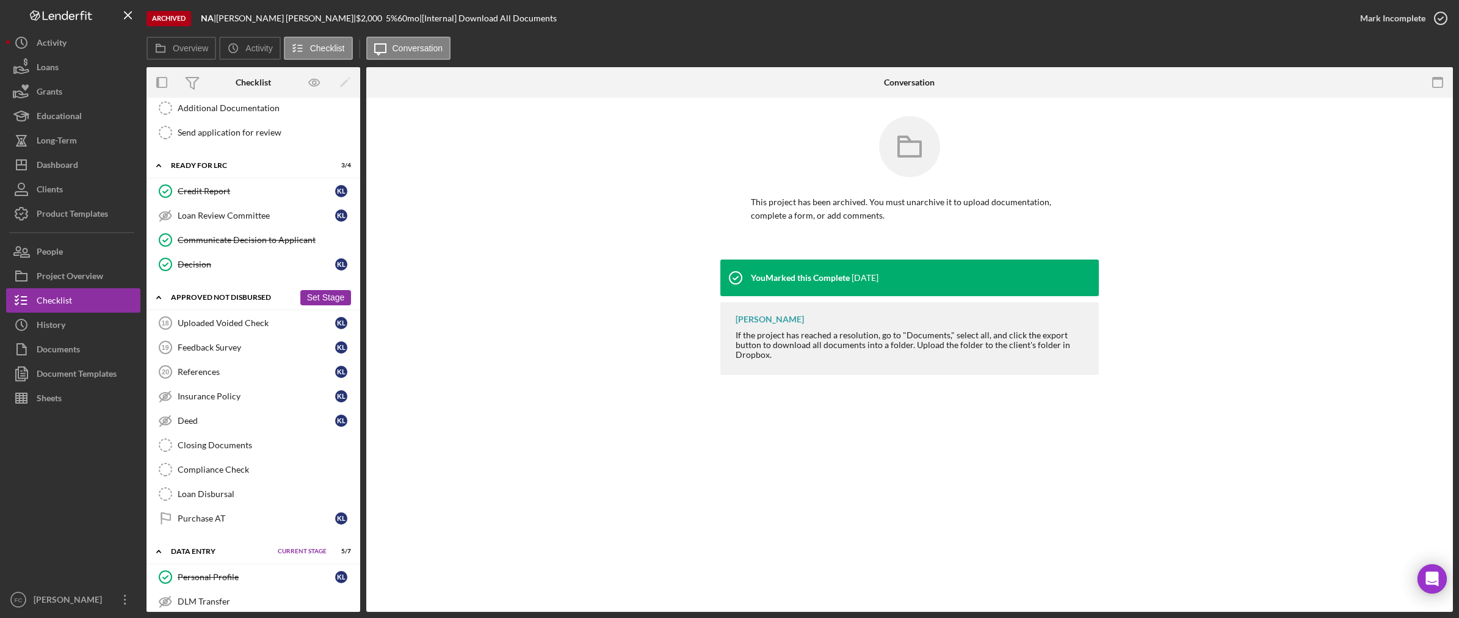
click at [165, 308] on icon "Icon/Expander" at bounding box center [159, 297] width 24 height 24
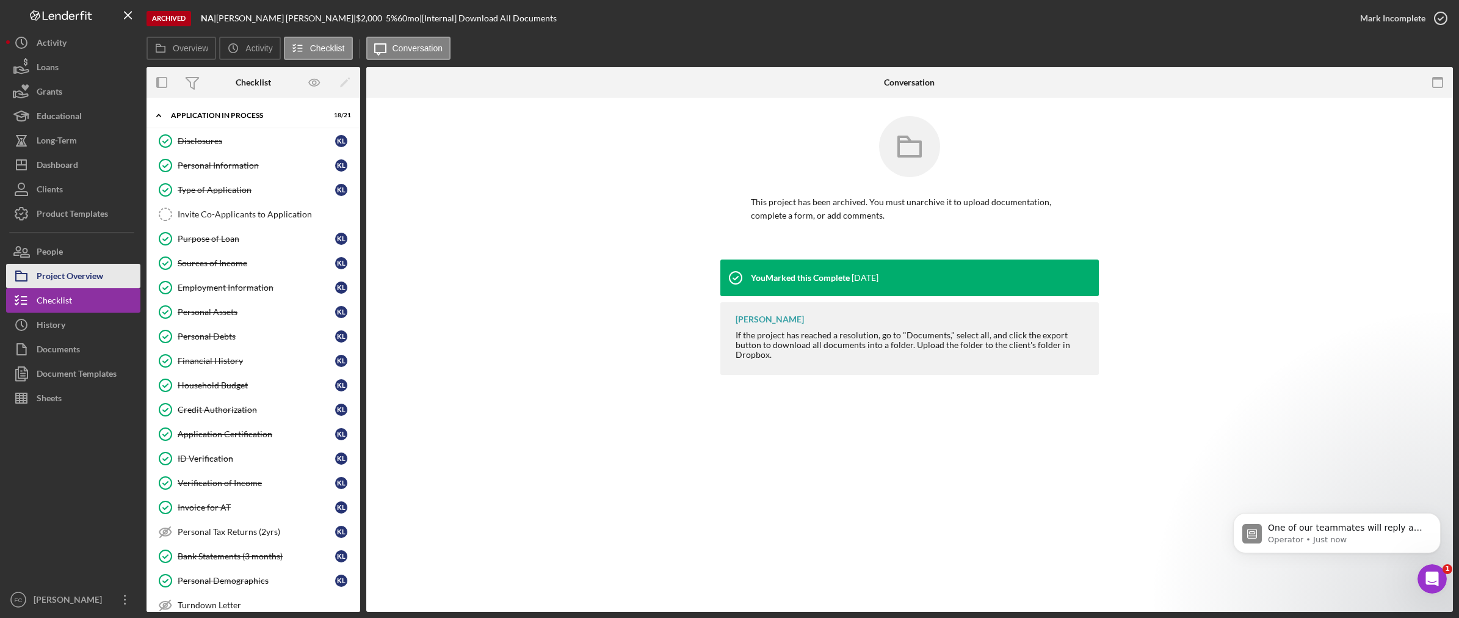
scroll to position [0, 0]
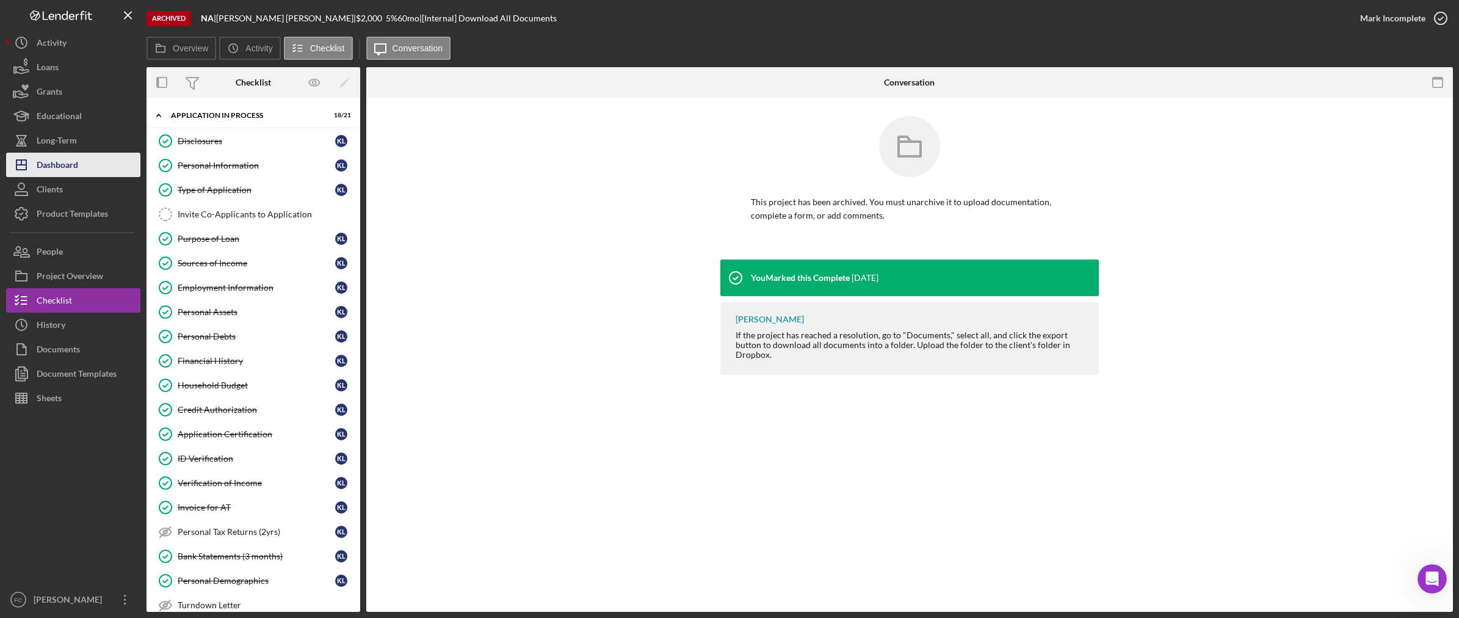
click at [67, 169] on div "Dashboard" at bounding box center [58, 166] width 42 height 27
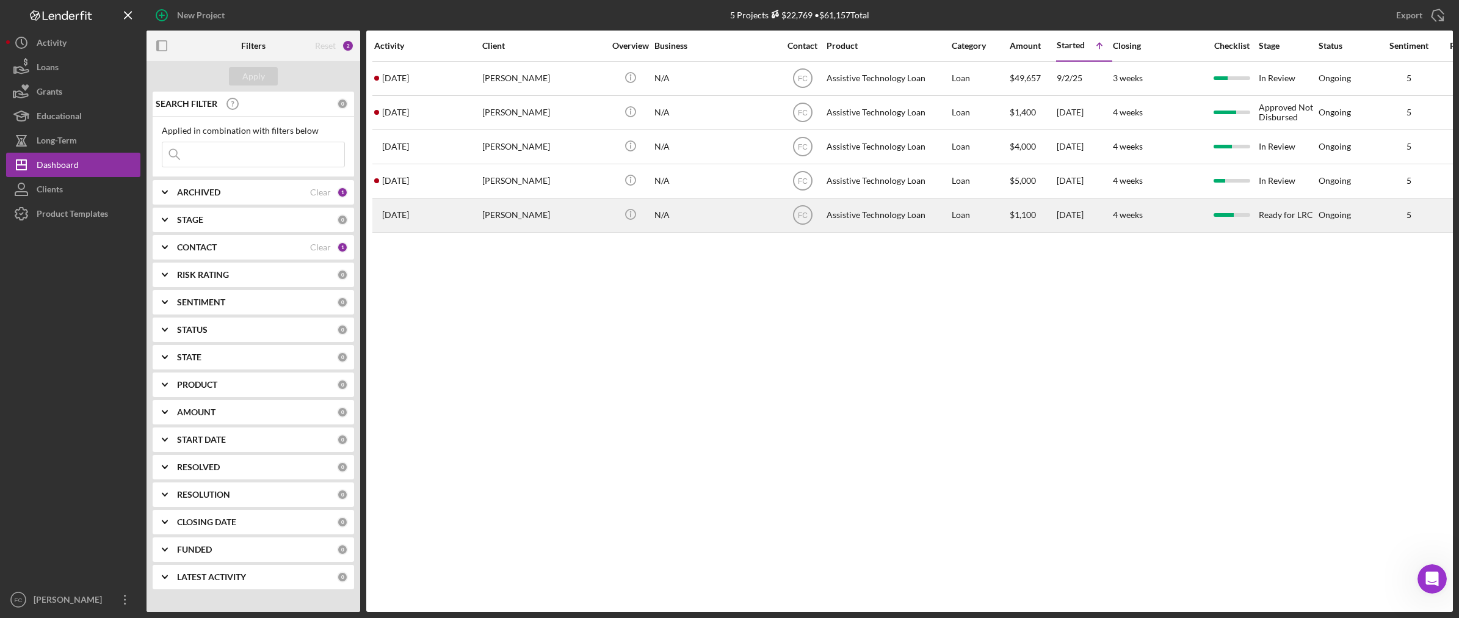
click at [512, 216] on div "[PERSON_NAME]" at bounding box center [543, 215] width 122 height 32
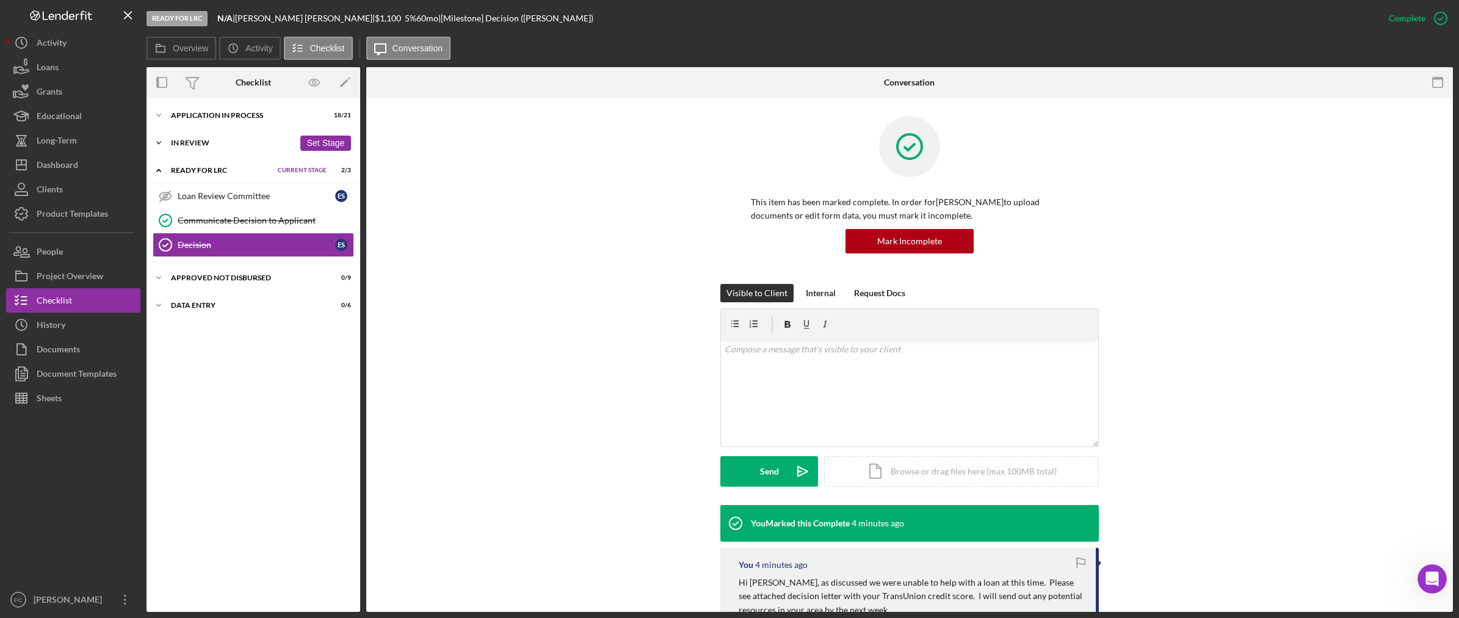
click at [198, 146] on div "In Review" at bounding box center [232, 142] width 123 height 7
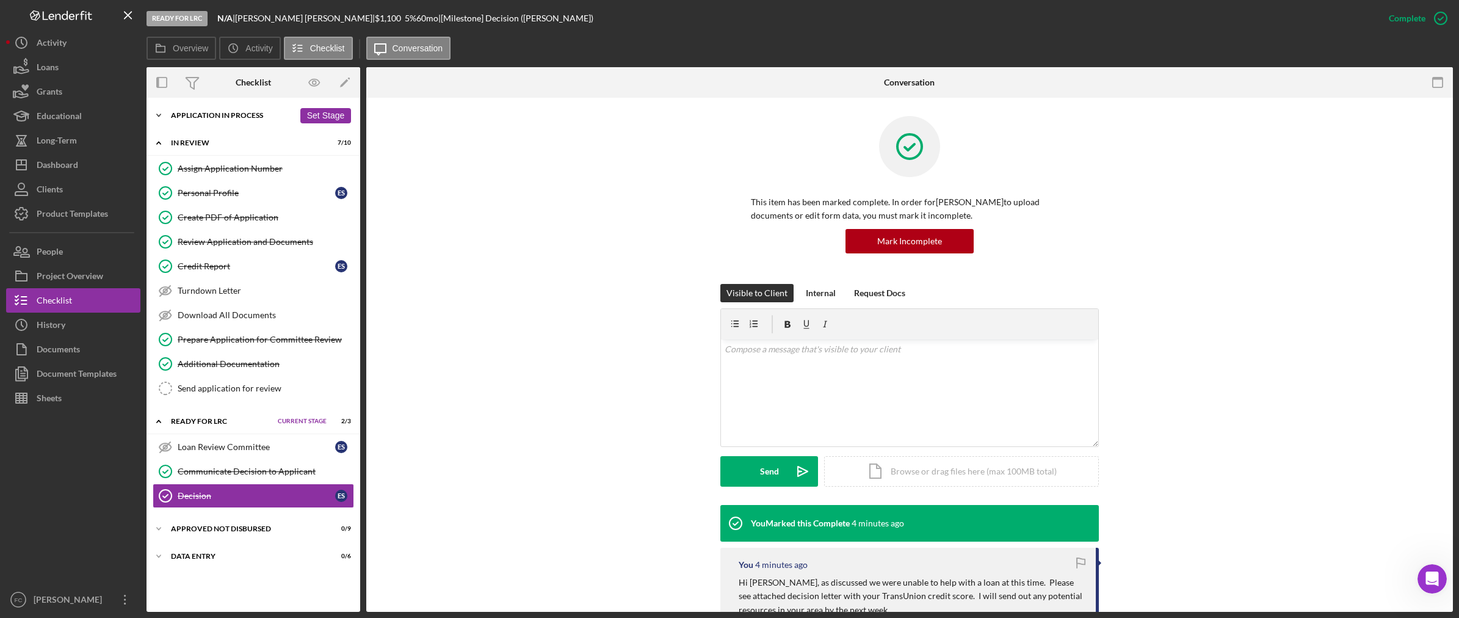
click at [160, 114] on polyline at bounding box center [159, 115] width 4 height 2
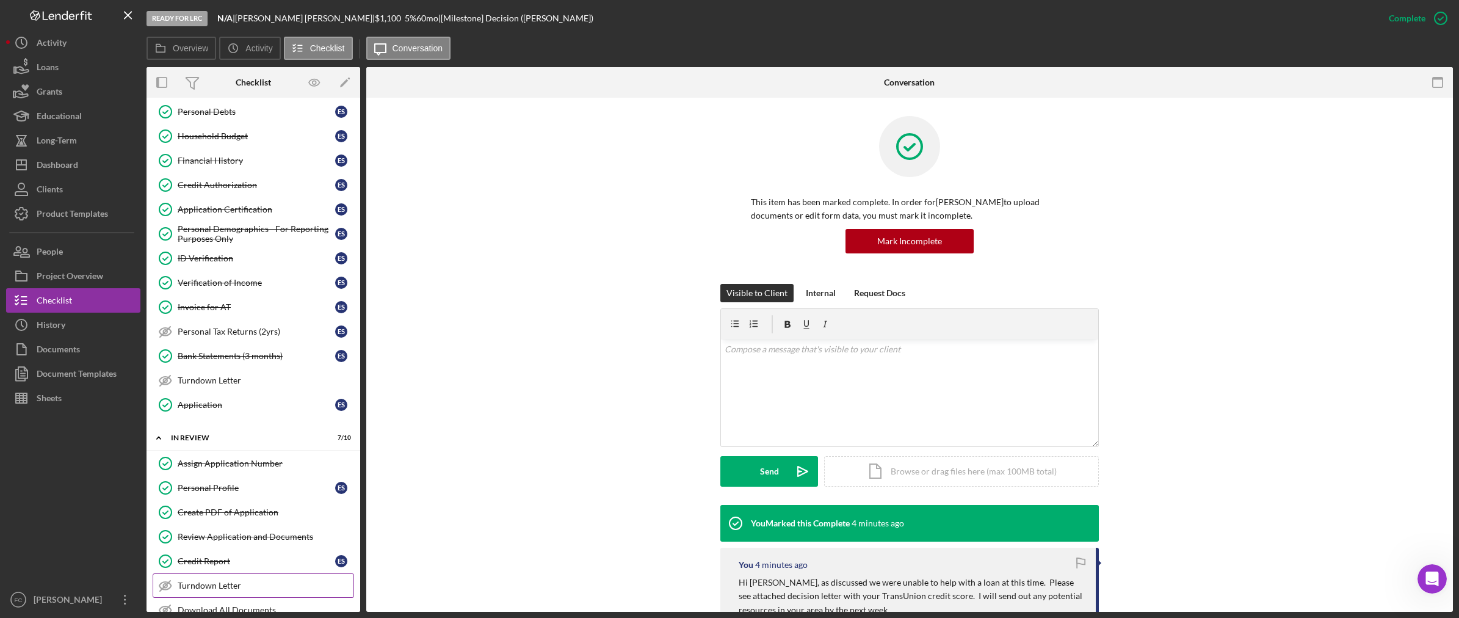
scroll to position [228, 0]
click at [234, 563] on div "Credit Report" at bounding box center [257, 558] width 158 height 10
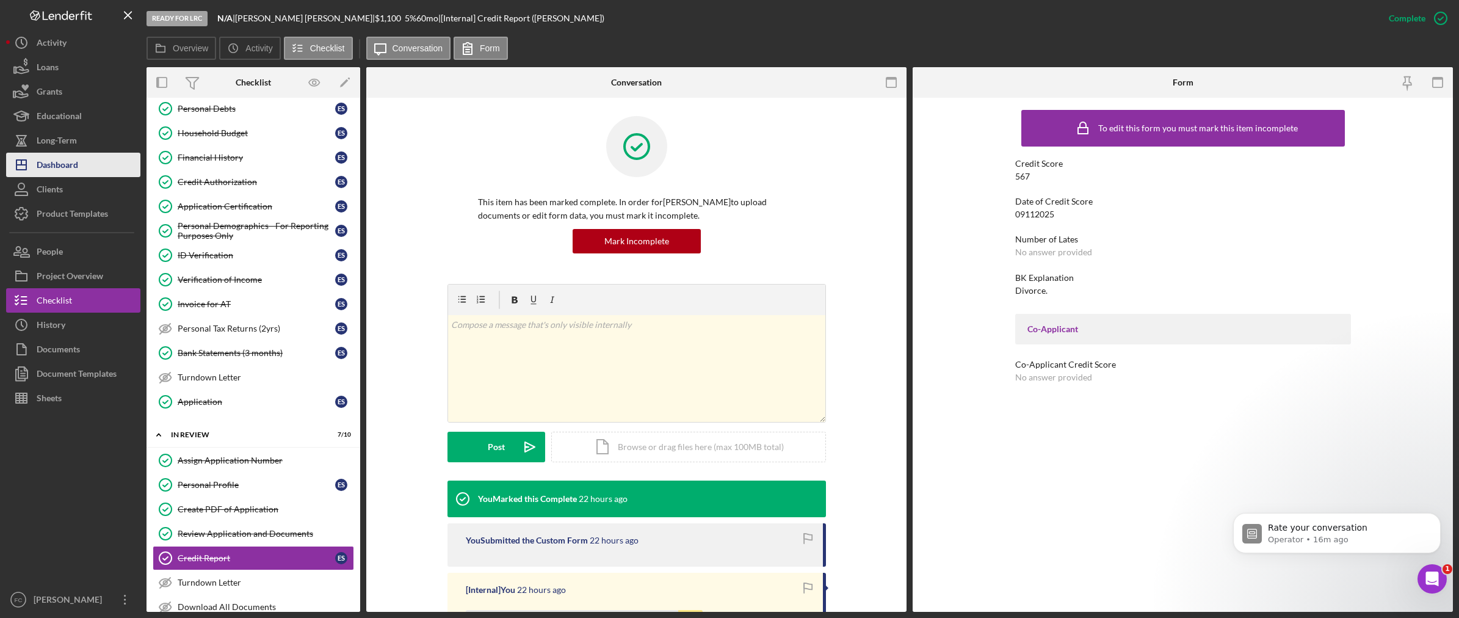
click at [81, 165] on button "Icon/Dashboard Dashboard" at bounding box center [73, 165] width 134 height 24
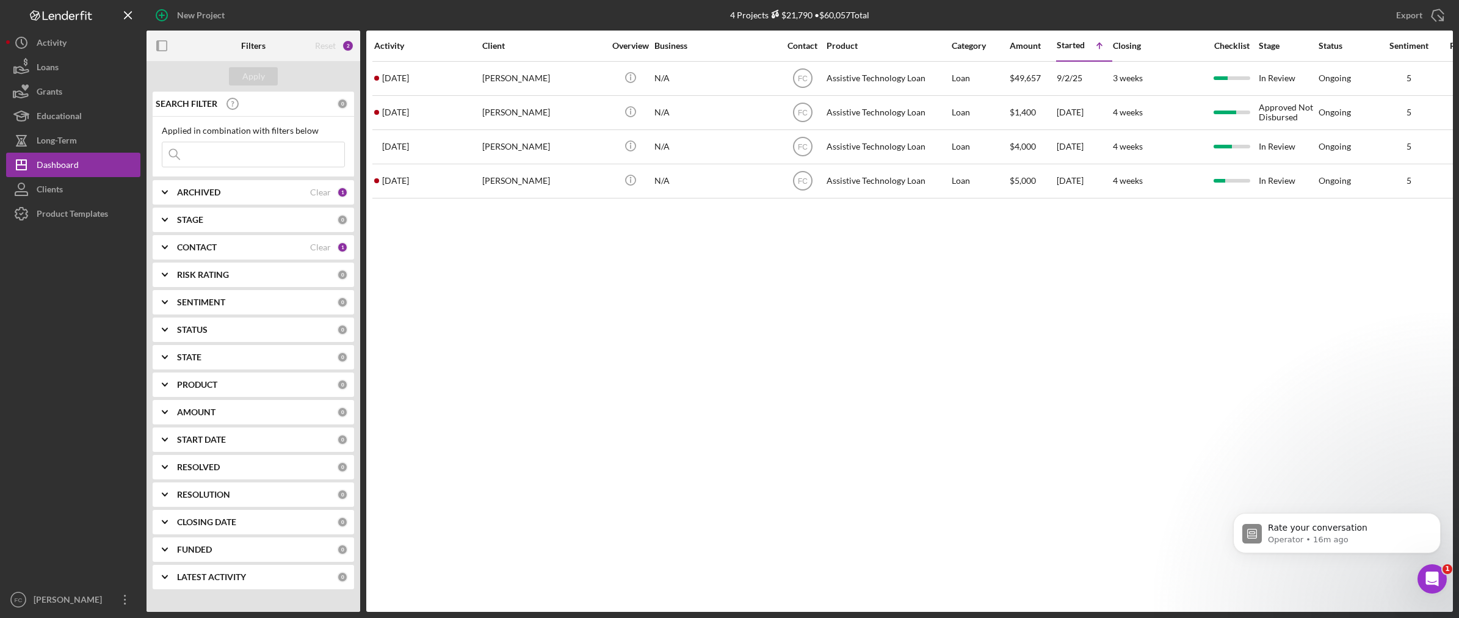
click at [224, 190] on div "ARCHIVED" at bounding box center [243, 192] width 133 height 10
click at [207, 259] on label "Archived" at bounding box center [263, 262] width 164 height 12
click at [175, 259] on input "Archived" at bounding box center [168, 262] width 12 height 12
checkbox input "true"
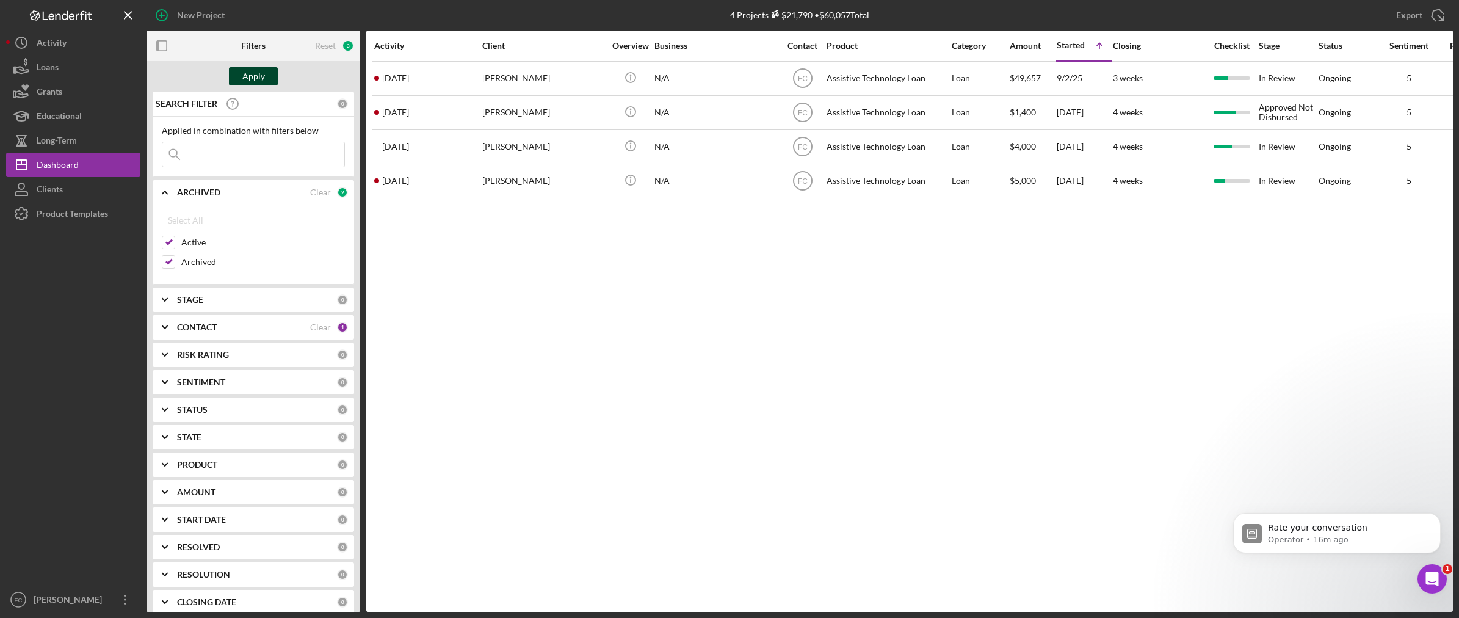
click at [267, 79] on button "Apply" at bounding box center [253, 76] width 49 height 18
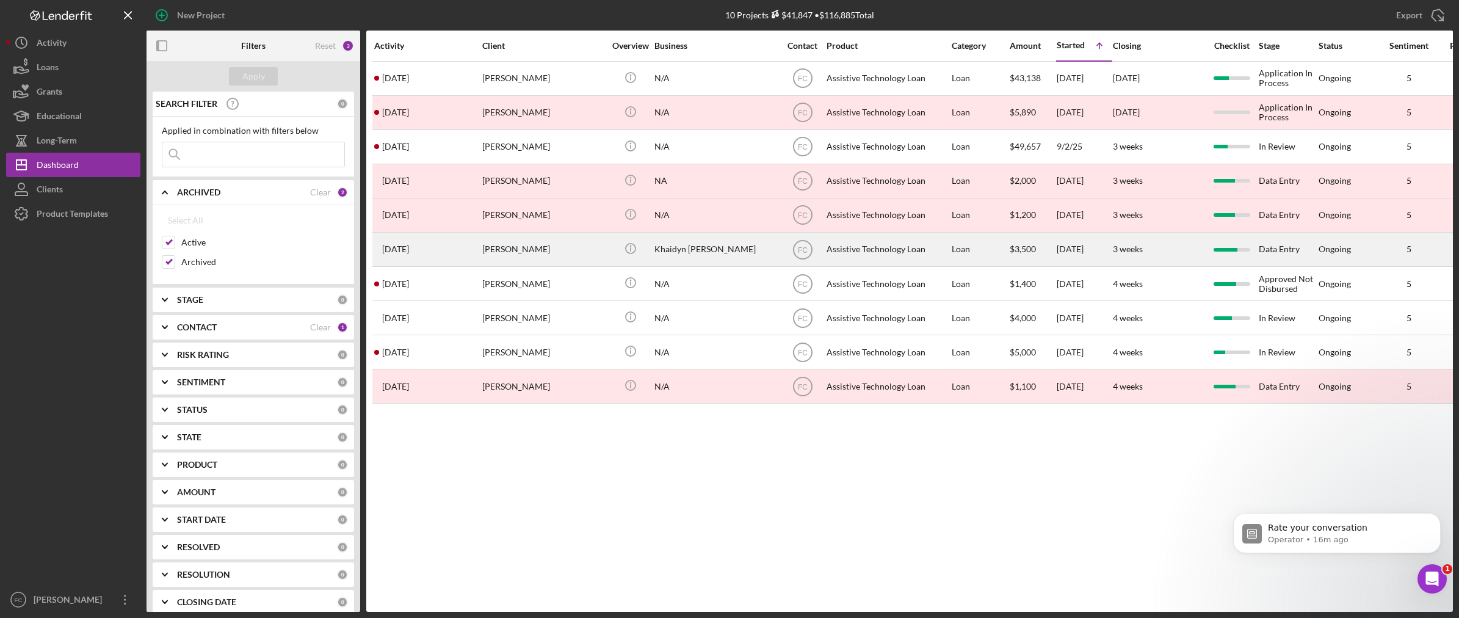
click at [551, 256] on div "[PERSON_NAME]" at bounding box center [543, 249] width 122 height 32
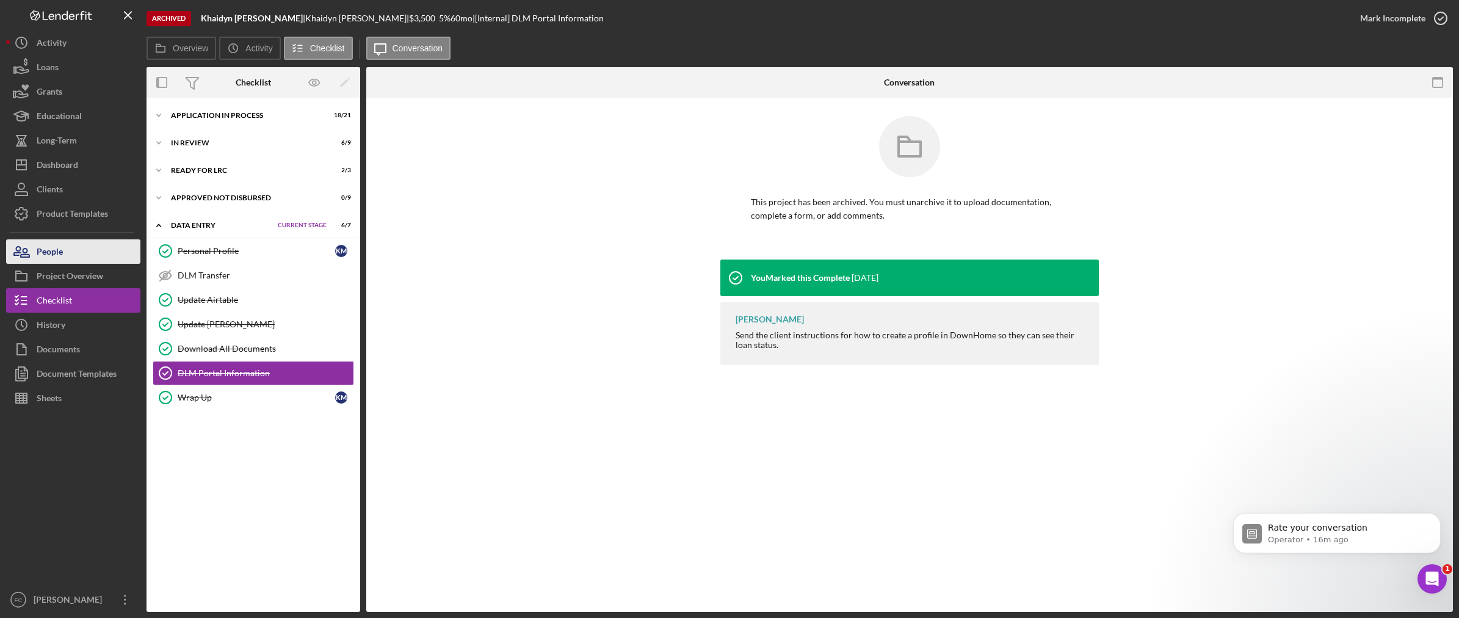
click at [63, 250] on button "People" at bounding box center [73, 251] width 134 height 24
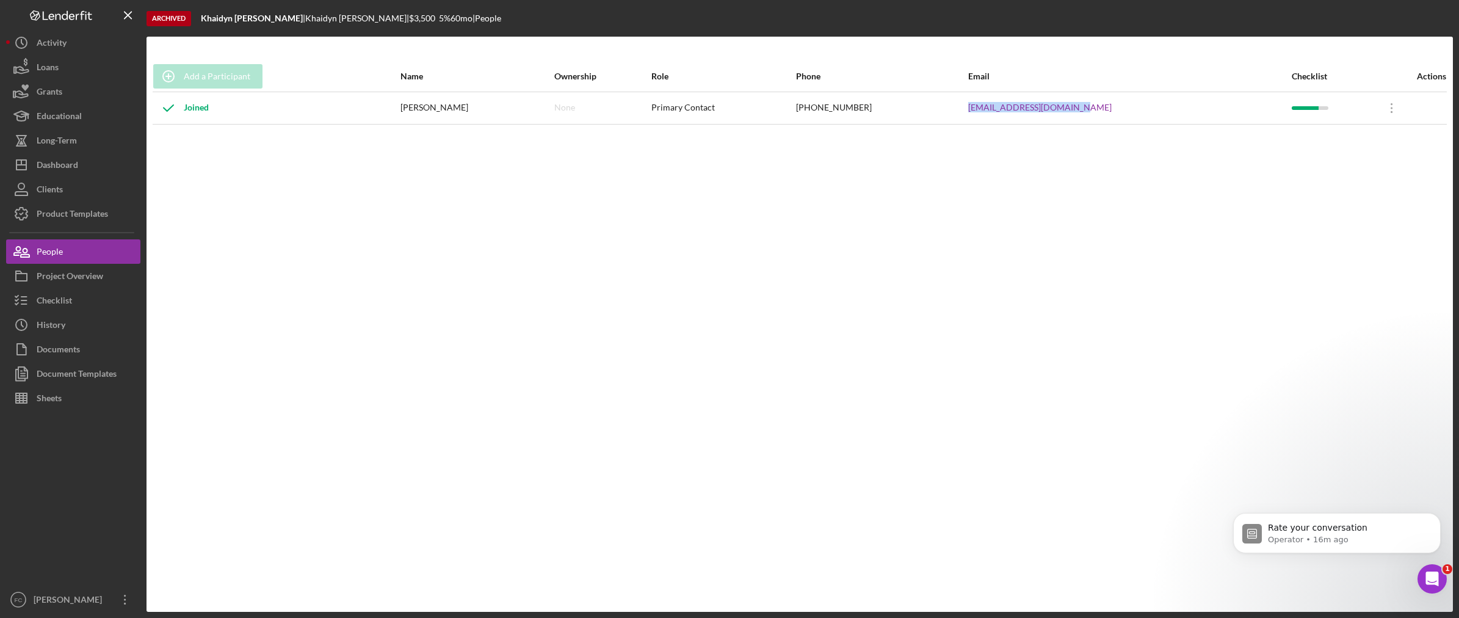
drag, startPoint x: 1112, startPoint y: 107, endPoint x: 987, endPoint y: 114, distance: 124.7
click at [987, 114] on tr "Joined Khaidyn Mace None Primary Contact (971) 429-3001 khaidyn.mace87@gmail.co…" at bounding box center [800, 108] width 1294 height 32
copy tr "khaidyn.mace87@gmail.com"
click at [72, 165] on div "Dashboard" at bounding box center [58, 166] width 42 height 27
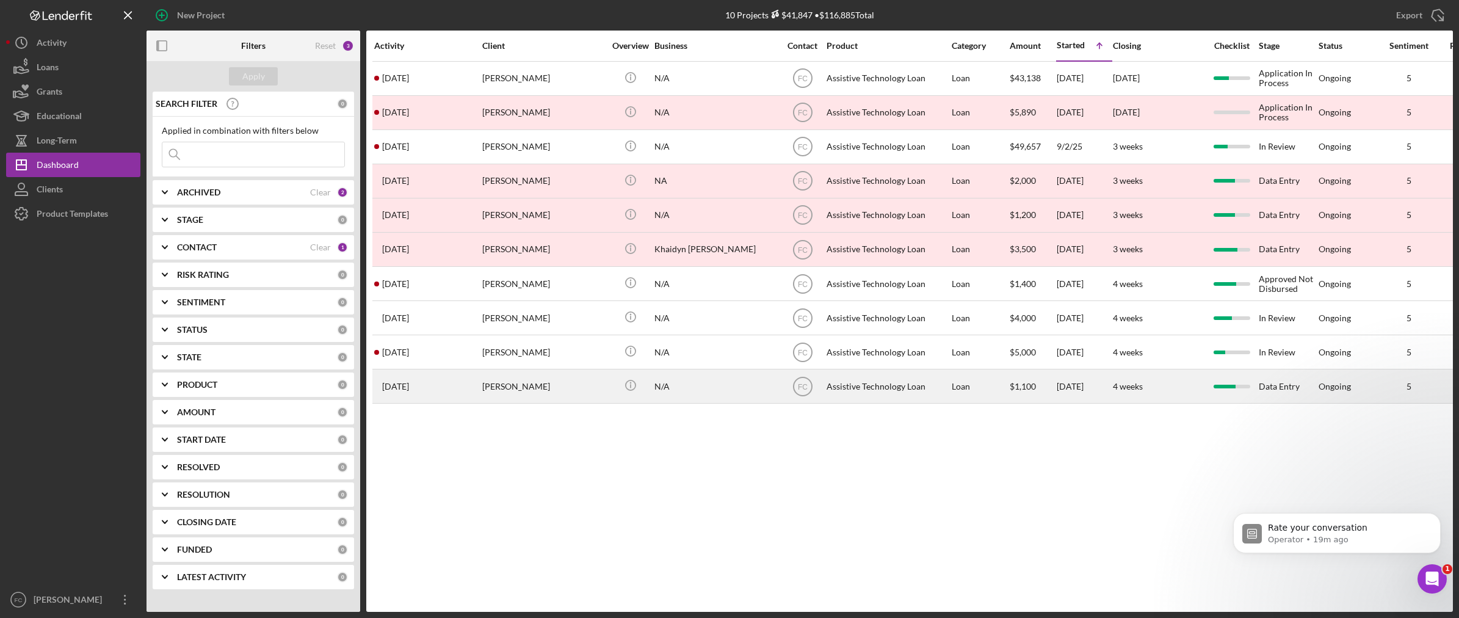
click at [536, 392] on div "[PERSON_NAME]" at bounding box center [543, 386] width 122 height 32
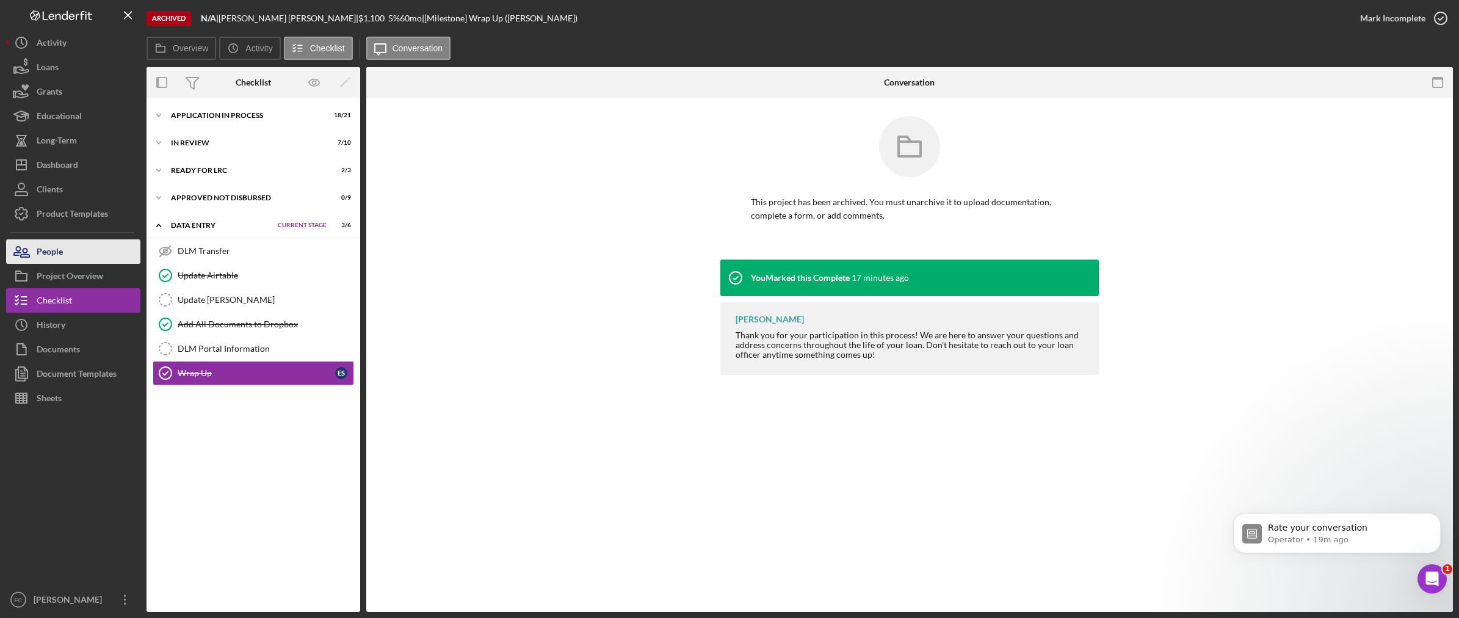
click at [38, 259] on div "People" at bounding box center [50, 252] width 26 height 27
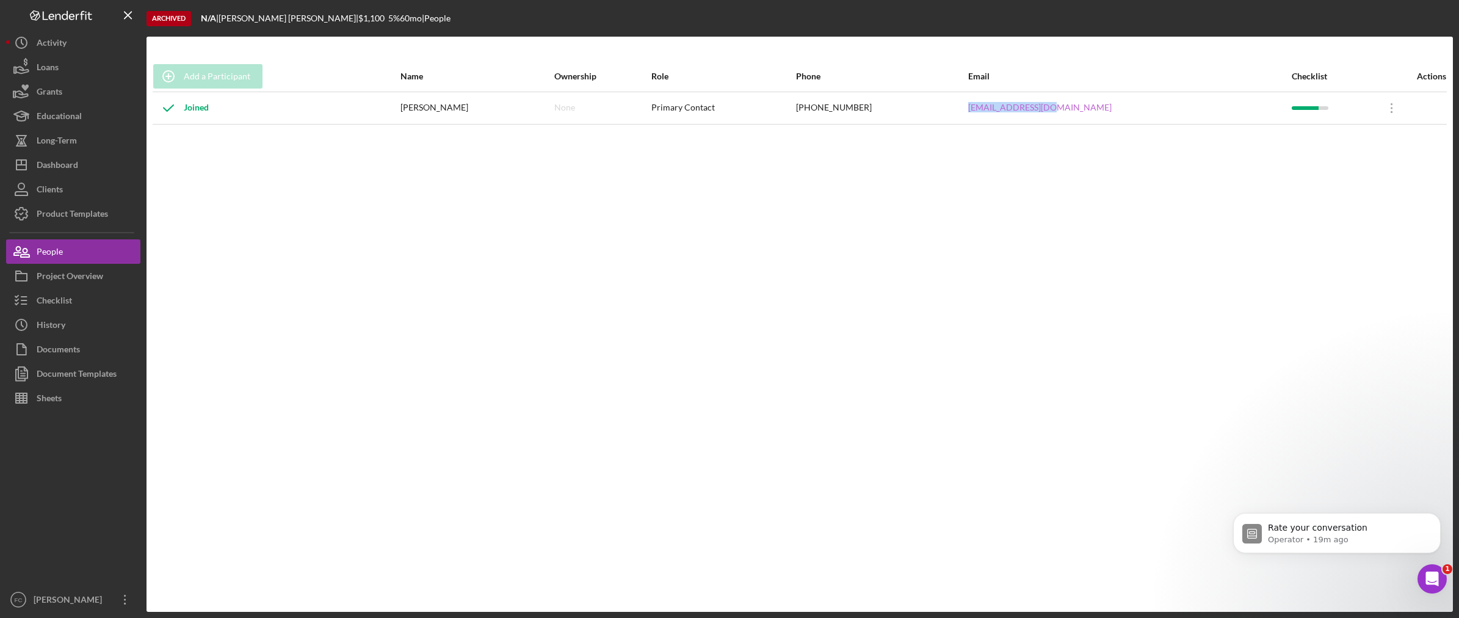
drag, startPoint x: 1087, startPoint y: 112, endPoint x: 1039, endPoint y: 108, distance: 48.4
click at [1039, 108] on div "[EMAIL_ADDRESS][DOMAIN_NAME]" at bounding box center [1129, 108] width 322 height 31
copy link "[EMAIL_ADDRESS][DOMAIN_NAME]"
click at [69, 350] on div "Documents" at bounding box center [58, 350] width 43 height 27
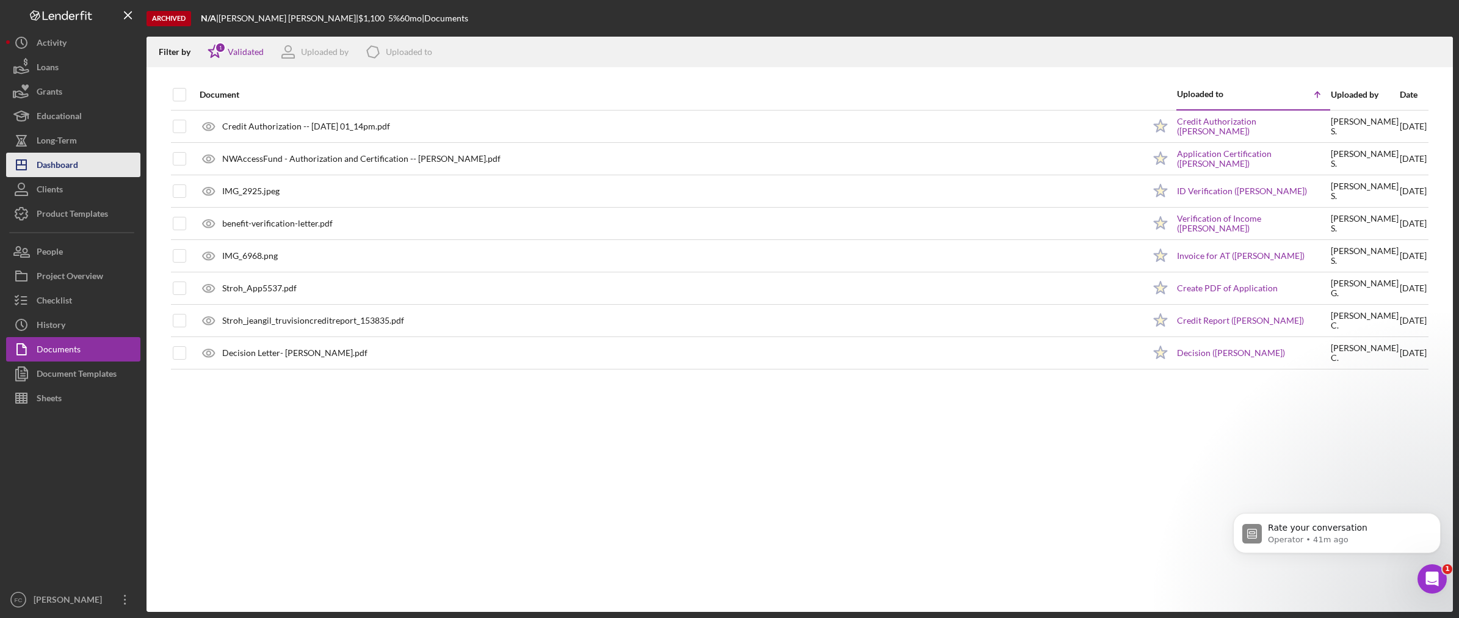
click at [78, 159] on div "Dashboard" at bounding box center [58, 166] width 42 height 27
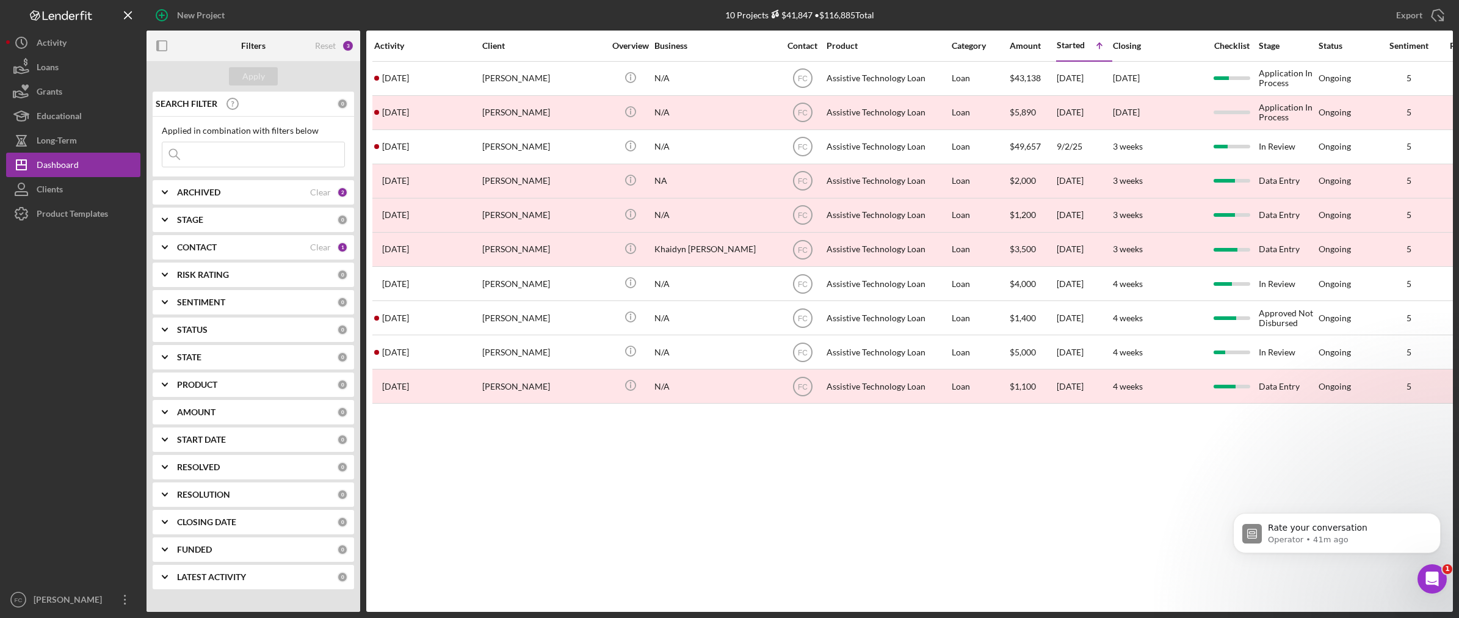
click at [195, 197] on b "ARCHIVED" at bounding box center [198, 192] width 43 height 10
click at [170, 243] on input "Active" at bounding box center [168, 242] width 12 height 12
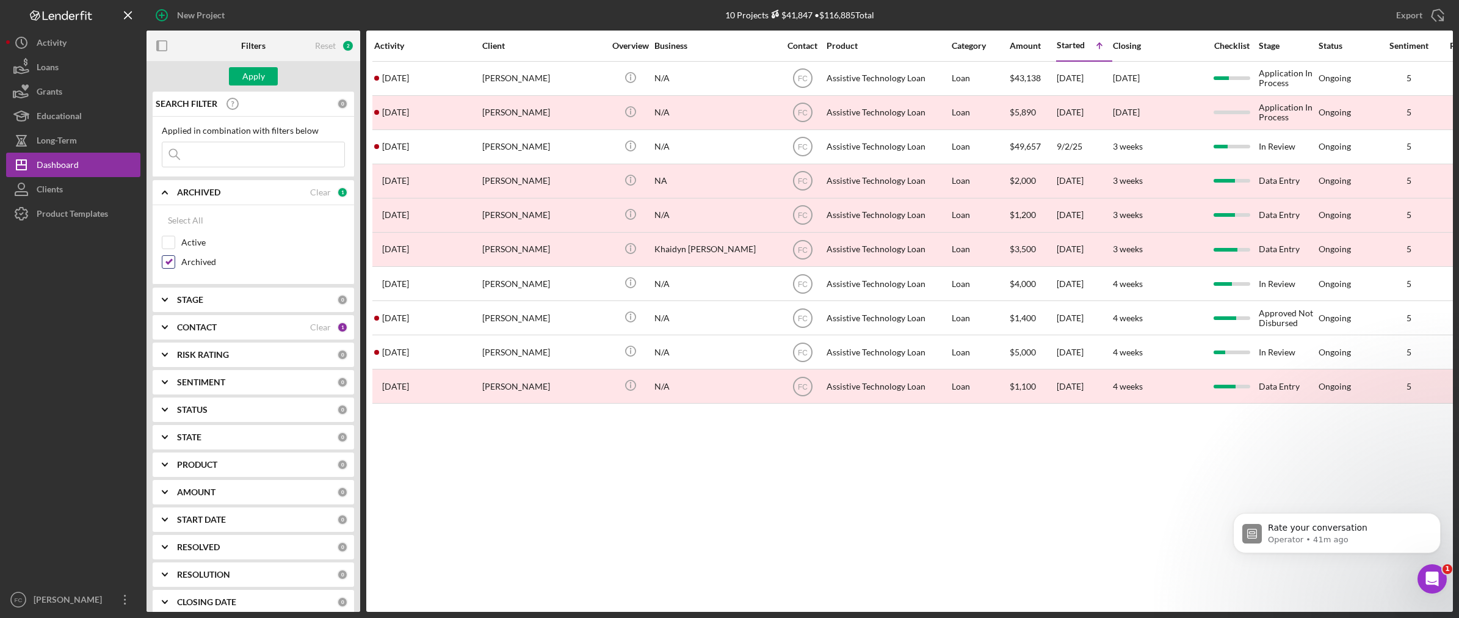
drag, startPoint x: 169, startPoint y: 247, endPoint x: 170, endPoint y: 258, distance: 11.1
click at [169, 247] on input "Active" at bounding box center [168, 242] width 12 height 12
checkbox input "true"
click at [172, 266] on input "Archived" at bounding box center [168, 262] width 12 height 12
checkbox input "false"
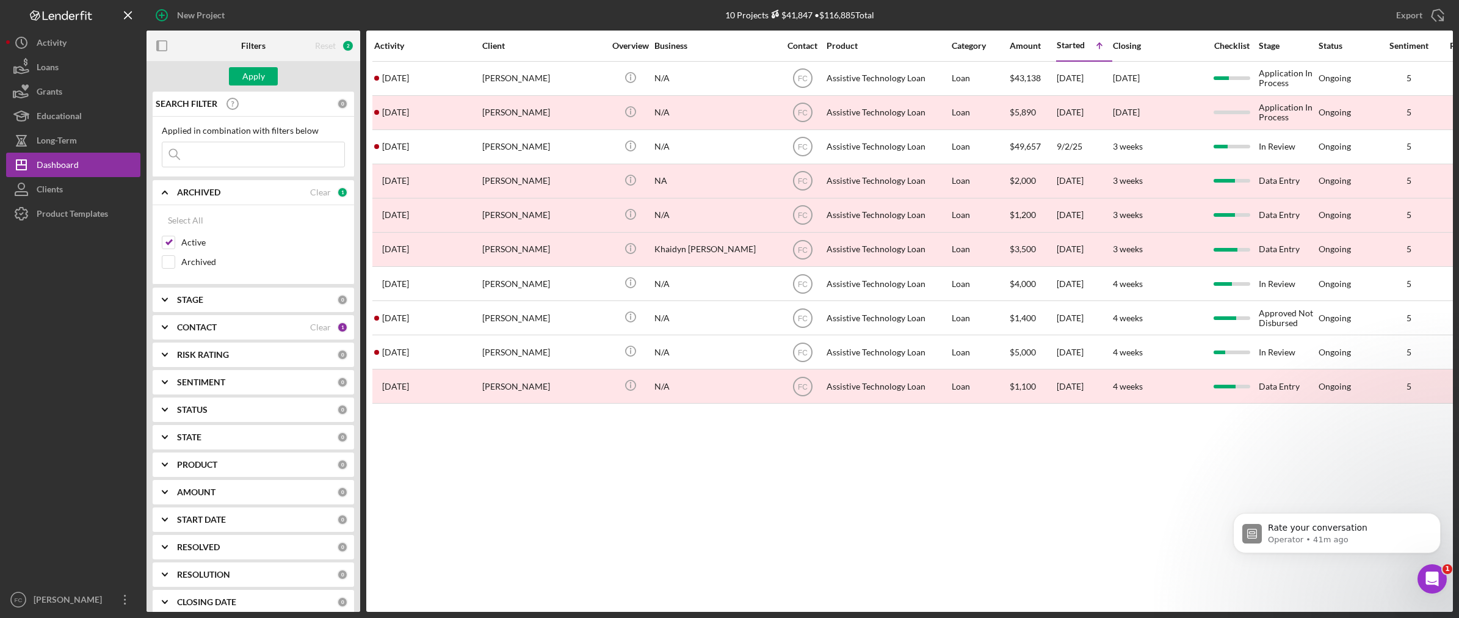
click at [204, 335] on div "CONTACT Clear 1" at bounding box center [262, 327] width 171 height 24
click at [172, 380] on input "Me" at bounding box center [168, 377] width 12 height 12
checkbox input "false"
click at [173, 417] on input "[PERSON_NAME]" at bounding box center [168, 416] width 12 height 12
checkbox input "true"
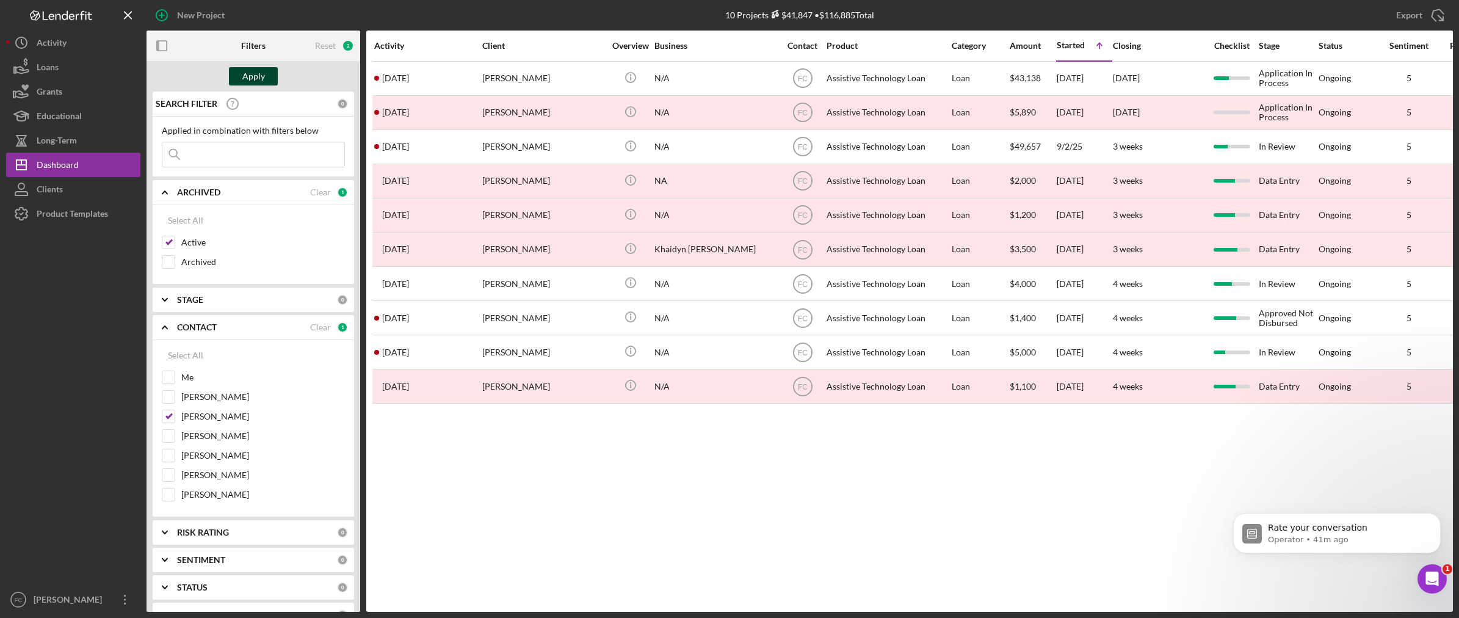
click at [272, 75] on button "Apply" at bounding box center [253, 76] width 49 height 18
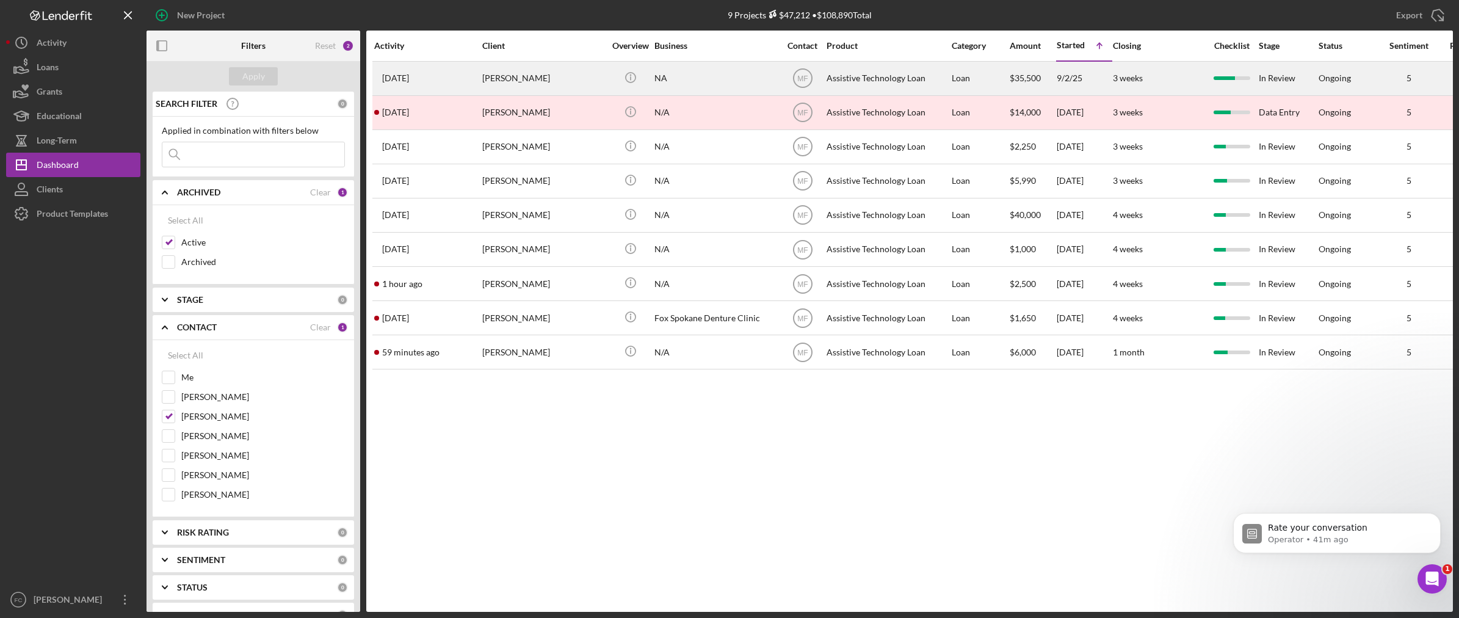
click at [530, 81] on div "Trini Torrez" at bounding box center [543, 78] width 122 height 32
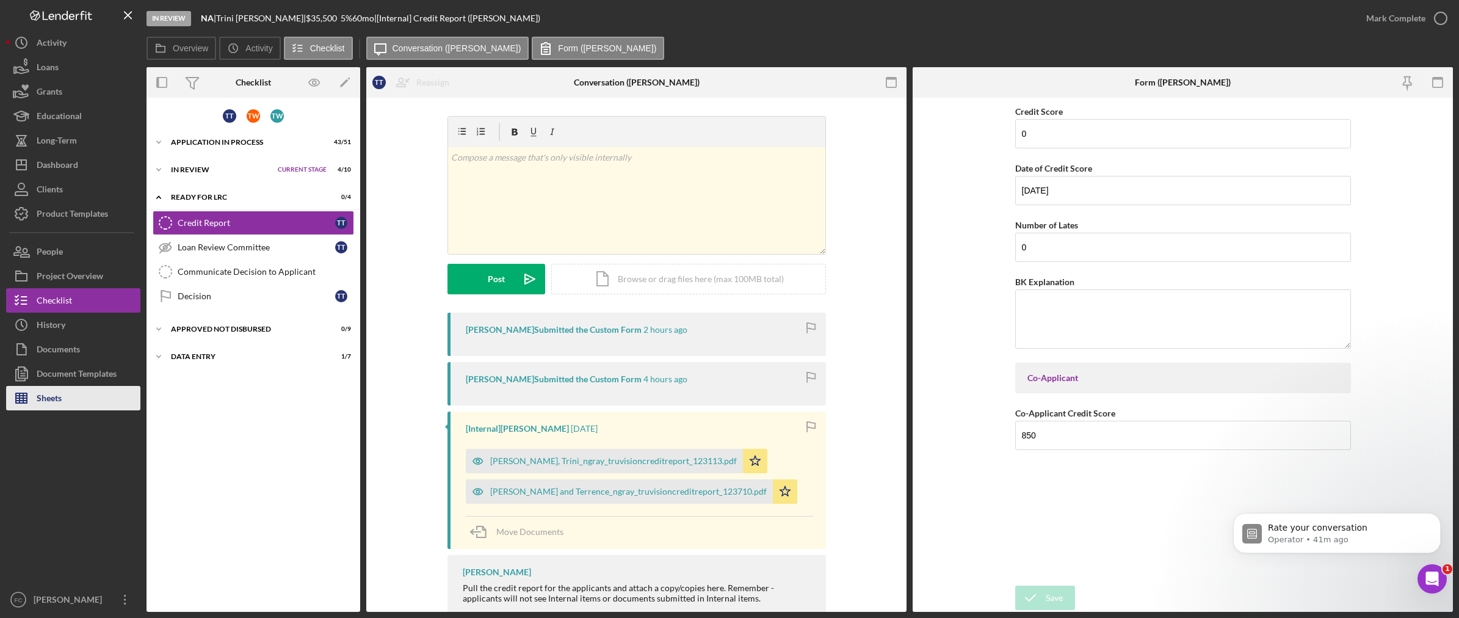
click at [65, 399] on button "Sheets" at bounding box center [73, 398] width 134 height 24
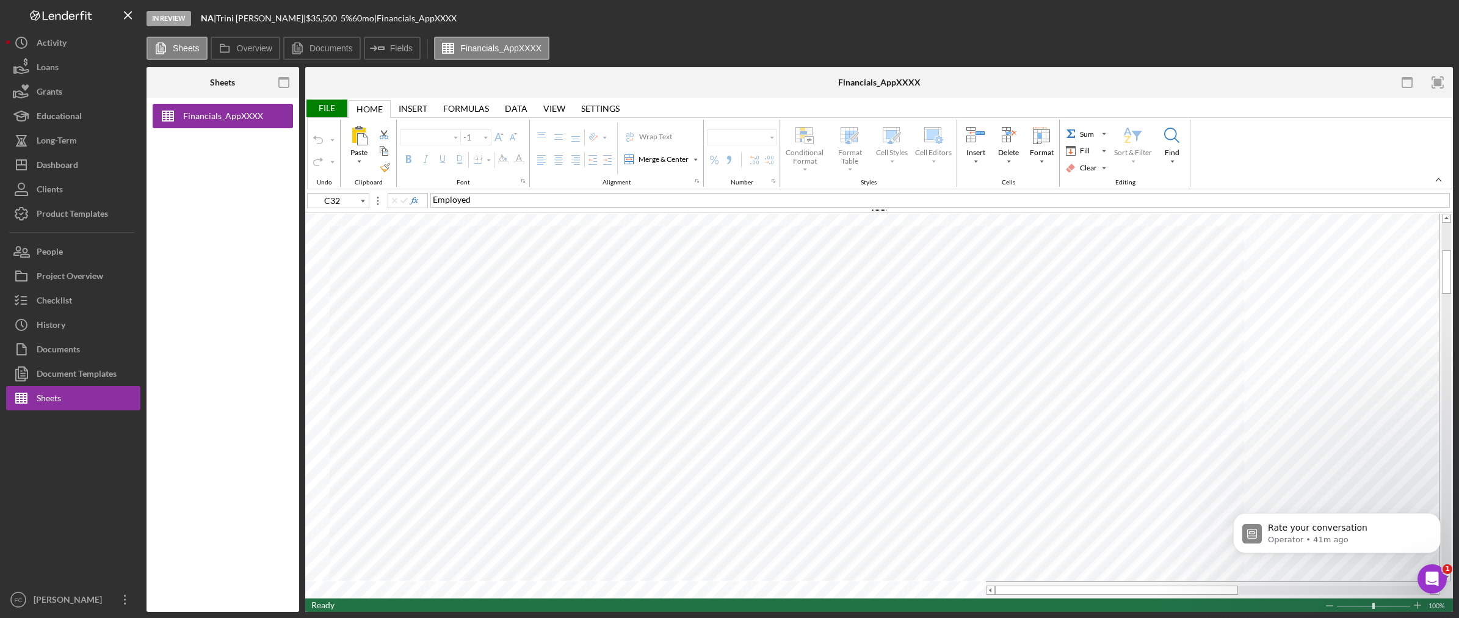
type input "Calibri"
type input "11"
type input "C11"
type input "Arial"
type input "10"
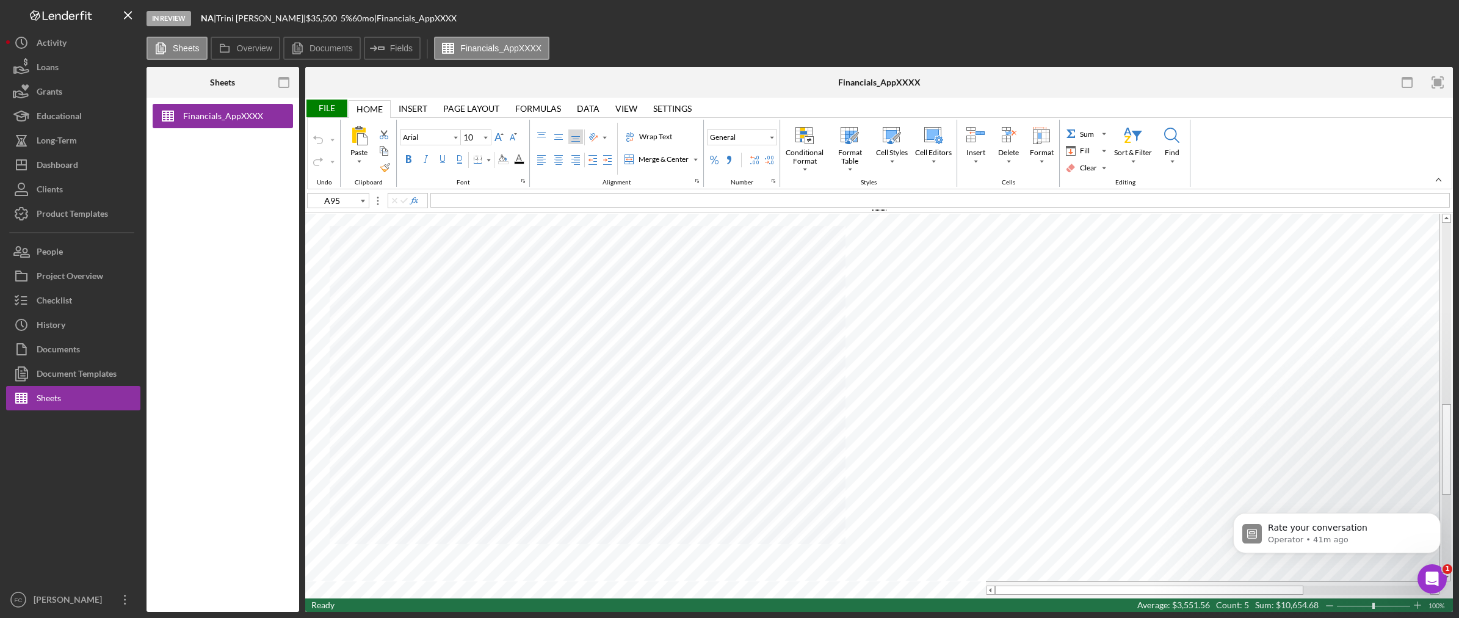
type input "E63"
